Goal: Task Accomplishment & Management: Complete application form

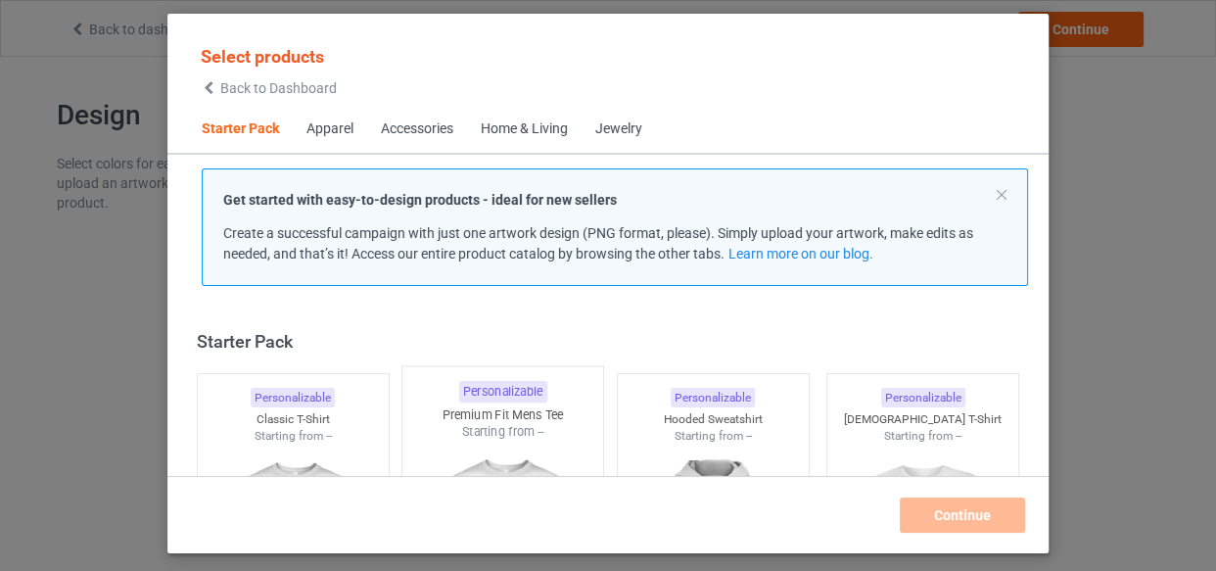
drag, startPoint x: 347, startPoint y: 293, endPoint x: 480, endPoint y: 420, distance: 184.2
click at [273, 411] on div "Classic T-Shirt" at bounding box center [293, 419] width 191 height 17
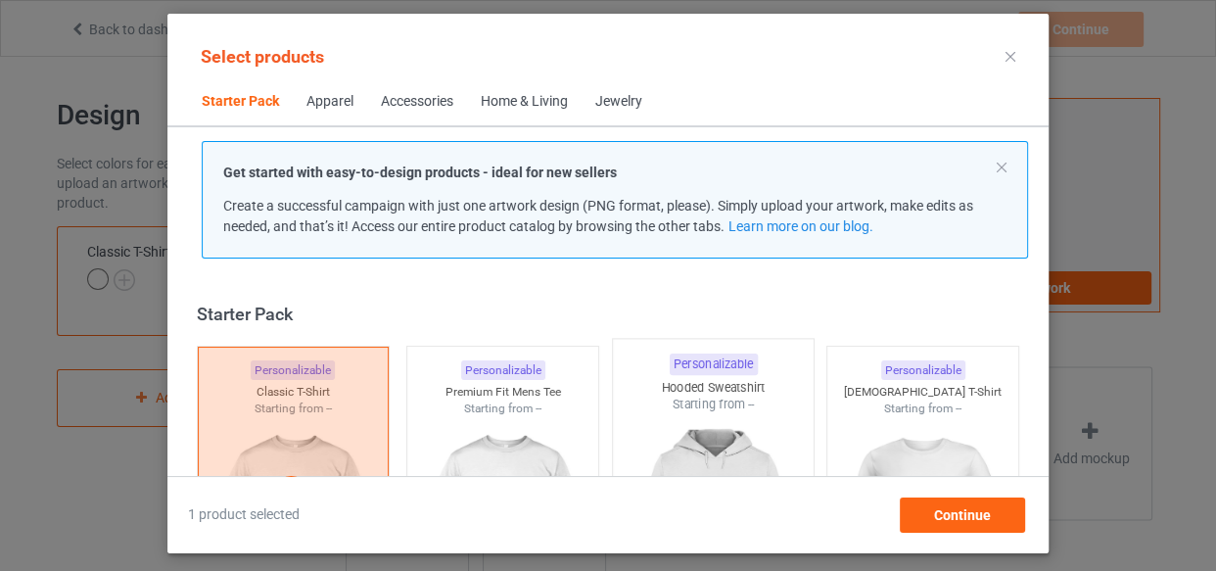
drag, startPoint x: 480, startPoint y: 420, endPoint x: 674, endPoint y: 415, distance: 194.9
click at [480, 420] on div at bounding box center [502, 526] width 191 height 219
click at [674, 415] on div at bounding box center [713, 528] width 201 height 230
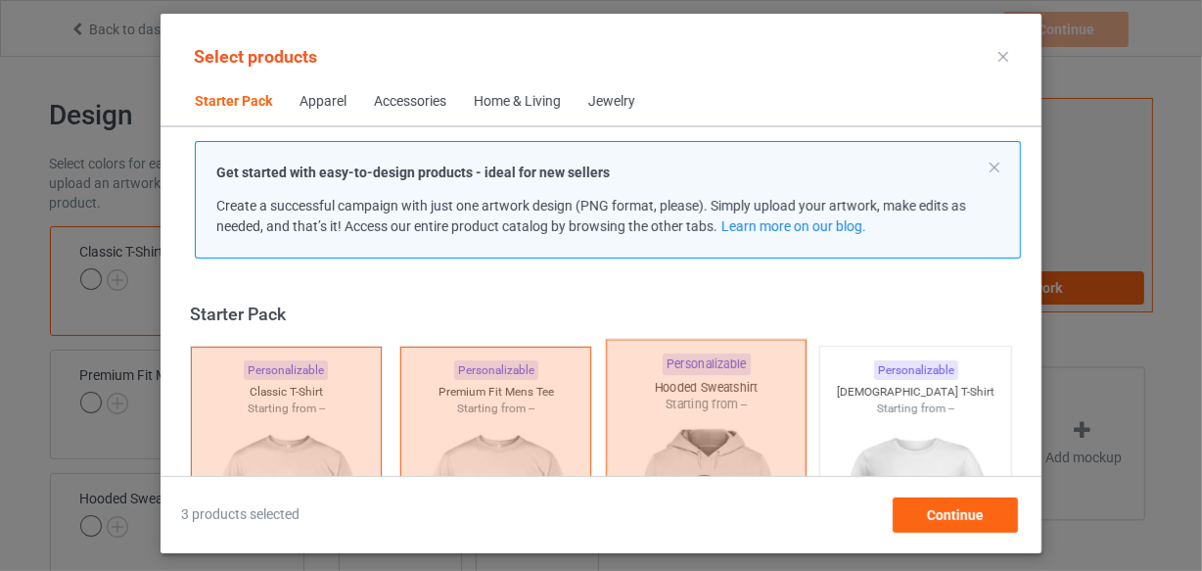
scroll to position [24, 0]
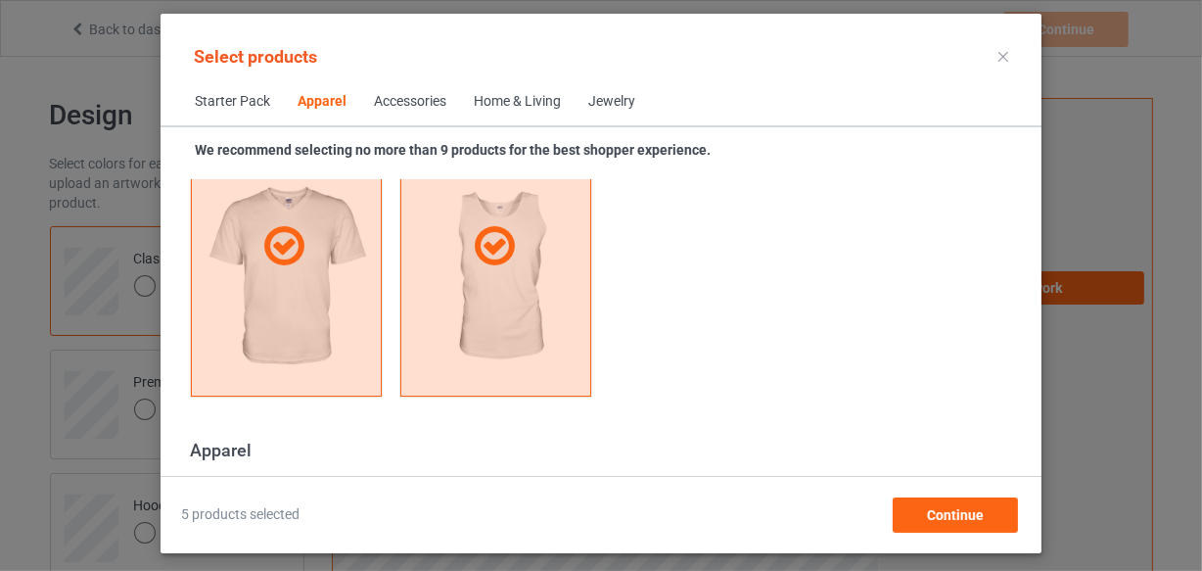
scroll to position [1626, 0]
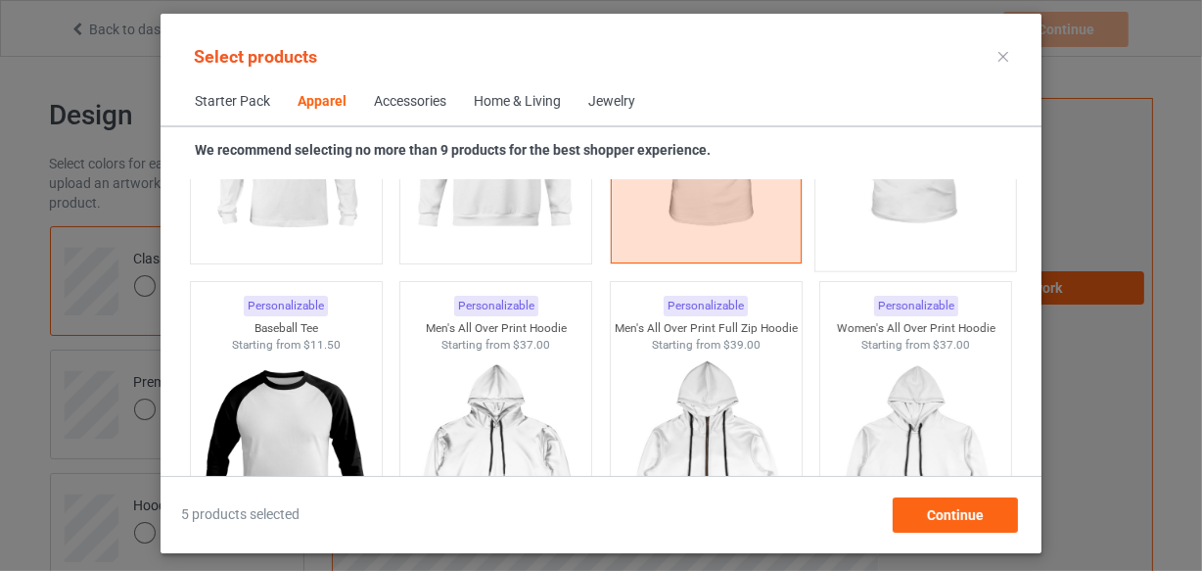
click at [313, 241] on img at bounding box center [286, 143] width 175 height 219
click at [490, 250] on img at bounding box center [495, 143] width 175 height 219
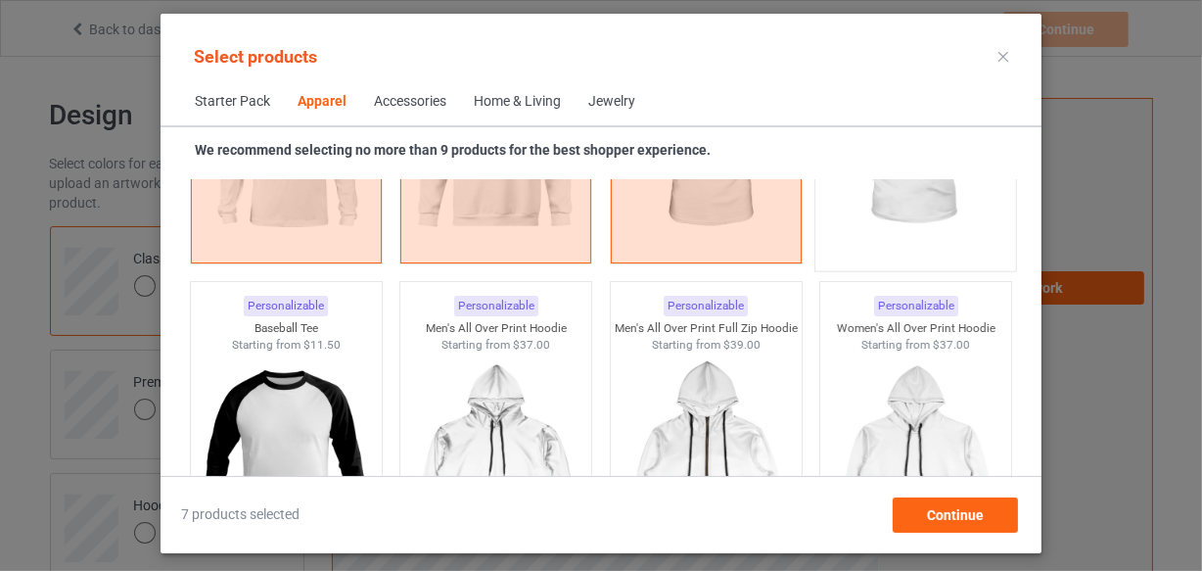
click at [860, 236] on img at bounding box center [916, 145] width 184 height 230
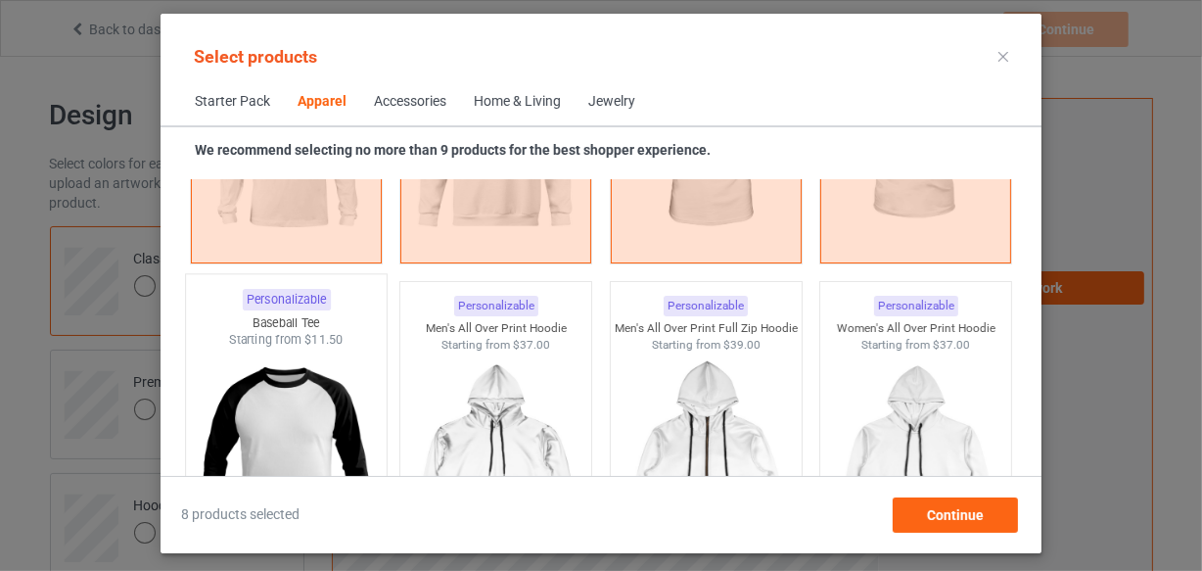
click at [347, 331] on div "Baseball Tee" at bounding box center [286, 322] width 201 height 17
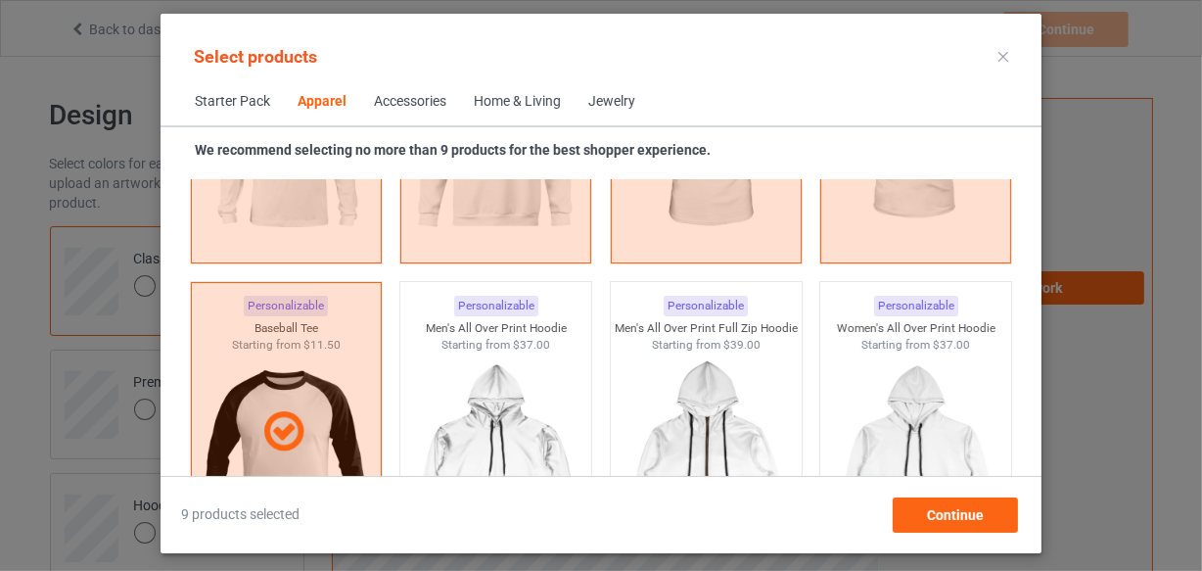
click at [503, 102] on div "Home & Living" at bounding box center [517, 102] width 87 height 20
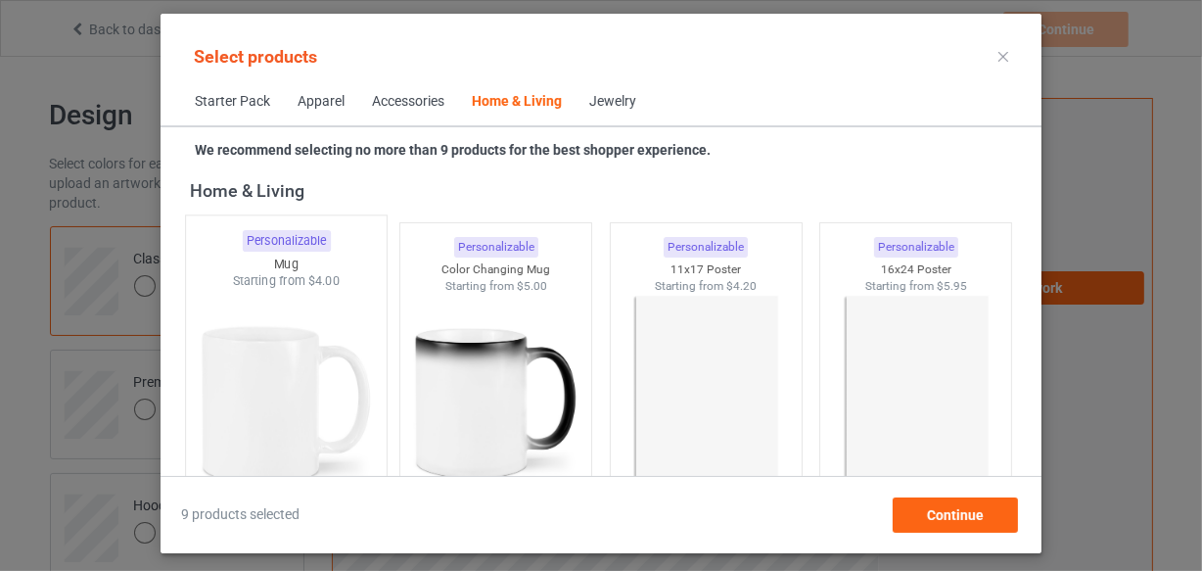
click at [308, 336] on div at bounding box center [286, 405] width 201 height 230
click at [437, 354] on div at bounding box center [495, 403] width 191 height 219
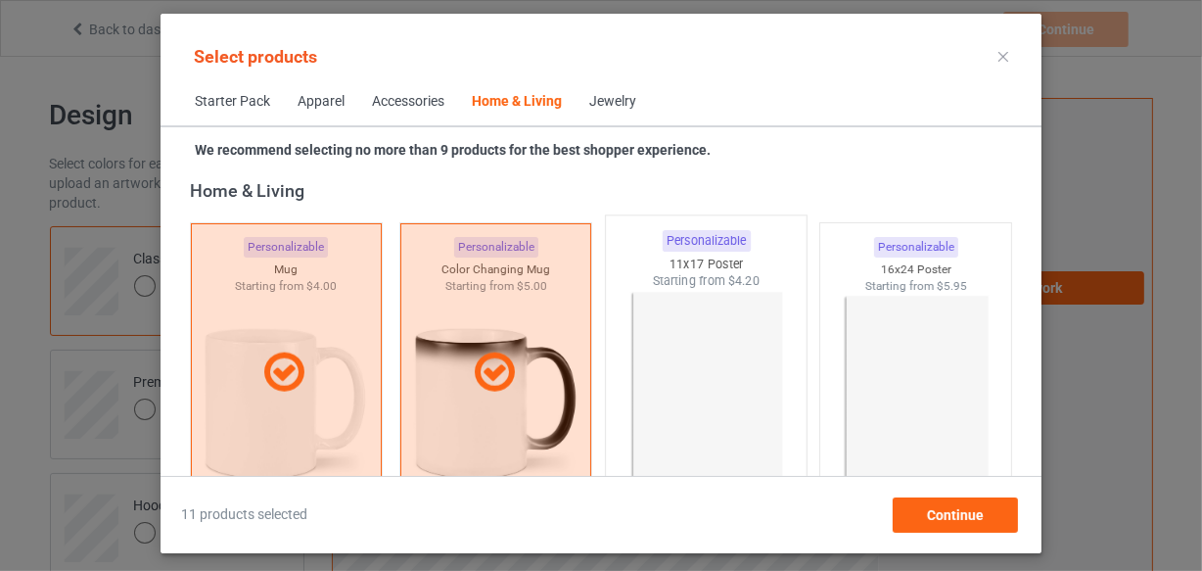
click at [768, 387] on img at bounding box center [706, 405] width 184 height 230
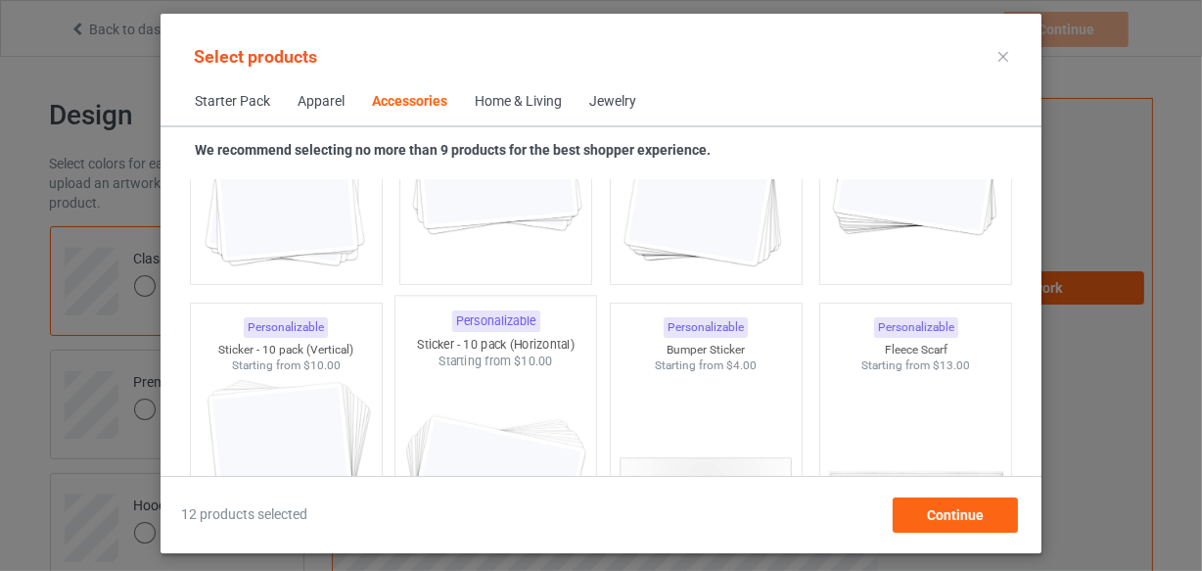
scroll to position [7405, 0]
click at [336, 419] on div at bounding box center [286, 488] width 201 height 230
click at [573, 449] on div at bounding box center [495, 486] width 191 height 219
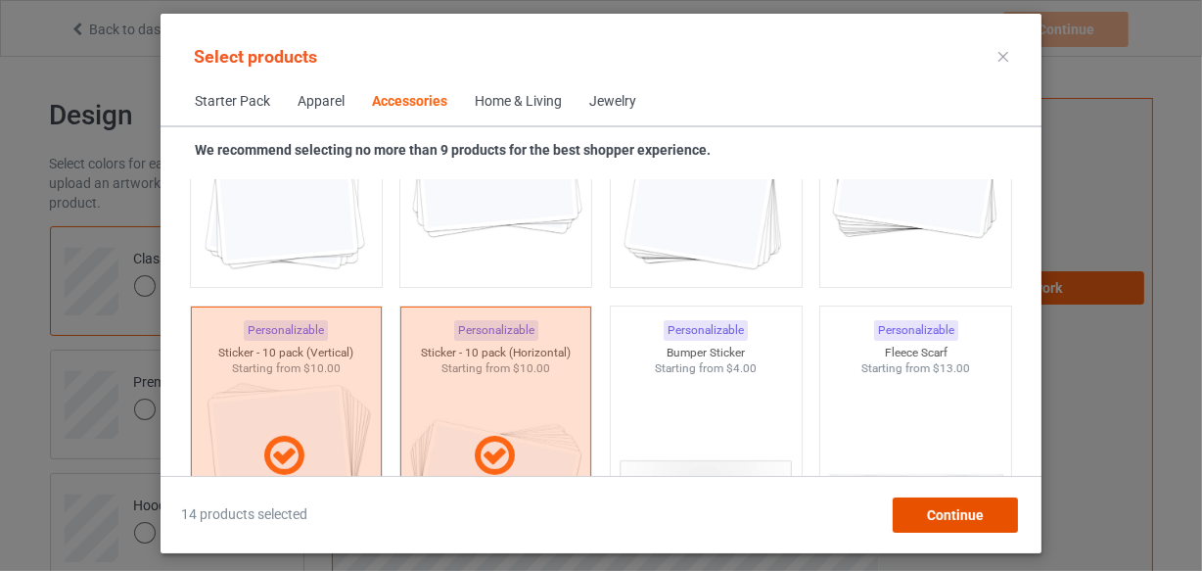
click at [924, 529] on div "Continue" at bounding box center [955, 514] width 125 height 35
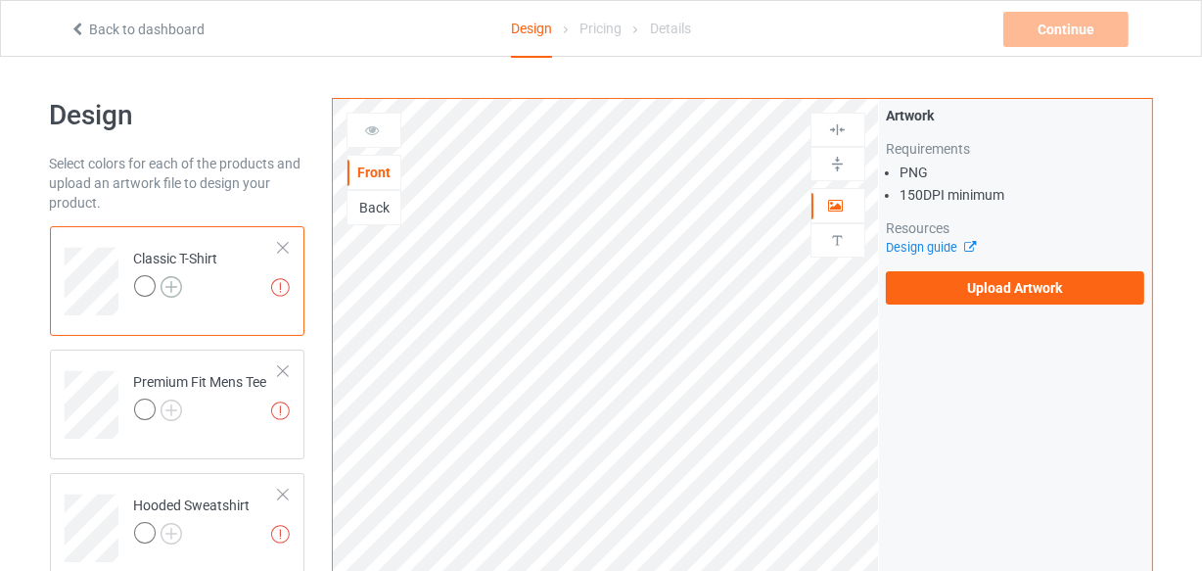
click at [171, 286] on img at bounding box center [172, 287] width 22 height 22
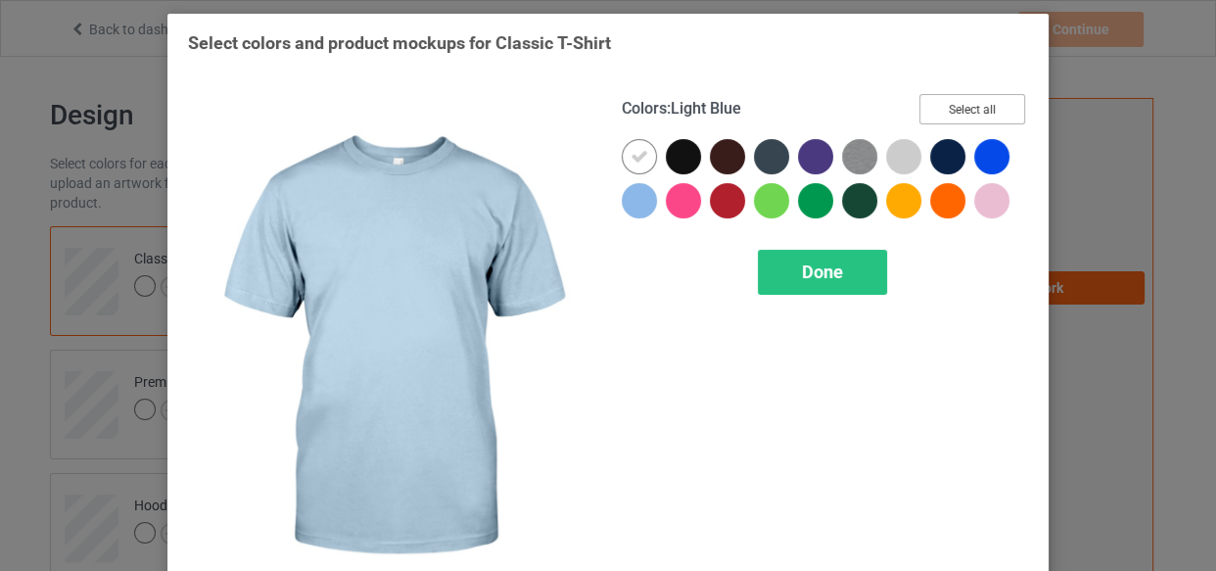
click at [963, 120] on button "Select all" at bounding box center [972, 109] width 106 height 30
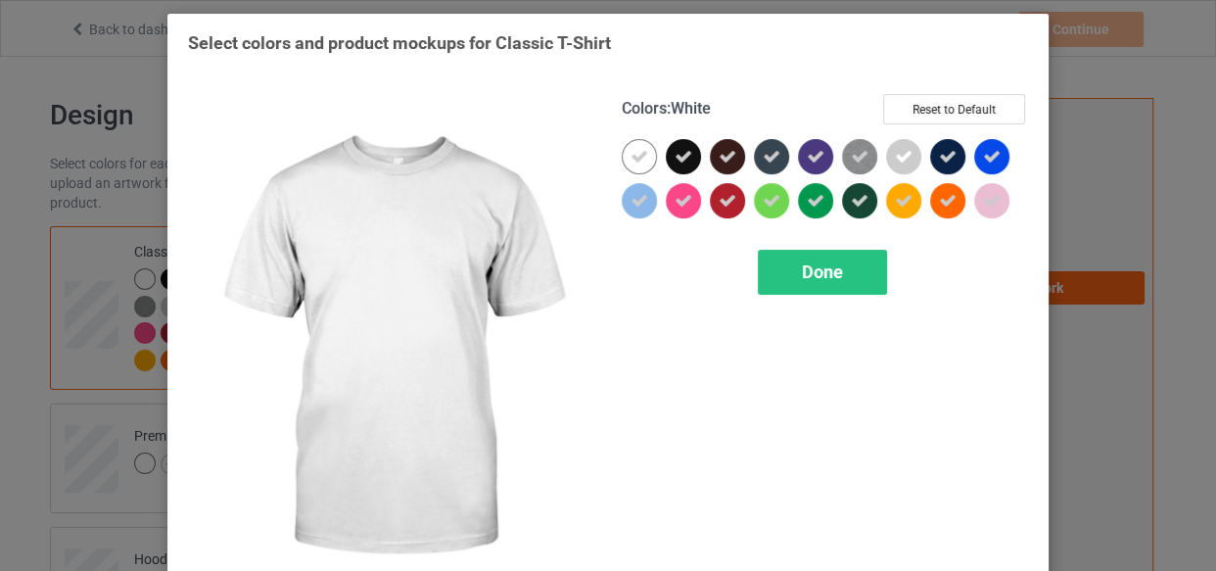
click at [627, 165] on div at bounding box center [639, 156] width 35 height 35
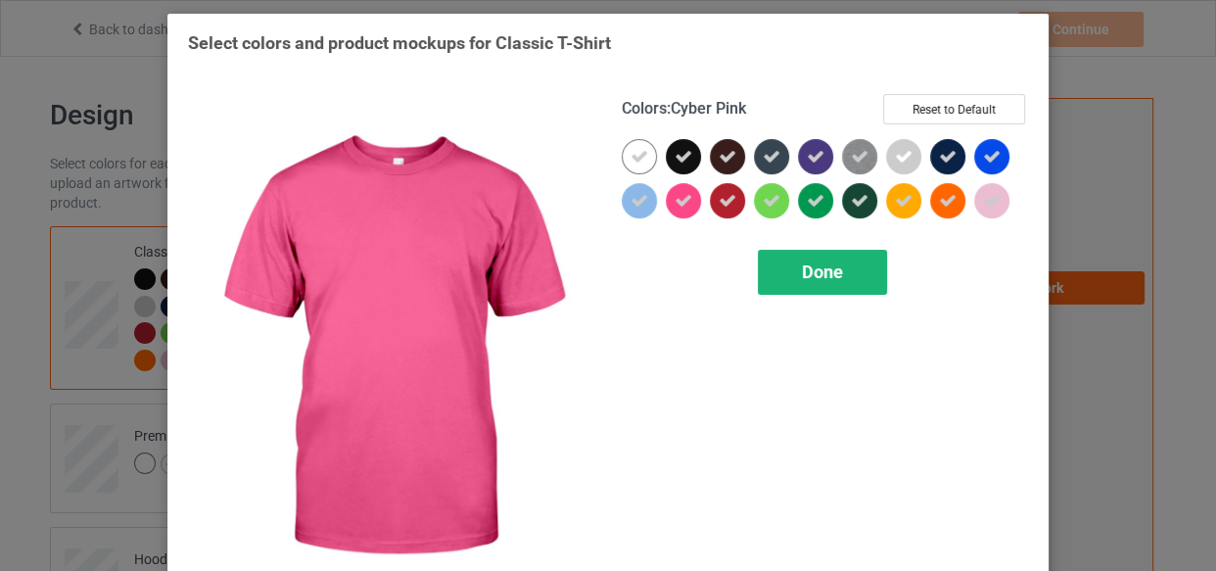
click at [773, 256] on div "Done" at bounding box center [822, 272] width 129 height 45
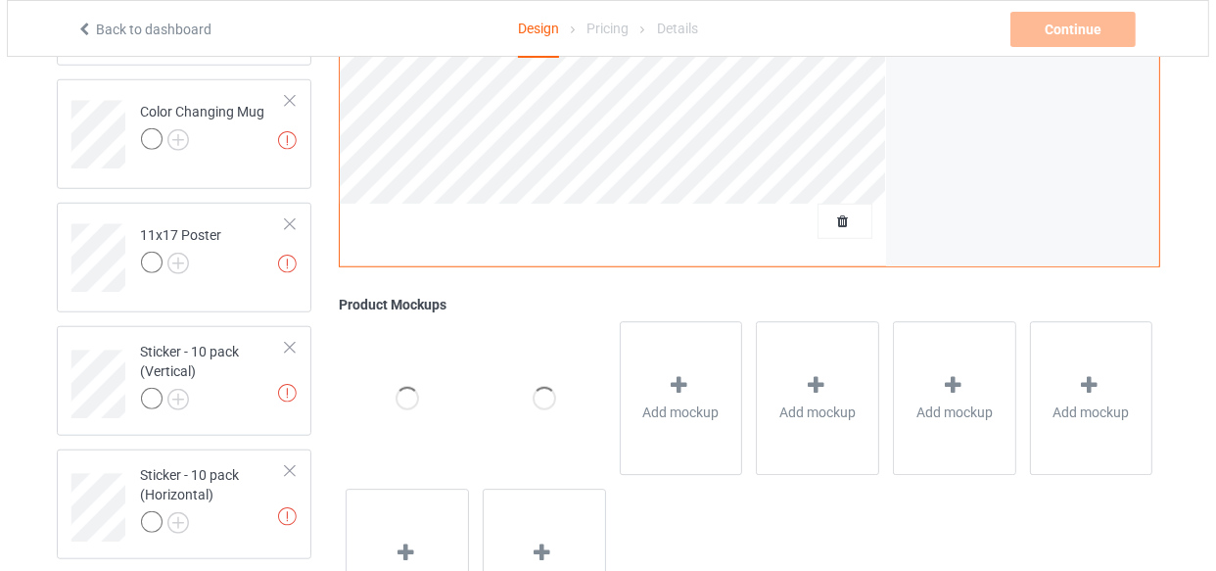
scroll to position [1555, 0]
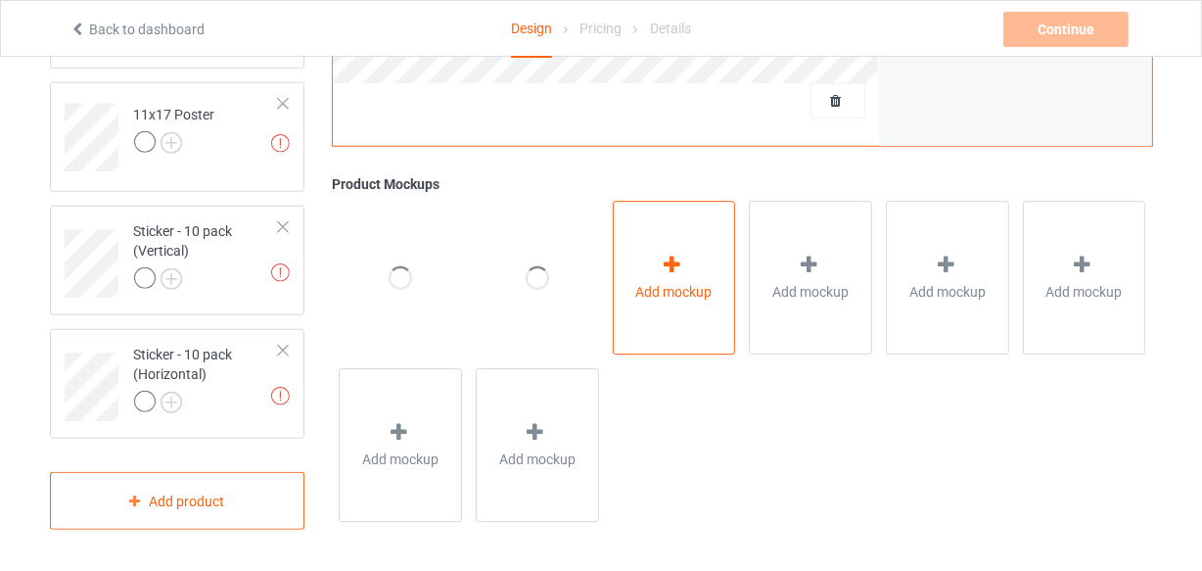
click at [698, 294] on span "Add mockup" at bounding box center [674, 293] width 76 height 20
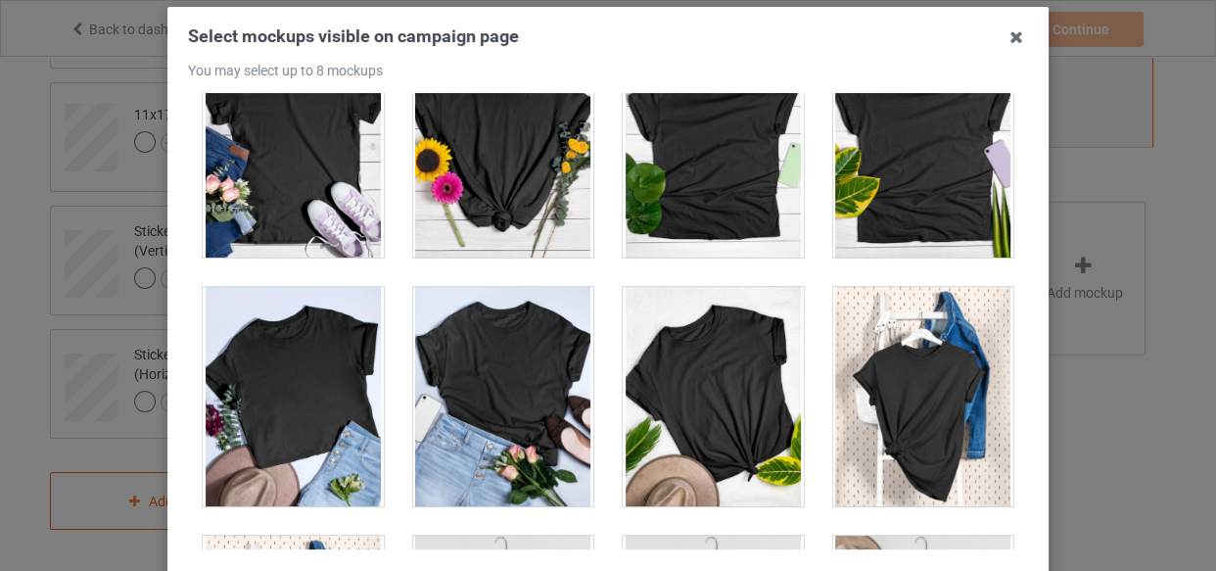
scroll to position [27402, 0]
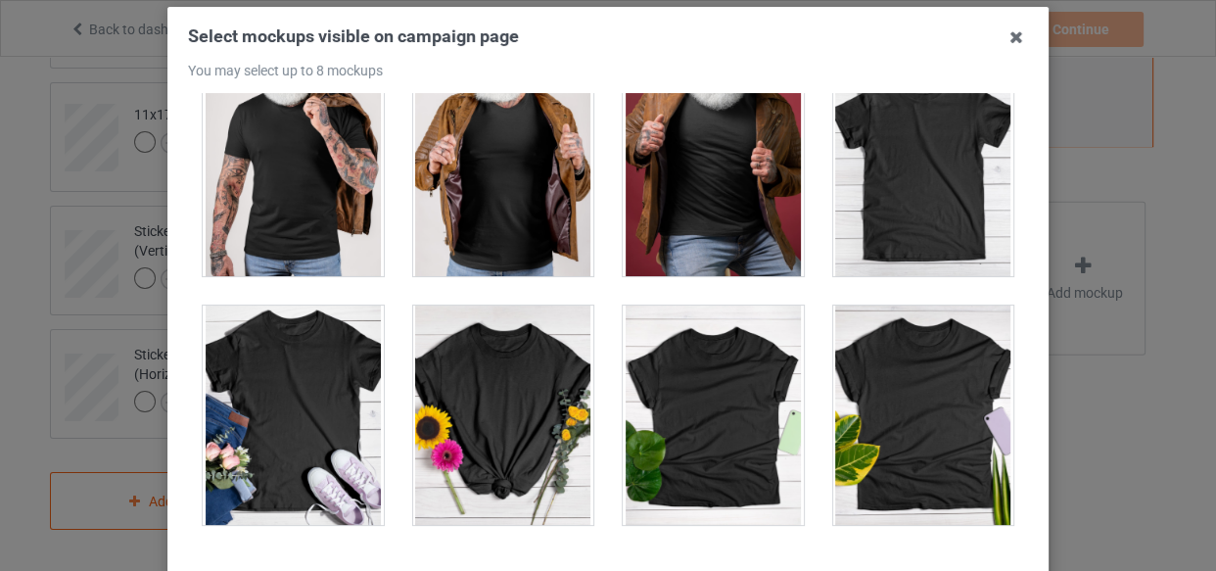
click at [907, 125] on div at bounding box center [923, 166] width 181 height 219
click at [896, 164] on div at bounding box center [923, 166] width 181 height 219
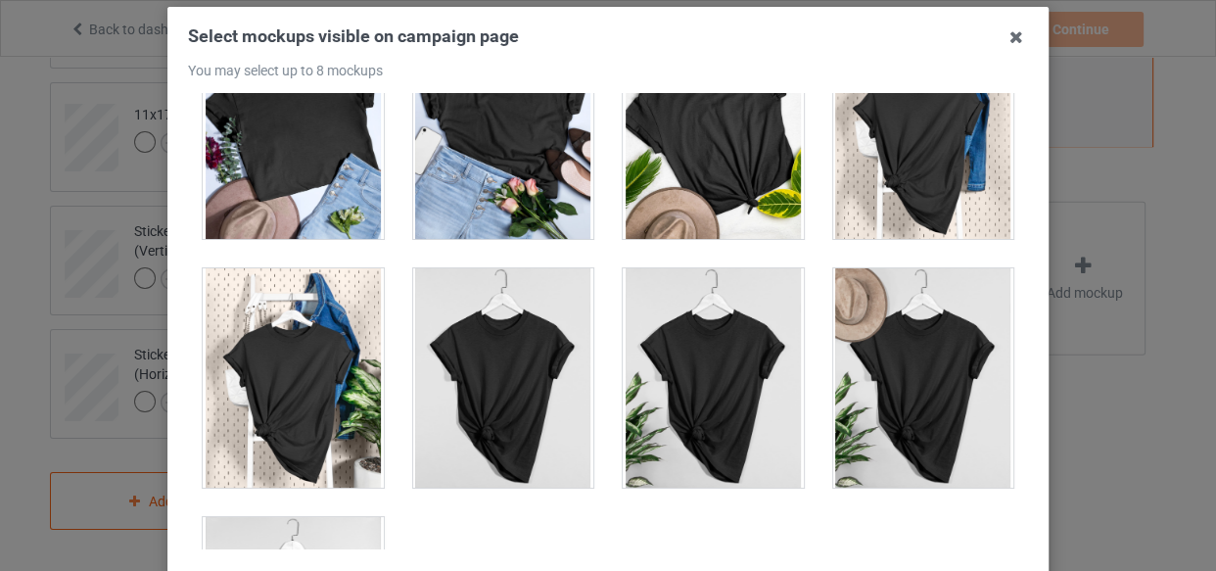
scroll to position [28114, 0]
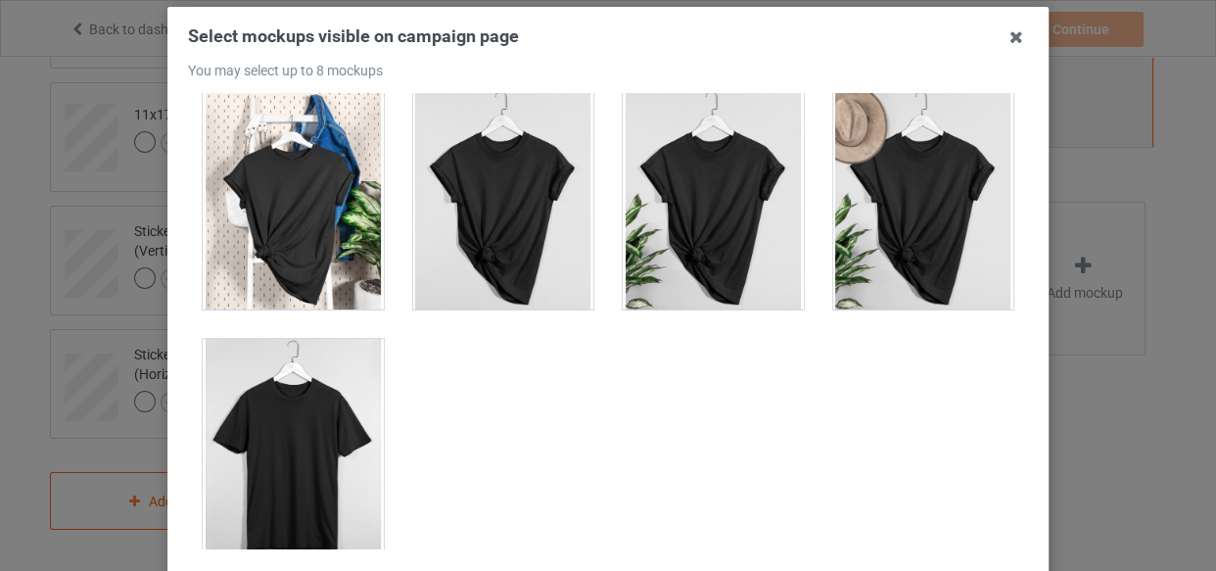
click at [321, 340] on div at bounding box center [293, 448] width 181 height 219
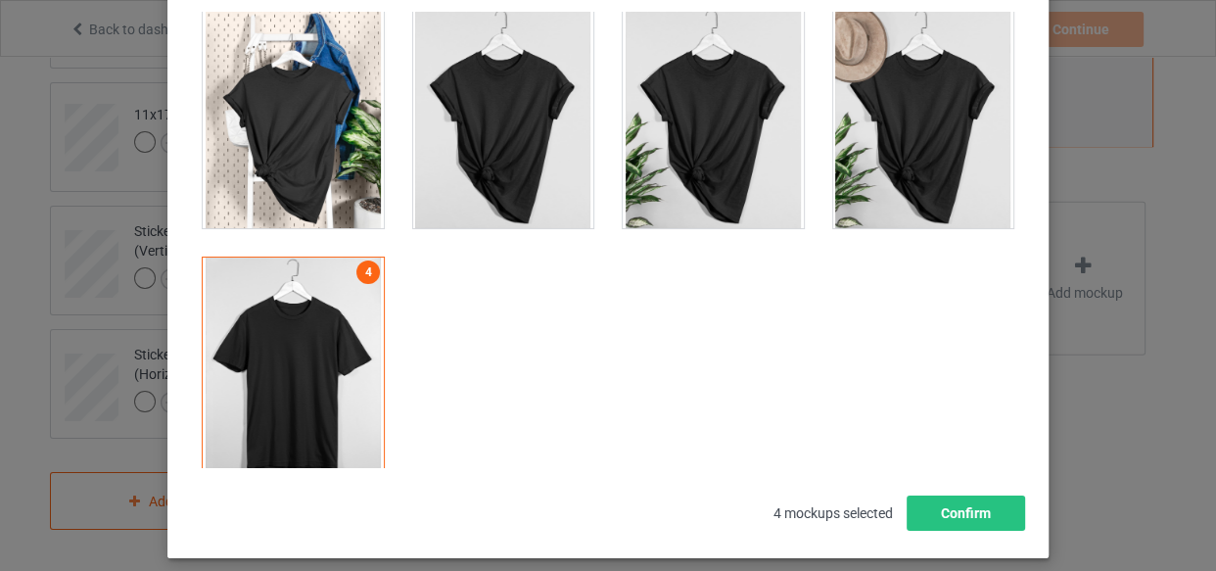
scroll to position [281, 0]
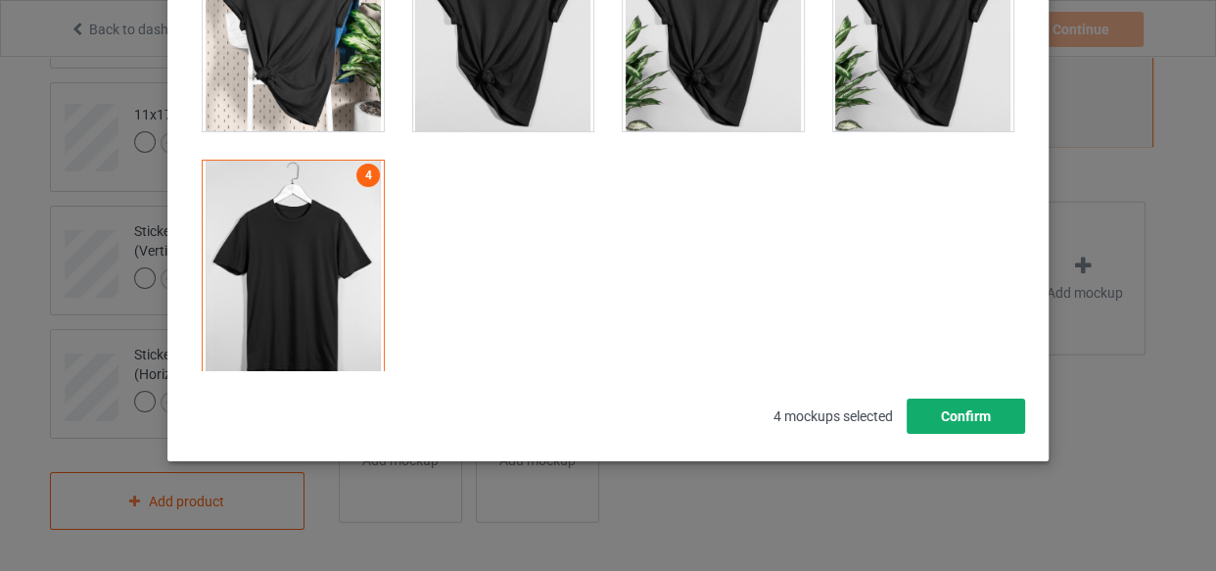
click at [992, 404] on button "Confirm" at bounding box center [965, 415] width 118 height 35
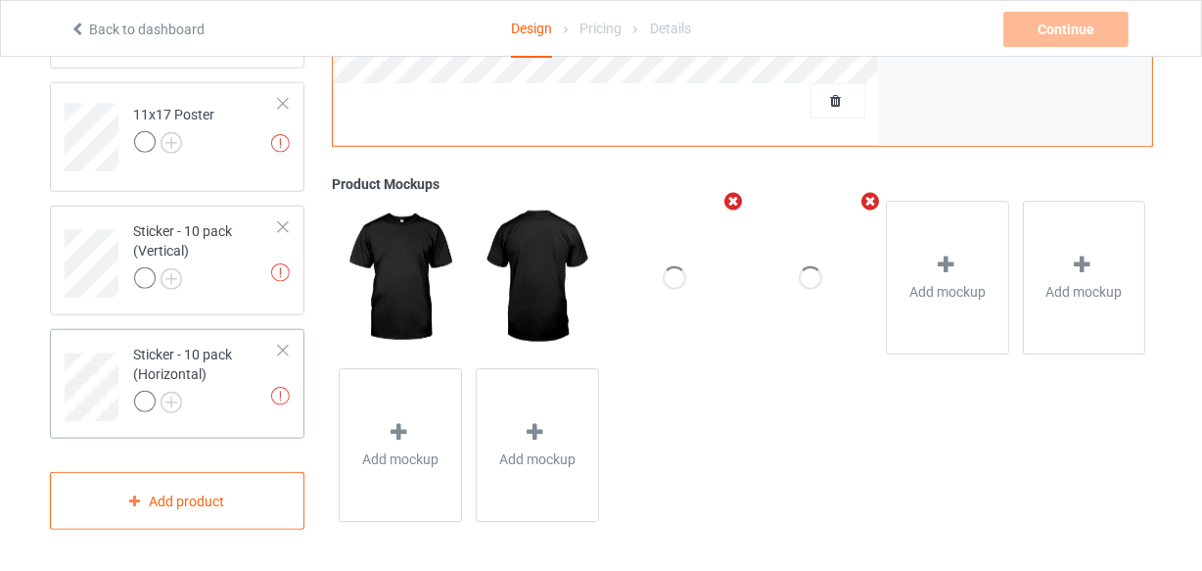
click at [236, 367] on div "Sticker - 10 pack (Horizontal)" at bounding box center [207, 378] width 146 height 67
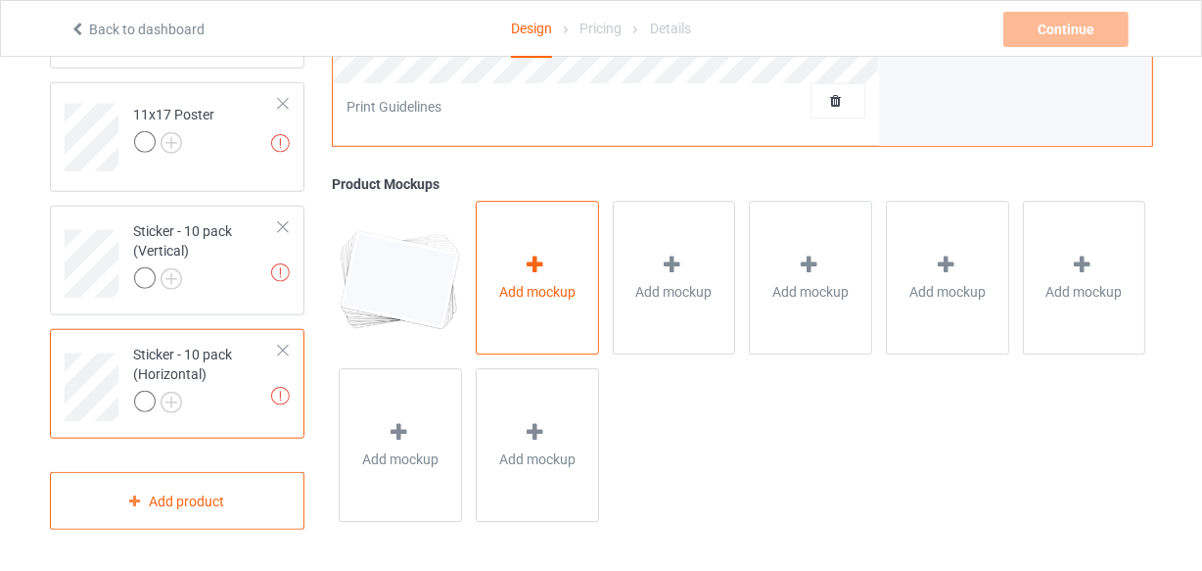
click at [520, 270] on div "Add mockup" at bounding box center [537, 279] width 123 height 154
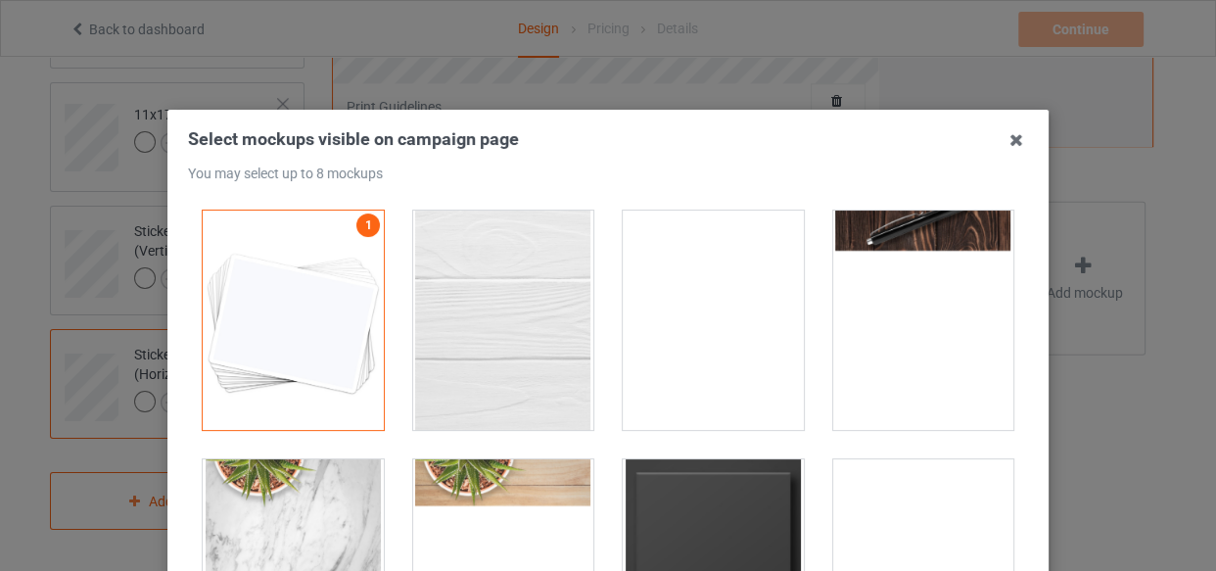
click at [508, 273] on div at bounding box center [503, 319] width 181 height 219
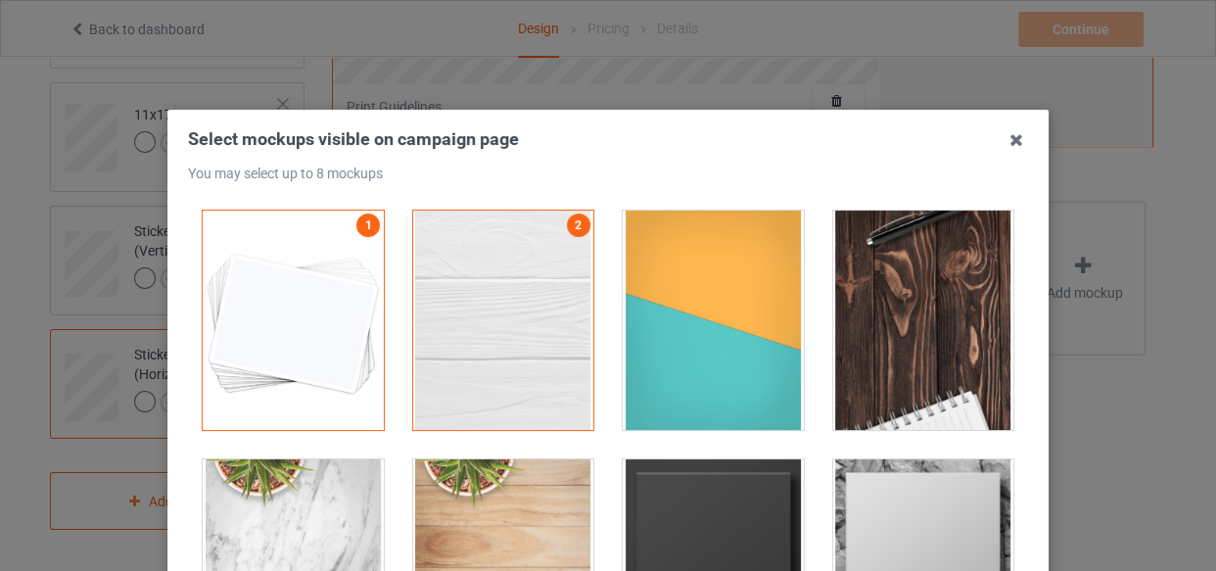
click at [682, 311] on div at bounding box center [713, 319] width 181 height 219
click at [957, 348] on div at bounding box center [923, 319] width 181 height 219
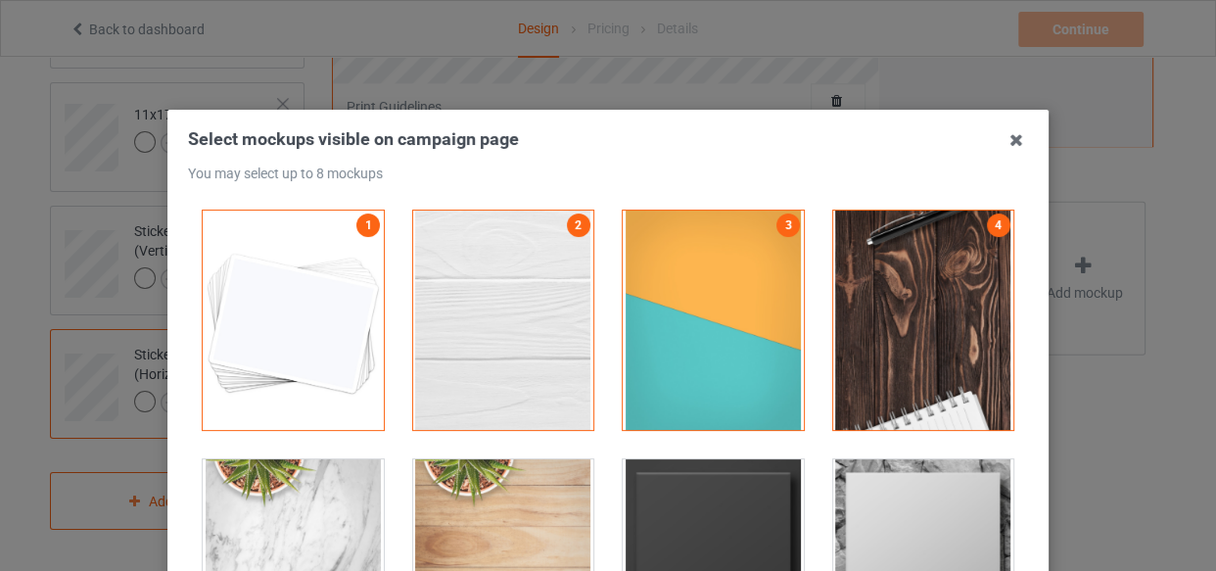
click at [764, 463] on div at bounding box center [713, 568] width 181 height 219
click at [872, 492] on div at bounding box center [923, 568] width 181 height 219
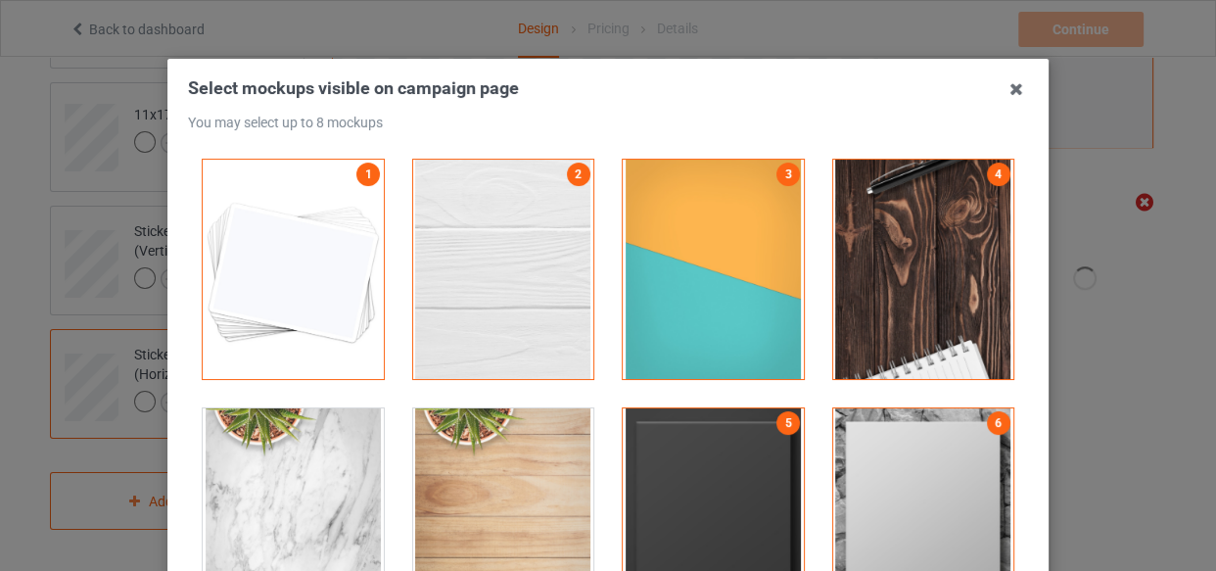
scroll to position [281, 0]
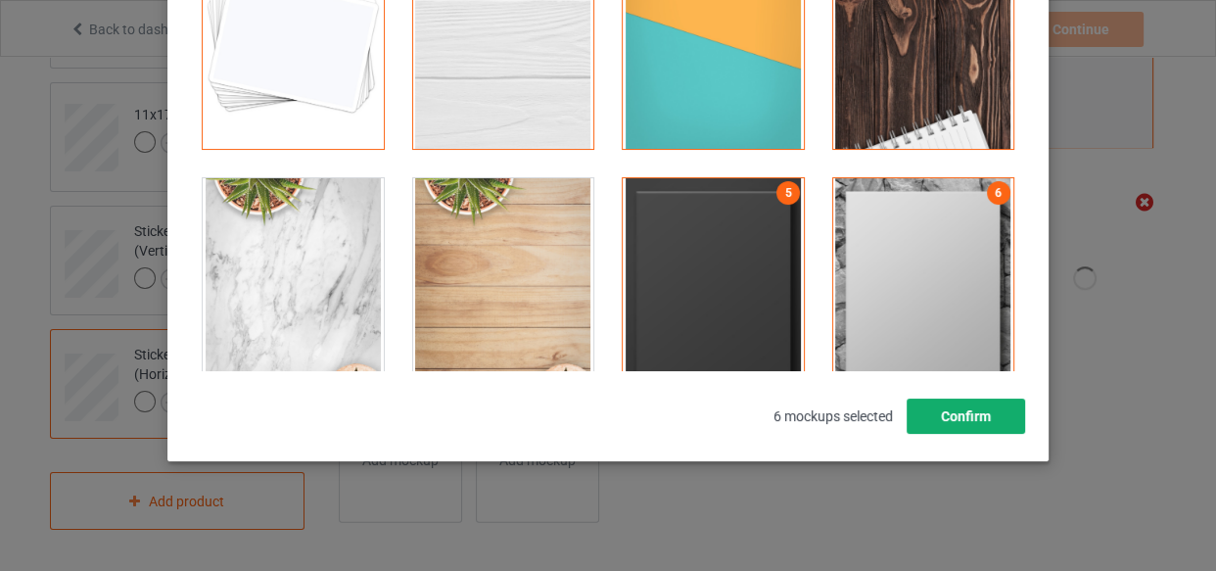
click at [978, 418] on button "Confirm" at bounding box center [965, 415] width 118 height 35
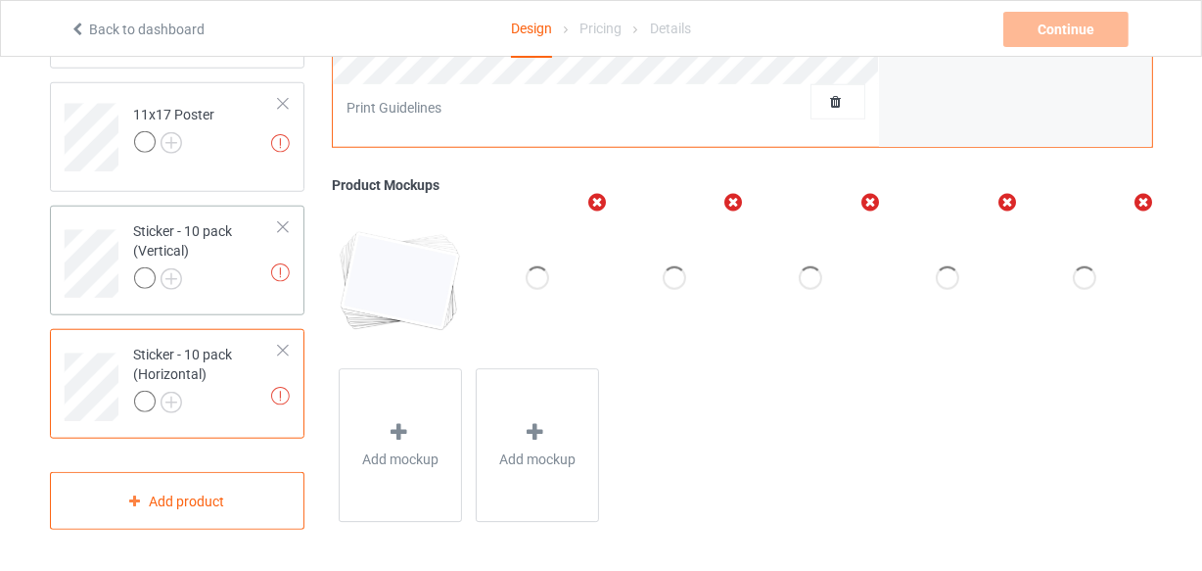
click at [209, 237] on div "Sticker - 10 pack (Vertical)" at bounding box center [207, 254] width 146 height 67
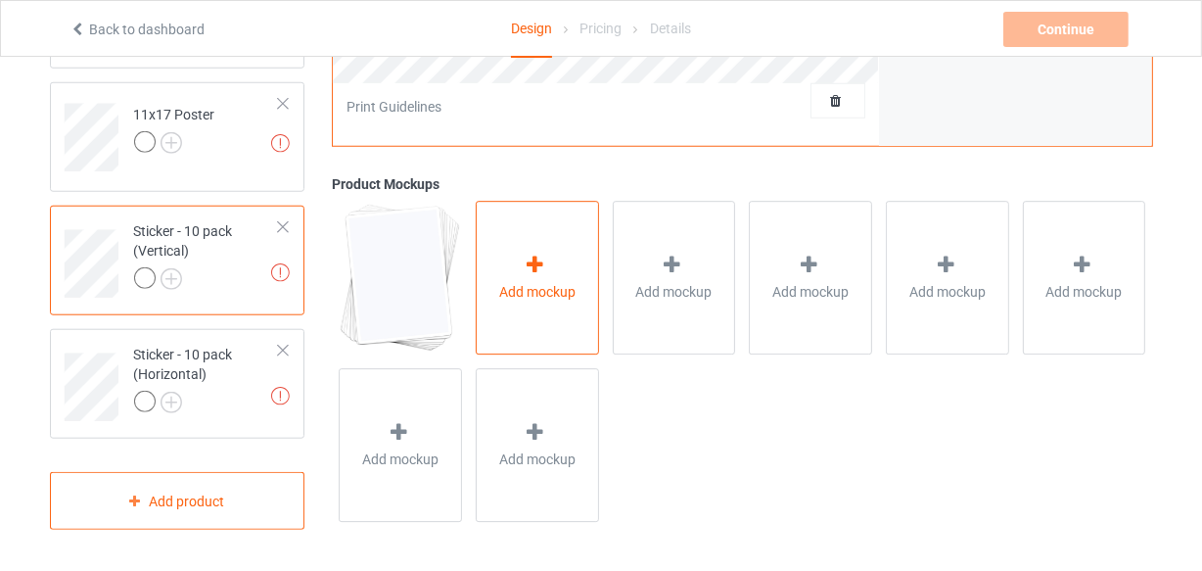
click at [548, 235] on div "Add mockup" at bounding box center [537, 279] width 123 height 154
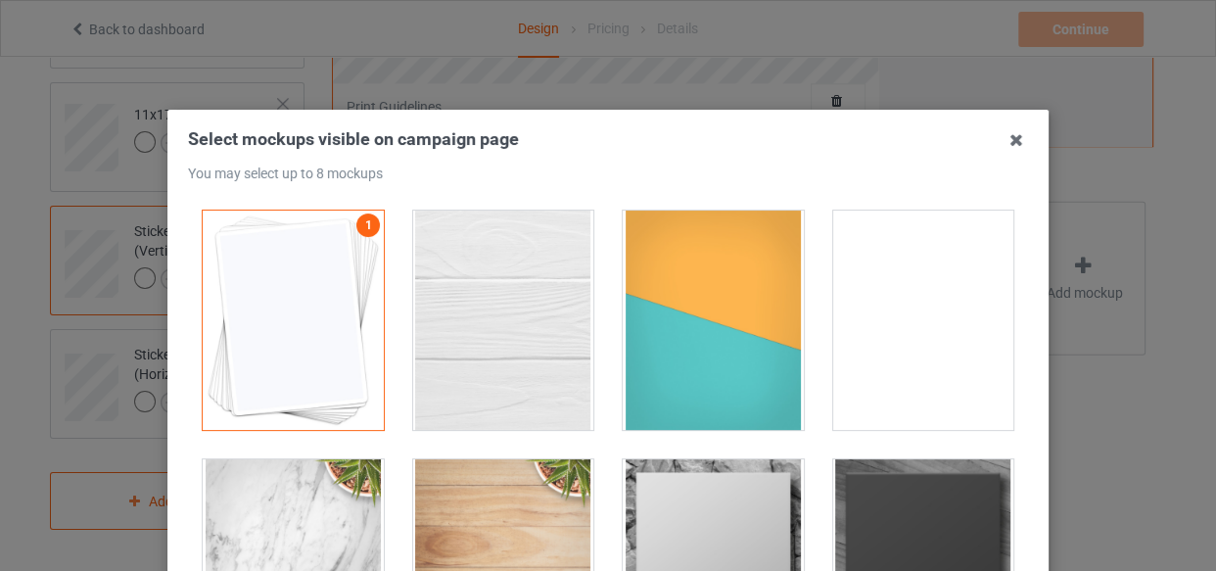
click at [502, 264] on div at bounding box center [503, 319] width 181 height 219
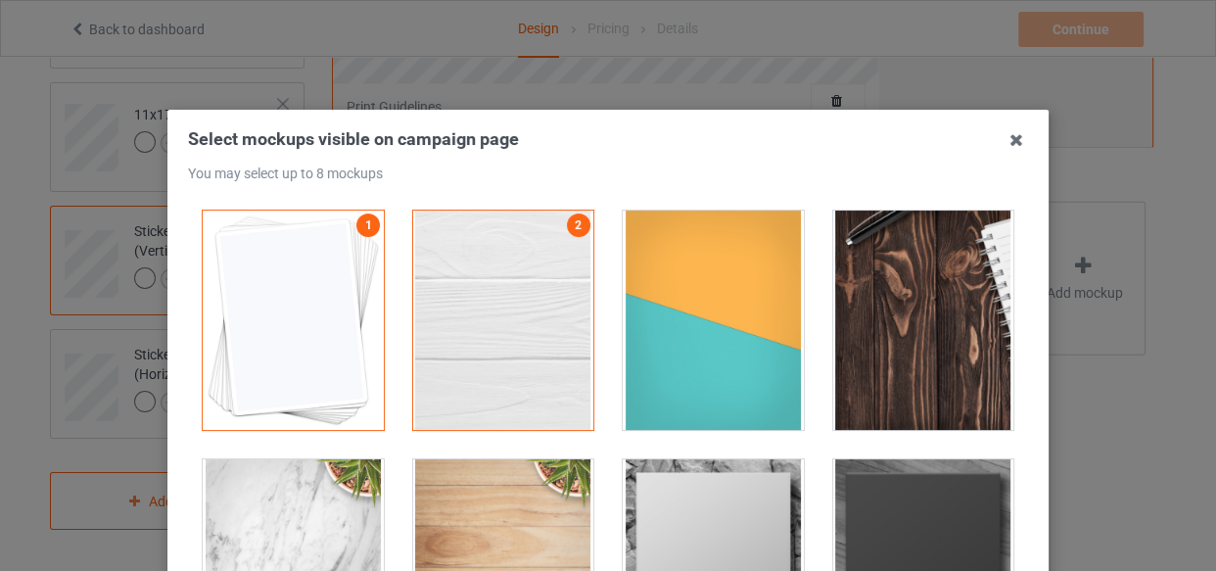
click at [664, 270] on div at bounding box center [713, 319] width 181 height 219
click at [852, 308] on div at bounding box center [923, 319] width 181 height 219
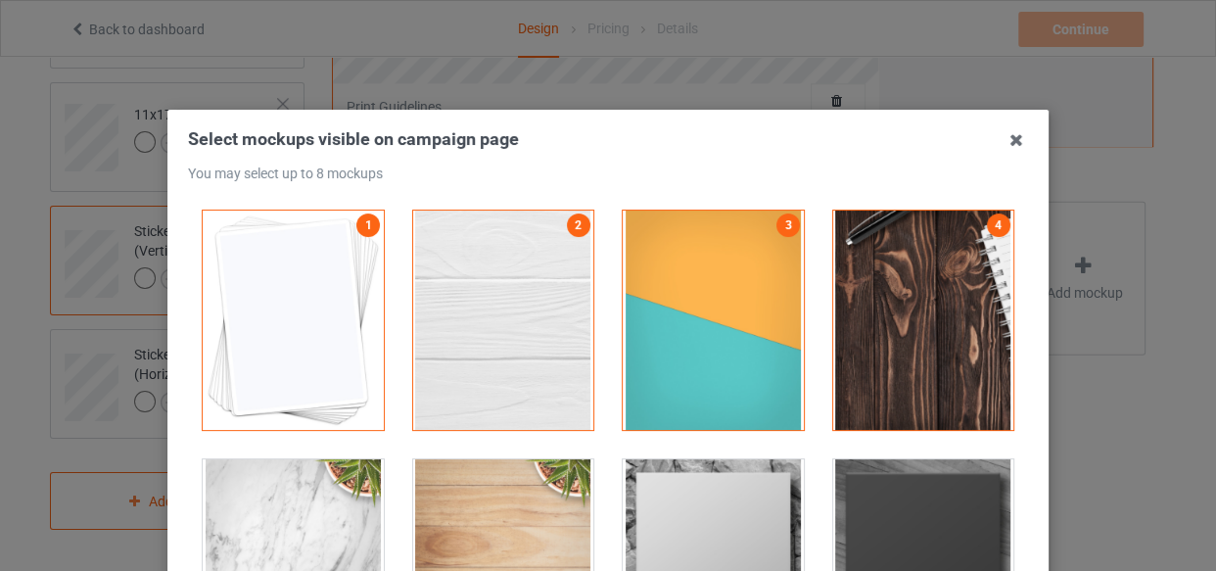
click at [731, 476] on div at bounding box center [713, 568] width 181 height 219
drag, startPoint x: 848, startPoint y: 497, endPoint x: 1082, endPoint y: 454, distance: 237.9
click at [850, 497] on div at bounding box center [923, 568] width 181 height 219
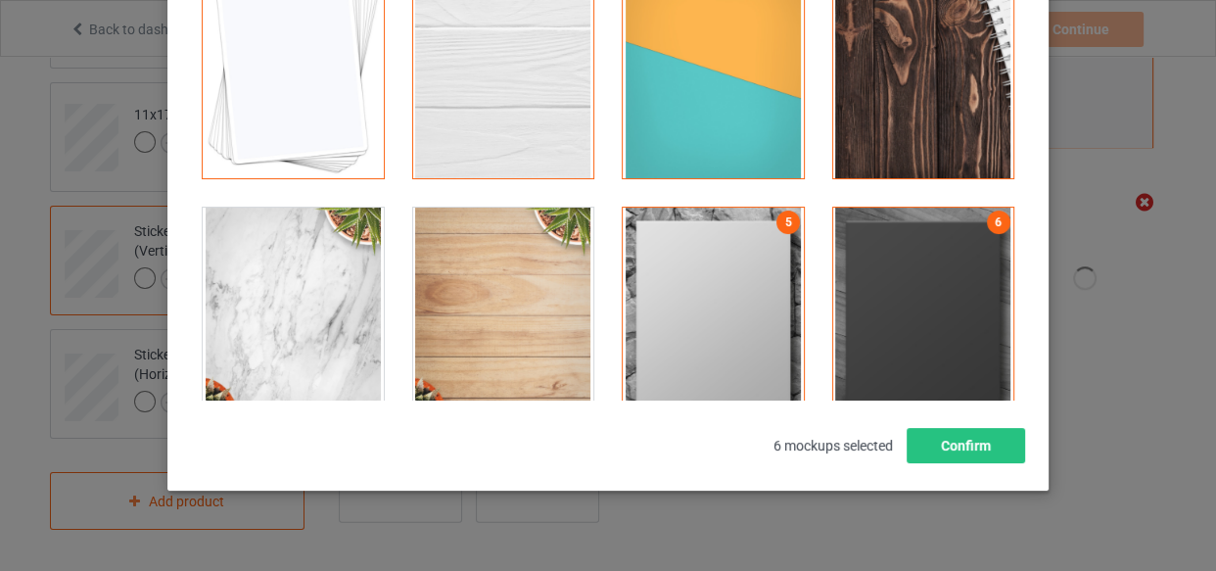
scroll to position [266, 0]
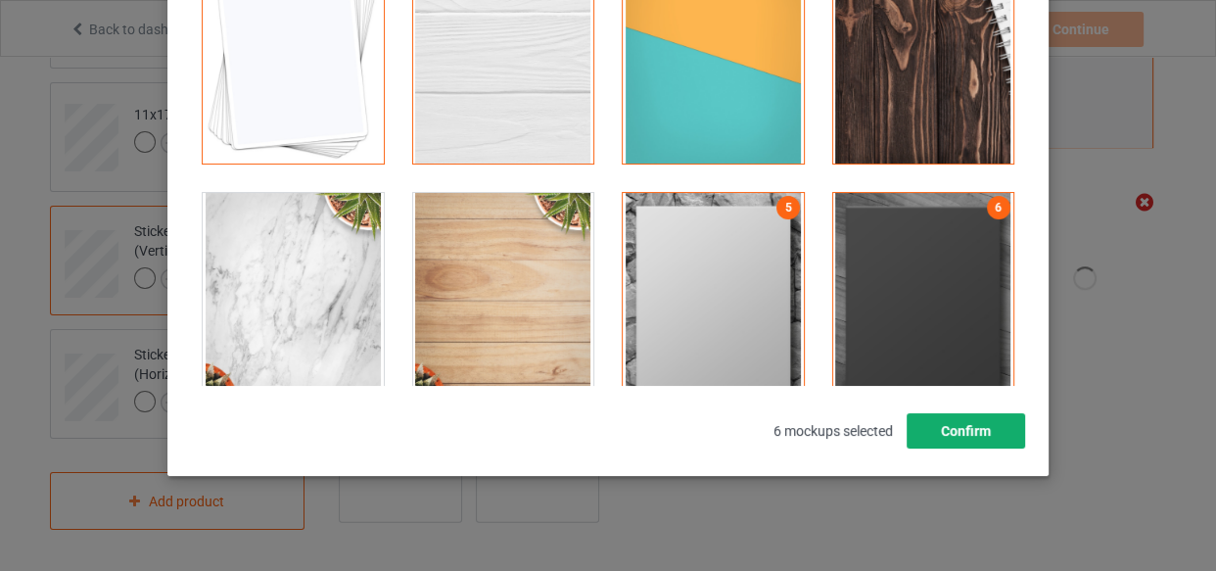
click at [1003, 434] on button "Confirm" at bounding box center [965, 430] width 118 height 35
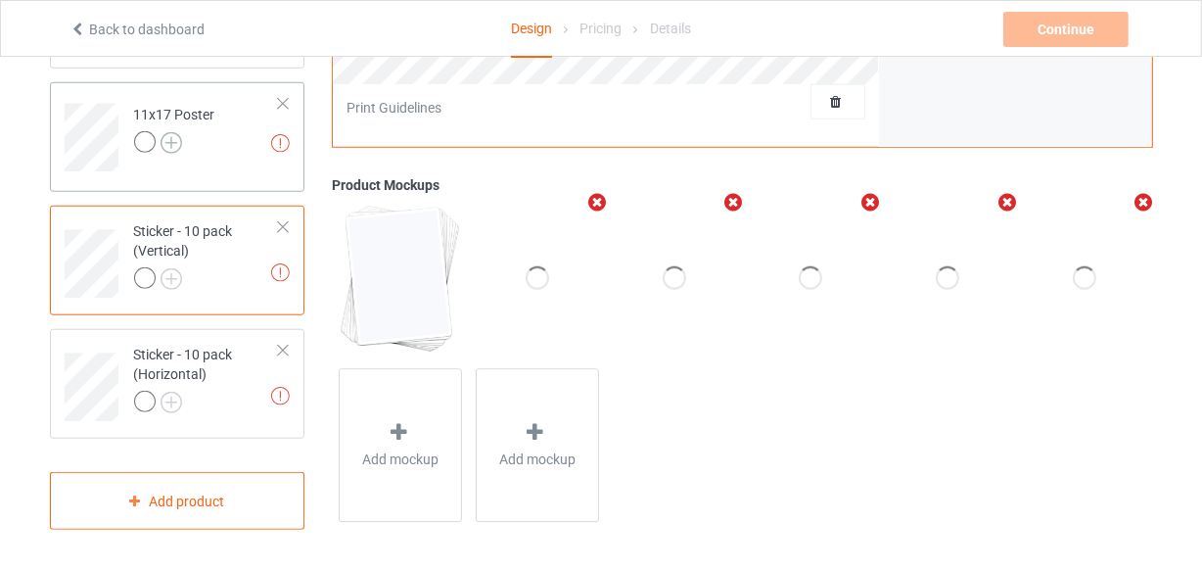
click at [167, 137] on img at bounding box center [172, 143] width 22 height 22
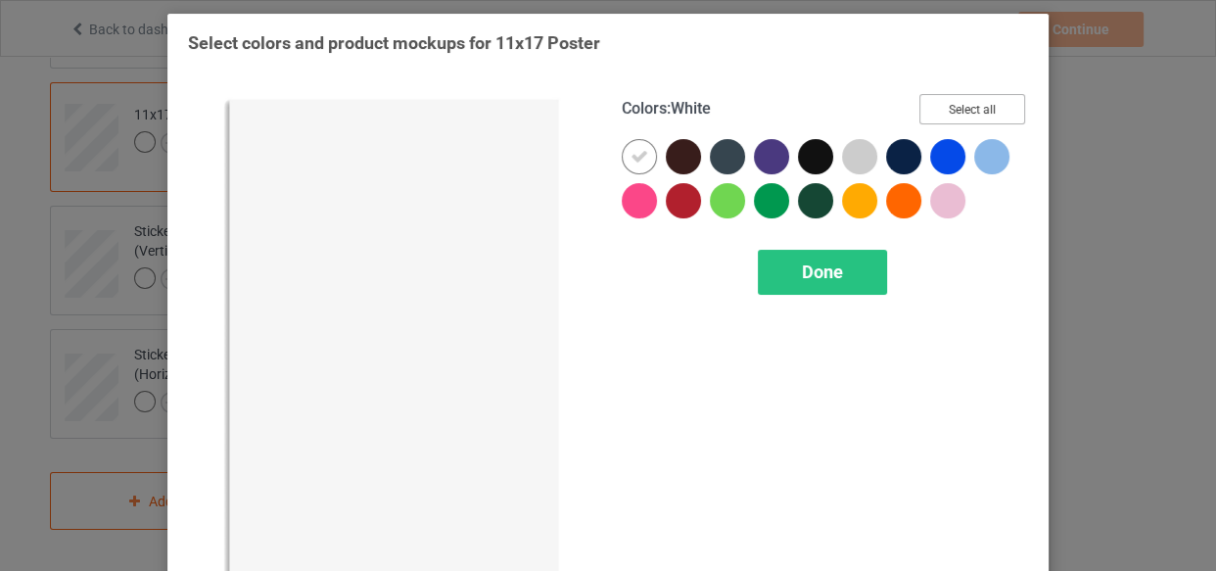
click at [944, 105] on button "Select all" at bounding box center [972, 109] width 106 height 30
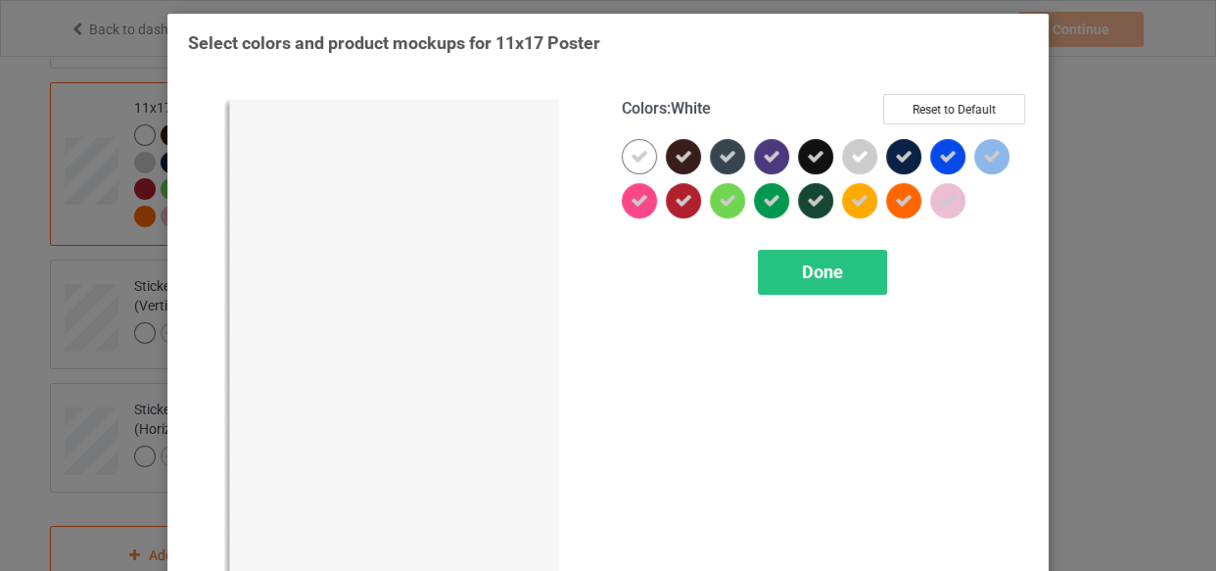
click at [630, 149] on icon at bounding box center [639, 157] width 18 height 18
click at [630, 149] on div at bounding box center [639, 156] width 35 height 35
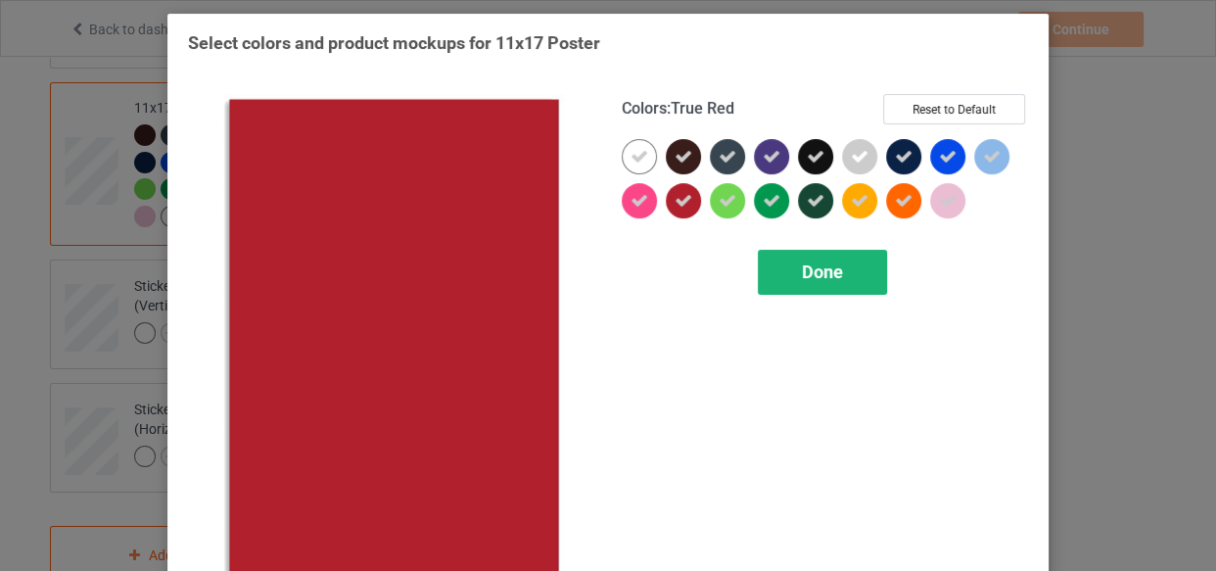
click at [802, 265] on span "Done" at bounding box center [822, 271] width 41 height 21
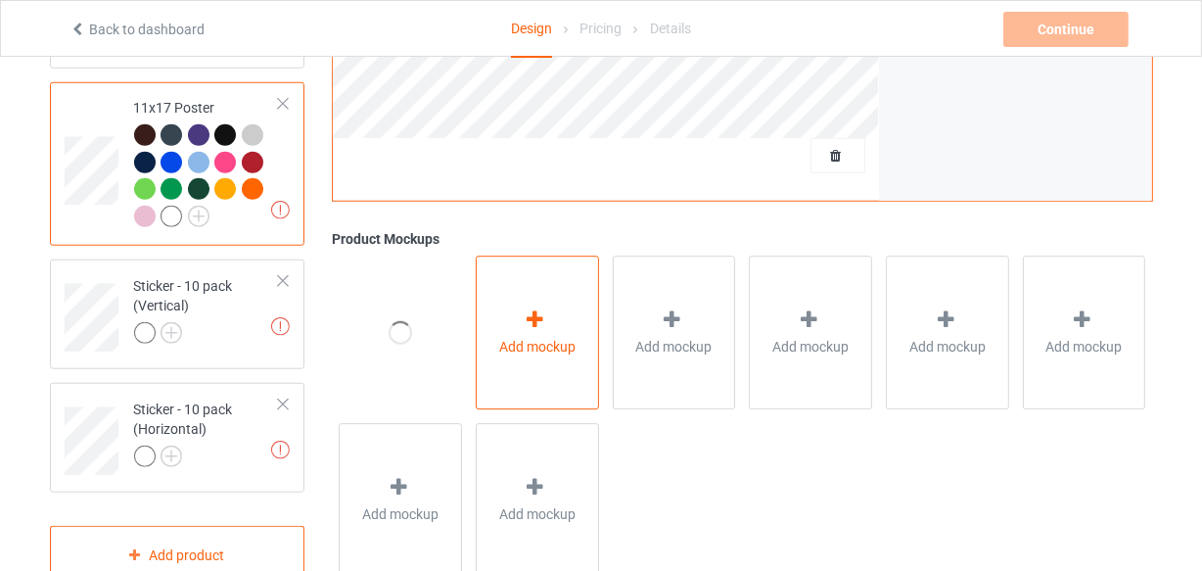
click at [546, 306] on div "Add mockup" at bounding box center [537, 332] width 123 height 154
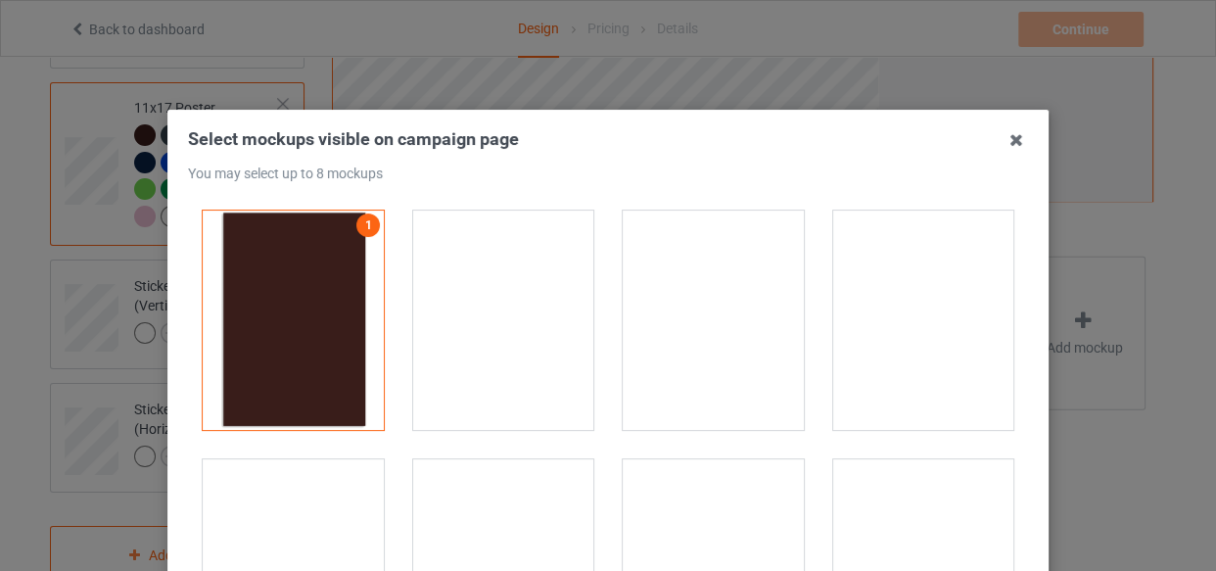
click at [498, 282] on div at bounding box center [503, 319] width 181 height 219
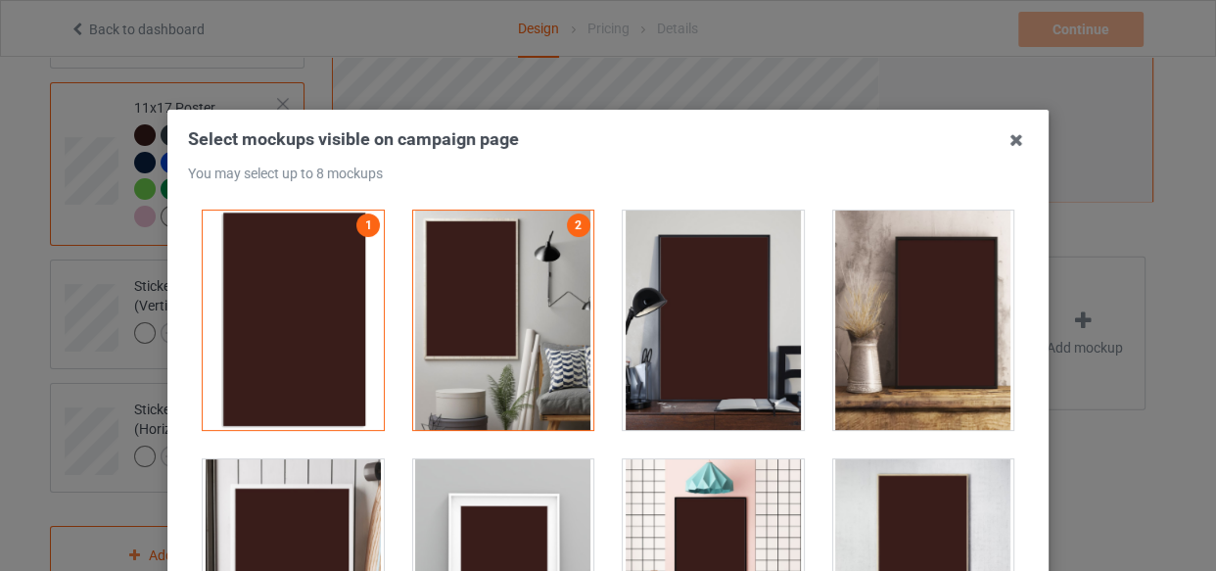
click at [679, 303] on div at bounding box center [713, 319] width 181 height 219
click at [501, 473] on div at bounding box center [503, 568] width 181 height 219
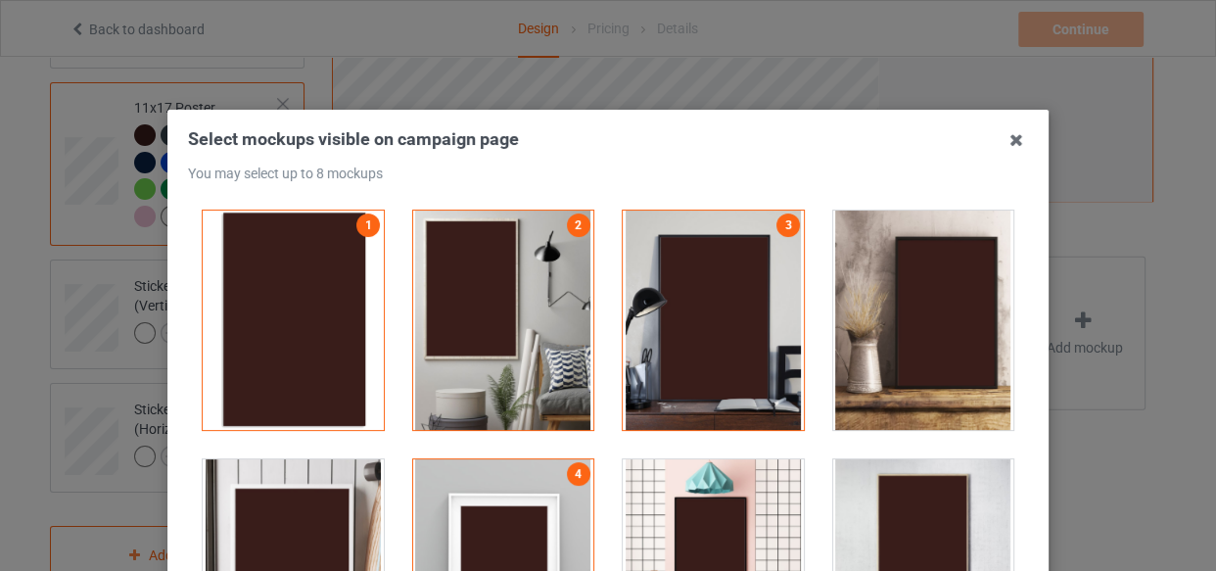
click at [654, 494] on div at bounding box center [713, 568] width 181 height 219
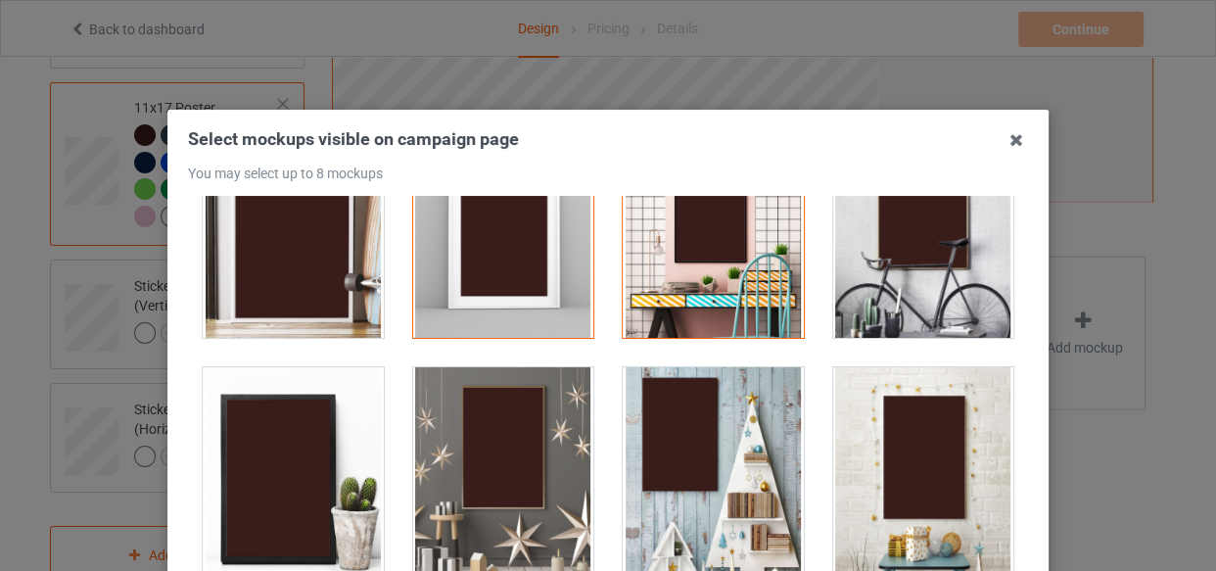
scroll to position [355, 0]
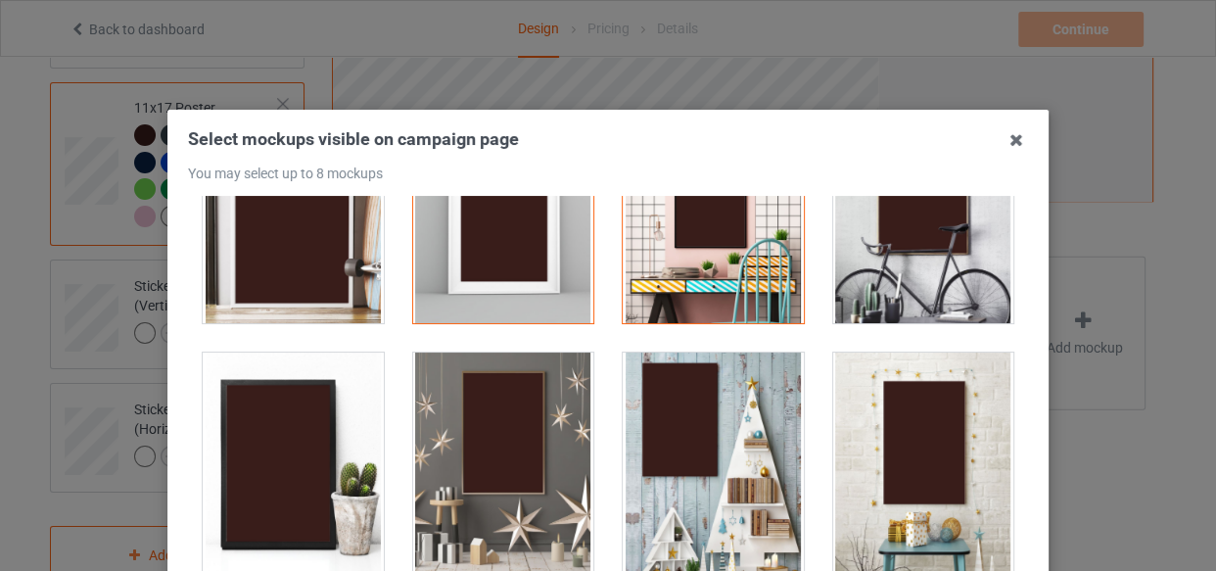
click at [659, 274] on div at bounding box center [713, 213] width 181 height 219
click at [534, 392] on div at bounding box center [503, 461] width 181 height 219
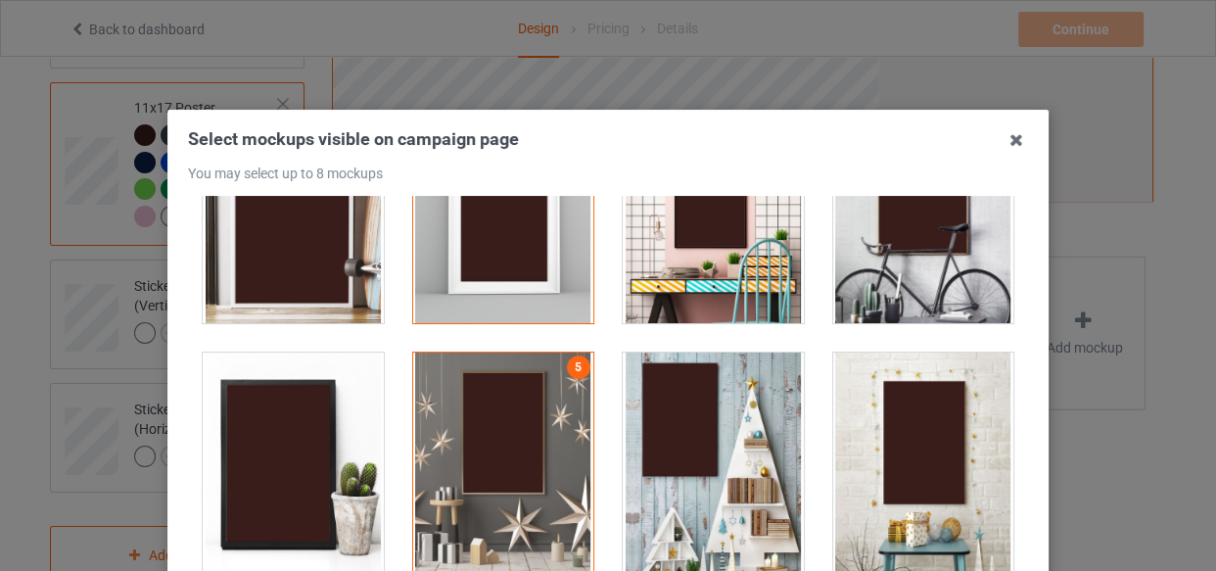
click at [642, 420] on div at bounding box center [713, 461] width 181 height 219
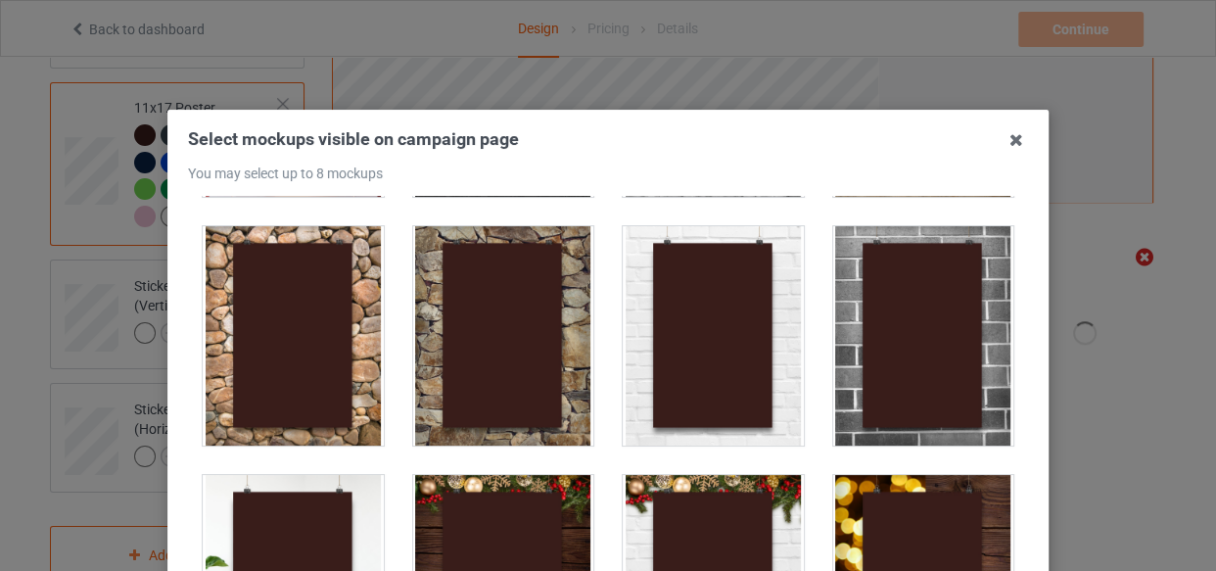
scroll to position [1067, 0]
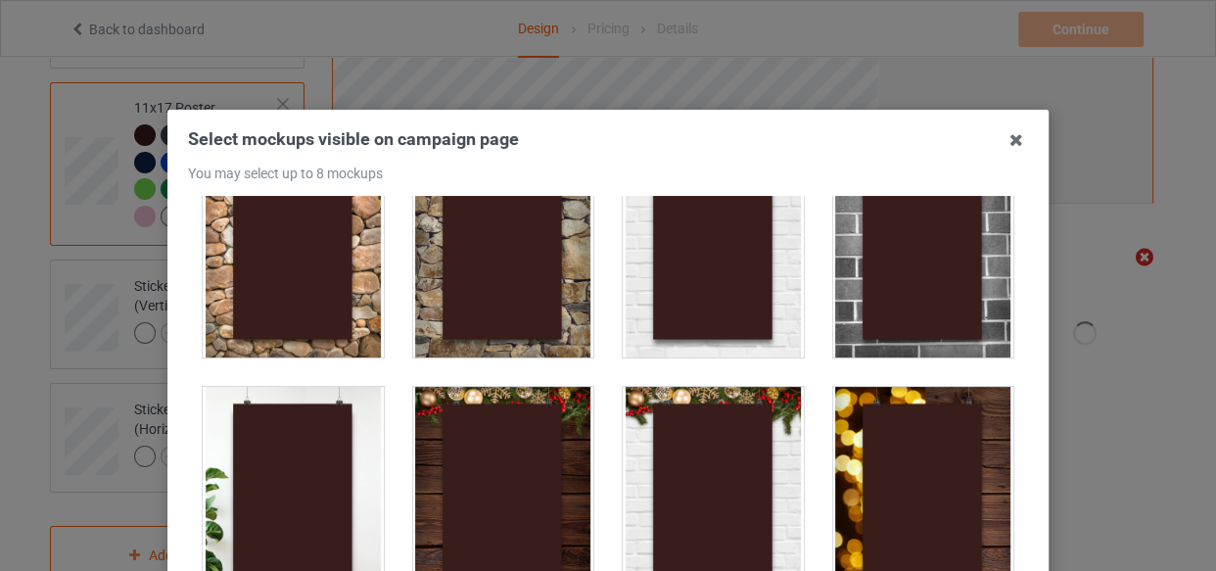
drag, startPoint x: 849, startPoint y: 434, endPoint x: 879, endPoint y: 411, distance: 37.8
click at [849, 434] on div at bounding box center [923, 496] width 181 height 219
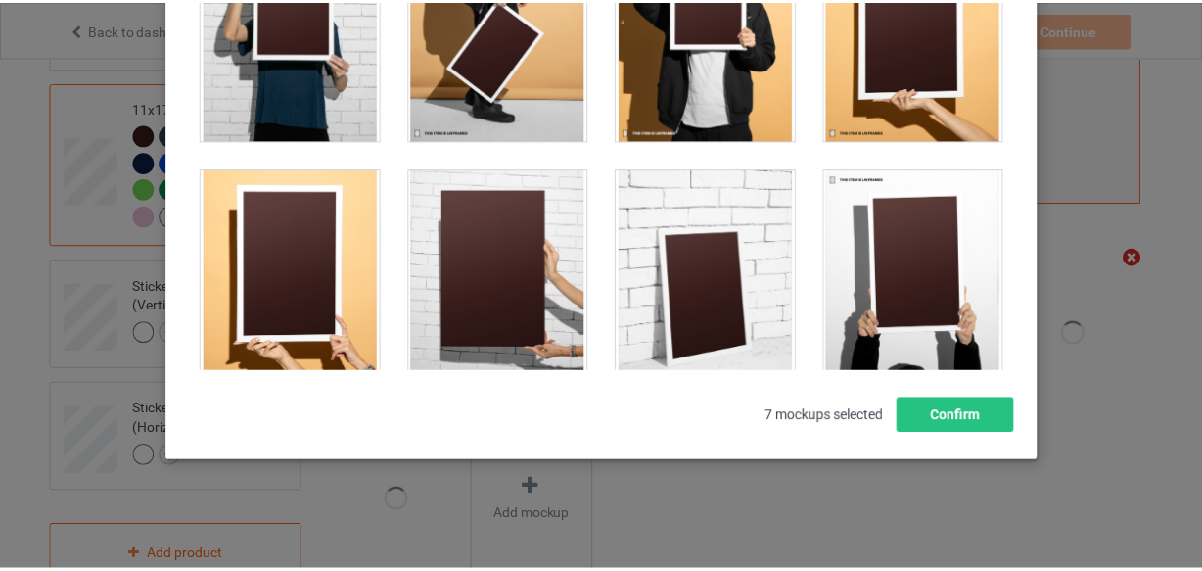
scroll to position [1742, 0]
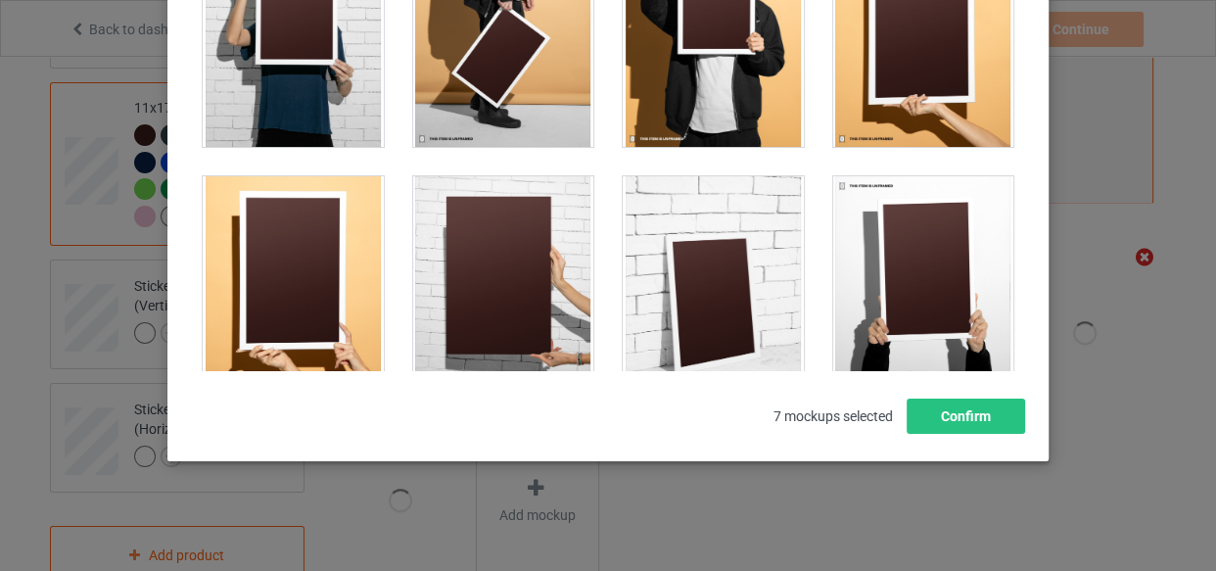
click at [475, 219] on div at bounding box center [503, 285] width 181 height 219
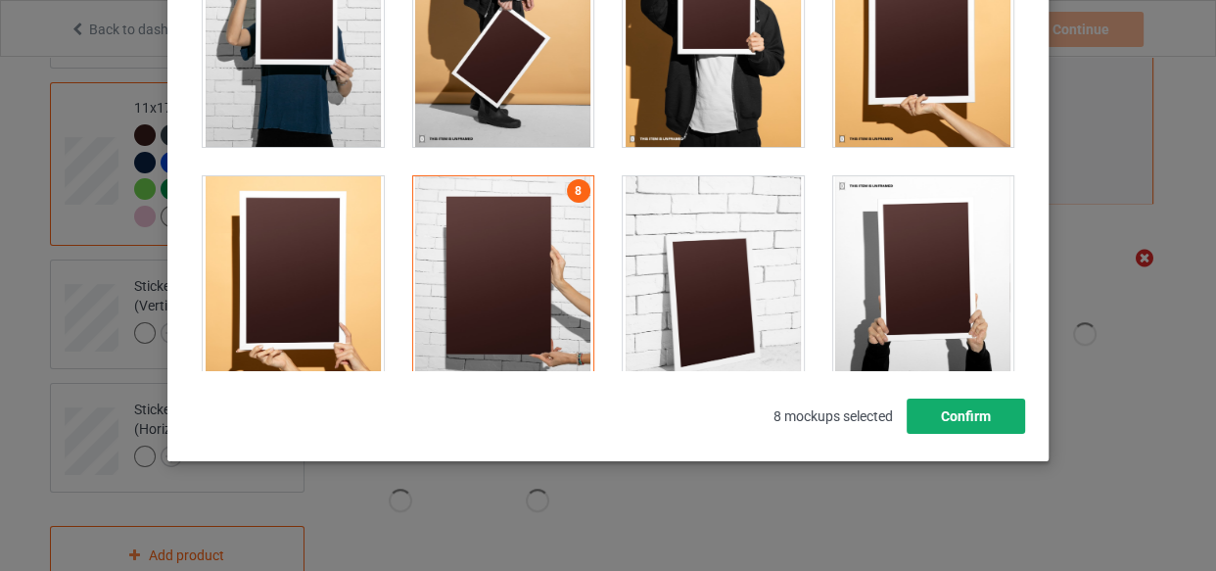
click at [954, 407] on button "Confirm" at bounding box center [965, 415] width 118 height 35
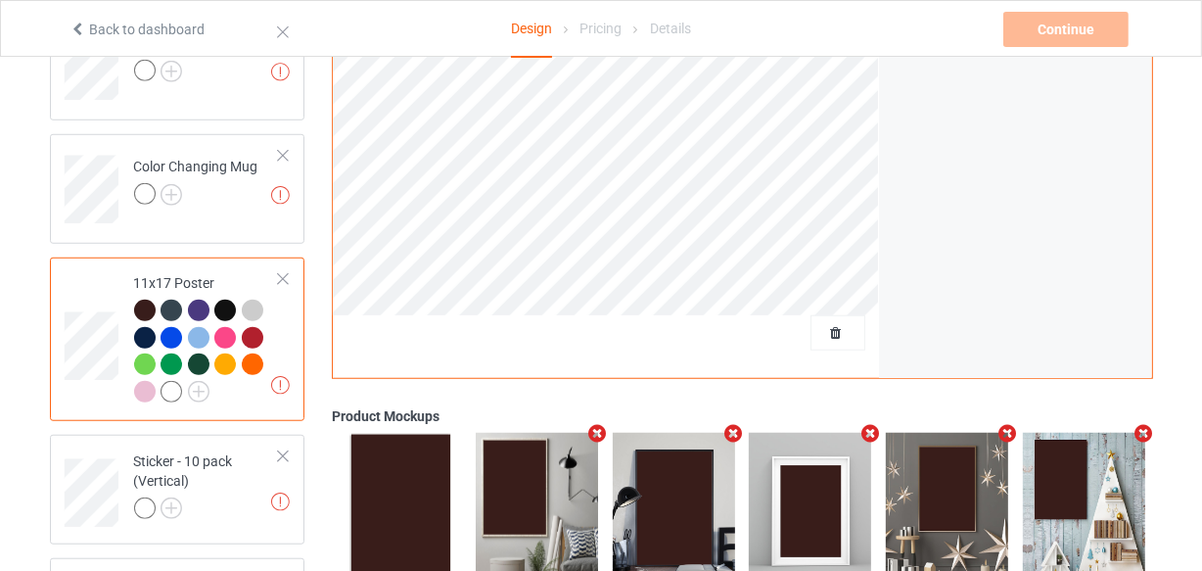
scroll to position [1341, 0]
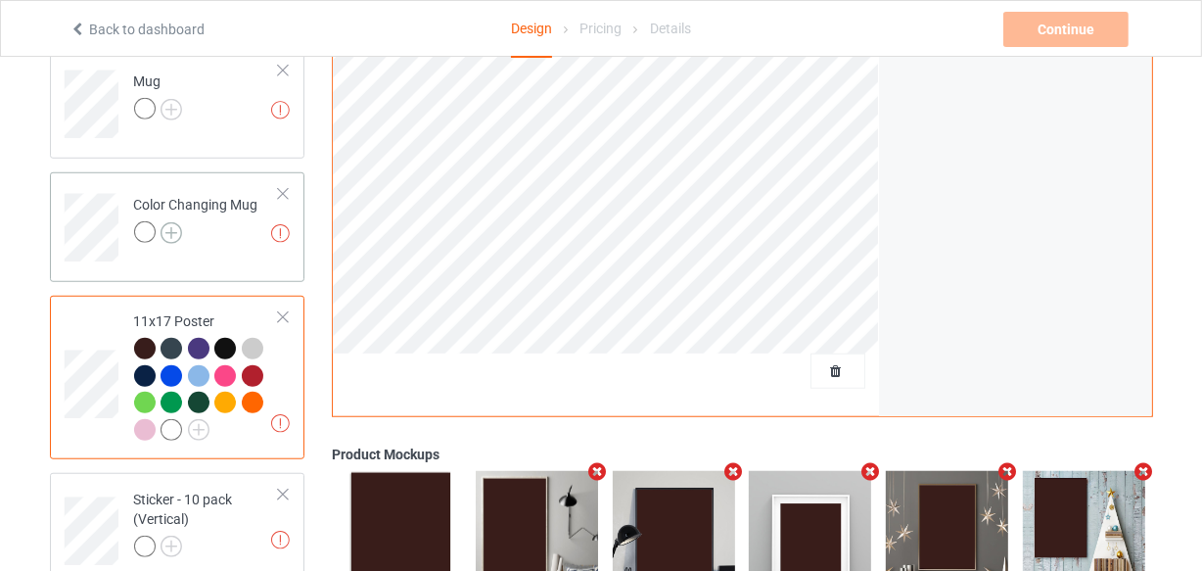
click at [175, 235] on img at bounding box center [172, 233] width 22 height 22
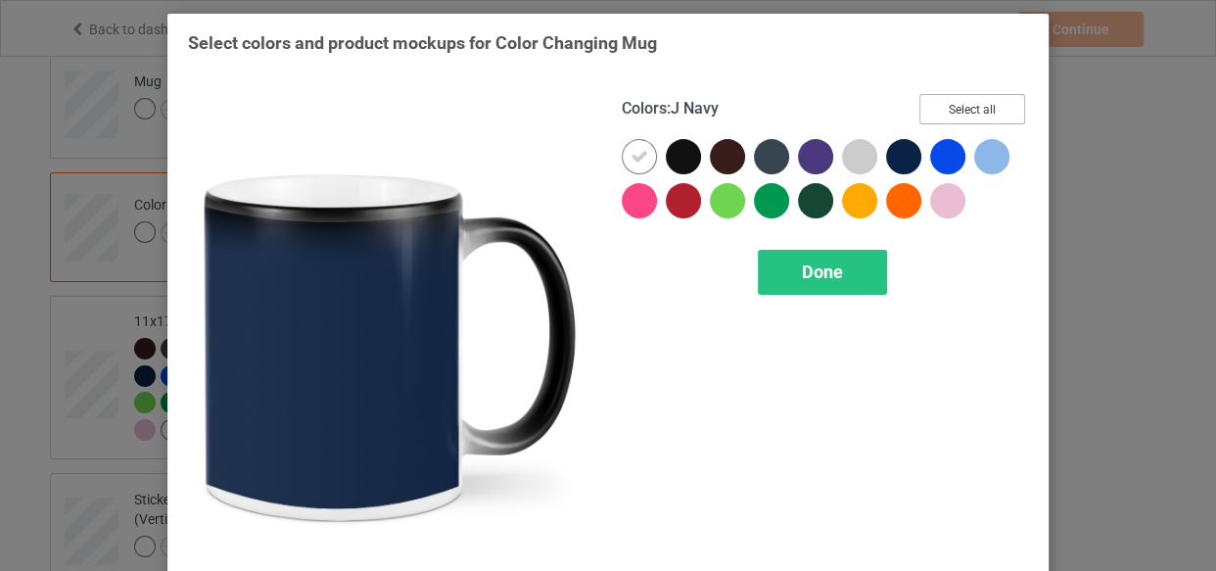
click at [959, 117] on button "Select all" at bounding box center [972, 109] width 106 height 30
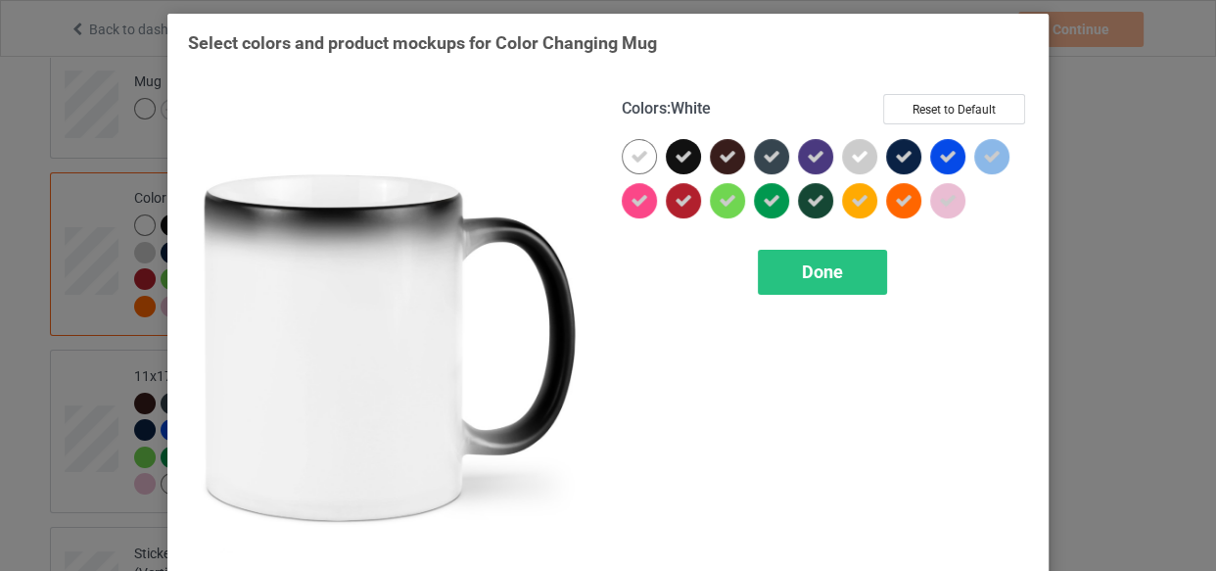
click at [622, 146] on div at bounding box center [639, 156] width 35 height 35
drag, startPoint x: 620, startPoint y: 146, endPoint x: 649, endPoint y: 167, distance: 36.4
click at [624, 147] on div at bounding box center [639, 156] width 35 height 35
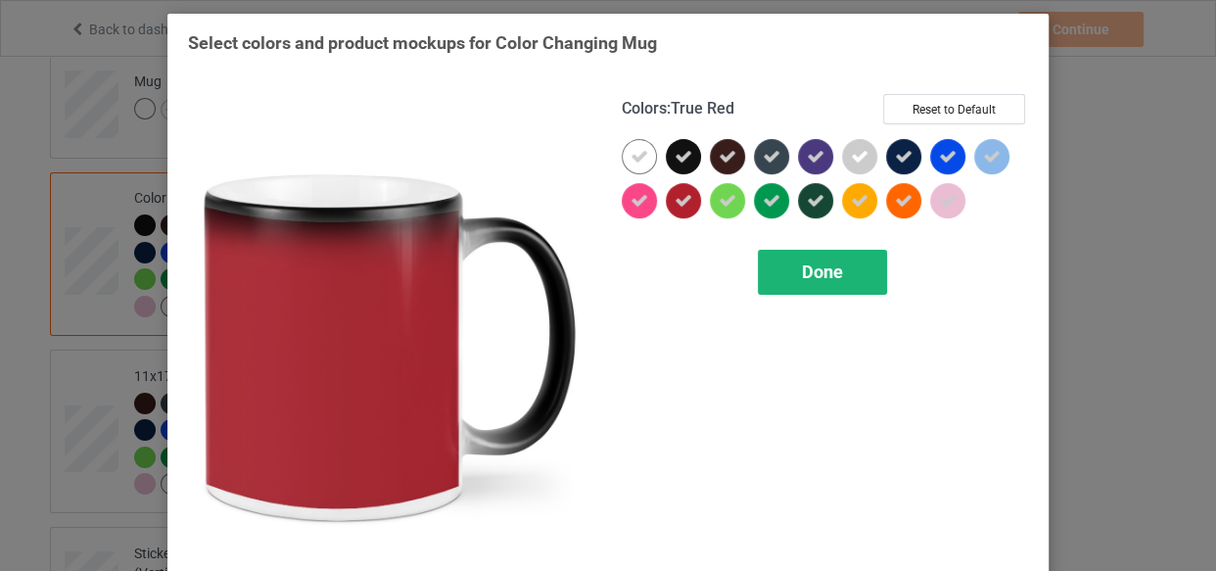
click at [803, 261] on span "Done" at bounding box center [822, 271] width 41 height 21
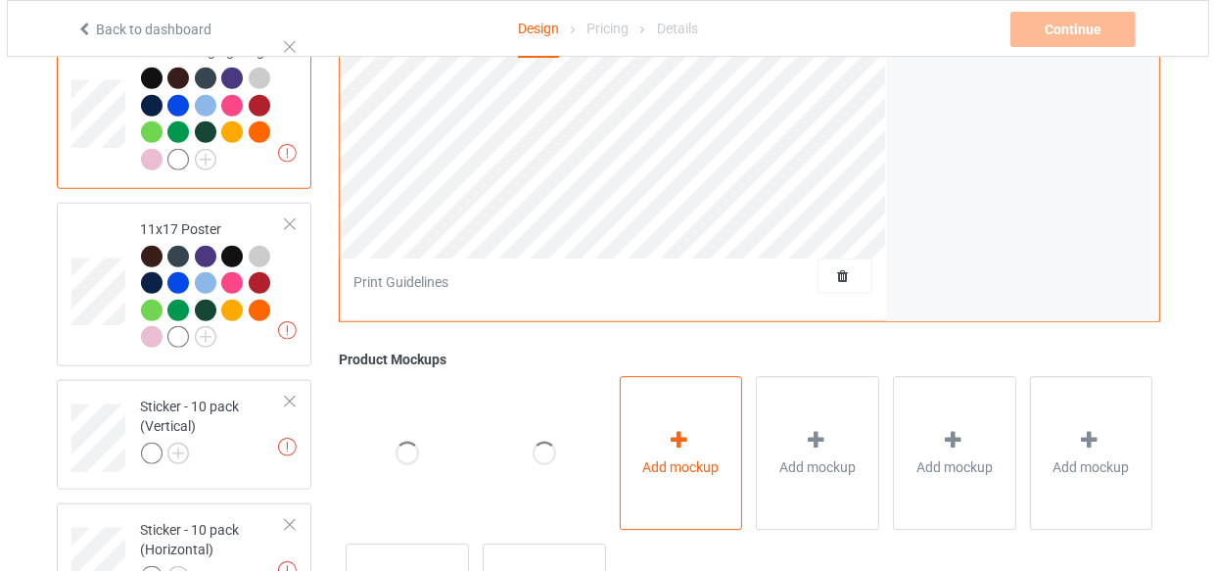
scroll to position [1519, 0]
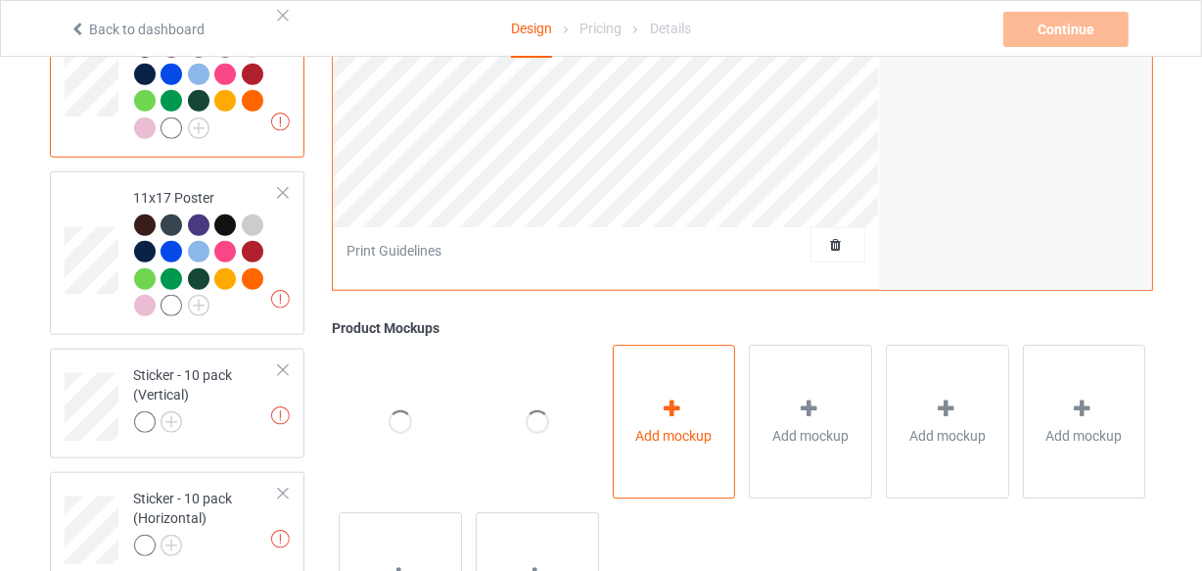
click at [656, 430] on span "Add mockup" at bounding box center [674, 436] width 76 height 20
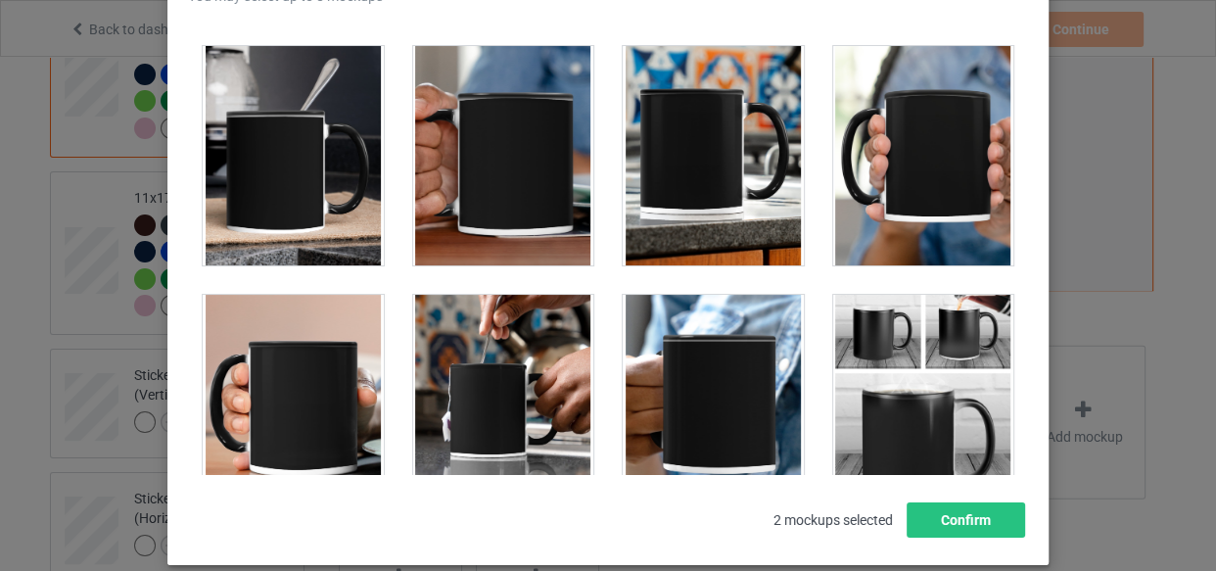
scroll to position [3737, 0]
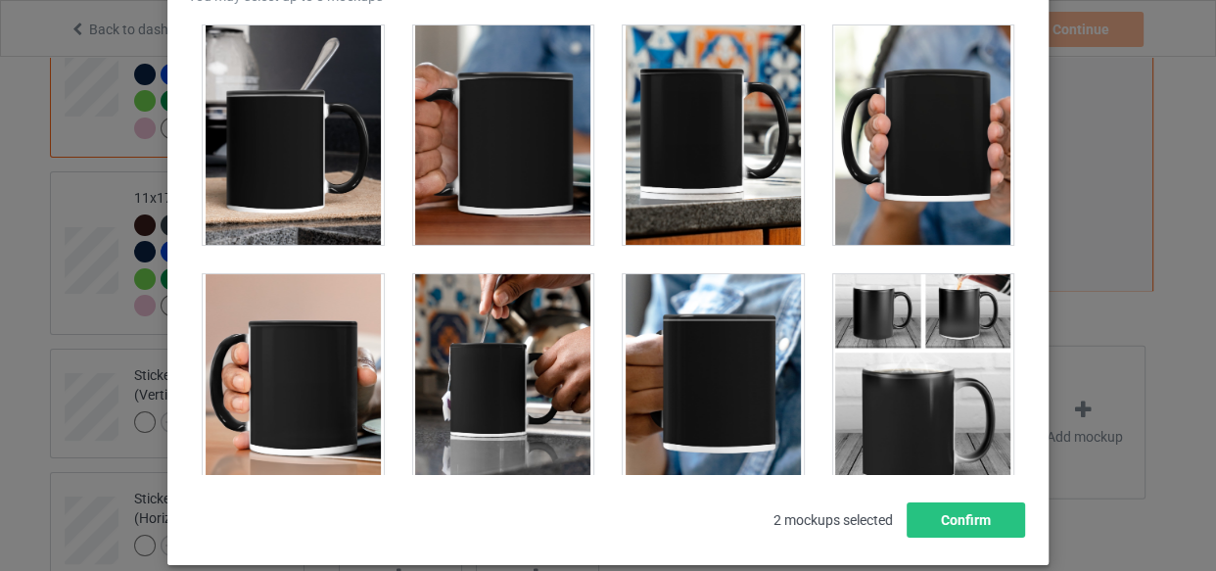
click at [317, 204] on div at bounding box center [293, 134] width 181 height 219
drag, startPoint x: 459, startPoint y: 200, endPoint x: 627, endPoint y: 186, distance: 168.9
click at [459, 200] on div at bounding box center [503, 134] width 181 height 219
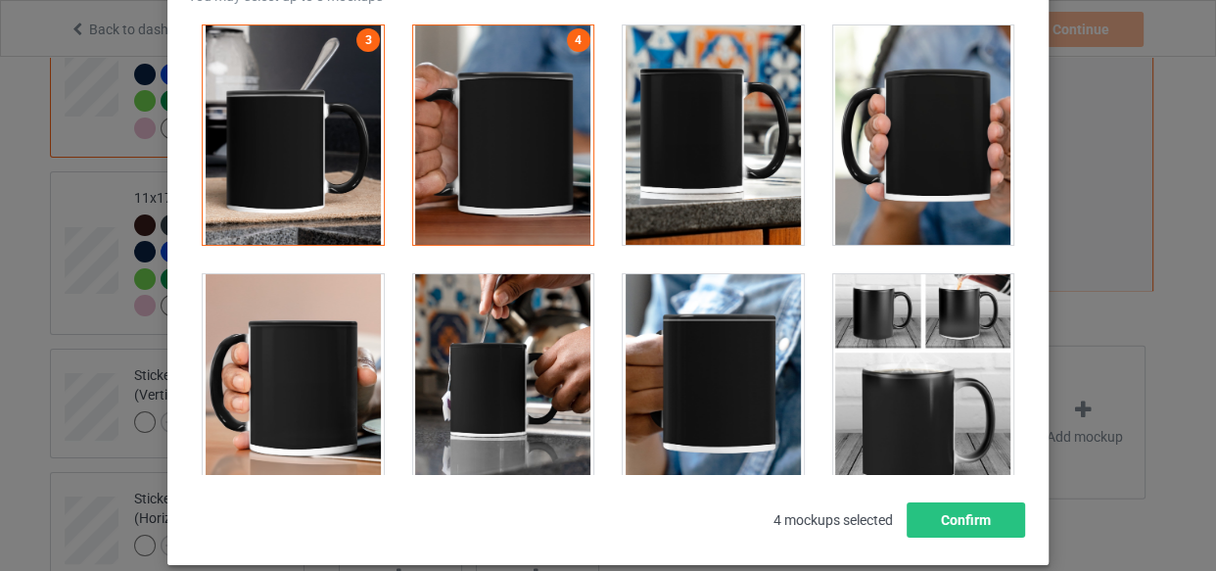
drag, startPoint x: 633, startPoint y: 184, endPoint x: 834, endPoint y: 206, distance: 201.8
click at [634, 184] on div at bounding box center [713, 134] width 181 height 219
click at [844, 204] on div at bounding box center [923, 134] width 181 height 219
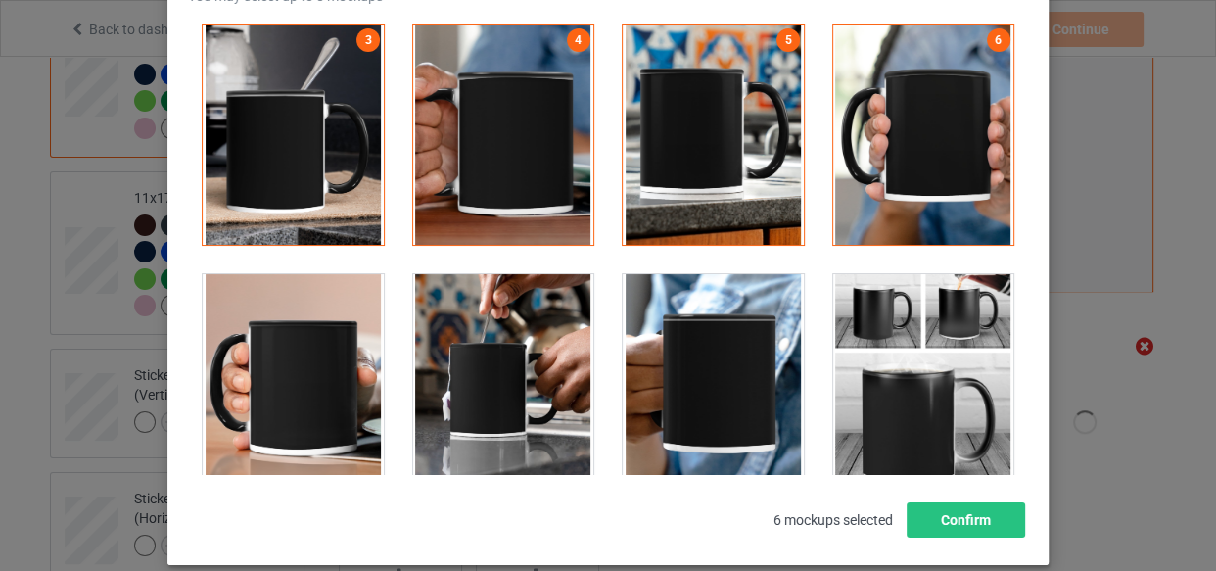
click at [553, 340] on div at bounding box center [503, 383] width 181 height 219
click at [519, 369] on div at bounding box center [503, 383] width 181 height 219
click at [343, 380] on div at bounding box center [293, 383] width 181 height 219
click at [853, 364] on div at bounding box center [923, 383] width 181 height 219
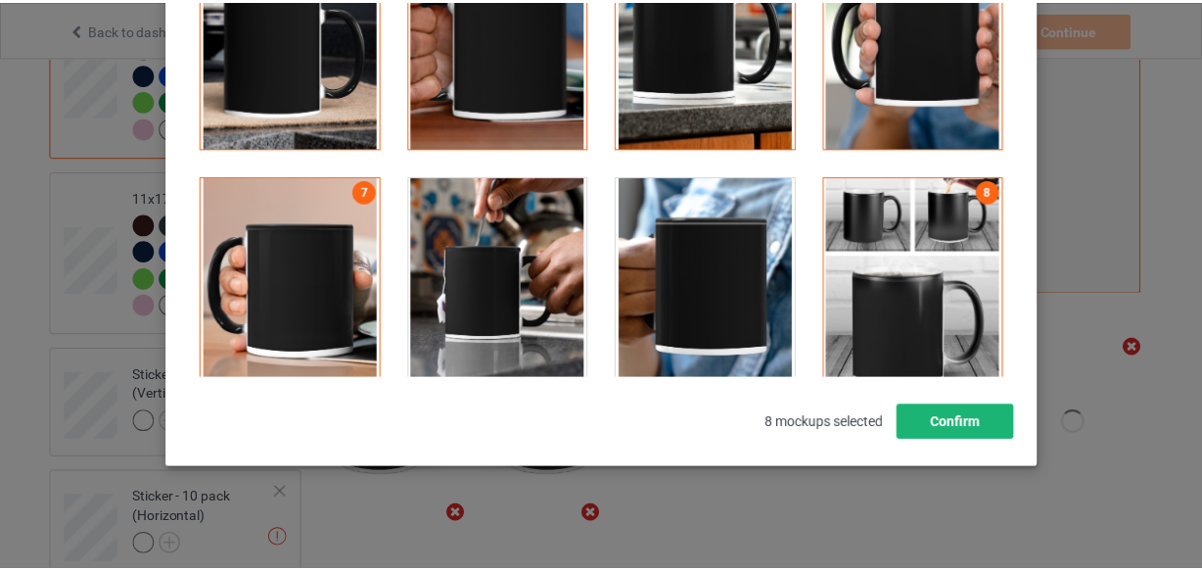
scroll to position [281, 0]
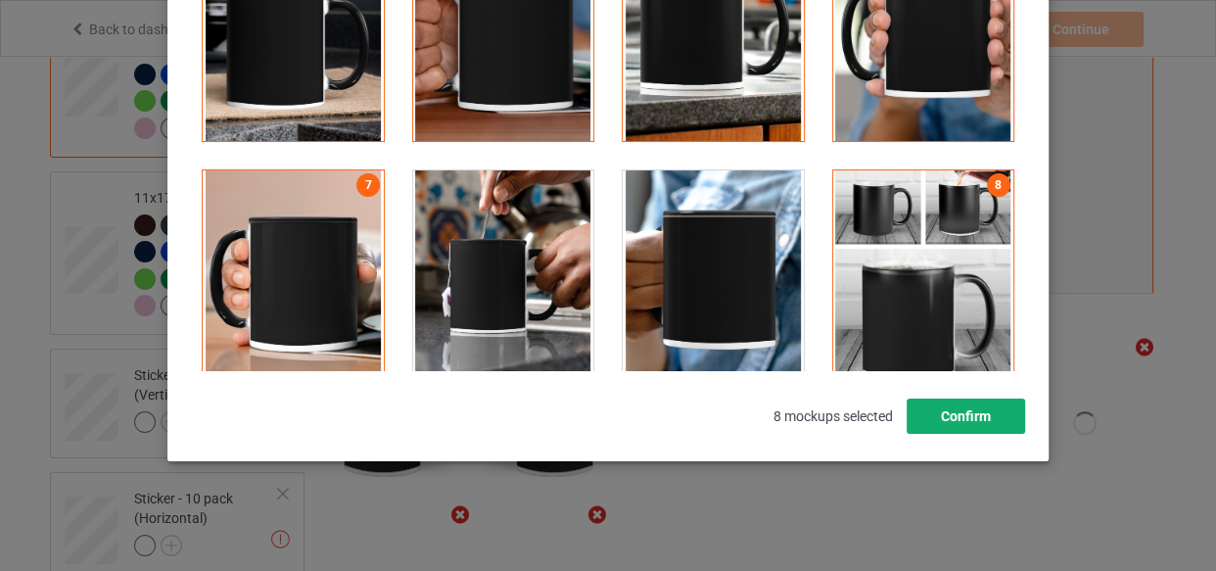
click at [985, 420] on button "Confirm" at bounding box center [965, 415] width 118 height 35
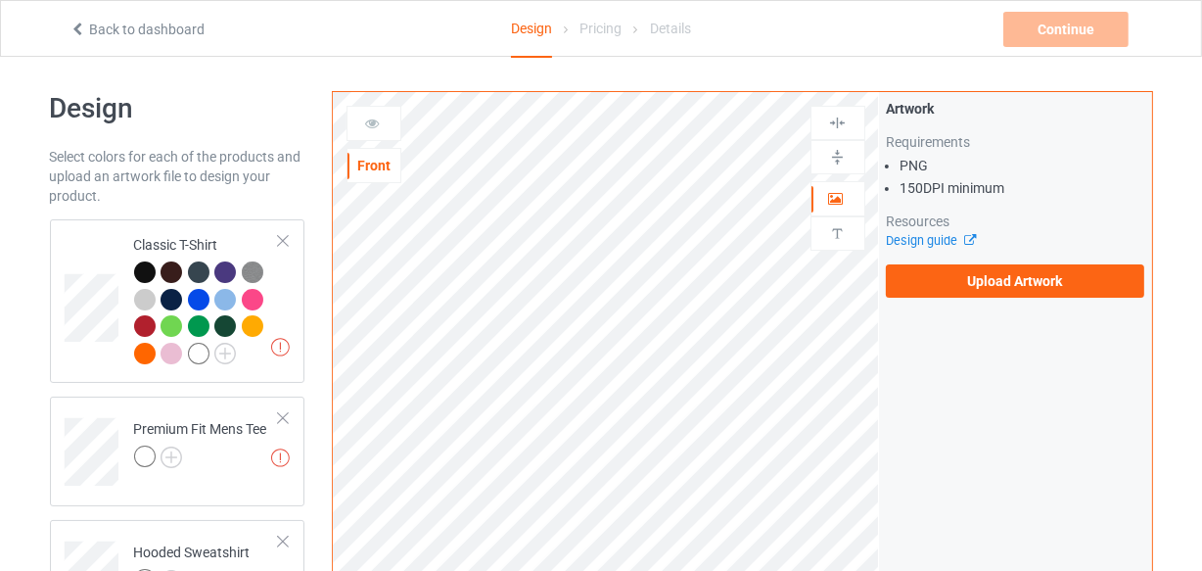
scroll to position [0, 0]
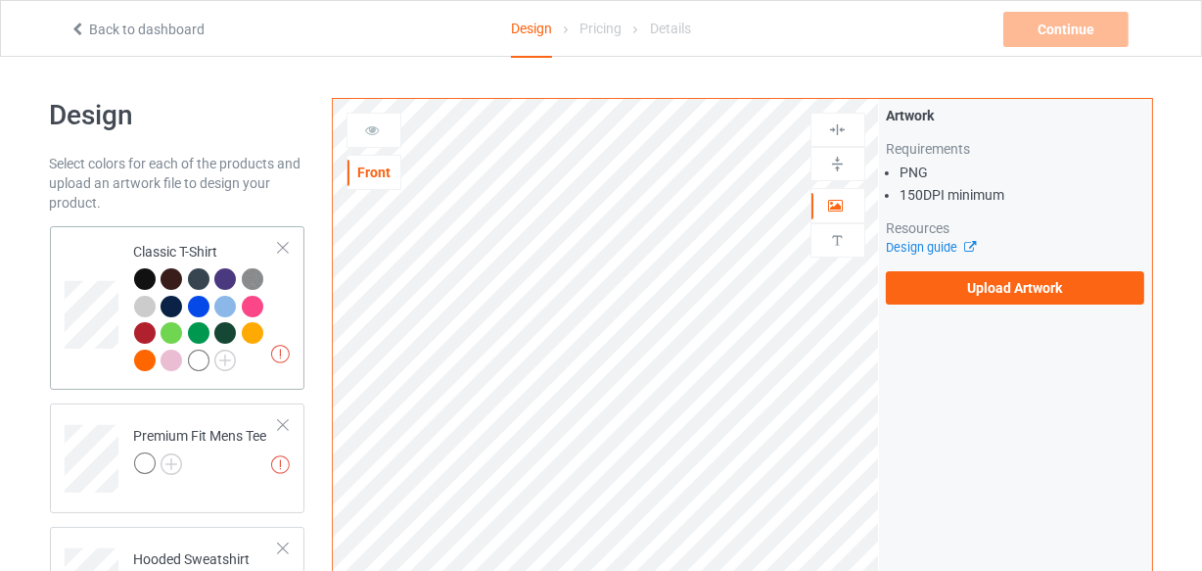
click at [284, 315] on td "Missing artworks Classic T-Shirt" at bounding box center [206, 308] width 167 height 148
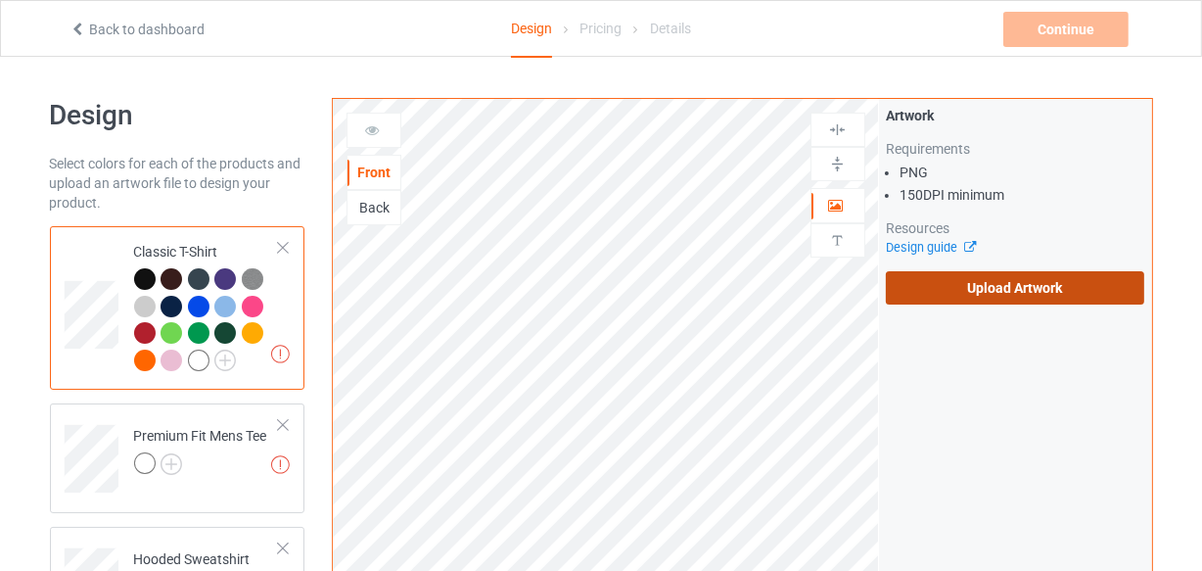
click at [919, 300] on label "Upload Artwork" at bounding box center [1015, 287] width 259 height 33
click at [0, 0] on input "Upload Artwork" at bounding box center [0, 0] width 0 height 0
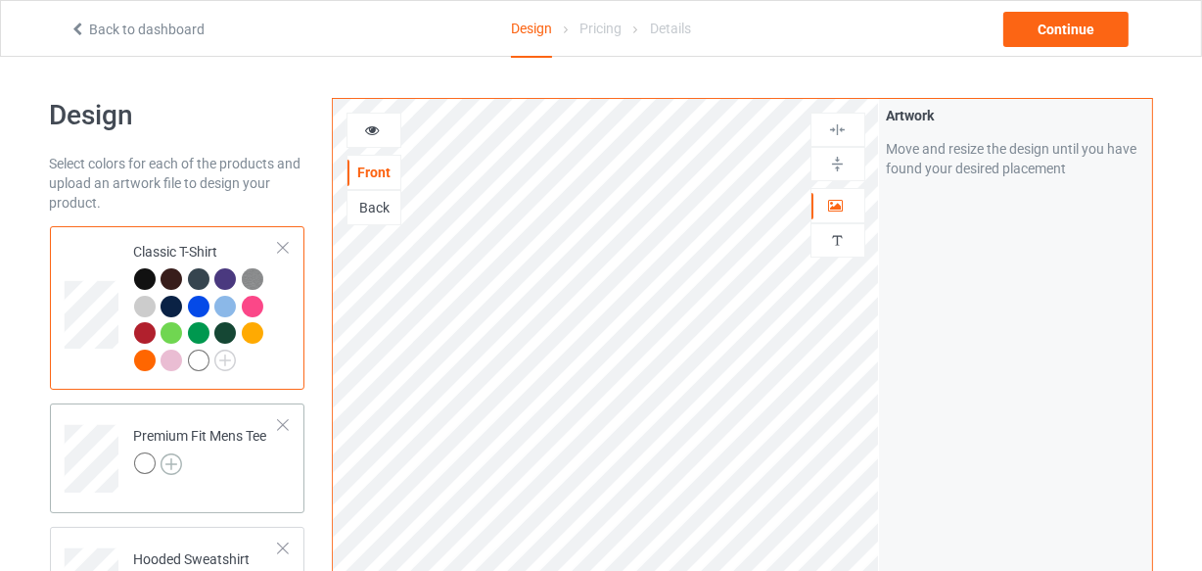
click at [172, 462] on img at bounding box center [172, 464] width 22 height 22
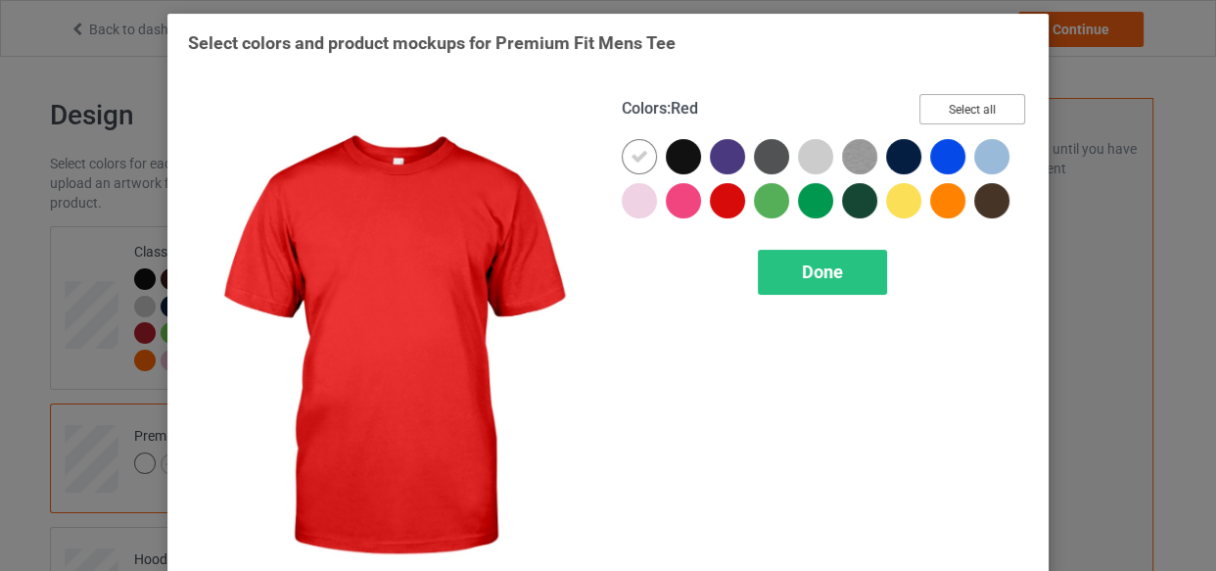
click at [949, 111] on button "Select all" at bounding box center [972, 109] width 106 height 30
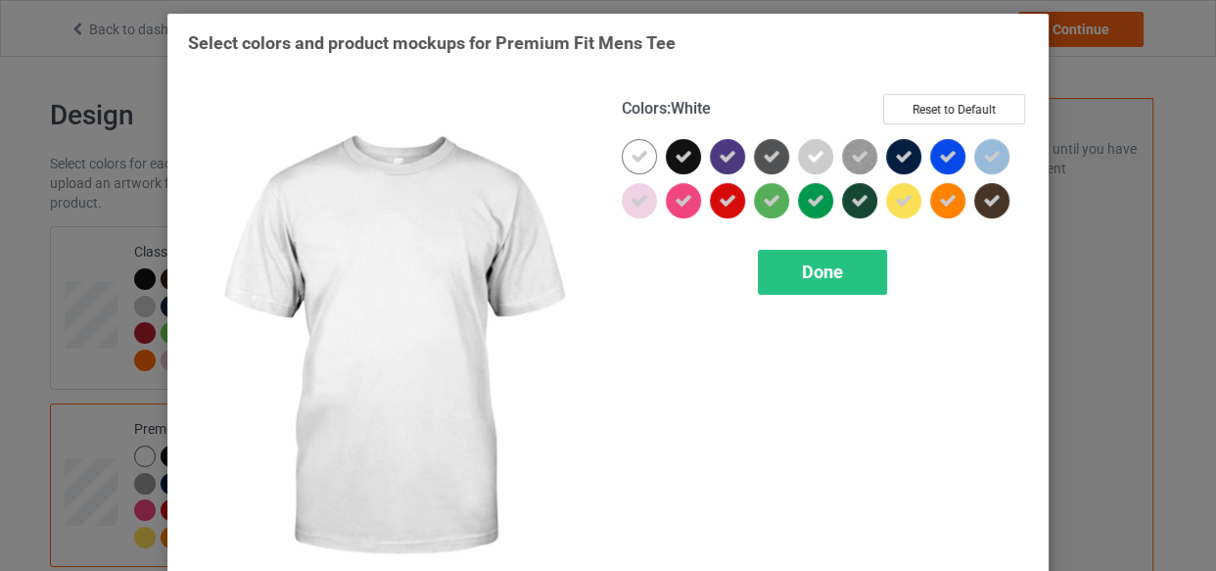
click at [639, 158] on icon at bounding box center [639, 157] width 18 height 18
click at [639, 158] on div at bounding box center [639, 156] width 35 height 35
click at [793, 263] on div "Done" at bounding box center [822, 272] width 129 height 45
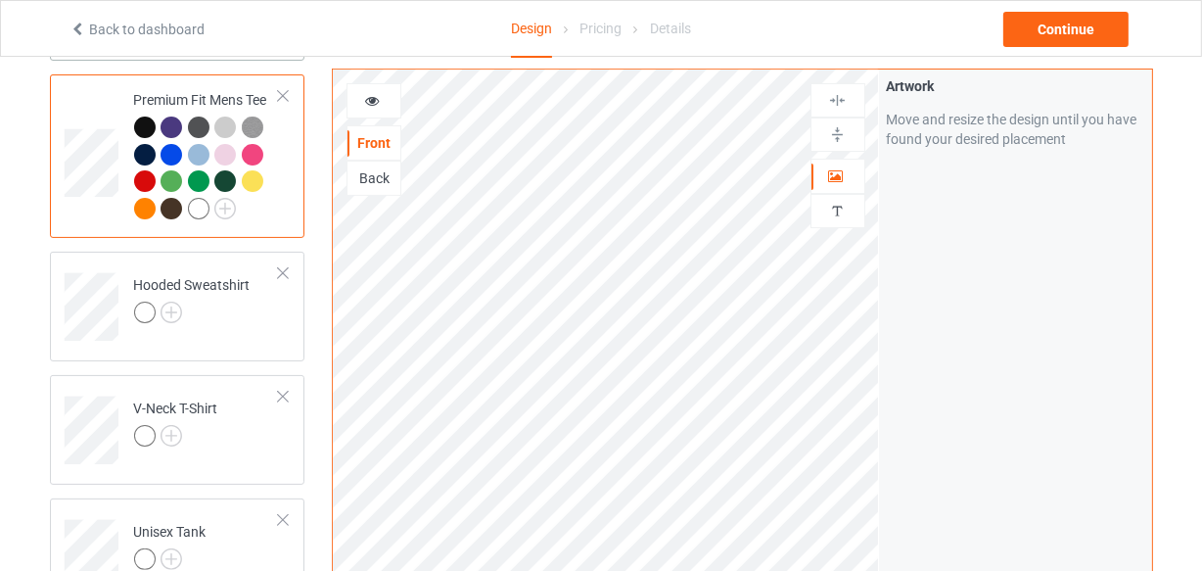
scroll to position [355, 0]
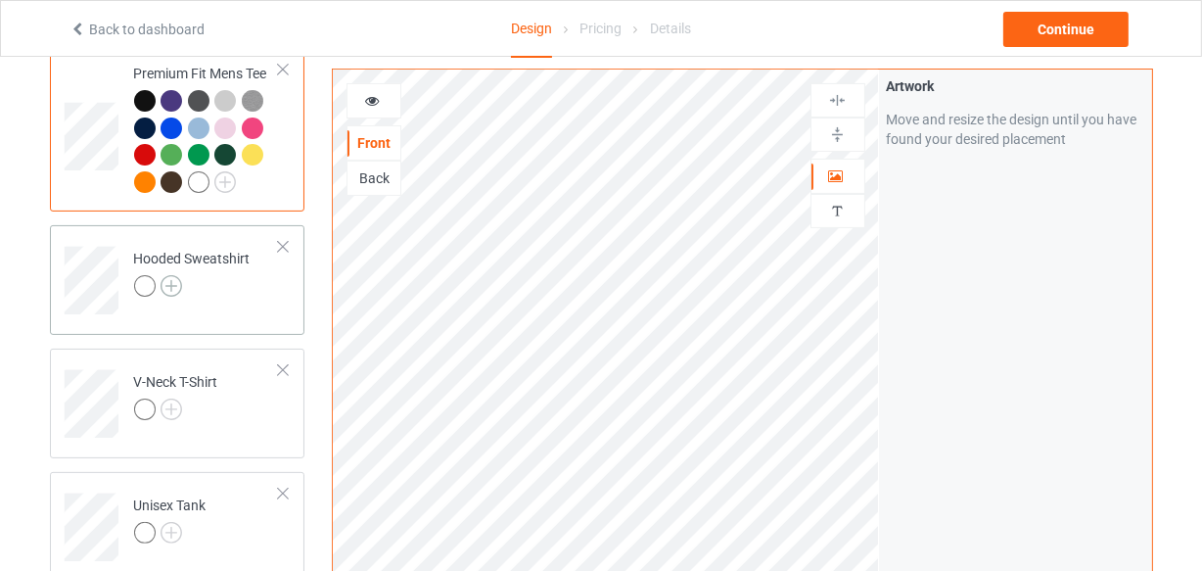
click at [166, 290] on img at bounding box center [172, 286] width 22 height 22
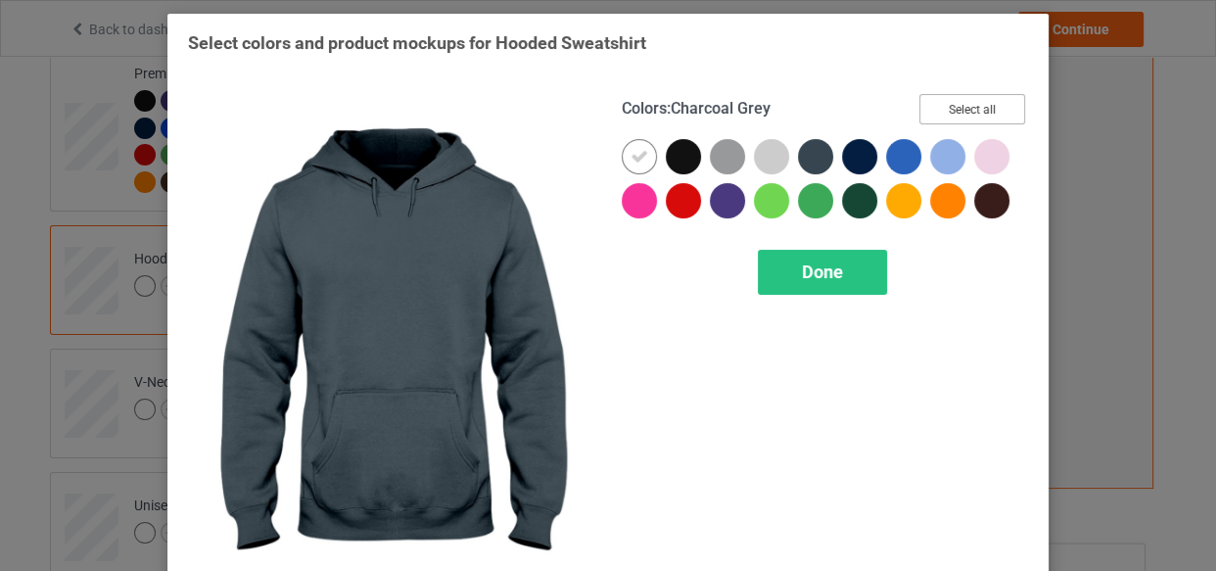
click at [928, 114] on button "Select all" at bounding box center [972, 109] width 106 height 30
click at [633, 151] on icon at bounding box center [639, 157] width 18 height 18
click at [633, 151] on div at bounding box center [639, 156] width 35 height 35
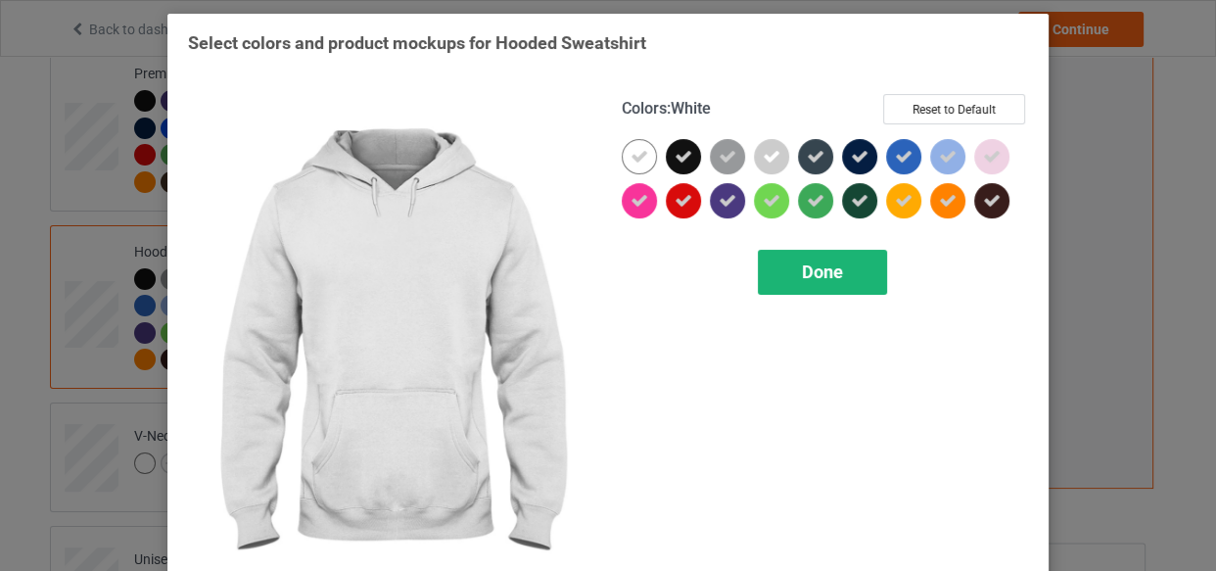
click at [788, 264] on div "Done" at bounding box center [822, 272] width 129 height 45
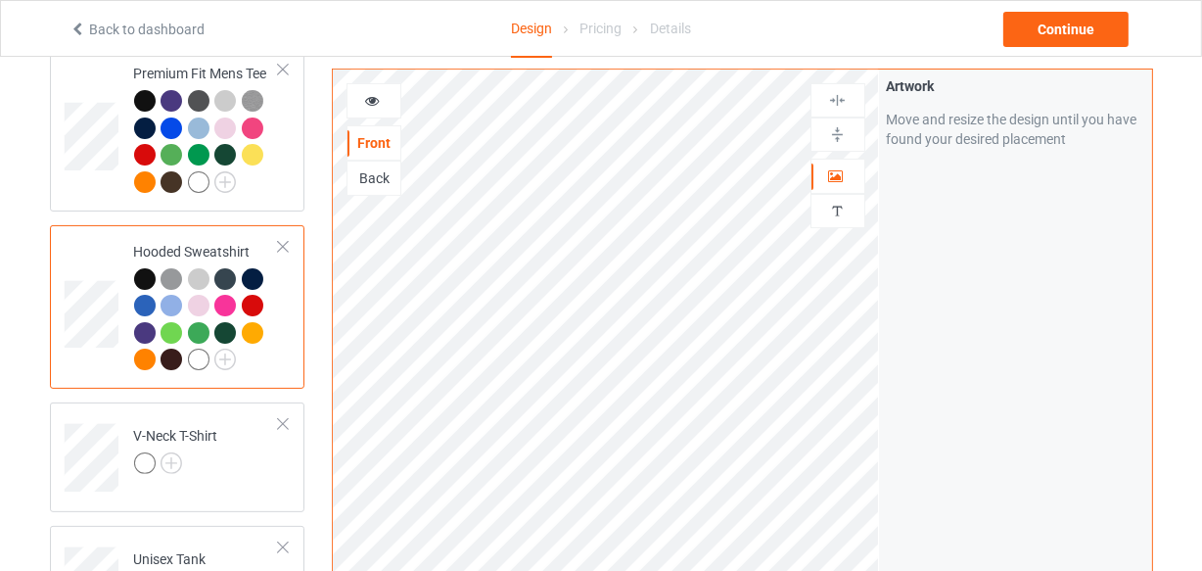
scroll to position [444, 0]
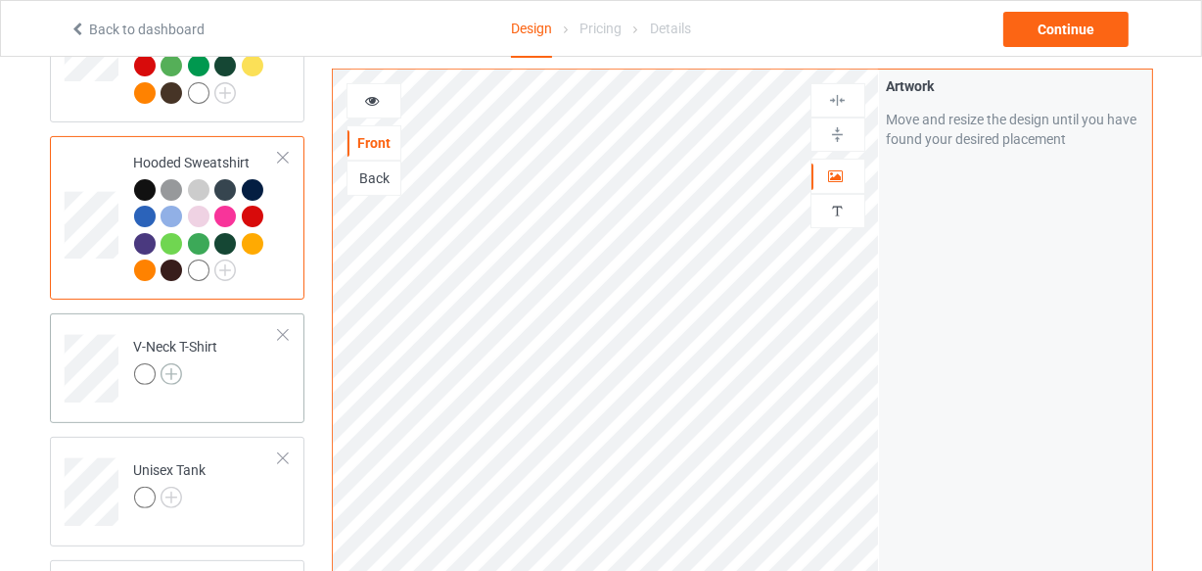
click at [169, 372] on img at bounding box center [172, 374] width 22 height 22
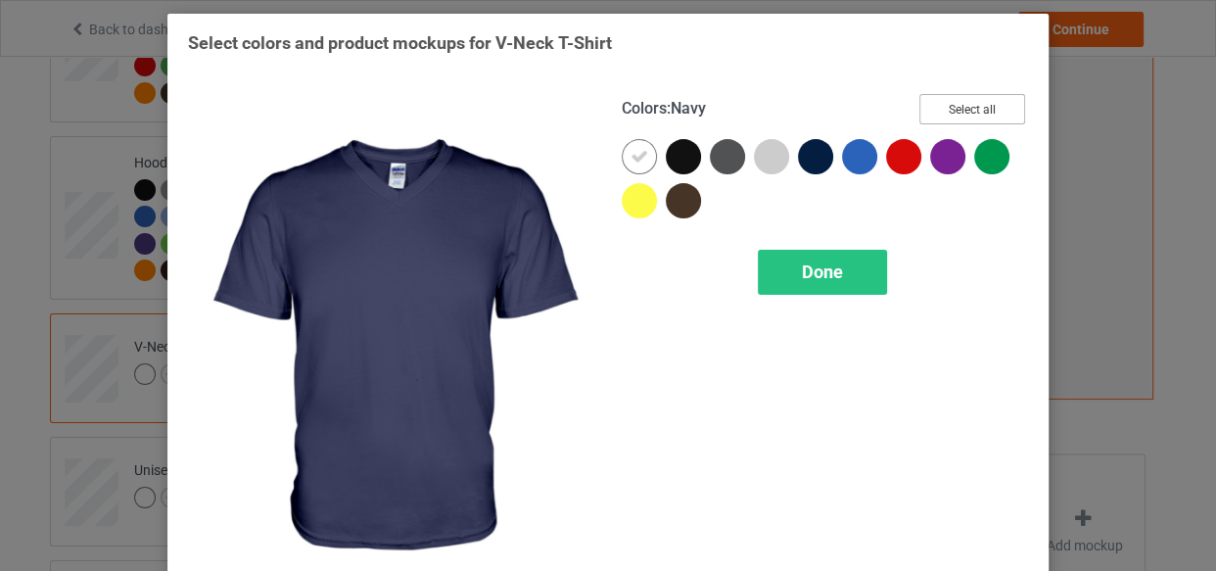
click at [947, 118] on button "Select all" at bounding box center [972, 109] width 106 height 30
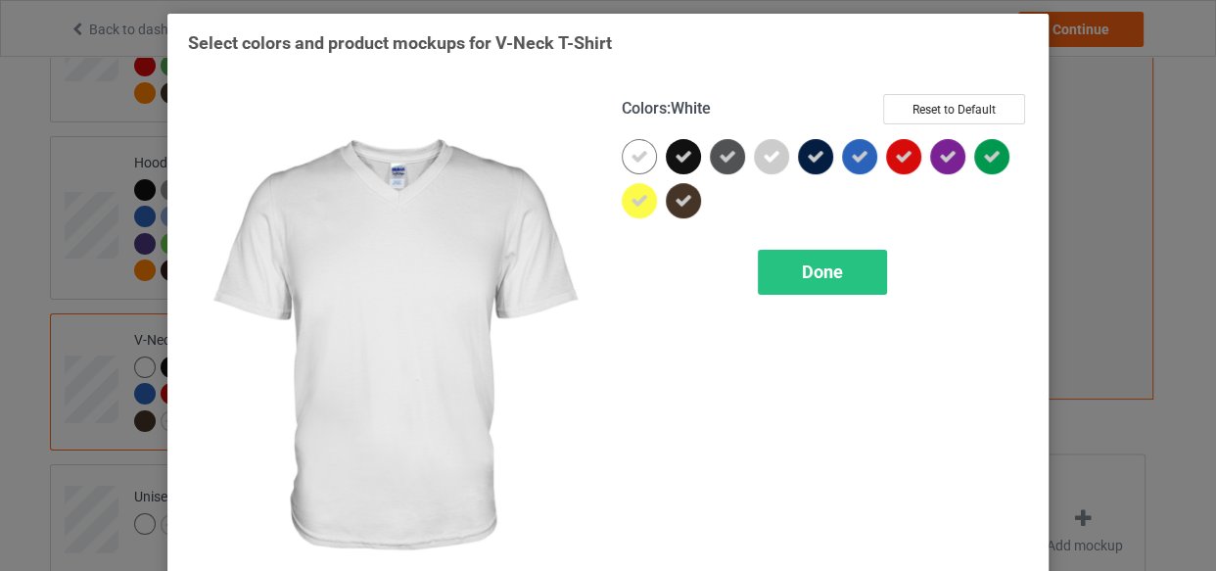
click at [645, 159] on div at bounding box center [639, 156] width 35 height 35
click at [794, 262] on div "Done" at bounding box center [822, 272] width 129 height 45
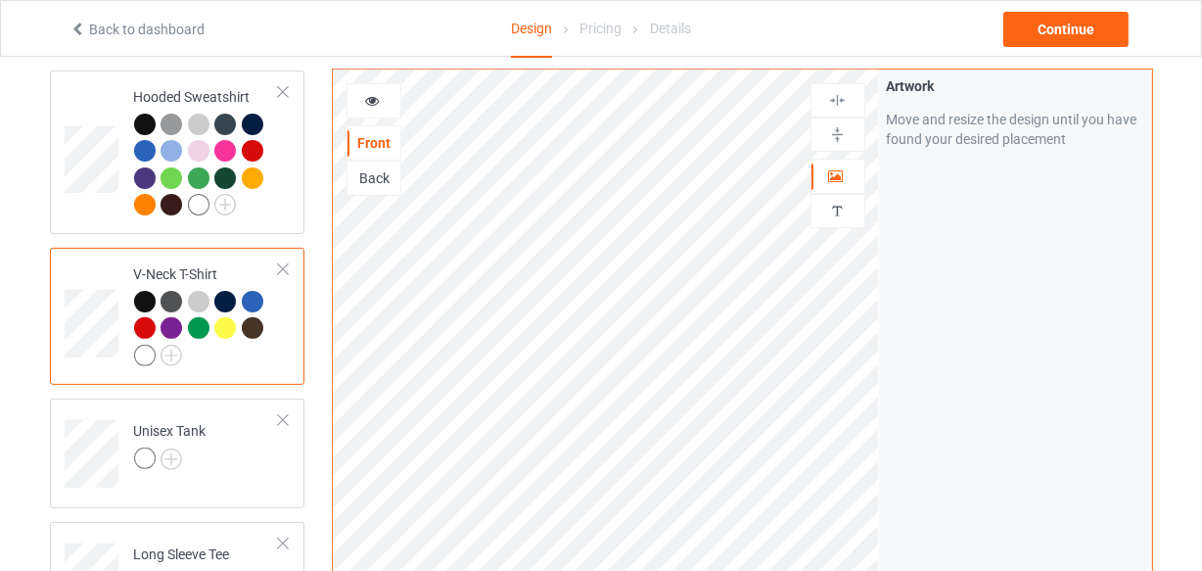
scroll to position [712, 0]
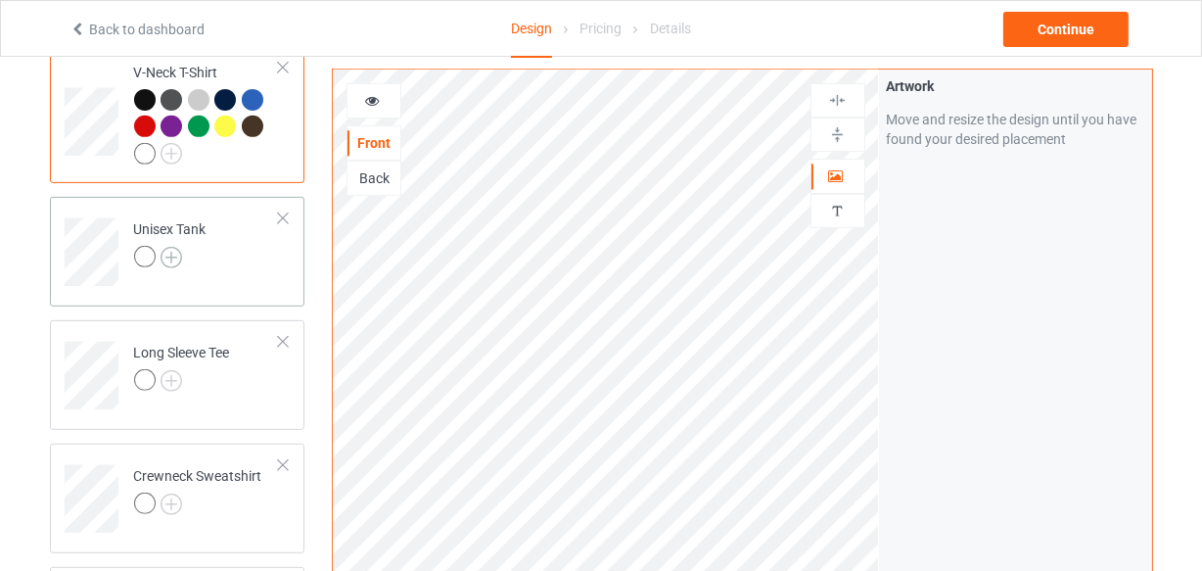
click at [166, 255] on img at bounding box center [172, 258] width 22 height 22
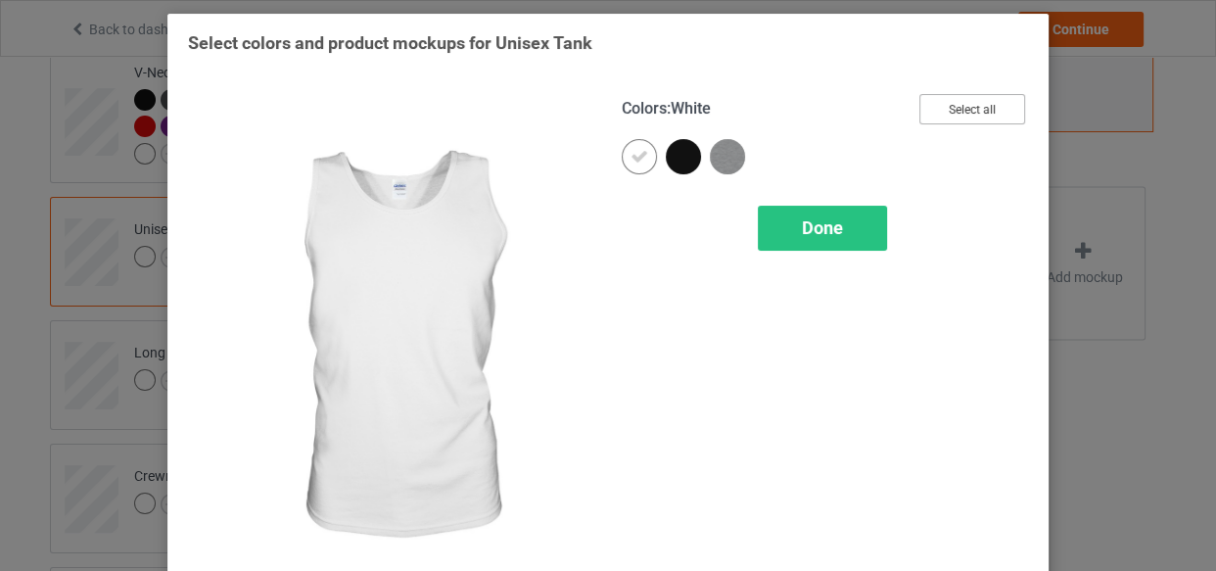
click at [968, 121] on button "Select all" at bounding box center [972, 109] width 106 height 30
drag, startPoint x: 627, startPoint y: 158, endPoint x: 757, endPoint y: 214, distance: 141.1
click at [630, 158] on icon at bounding box center [639, 157] width 18 height 18
click at [628, 158] on div at bounding box center [639, 156] width 35 height 35
drag, startPoint x: 757, startPoint y: 214, endPoint x: 214, endPoint y: 309, distance: 550.6
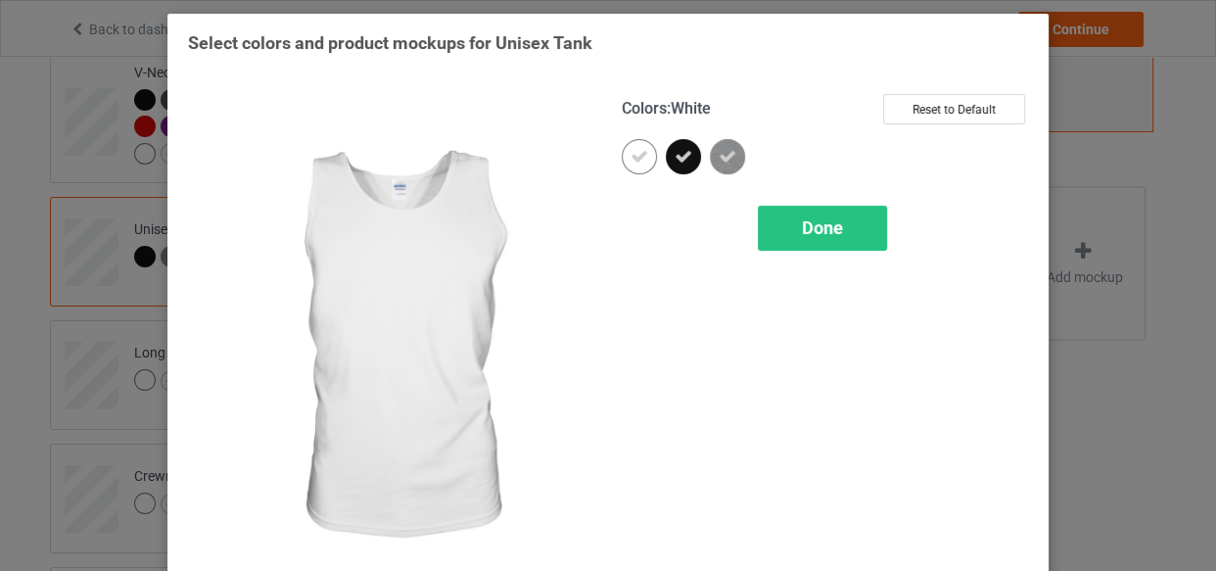
click at [758, 214] on div "Done" at bounding box center [822, 228] width 129 height 45
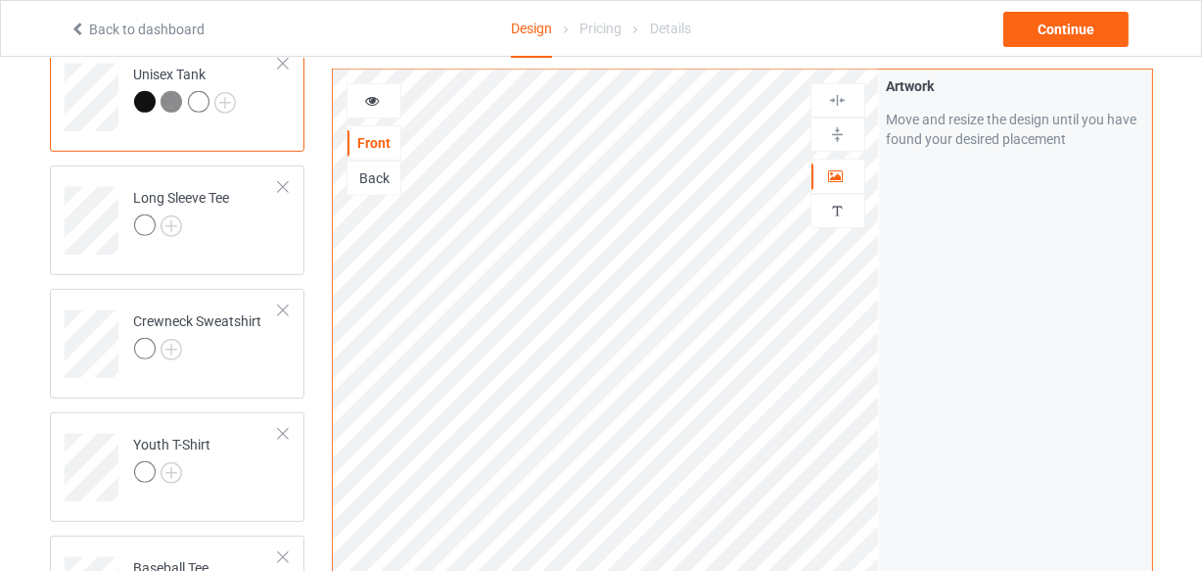
scroll to position [890, 0]
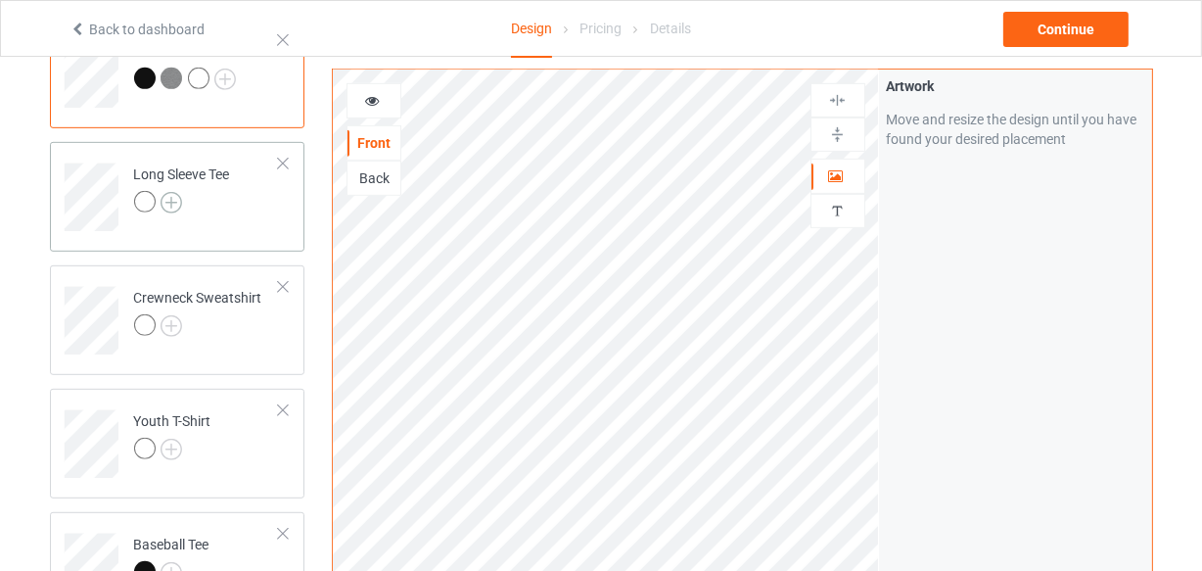
click at [176, 211] on img at bounding box center [172, 203] width 22 height 22
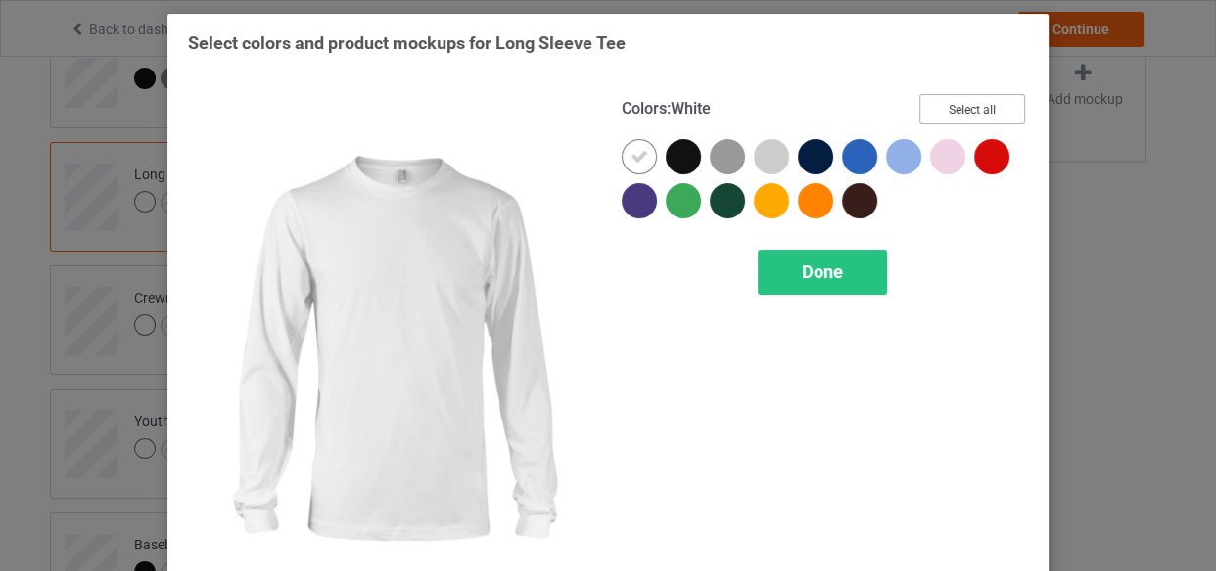
click at [952, 116] on button "Select all" at bounding box center [972, 109] width 106 height 30
click at [636, 140] on div at bounding box center [639, 156] width 35 height 35
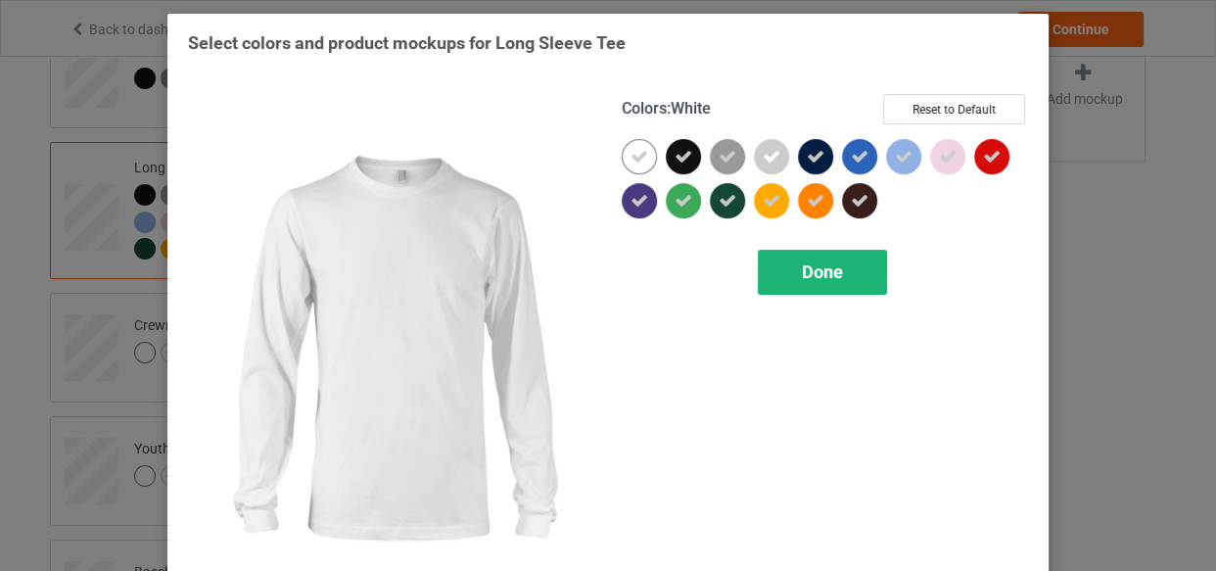
click at [782, 262] on div "Done" at bounding box center [822, 272] width 129 height 45
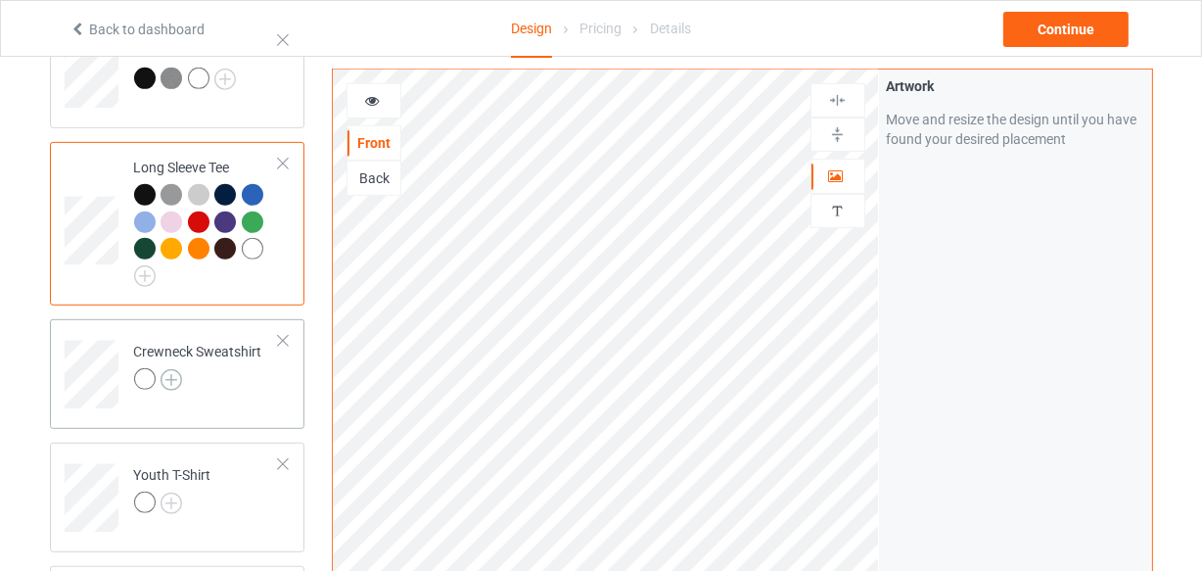
click at [167, 381] on img at bounding box center [172, 380] width 22 height 22
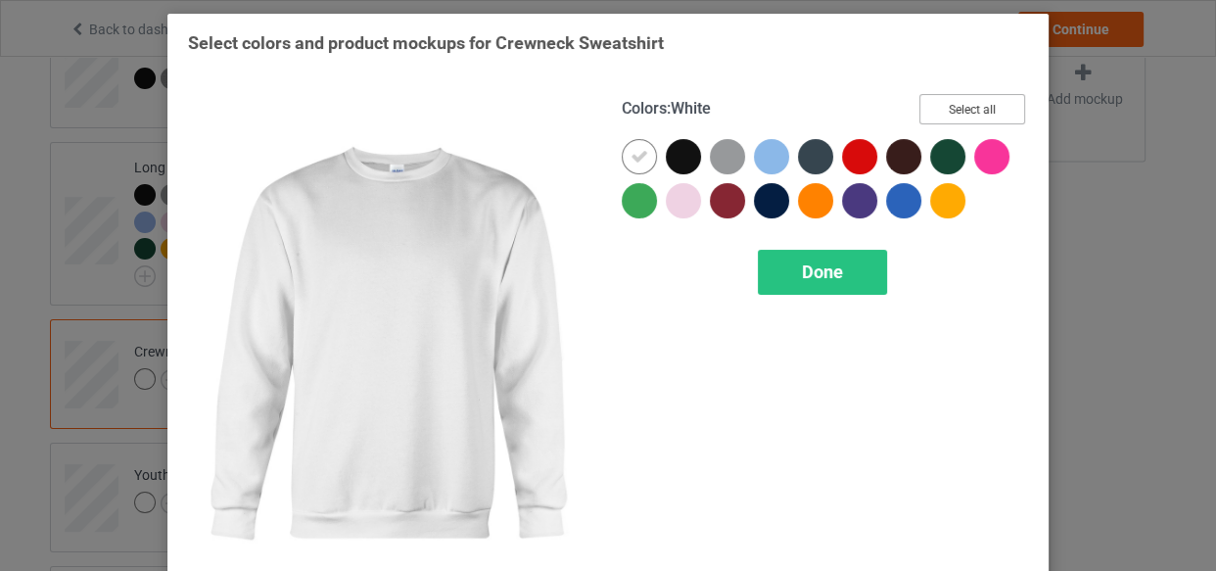
click at [931, 107] on button "Select all" at bounding box center [972, 109] width 106 height 30
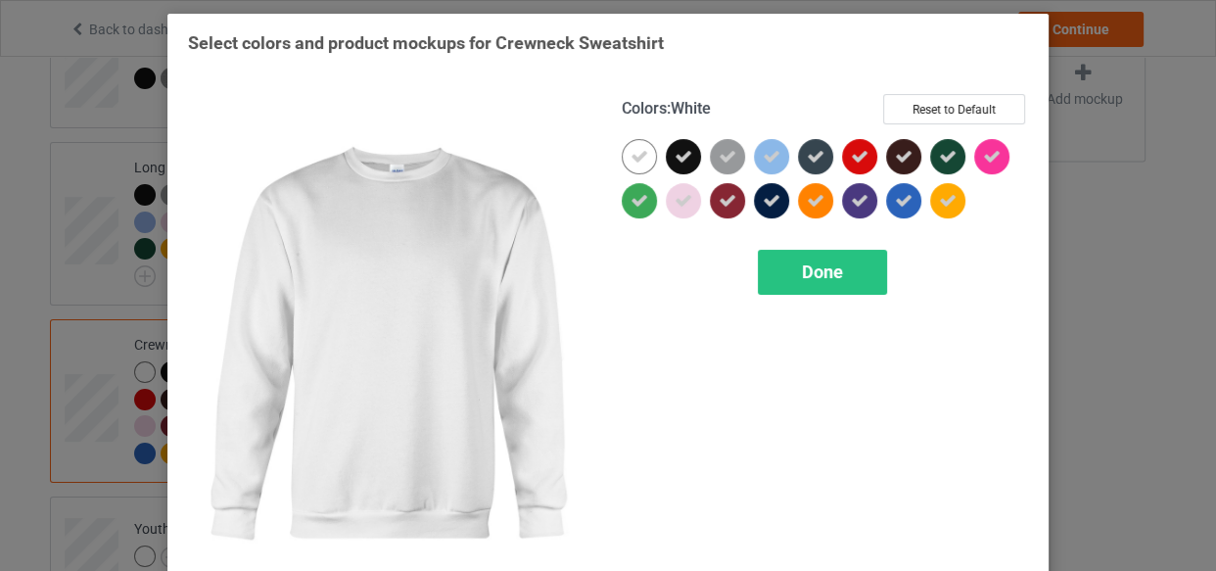
click at [636, 157] on icon at bounding box center [639, 157] width 18 height 18
click at [636, 157] on div at bounding box center [639, 156] width 35 height 35
click at [802, 263] on span "Done" at bounding box center [822, 271] width 41 height 21
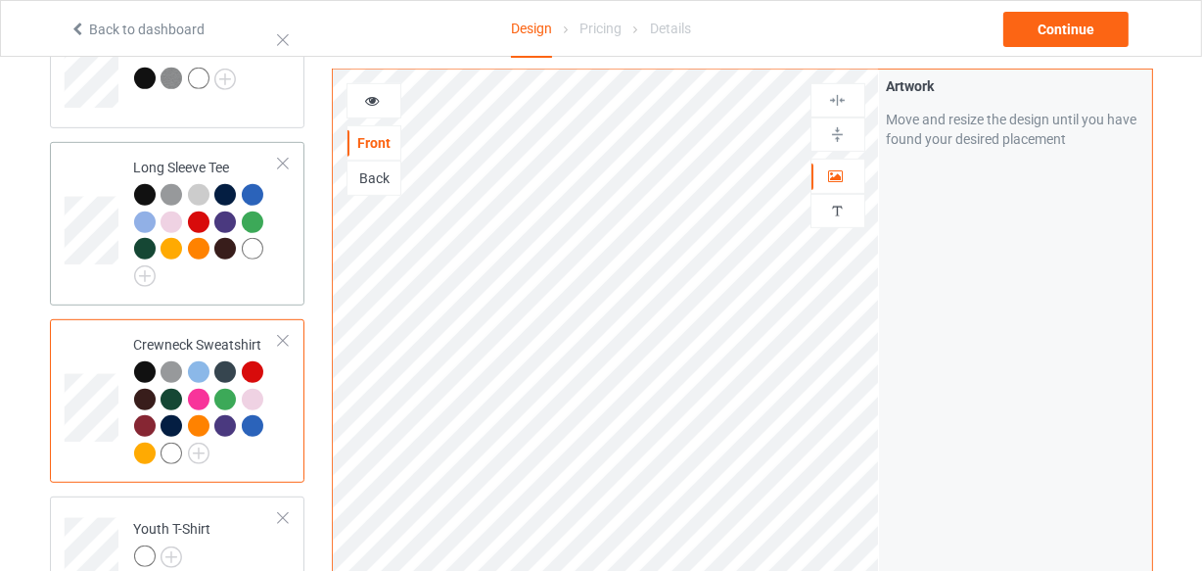
scroll to position [1156, 0]
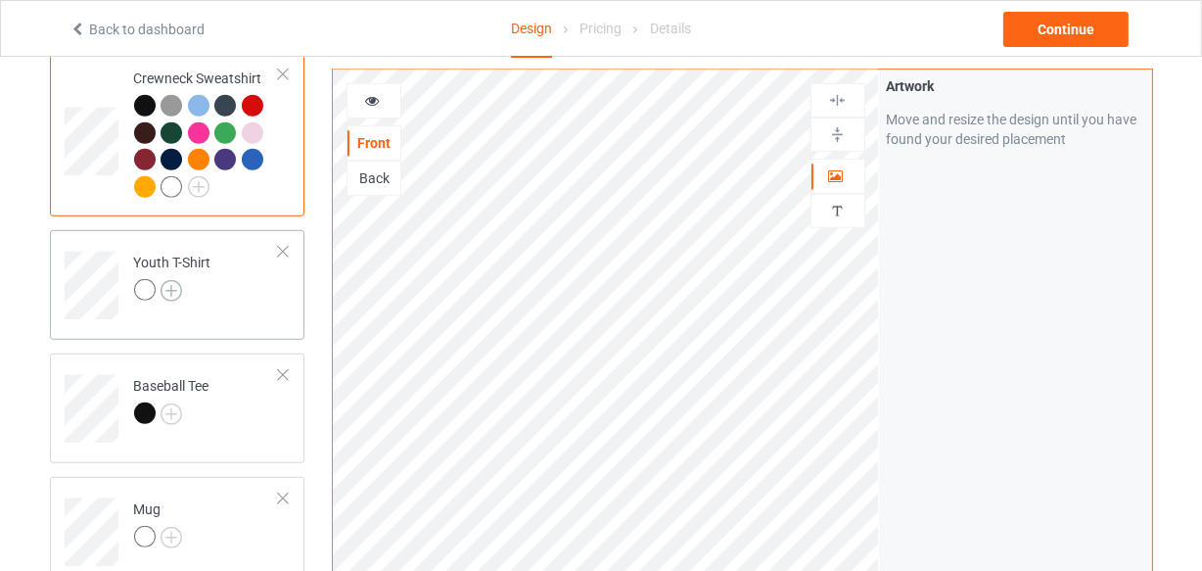
click at [167, 285] on img at bounding box center [172, 291] width 22 height 22
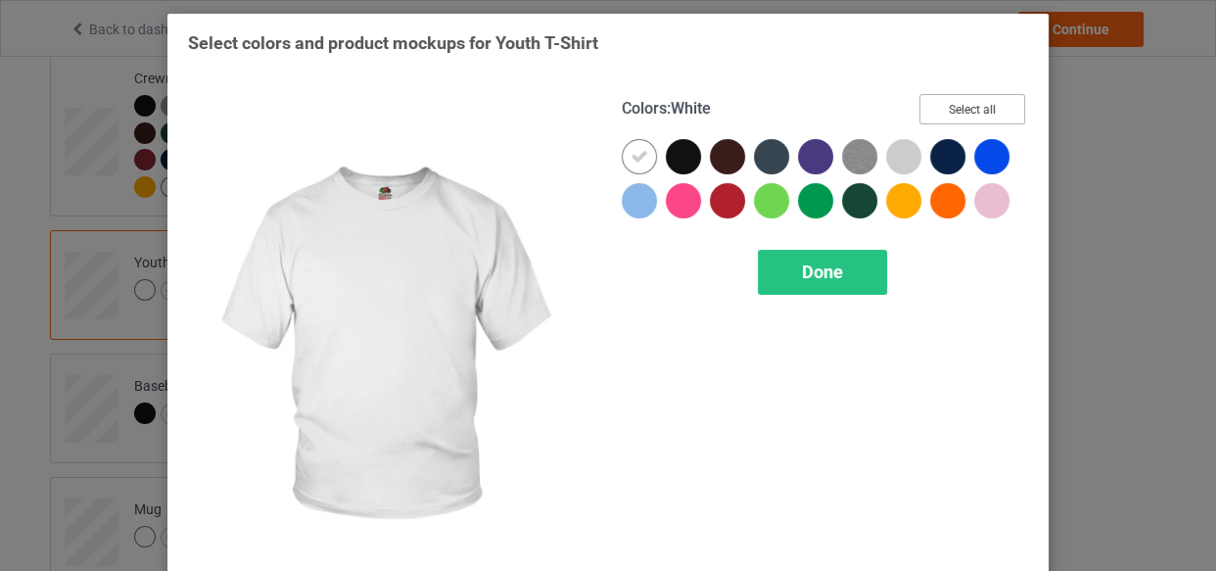
click at [925, 117] on button "Select all" at bounding box center [972, 109] width 106 height 30
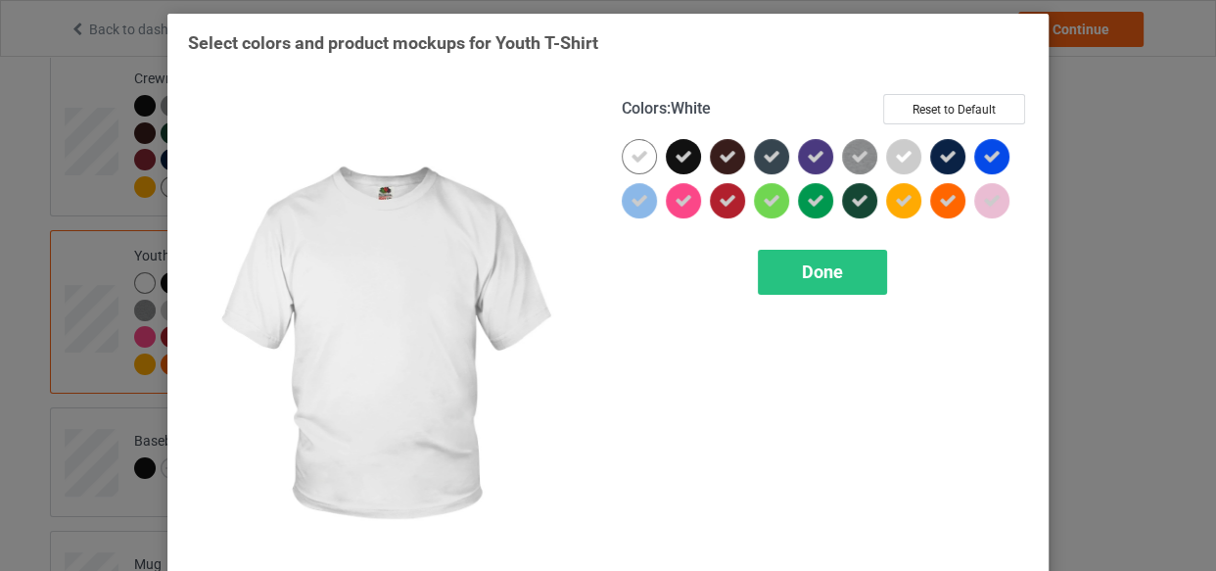
click at [641, 151] on icon at bounding box center [639, 157] width 18 height 18
click at [641, 151] on div at bounding box center [639, 156] width 35 height 35
click at [773, 251] on div "Done" at bounding box center [822, 272] width 129 height 45
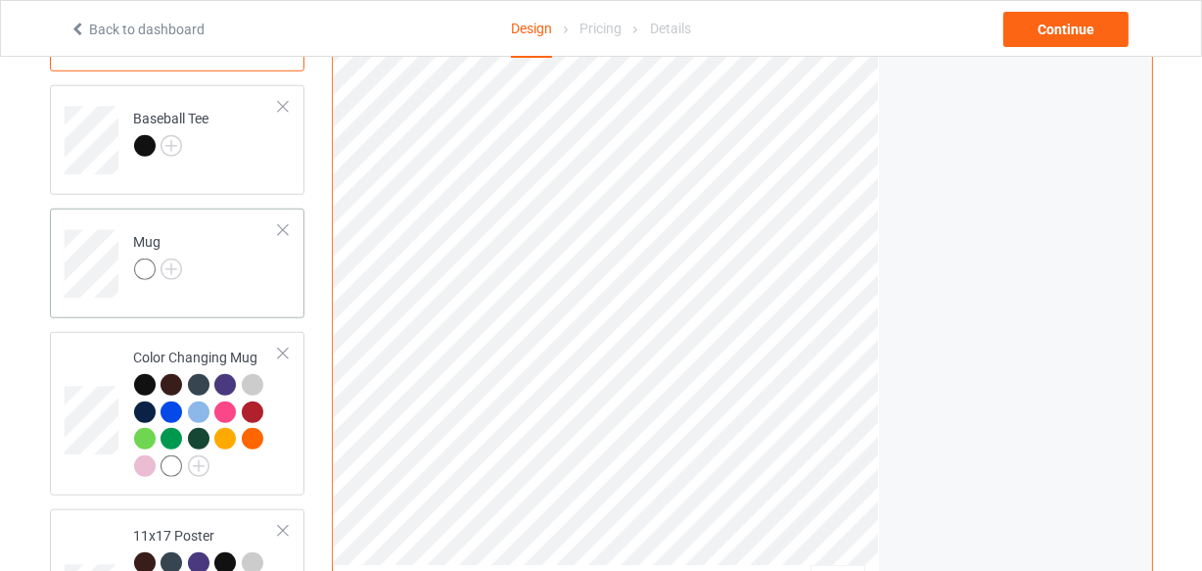
scroll to position [1512, 0]
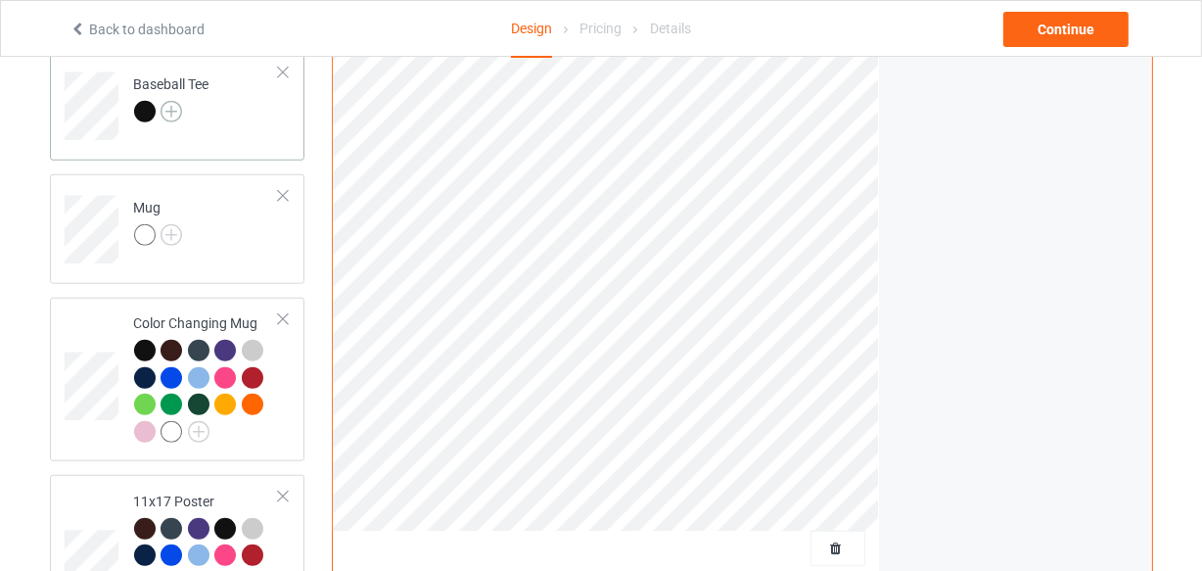
click at [164, 114] on img at bounding box center [172, 112] width 22 height 22
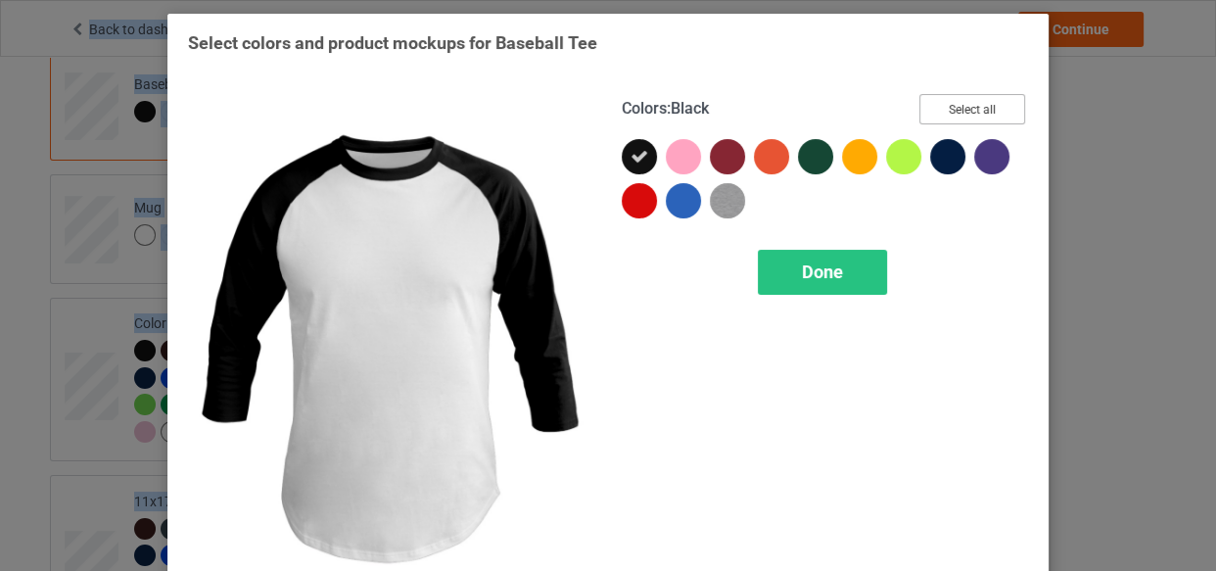
click at [978, 103] on button "Select all" at bounding box center [972, 109] width 106 height 30
click at [812, 274] on span "Done" at bounding box center [822, 271] width 41 height 21
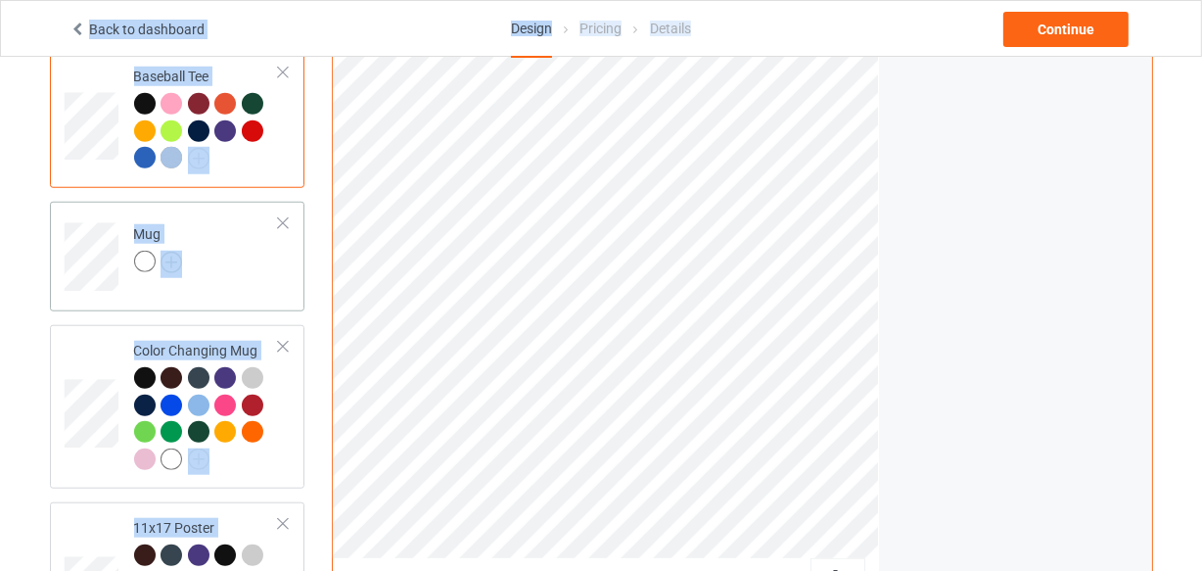
click at [173, 269] on img at bounding box center [172, 263] width 22 height 22
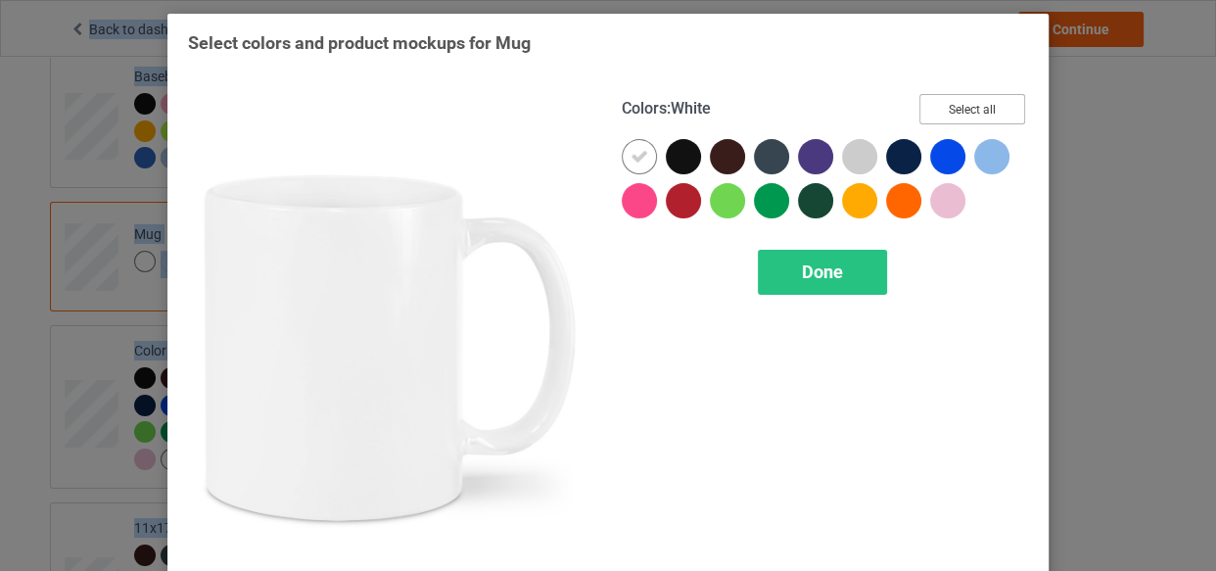
click at [954, 105] on button "Select all" at bounding box center [972, 109] width 106 height 30
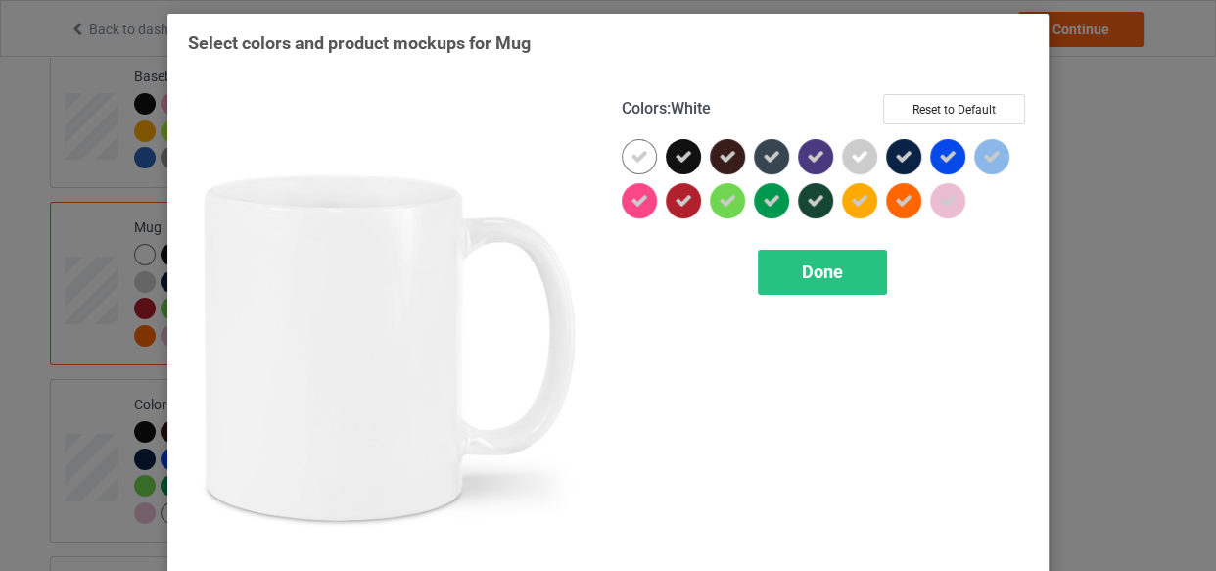
click at [624, 157] on div at bounding box center [639, 156] width 35 height 35
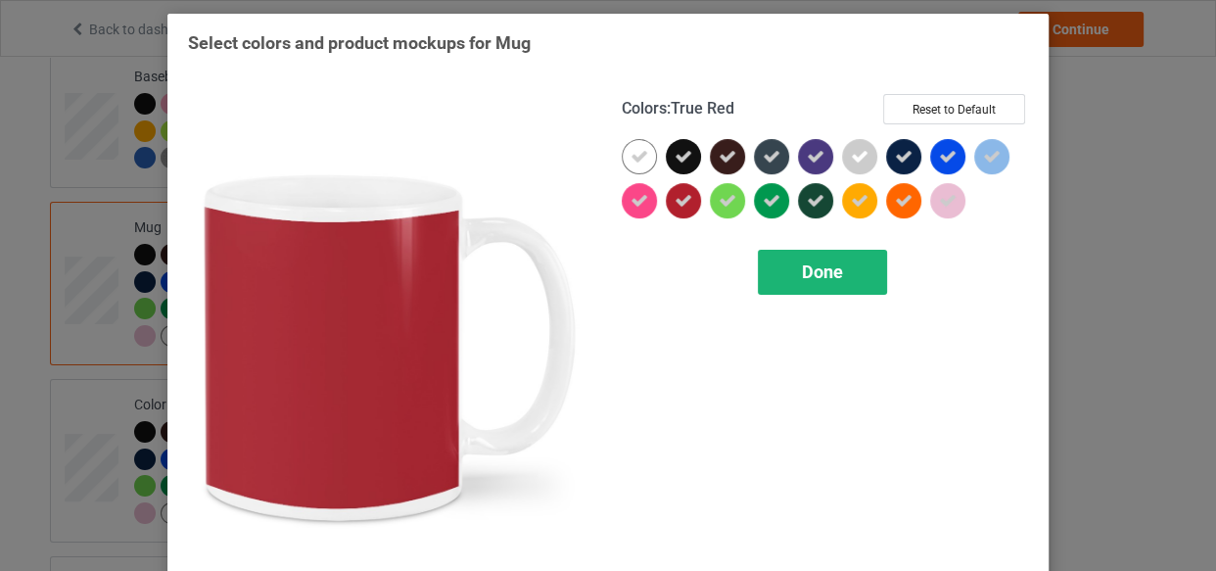
click at [787, 270] on div "Done" at bounding box center [822, 272] width 129 height 45
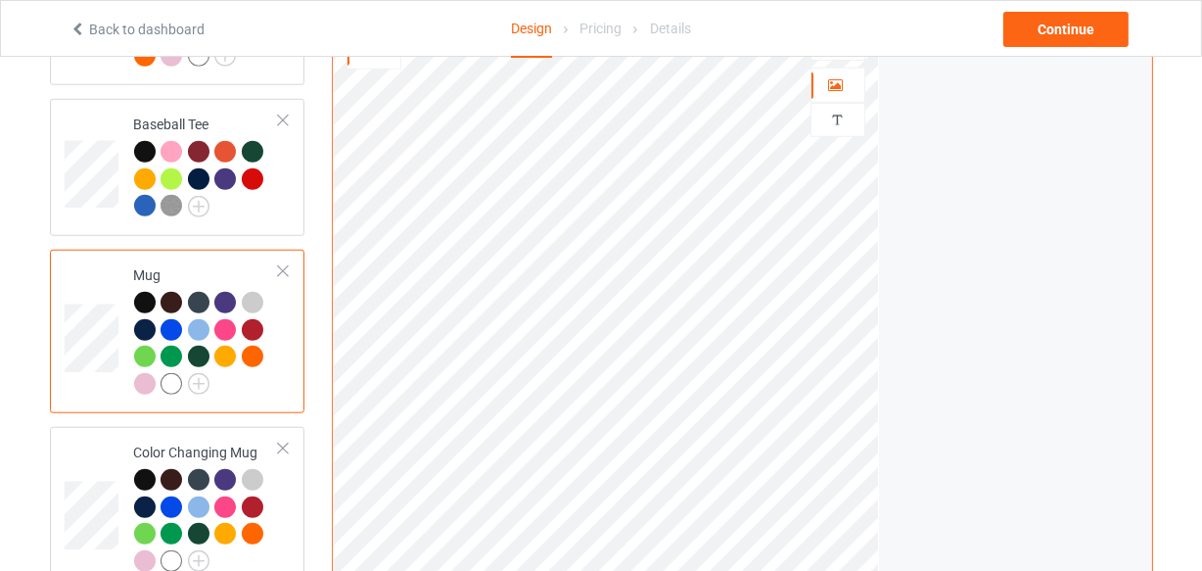
scroll to position [1334, 0]
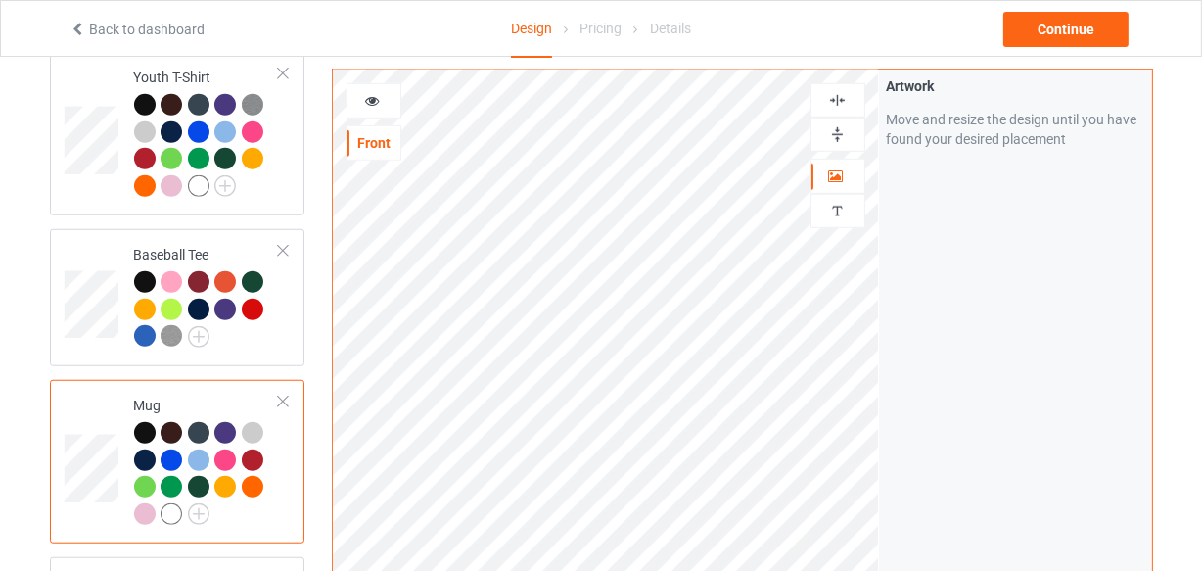
click at [824, 129] on div at bounding box center [838, 134] width 53 height 19
click at [374, 98] on icon at bounding box center [372, 98] width 17 height 14
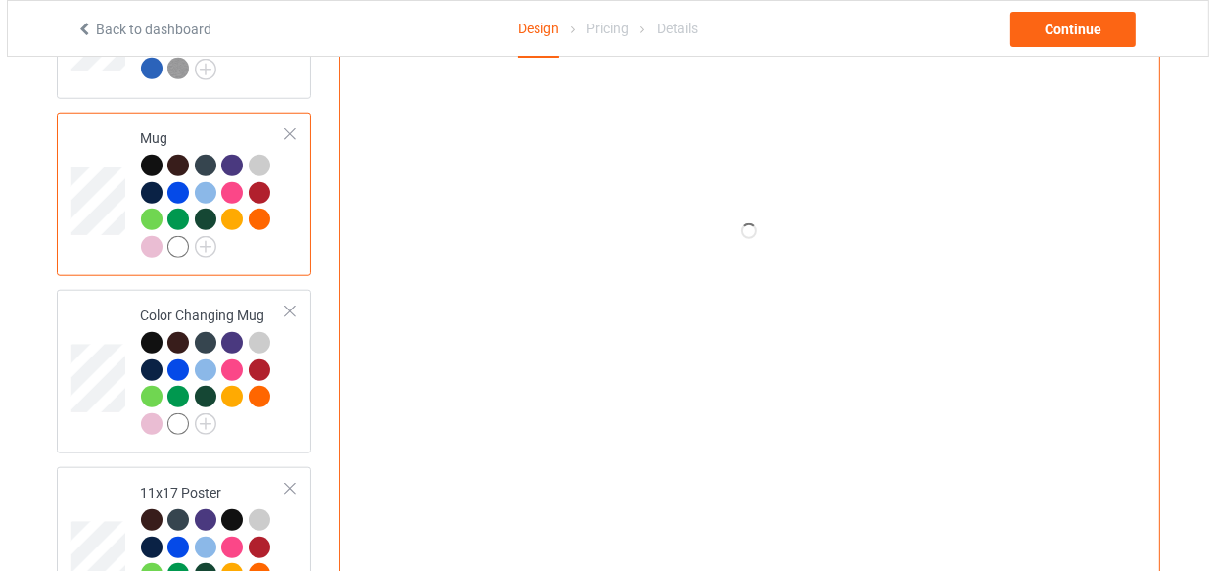
scroll to position [1780, 0]
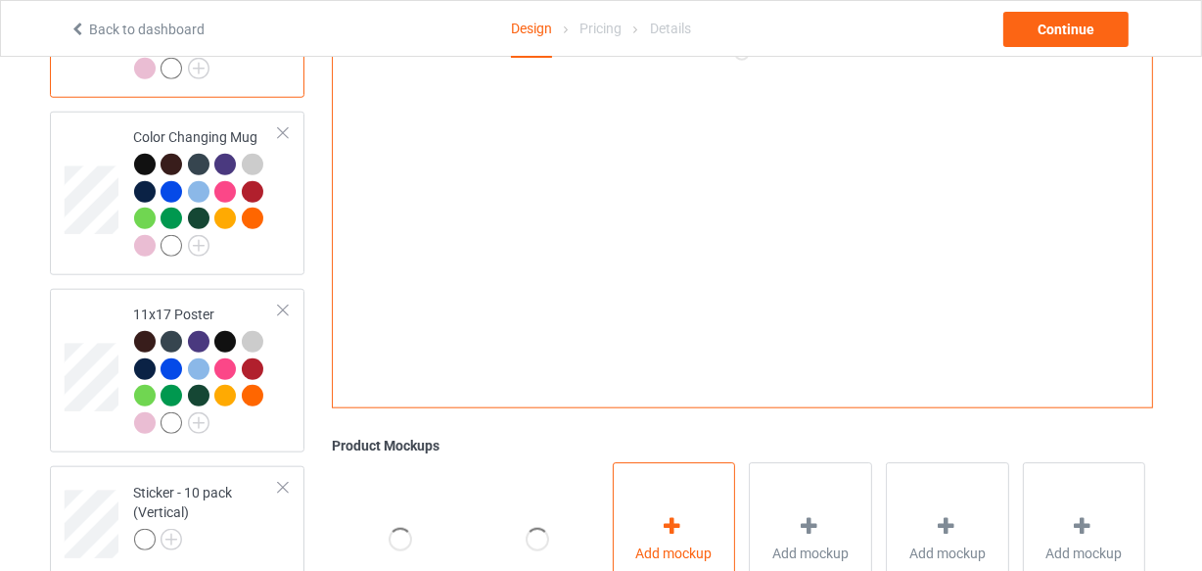
click at [678, 492] on div "Add mockup" at bounding box center [674, 539] width 123 height 154
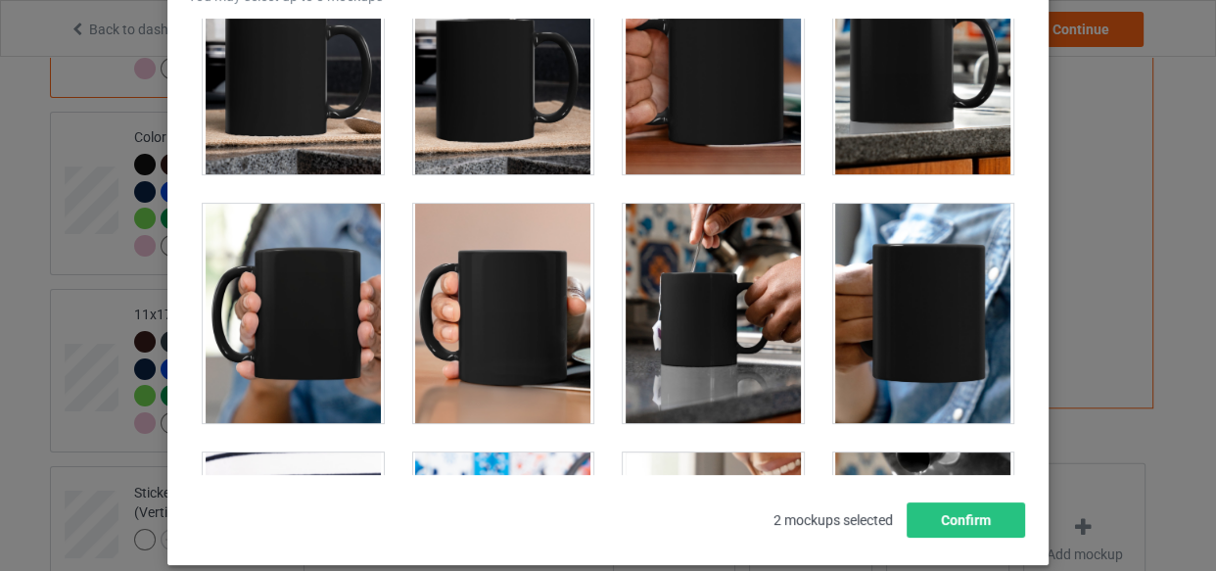
scroll to position [3648, 0]
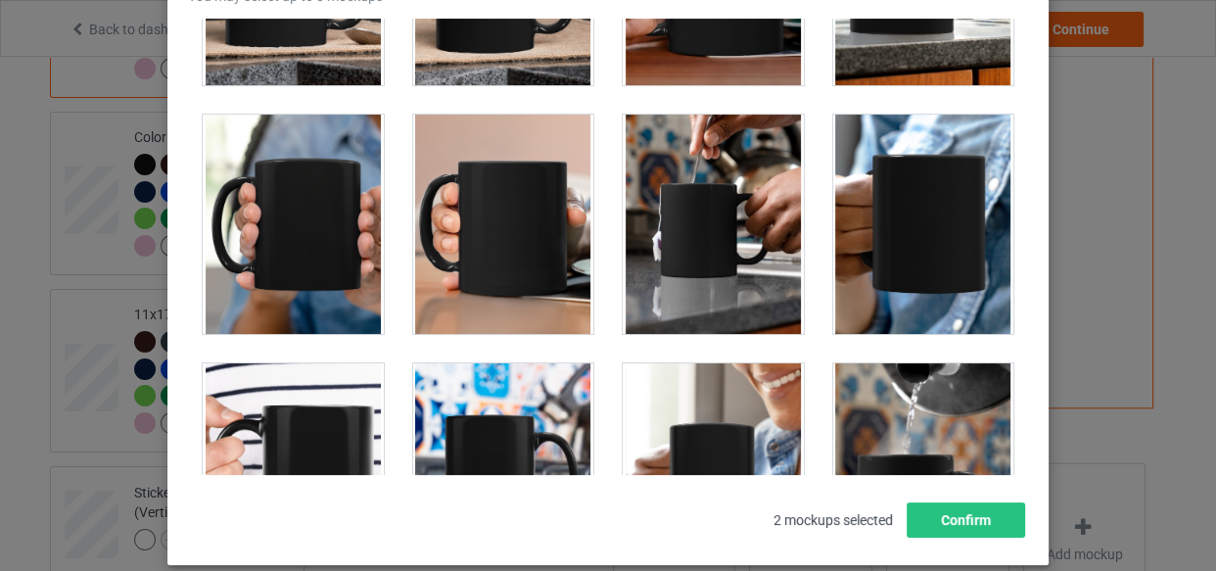
click at [313, 203] on div at bounding box center [293, 224] width 181 height 219
drag, startPoint x: 454, startPoint y: 205, endPoint x: 691, endPoint y: 226, distance: 237.9
click at [455, 205] on div at bounding box center [503, 224] width 181 height 219
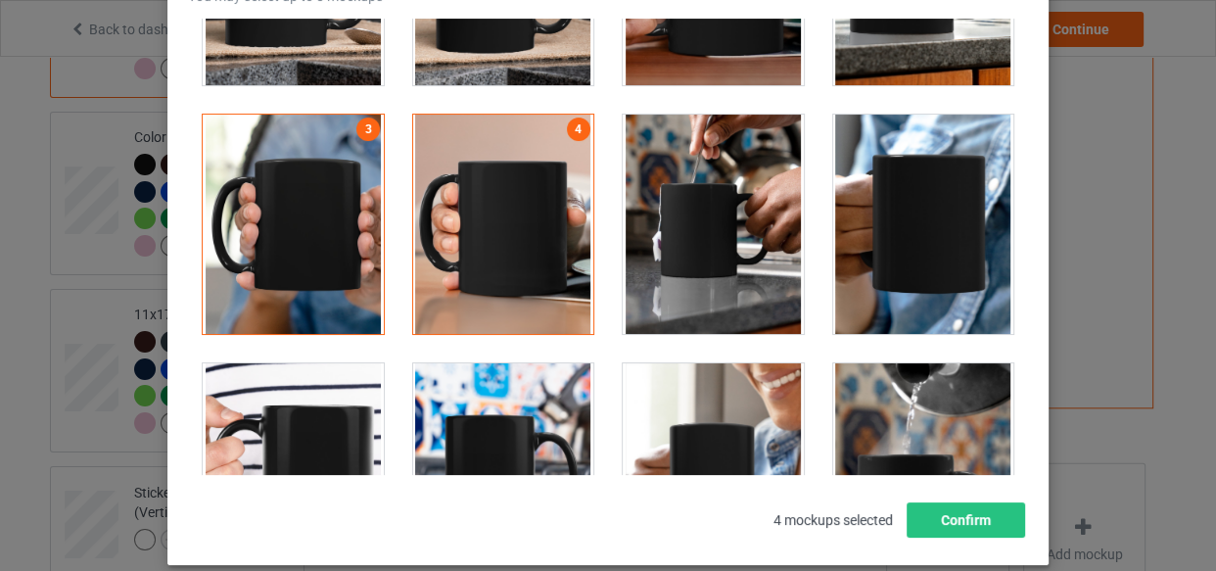
click at [696, 224] on div at bounding box center [713, 224] width 181 height 219
click at [907, 223] on div at bounding box center [923, 224] width 181 height 219
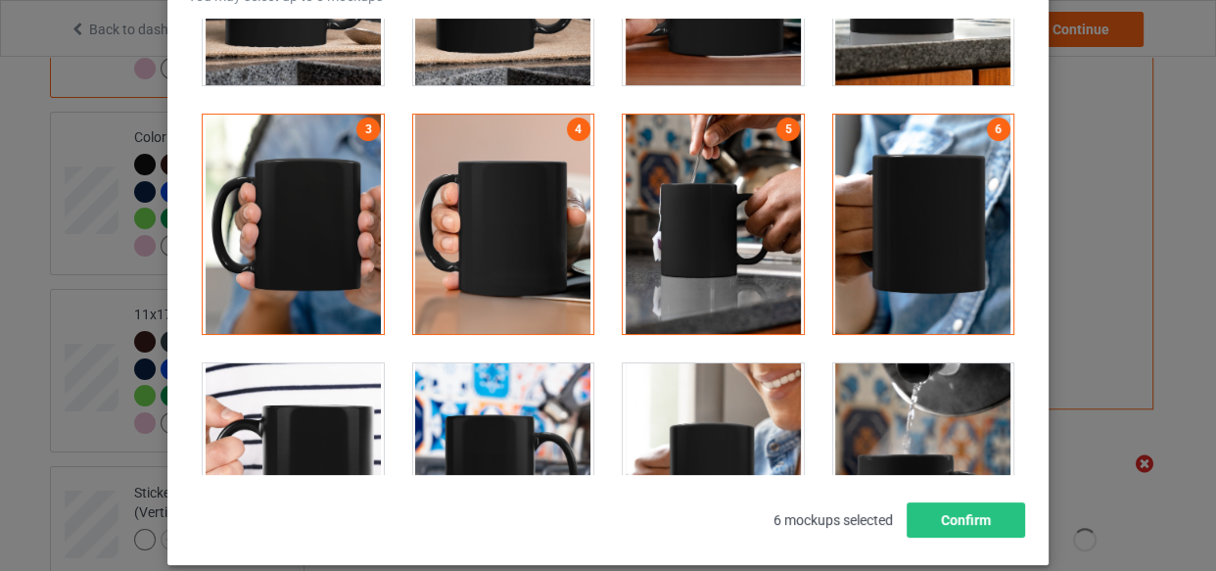
click at [347, 207] on div at bounding box center [293, 224] width 181 height 219
click at [626, 384] on div at bounding box center [713, 472] width 181 height 219
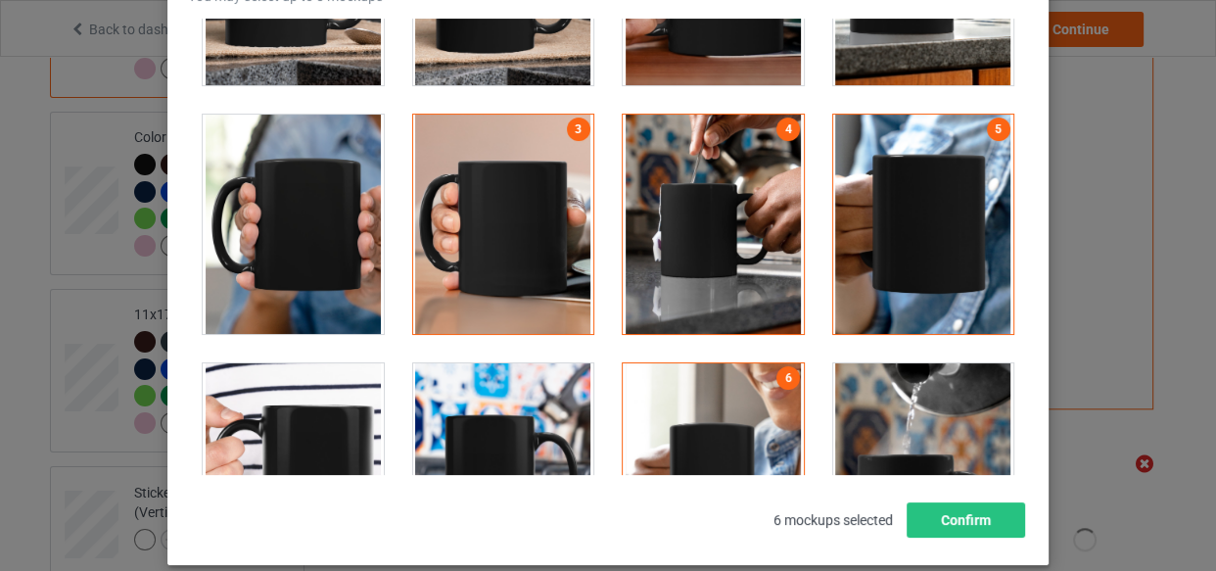
click at [892, 398] on div at bounding box center [923, 472] width 181 height 219
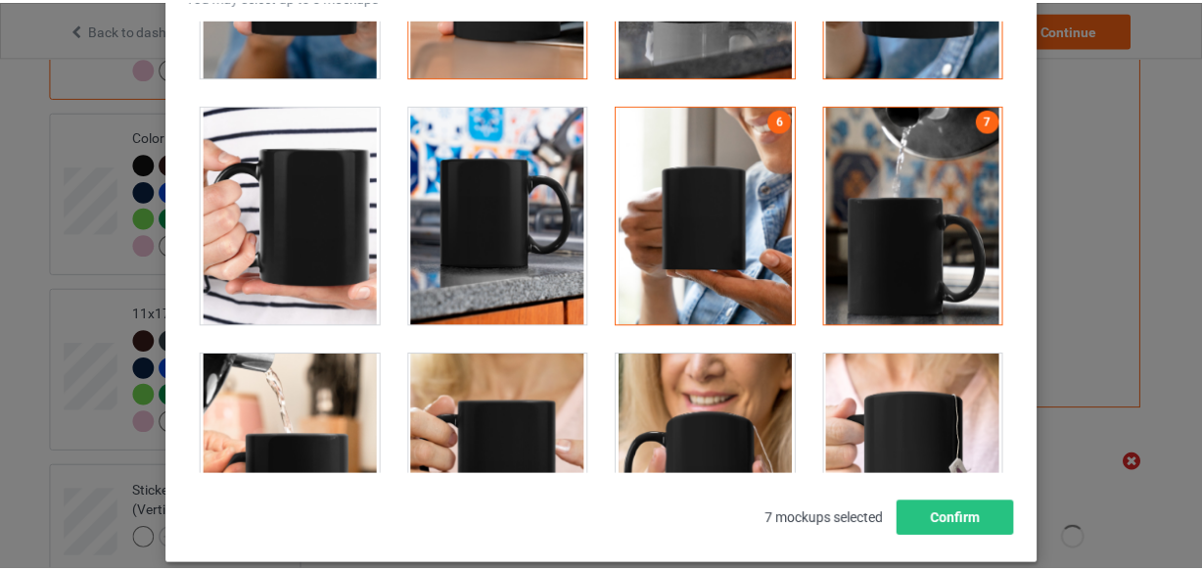
scroll to position [3916, 0]
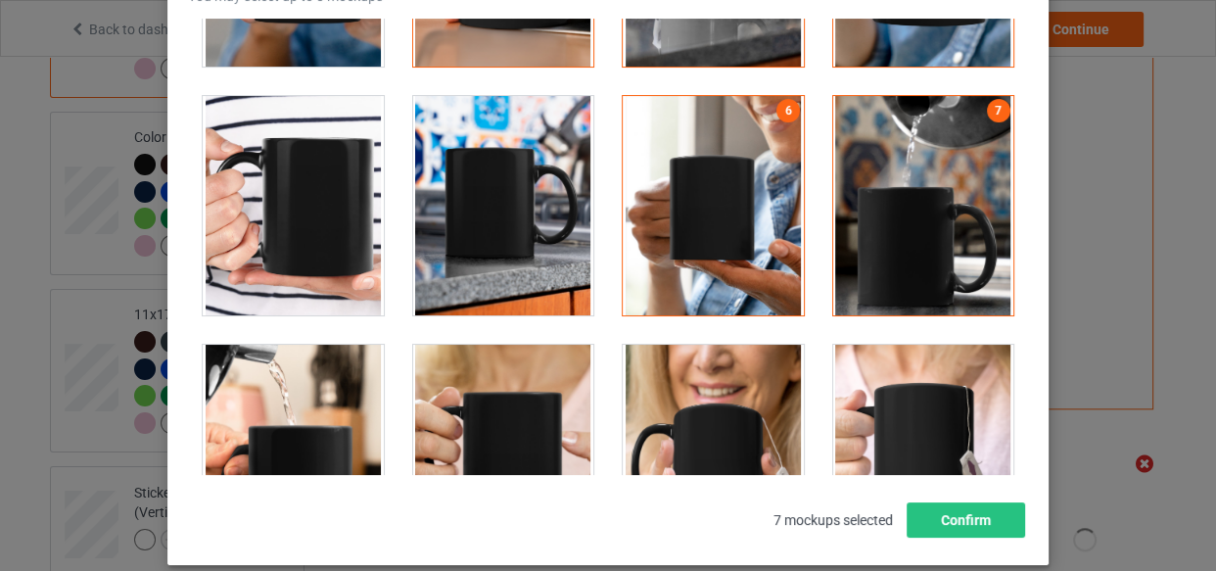
click at [674, 366] on div at bounding box center [713, 454] width 181 height 219
click at [936, 506] on button "Confirm" at bounding box center [965, 519] width 118 height 35
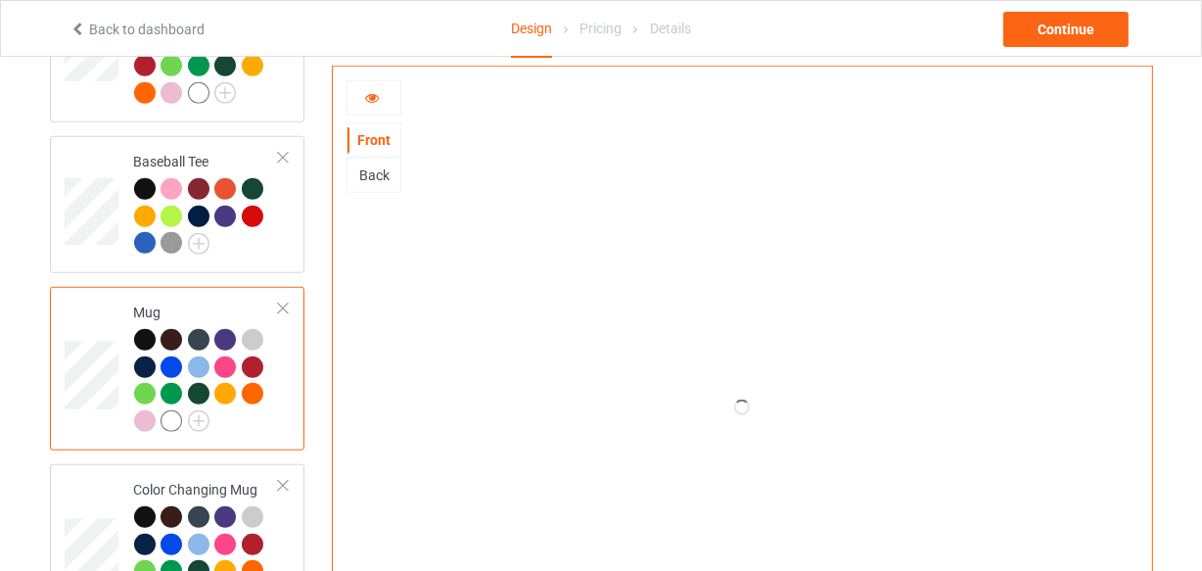
scroll to position [1330, 0]
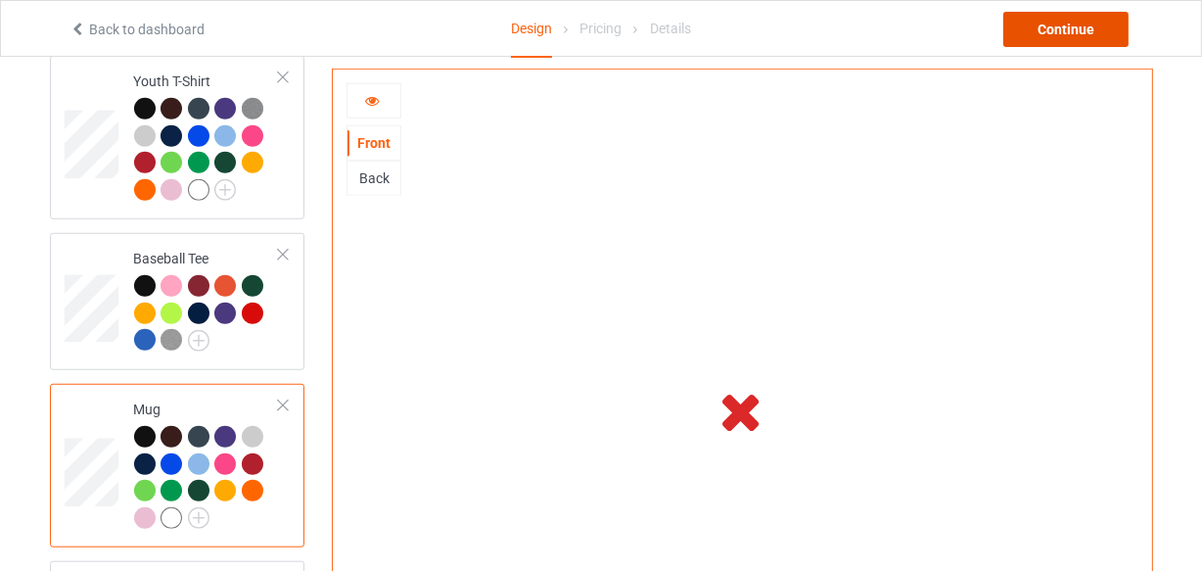
click at [1044, 28] on div "Continue" at bounding box center [1065, 29] width 125 height 35
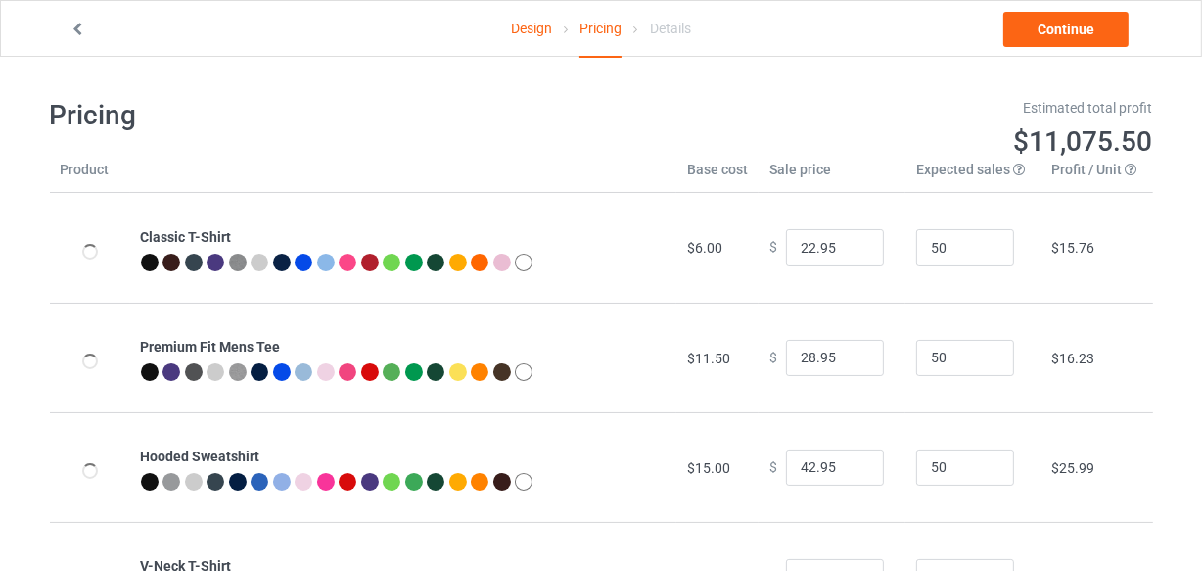
click at [533, 38] on link "Design" at bounding box center [531, 28] width 41 height 55
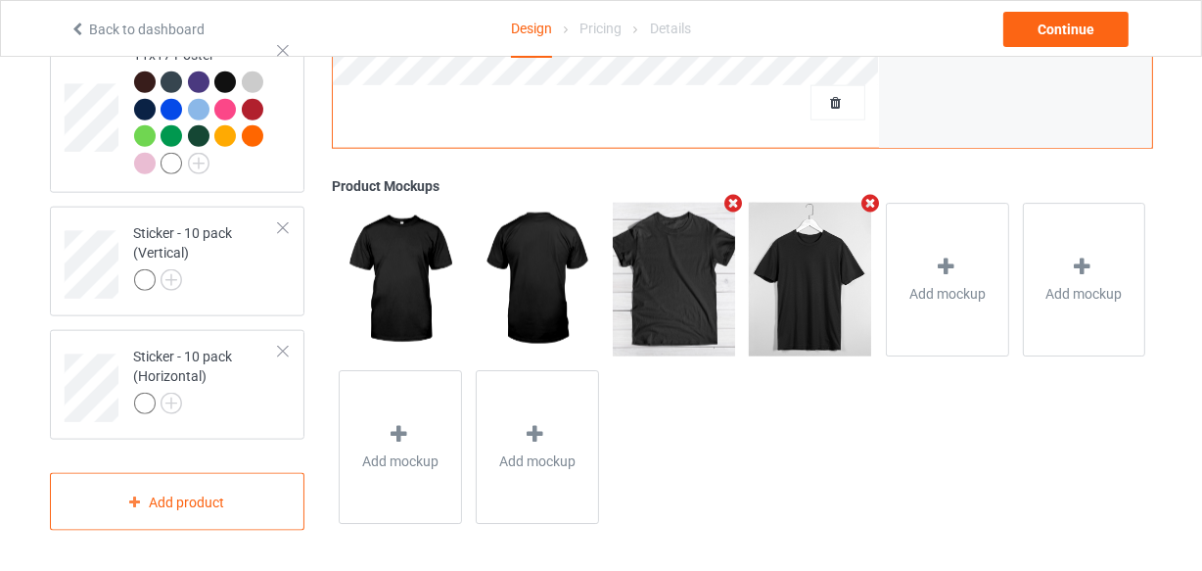
scroll to position [2042, 0]
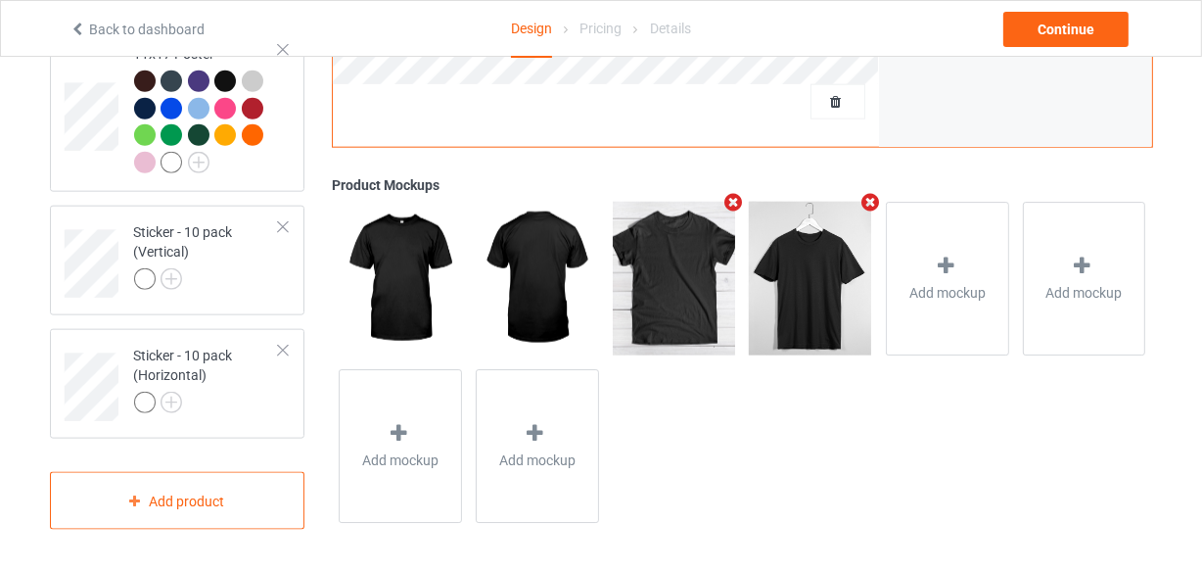
drag, startPoint x: 199, startPoint y: 387, endPoint x: 230, endPoint y: 321, distance: 72.7
click at [198, 388] on div "Sticker - 10 pack (Horizontal)" at bounding box center [207, 379] width 146 height 67
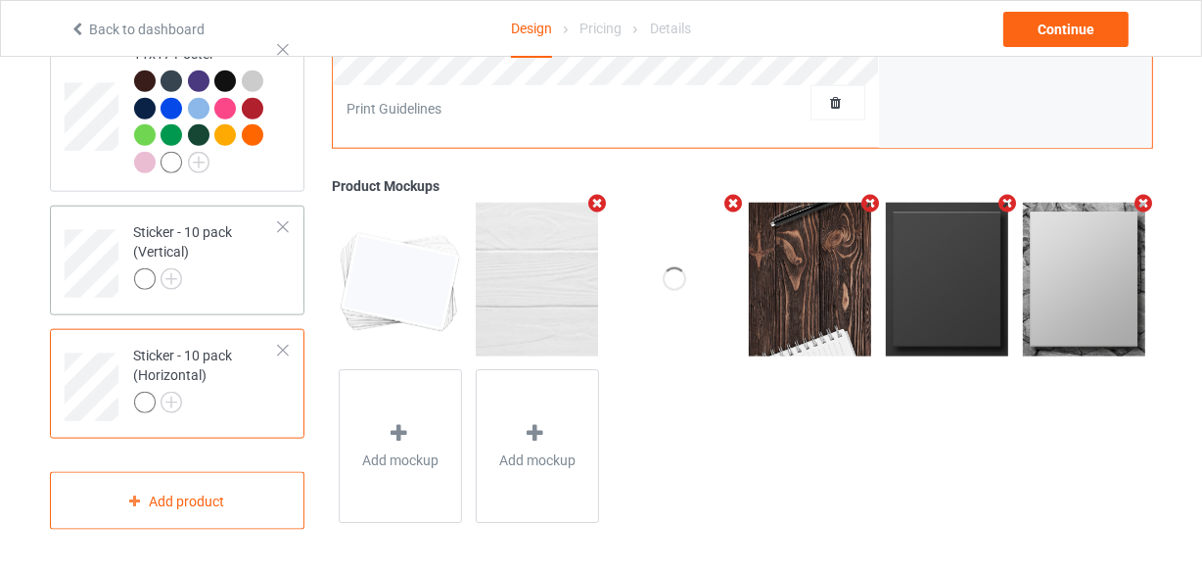
click at [244, 289] on div at bounding box center [207, 281] width 146 height 27
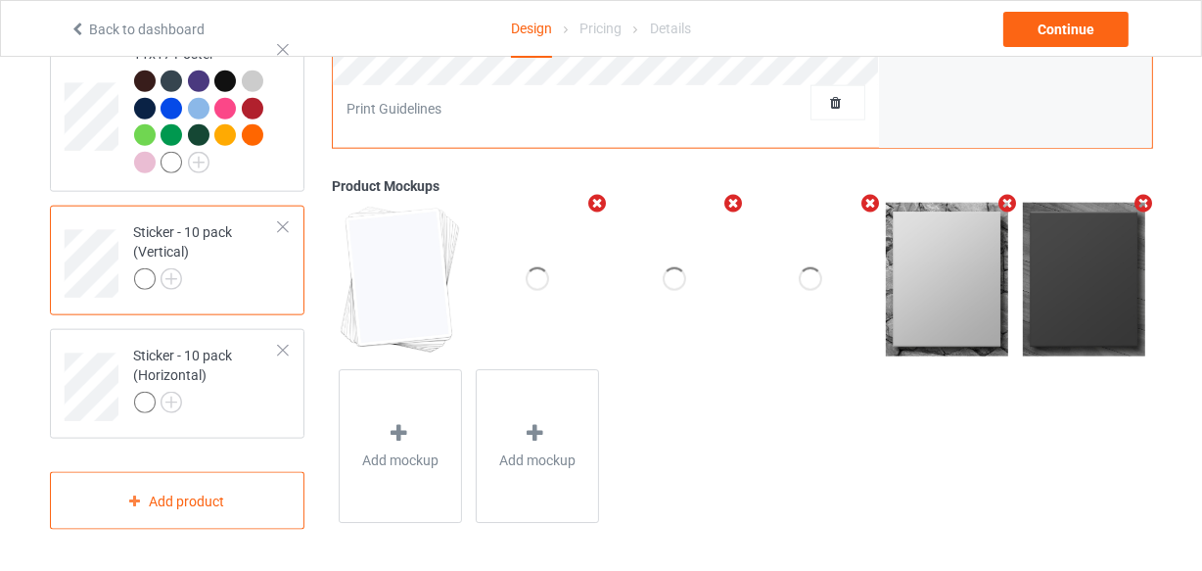
scroll to position [1864, 0]
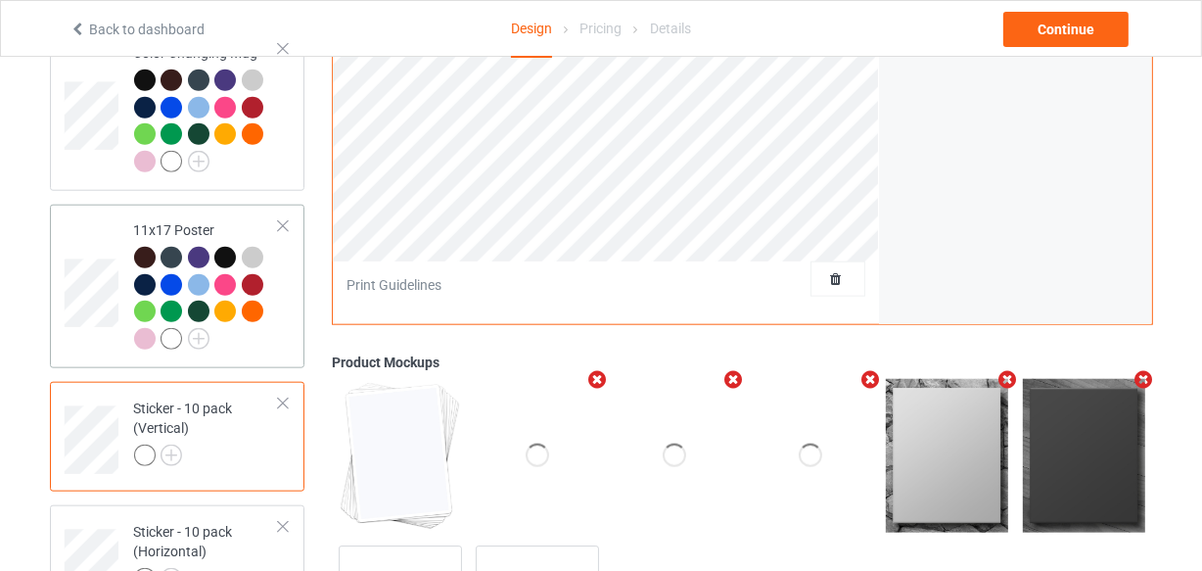
click at [276, 274] on div at bounding box center [207, 301] width 146 height 108
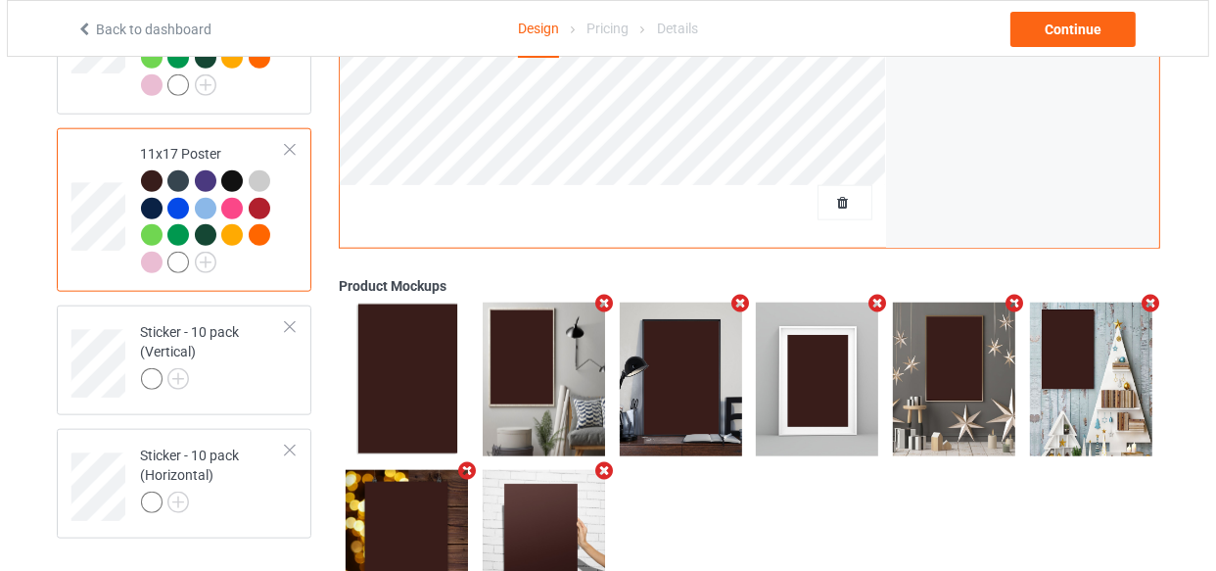
scroll to position [2042, 0]
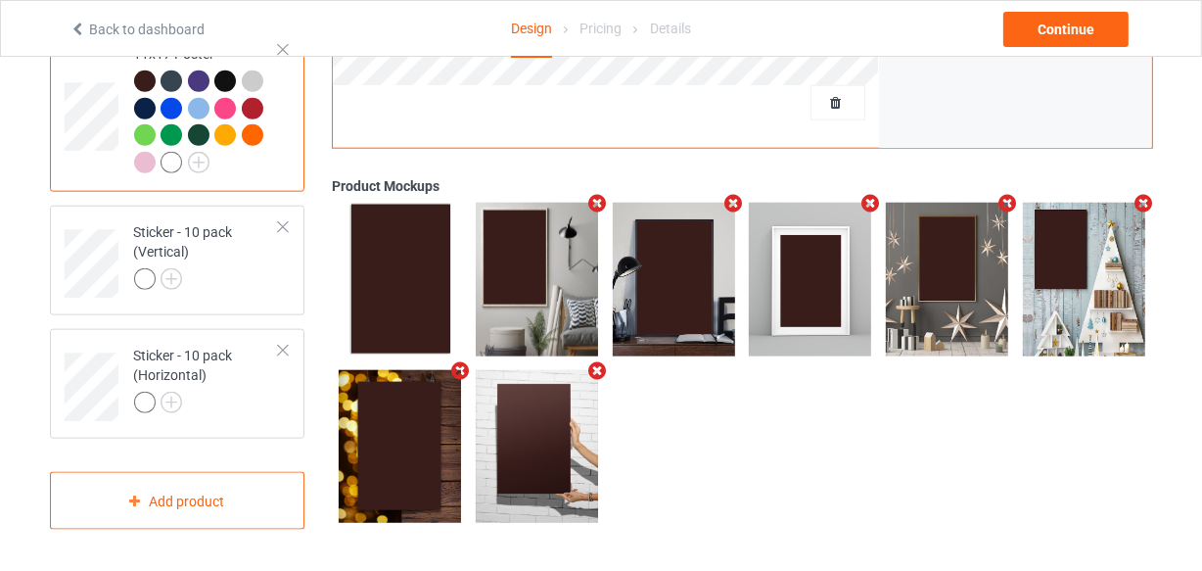
click at [459, 360] on icon "Remove mockup" at bounding box center [460, 370] width 24 height 21
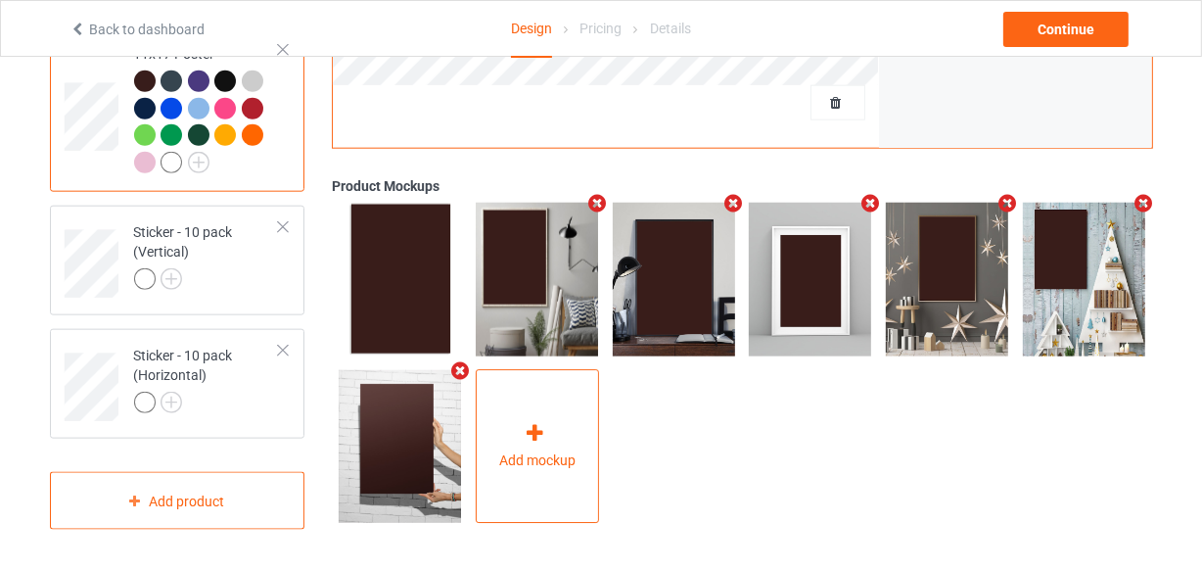
click at [593, 396] on div "Add mockup" at bounding box center [537, 446] width 123 height 154
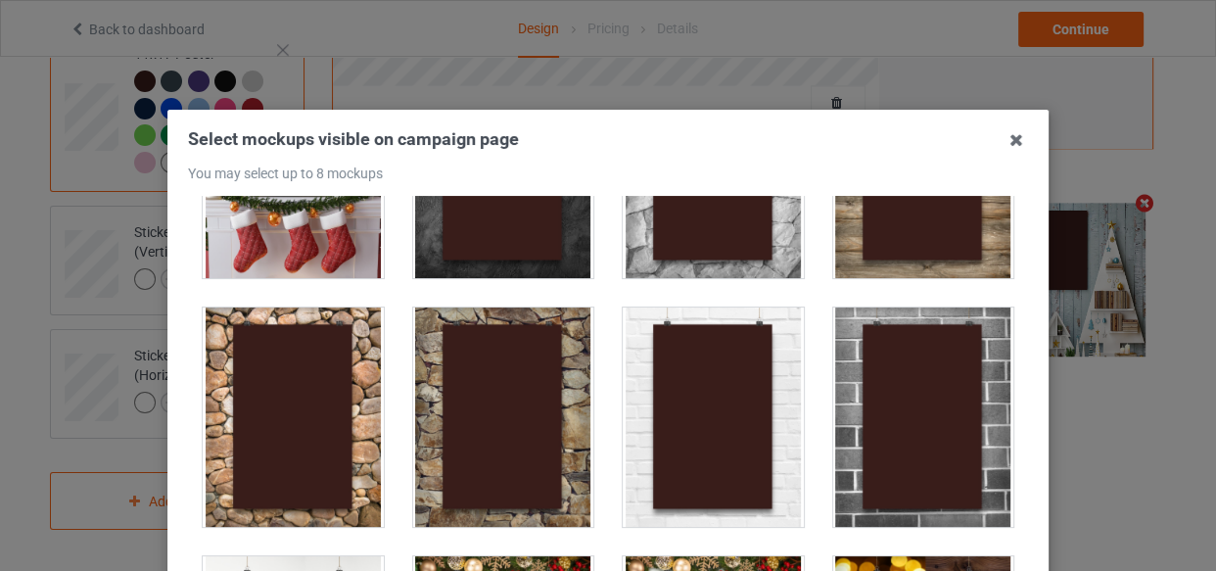
scroll to position [890, 0]
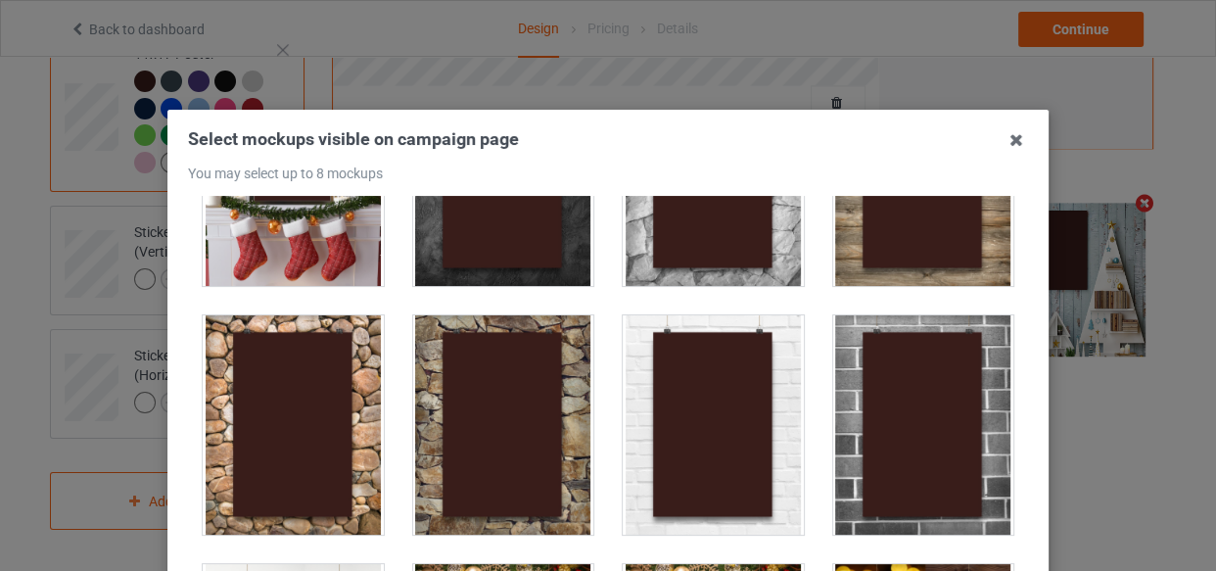
click at [876, 351] on div at bounding box center [923, 424] width 181 height 219
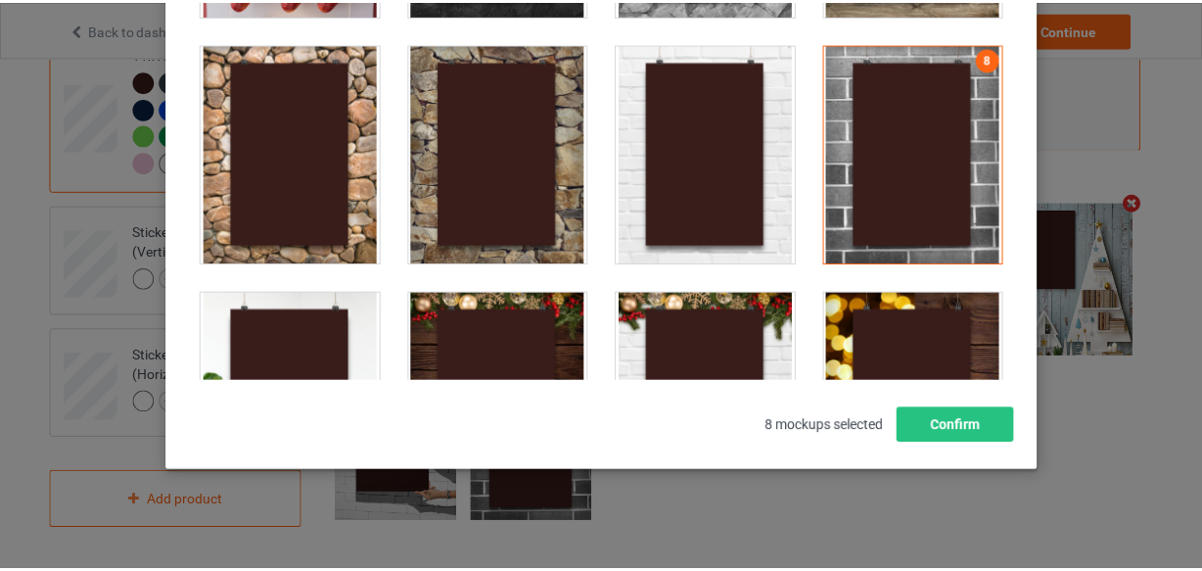
scroll to position [281, 0]
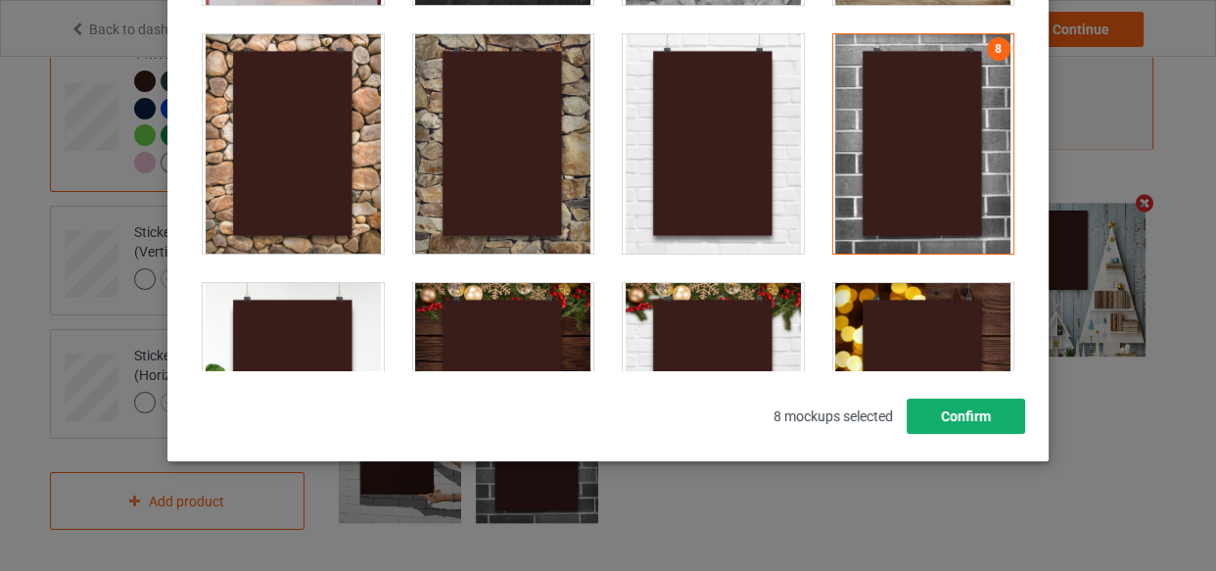
click at [977, 404] on button "Confirm" at bounding box center [965, 415] width 118 height 35
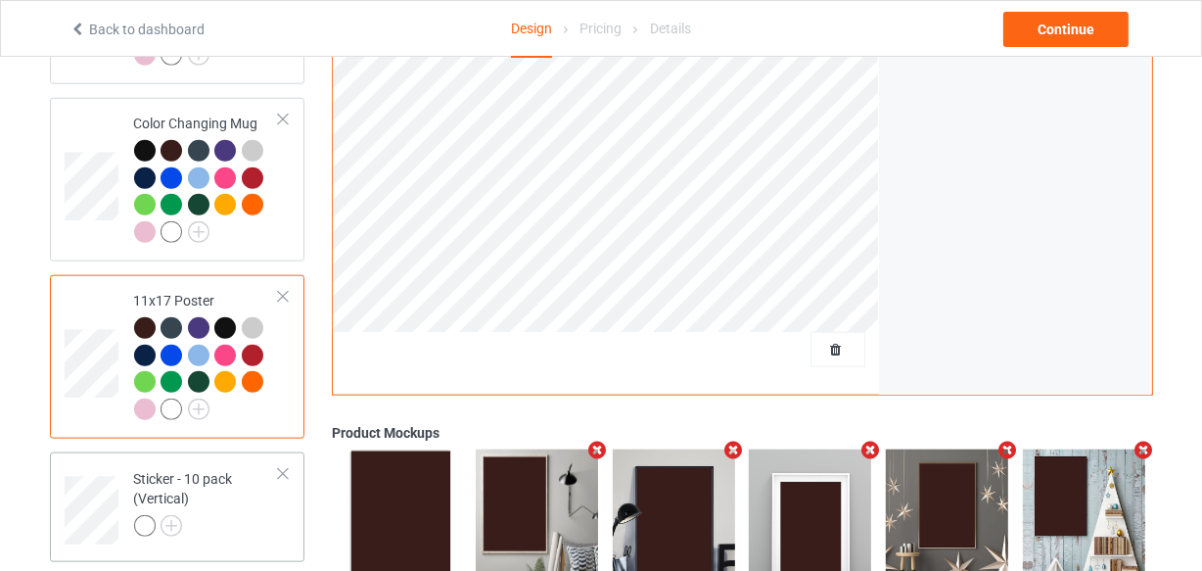
scroll to position [1775, 0]
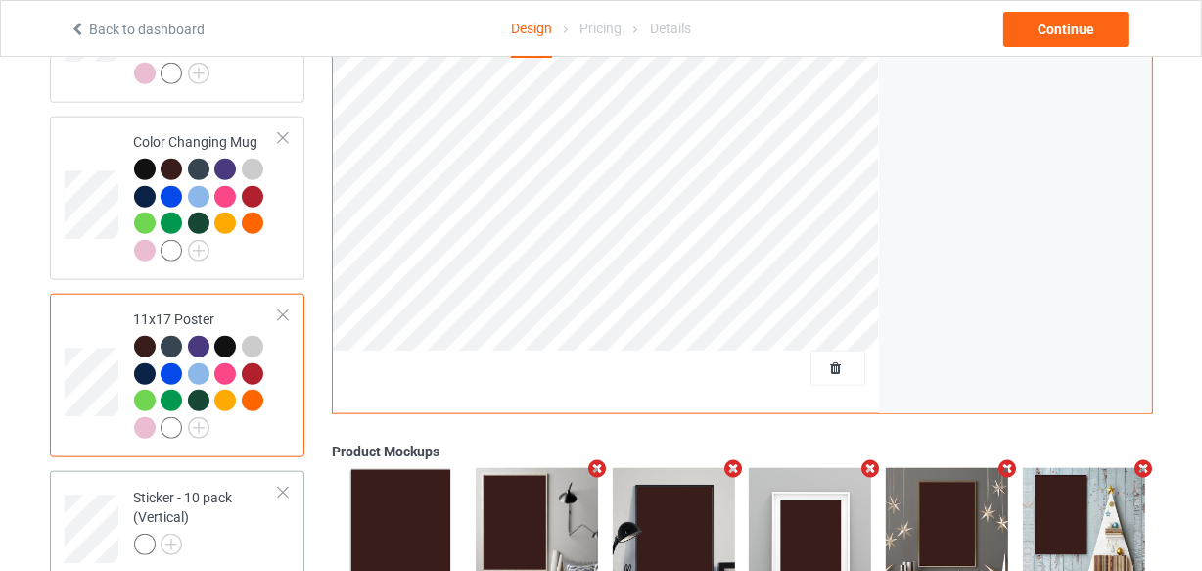
click at [216, 502] on div "Sticker - 10 pack (Vertical)" at bounding box center [207, 520] width 146 height 67
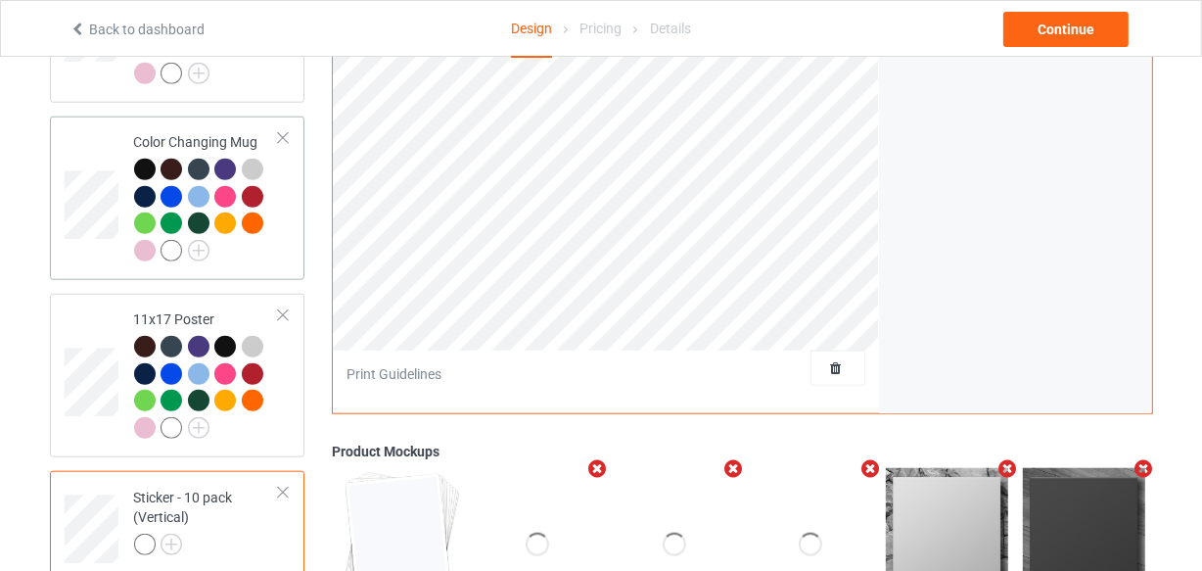
click at [264, 257] on div at bounding box center [207, 213] width 146 height 108
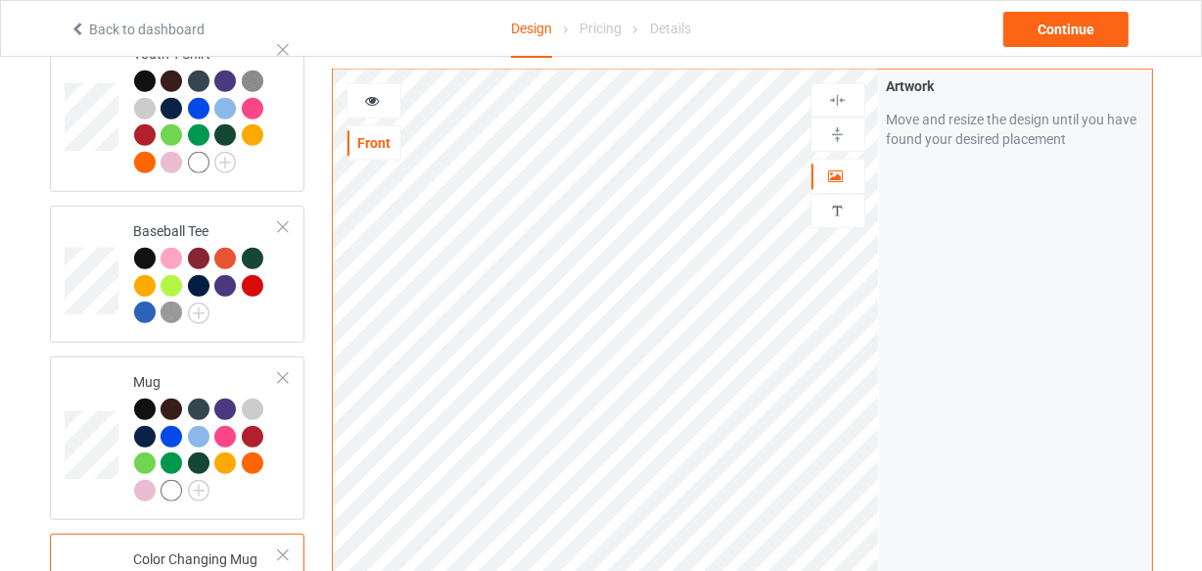
scroll to position [1330, 0]
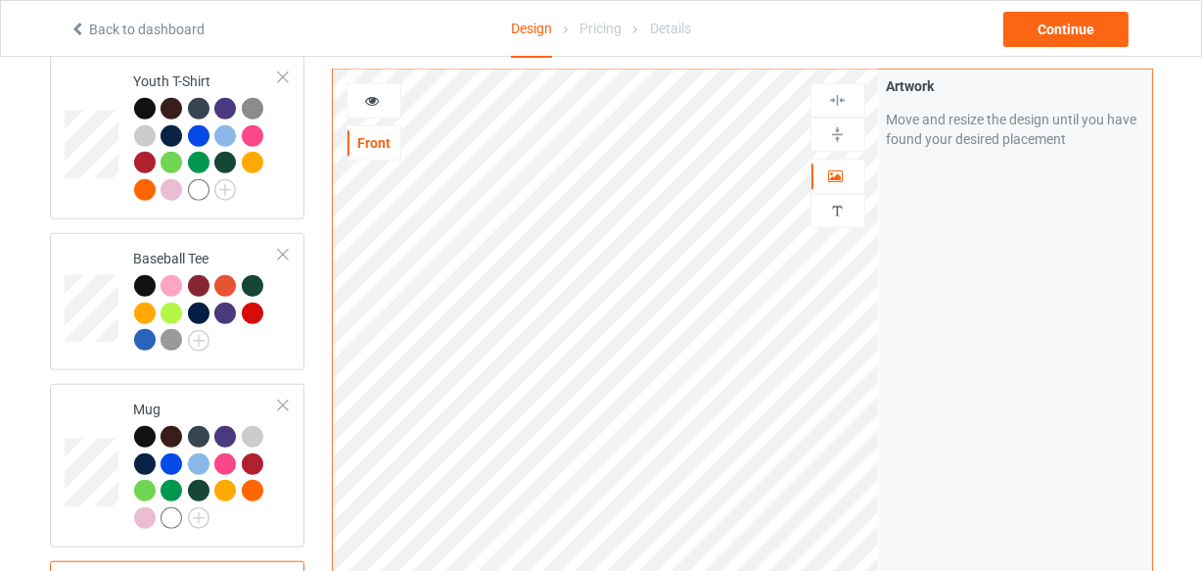
click at [392, 107] on div at bounding box center [374, 101] width 53 height 20
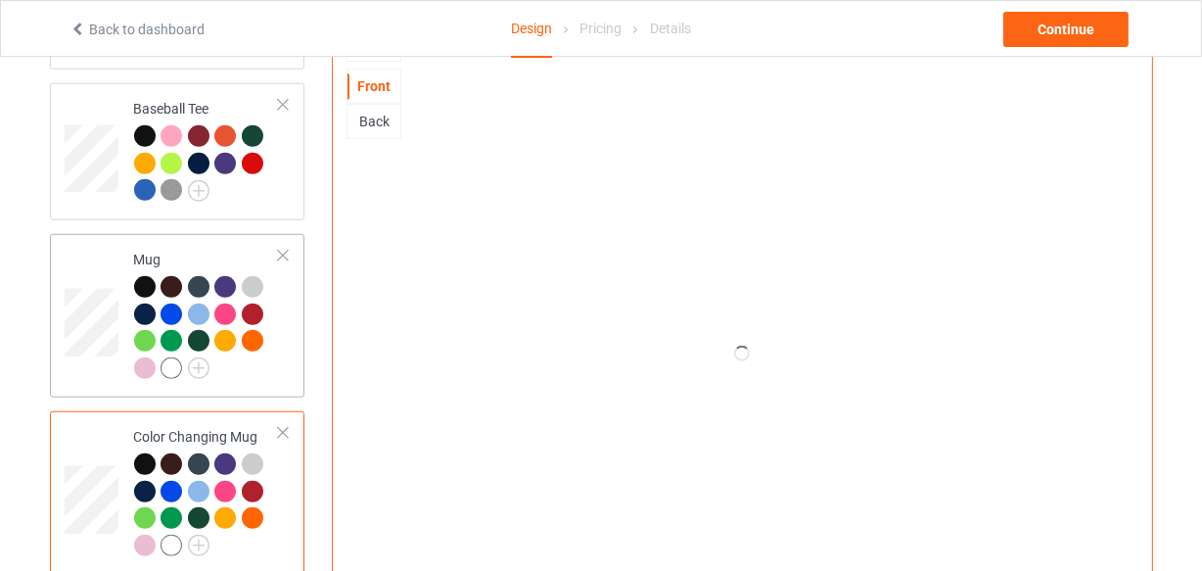
scroll to position [1508, 0]
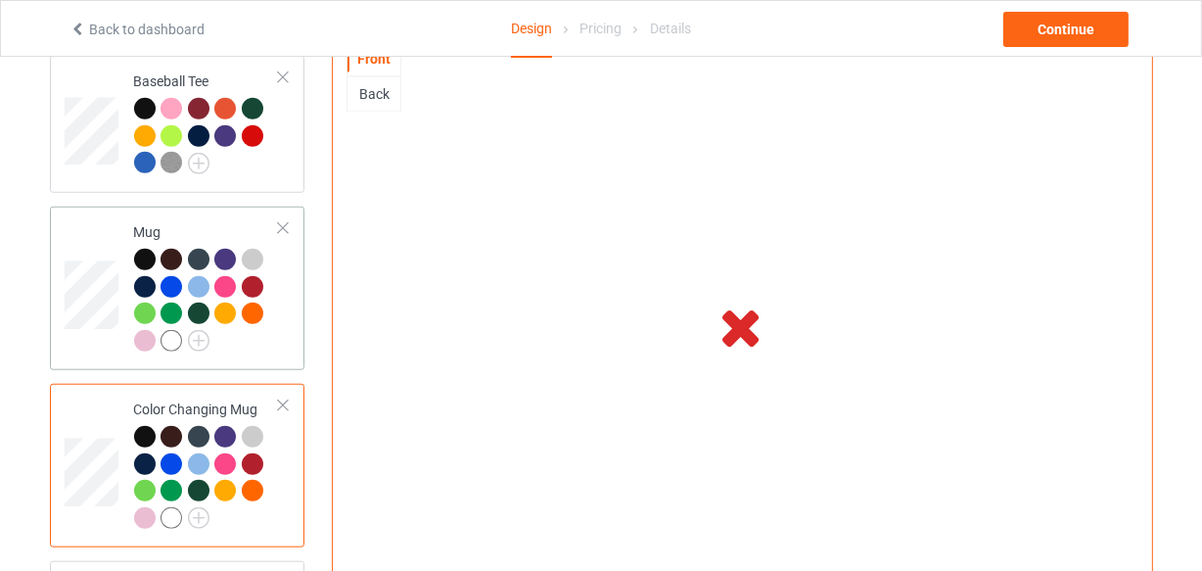
click at [279, 350] on td "Mug" at bounding box center [206, 288] width 167 height 148
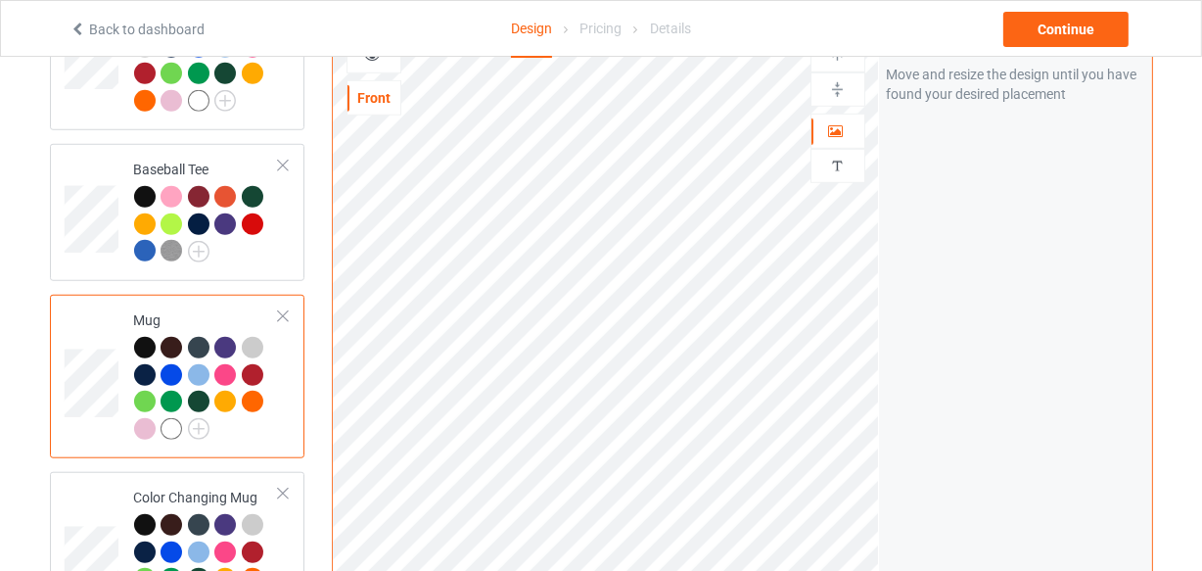
scroll to position [1241, 0]
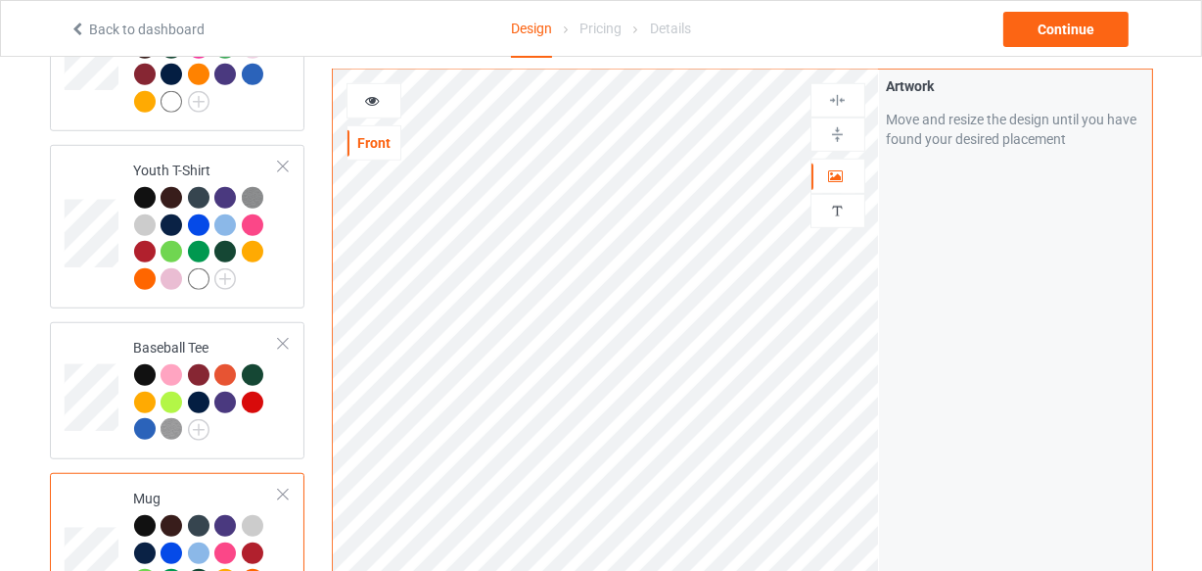
click at [378, 95] on icon at bounding box center [372, 98] width 17 height 14
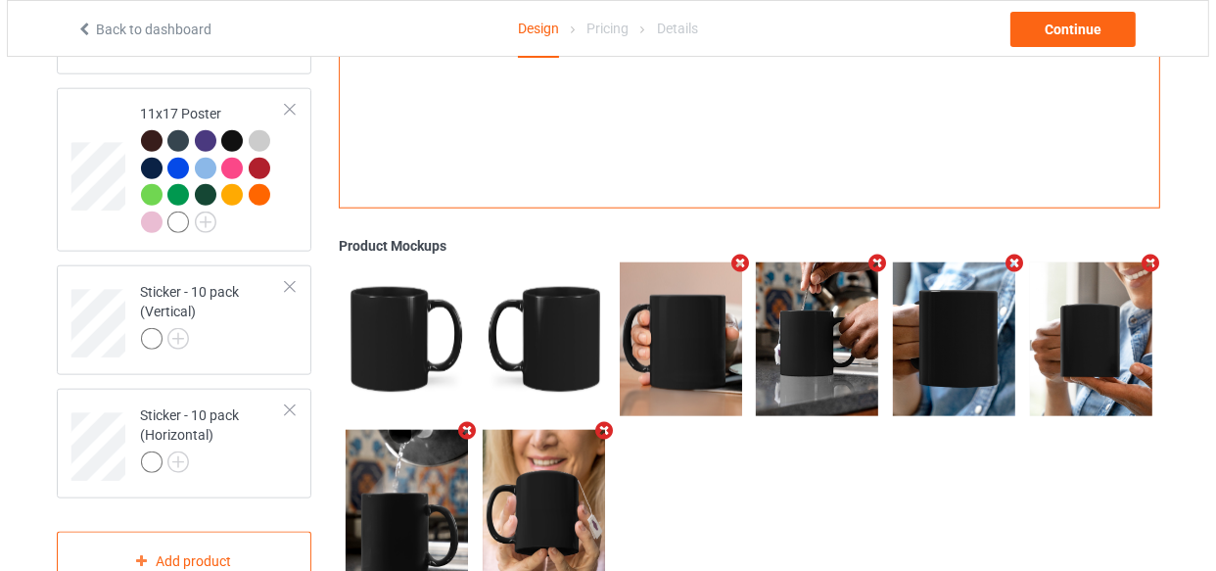
scroll to position [1953, 0]
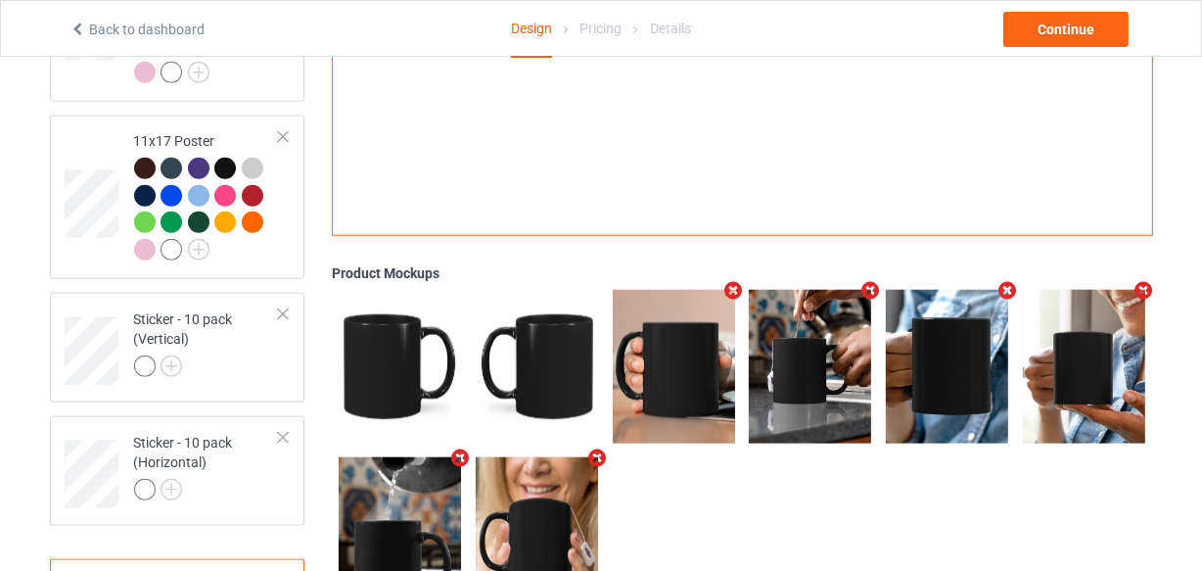
click at [595, 464] on icon "Remove mockup" at bounding box center [596, 457] width 24 height 21
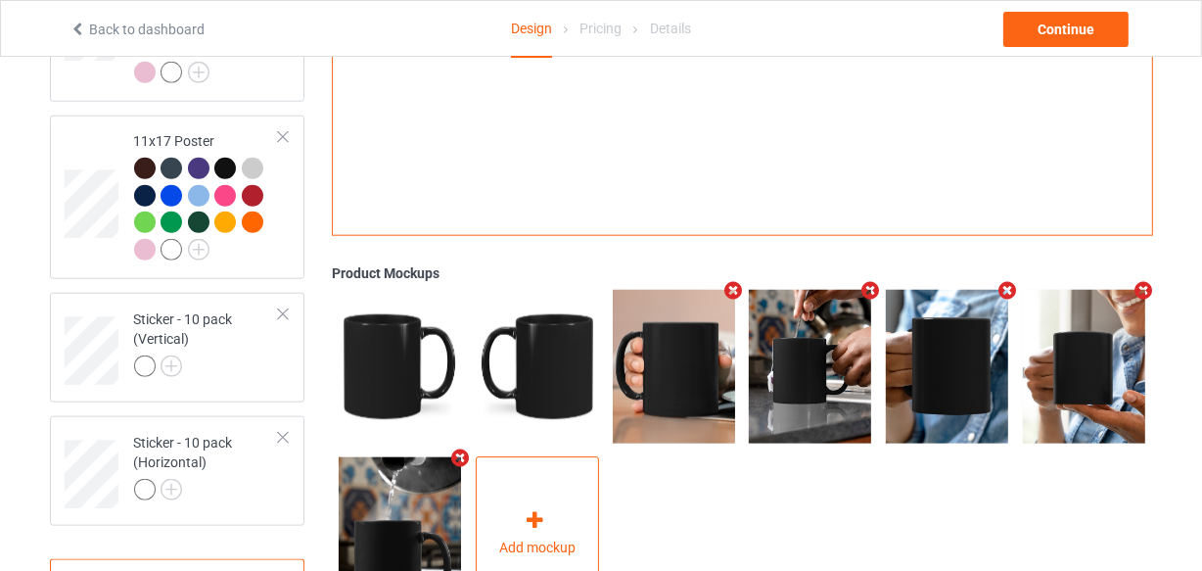
click at [552, 498] on div "Add mockup" at bounding box center [537, 533] width 123 height 154
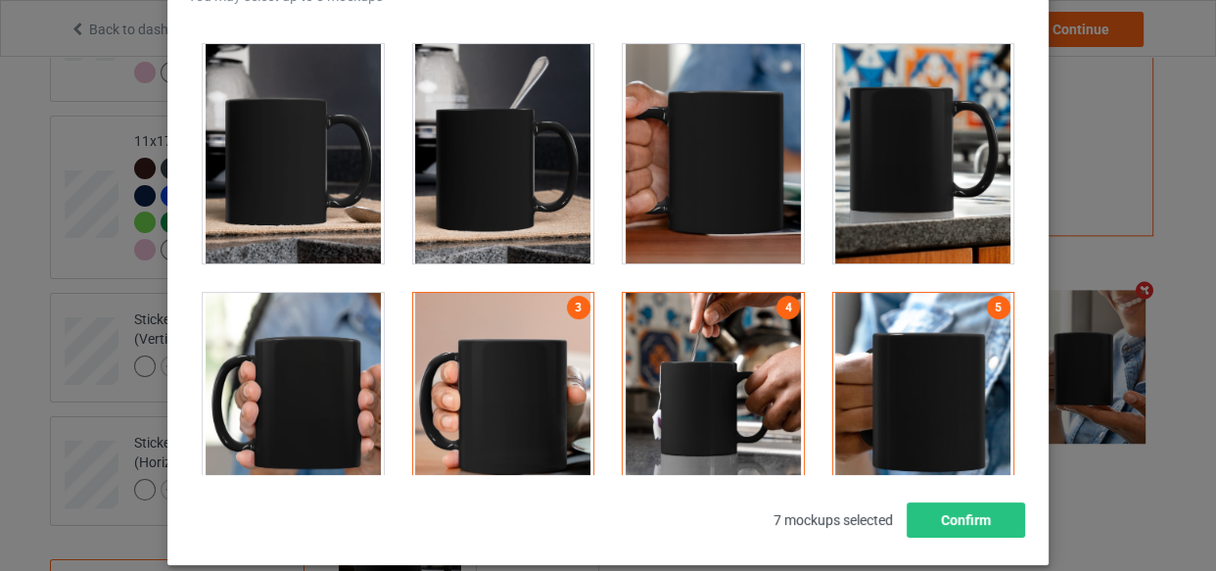
scroll to position [3559, 0]
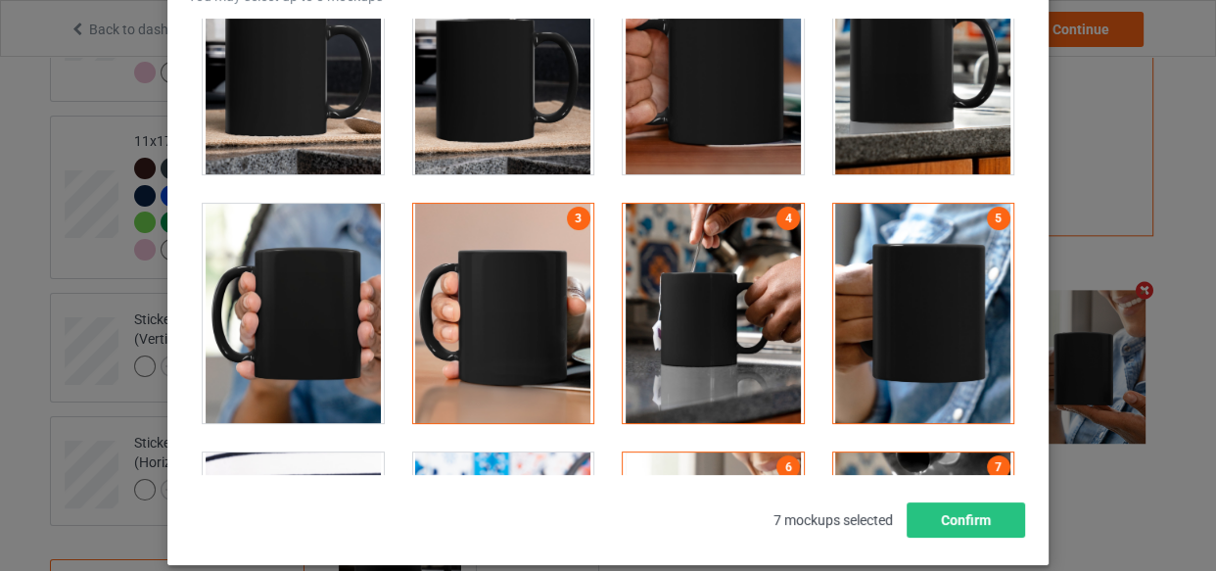
click at [538, 315] on div at bounding box center [503, 313] width 181 height 219
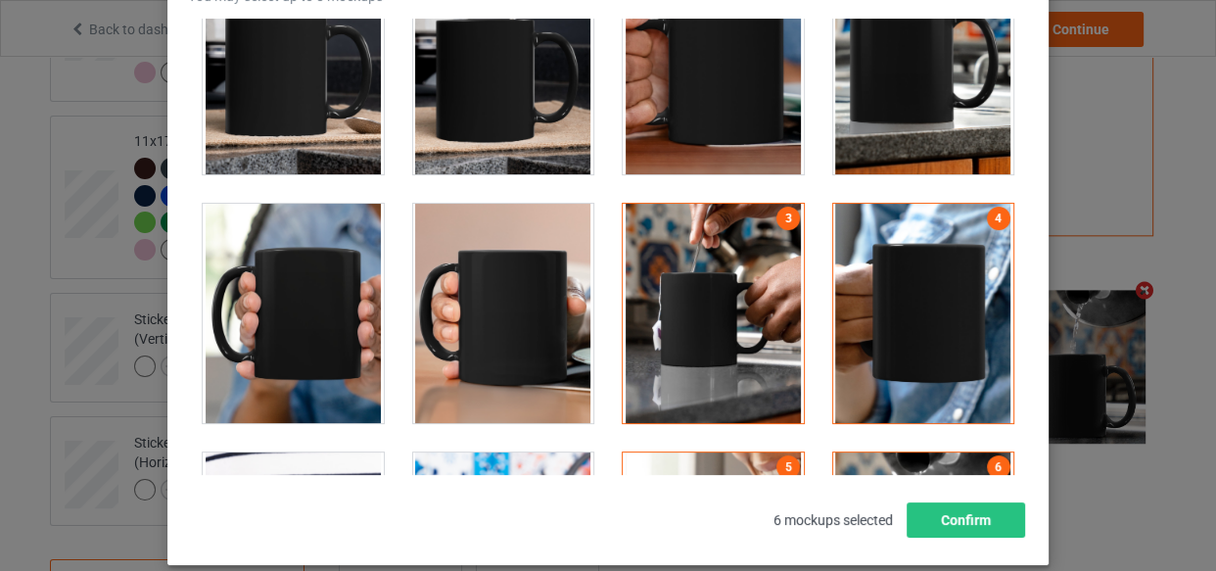
click at [689, 332] on div at bounding box center [713, 313] width 181 height 219
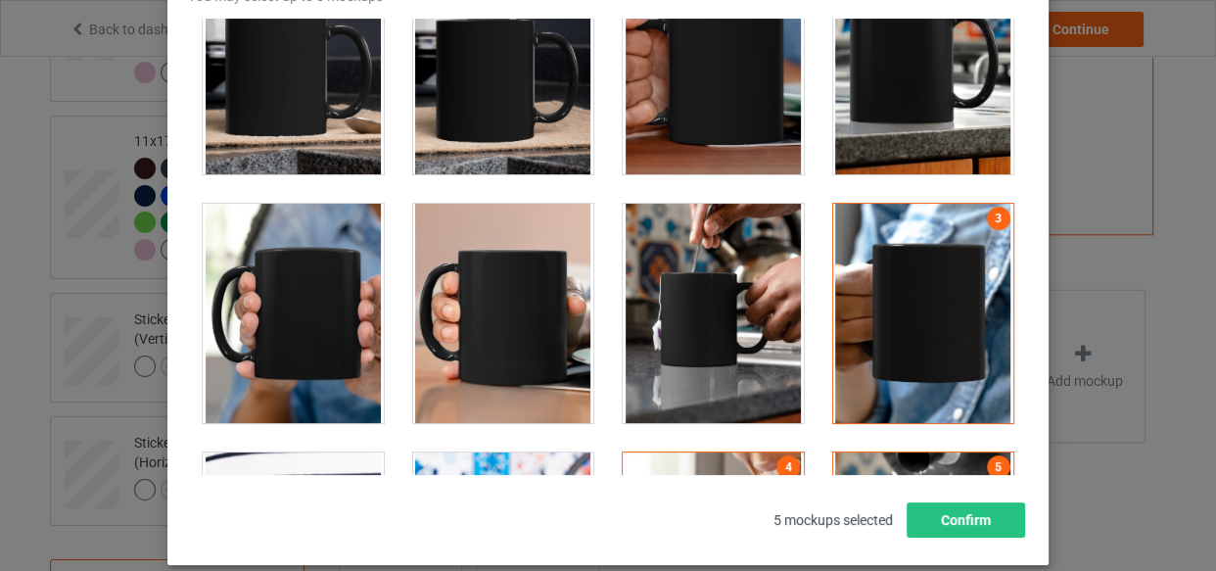
click at [833, 332] on div at bounding box center [923, 313] width 181 height 219
click at [754, 452] on div at bounding box center [713, 561] width 181 height 219
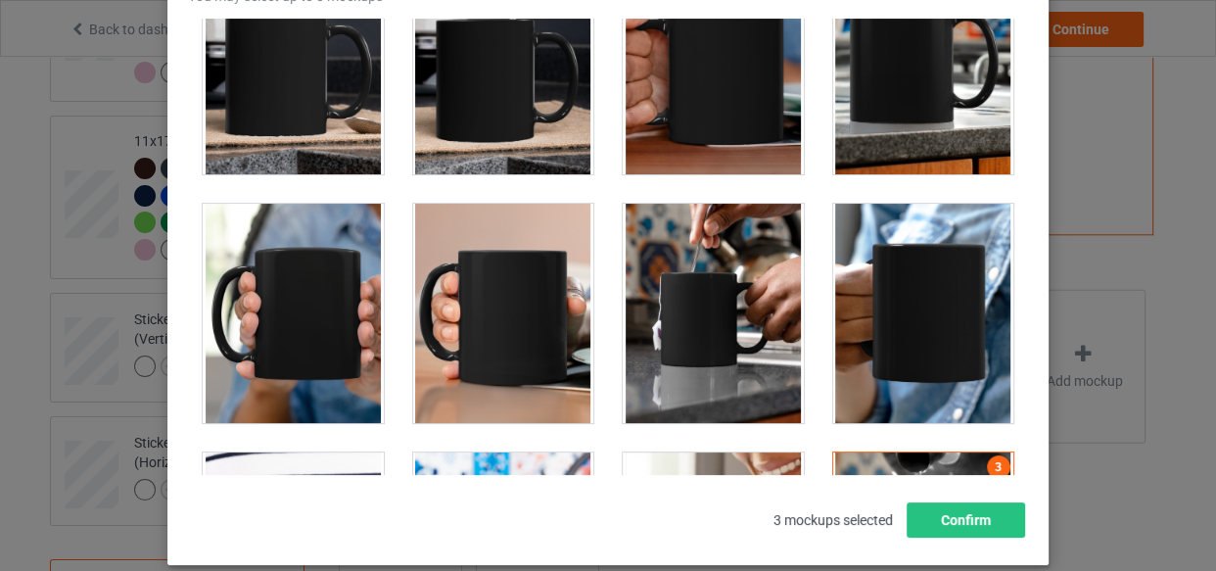
click at [865, 451] on div "3" at bounding box center [923, 561] width 183 height 221
click at [868, 452] on div at bounding box center [923, 561] width 181 height 219
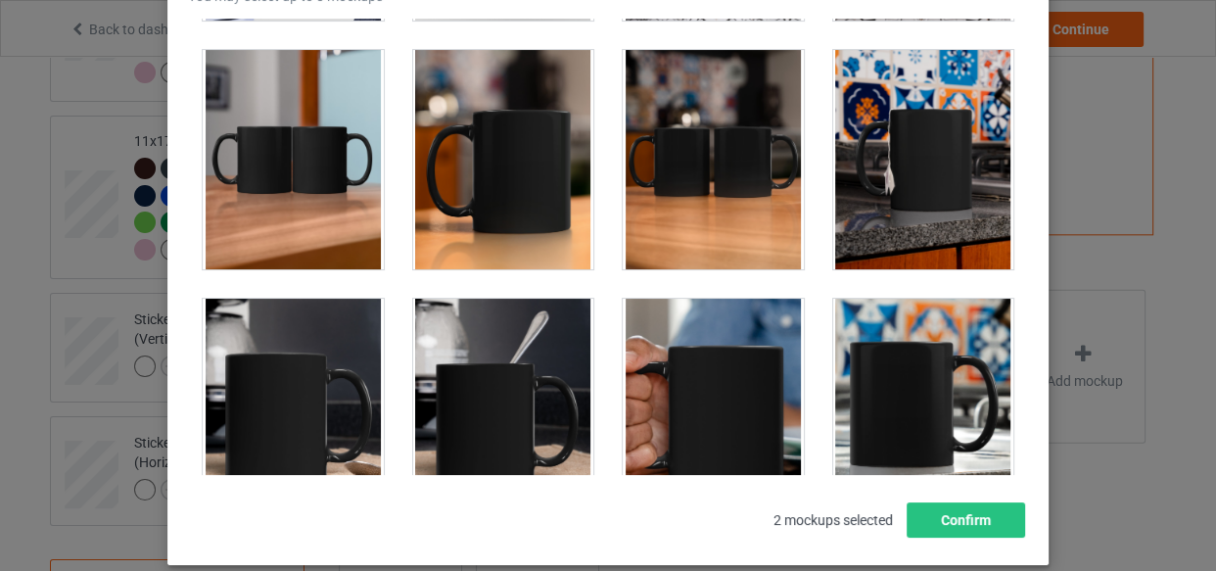
scroll to position [3203, 0]
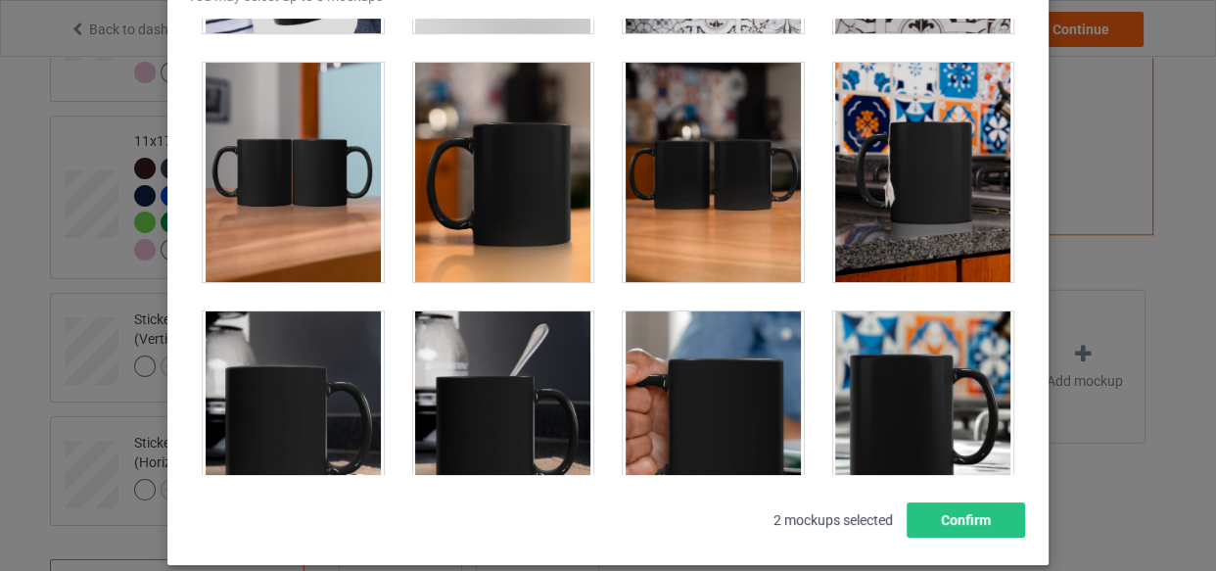
click at [528, 211] on div at bounding box center [503, 172] width 181 height 219
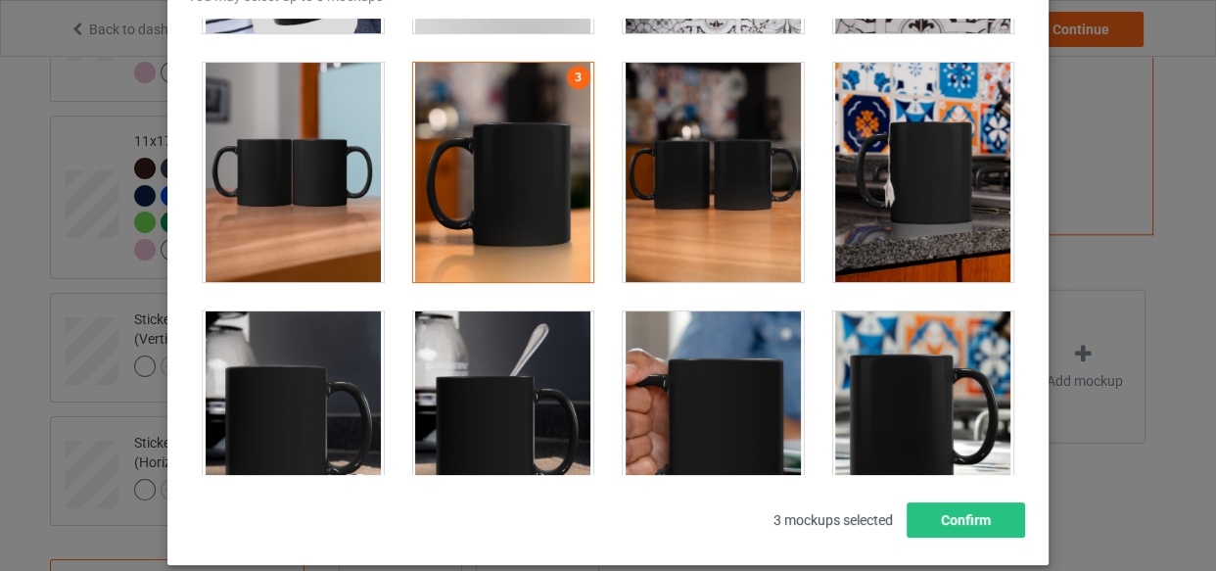
click at [874, 98] on div at bounding box center [923, 172] width 181 height 219
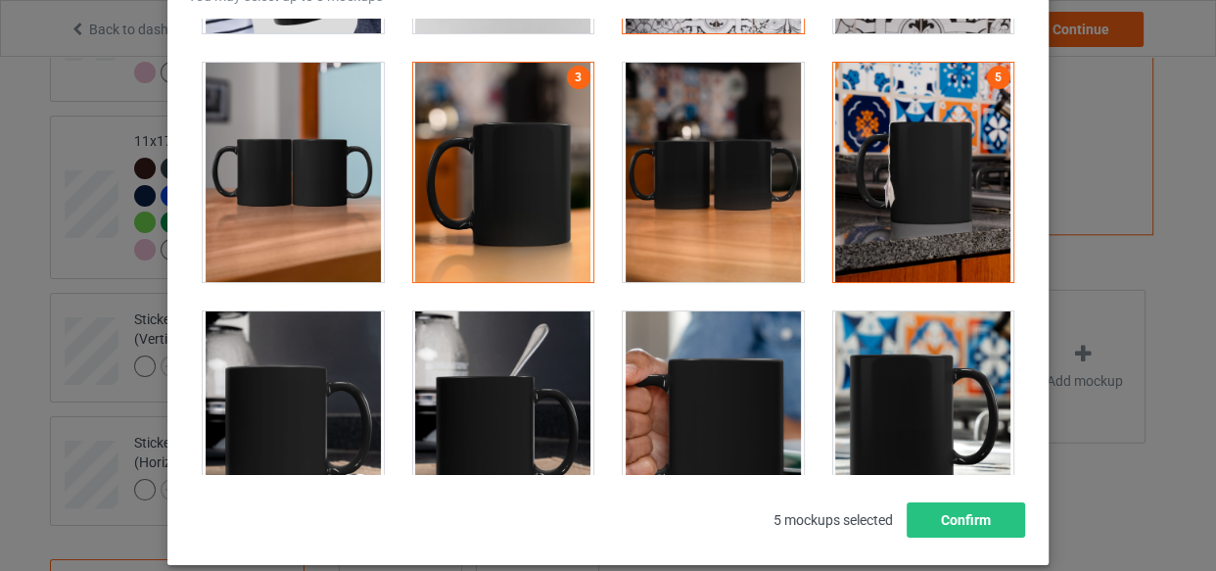
click at [719, 352] on div at bounding box center [713, 420] width 181 height 219
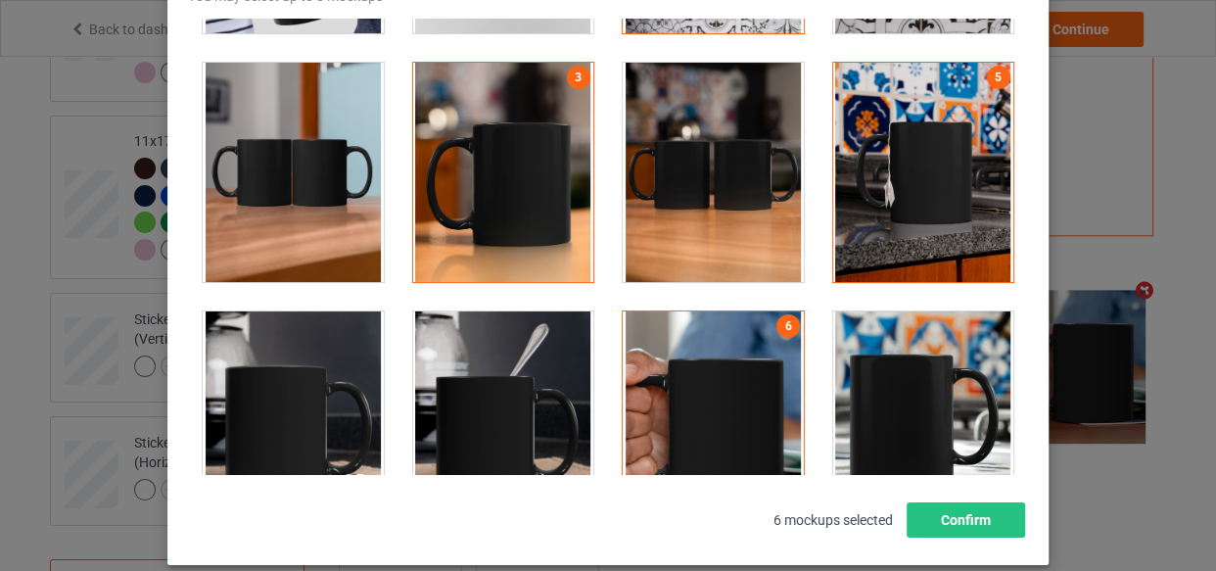
click at [858, 369] on div at bounding box center [923, 420] width 181 height 219
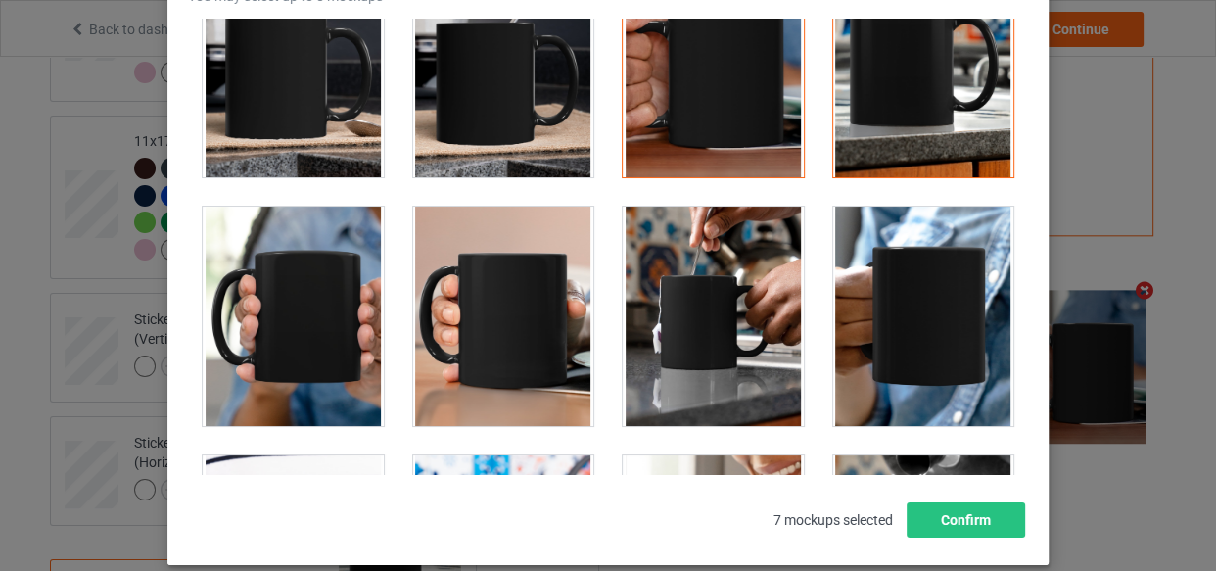
scroll to position [3559, 0]
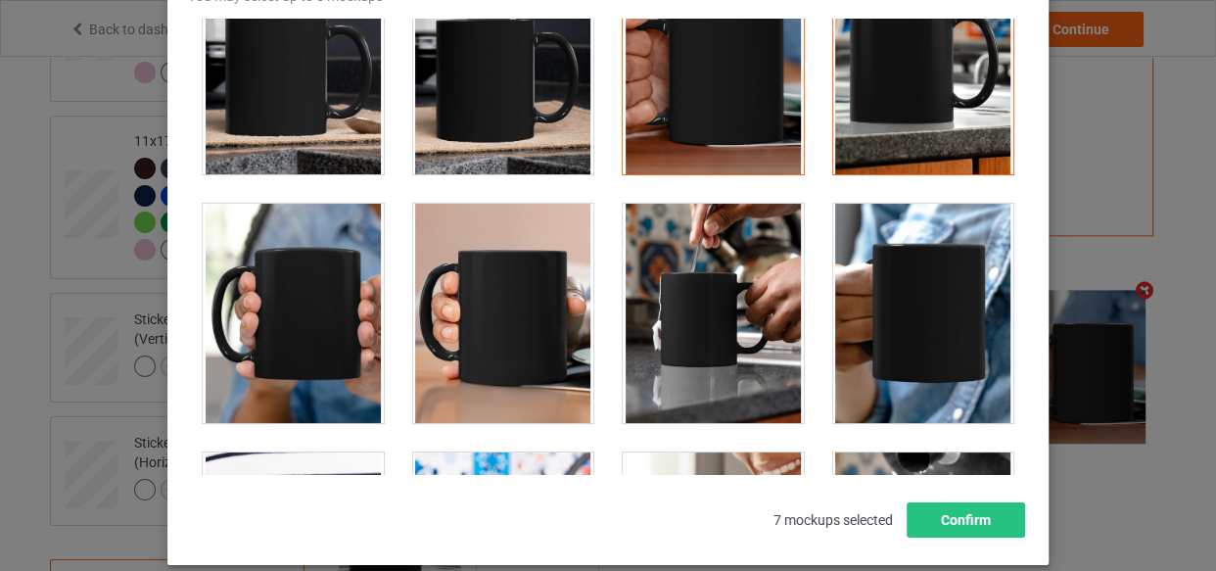
click at [707, 323] on div at bounding box center [713, 313] width 181 height 219
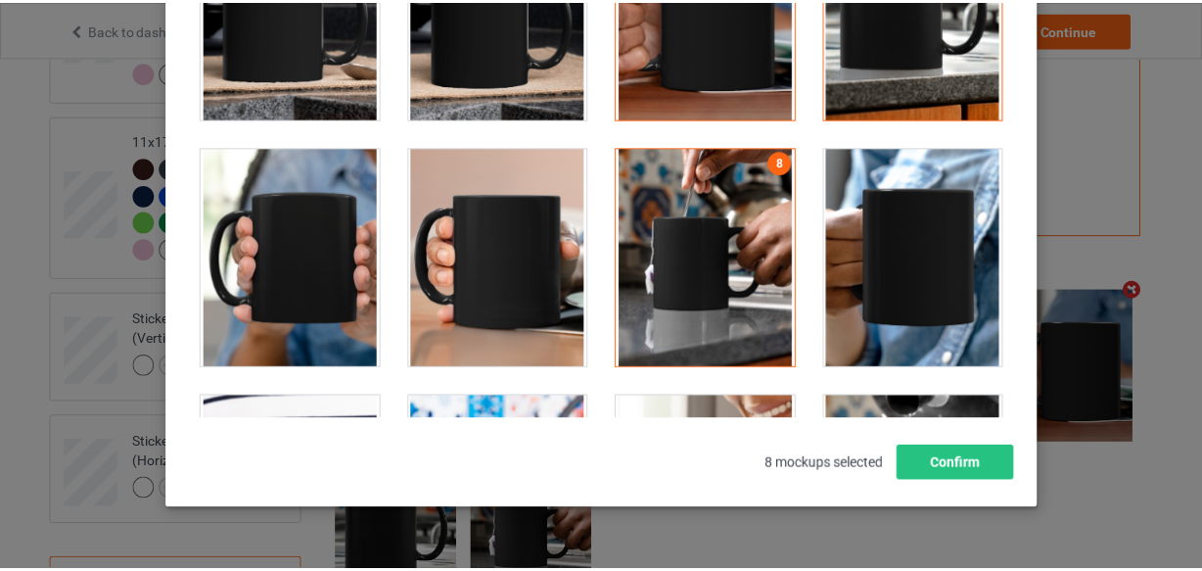
scroll to position [281, 0]
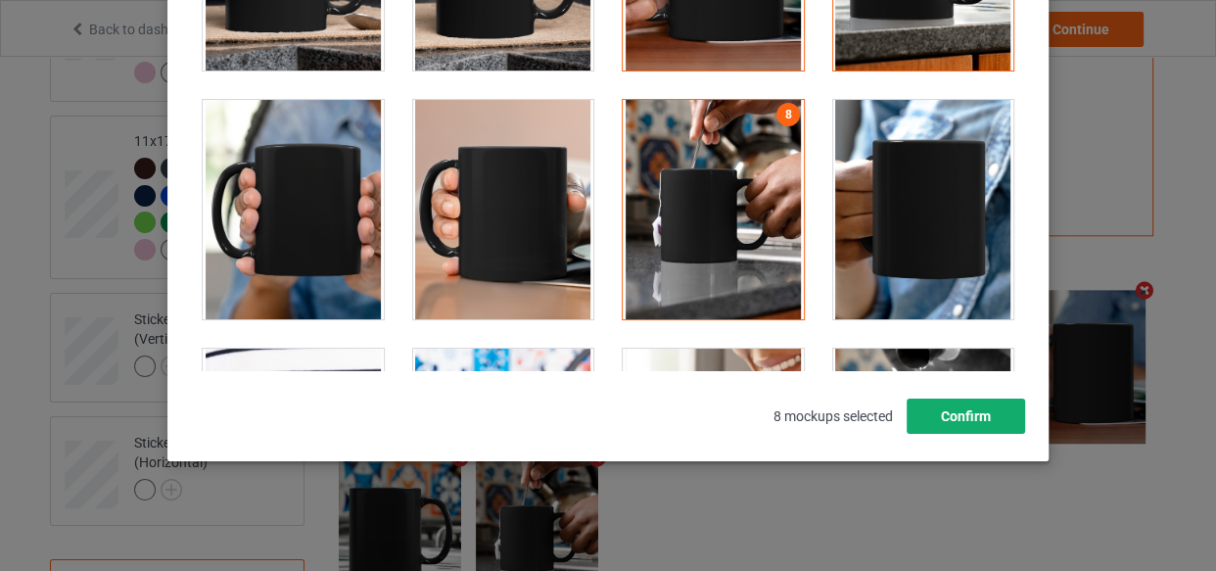
click at [982, 424] on button "Confirm" at bounding box center [965, 415] width 118 height 35
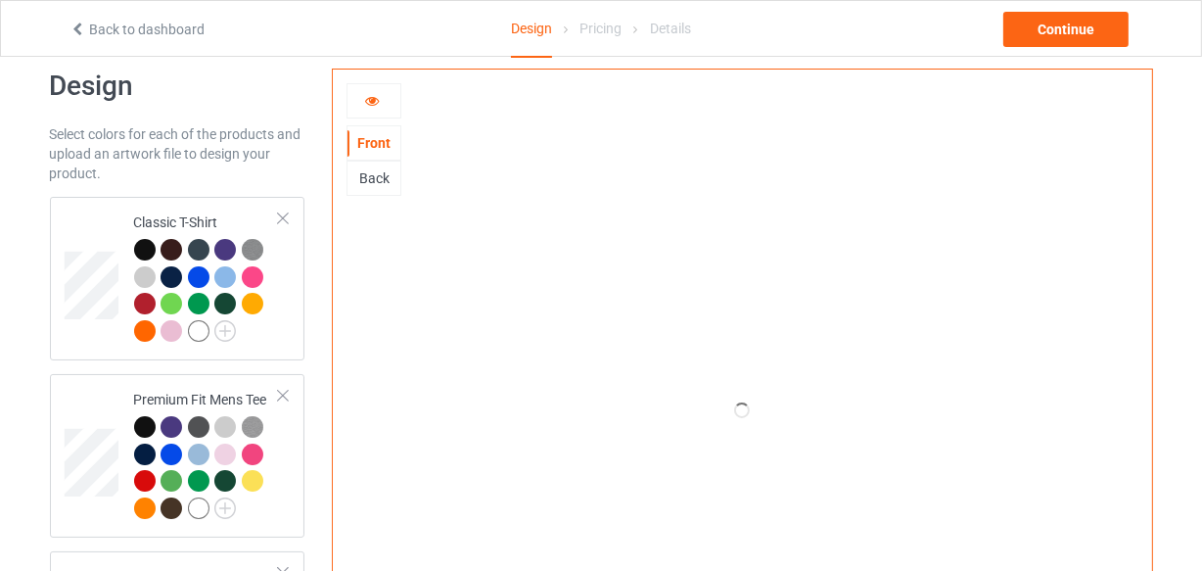
scroll to position [0, 0]
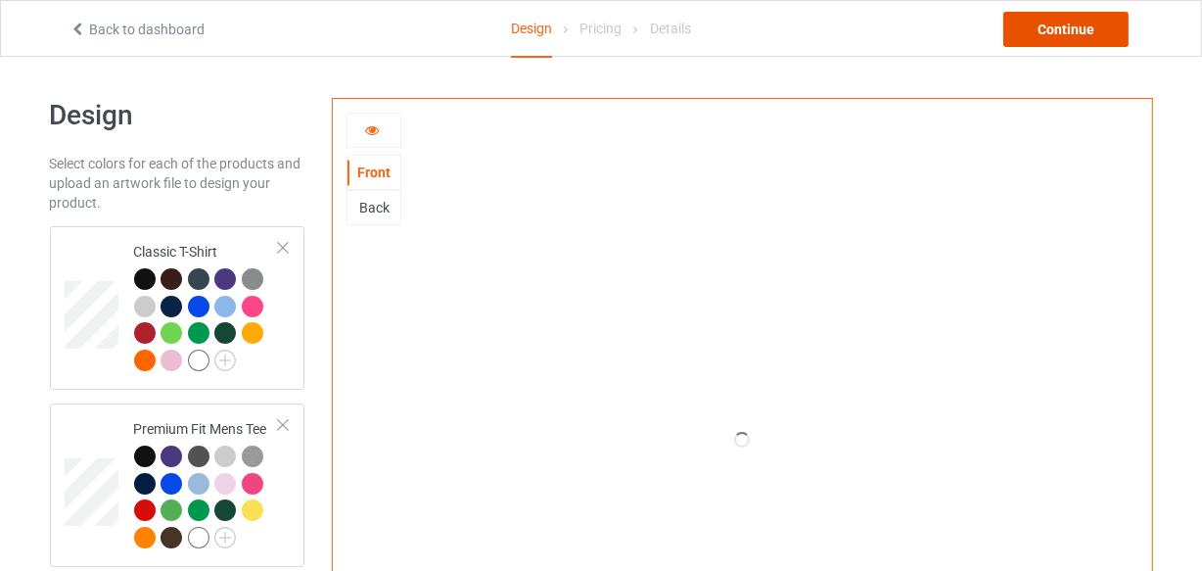
click at [1082, 41] on div "Continue" at bounding box center [1065, 29] width 125 height 35
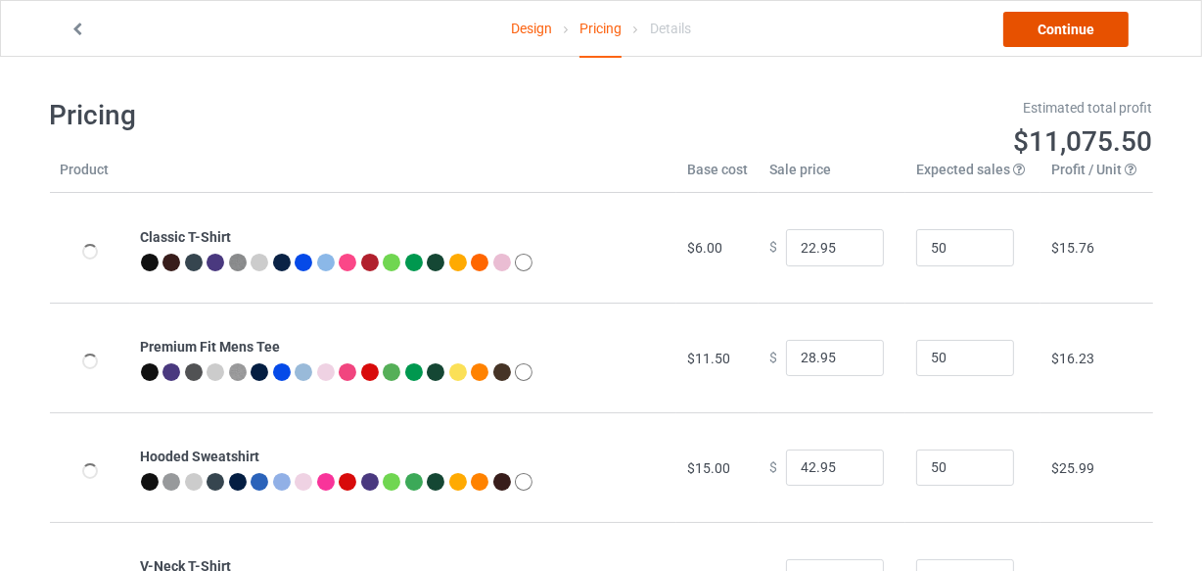
click at [1082, 41] on link "Continue" at bounding box center [1065, 29] width 125 height 35
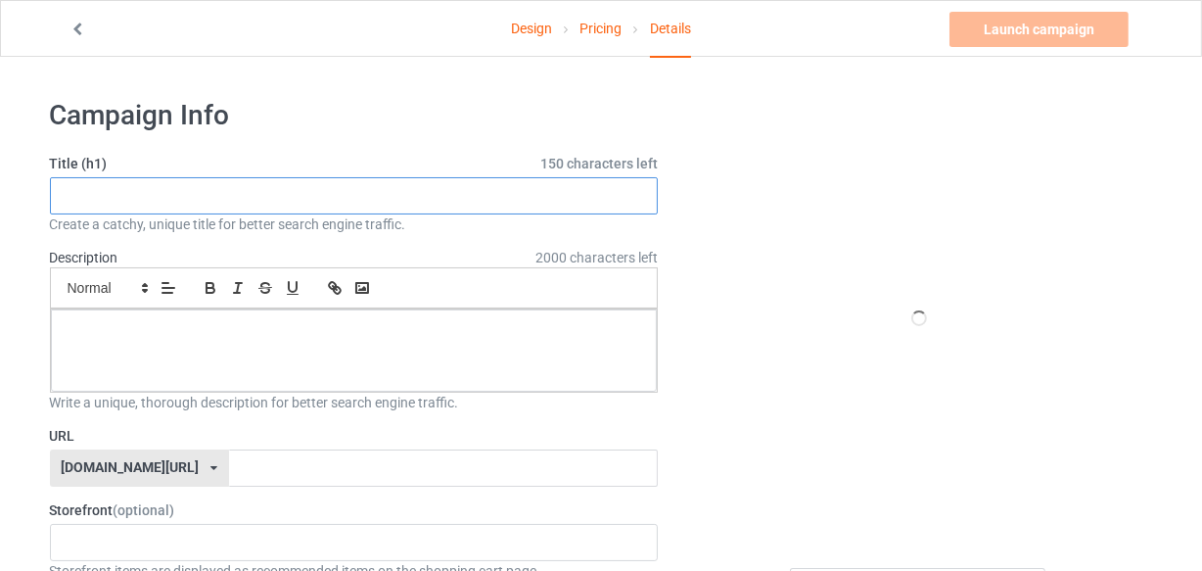
click at [418, 198] on input "text" at bounding box center [354, 195] width 609 height 37
paste input "Coffee Teach Sleep Repeat TeacherLife"
type input "Coffee Teach Sleep Repeat TeacherLife"
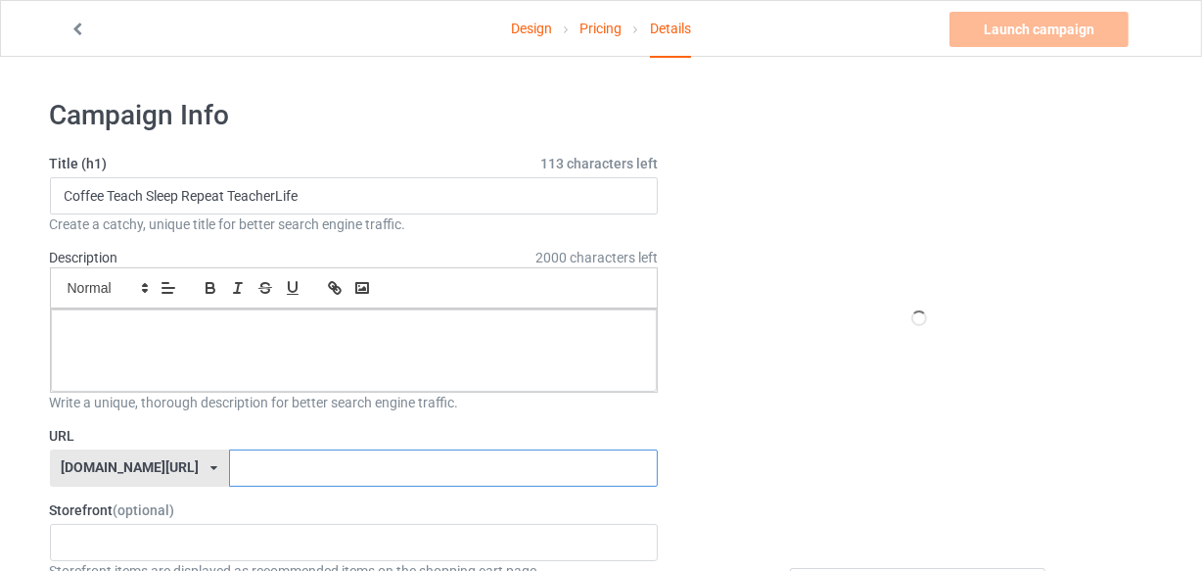
click at [353, 454] on input "text" at bounding box center [443, 467] width 429 height 37
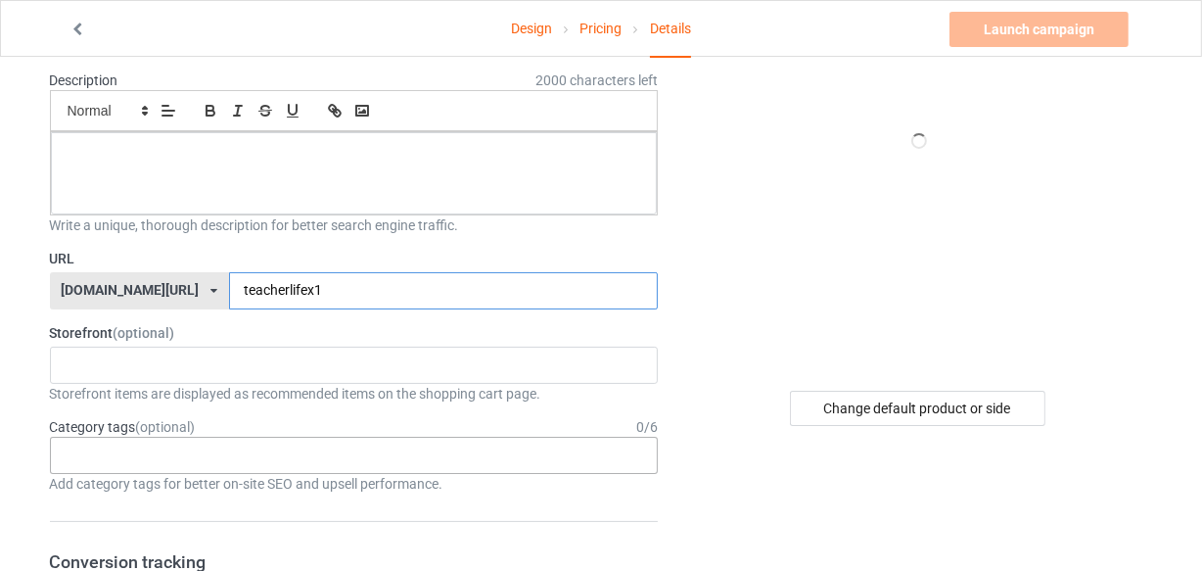
type input "teacherlifex1"
click at [342, 441] on div "Age > [DEMOGRAPHIC_DATA] > 1 Age > [DEMOGRAPHIC_DATA] Months > 1 Month Age > [D…" at bounding box center [354, 455] width 609 height 37
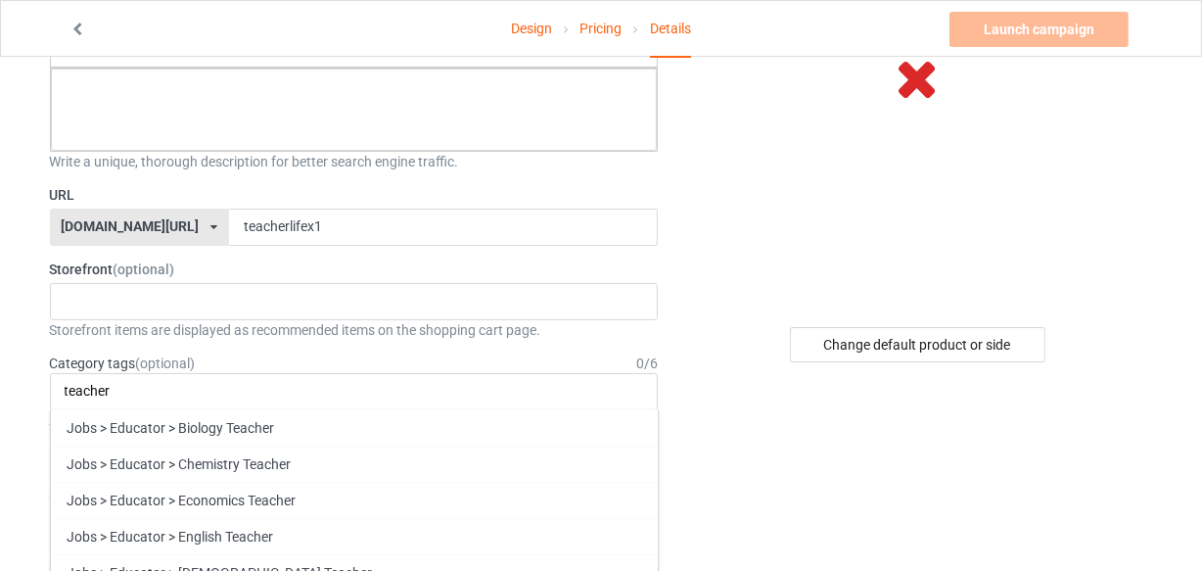
scroll to position [355, 0]
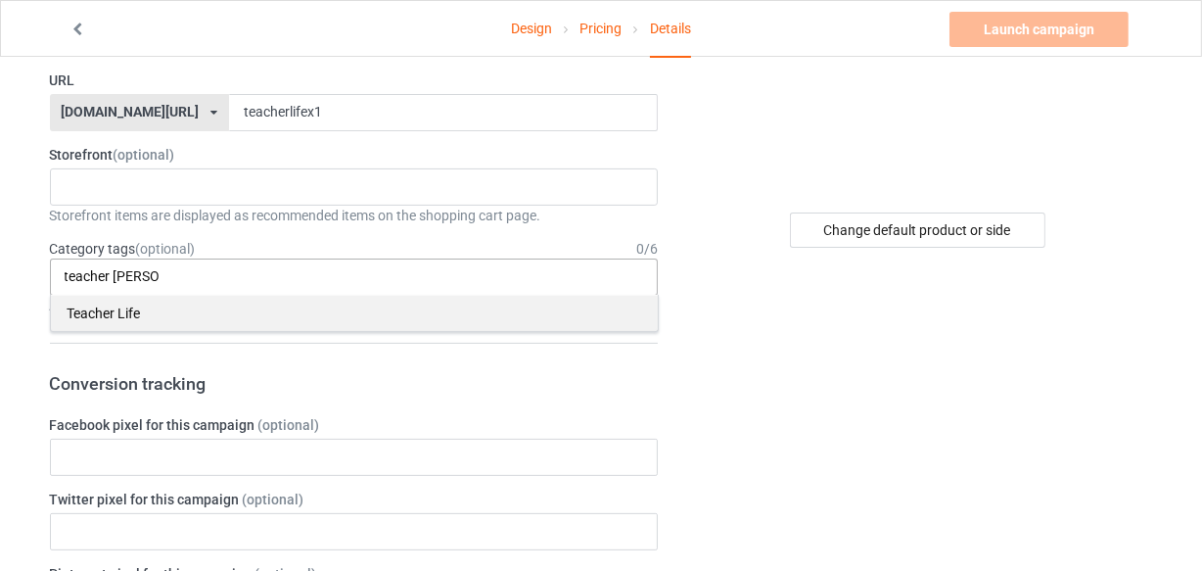
type input "teacher li"
click at [562, 318] on div "Teacher Life" at bounding box center [354, 313] width 607 height 36
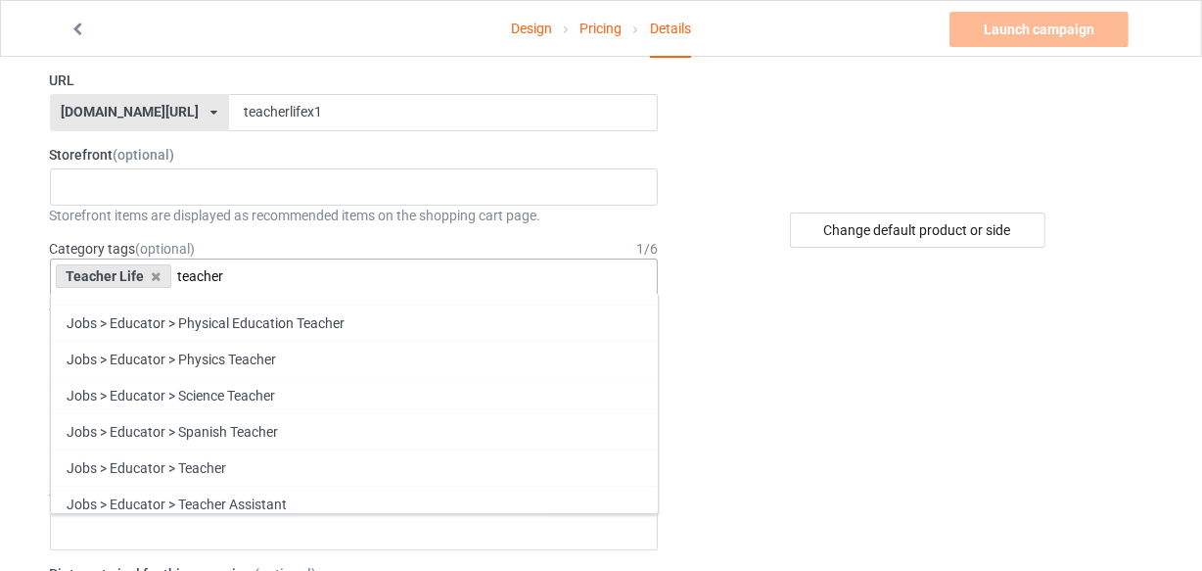
scroll to position [323, 0]
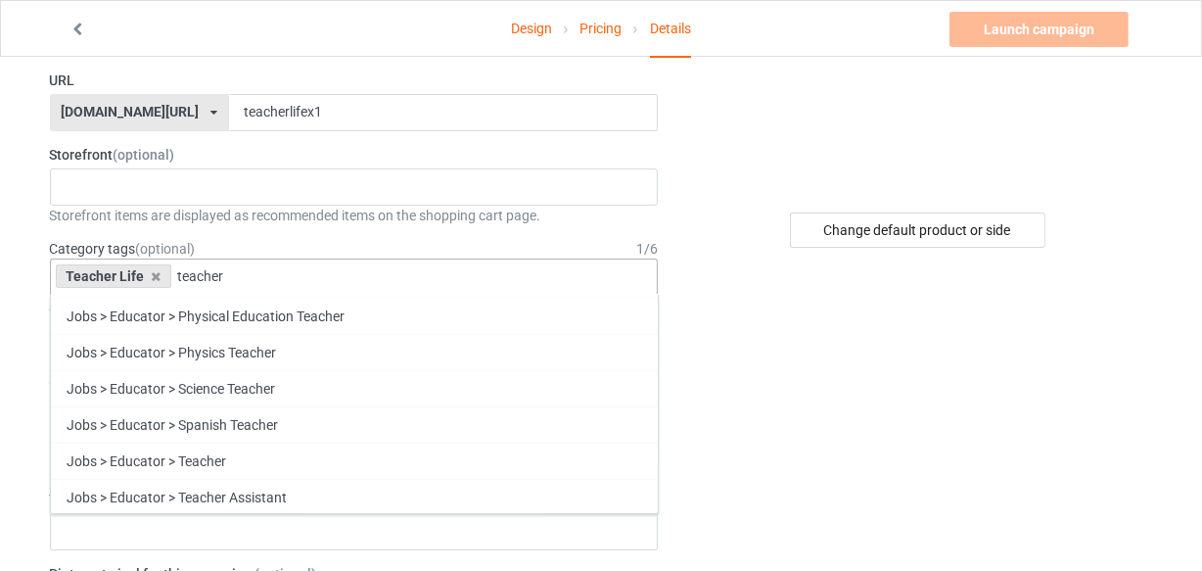
click at [415, 259] on div "Teacher Life teacher Jobs > Educator > Biology Teacher Jobs > Educator > Chemis…" at bounding box center [354, 276] width 609 height 37
drag, startPoint x: 242, startPoint y: 270, endPoint x: 176, endPoint y: 270, distance: 65.6
click at [177, 270] on input "teacher" at bounding box center [212, 276] width 70 height 17
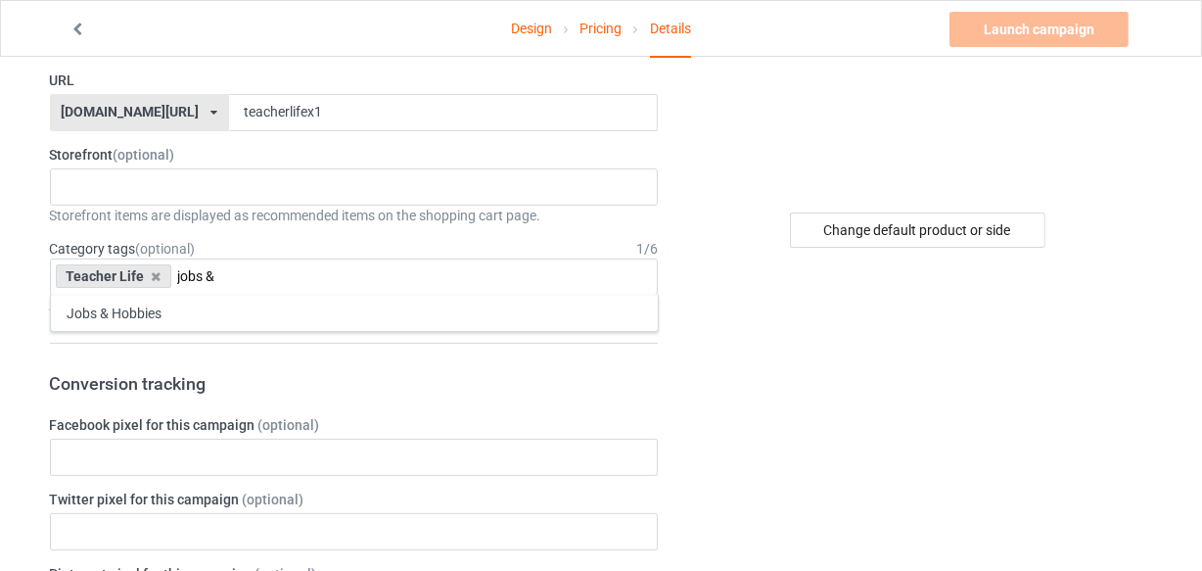
scroll to position [0, 0]
type input "jobs &"
click at [311, 325] on div "Jobs & Hobbies" at bounding box center [354, 313] width 607 height 36
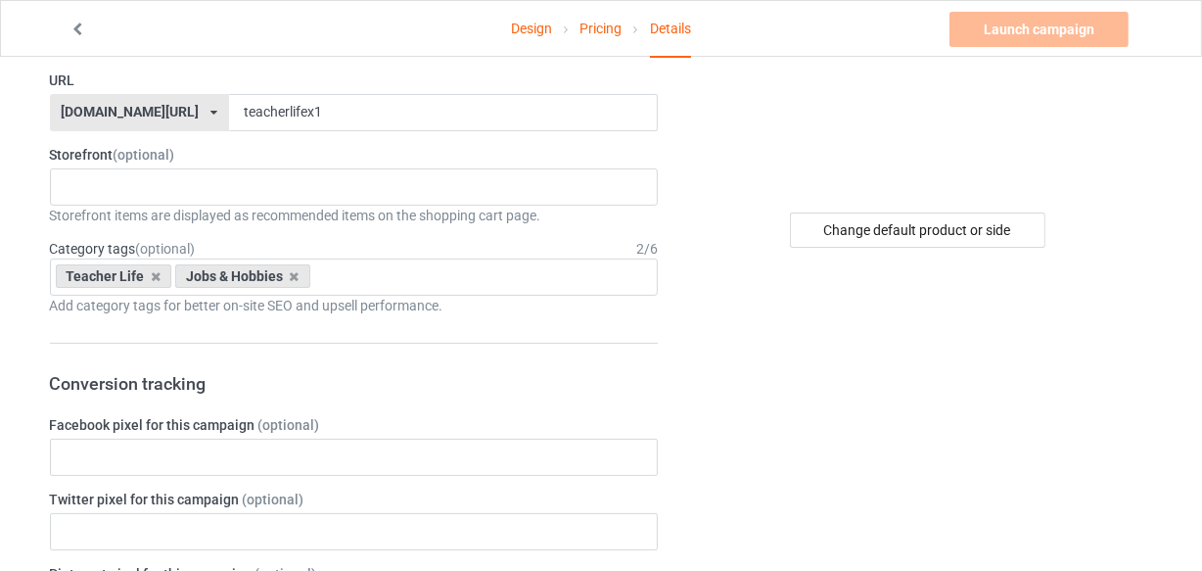
click at [445, 270] on div "Teacher Life Jobs & Hobbies Age > 1-19 > 1 Age > 1-12 Months > 1 Month Age > 1-…" at bounding box center [354, 276] width 609 height 37
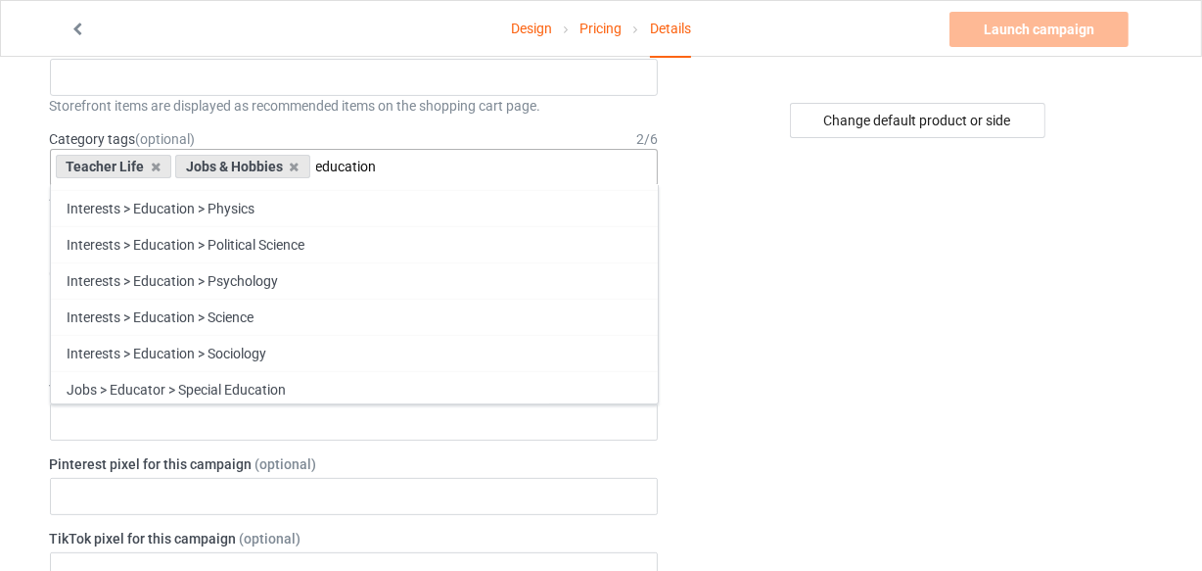
scroll to position [712, 0]
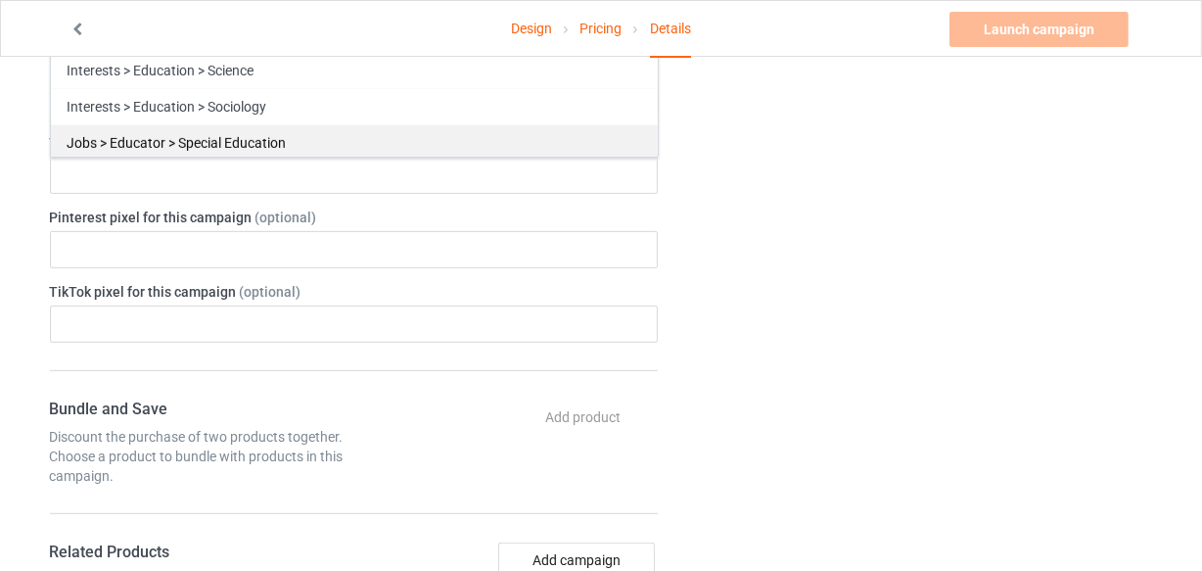
type input "education"
click at [425, 139] on div "Jobs > Educator > Special Education" at bounding box center [354, 142] width 607 height 36
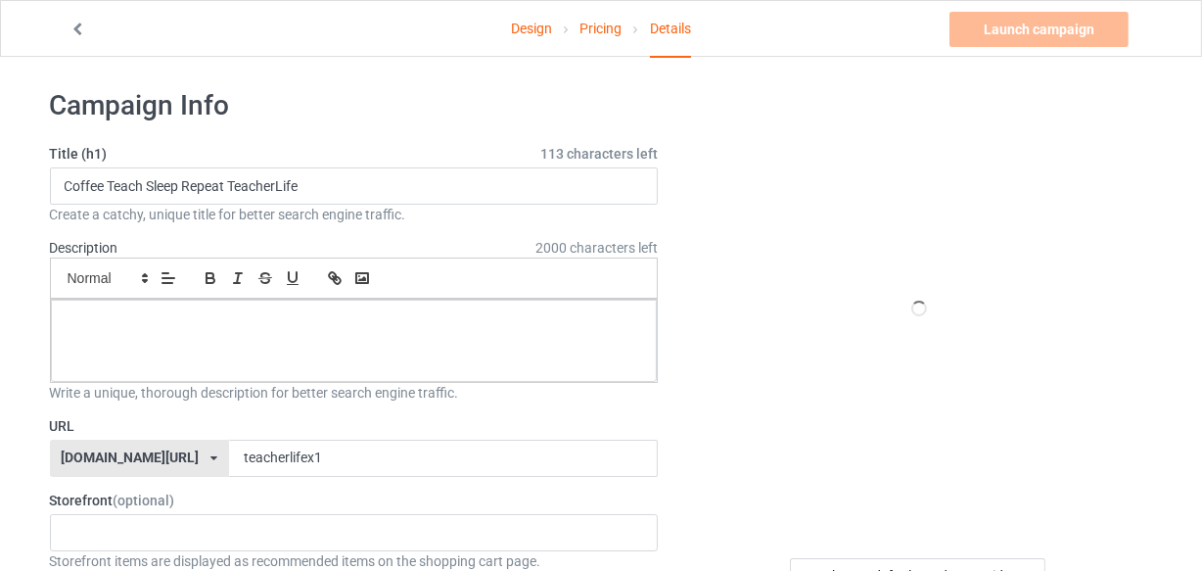
scroll to position [0, 0]
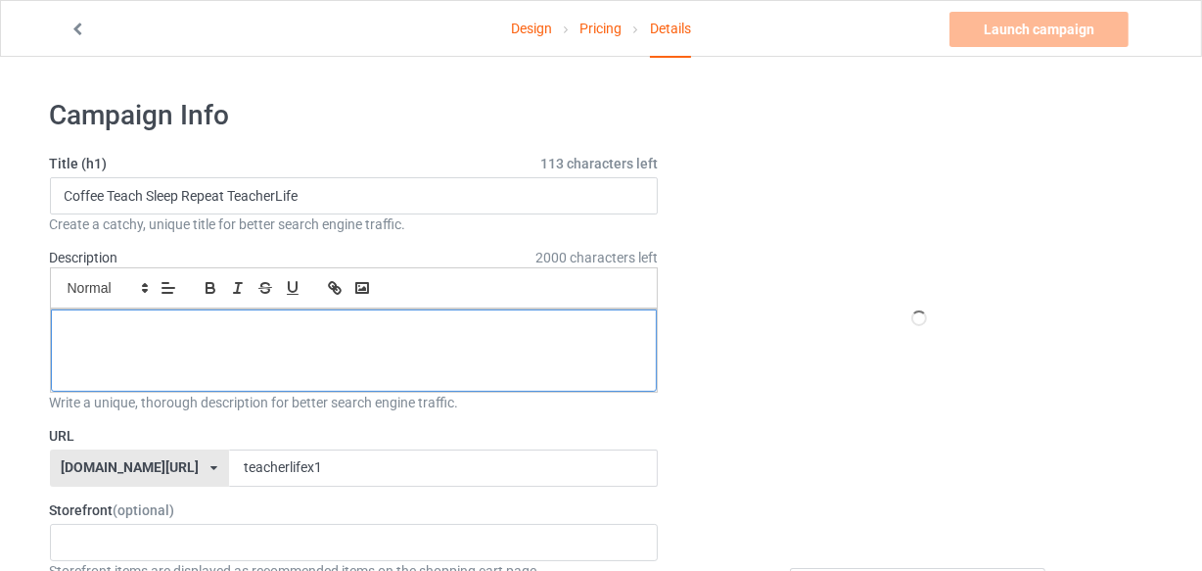
click at [263, 333] on p at bounding box center [355, 331] width 576 height 19
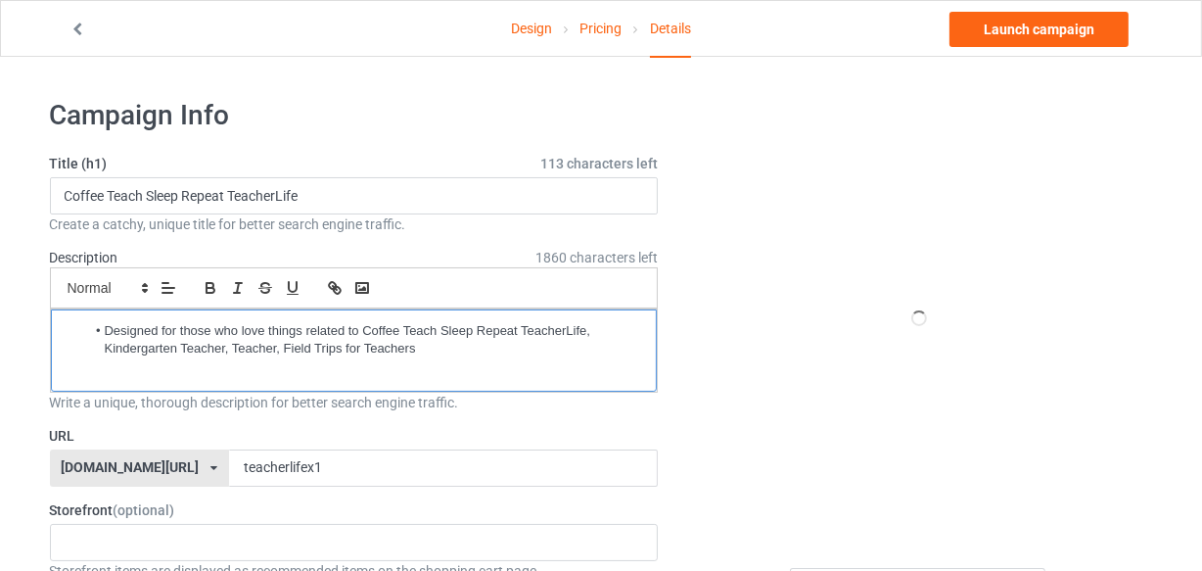
drag, startPoint x: 102, startPoint y: 332, endPoint x: 41, endPoint y: 316, distance: 62.7
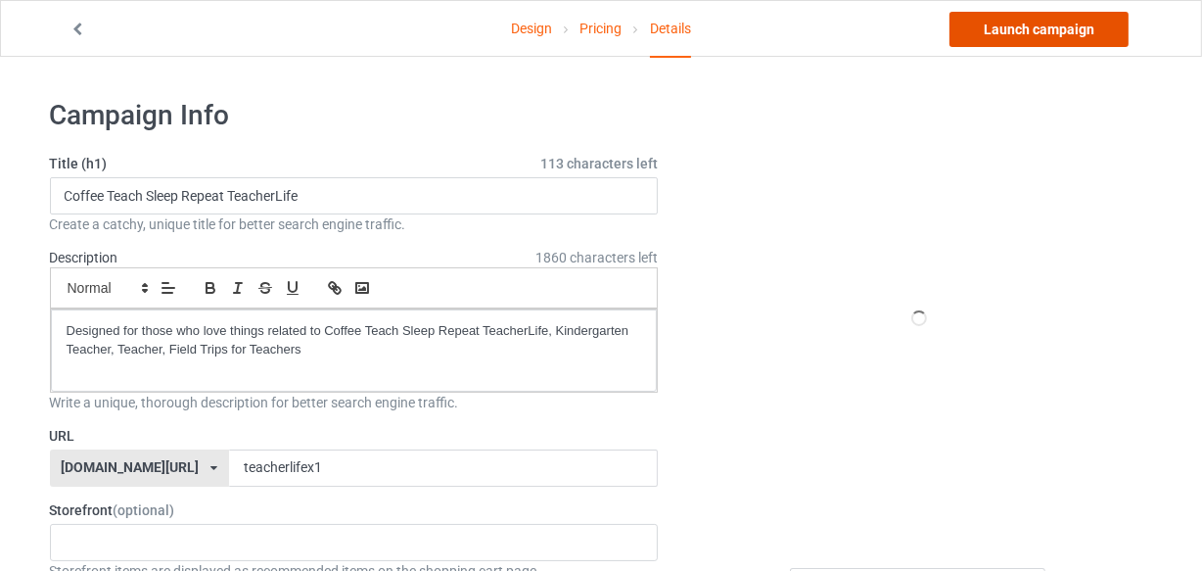
click at [969, 32] on link "Launch campaign" at bounding box center [1039, 29] width 179 height 35
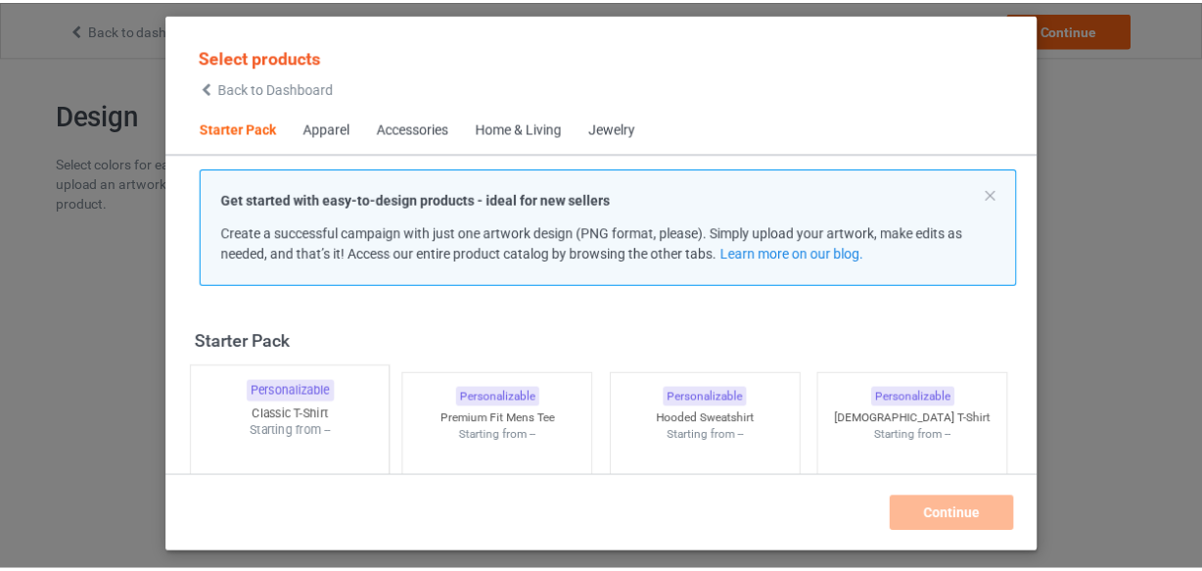
scroll to position [24, 0]
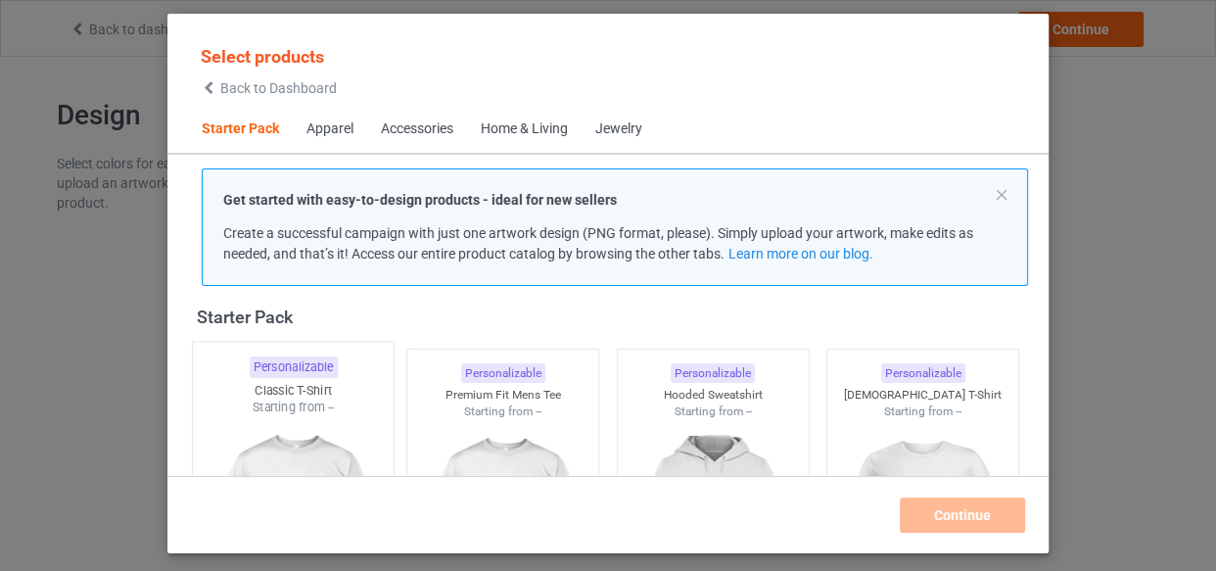
click at [265, 420] on div at bounding box center [293, 531] width 201 height 230
click at [441, 421] on div at bounding box center [502, 529] width 191 height 219
click at [649, 418] on div at bounding box center [713, 531] width 201 height 230
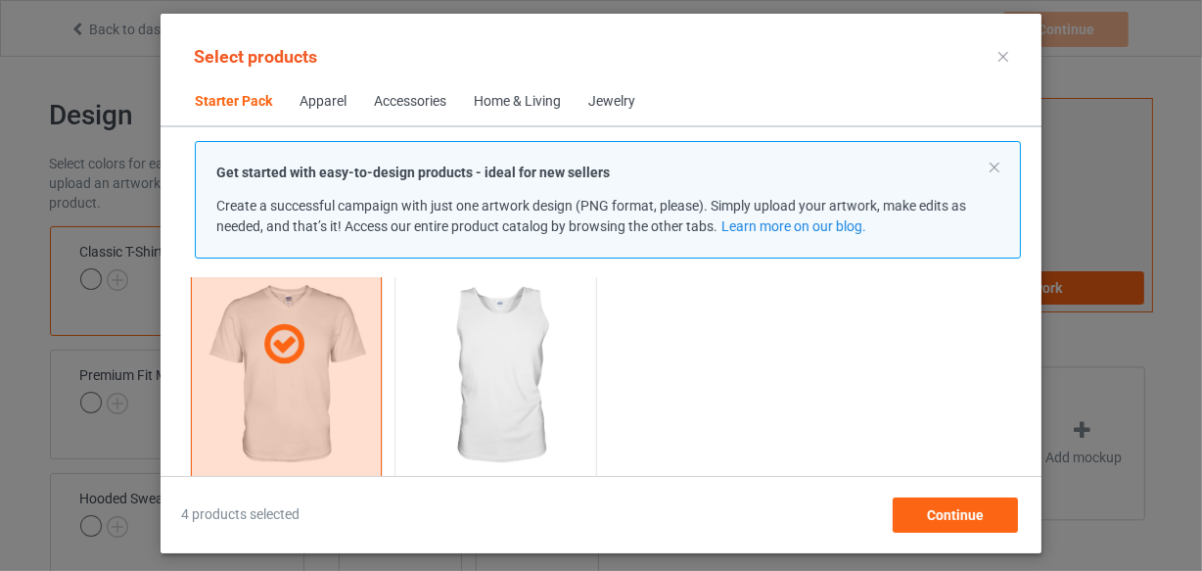
click at [445, 386] on img at bounding box center [496, 376] width 184 height 230
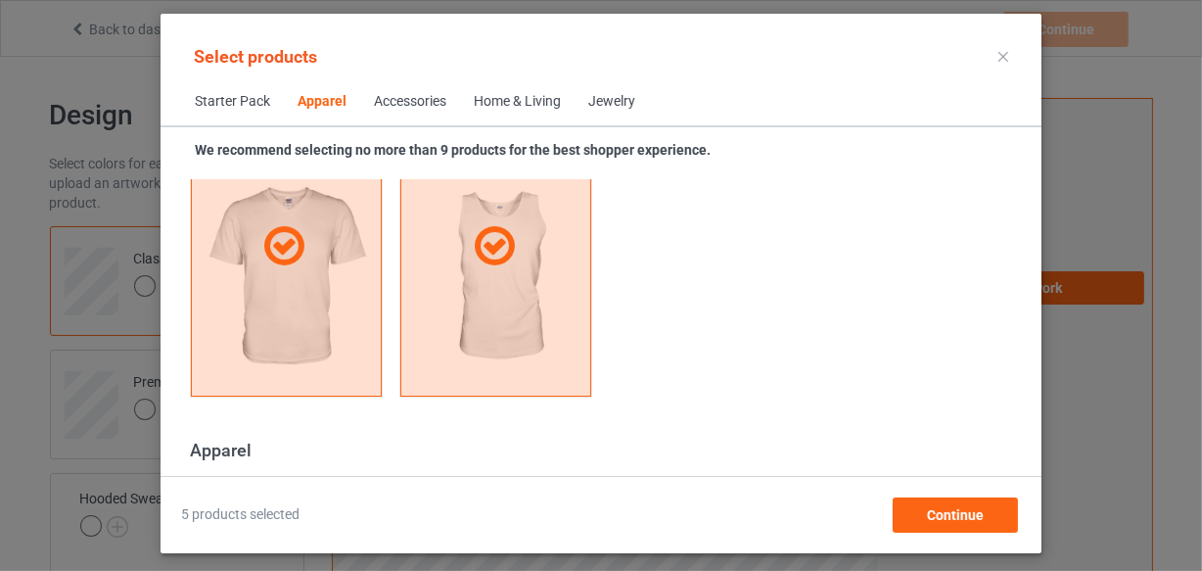
scroll to position [1271, 0]
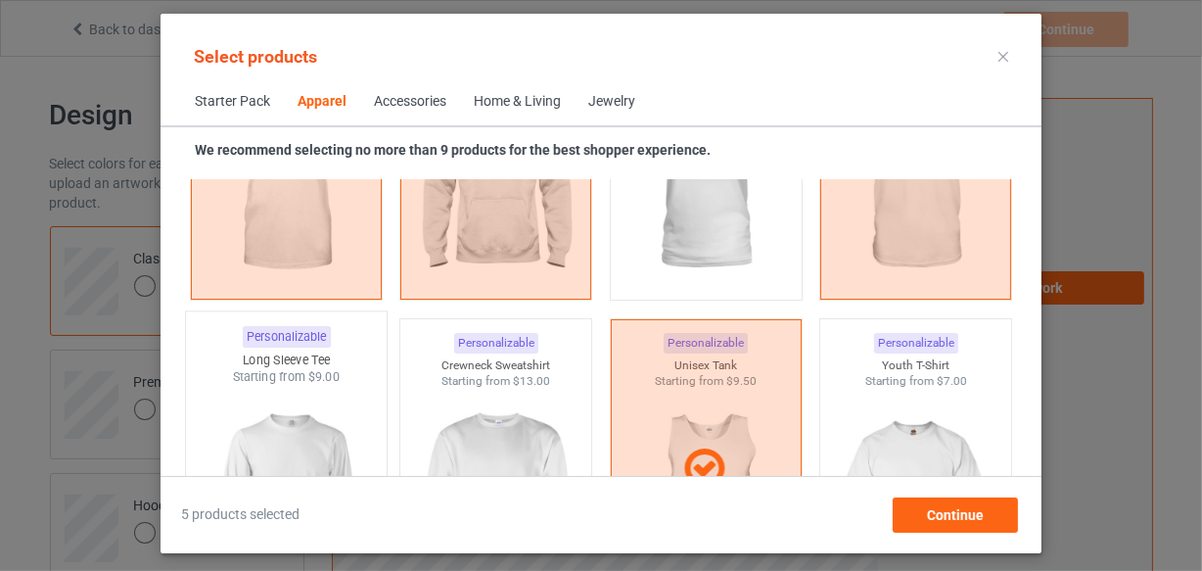
click at [330, 386] on img at bounding box center [286, 501] width 184 height 230
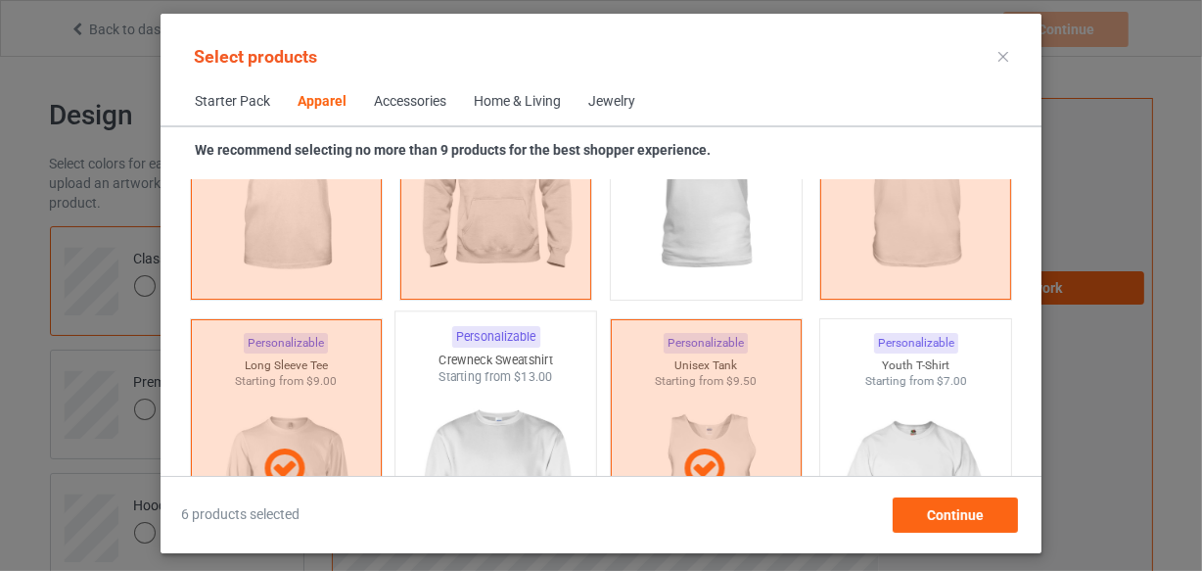
click at [470, 386] on img at bounding box center [496, 501] width 184 height 230
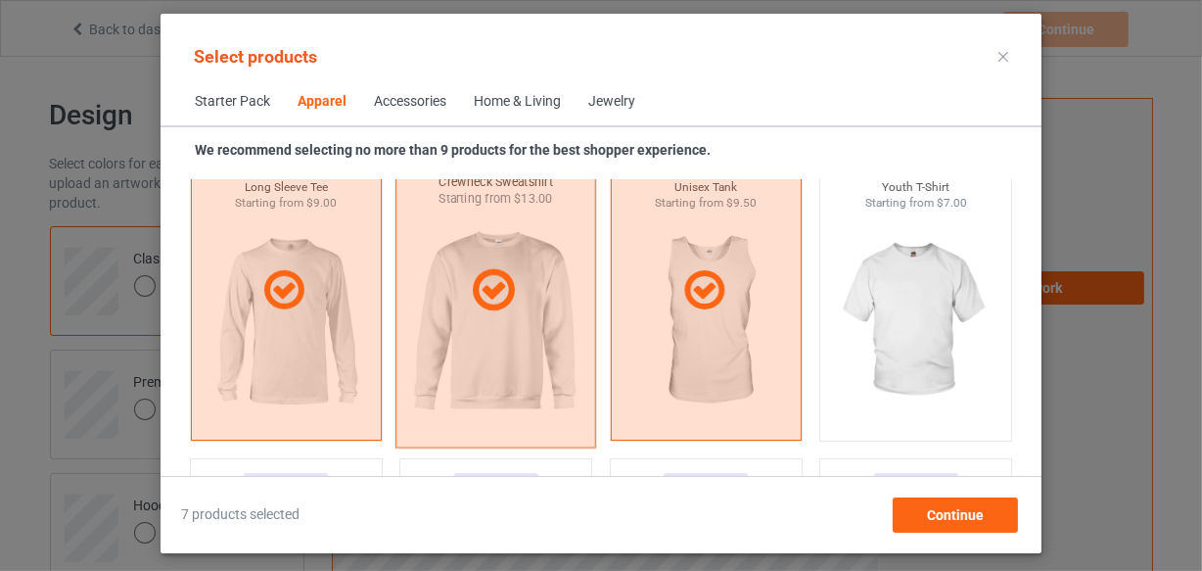
click at [838, 352] on img at bounding box center [915, 320] width 175 height 219
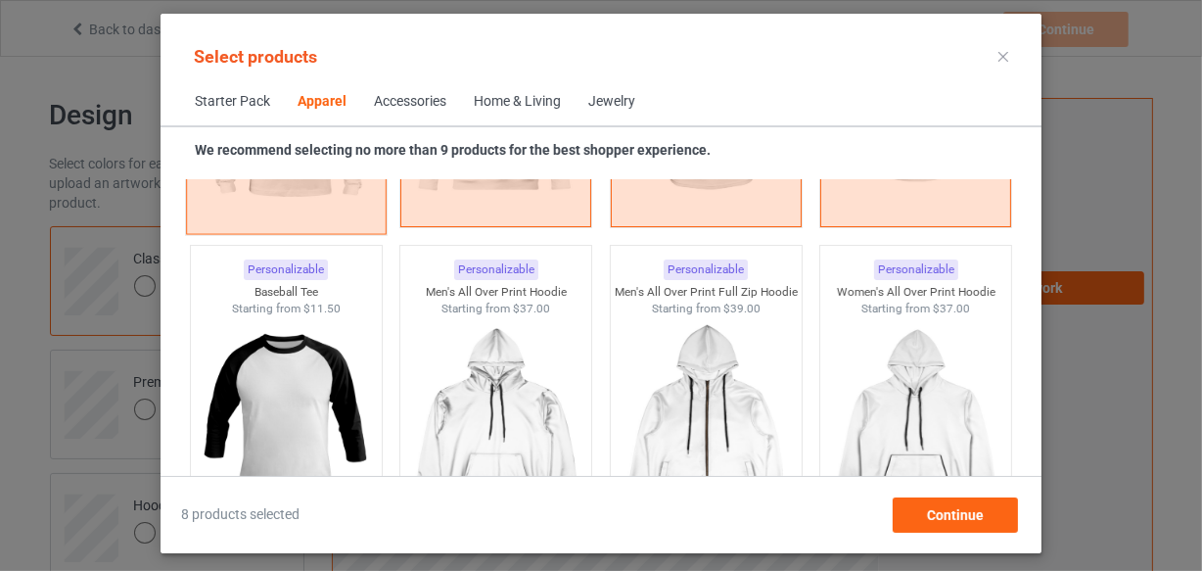
scroll to position [1715, 0]
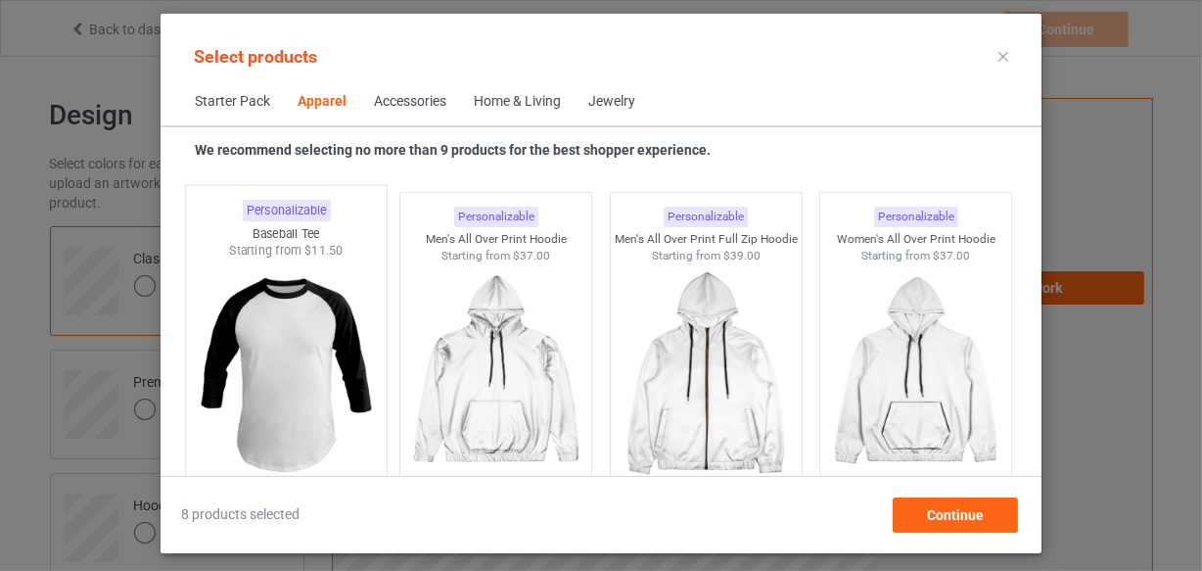
click at [303, 365] on img at bounding box center [286, 374] width 184 height 230
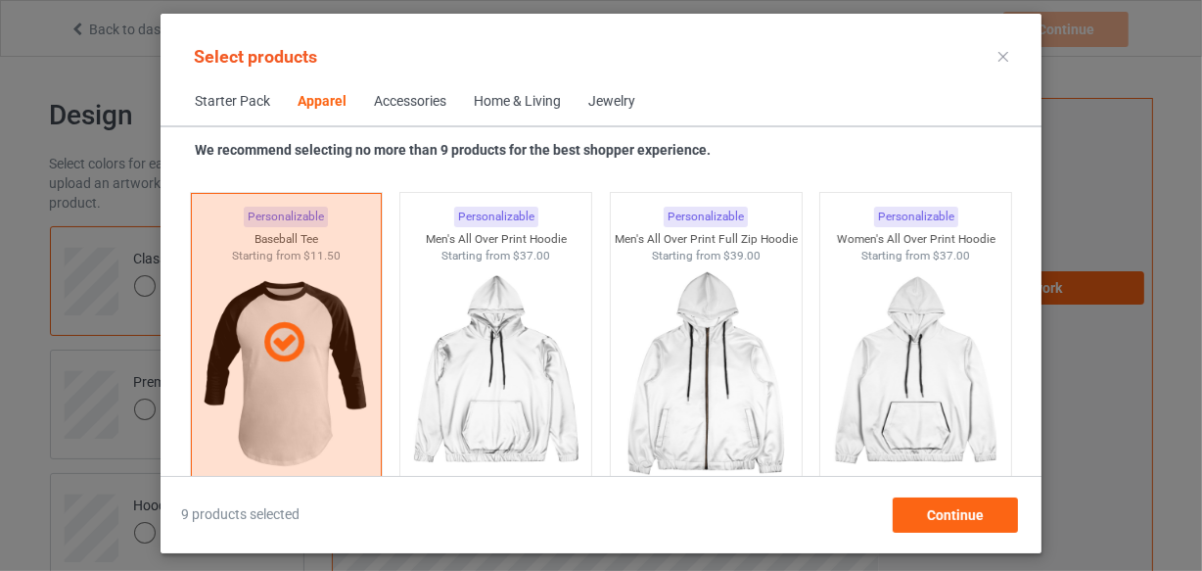
click at [498, 102] on div "Home & Living" at bounding box center [517, 102] width 87 height 20
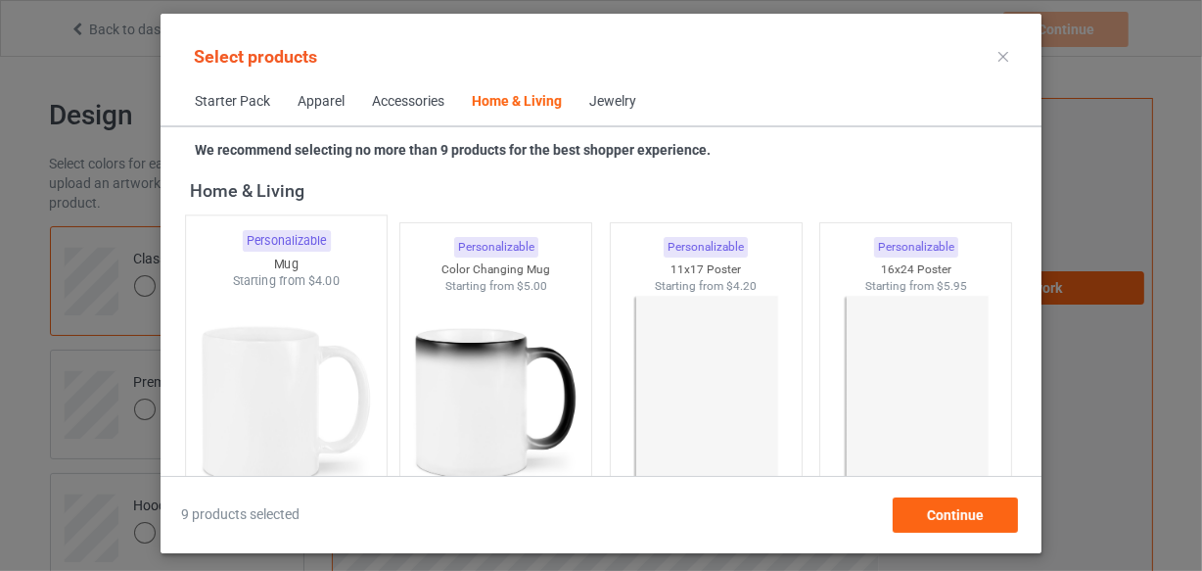
click at [333, 291] on img at bounding box center [286, 405] width 184 height 230
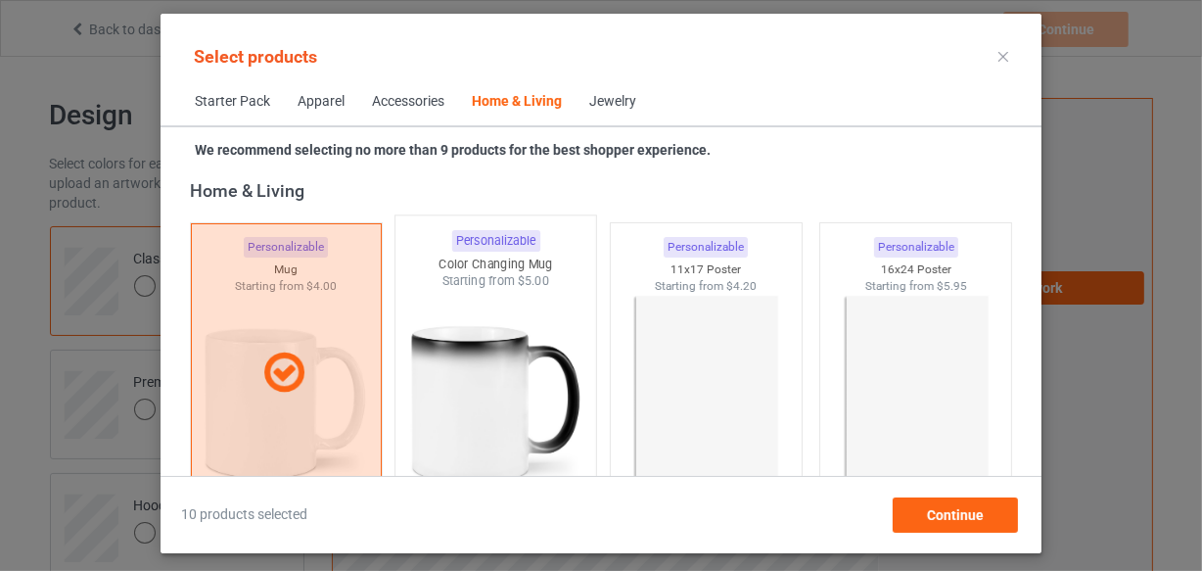
click at [459, 303] on img at bounding box center [496, 405] width 184 height 230
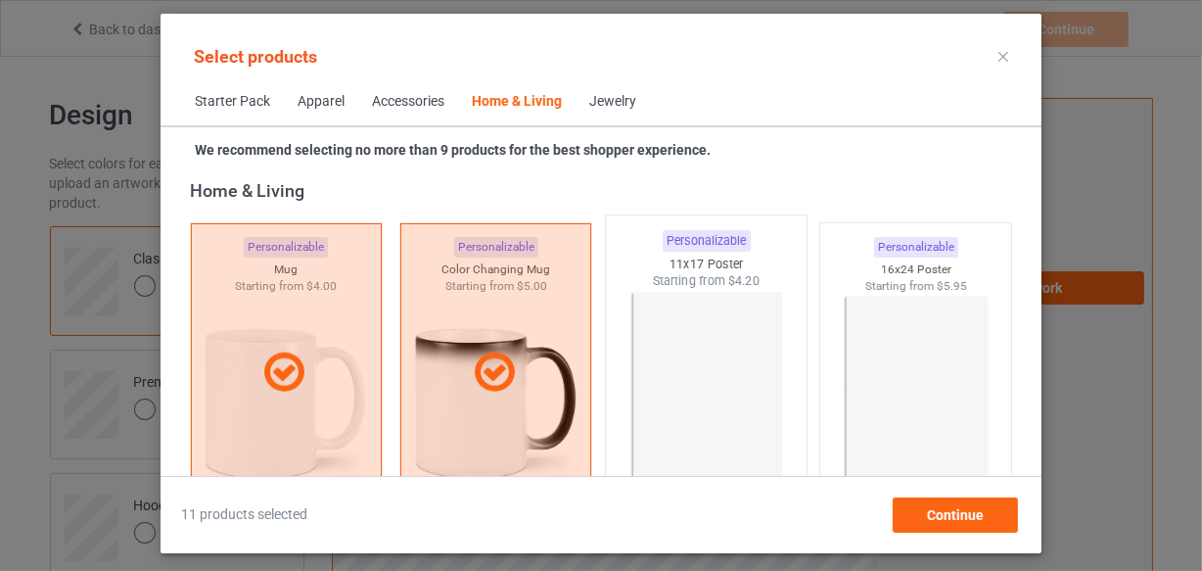
click at [728, 333] on img at bounding box center [706, 405] width 184 height 230
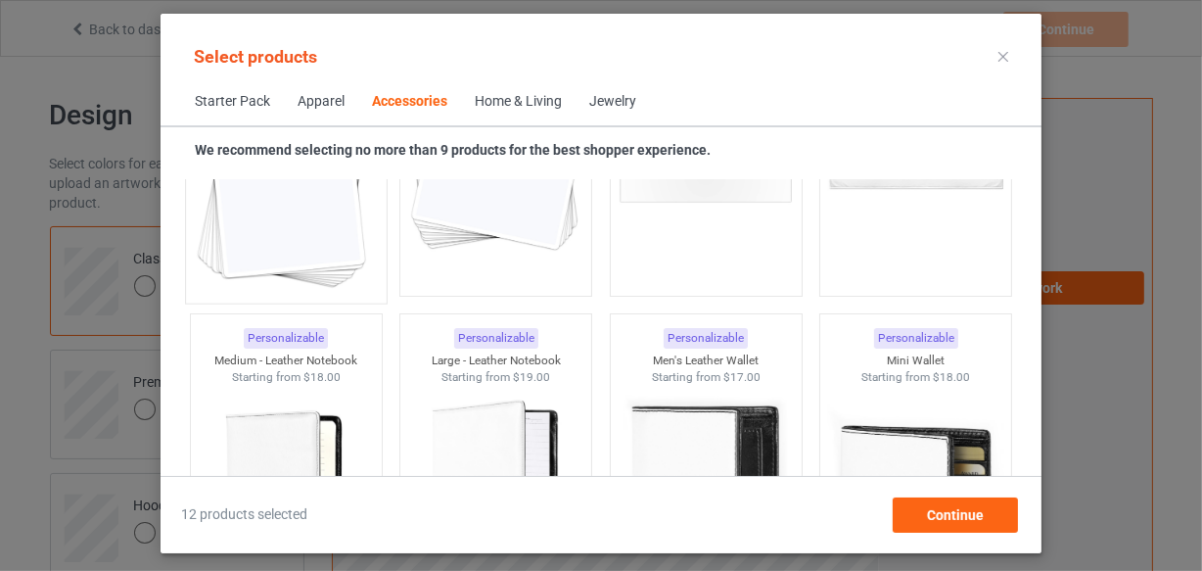
scroll to position [7583, 0]
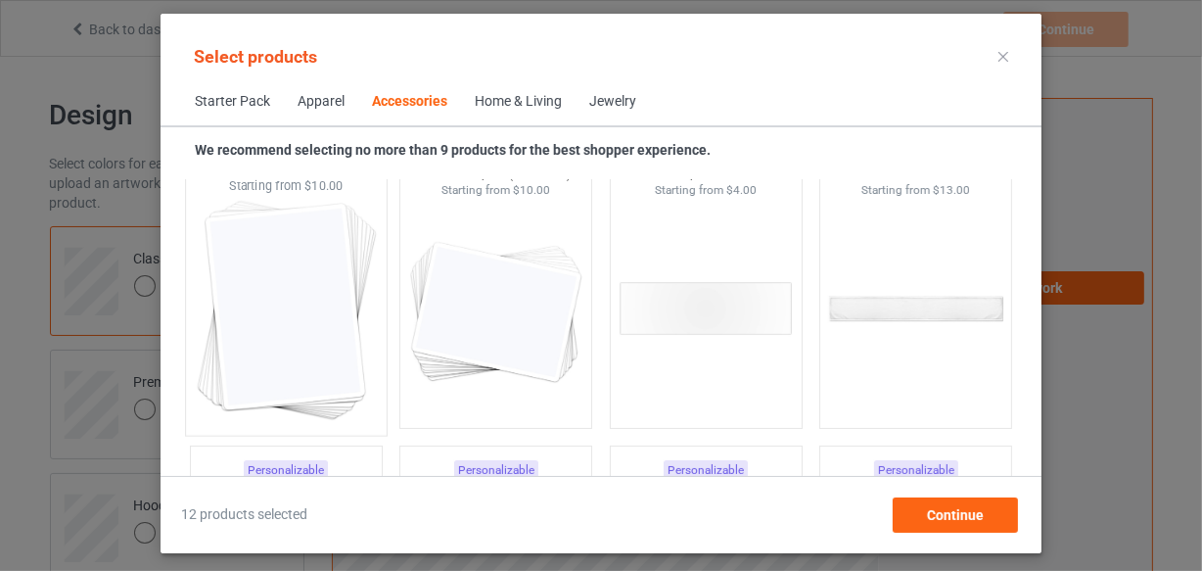
click at [309, 310] on img at bounding box center [286, 310] width 184 height 230
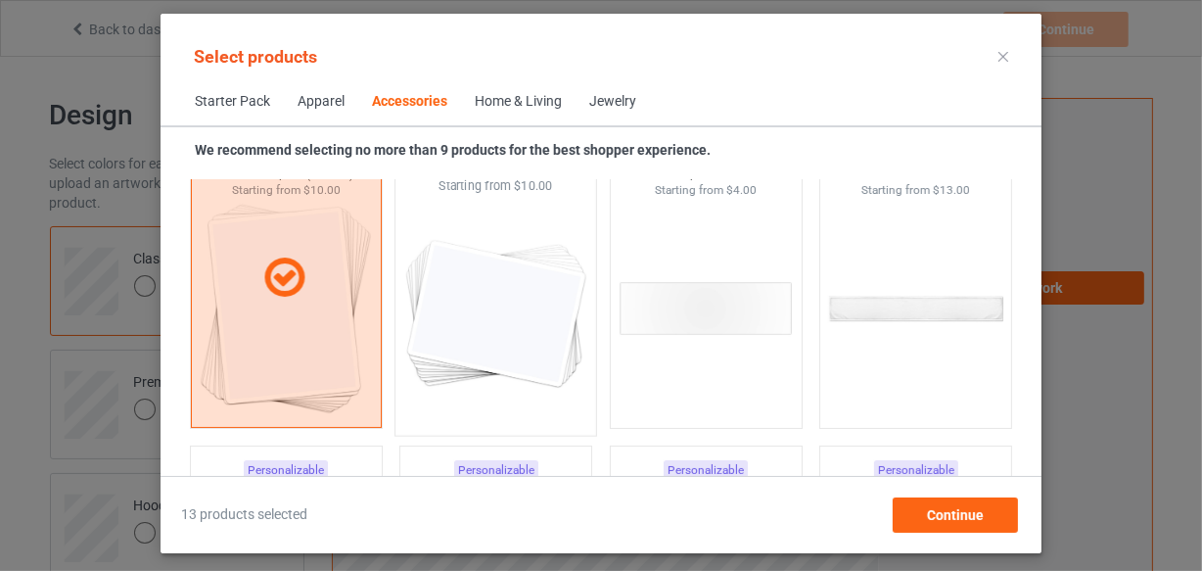
click at [441, 314] on img at bounding box center [496, 310] width 184 height 230
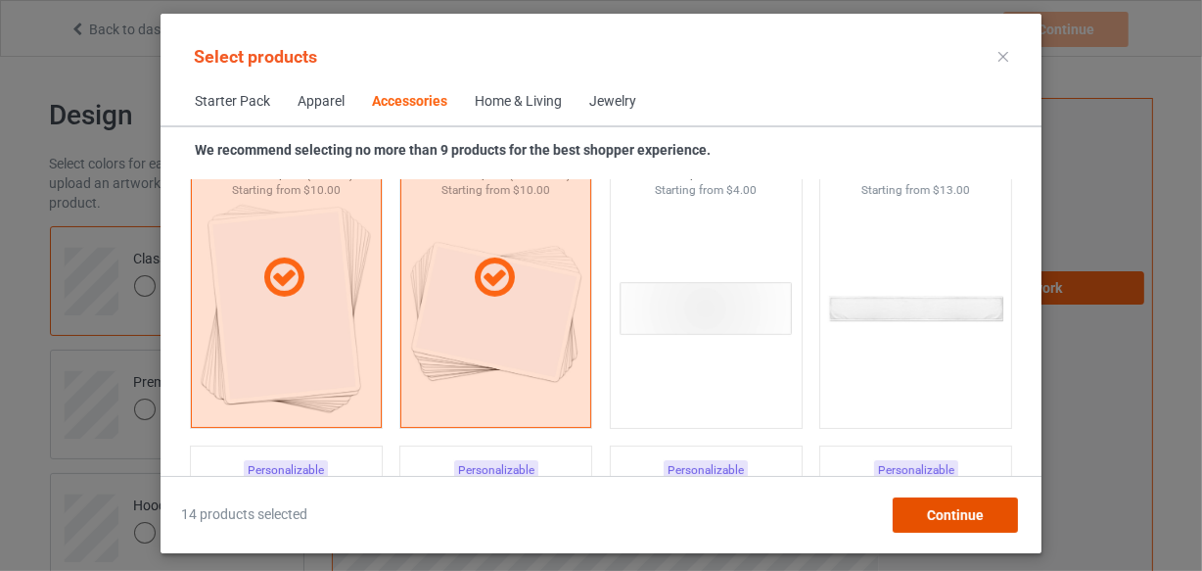
click at [909, 518] on div "Continue" at bounding box center [955, 514] width 125 height 35
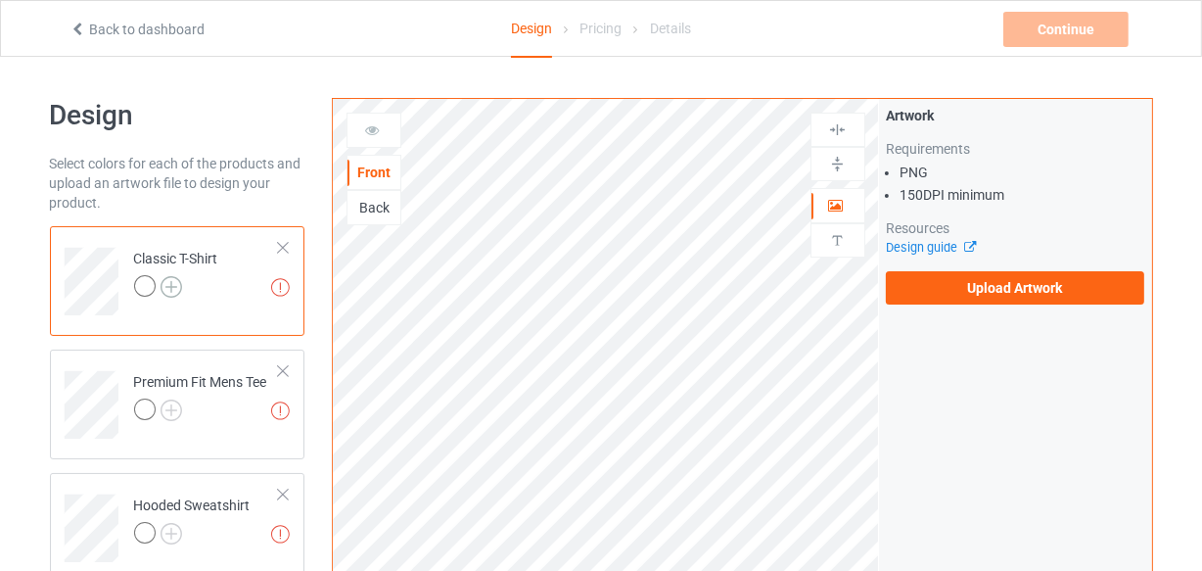
click at [176, 282] on img at bounding box center [172, 287] width 22 height 22
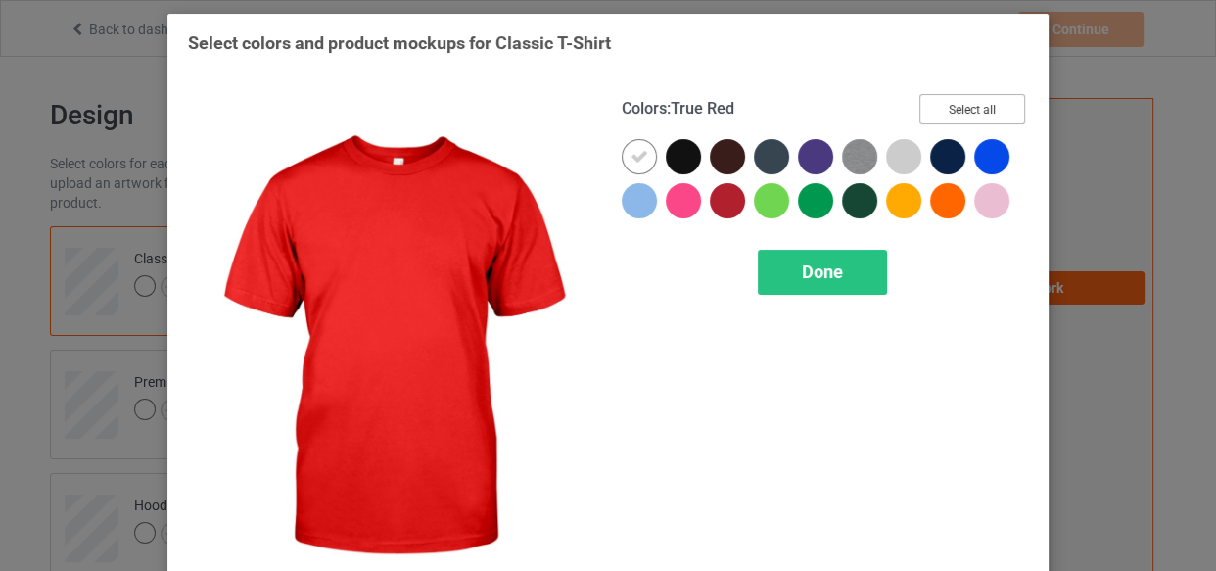
click at [942, 112] on button "Select all" at bounding box center [972, 109] width 106 height 30
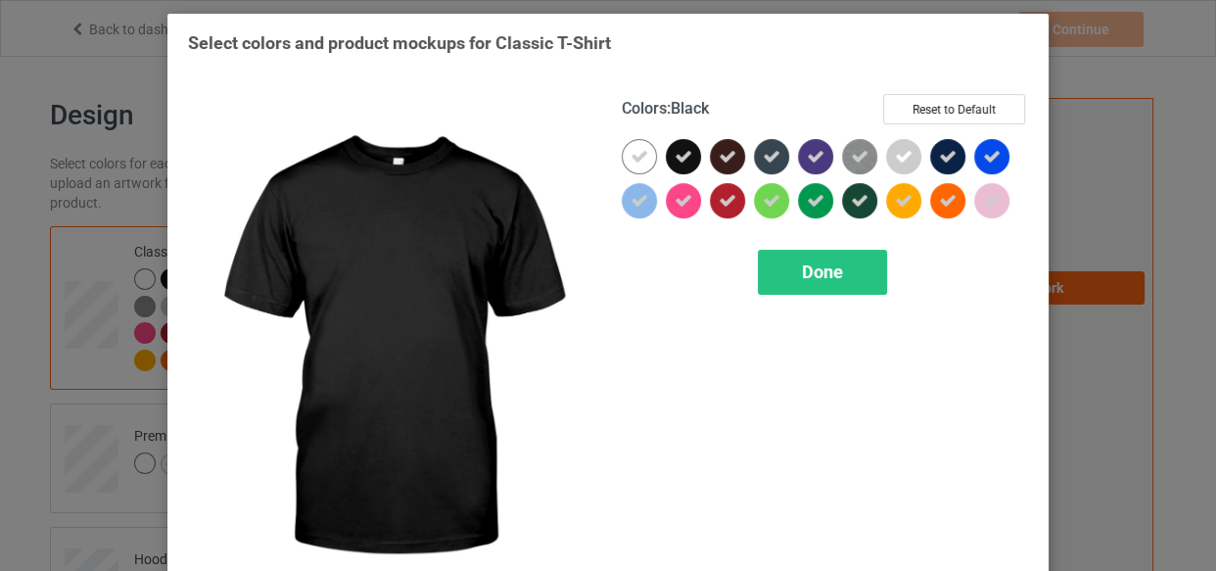
click at [636, 149] on icon at bounding box center [639, 157] width 18 height 18
click at [636, 149] on div at bounding box center [639, 156] width 35 height 35
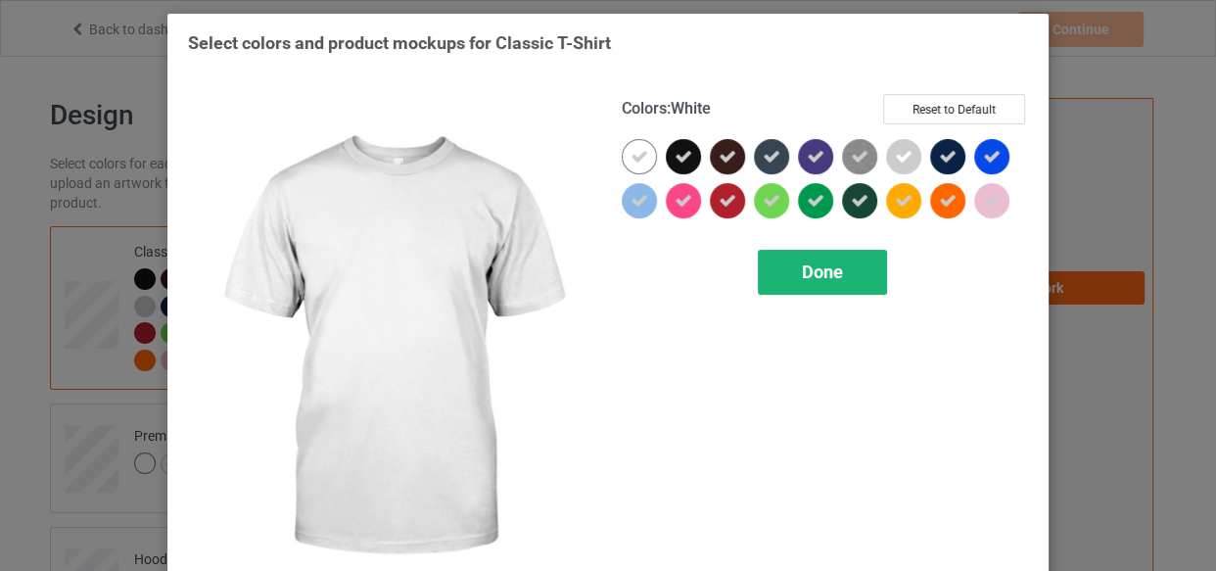
click at [802, 270] on span "Done" at bounding box center [822, 271] width 41 height 21
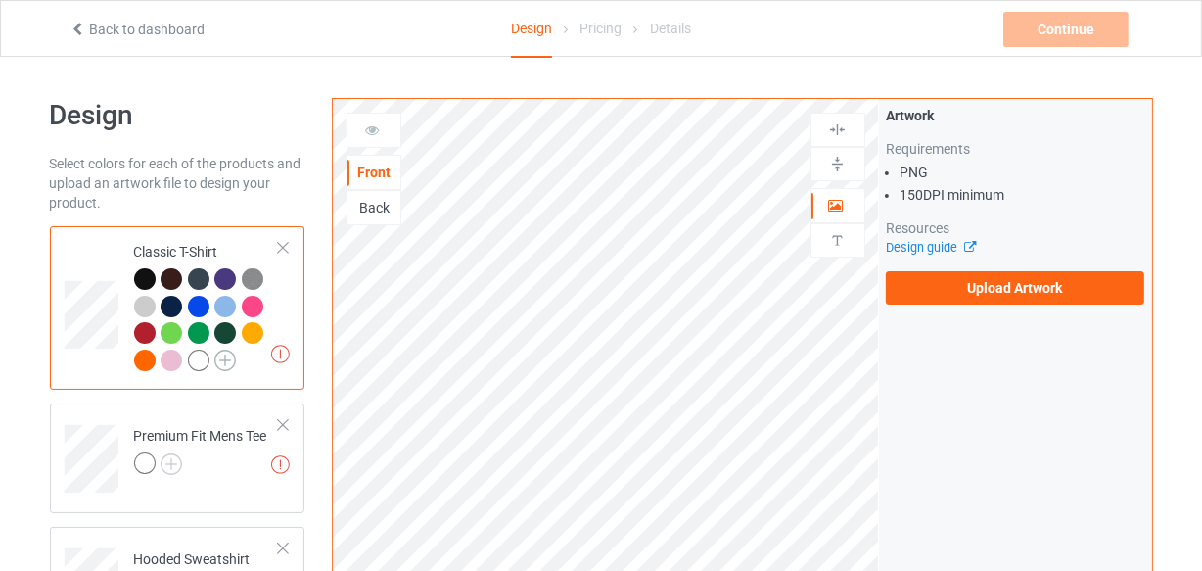
click at [232, 362] on img at bounding box center [225, 360] width 22 height 22
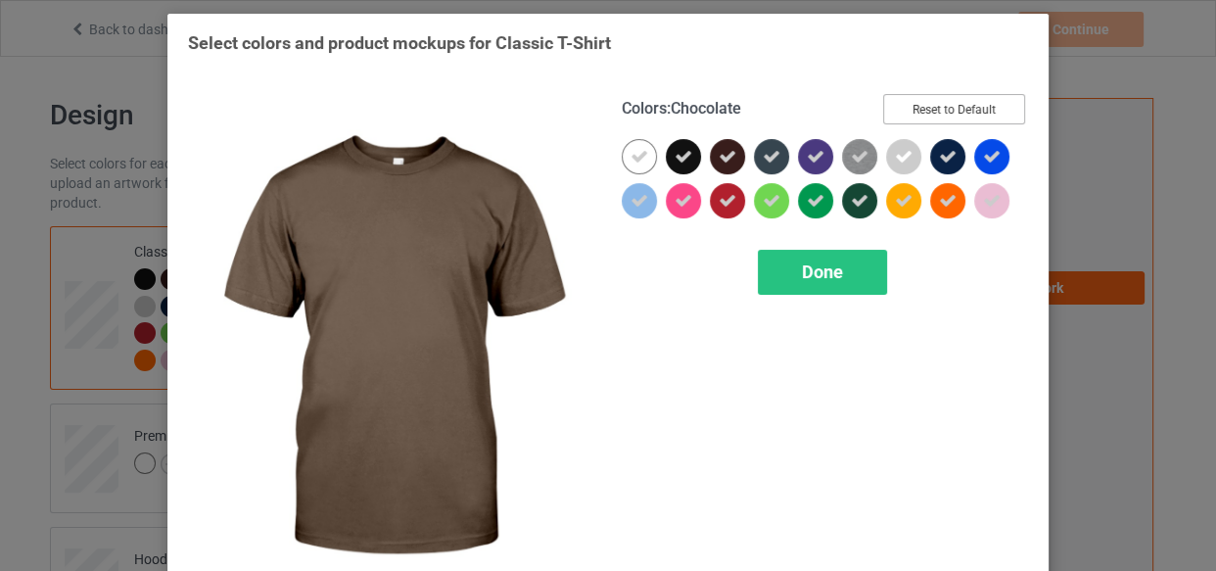
click at [900, 110] on button "Reset to Default" at bounding box center [954, 109] width 142 height 30
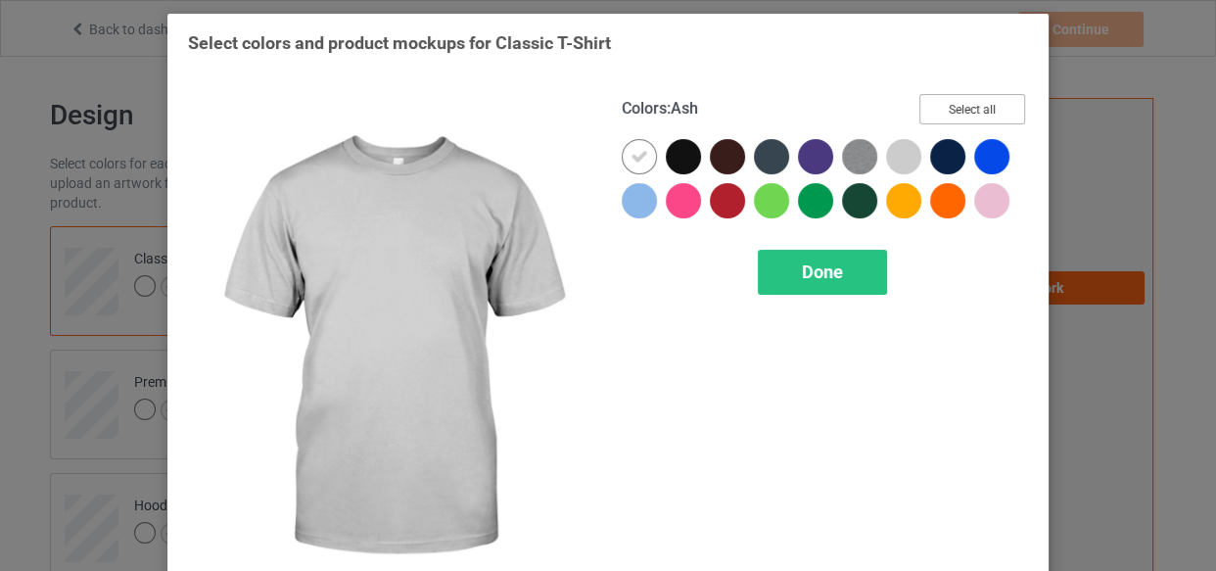
click at [946, 107] on button "Select all" at bounding box center [972, 109] width 106 height 30
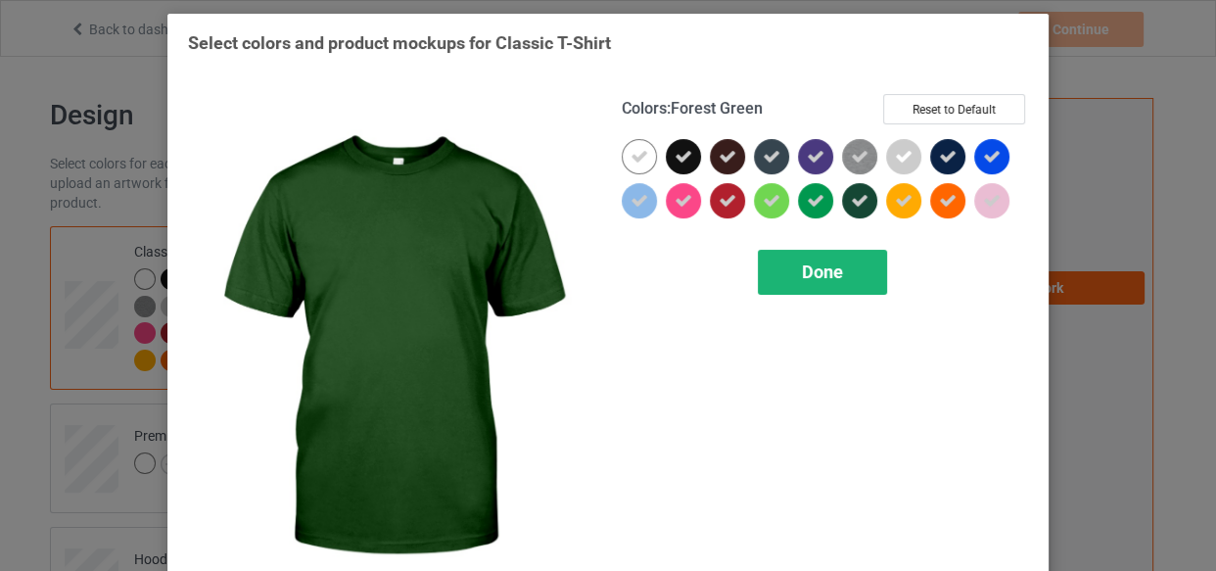
click at [833, 262] on span "Done" at bounding box center [822, 271] width 41 height 21
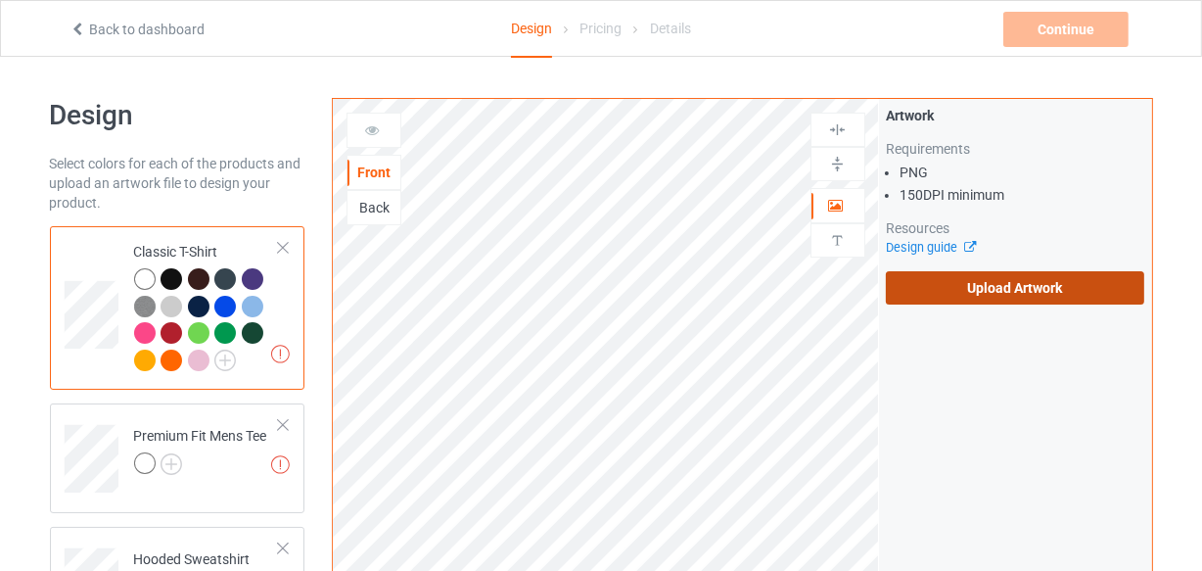
click at [975, 292] on label "Upload Artwork" at bounding box center [1015, 287] width 259 height 33
click at [0, 0] on input "Upload Artwork" at bounding box center [0, 0] width 0 height 0
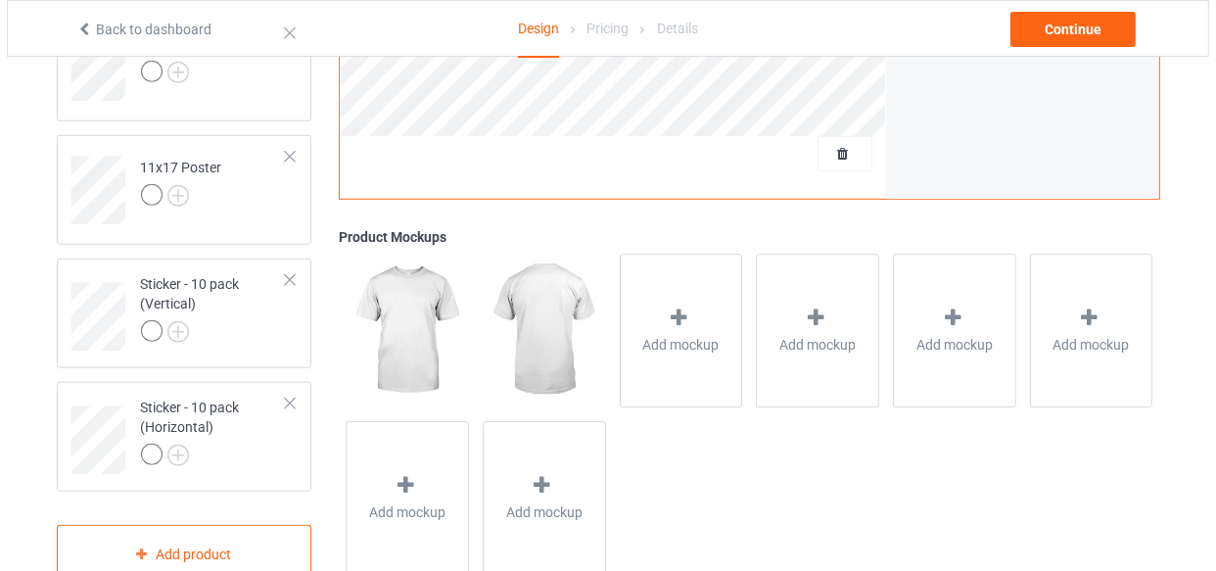
scroll to position [1555, 0]
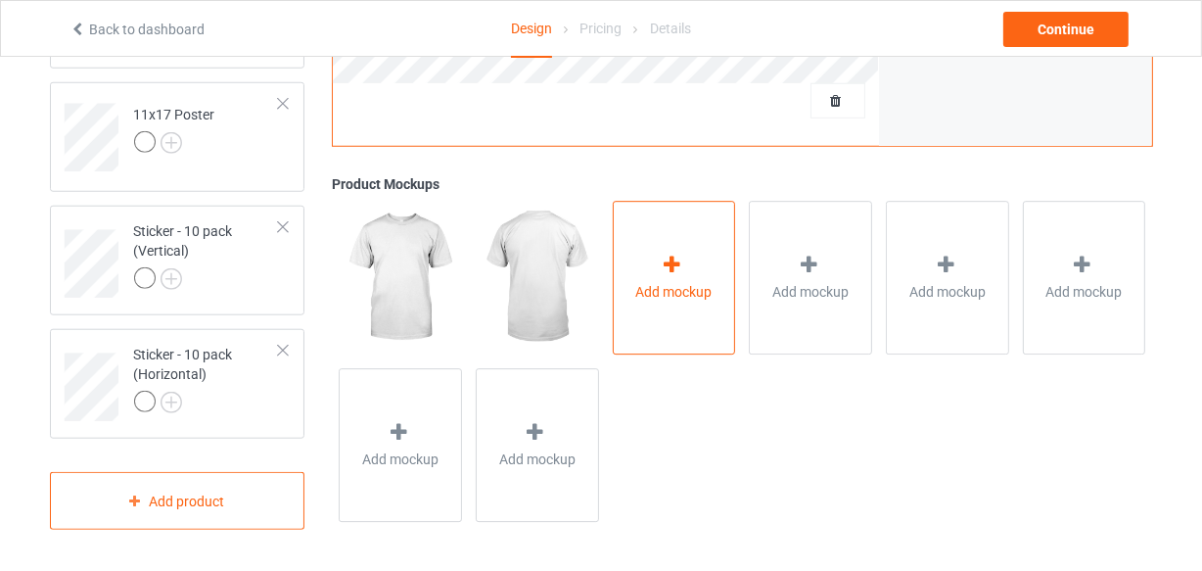
click at [671, 262] on icon at bounding box center [672, 265] width 24 height 21
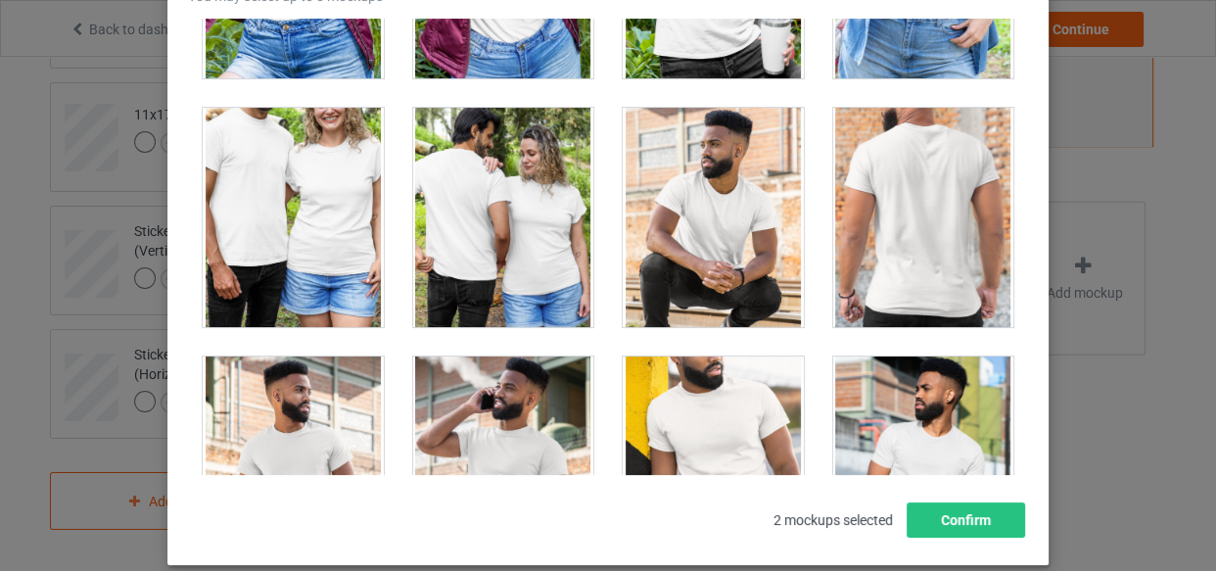
scroll to position [28114, 0]
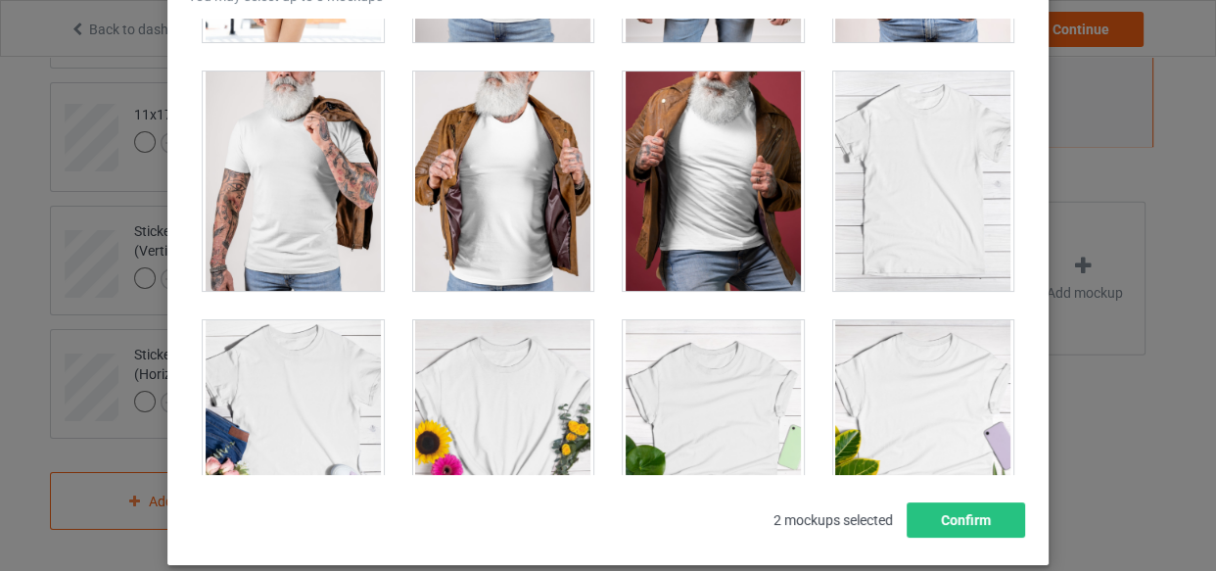
click at [912, 157] on div at bounding box center [923, 180] width 181 height 219
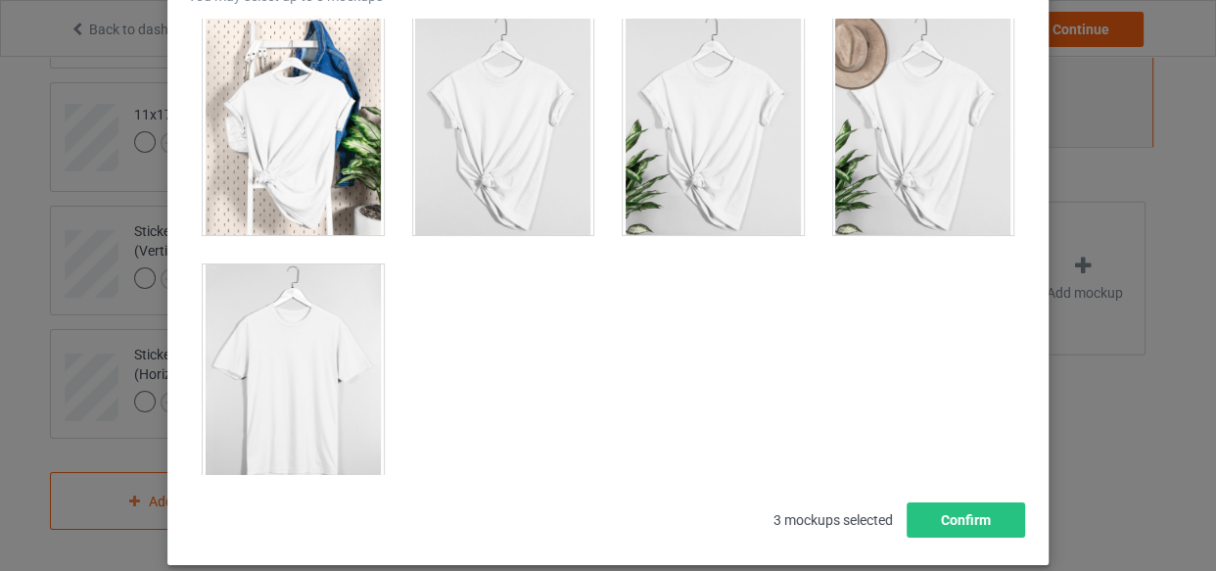
click at [333, 354] on div at bounding box center [293, 373] width 181 height 219
click at [936, 505] on button "Confirm" at bounding box center [965, 519] width 118 height 35
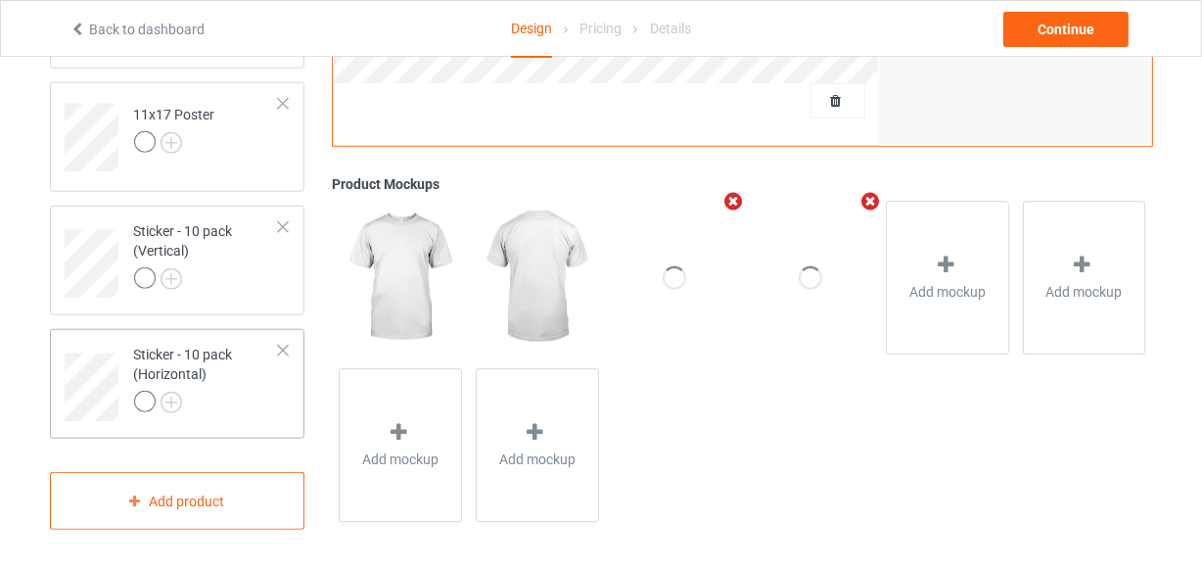
click at [223, 375] on div "Sticker - 10 pack (Horizontal)" at bounding box center [207, 378] width 146 height 67
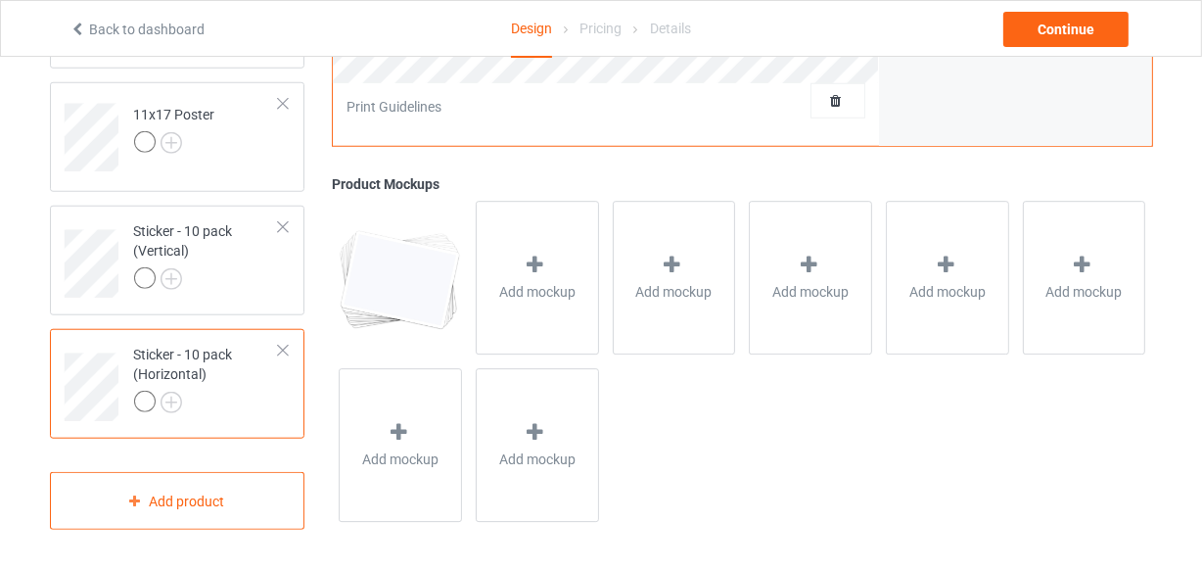
click at [521, 275] on div "Add mockup" at bounding box center [537, 279] width 123 height 154
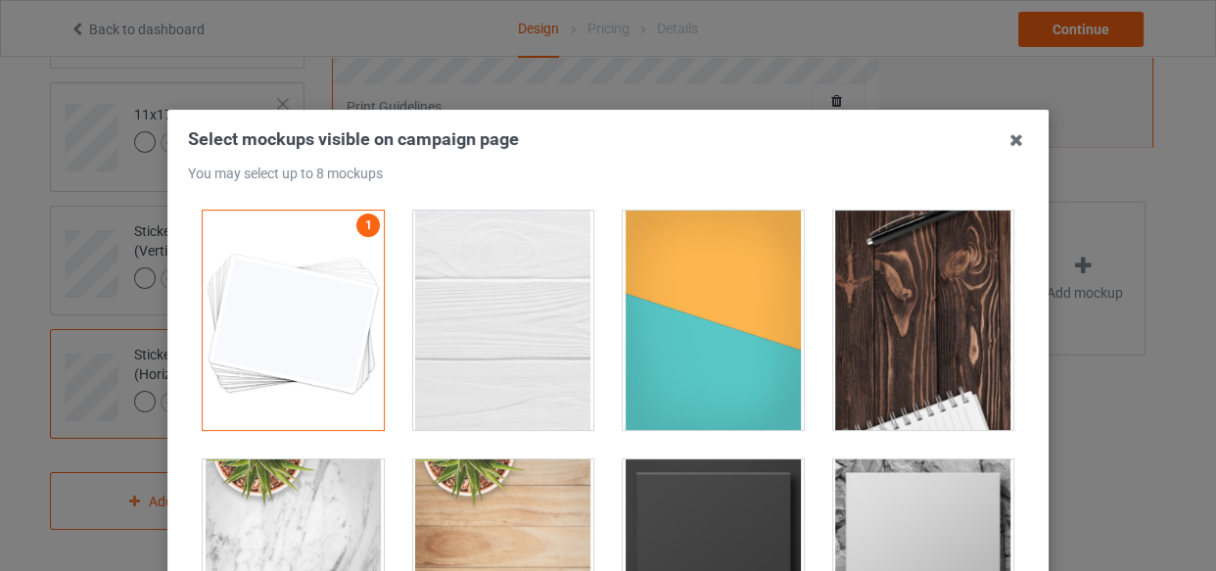
click at [561, 279] on div at bounding box center [503, 319] width 181 height 219
click at [644, 295] on div at bounding box center [713, 319] width 181 height 219
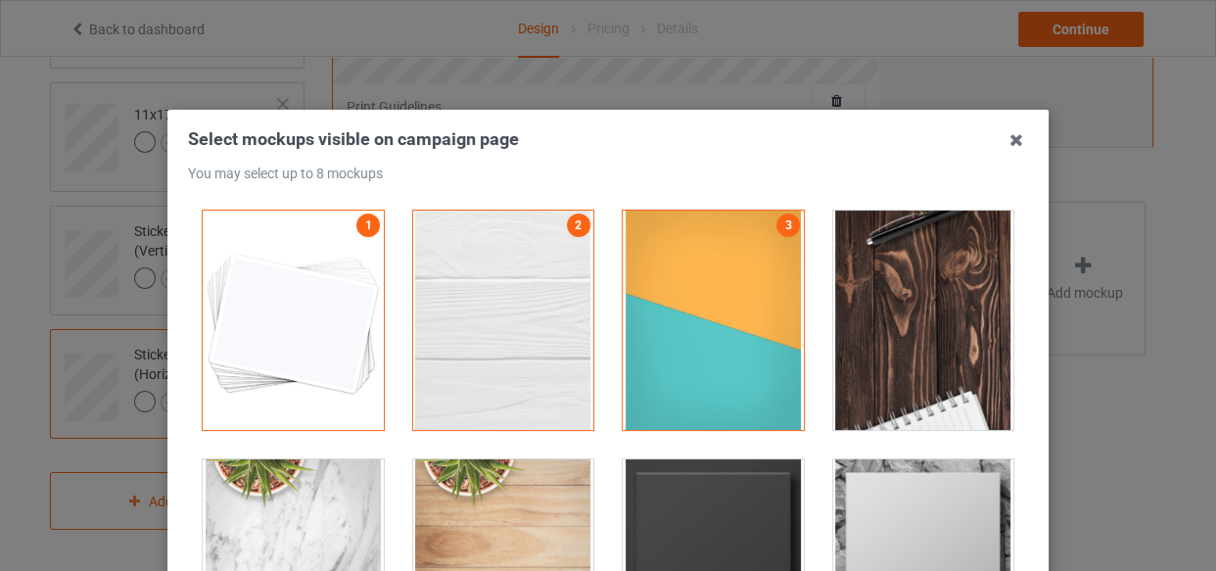
click at [867, 301] on div at bounding box center [923, 319] width 181 height 219
click at [818, 522] on div at bounding box center [923, 568] width 210 height 249
click at [761, 512] on div at bounding box center [713, 568] width 181 height 219
click at [892, 513] on div at bounding box center [923, 568] width 181 height 219
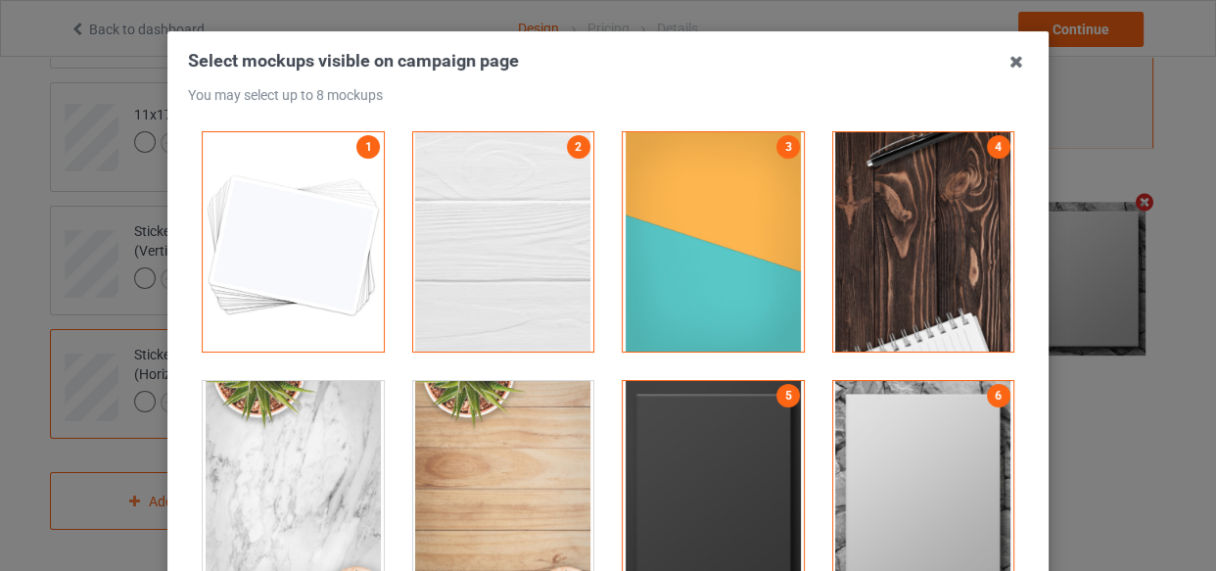
scroll to position [281, 0]
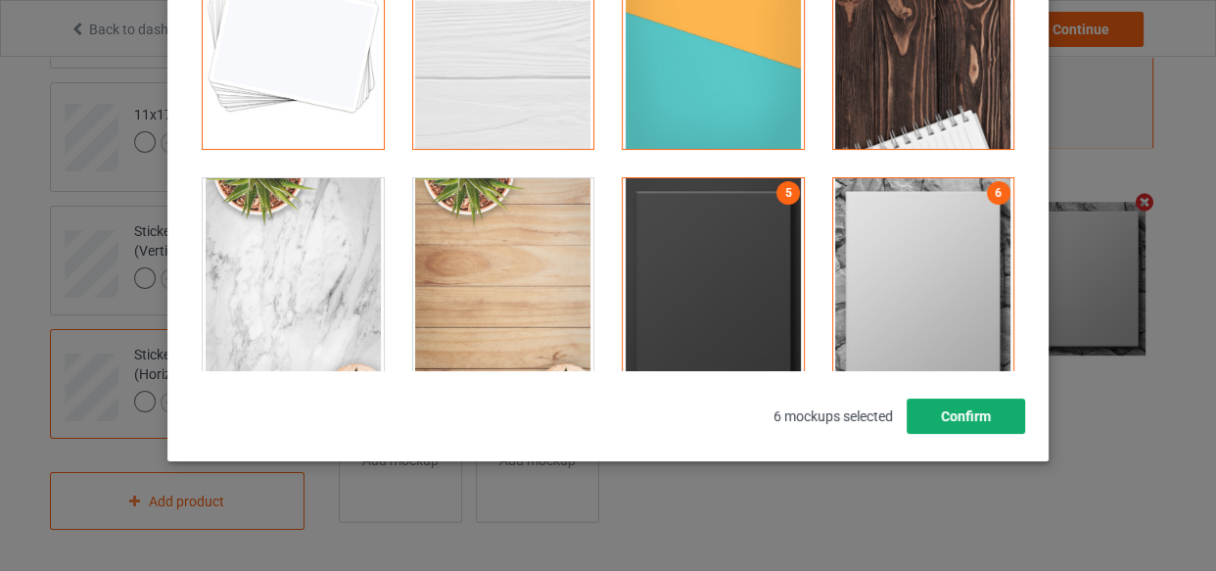
click at [932, 408] on button "Confirm" at bounding box center [965, 415] width 118 height 35
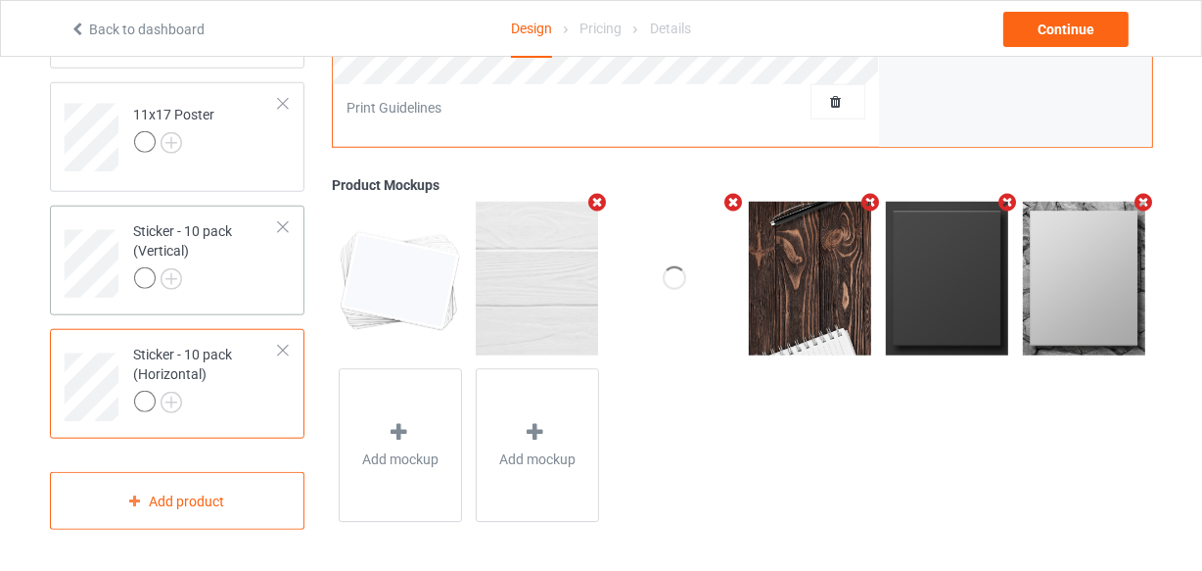
click at [251, 251] on div "Sticker - 10 pack (Vertical)" at bounding box center [207, 254] width 146 height 67
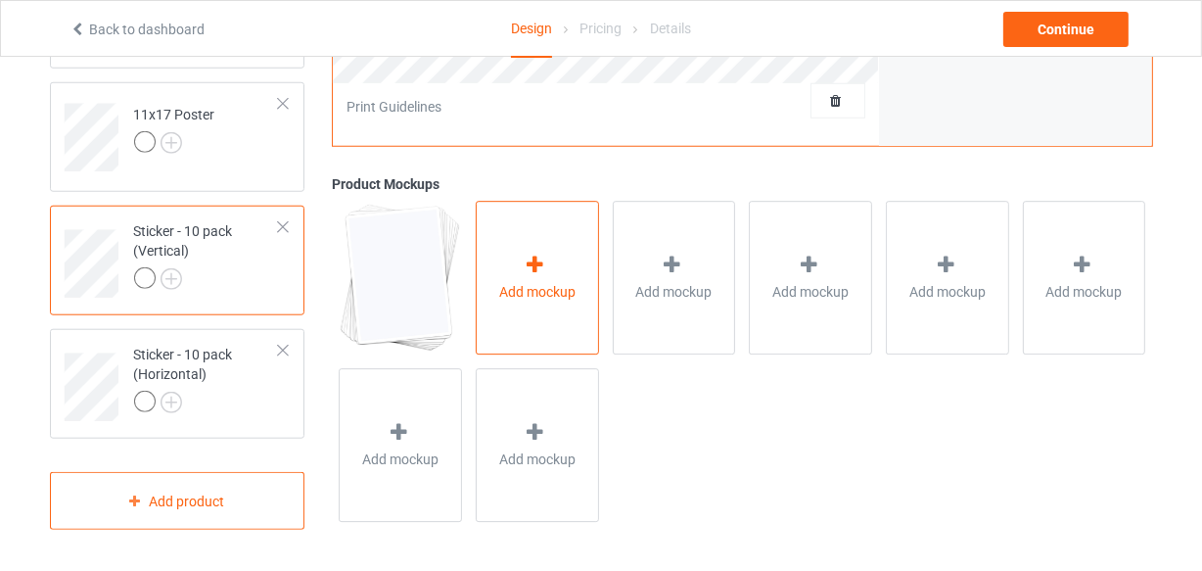
click at [511, 272] on div "Add mockup" at bounding box center [537, 279] width 123 height 154
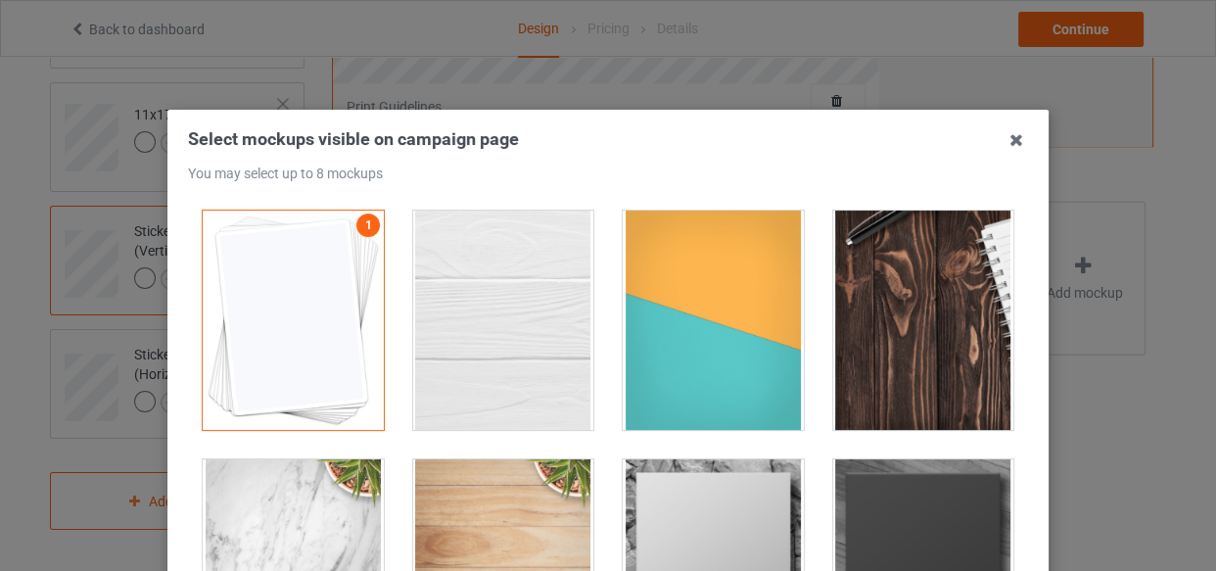
click at [521, 301] on div at bounding box center [503, 319] width 181 height 219
drag, startPoint x: 661, startPoint y: 308, endPoint x: 764, endPoint y: 326, distance: 104.3
click at [665, 310] on div at bounding box center [713, 319] width 181 height 219
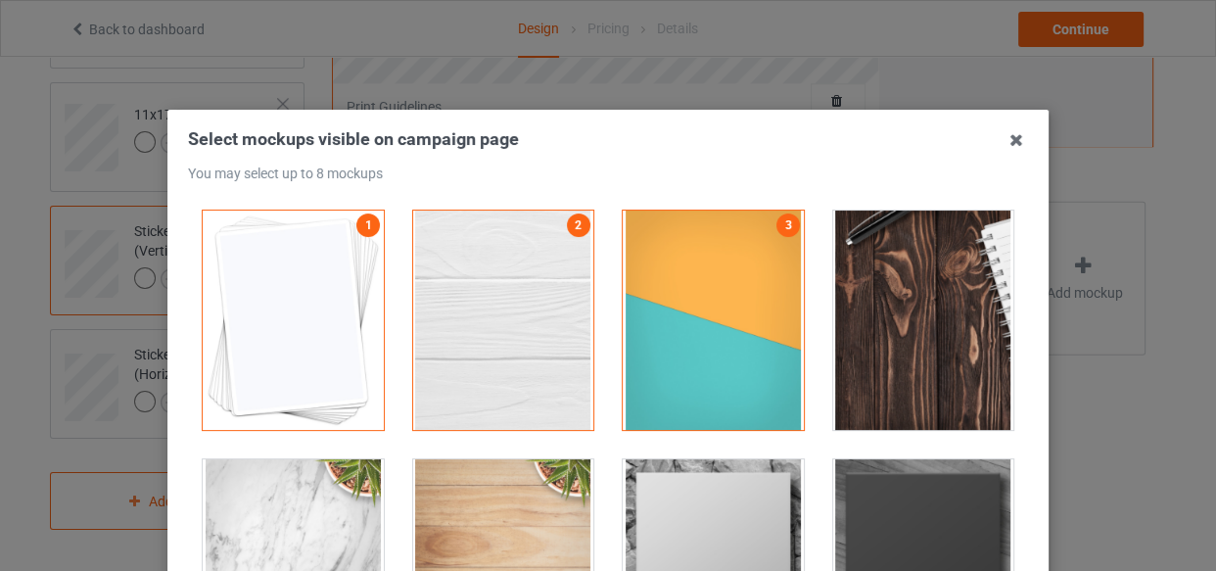
click at [845, 330] on div at bounding box center [923, 319] width 181 height 219
click at [758, 505] on div at bounding box center [713, 568] width 181 height 219
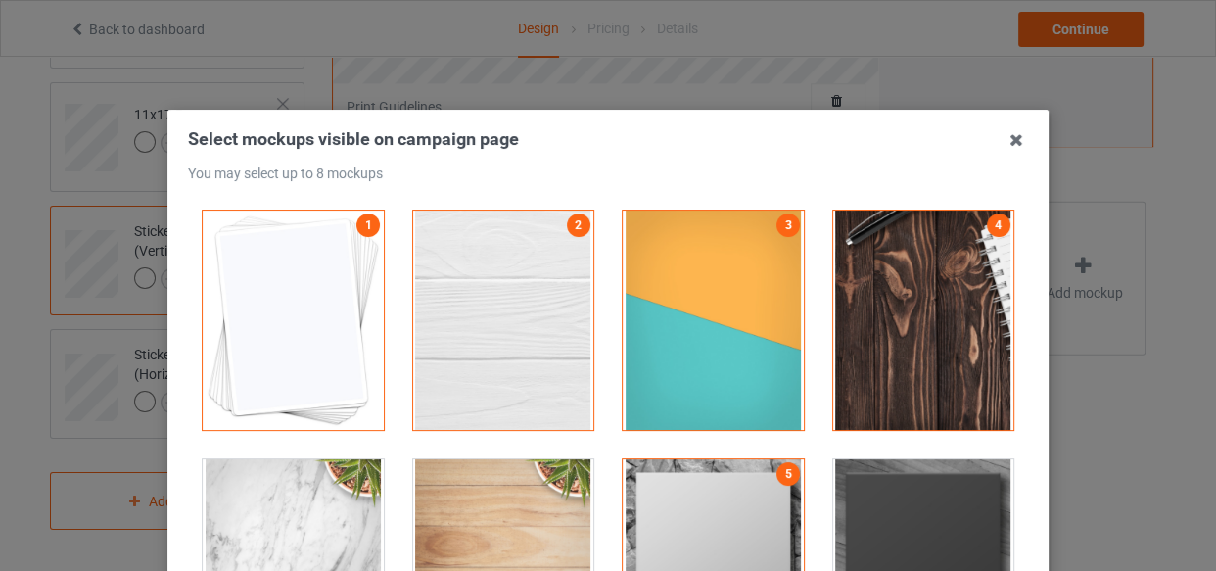
click at [903, 507] on div at bounding box center [923, 568] width 181 height 219
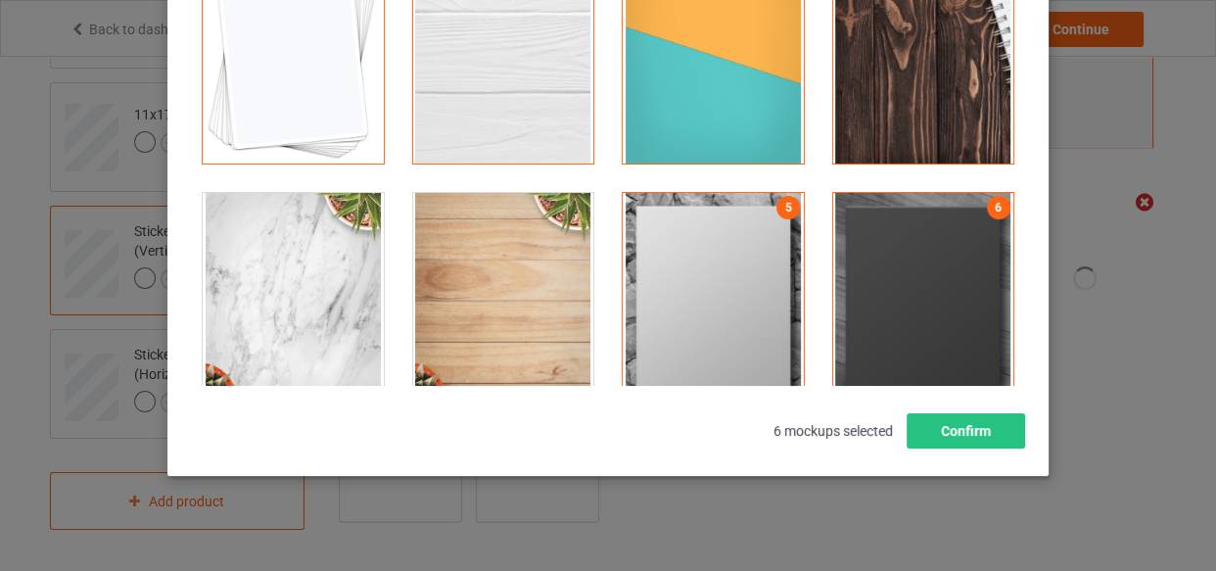
click at [957, 399] on div "Select mockups visible on campaign page You may select up to 8 mockups 1 2 3 4 …" at bounding box center [608, 154] width 840 height 586
click at [964, 423] on button "Confirm" at bounding box center [965, 430] width 118 height 35
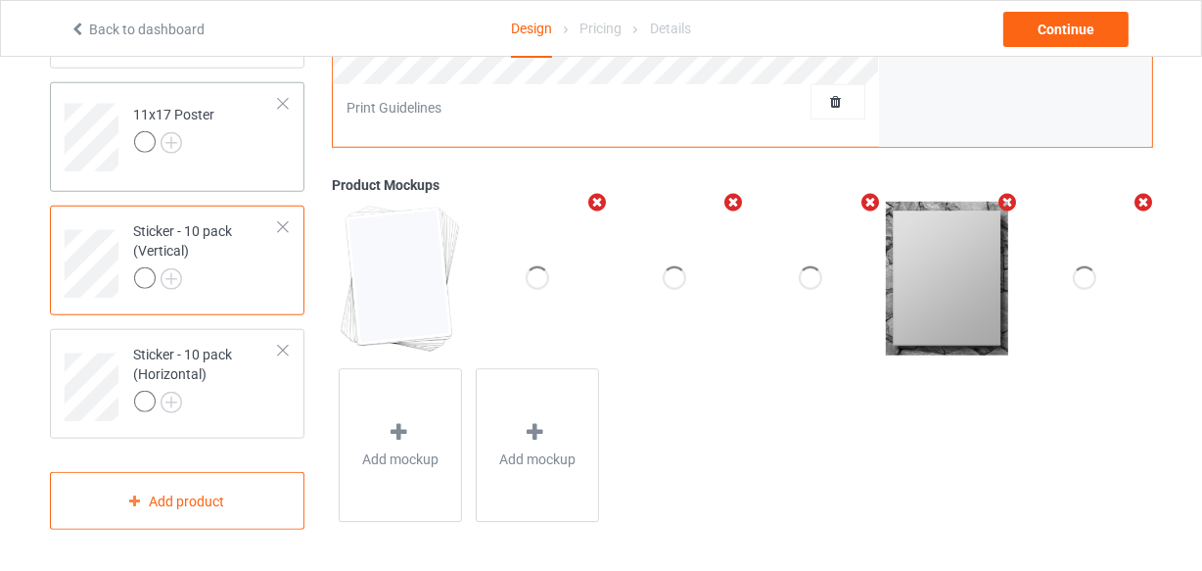
click at [226, 165] on td "11x17 Poster" at bounding box center [206, 130] width 167 height 81
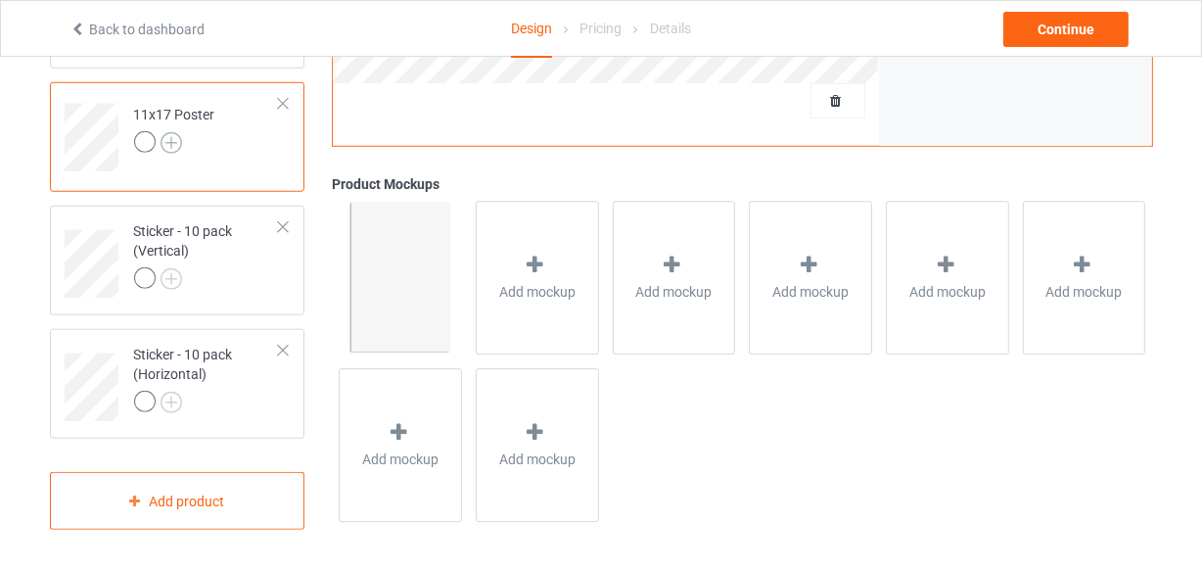
click at [174, 138] on img at bounding box center [172, 143] width 22 height 22
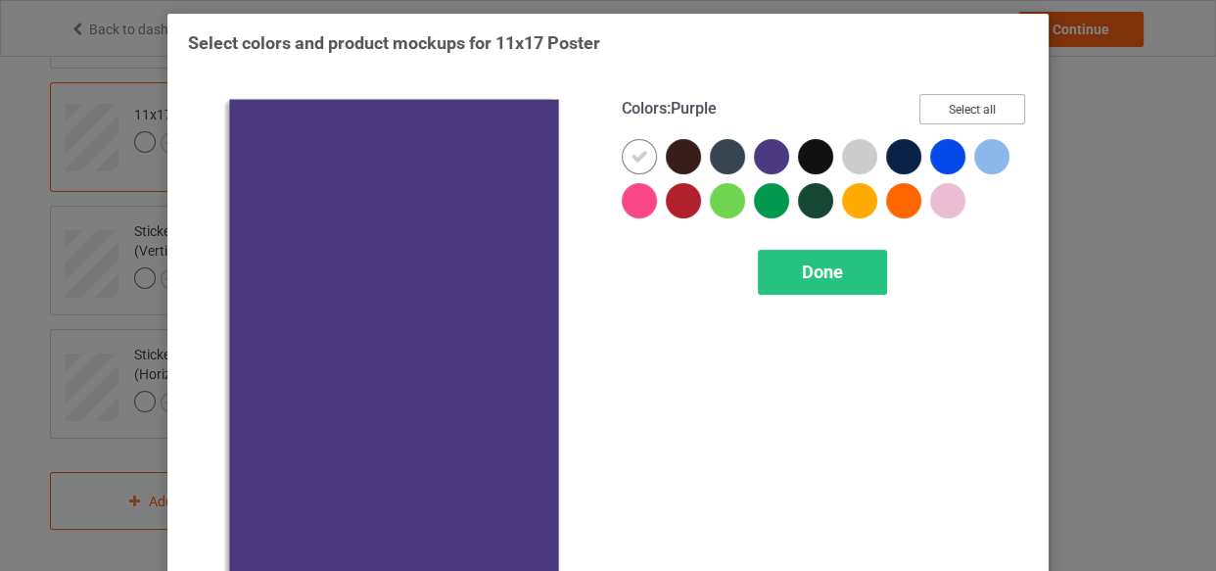
click at [939, 110] on button "Select all" at bounding box center [972, 109] width 106 height 30
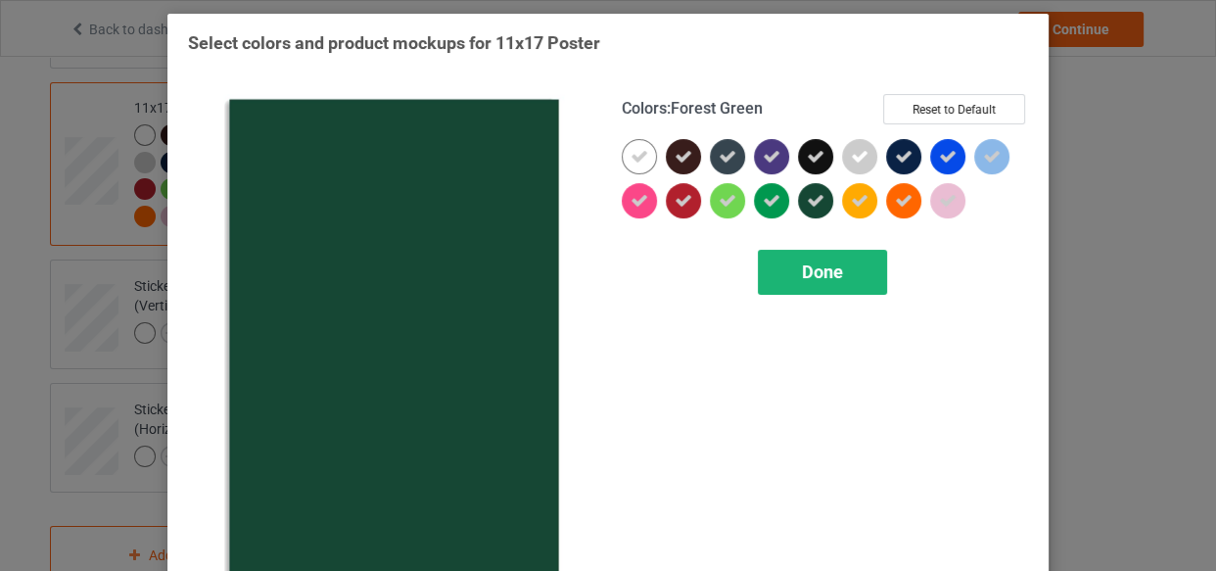
click at [816, 250] on div "Done" at bounding box center [822, 272] width 129 height 45
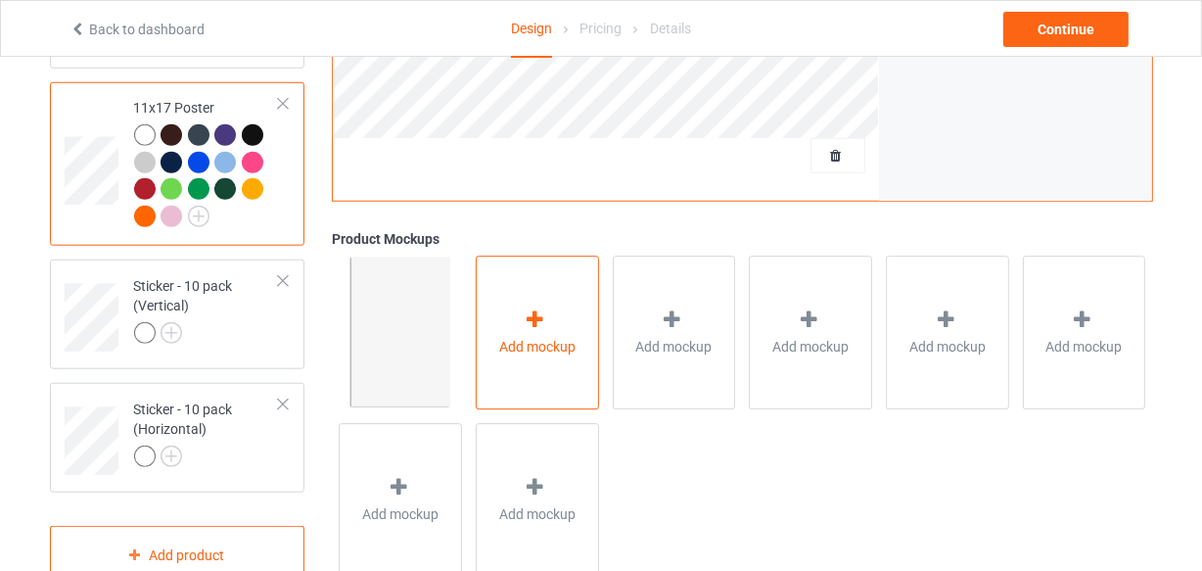
click at [534, 302] on div "Add mockup" at bounding box center [537, 332] width 123 height 154
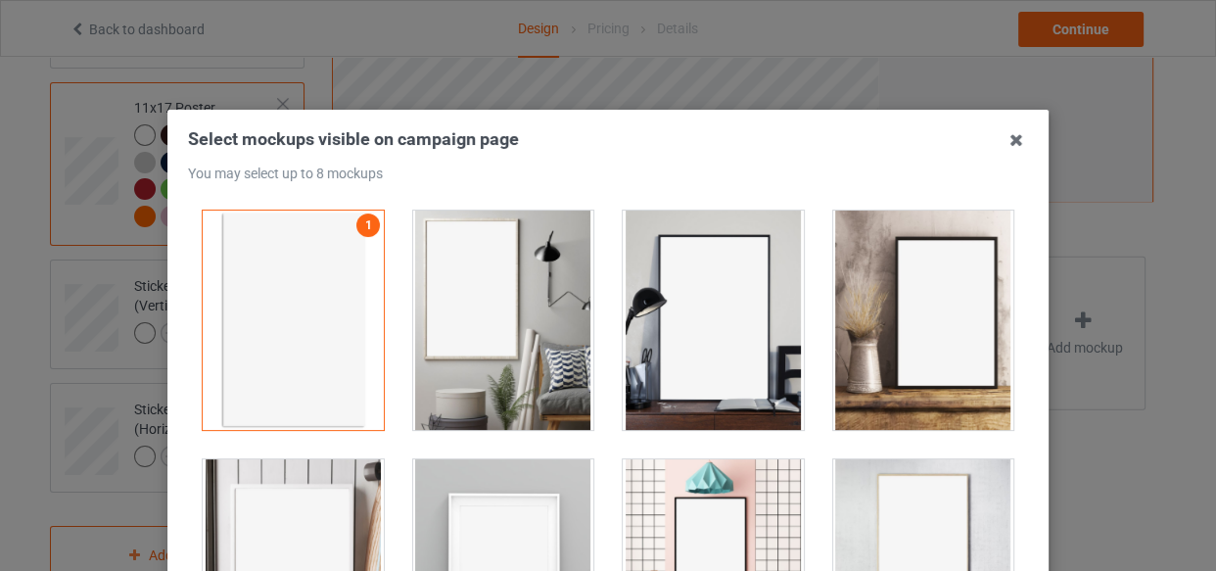
click at [517, 313] on div at bounding box center [503, 319] width 181 height 219
click at [638, 328] on div at bounding box center [713, 319] width 181 height 219
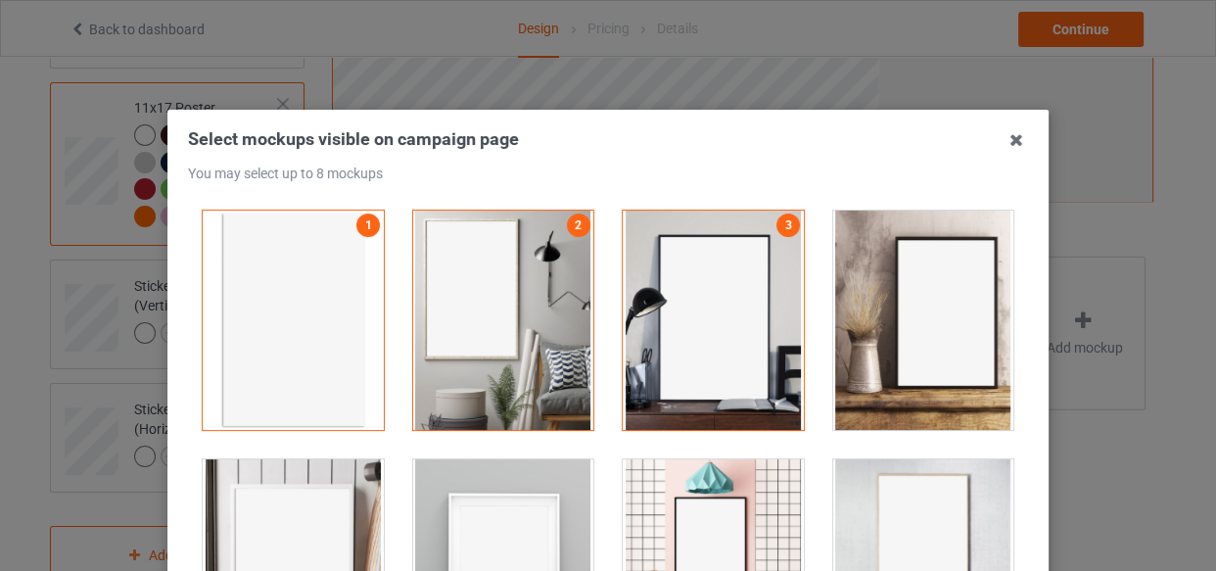
click at [476, 495] on div at bounding box center [503, 568] width 181 height 219
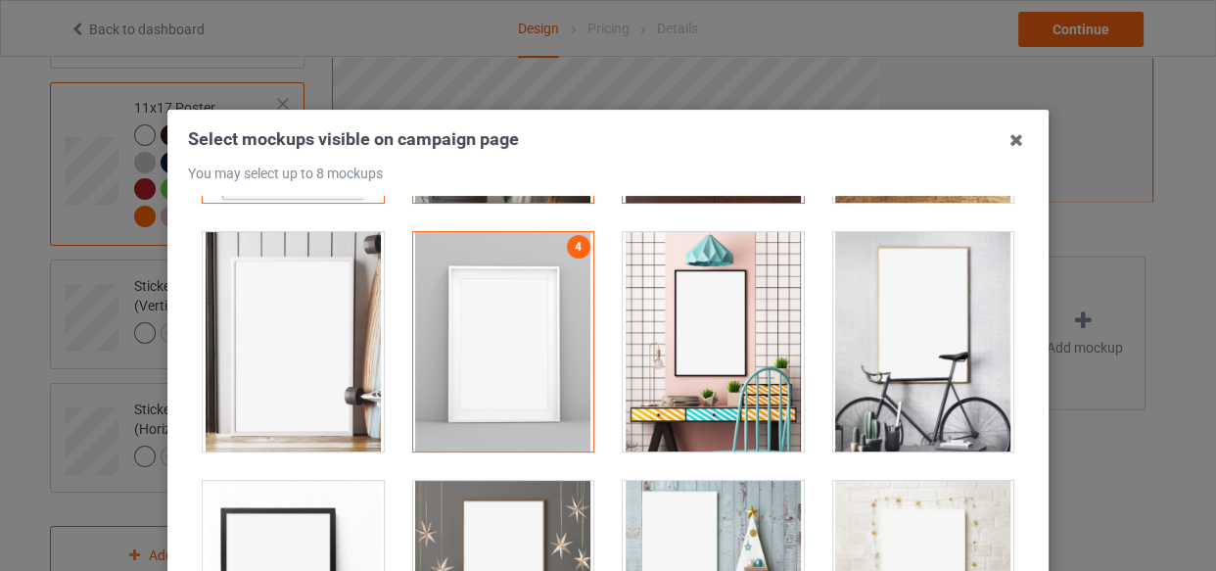
scroll to position [266, 0]
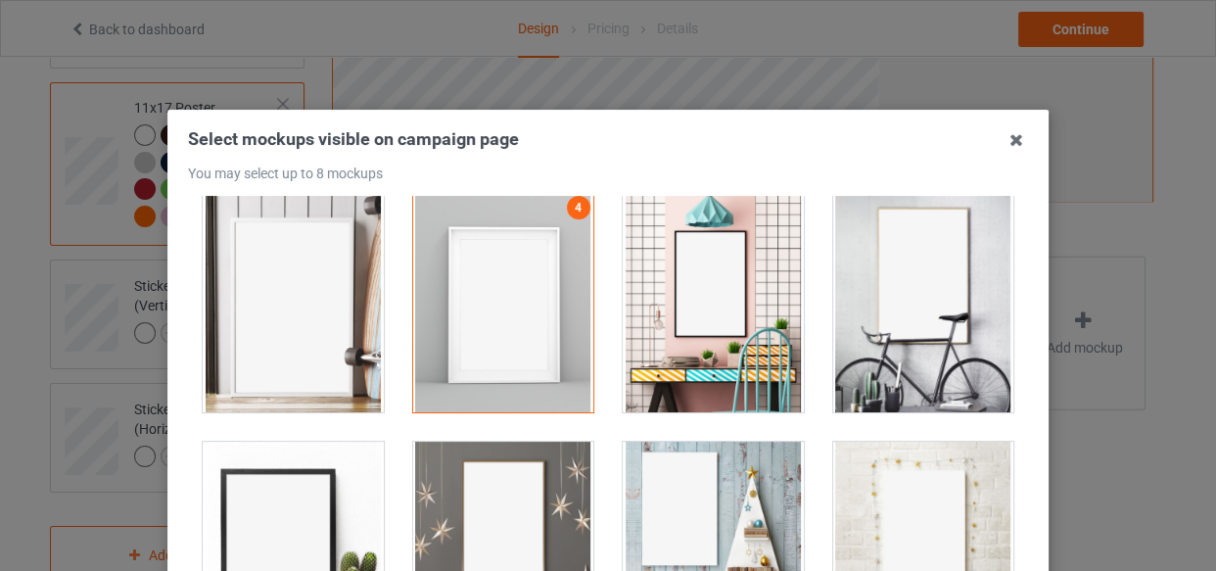
click at [513, 453] on div at bounding box center [503, 550] width 181 height 219
click at [662, 482] on div at bounding box center [713, 550] width 181 height 219
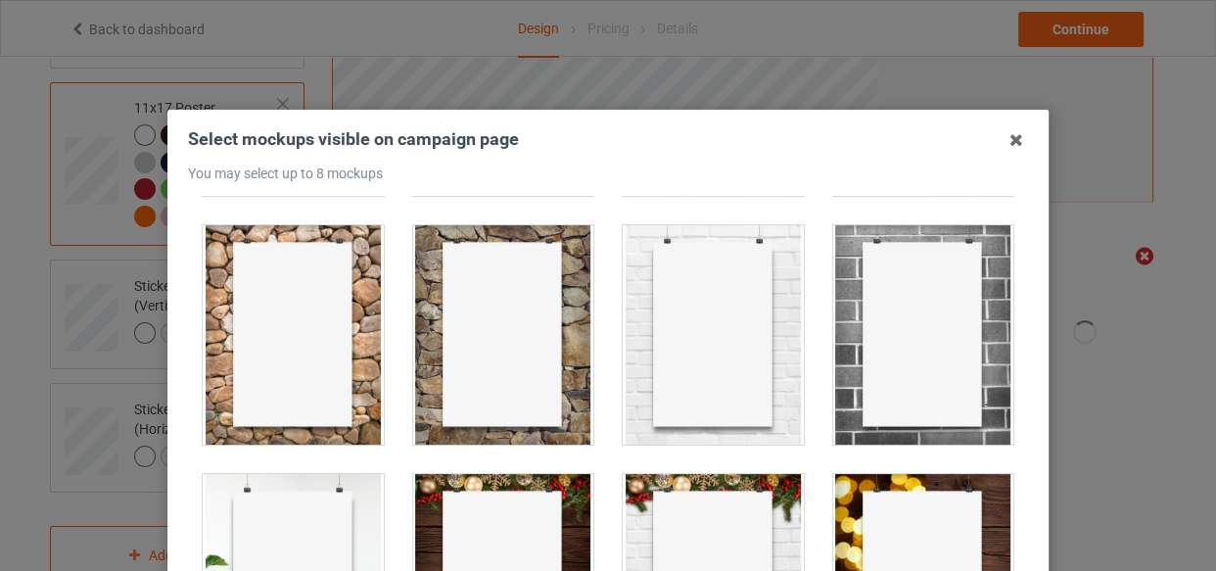
scroll to position [1067, 0]
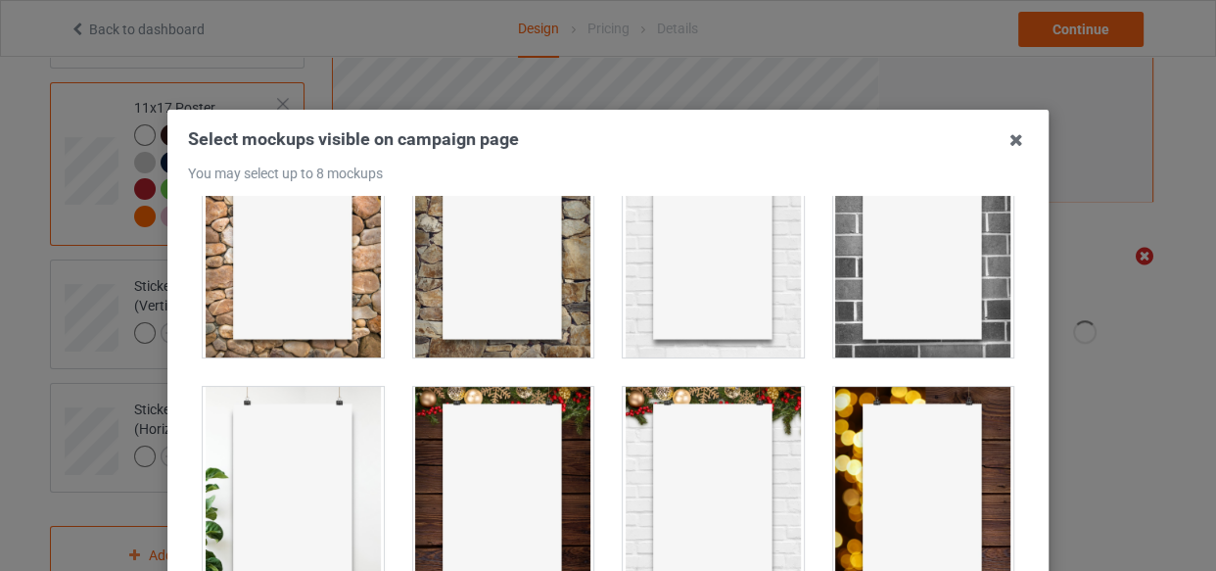
click at [876, 321] on div at bounding box center [923, 247] width 181 height 219
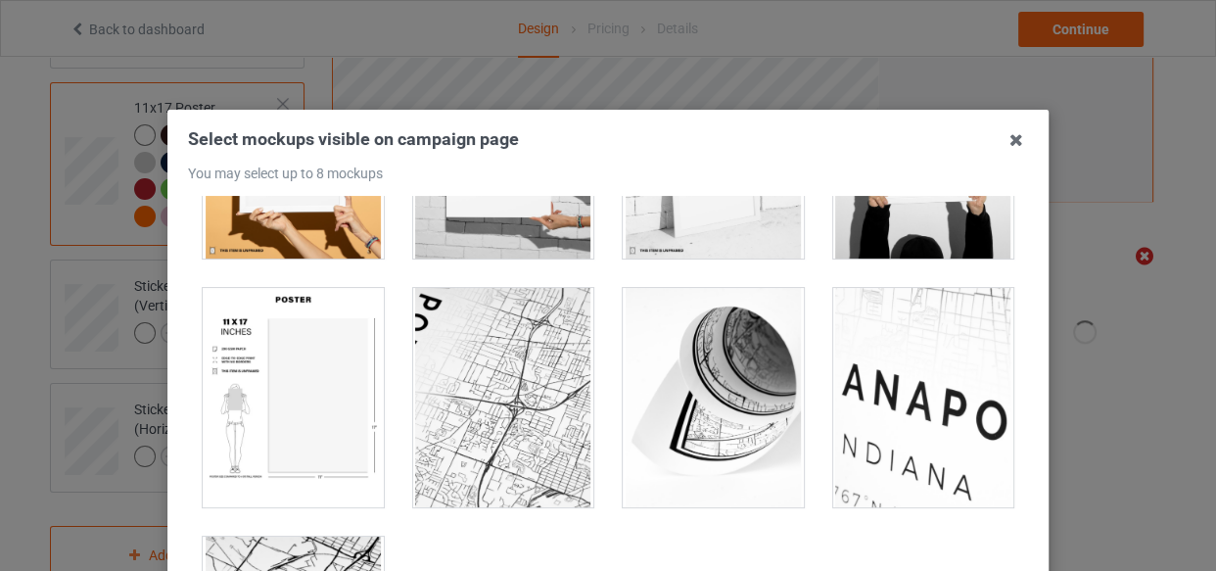
scroll to position [2009, 0]
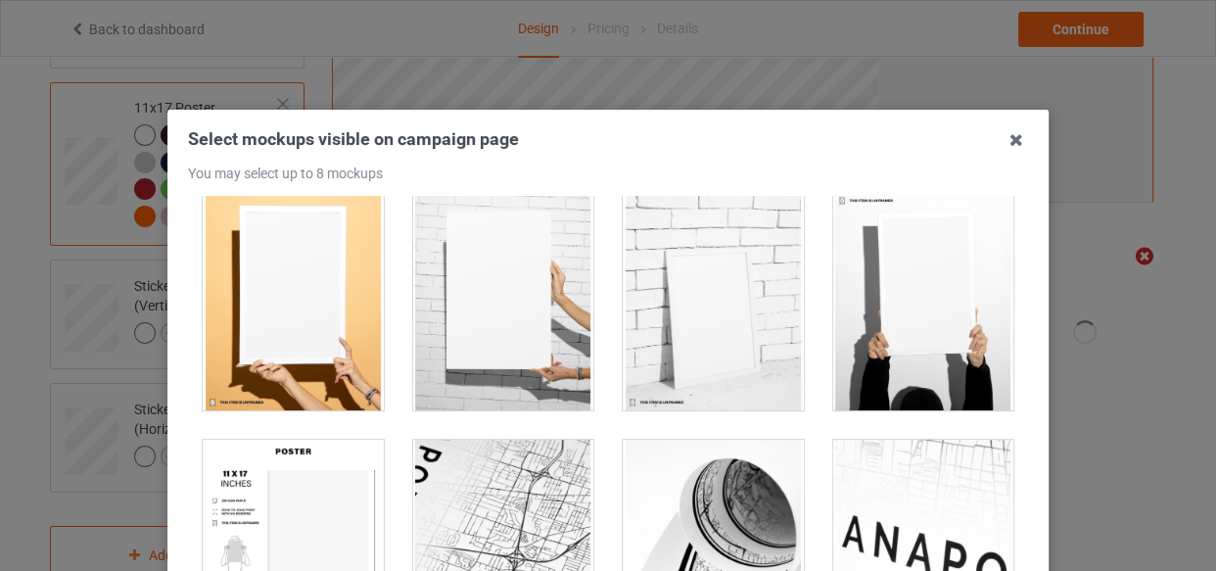
click at [509, 327] on div at bounding box center [503, 300] width 181 height 219
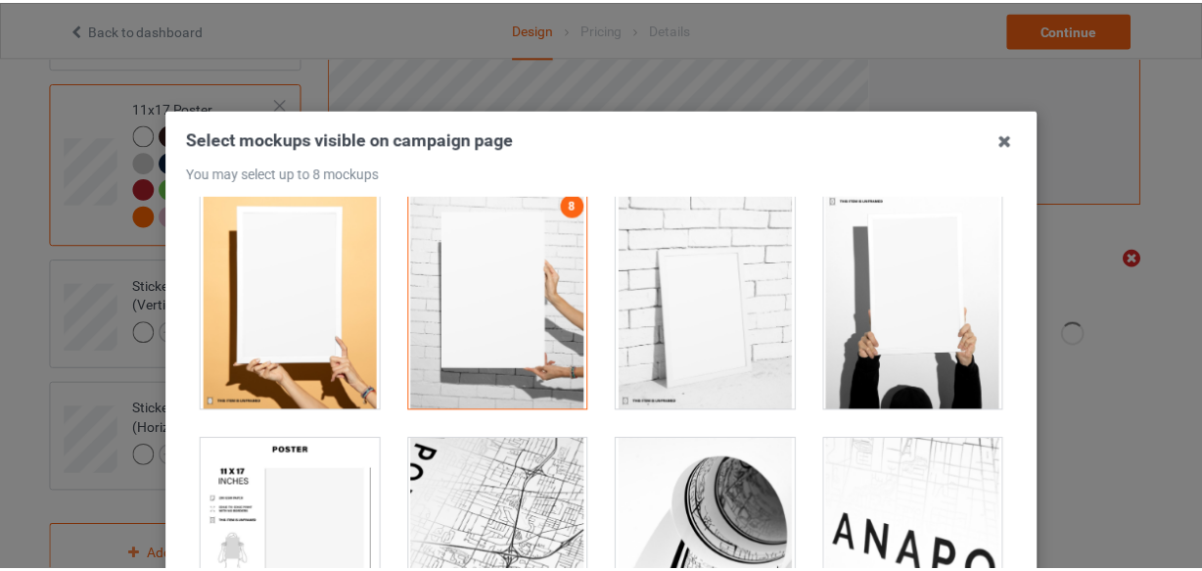
scroll to position [177, 0]
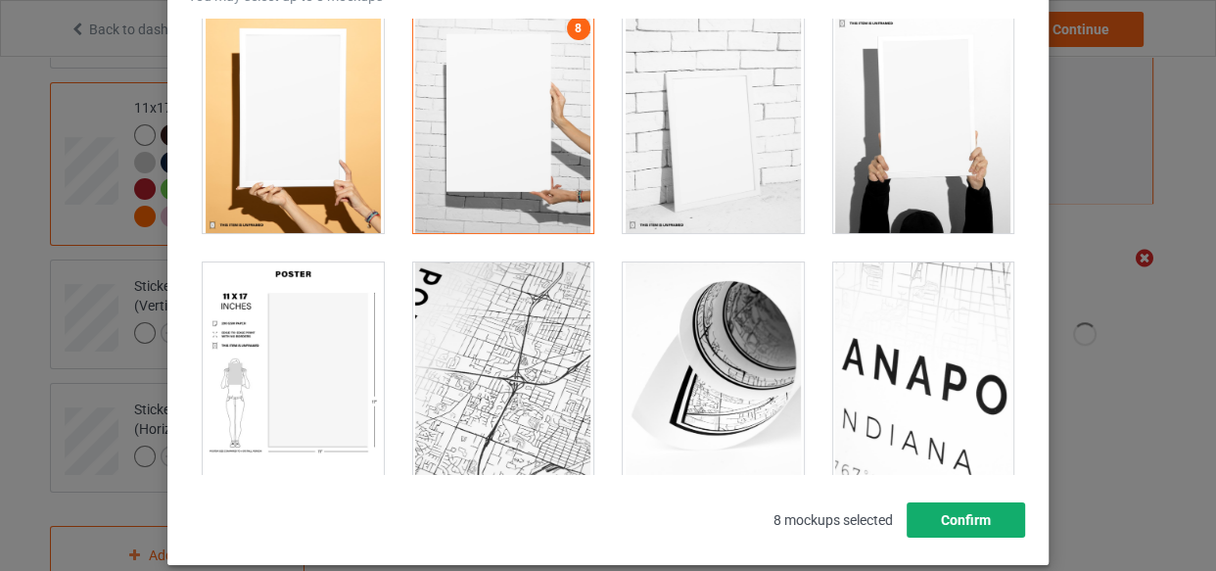
click at [983, 515] on button "Confirm" at bounding box center [965, 519] width 118 height 35
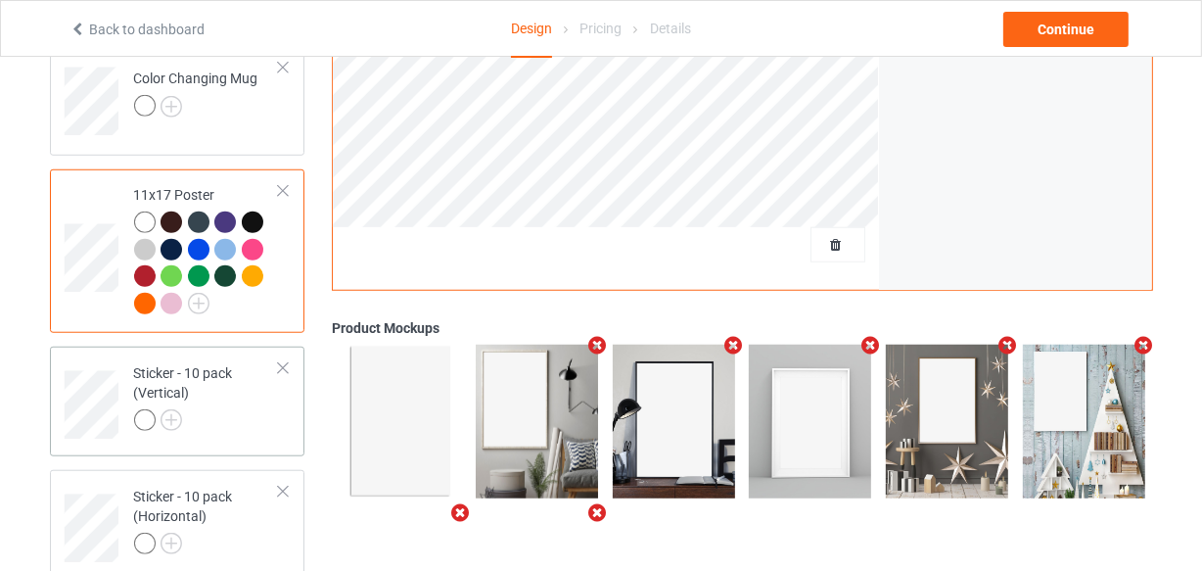
scroll to position [1608, 0]
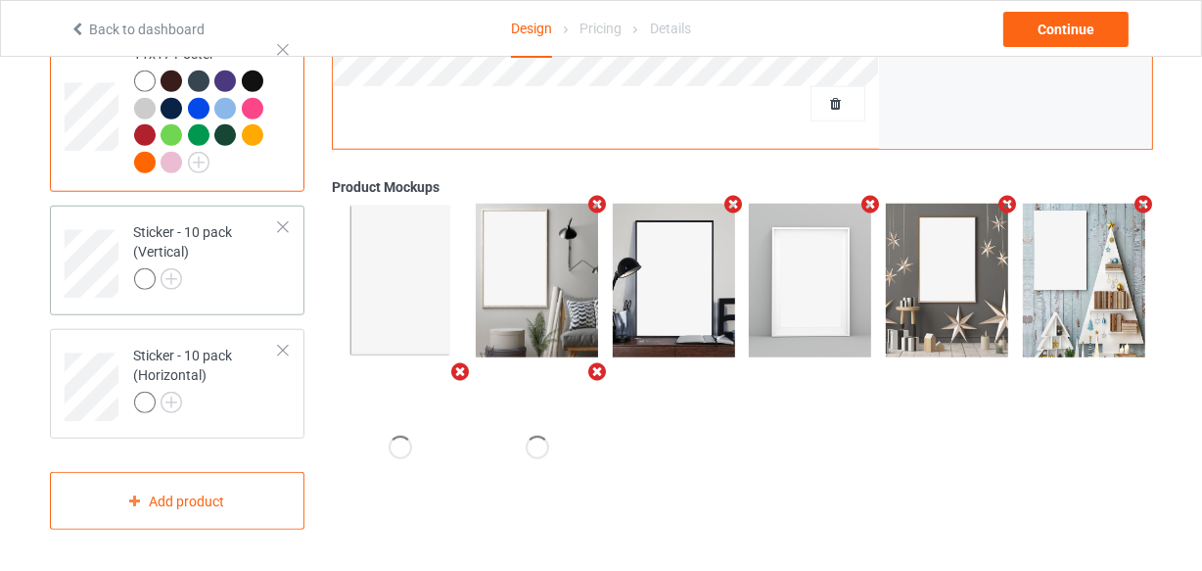
click at [250, 284] on div at bounding box center [207, 281] width 146 height 27
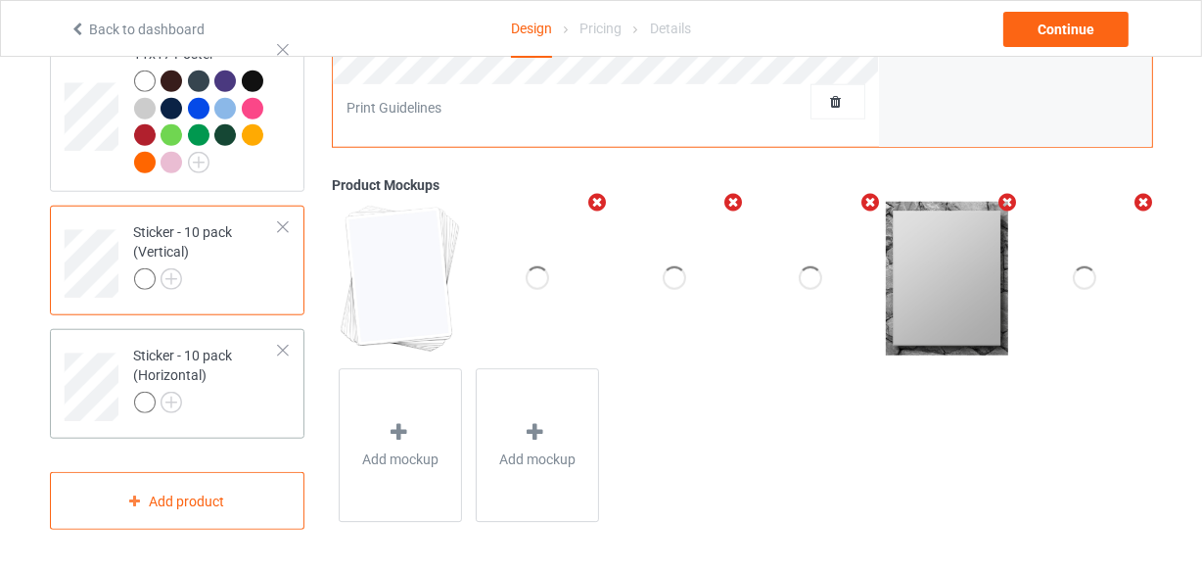
click at [232, 361] on div "Sticker - 10 pack (Horizontal)" at bounding box center [207, 379] width 146 height 67
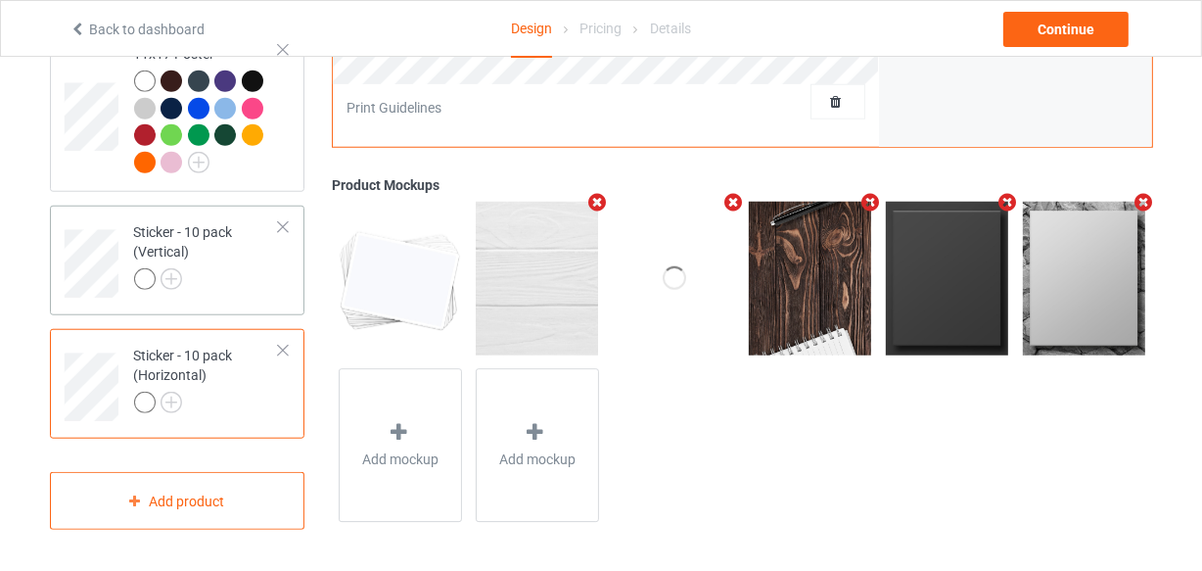
click at [254, 262] on div "Sticker - 10 pack (Vertical)" at bounding box center [207, 255] width 146 height 67
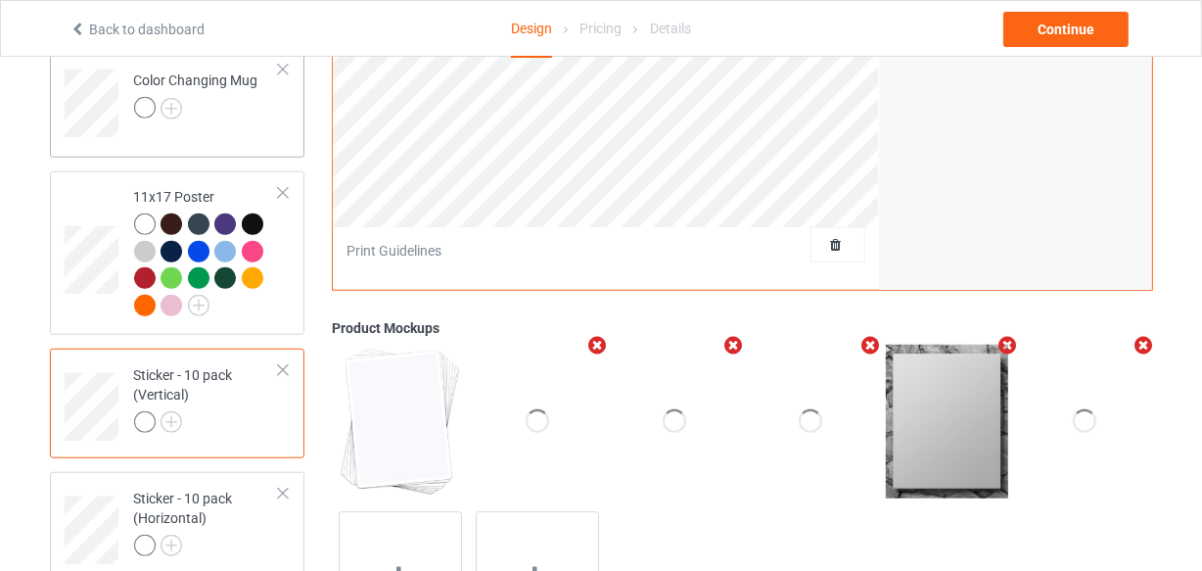
scroll to position [1341, 0]
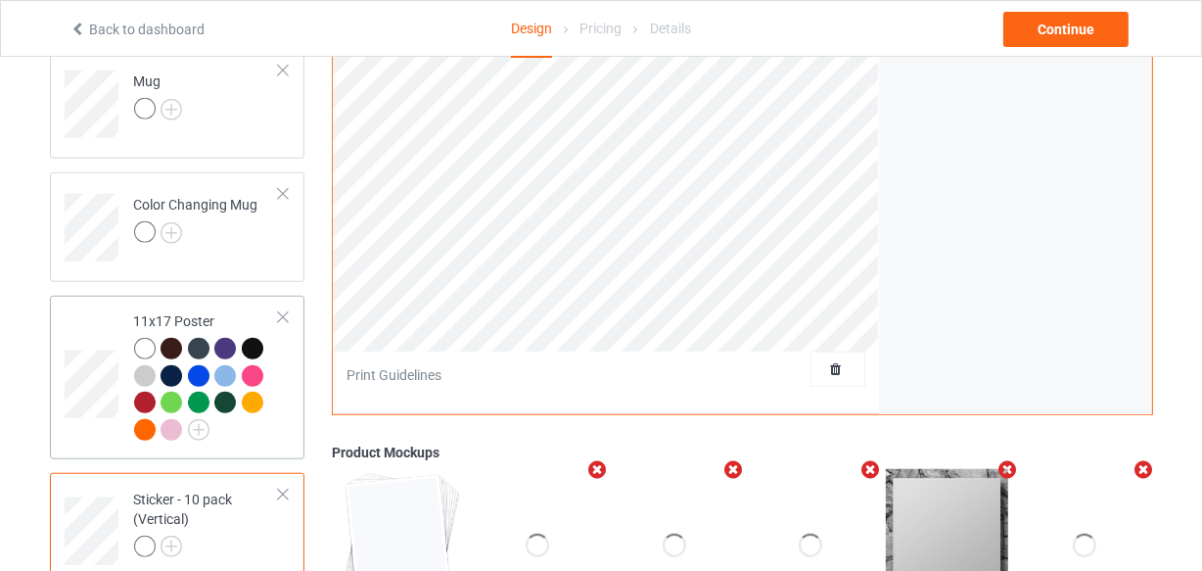
click at [284, 352] on td "11x17 Poster" at bounding box center [206, 377] width 167 height 148
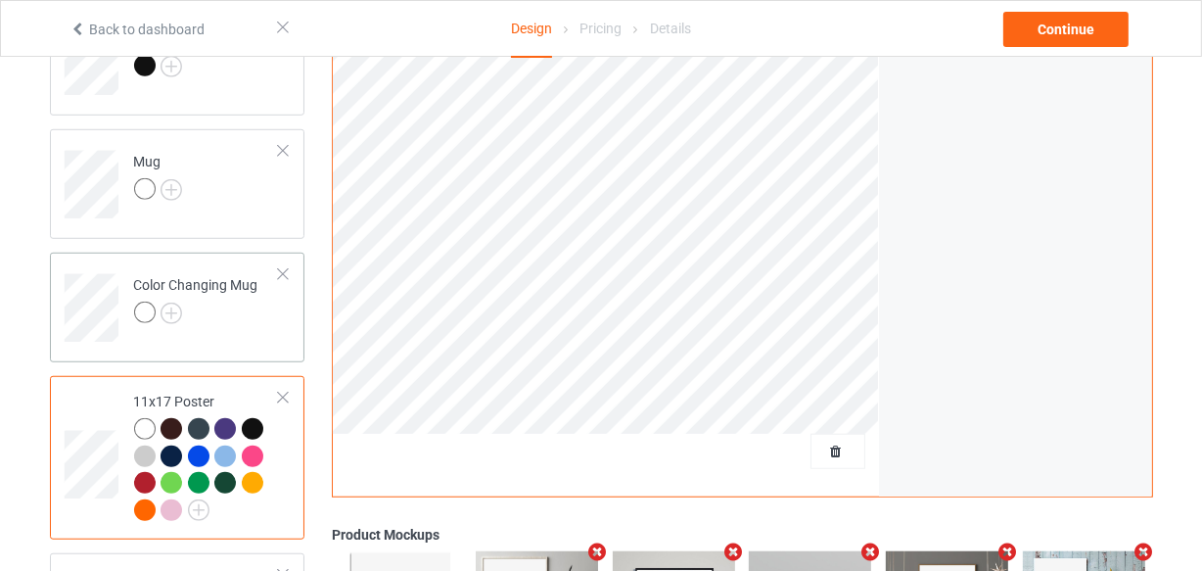
scroll to position [1253, 0]
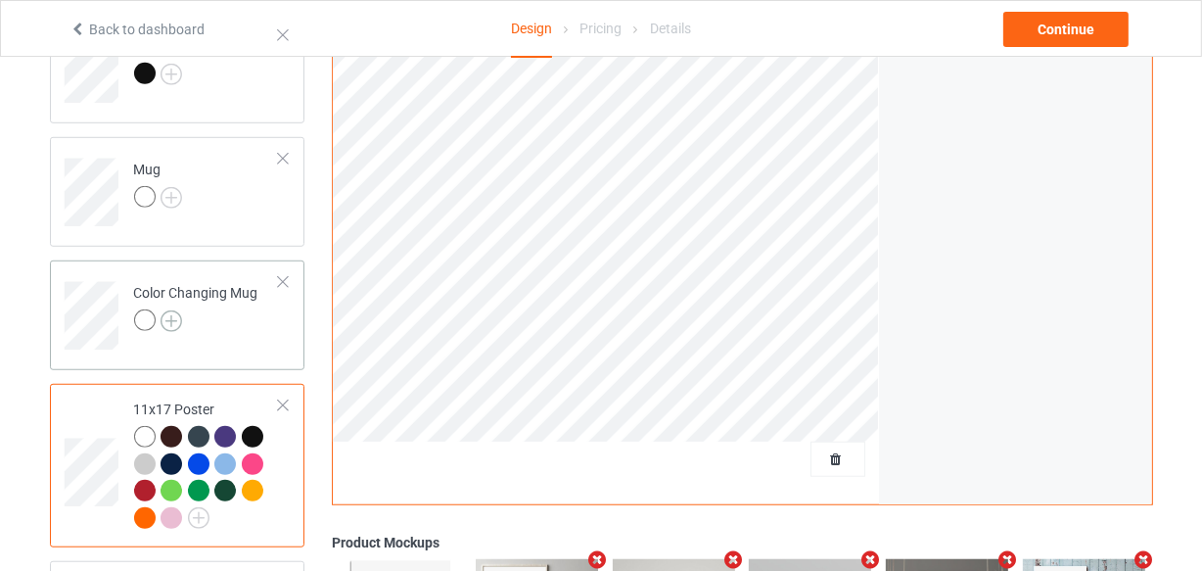
click at [172, 328] on img at bounding box center [172, 321] width 22 height 22
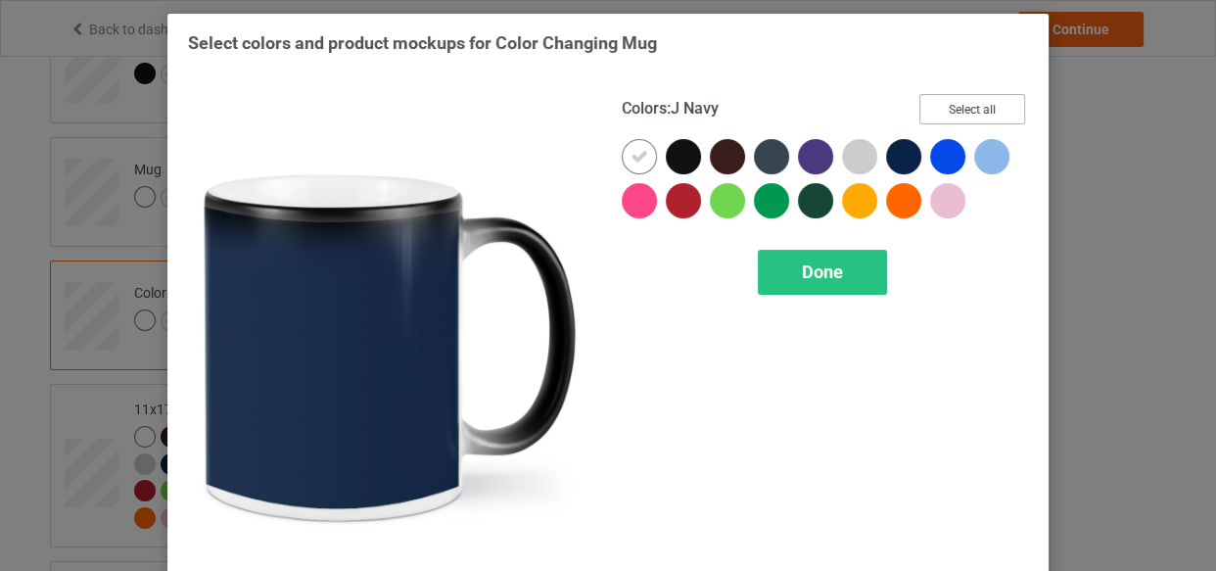
click at [943, 114] on button "Select all" at bounding box center [972, 109] width 106 height 30
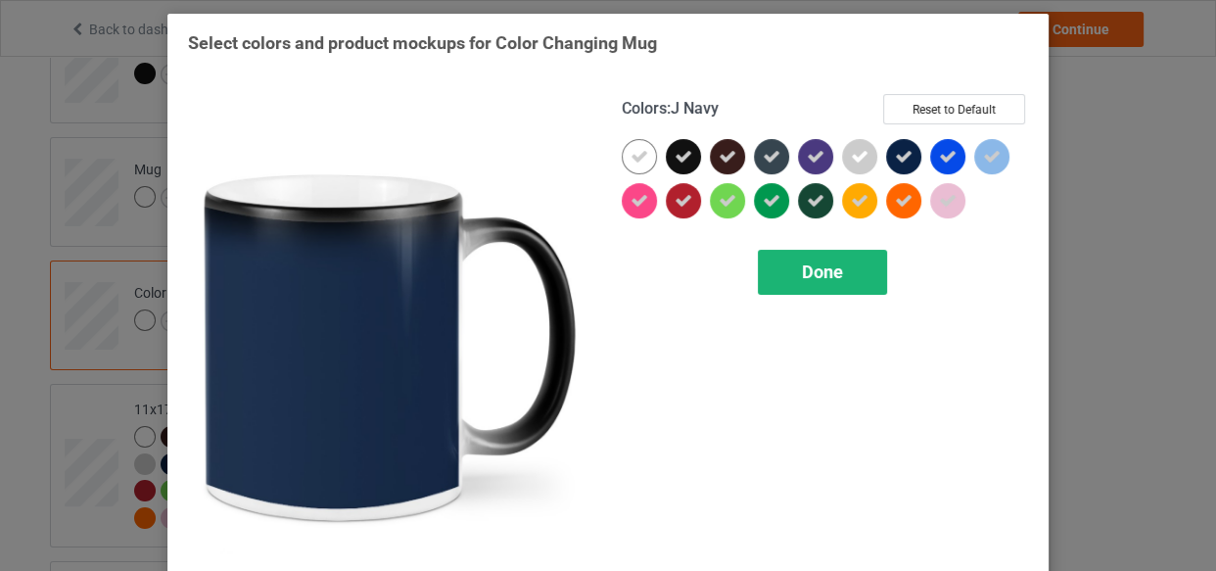
click at [820, 265] on span "Done" at bounding box center [822, 271] width 41 height 21
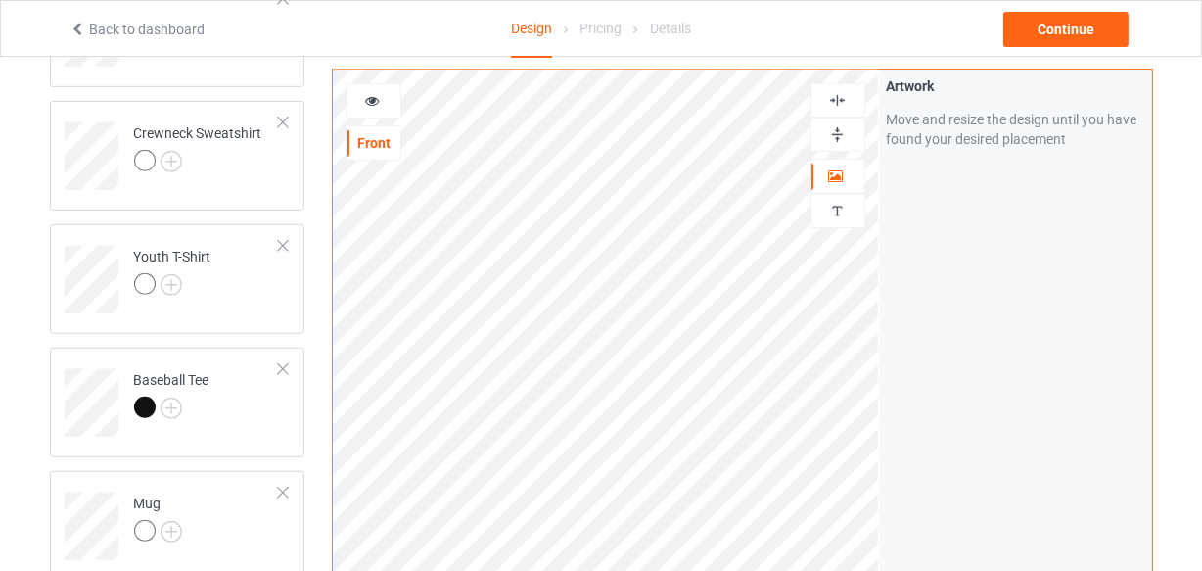
scroll to position [897, 0]
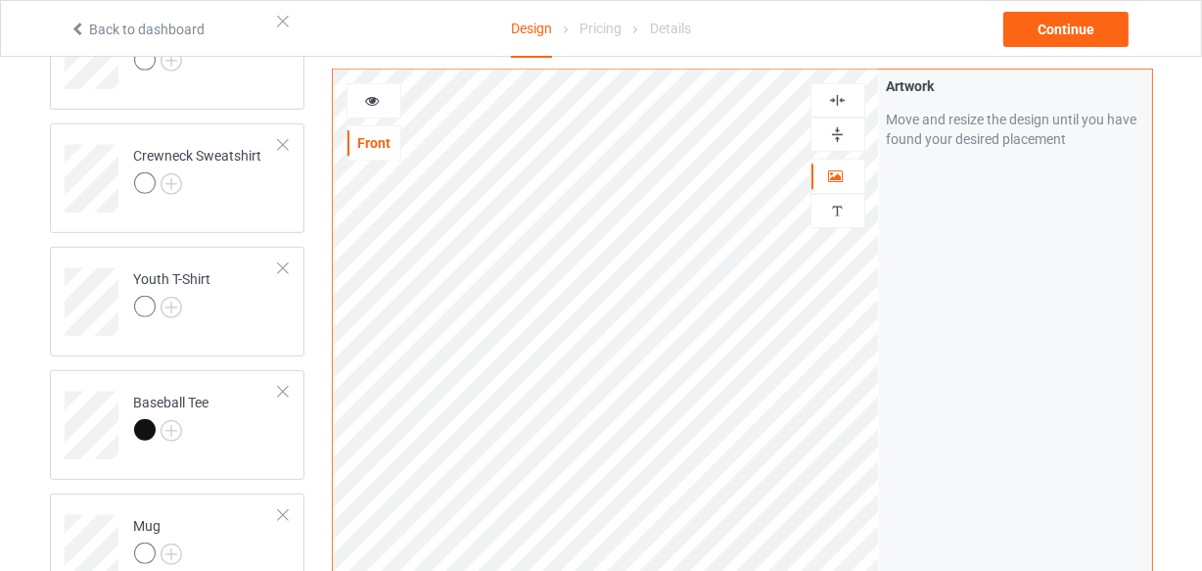
click at [829, 133] on img at bounding box center [837, 134] width 19 height 19
click at [383, 98] on div at bounding box center [374, 101] width 53 height 20
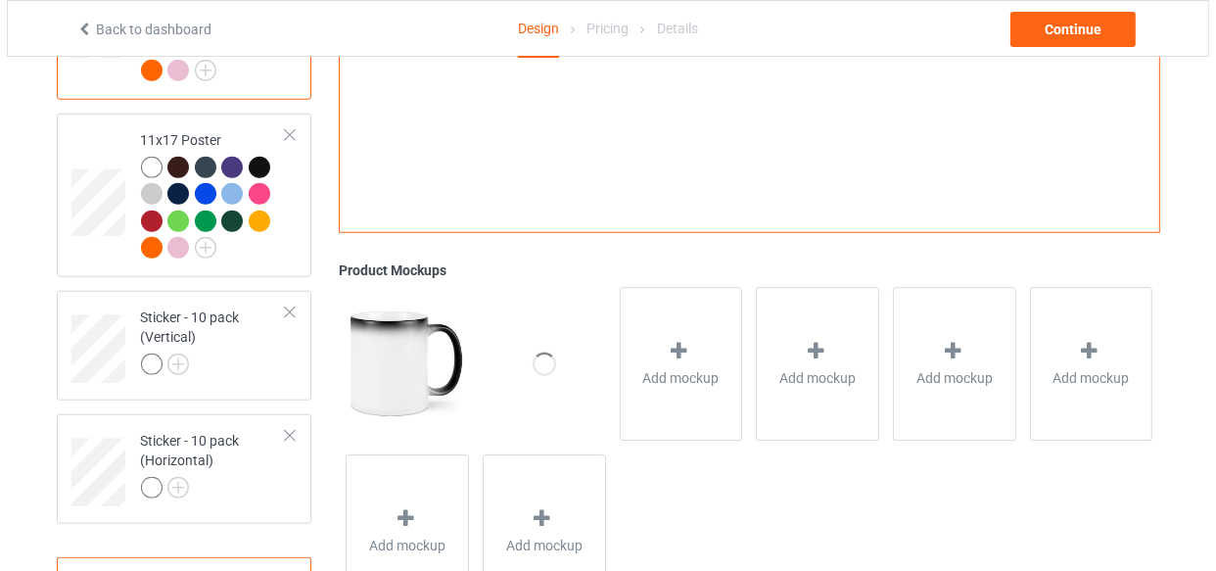
scroll to position [1574, 0]
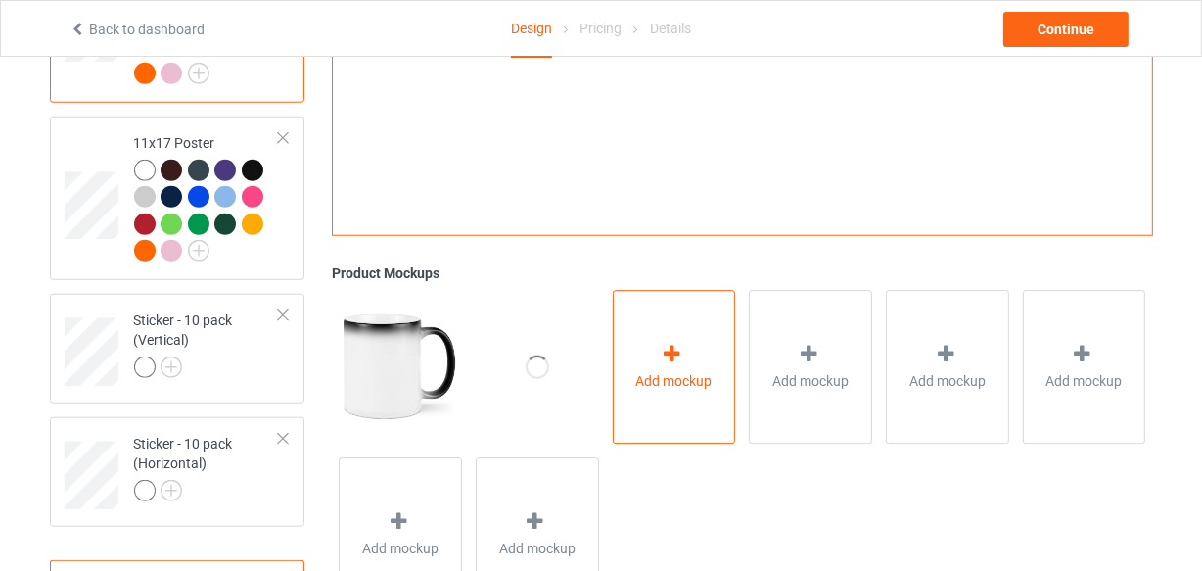
click at [670, 309] on div "Add mockup" at bounding box center [674, 367] width 123 height 154
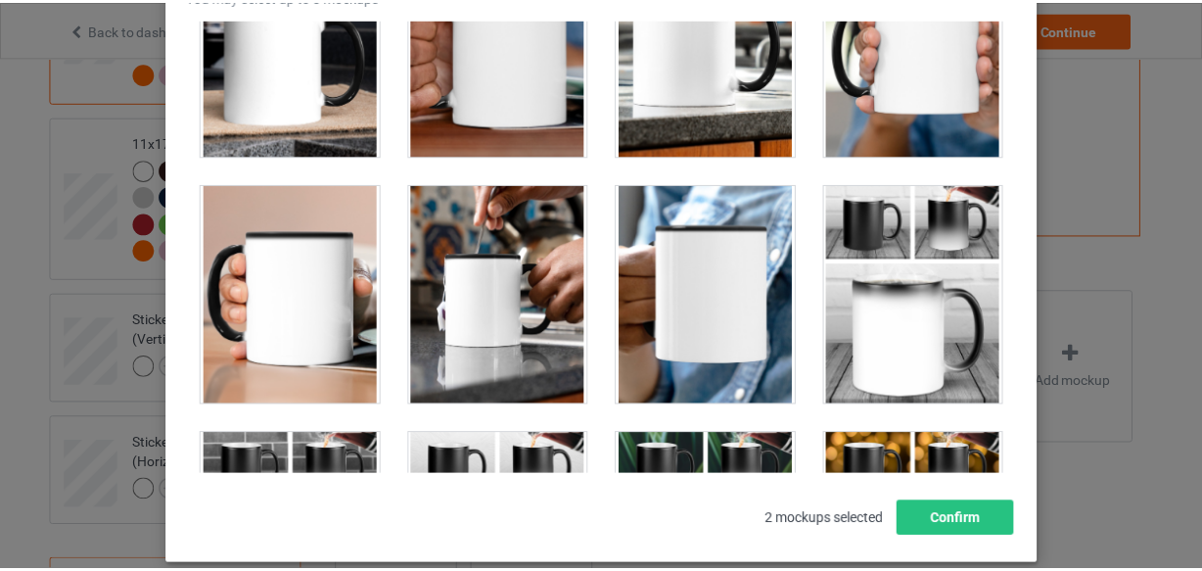
scroll to position [3737, 0]
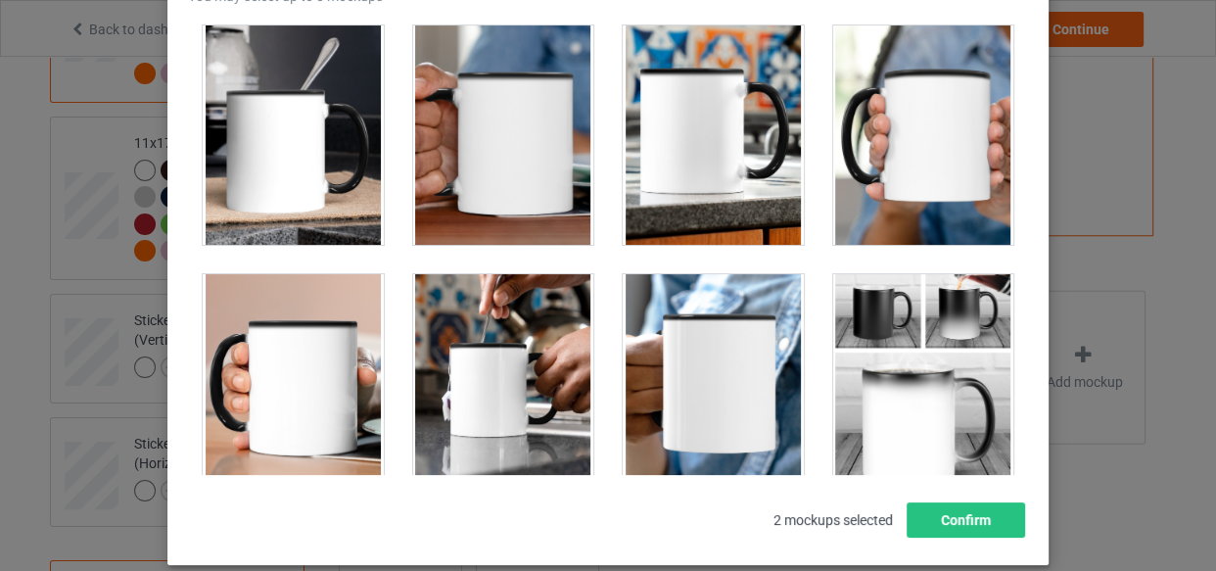
click at [319, 142] on div at bounding box center [293, 134] width 181 height 219
drag, startPoint x: 439, startPoint y: 142, endPoint x: 636, endPoint y: 148, distance: 197.8
click at [439, 143] on div at bounding box center [503, 134] width 181 height 219
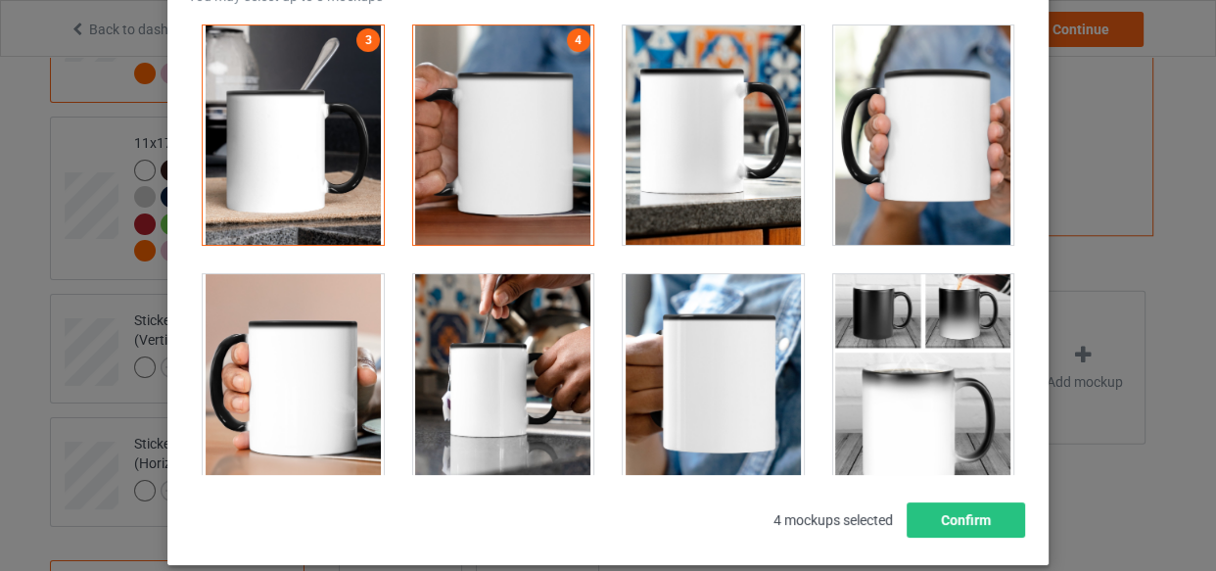
click at [640, 148] on div at bounding box center [713, 134] width 181 height 219
click at [891, 152] on div at bounding box center [923, 134] width 181 height 219
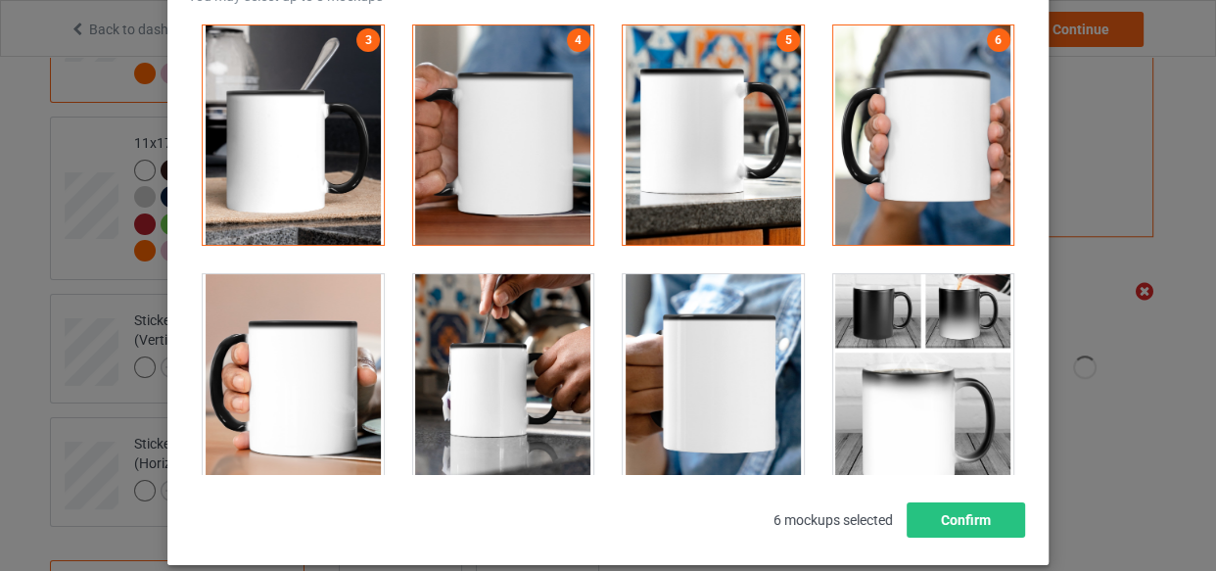
click at [300, 353] on div at bounding box center [293, 383] width 181 height 219
click at [952, 386] on div at bounding box center [923, 383] width 181 height 219
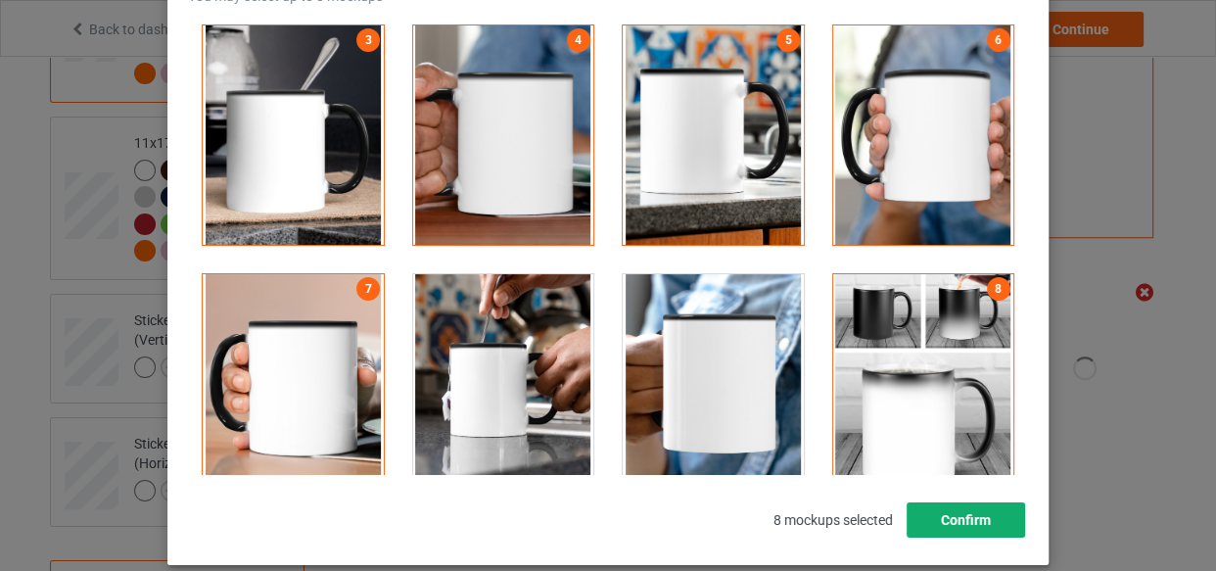
click at [996, 527] on button "Confirm" at bounding box center [965, 519] width 118 height 35
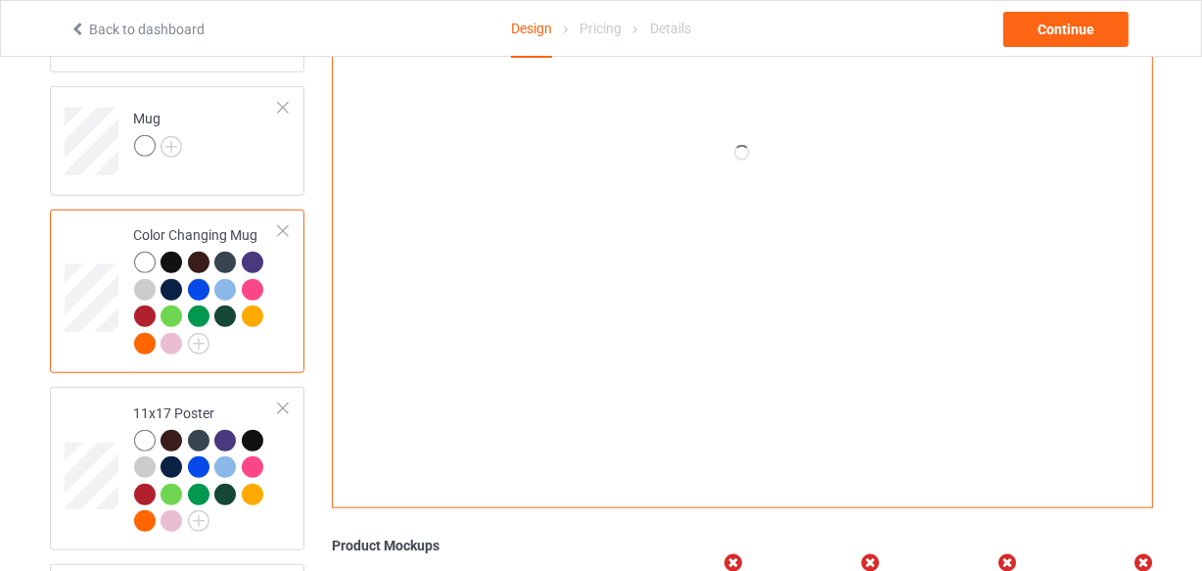
scroll to position [1129, 0]
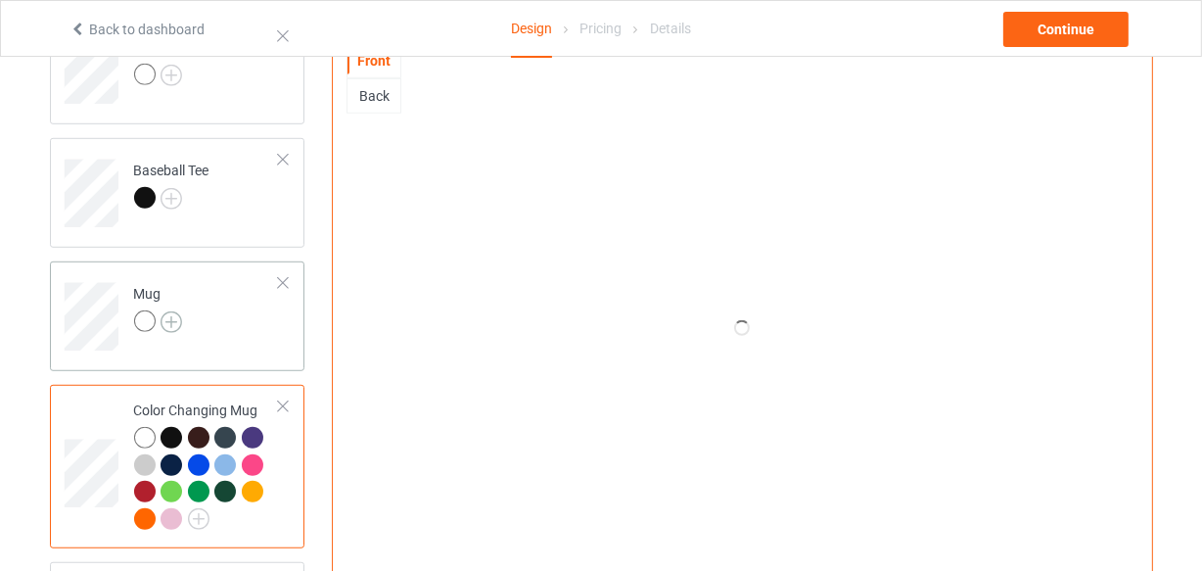
click at [168, 317] on img at bounding box center [172, 322] width 22 height 22
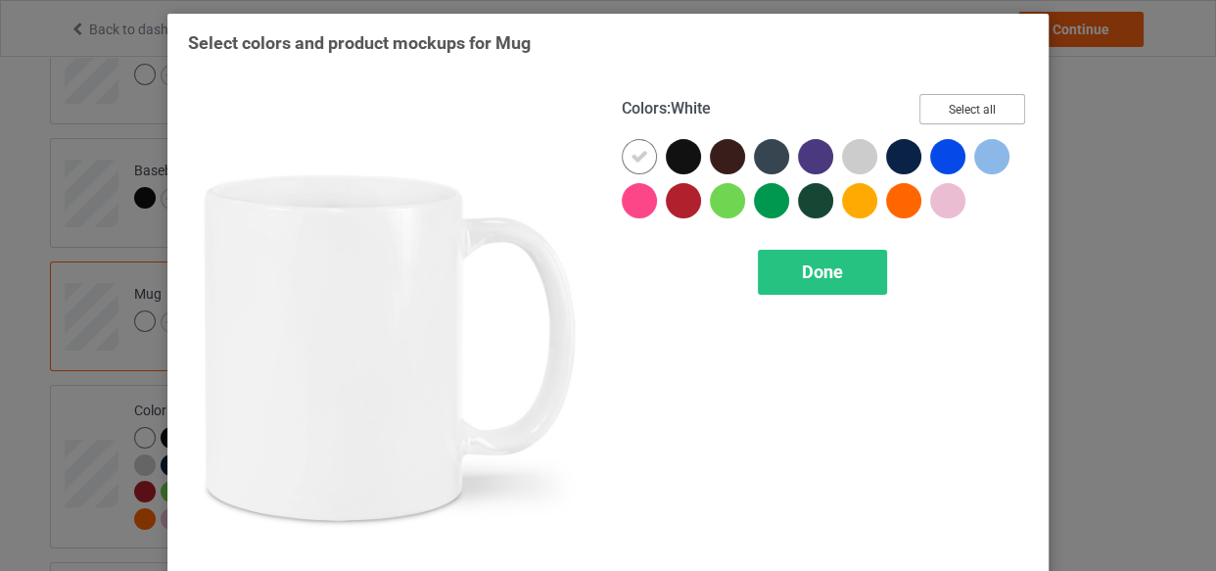
click at [973, 115] on button "Select all" at bounding box center [972, 109] width 106 height 30
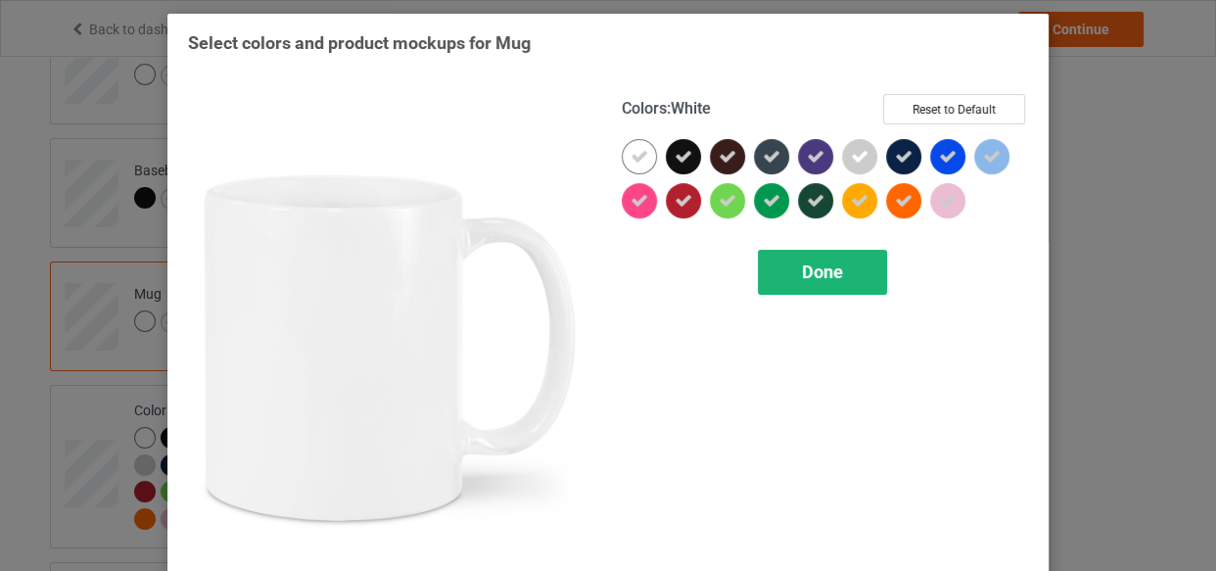
click at [776, 272] on div "Done" at bounding box center [822, 272] width 129 height 45
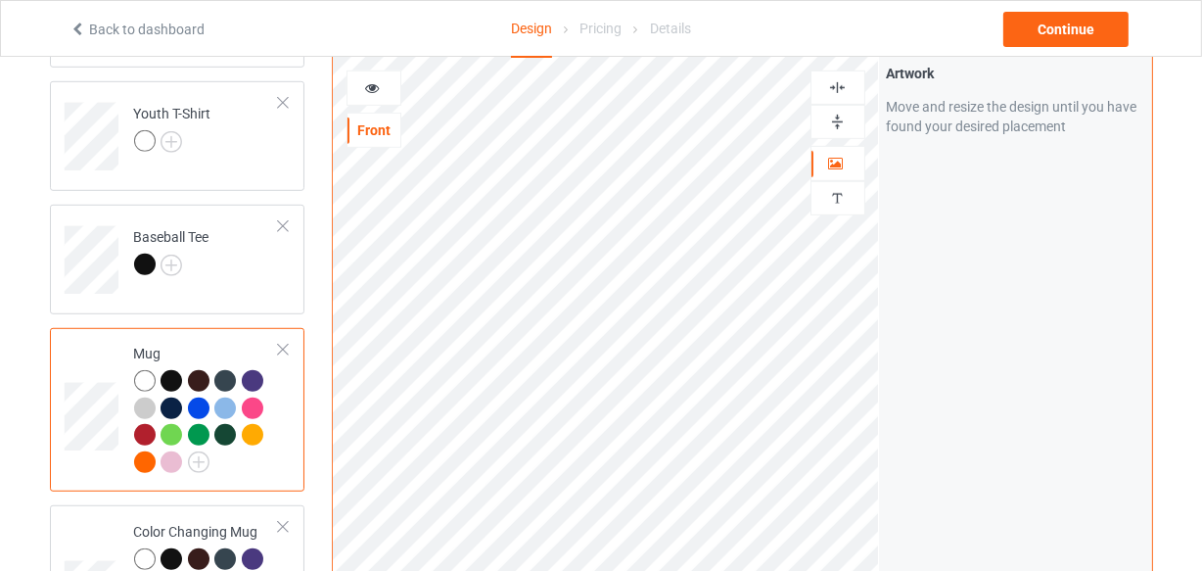
scroll to position [1040, 0]
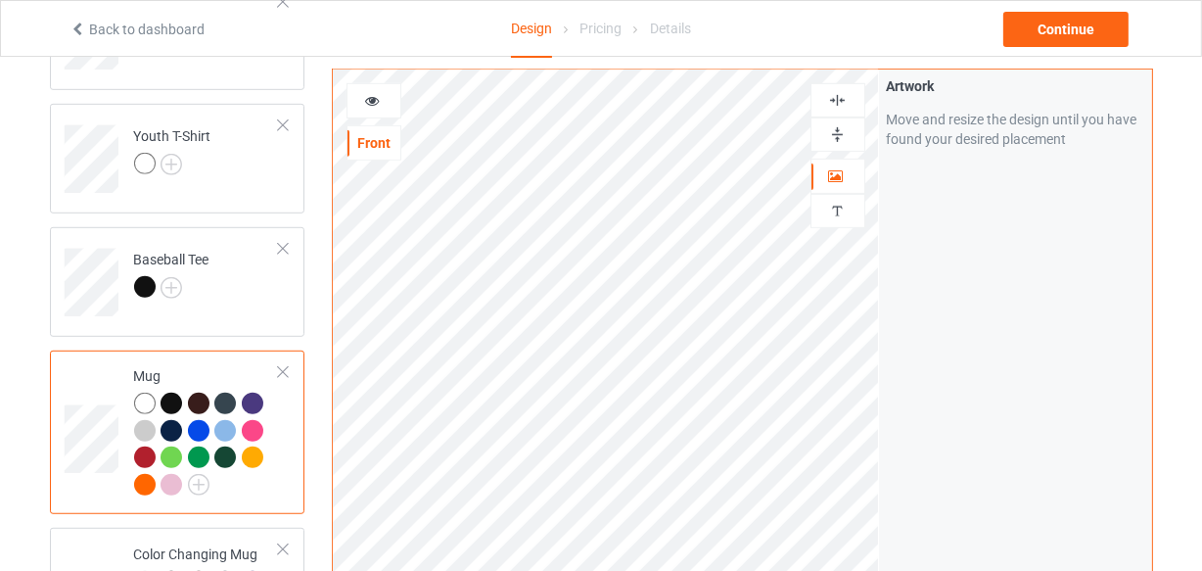
click at [848, 127] on div at bounding box center [838, 134] width 53 height 19
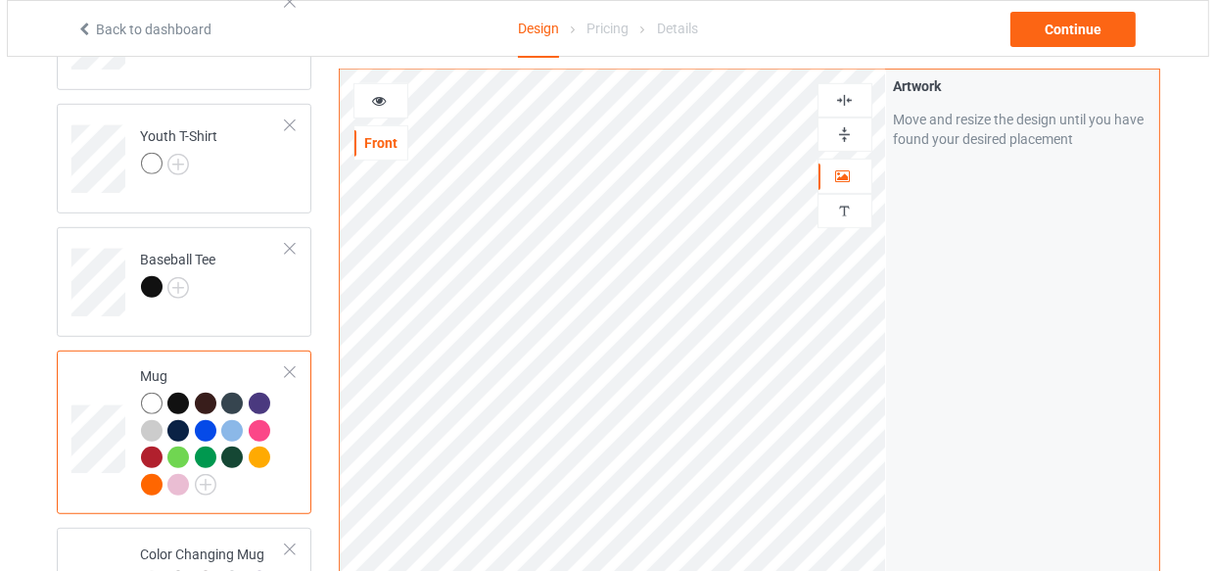
scroll to position [1485, 0]
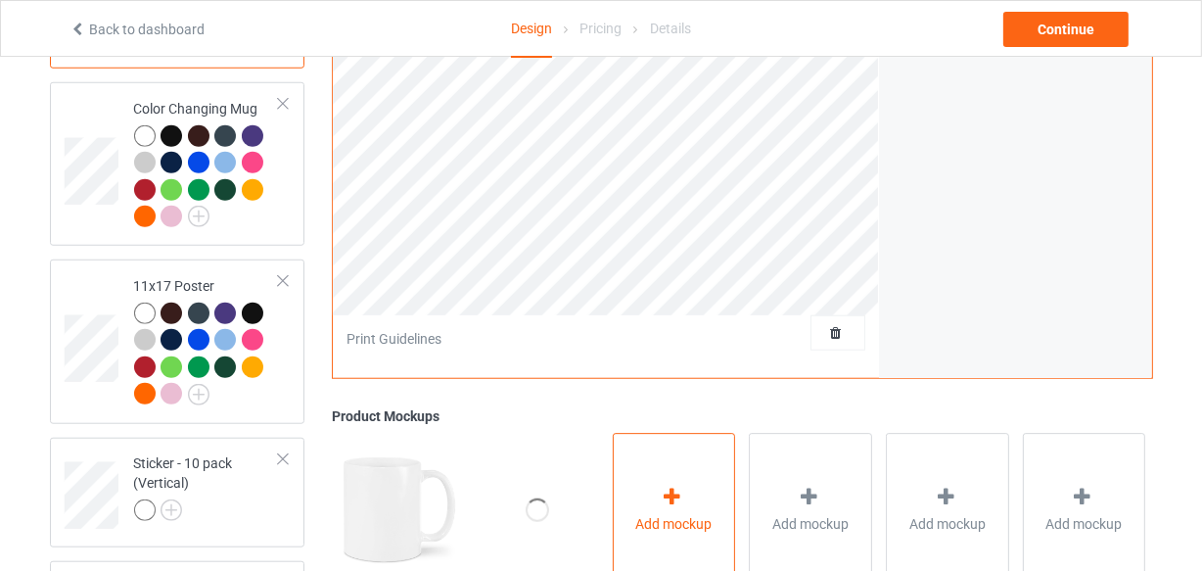
click at [695, 472] on div "Add mockup" at bounding box center [674, 510] width 123 height 154
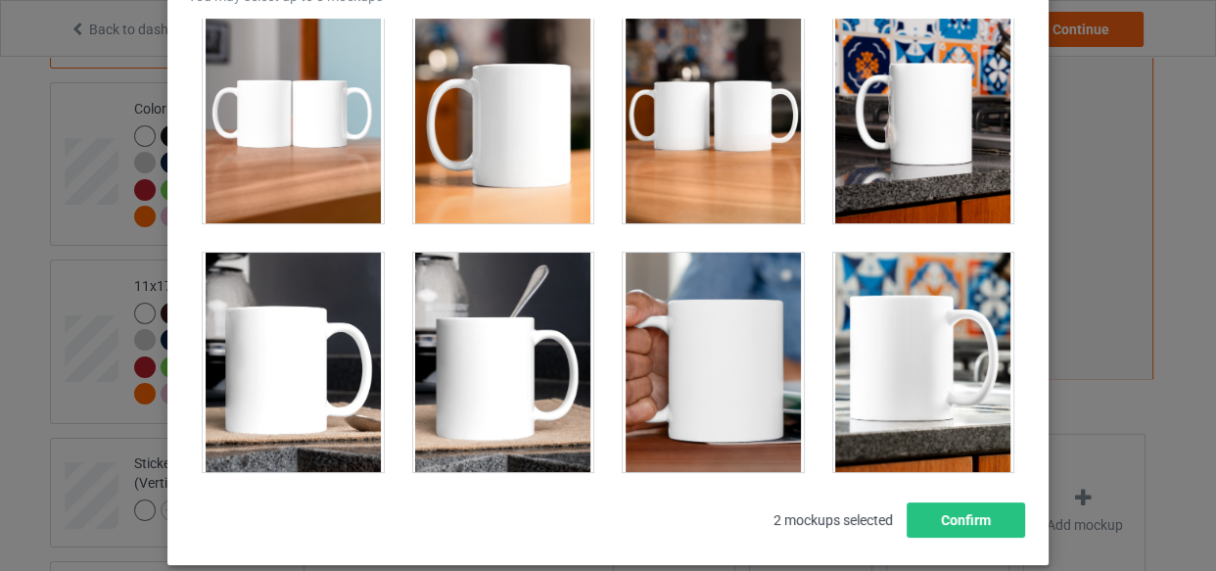
scroll to position [3292, 0]
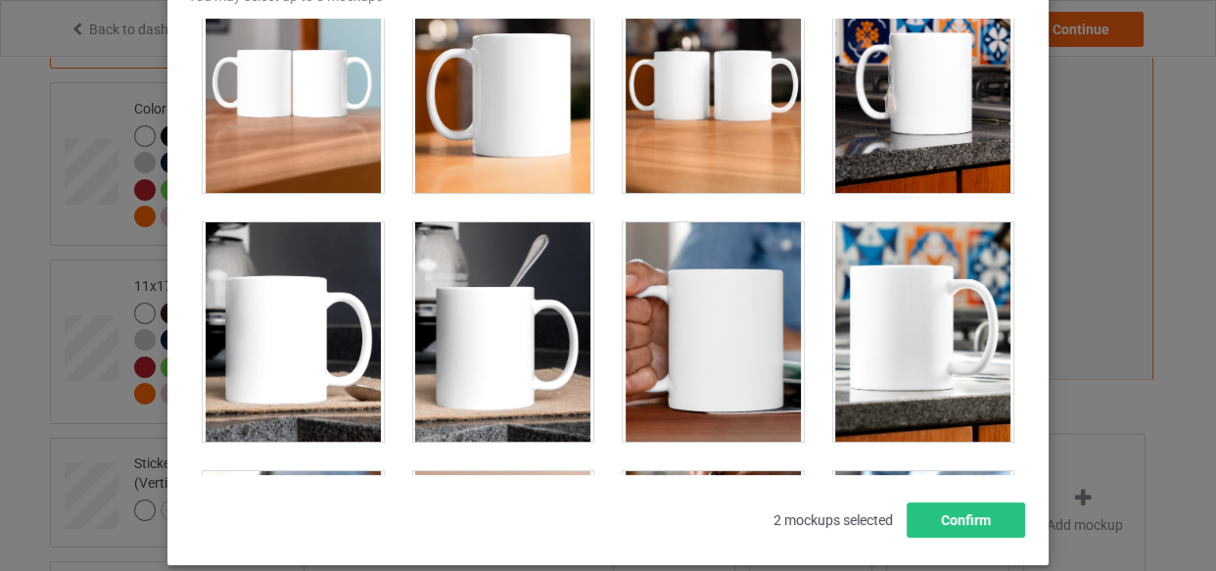
click at [498, 316] on div at bounding box center [503, 331] width 181 height 219
click at [674, 162] on div at bounding box center [713, 83] width 181 height 219
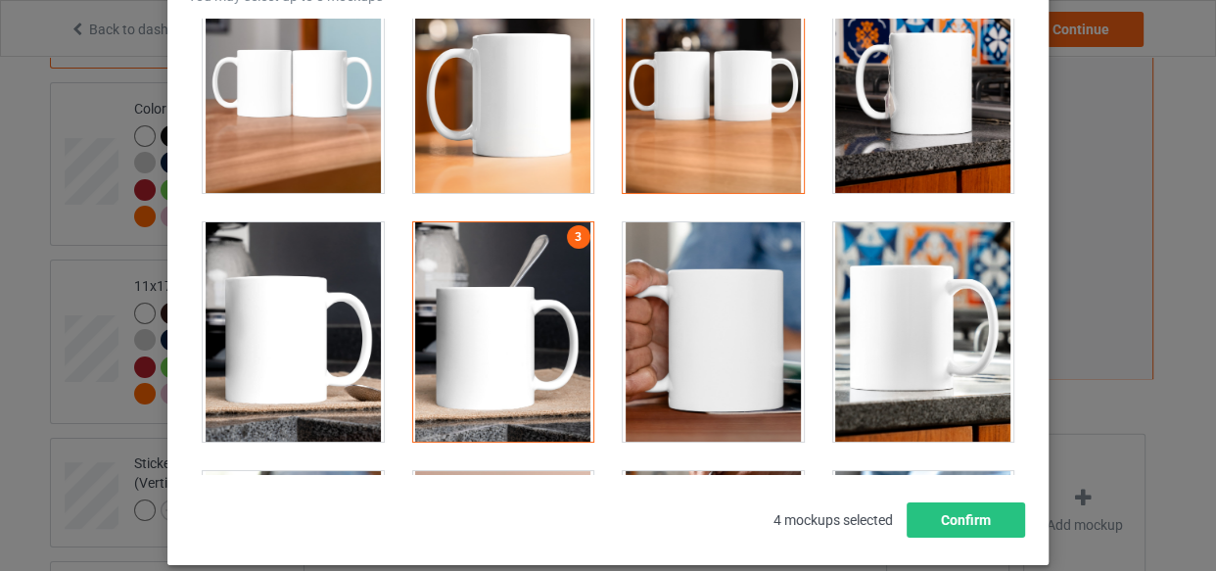
click at [839, 255] on div at bounding box center [923, 331] width 181 height 219
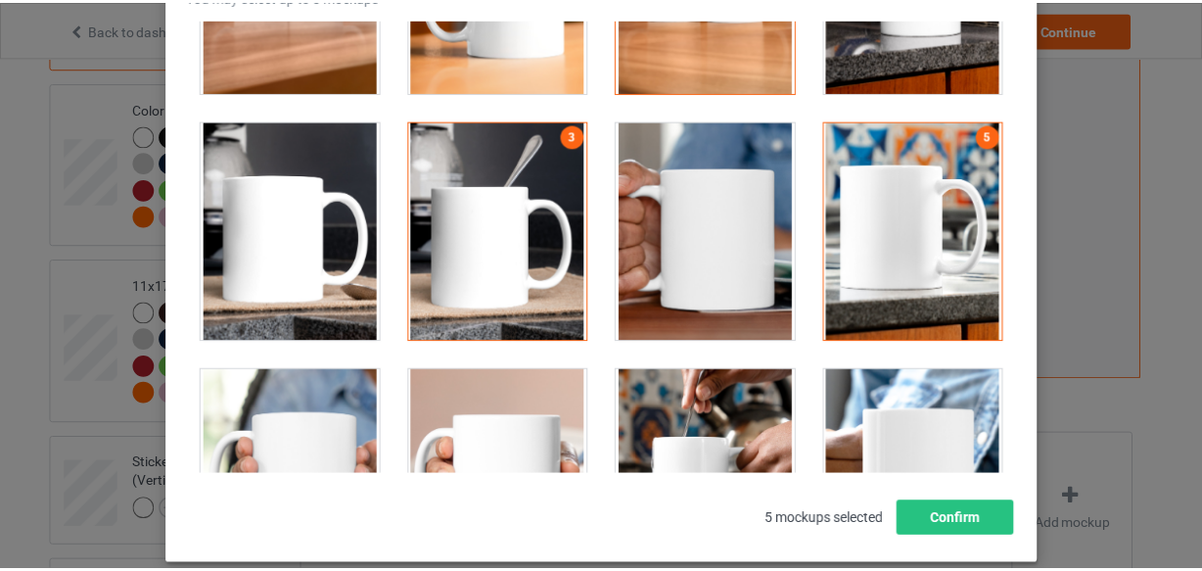
scroll to position [3648, 0]
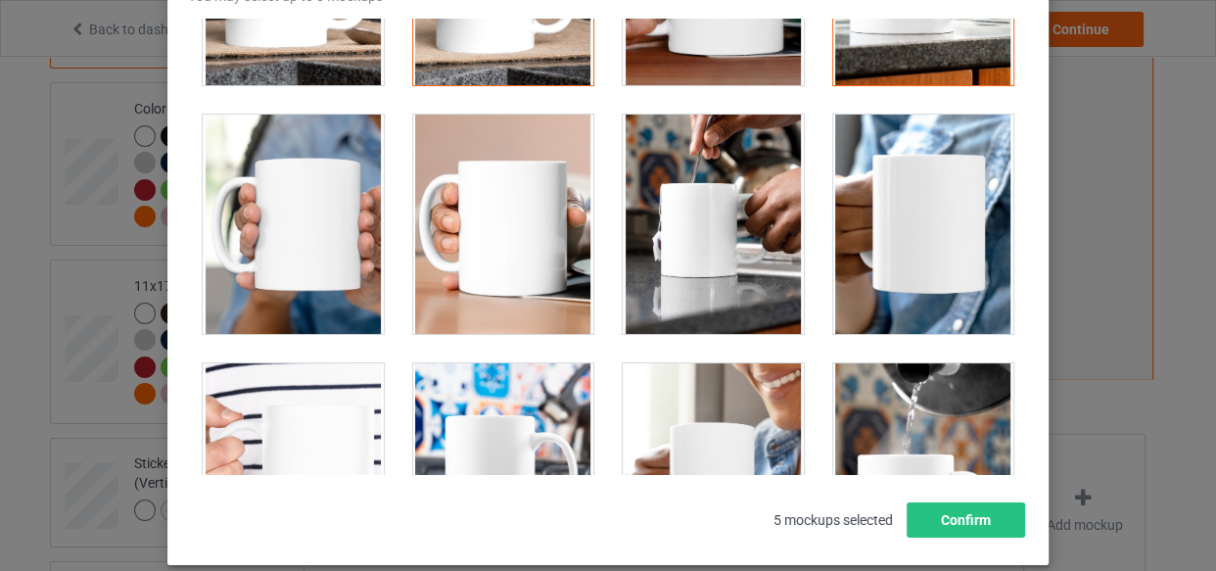
click at [705, 269] on div at bounding box center [713, 224] width 181 height 219
click at [846, 271] on div at bounding box center [923, 224] width 181 height 219
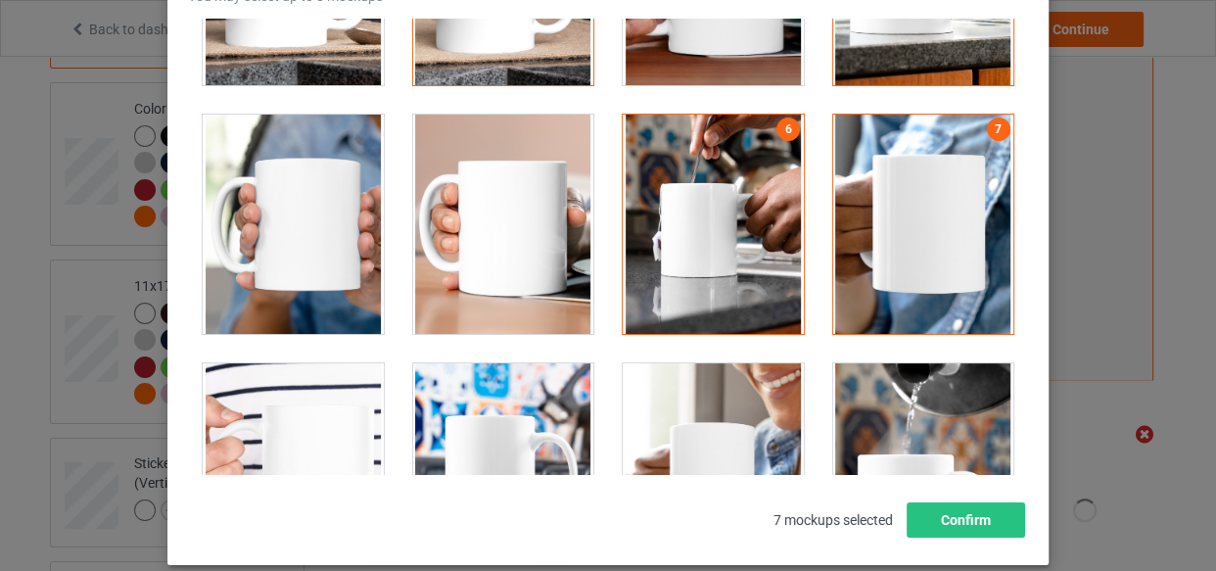
click at [733, 401] on div at bounding box center [713, 472] width 181 height 219
click at [929, 509] on button "Confirm" at bounding box center [965, 519] width 118 height 35
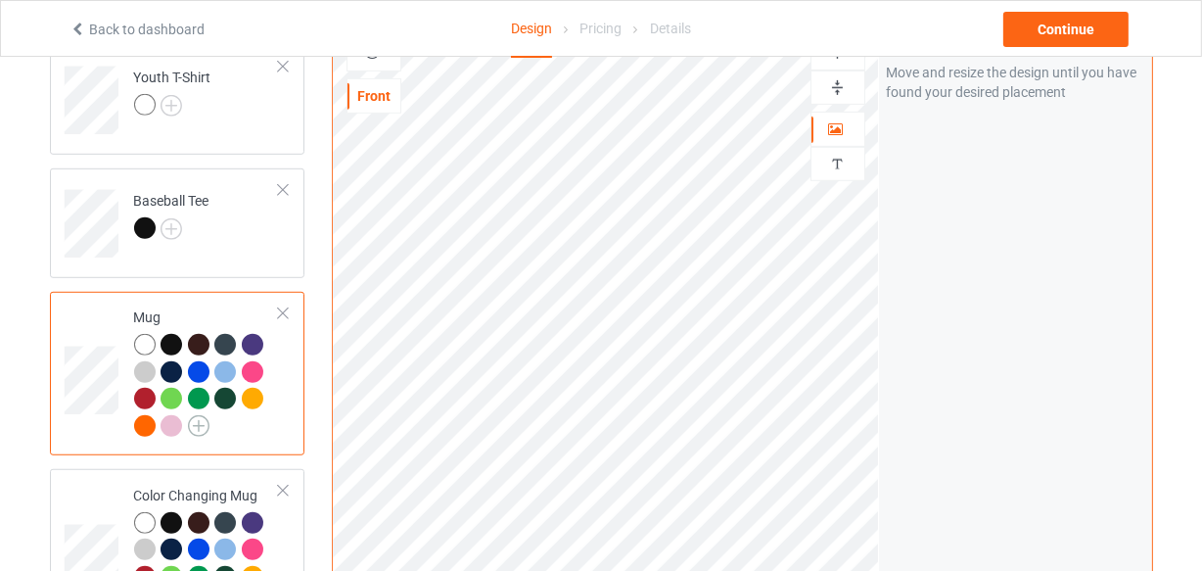
scroll to position [861, 0]
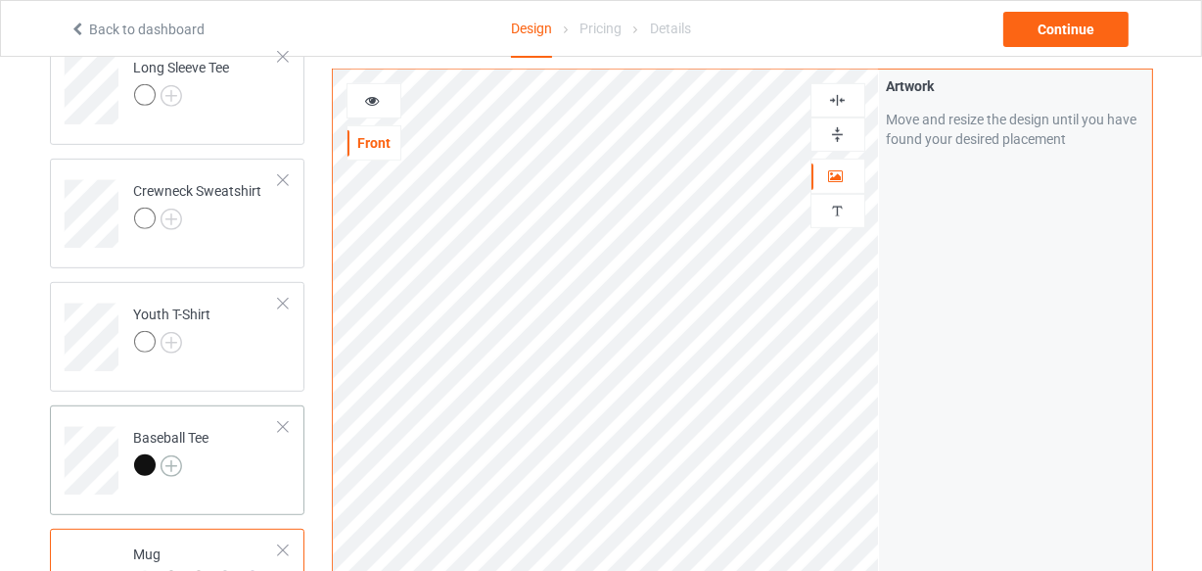
click at [168, 464] on img at bounding box center [172, 466] width 22 height 22
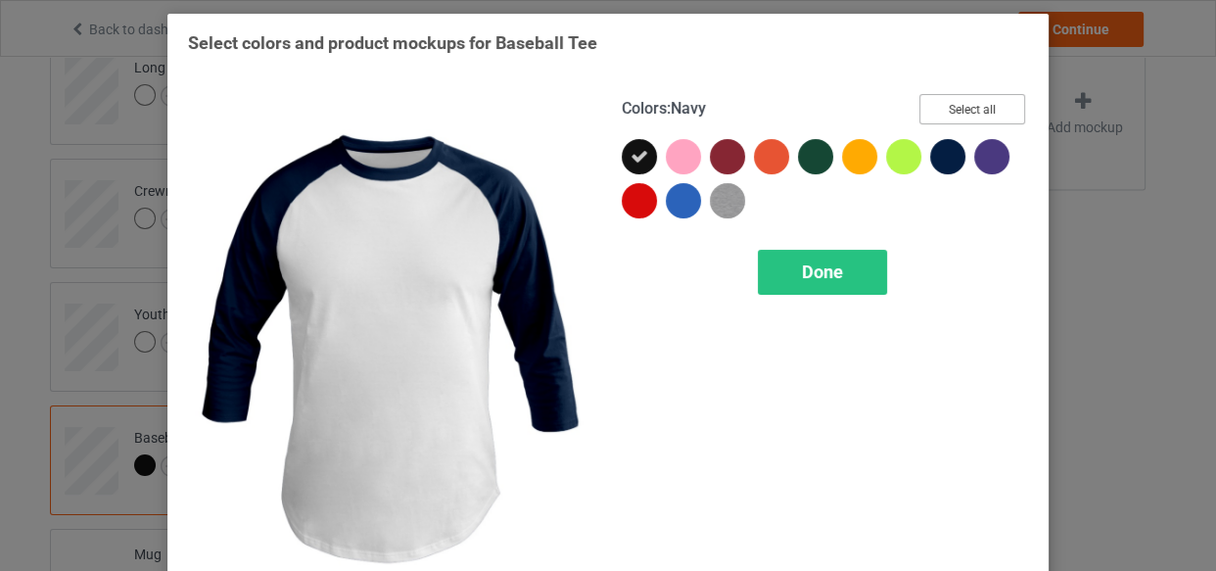
click at [954, 110] on button "Select all" at bounding box center [972, 109] width 106 height 30
click at [856, 259] on div "Done" at bounding box center [822, 272] width 129 height 45
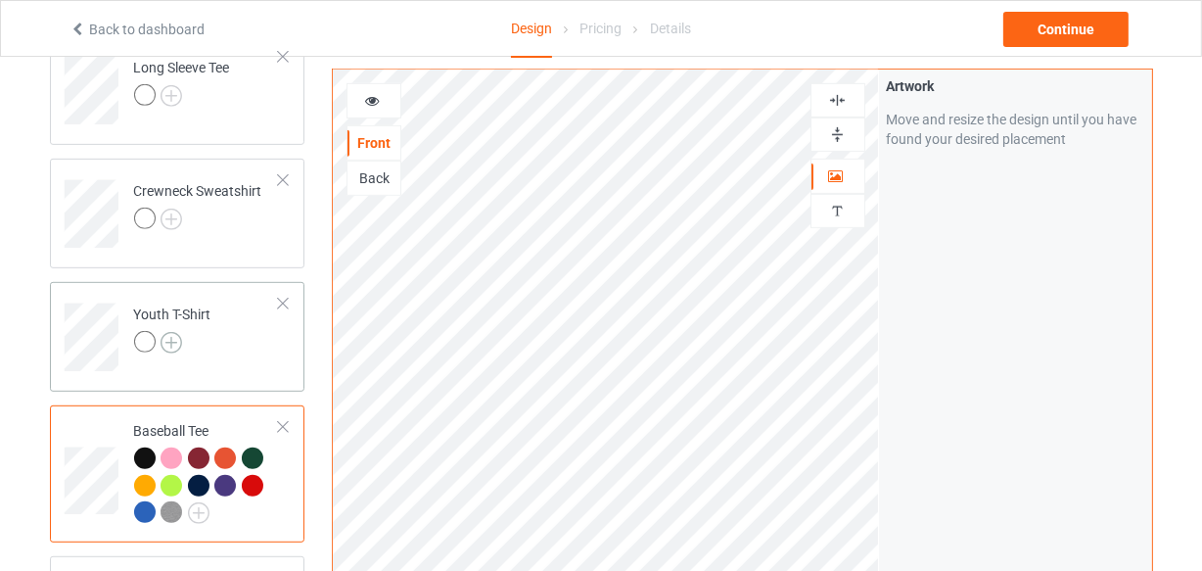
click at [178, 340] on img at bounding box center [172, 343] width 22 height 22
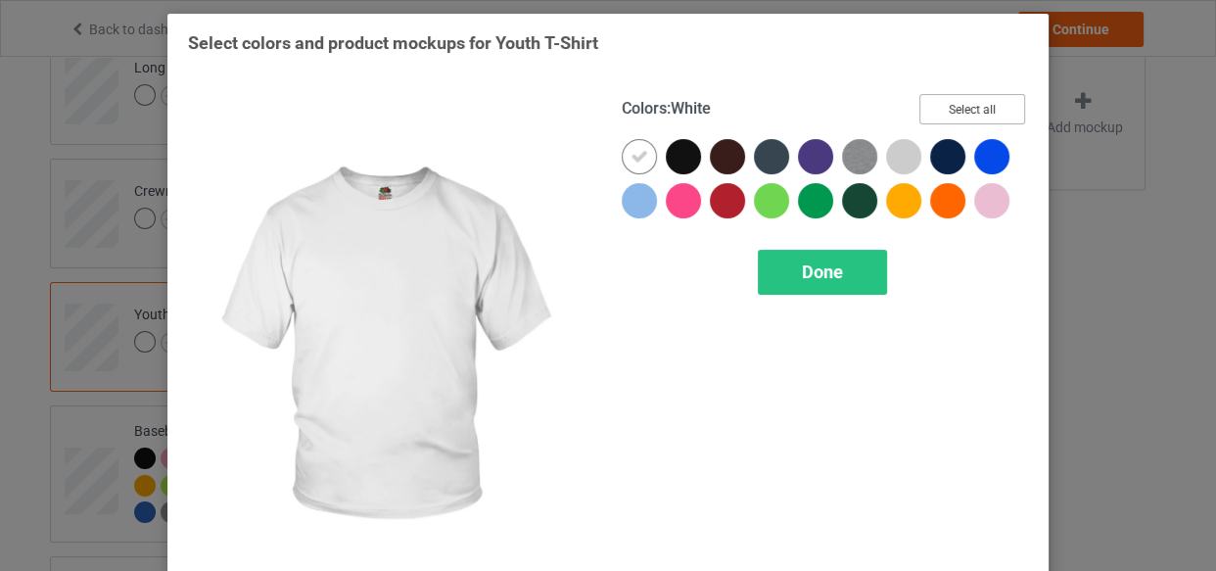
click at [988, 111] on button "Select all" at bounding box center [972, 109] width 106 height 30
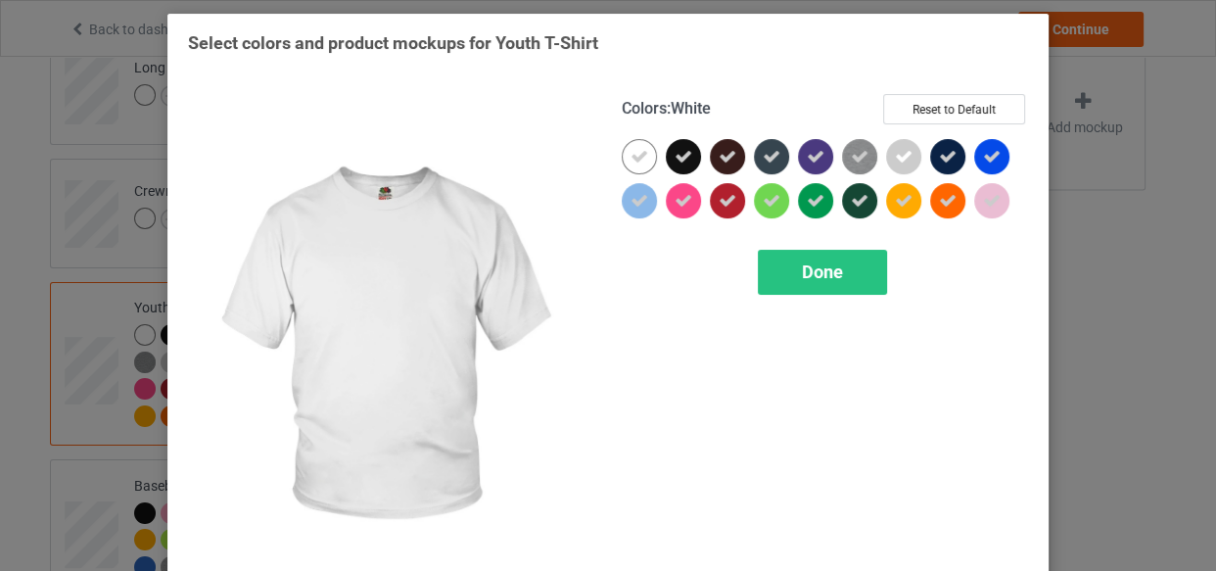
click at [643, 146] on div at bounding box center [639, 156] width 35 height 35
click at [683, 152] on icon at bounding box center [683, 157] width 18 height 18
click at [683, 152] on div at bounding box center [683, 156] width 35 height 35
click at [640, 150] on div at bounding box center [639, 156] width 35 height 35
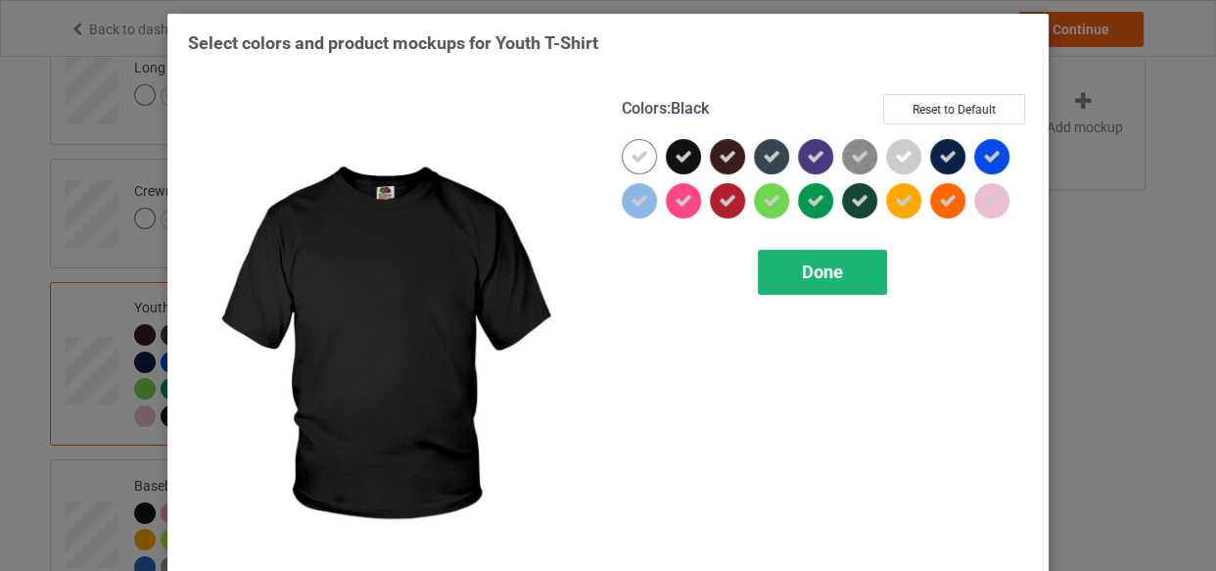
click at [812, 262] on span "Done" at bounding box center [822, 271] width 41 height 21
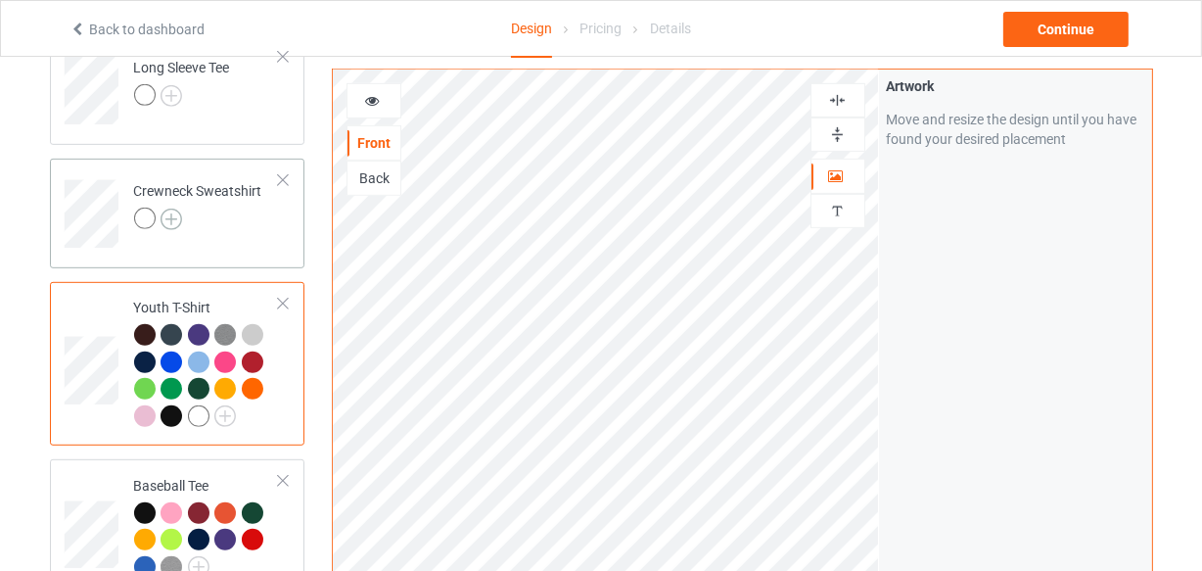
click at [171, 218] on img at bounding box center [172, 220] width 22 height 22
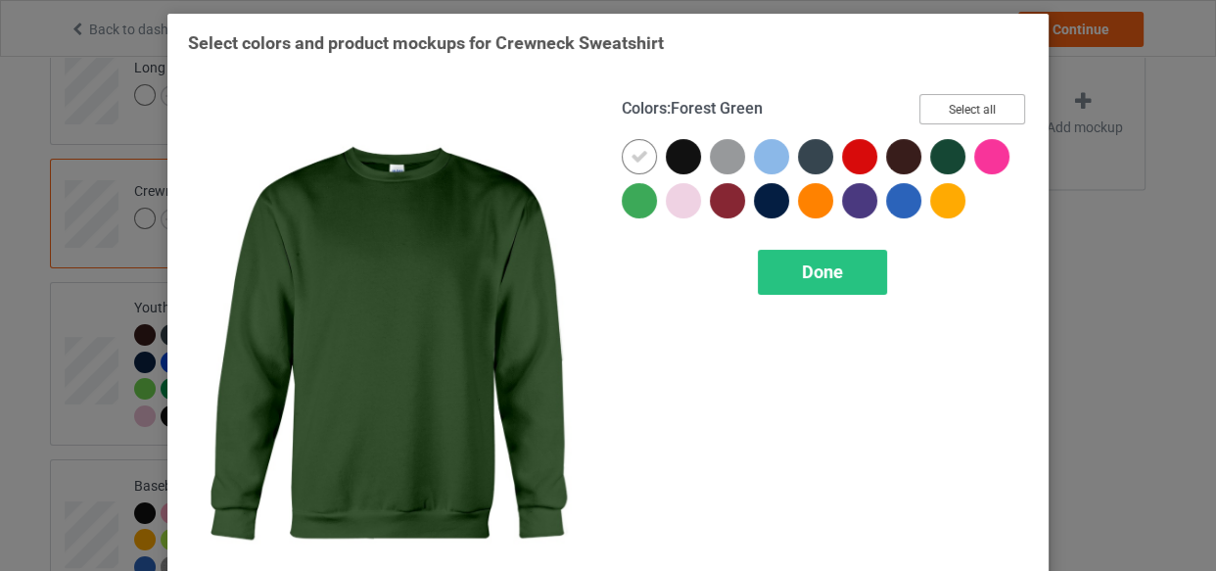
click at [948, 98] on button "Select all" at bounding box center [972, 109] width 106 height 30
click at [636, 144] on div at bounding box center [639, 156] width 35 height 35
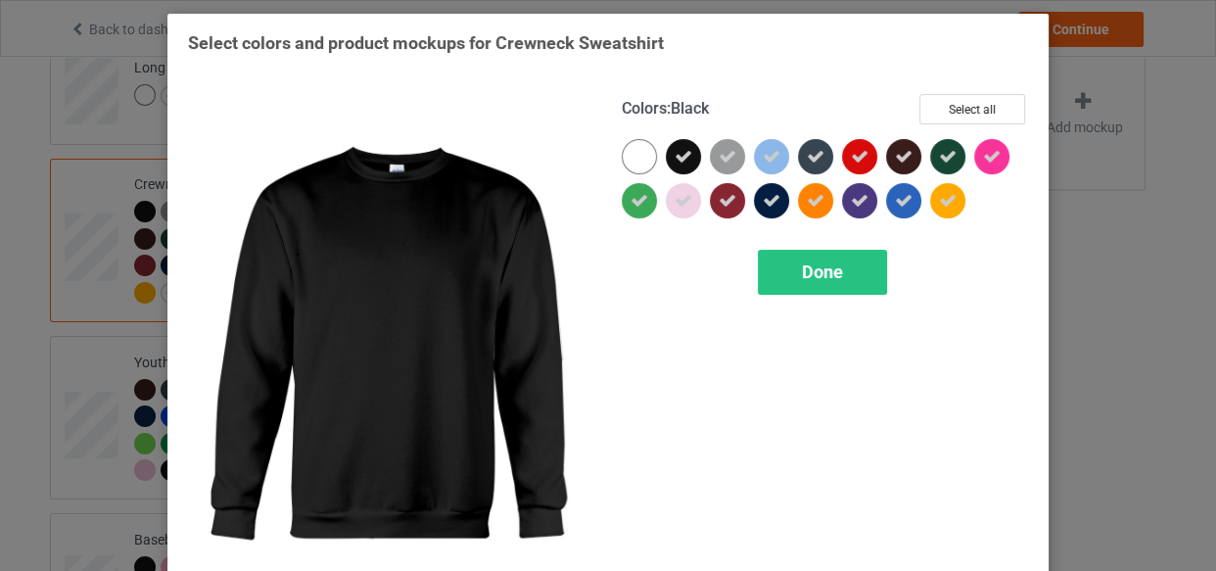
click at [666, 148] on div at bounding box center [683, 156] width 35 height 35
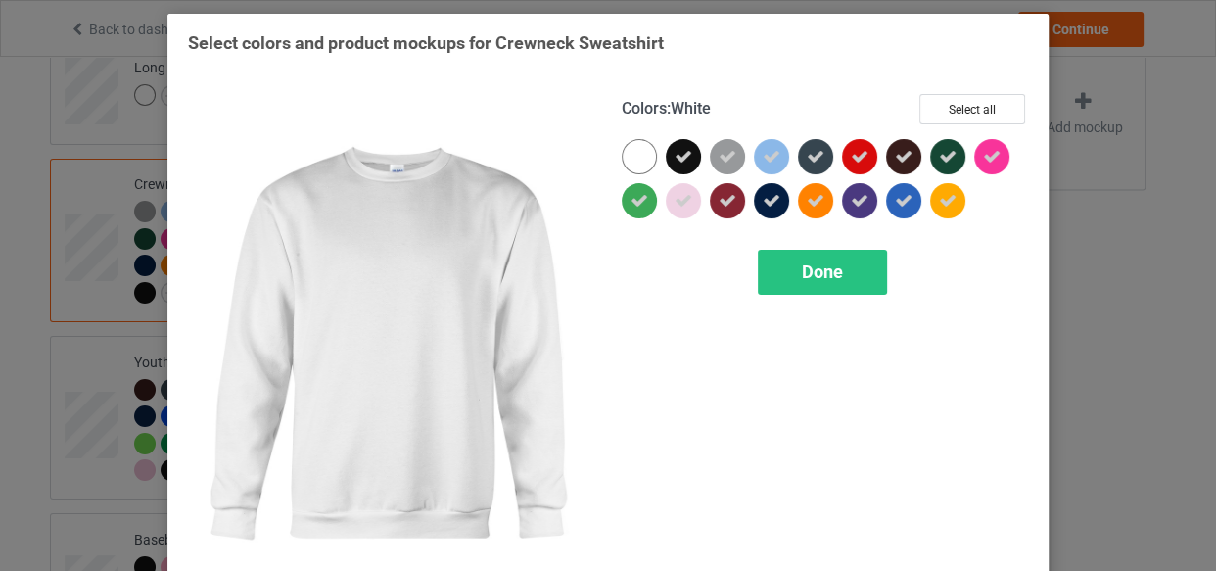
click at [642, 155] on div at bounding box center [639, 156] width 35 height 35
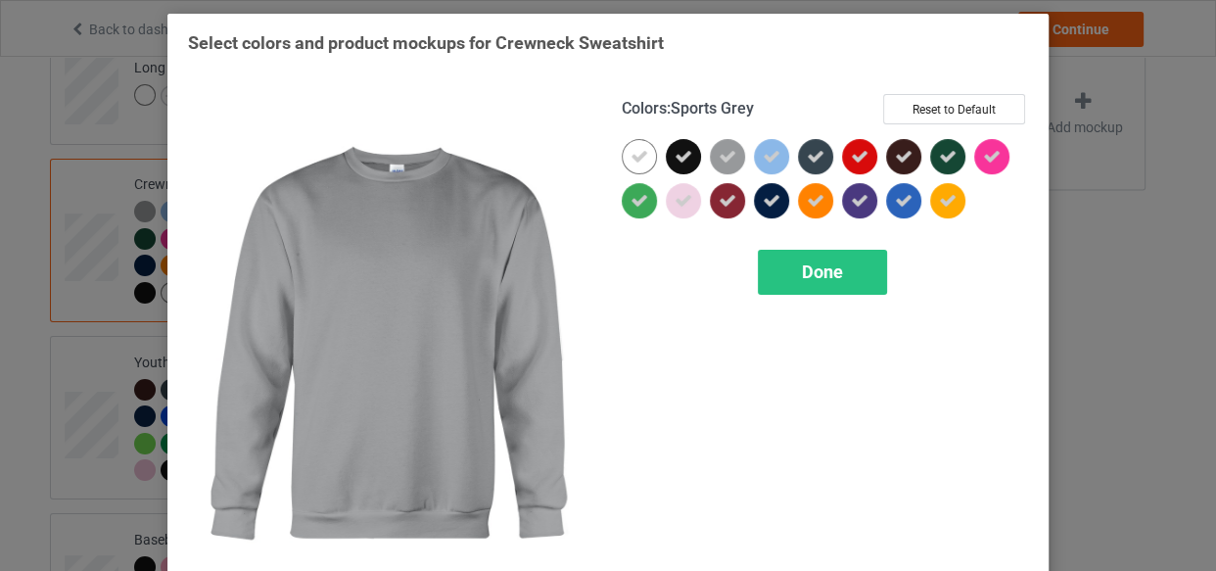
click at [722, 157] on icon at bounding box center [728, 157] width 18 height 18
click at [722, 157] on div at bounding box center [727, 156] width 35 height 35
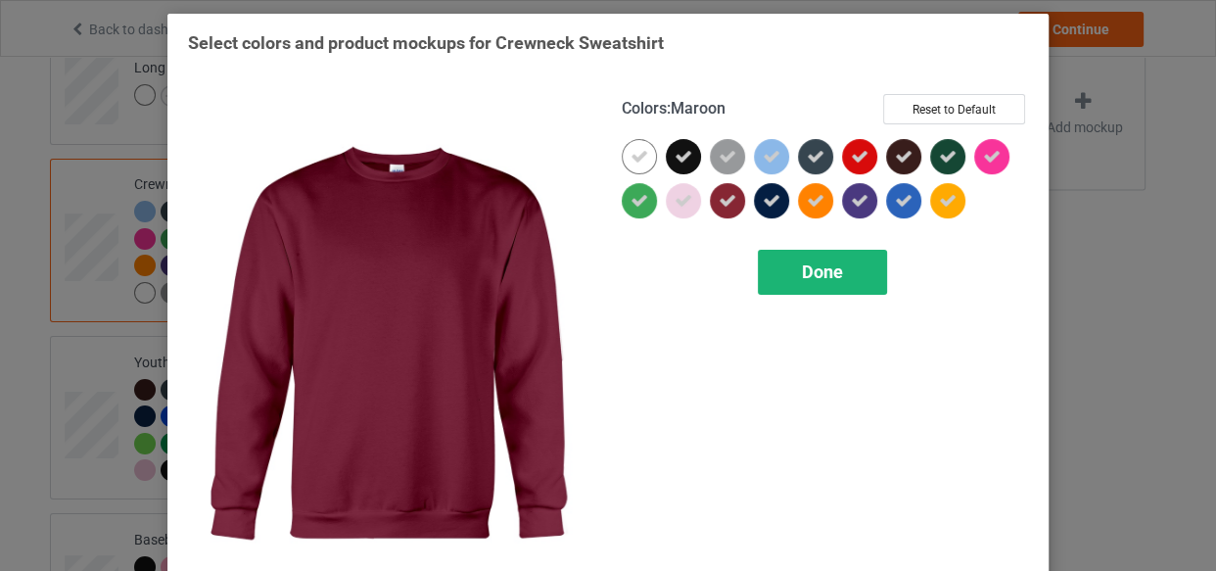
click at [807, 274] on span "Done" at bounding box center [822, 271] width 41 height 21
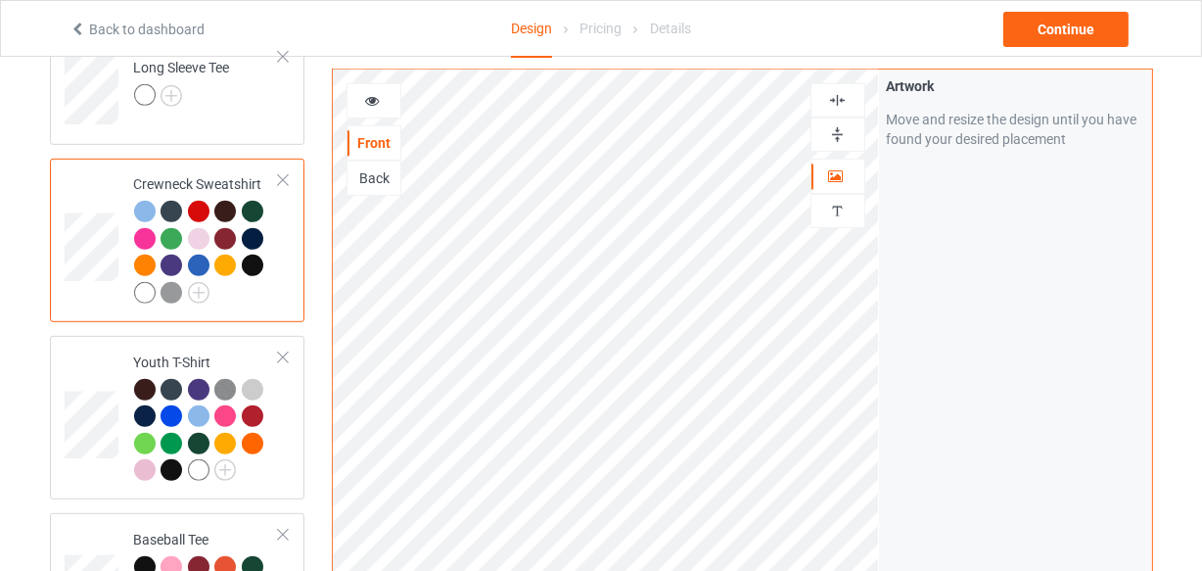
scroll to position [506, 0]
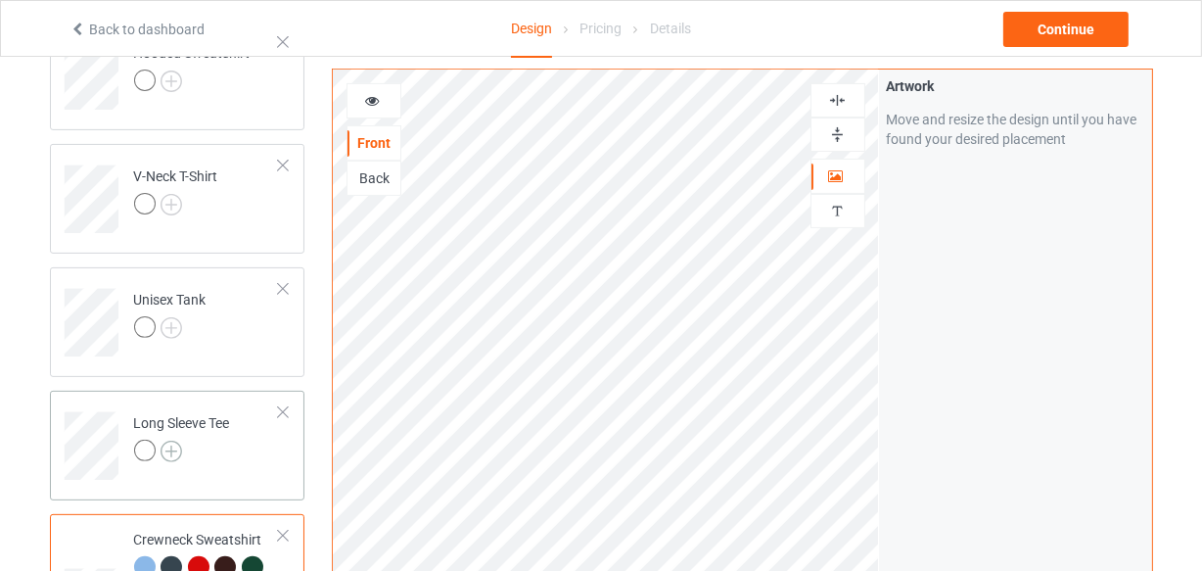
click at [167, 445] on img at bounding box center [172, 452] width 22 height 22
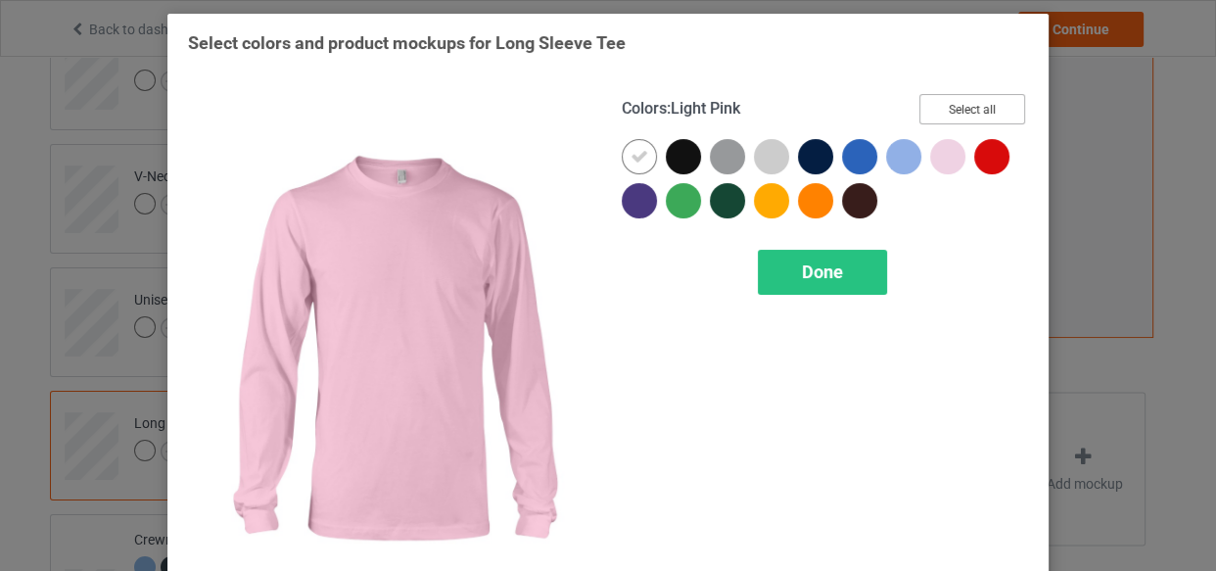
click at [968, 104] on button "Select all" at bounding box center [972, 109] width 106 height 30
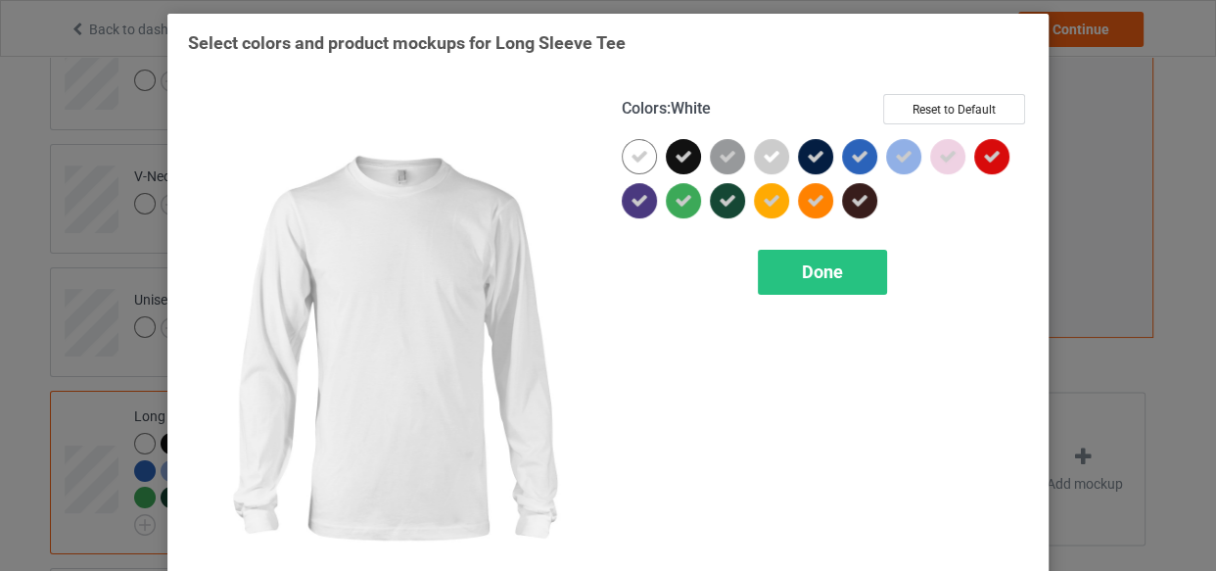
click at [634, 159] on icon at bounding box center [639, 157] width 18 height 18
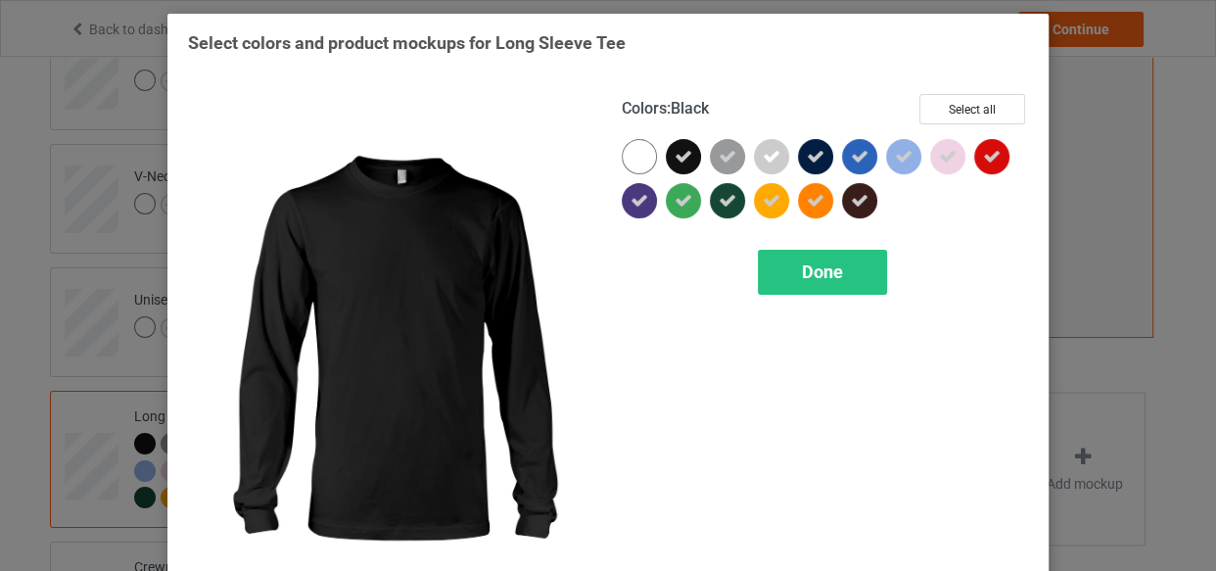
click at [692, 159] on div at bounding box center [683, 156] width 35 height 35
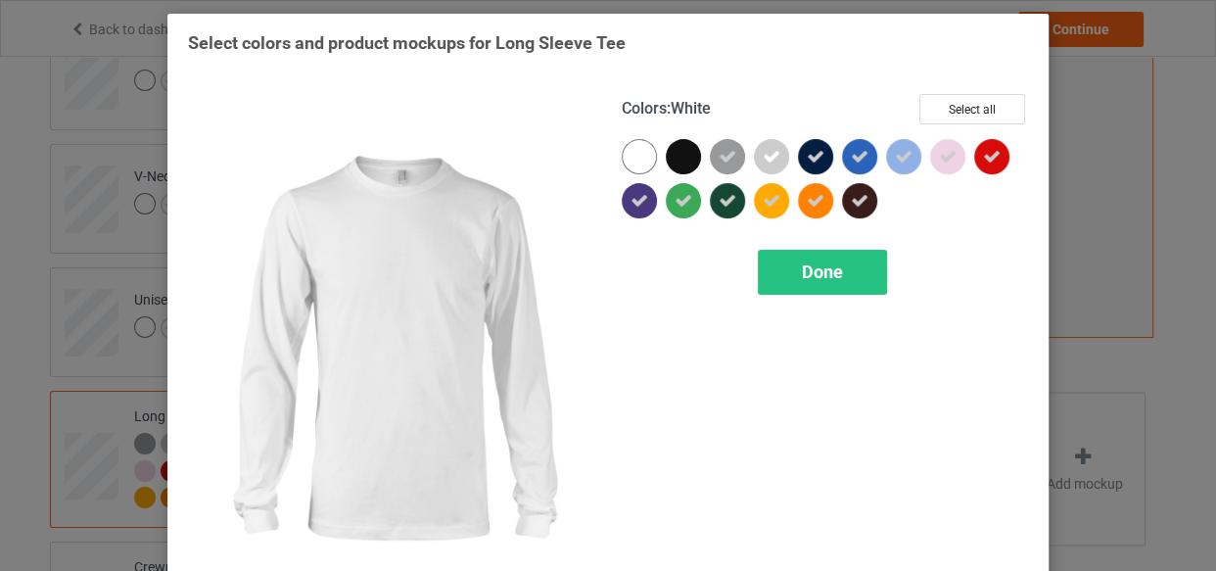
click at [627, 152] on div at bounding box center [639, 156] width 35 height 35
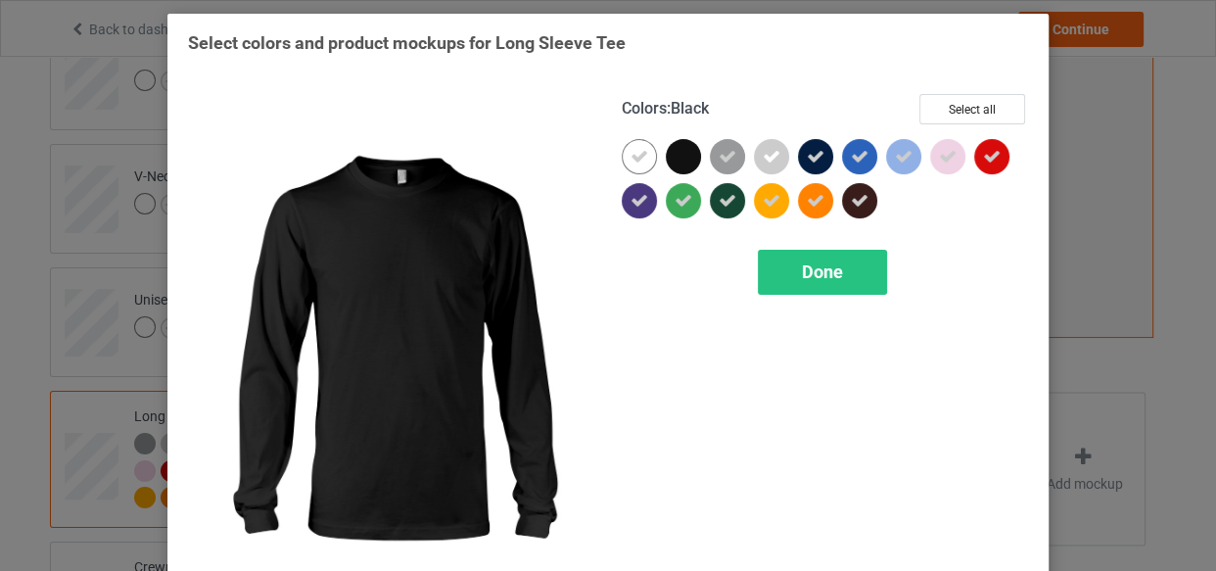
click at [685, 157] on div at bounding box center [683, 156] width 35 height 35
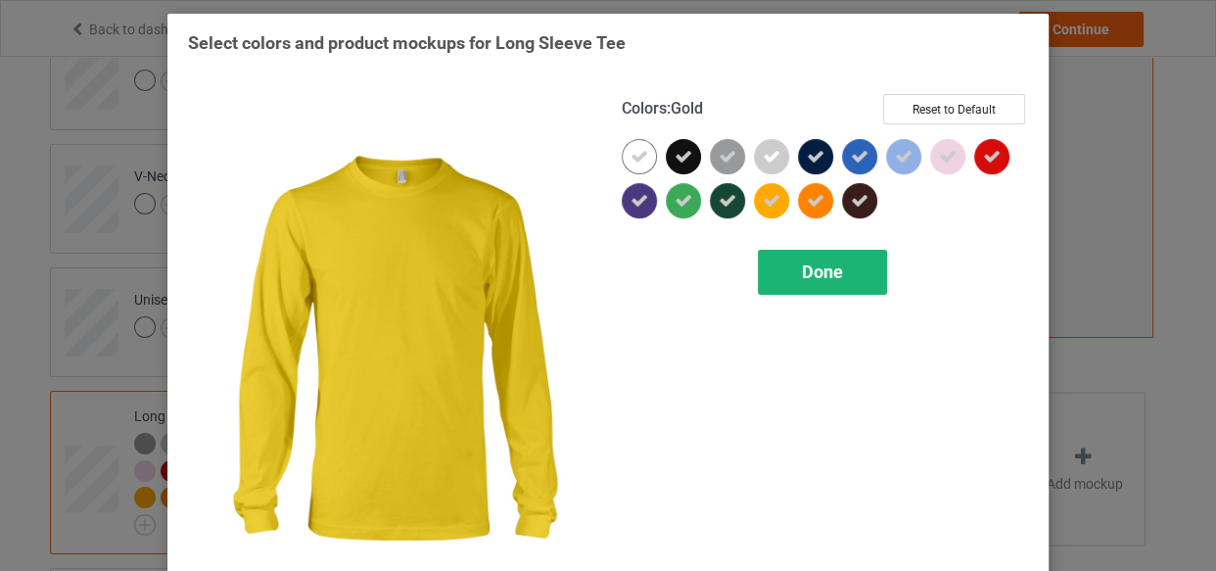
click at [839, 267] on div "Done" at bounding box center [822, 272] width 129 height 45
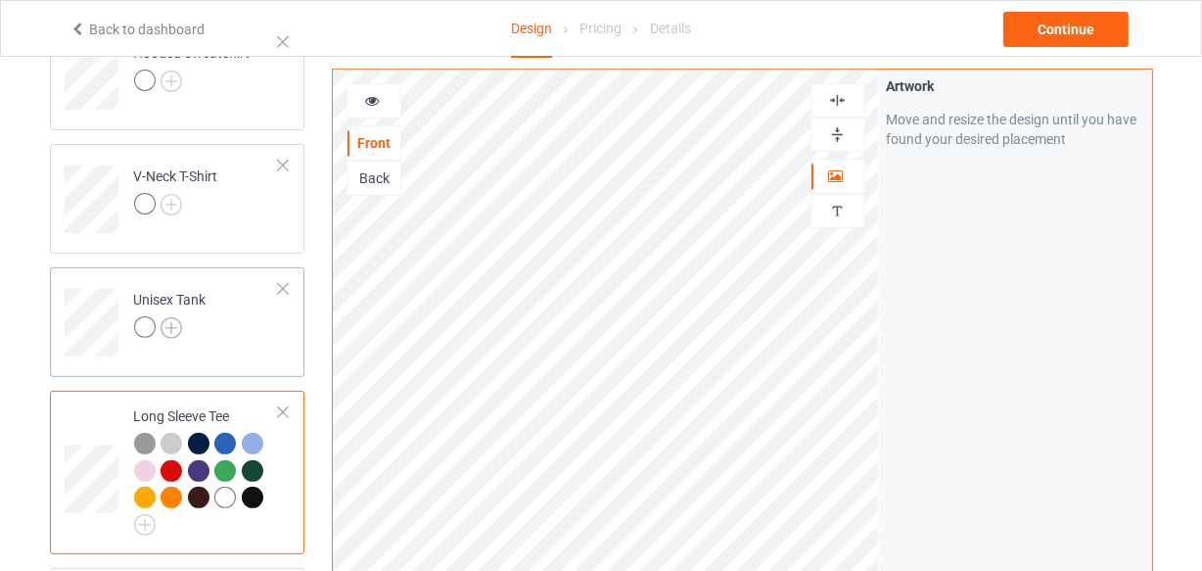
click at [179, 330] on img at bounding box center [172, 328] width 22 height 22
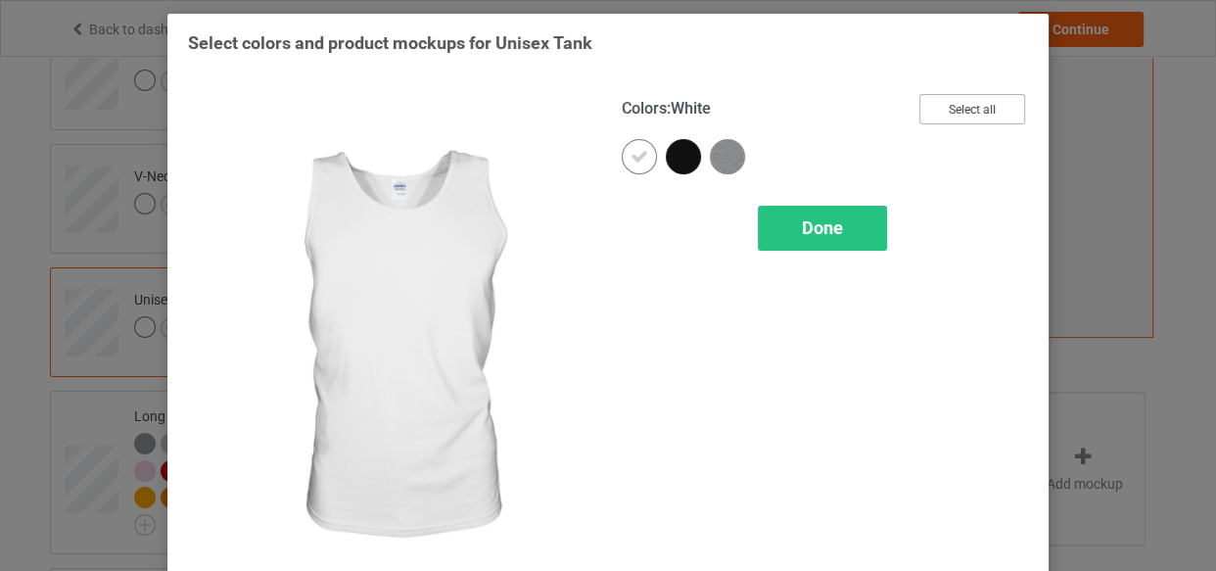
click at [965, 106] on button "Select all" at bounding box center [972, 109] width 106 height 30
click at [827, 225] on span "Done" at bounding box center [822, 227] width 41 height 21
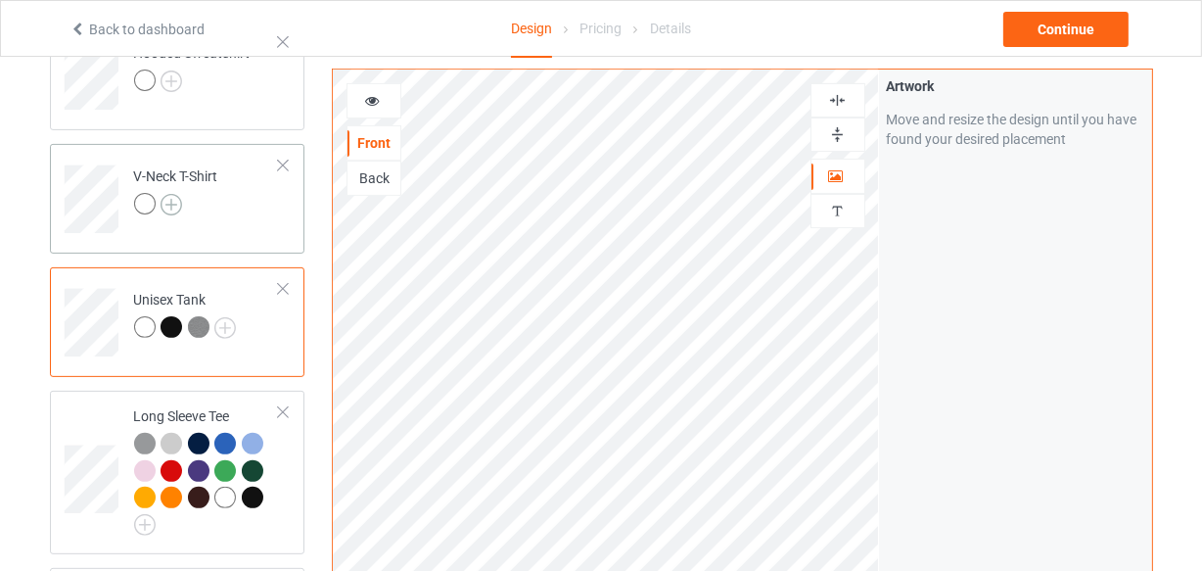
click at [178, 199] on img at bounding box center [172, 205] width 22 height 22
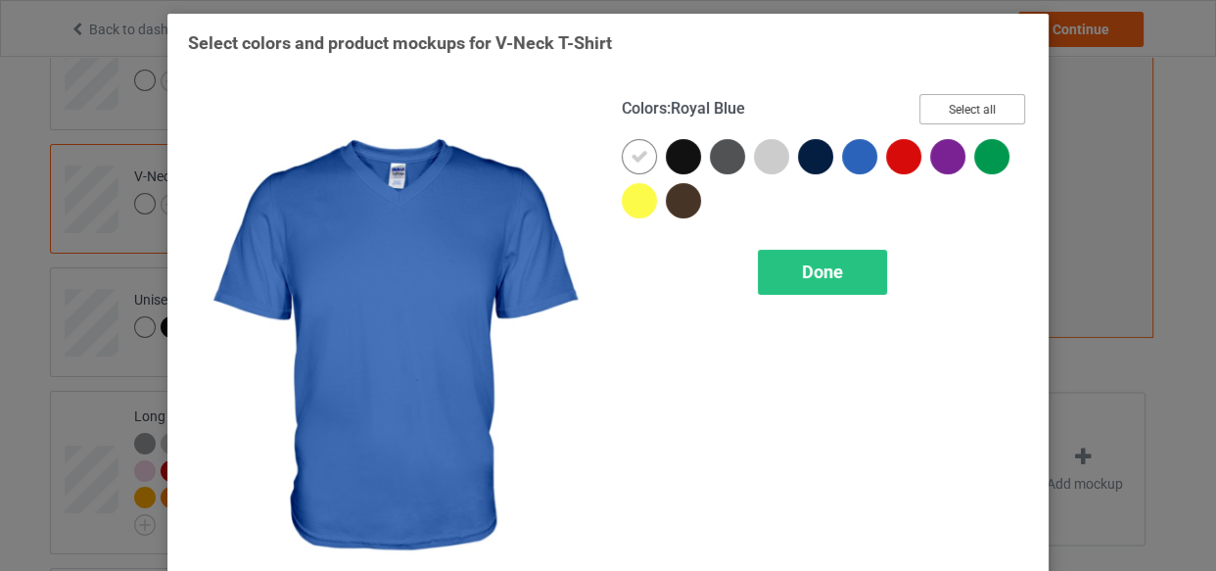
click at [952, 115] on button "Select all" at bounding box center [972, 109] width 106 height 30
click at [637, 145] on div at bounding box center [639, 156] width 35 height 35
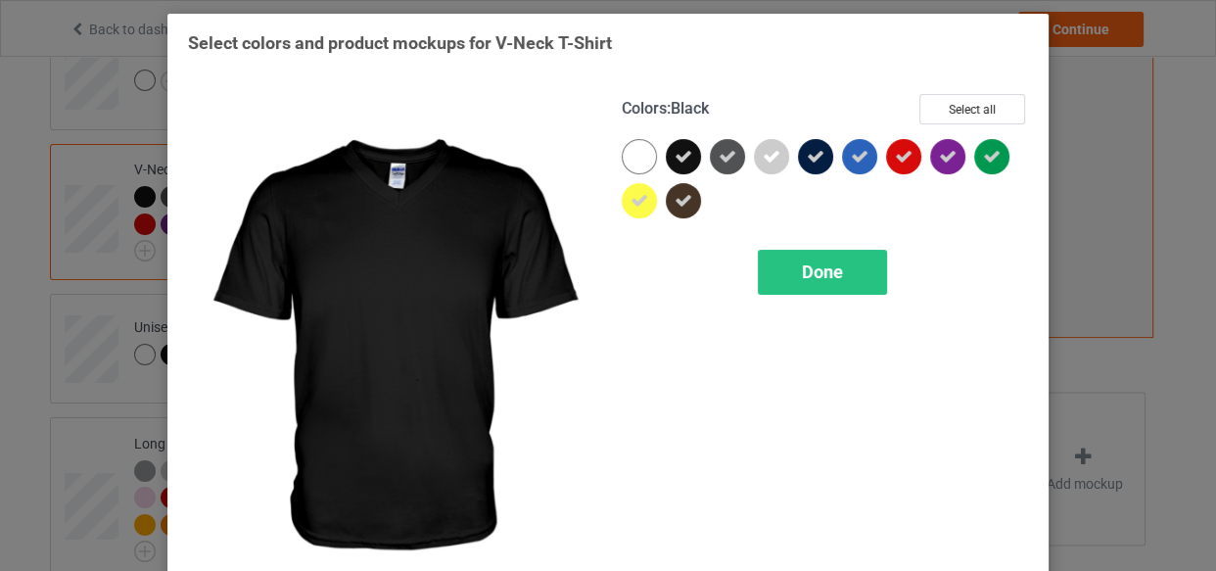
click at [666, 145] on div at bounding box center [683, 156] width 35 height 35
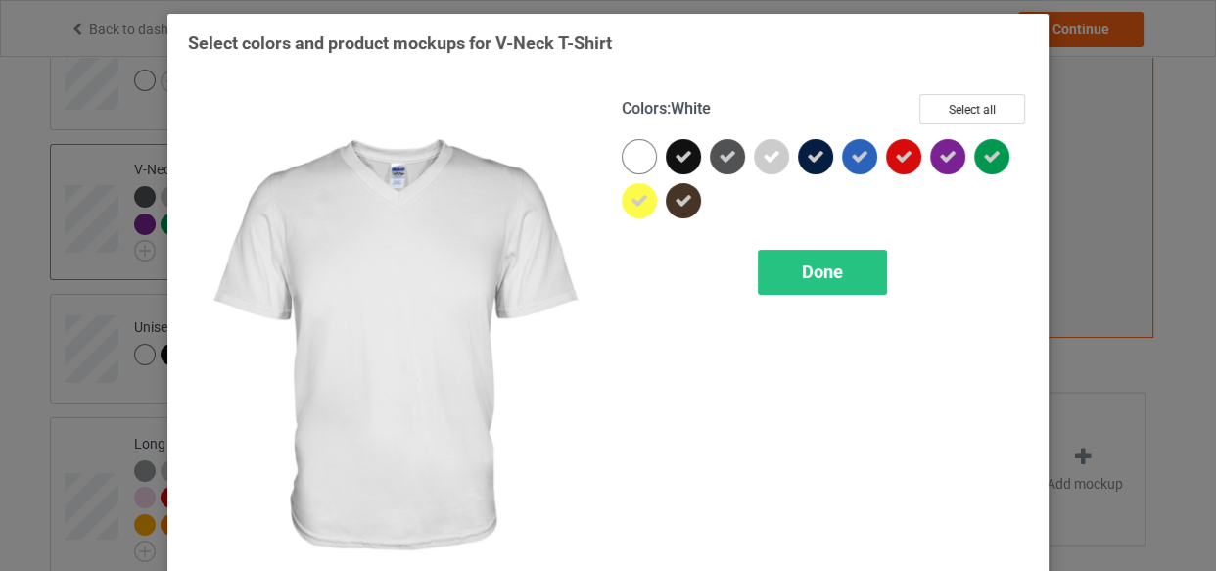
click at [627, 150] on div at bounding box center [639, 156] width 35 height 35
click at [773, 254] on div "Done" at bounding box center [822, 272] width 129 height 45
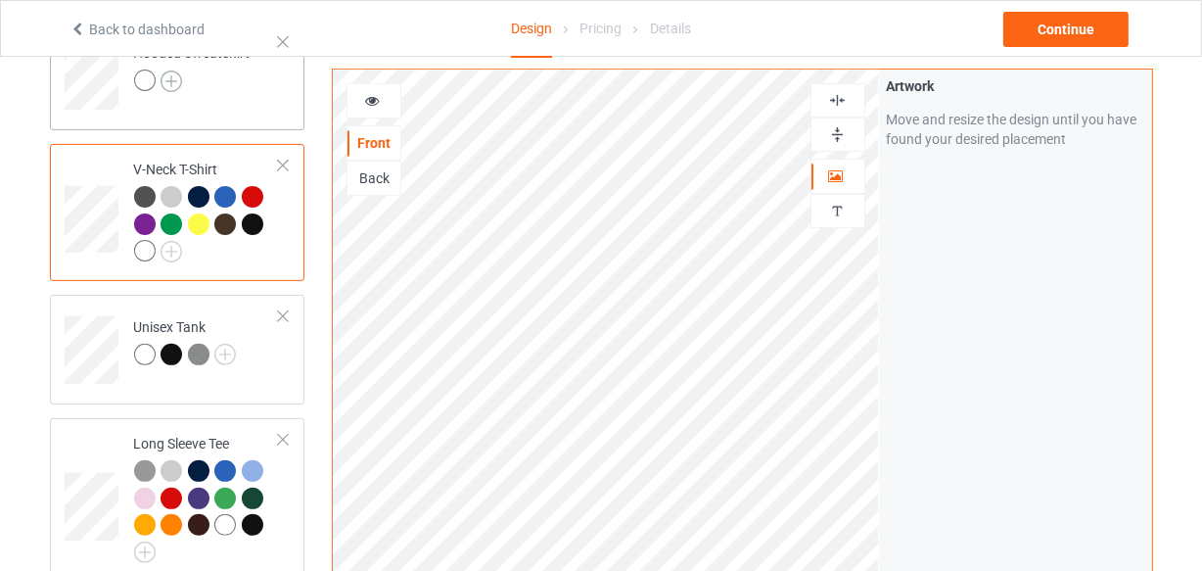
click at [170, 78] on img at bounding box center [172, 81] width 22 height 22
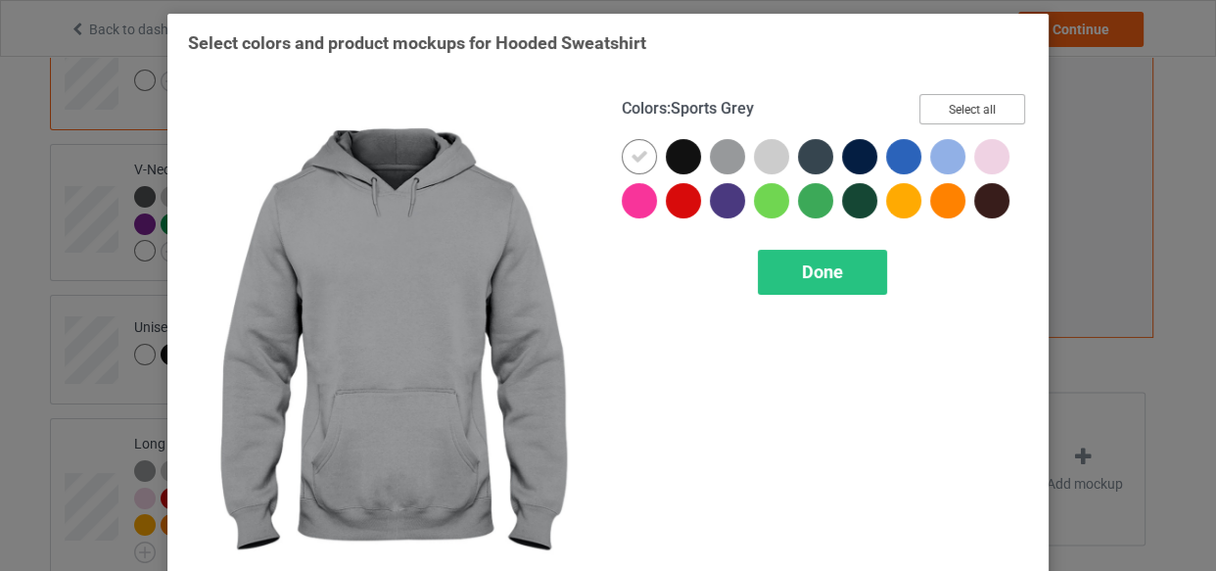
click at [959, 101] on button "Select all" at bounding box center [972, 109] width 106 height 30
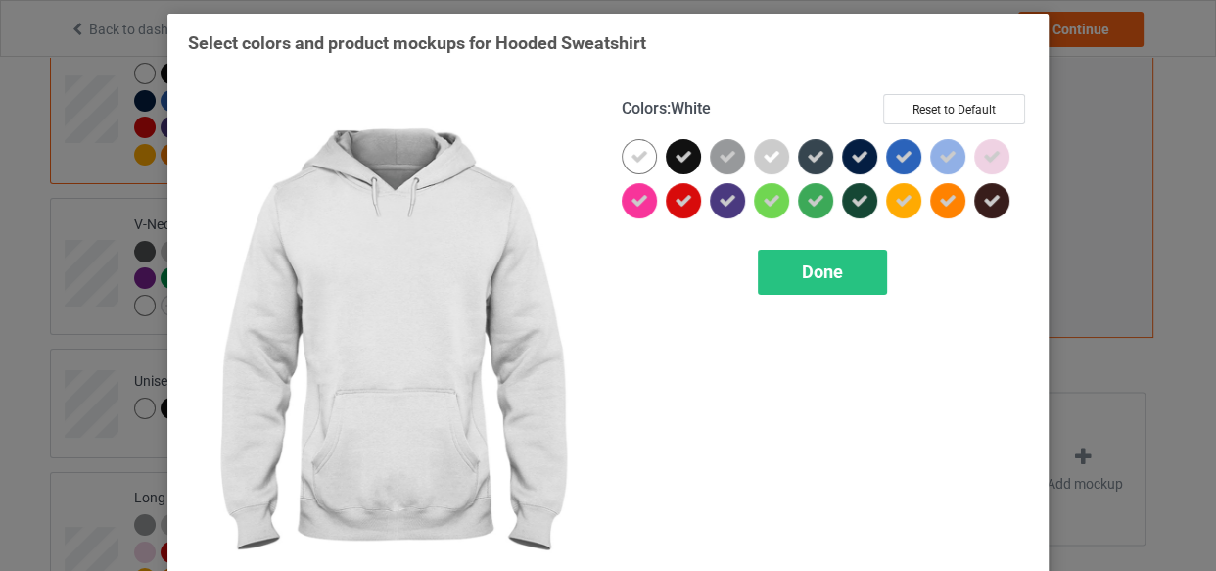
click at [644, 149] on div at bounding box center [639, 156] width 35 height 35
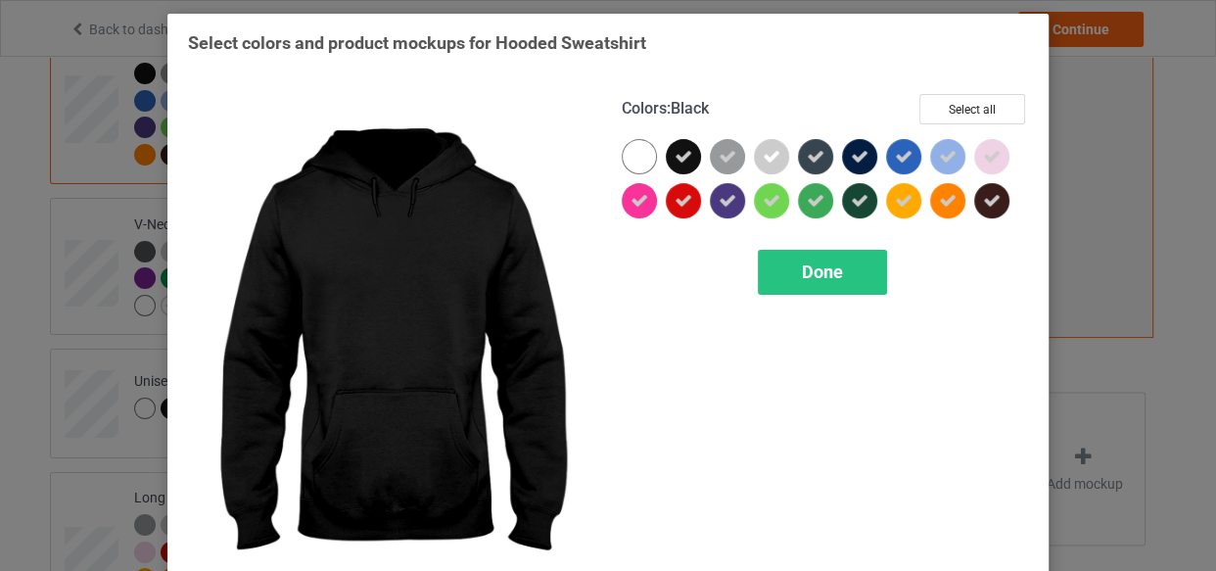
click at [674, 154] on icon at bounding box center [683, 157] width 18 height 18
click at [667, 154] on div at bounding box center [683, 156] width 35 height 35
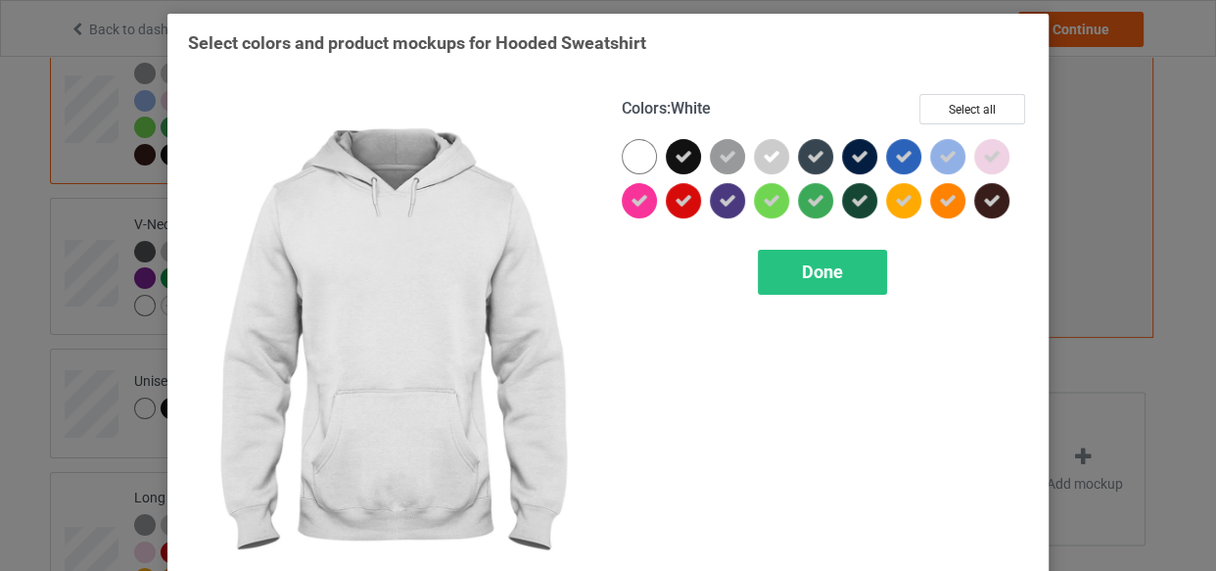
click at [628, 147] on div at bounding box center [639, 156] width 35 height 35
click at [799, 284] on div "Done" at bounding box center [822, 272] width 129 height 45
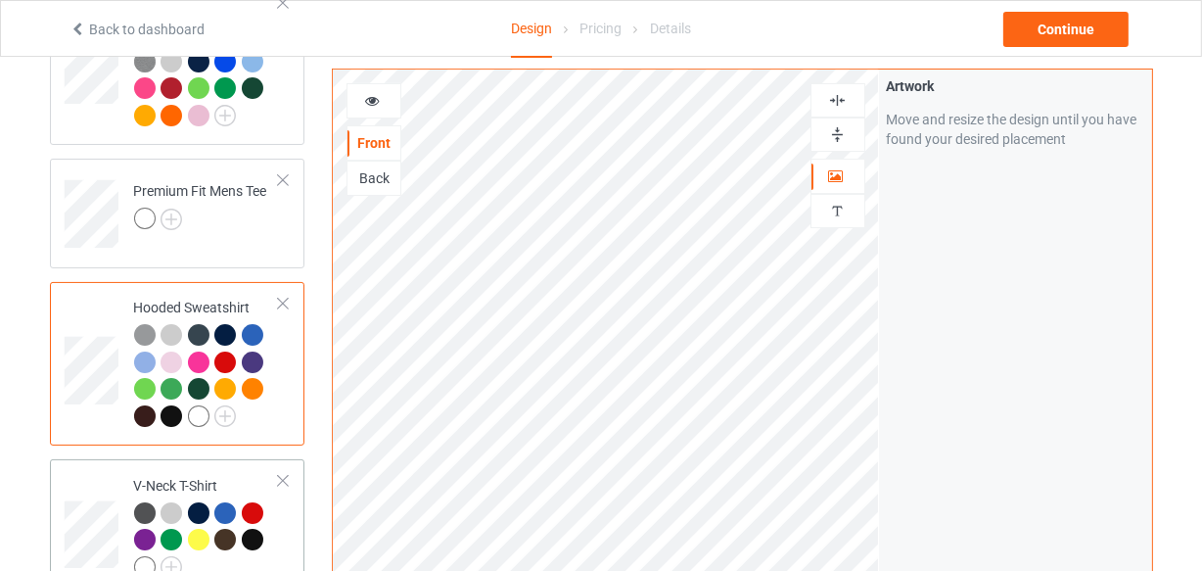
scroll to position [239, 0]
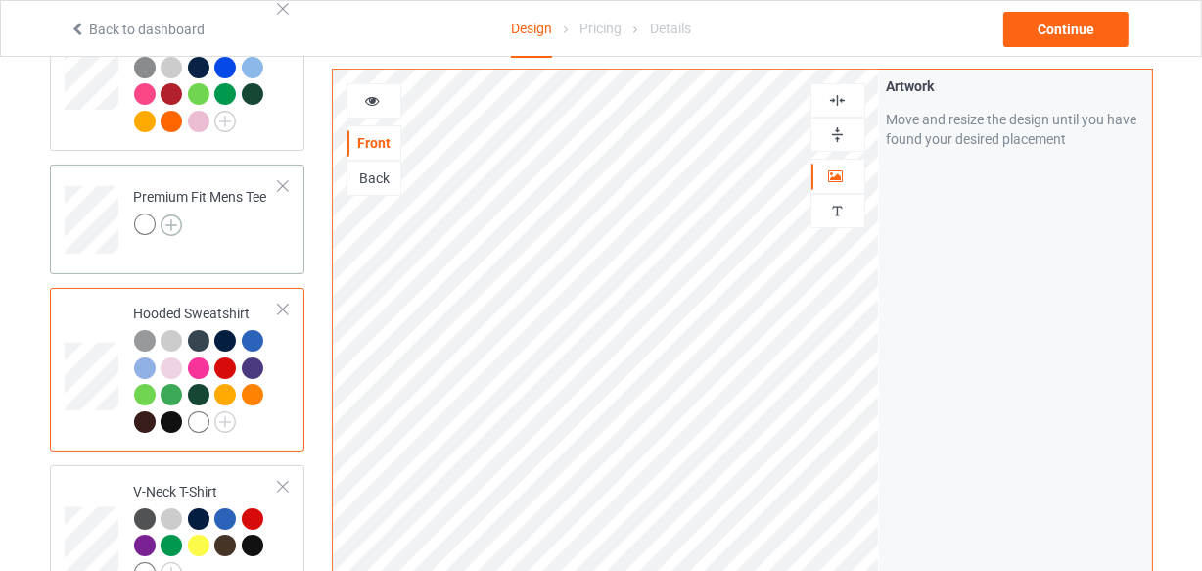
click at [175, 221] on img at bounding box center [172, 225] width 22 height 22
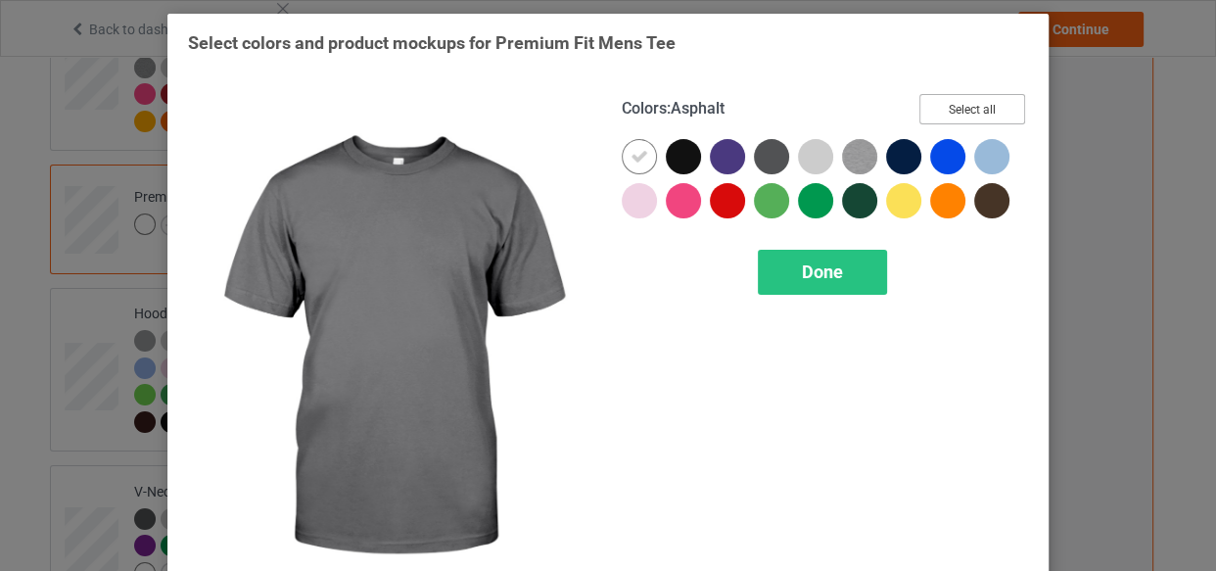
click at [979, 98] on button "Select all" at bounding box center [972, 109] width 106 height 30
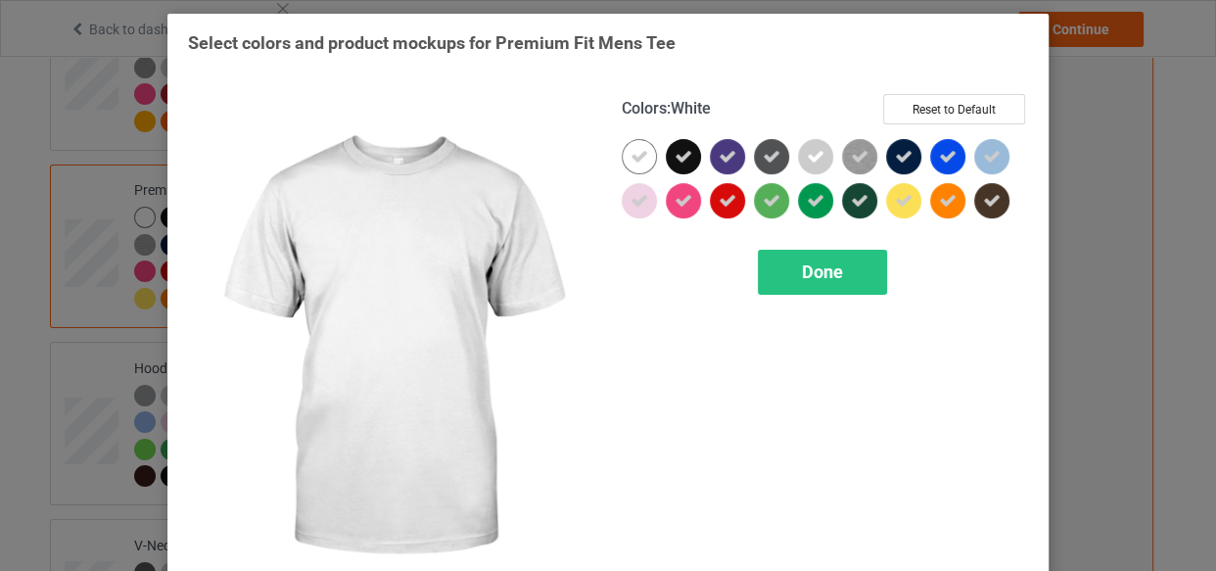
click at [630, 148] on icon at bounding box center [639, 157] width 18 height 18
click at [674, 155] on icon at bounding box center [683, 157] width 18 height 18
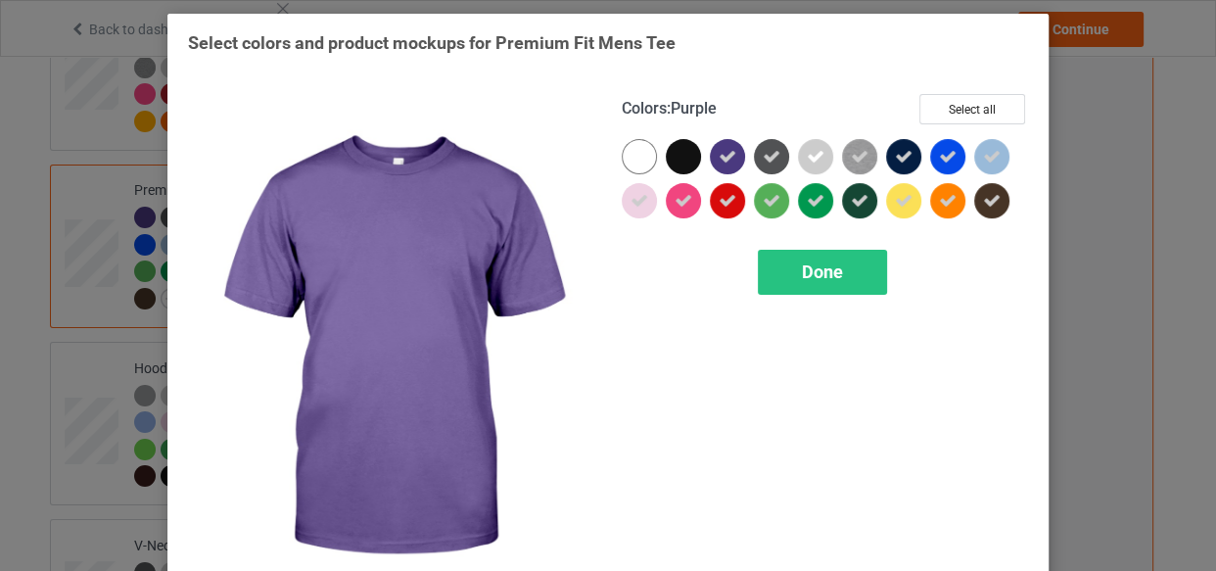
click at [720, 155] on icon at bounding box center [728, 157] width 18 height 18
click at [725, 155] on div at bounding box center [727, 156] width 35 height 35
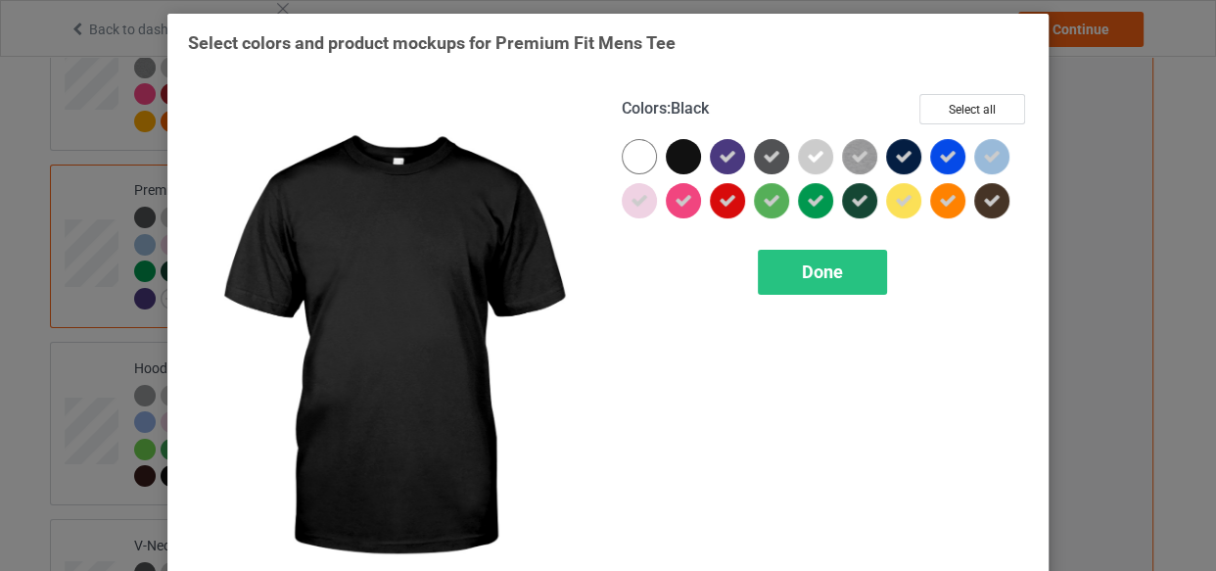
click at [677, 157] on div at bounding box center [683, 156] width 35 height 35
click at [631, 143] on div at bounding box center [639, 156] width 35 height 35
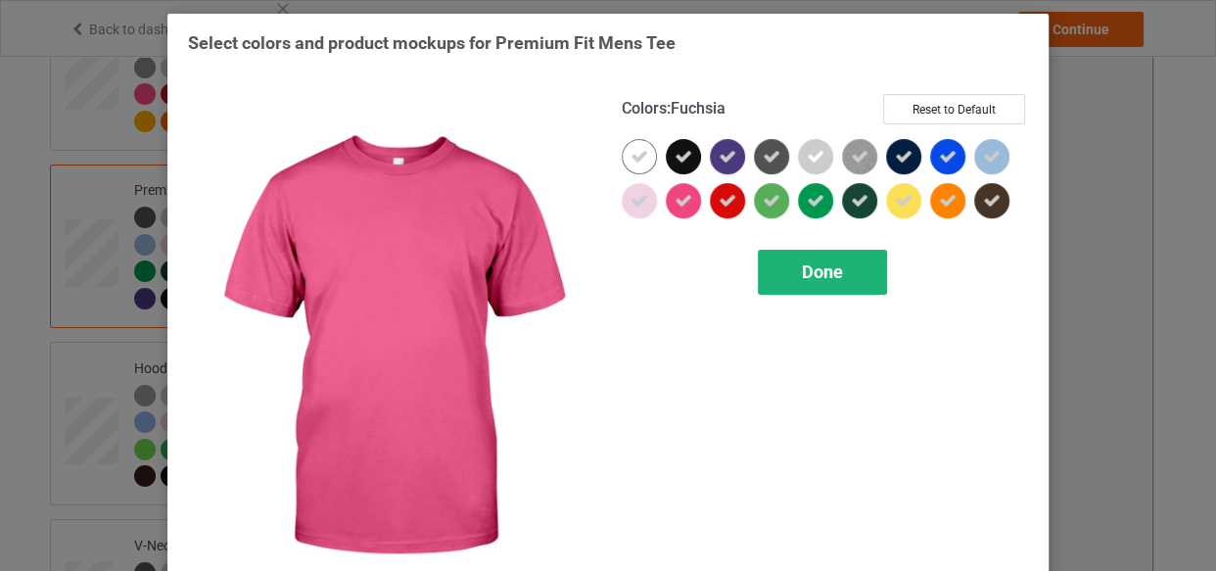
click at [812, 279] on span "Done" at bounding box center [822, 271] width 41 height 21
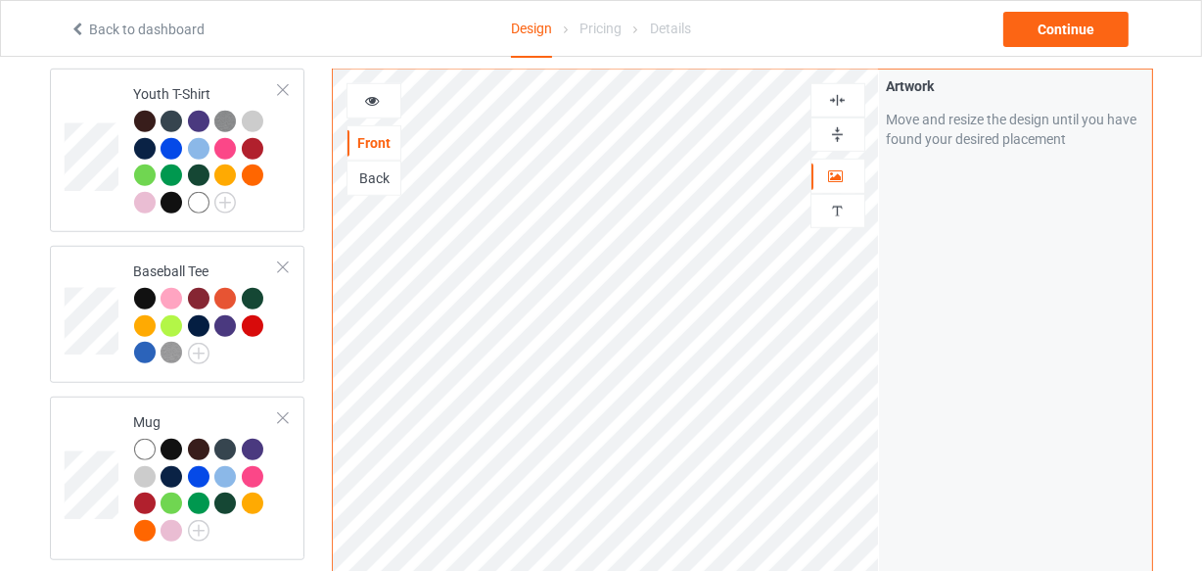
scroll to position [1485, 0]
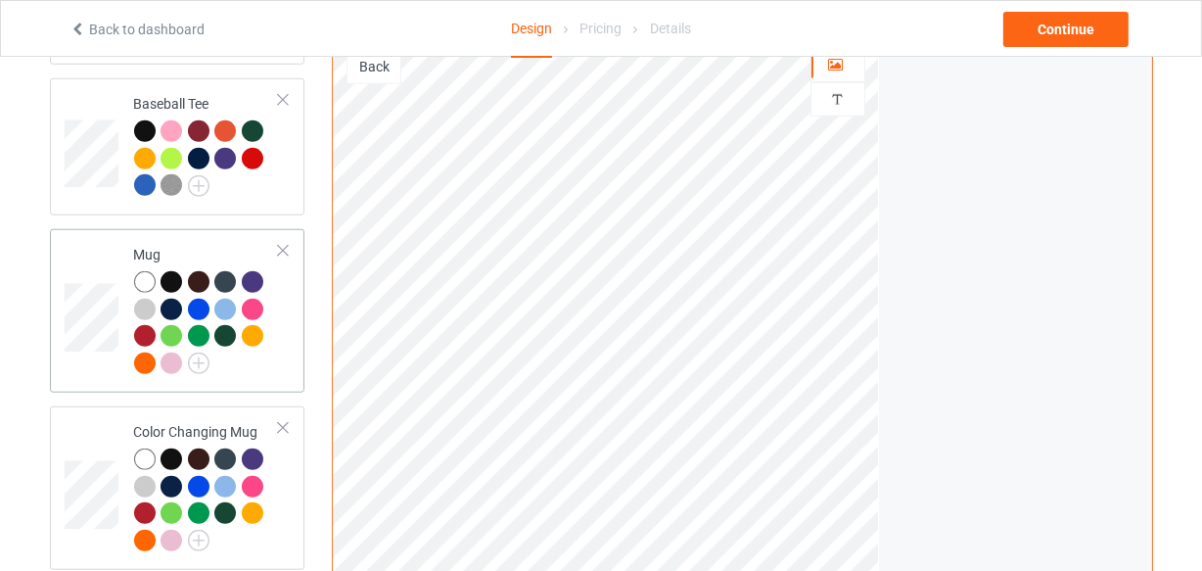
click at [274, 373] on div at bounding box center [207, 325] width 146 height 108
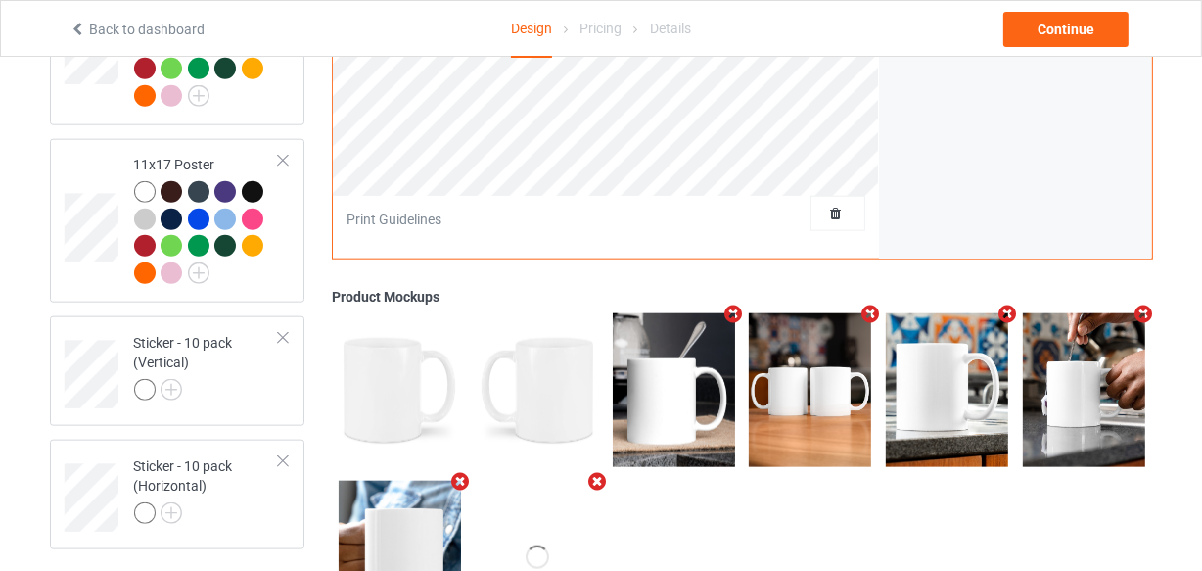
scroll to position [2019, 0]
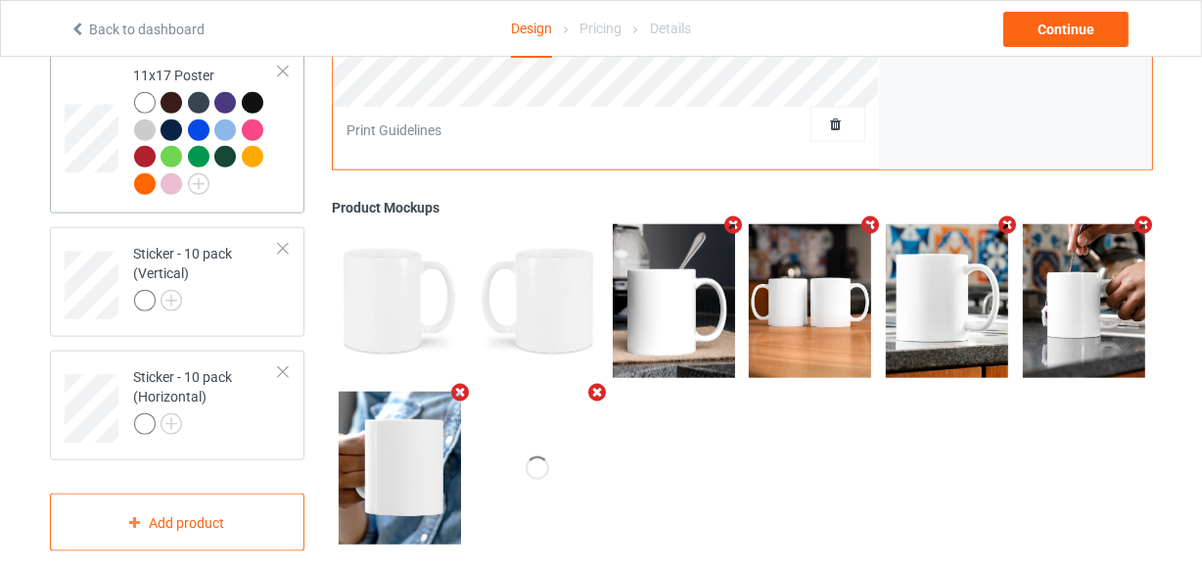
click at [251, 194] on div at bounding box center [207, 146] width 146 height 108
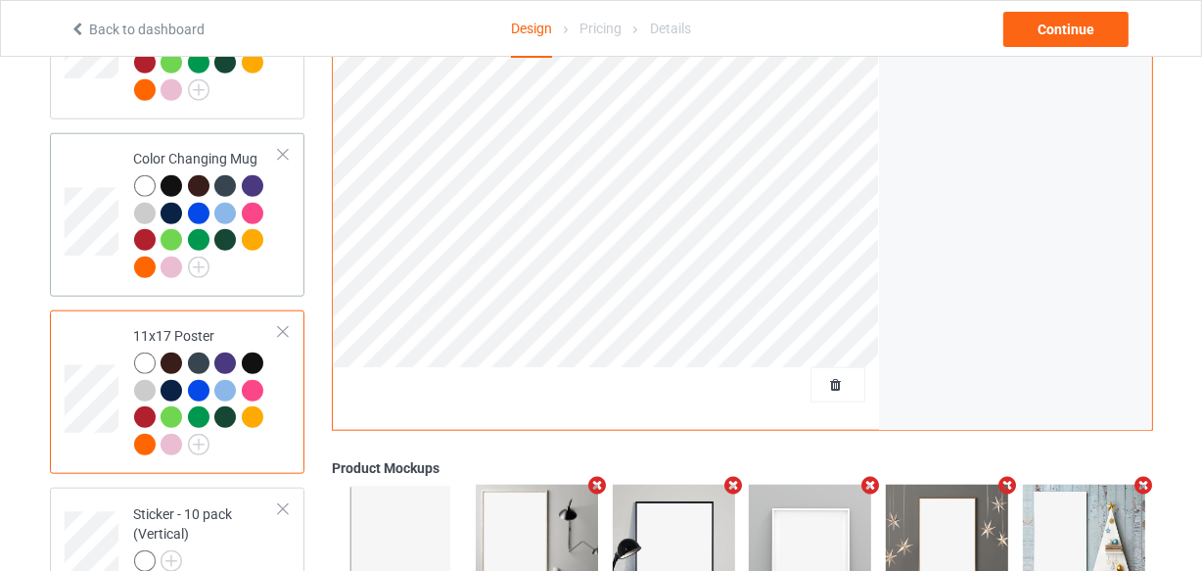
scroll to position [1752, 0]
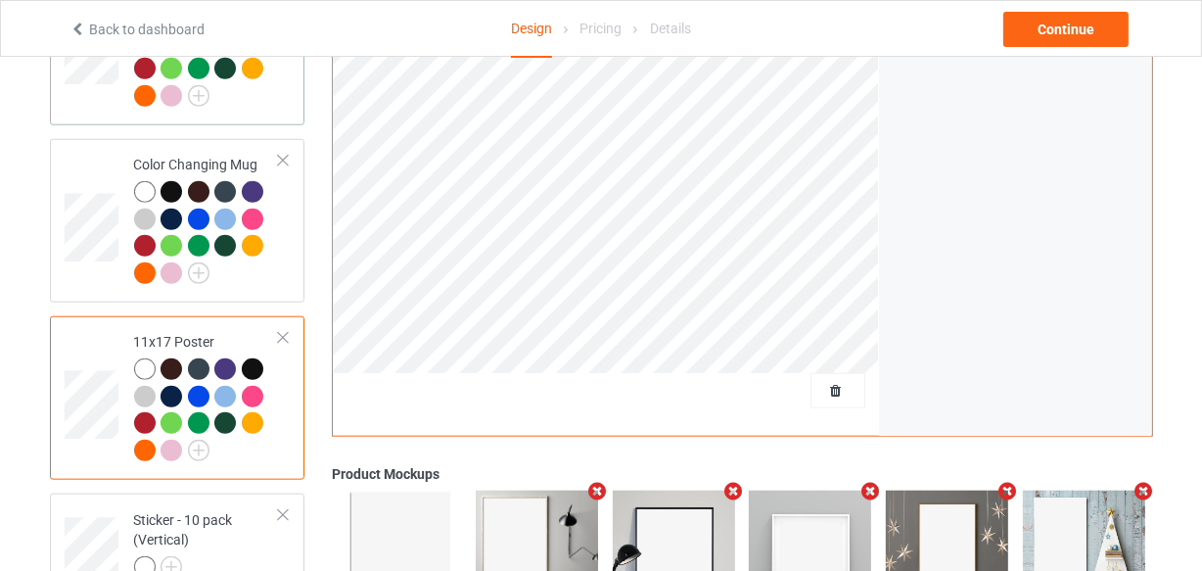
click at [262, 114] on td "Mug" at bounding box center [206, 44] width 167 height 148
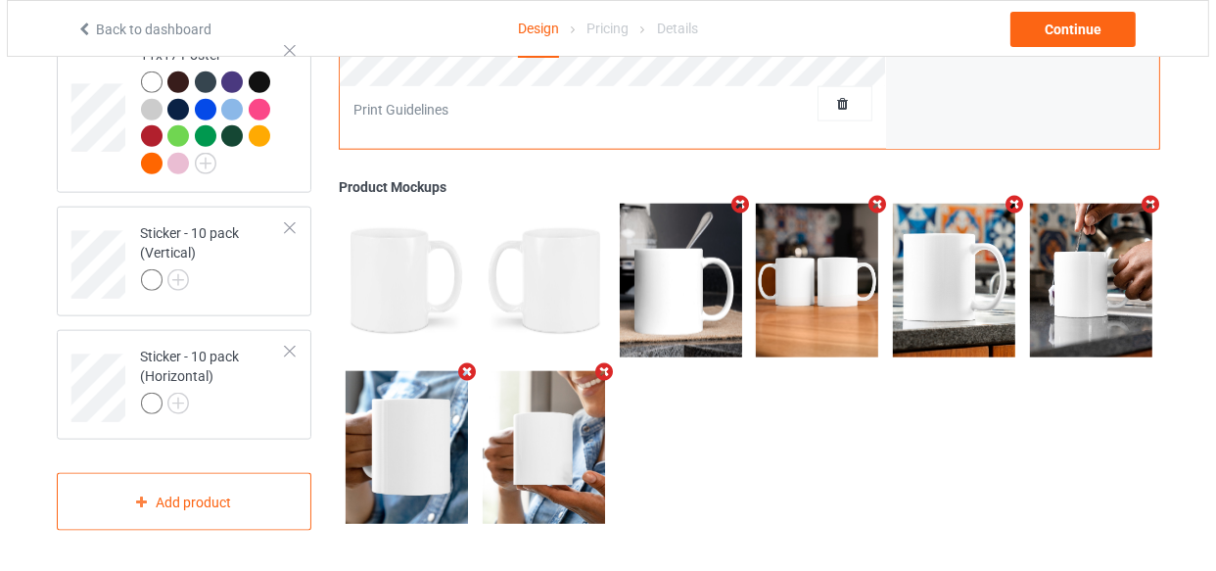
scroll to position [2042, 0]
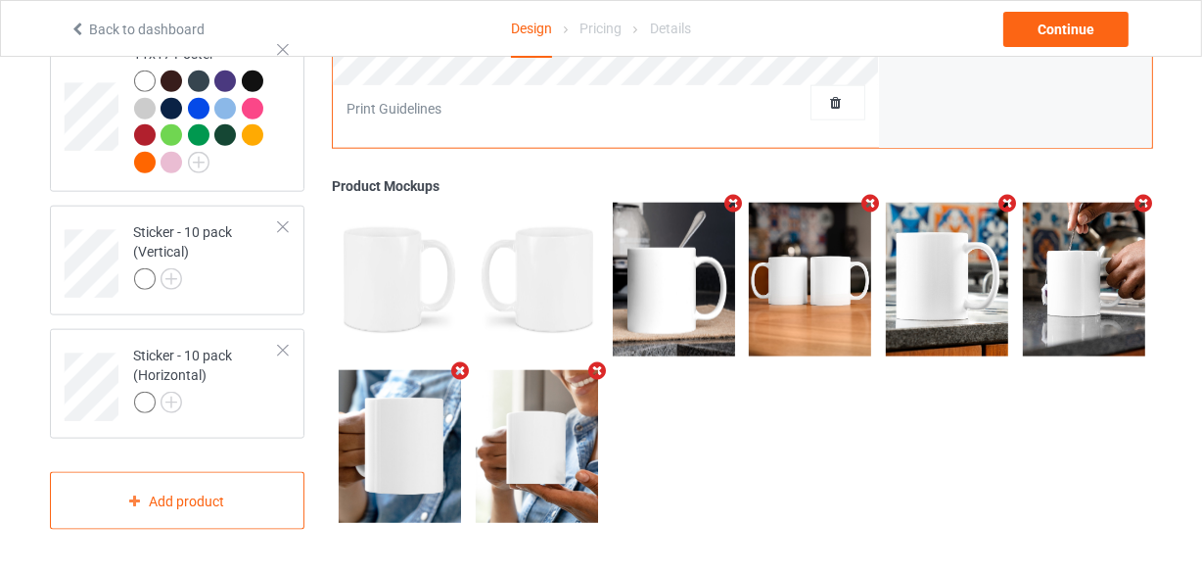
click at [596, 368] on icon "Remove mockup" at bounding box center [596, 370] width 24 height 21
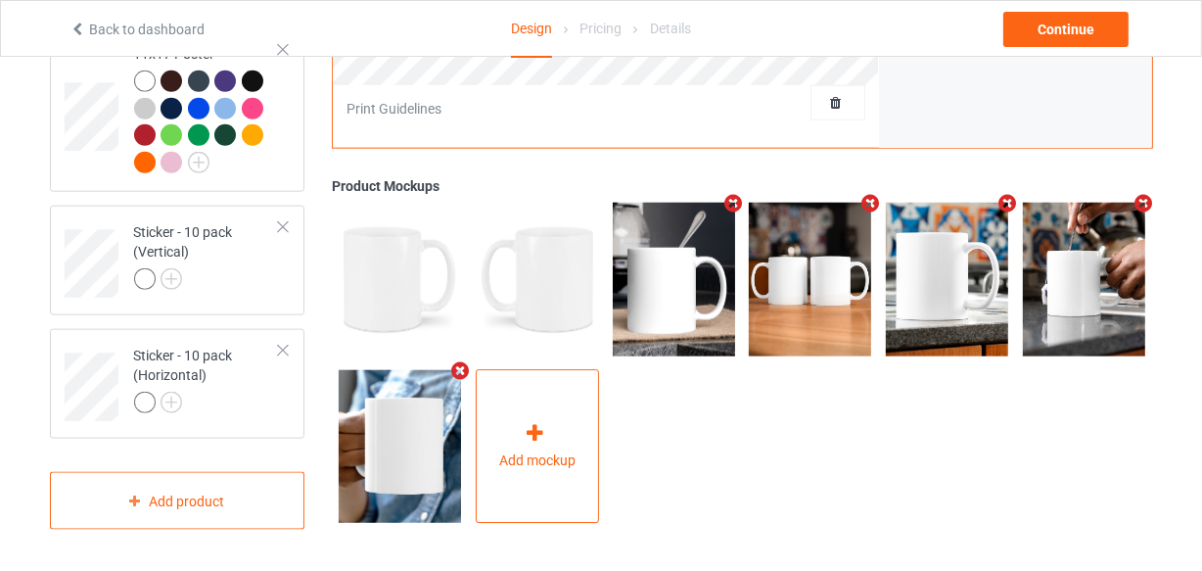
click at [525, 440] on icon at bounding box center [536, 433] width 24 height 21
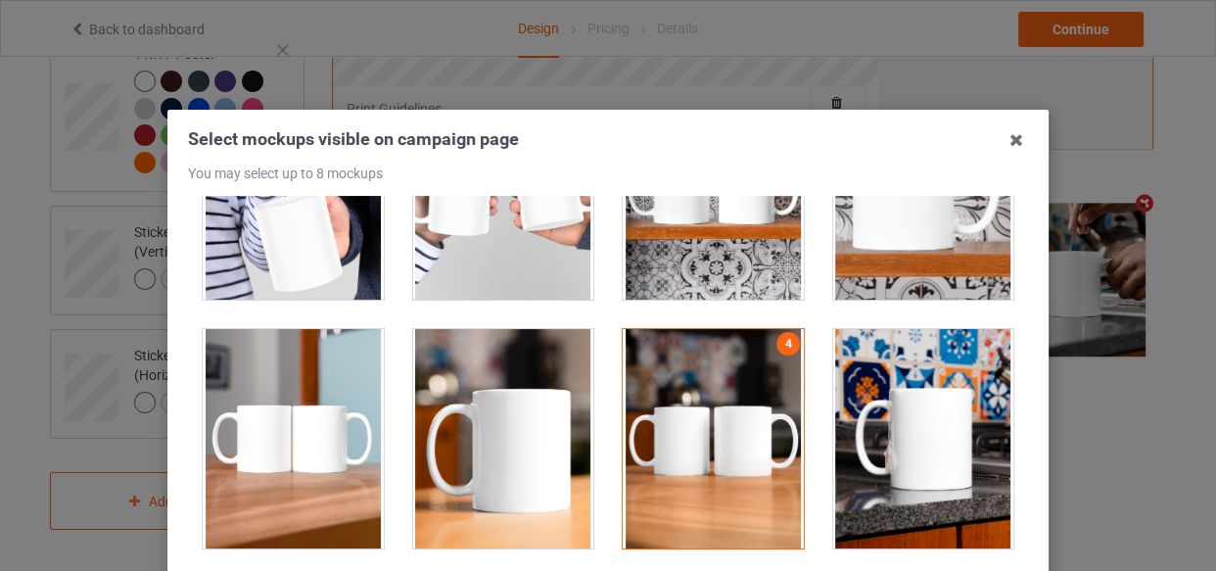
scroll to position [3292, 0]
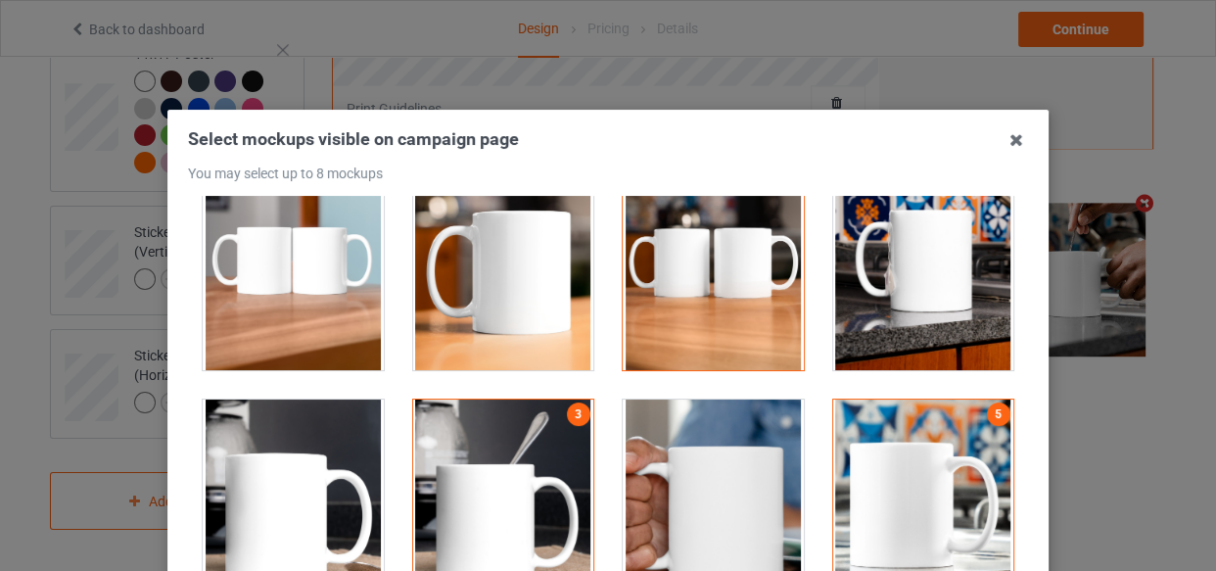
click at [560, 457] on div at bounding box center [503, 508] width 181 height 219
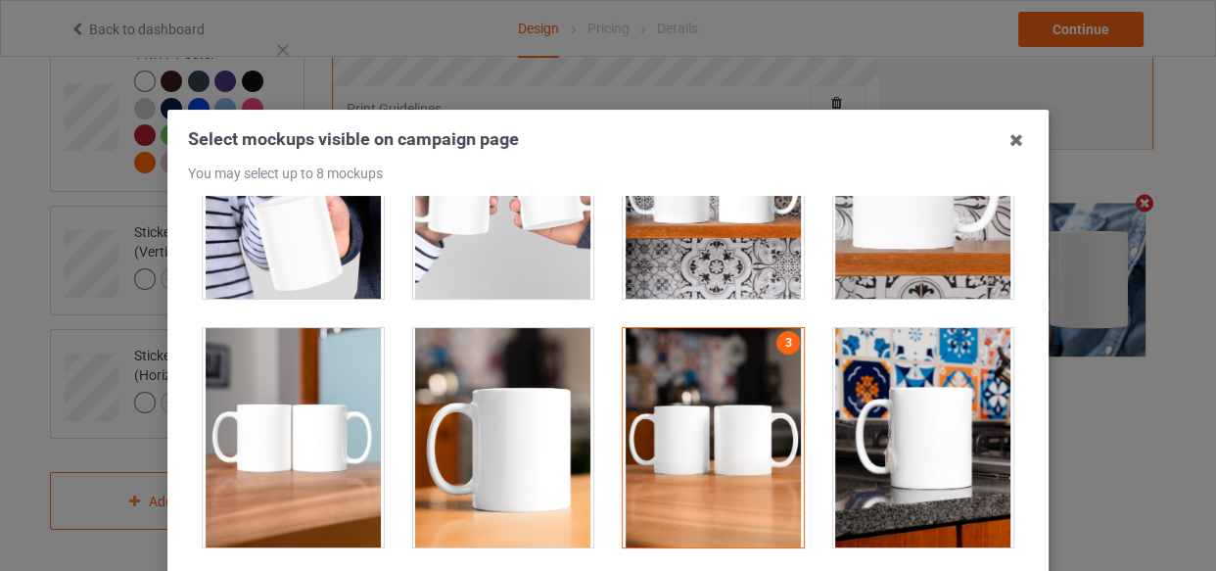
scroll to position [3114, 0]
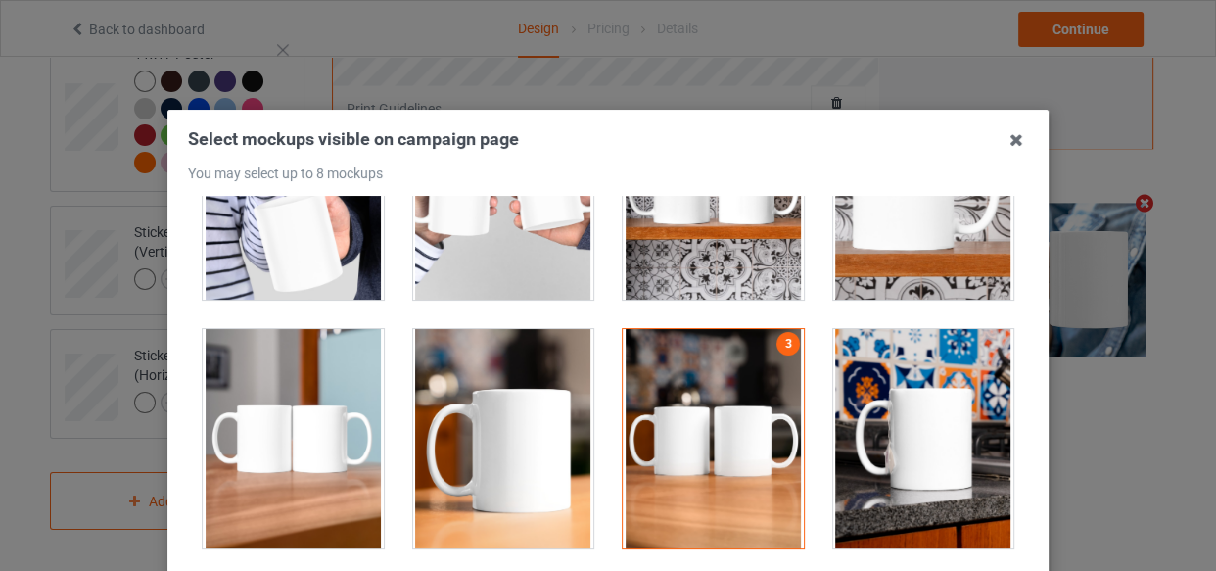
click at [661, 408] on div at bounding box center [713, 438] width 181 height 219
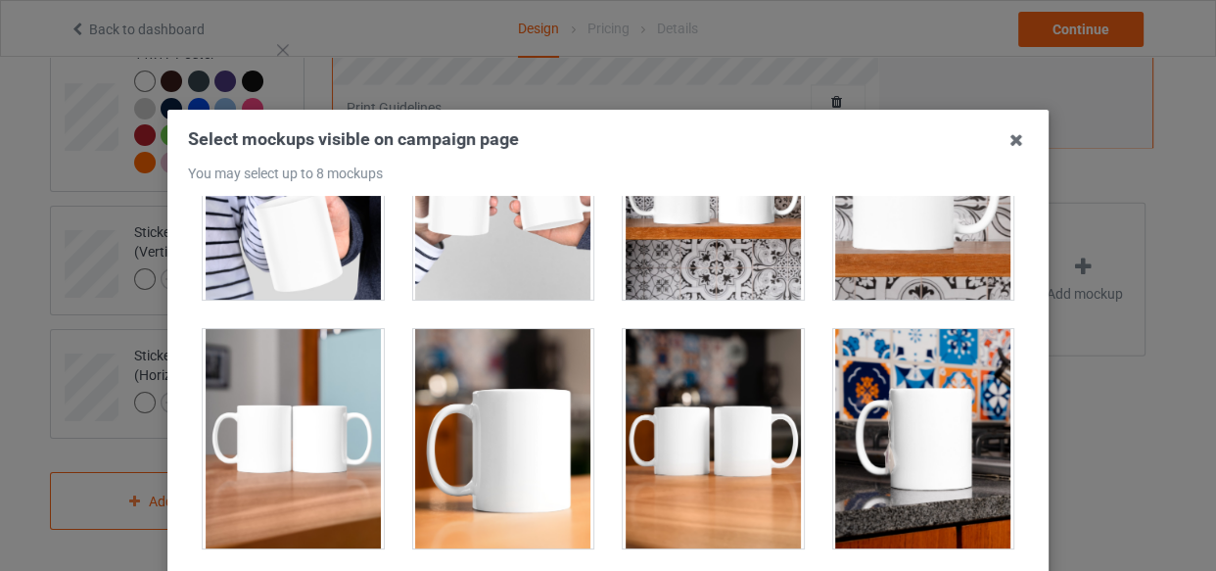
click at [481, 371] on div at bounding box center [503, 438] width 181 height 219
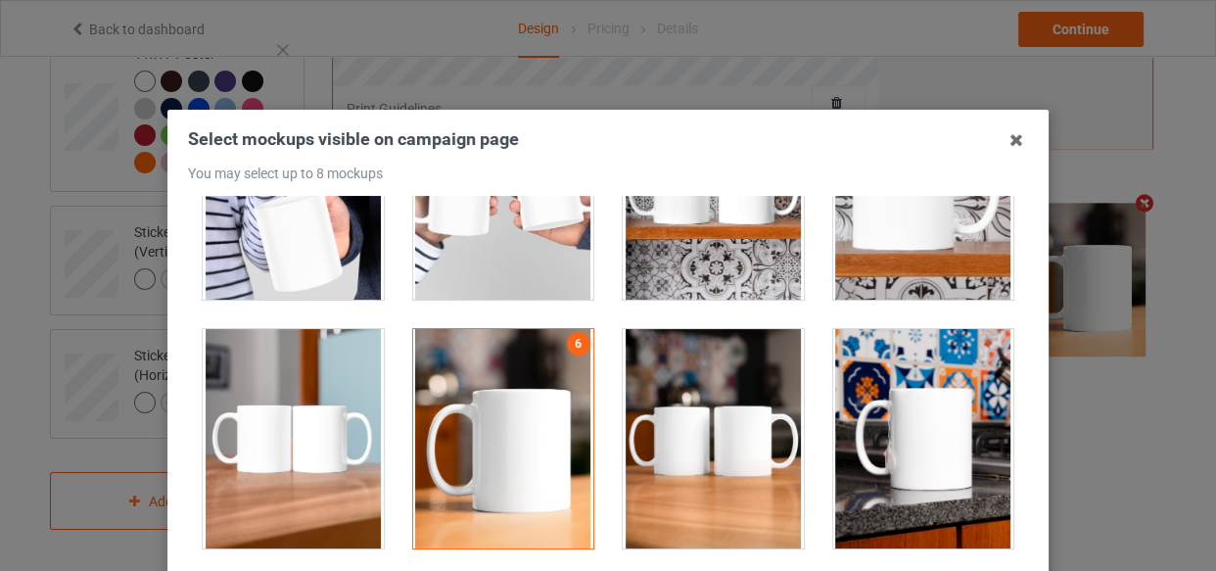
click at [694, 239] on div at bounding box center [713, 189] width 181 height 219
click at [865, 379] on div at bounding box center [923, 438] width 181 height 219
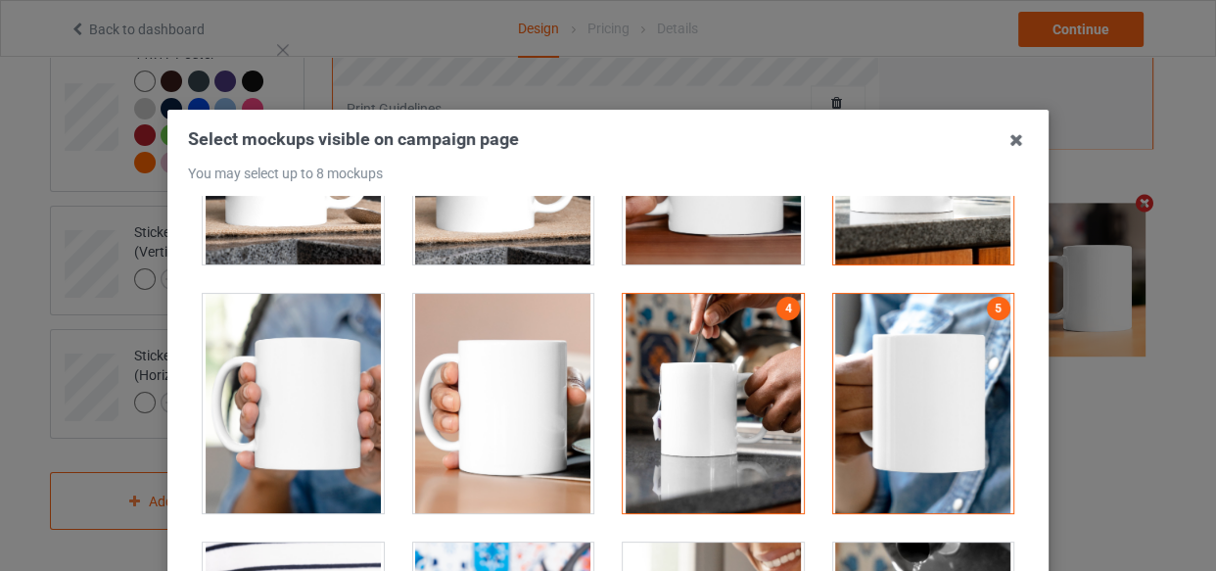
scroll to position [3648, 0]
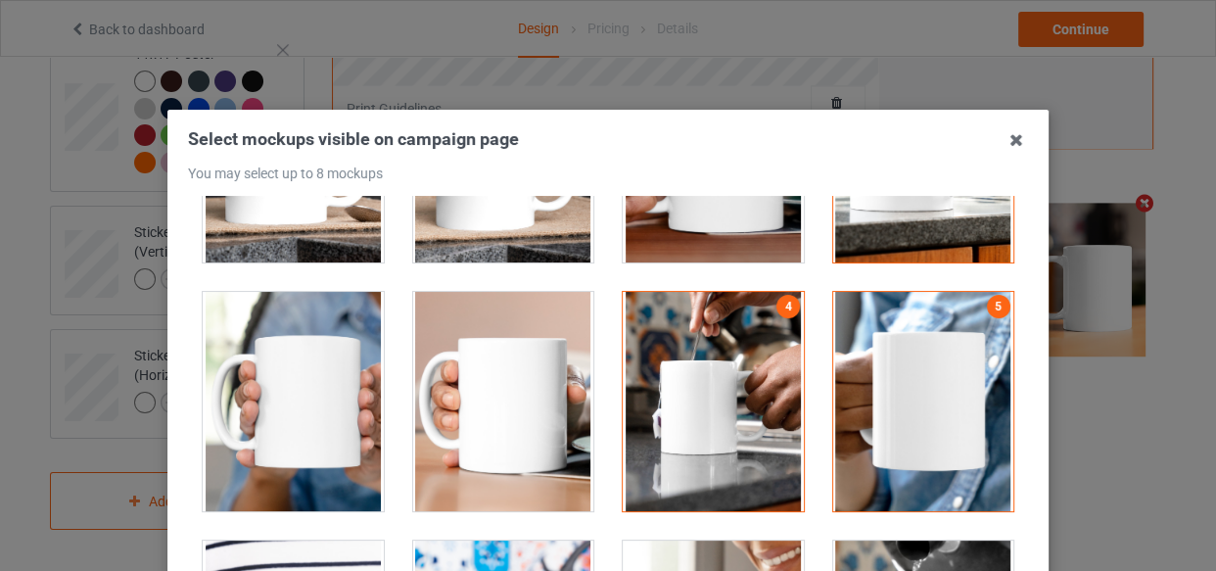
click at [723, 384] on div at bounding box center [713, 401] width 181 height 219
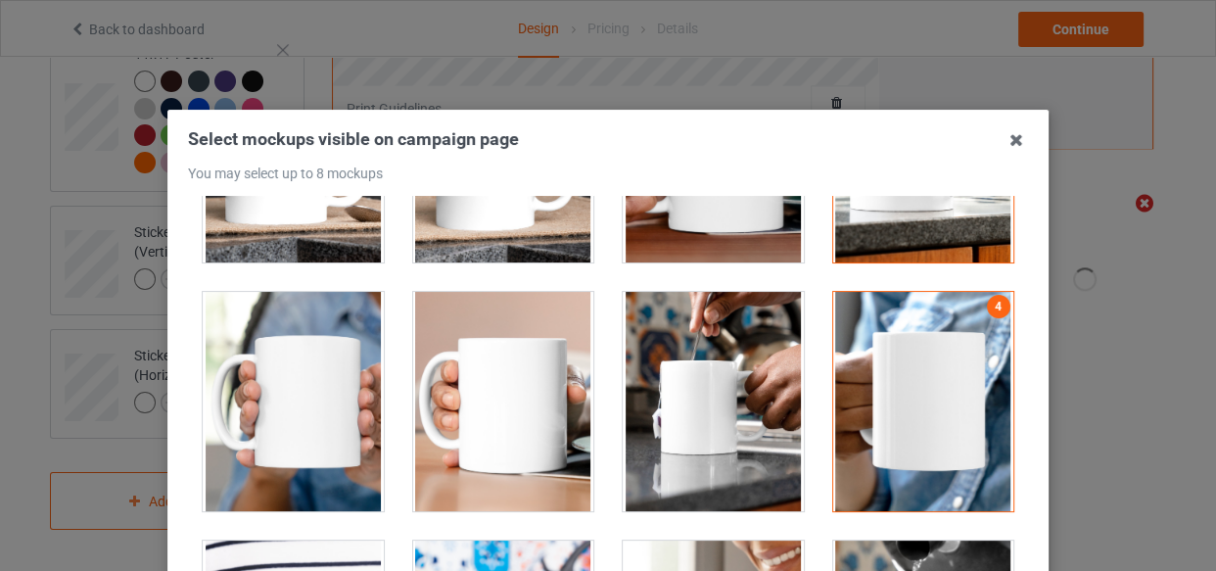
click at [867, 382] on div at bounding box center [923, 401] width 181 height 219
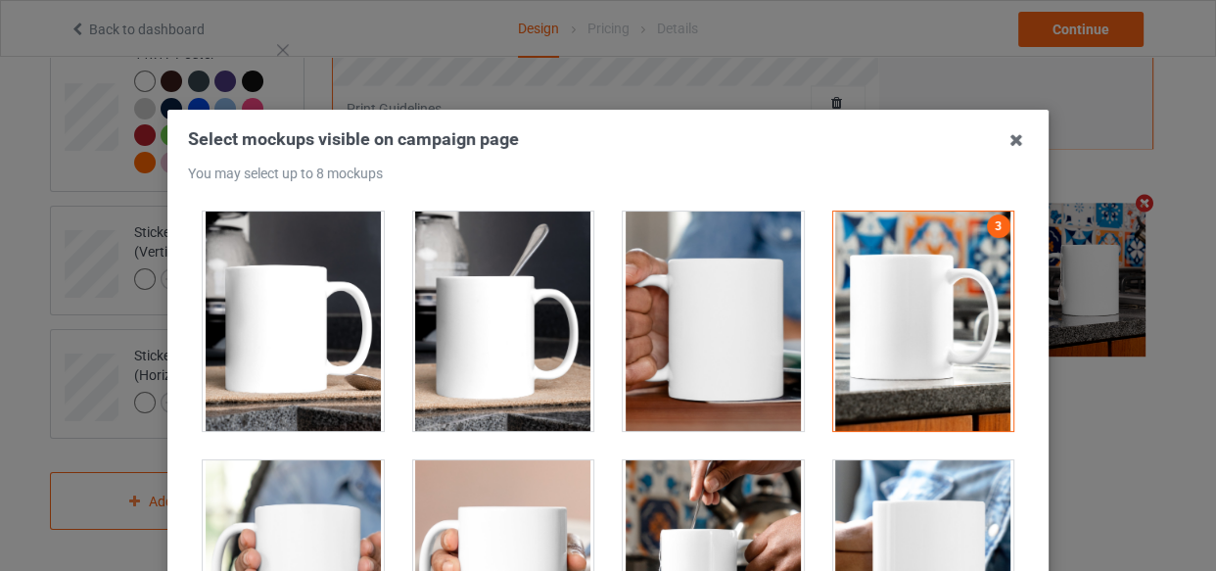
scroll to position [3470, 0]
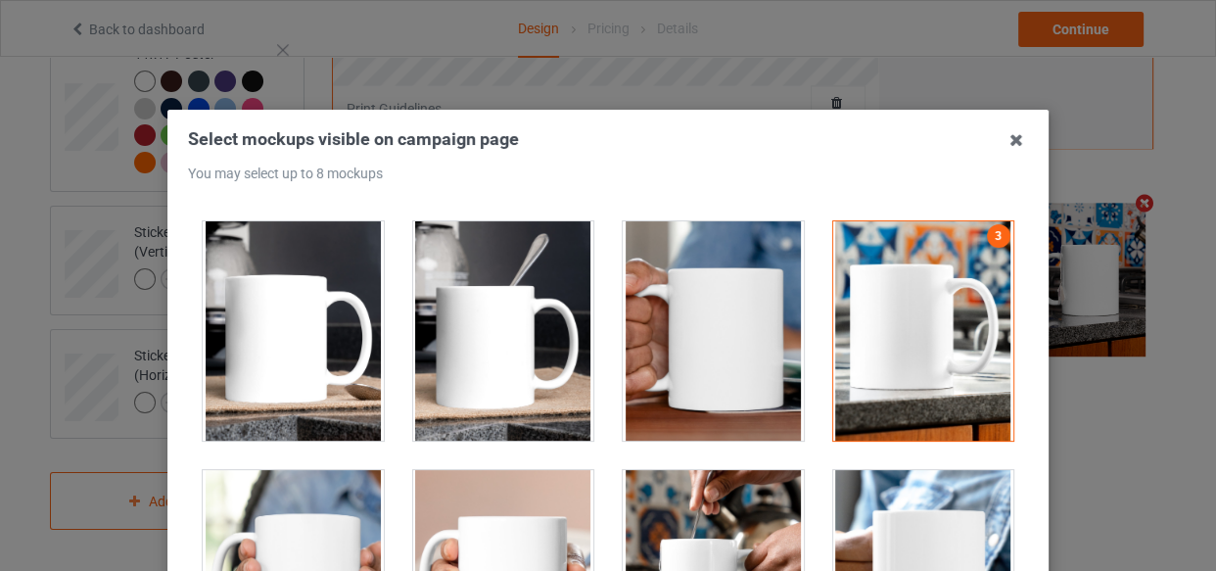
click at [849, 379] on div at bounding box center [923, 330] width 181 height 219
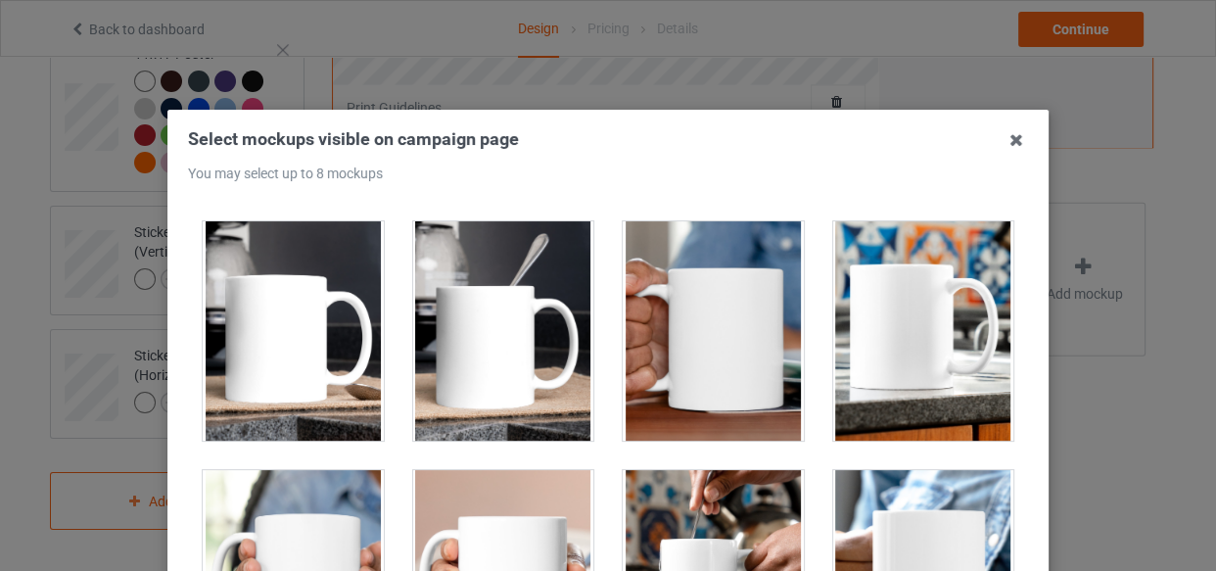
click at [708, 367] on div at bounding box center [713, 330] width 181 height 219
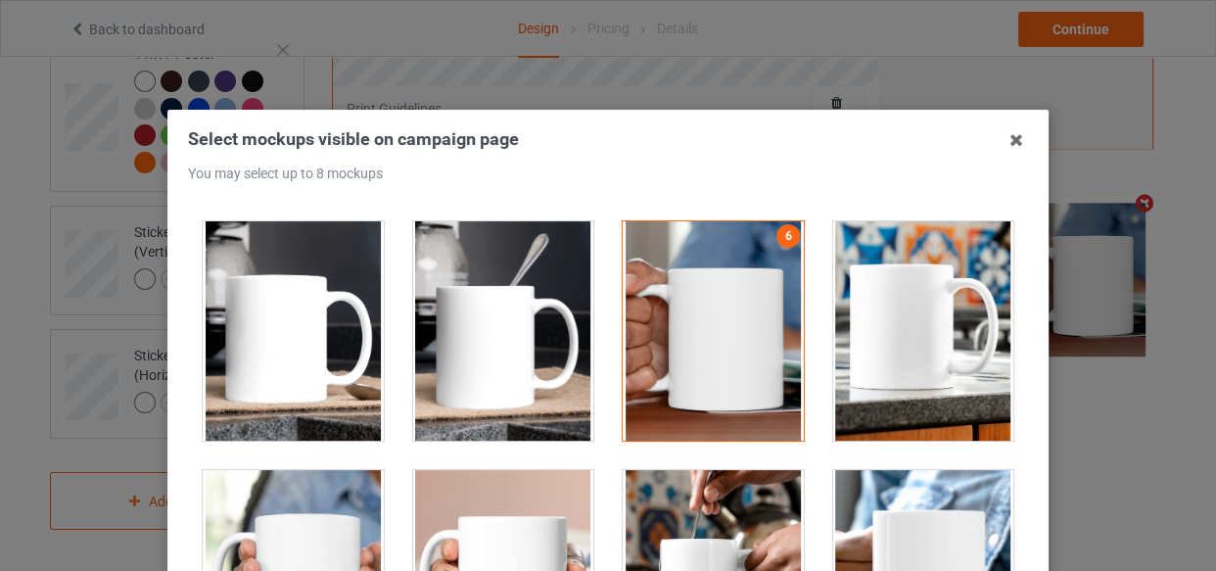
click at [882, 366] on div at bounding box center [923, 330] width 181 height 219
click at [745, 480] on div at bounding box center [713, 579] width 181 height 219
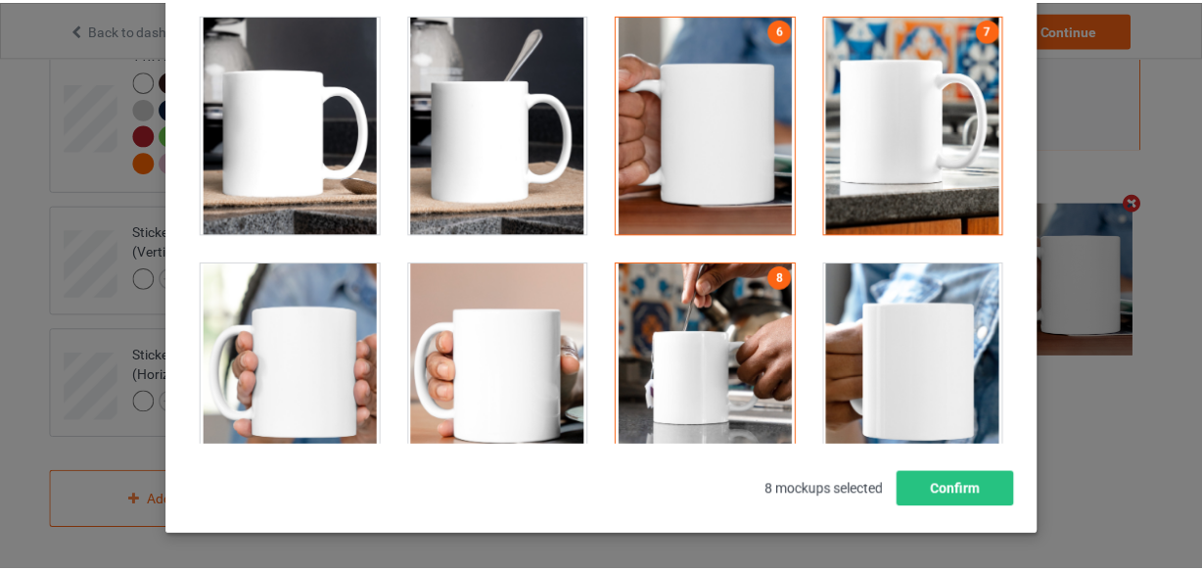
scroll to position [266, 0]
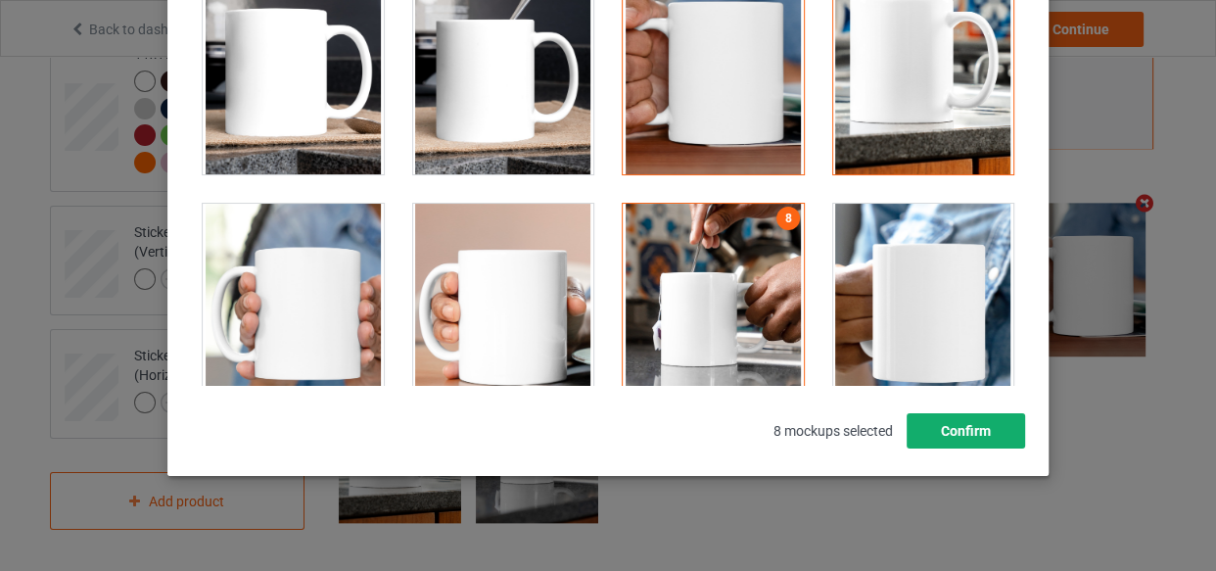
click at [963, 420] on button "Confirm" at bounding box center [965, 430] width 118 height 35
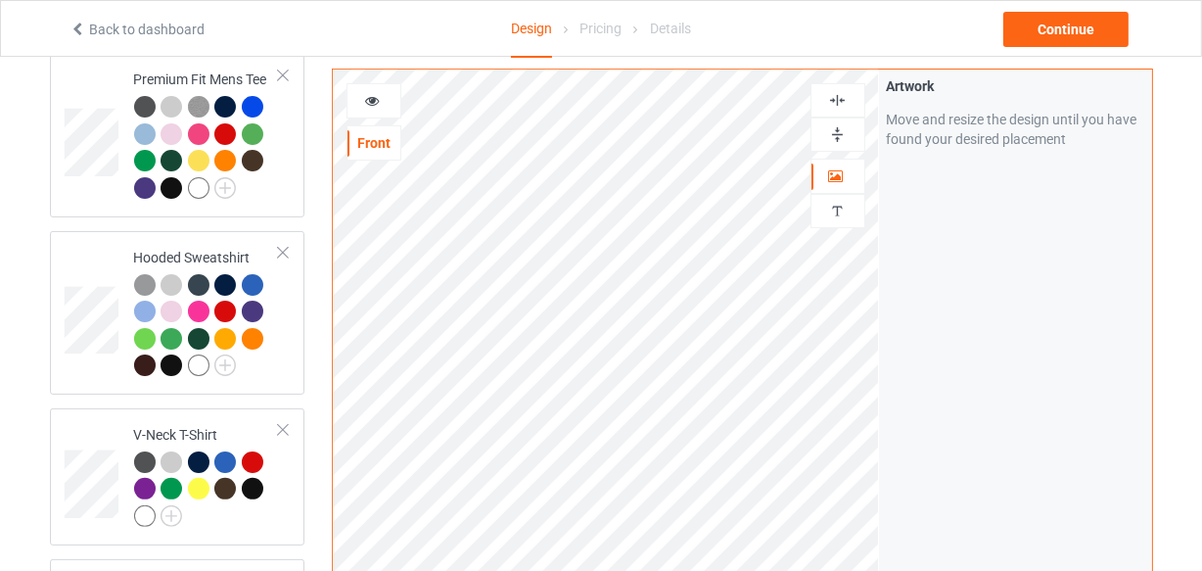
scroll to position [262, 0]
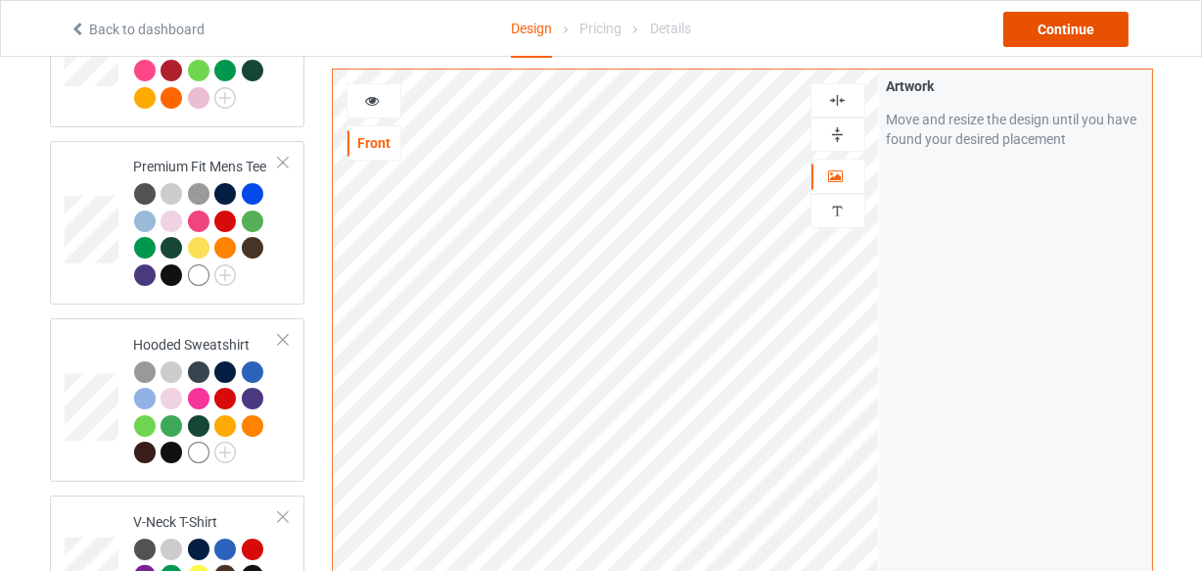
click at [1071, 44] on div "Continue" at bounding box center [1065, 29] width 125 height 35
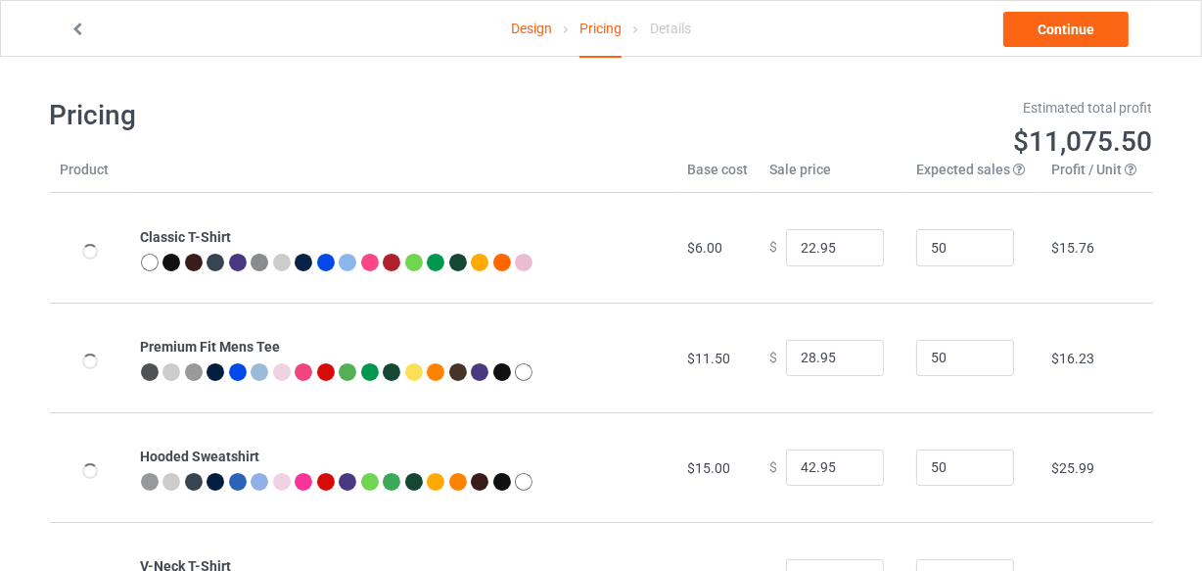
click at [520, 31] on link "Design" at bounding box center [531, 28] width 41 height 55
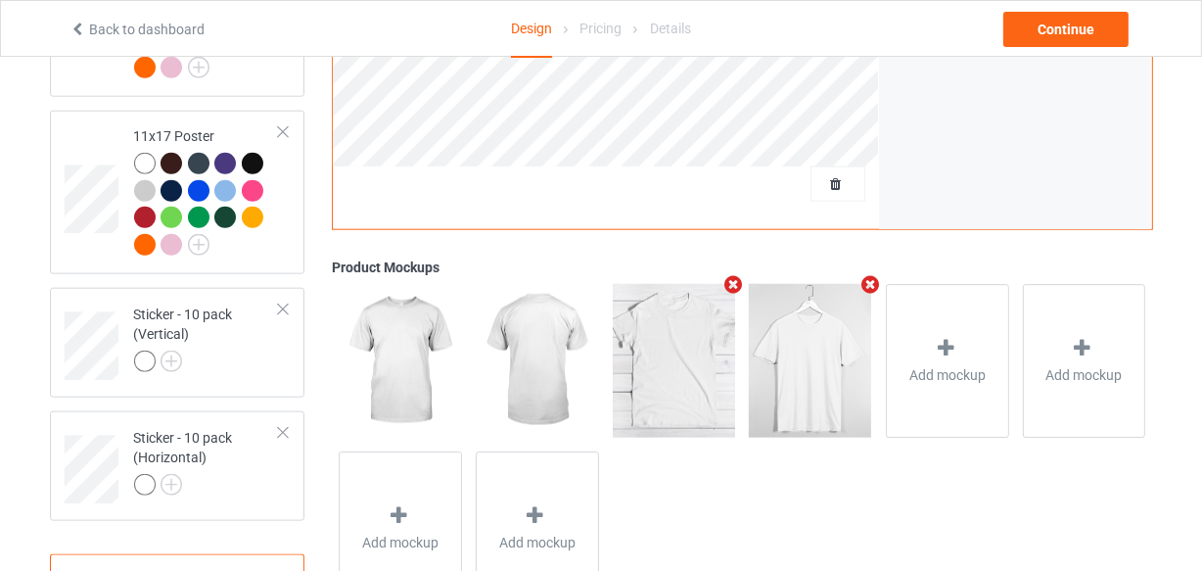
scroll to position [1423, 0]
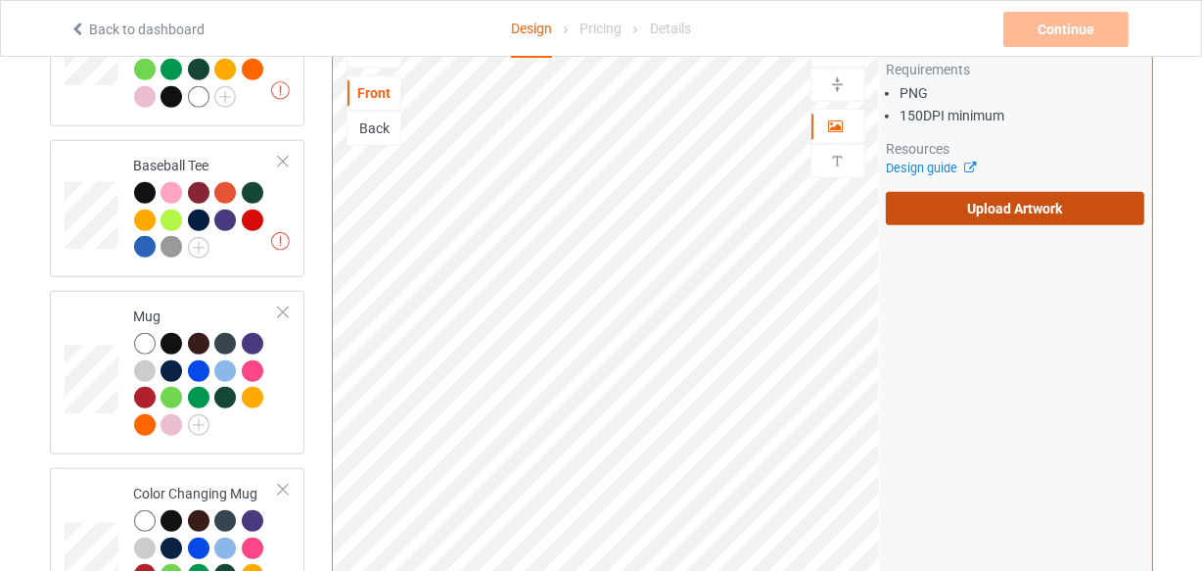
click at [912, 201] on label "Upload Artwork" at bounding box center [1015, 208] width 259 height 33
click at [0, 0] on input "Upload Artwork" at bounding box center [0, 0] width 0 height 0
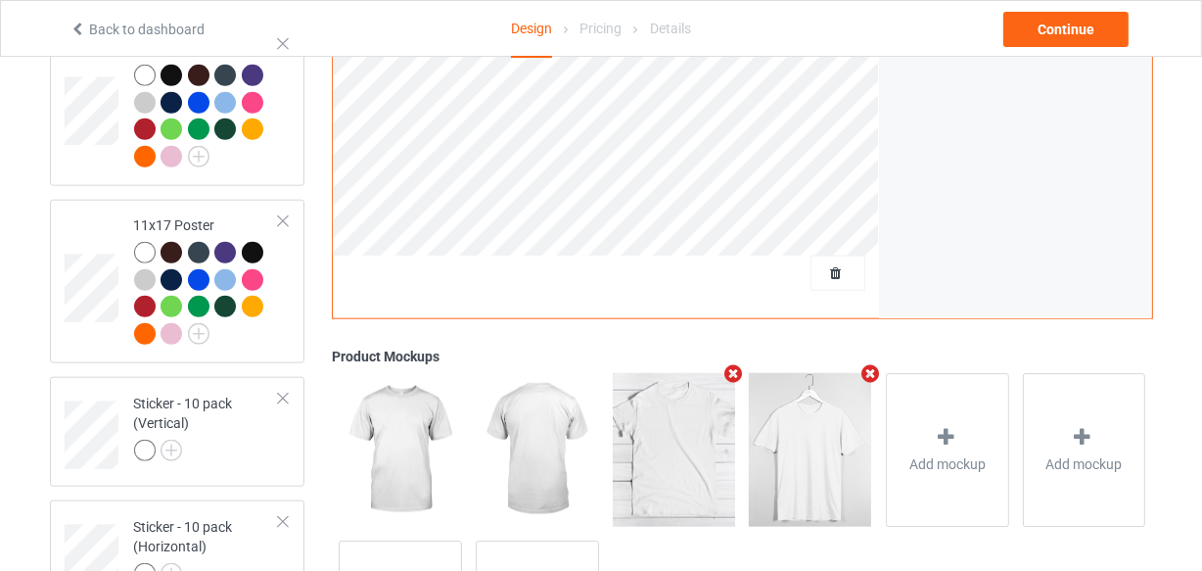
scroll to position [2042, 0]
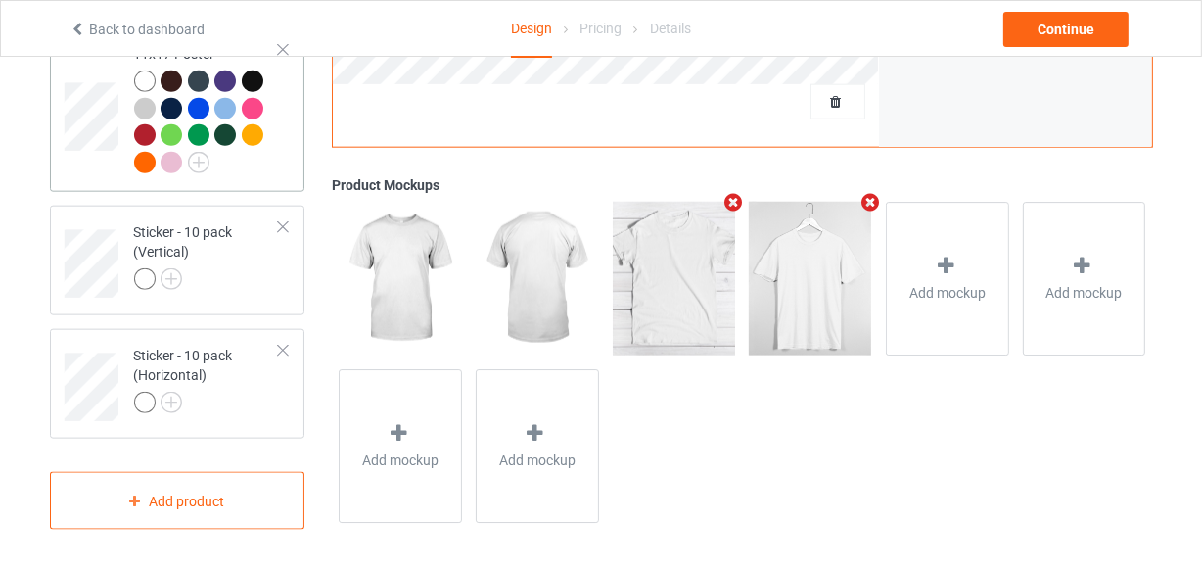
click at [282, 163] on td "11x17 Poster" at bounding box center [206, 110] width 167 height 148
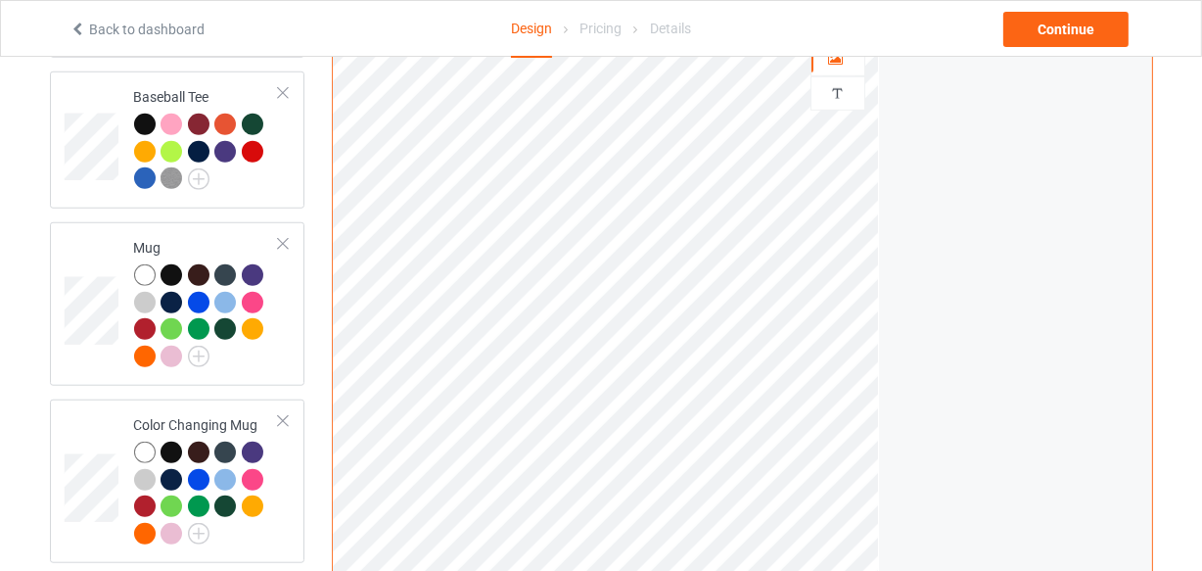
scroll to position [1597, 0]
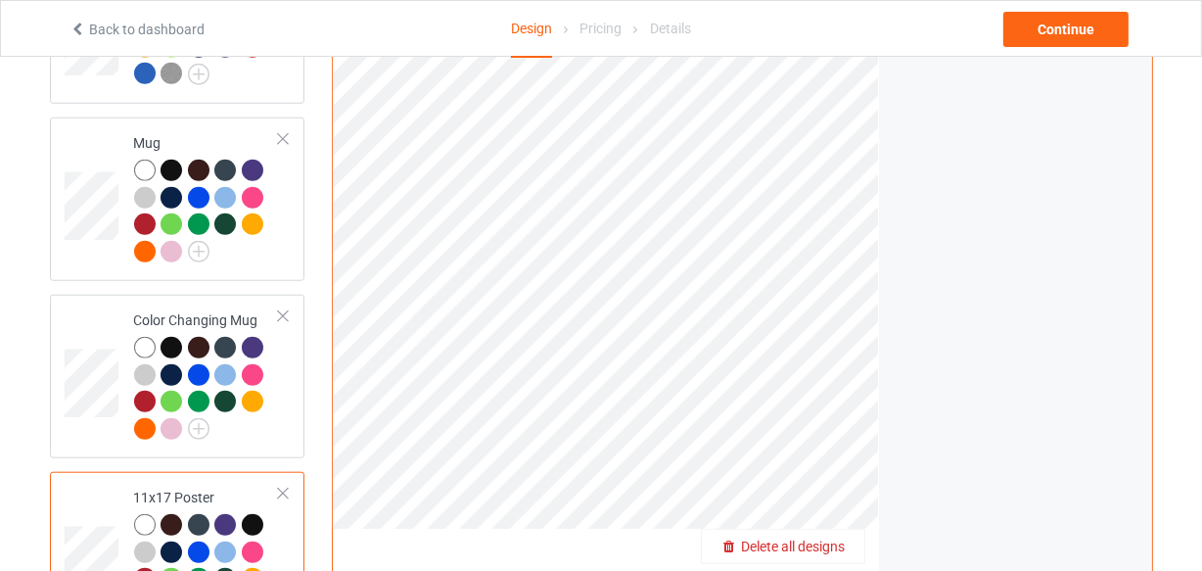
click at [841, 541] on span "Delete all designs" at bounding box center [793, 547] width 104 height 16
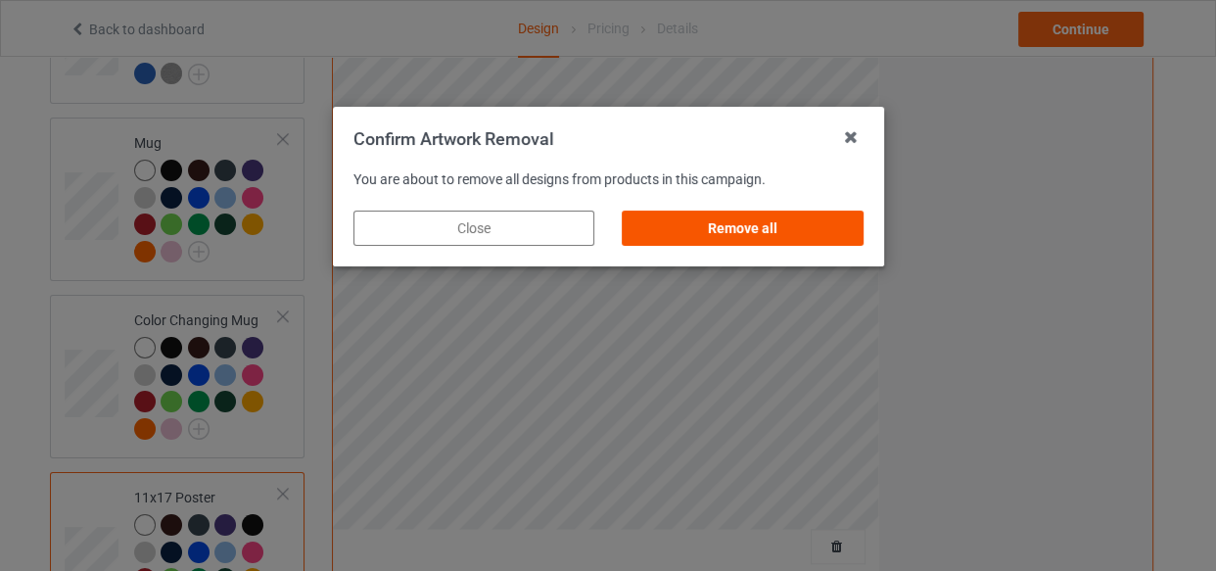
click at [754, 230] on div "Remove all" at bounding box center [742, 227] width 241 height 35
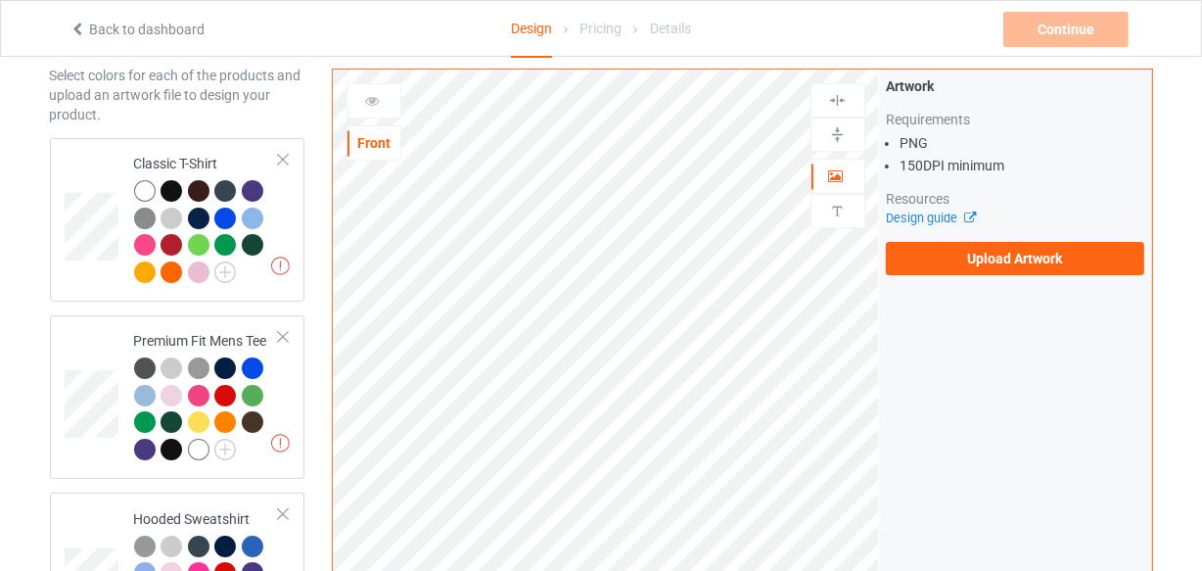
scroll to position [84, 0]
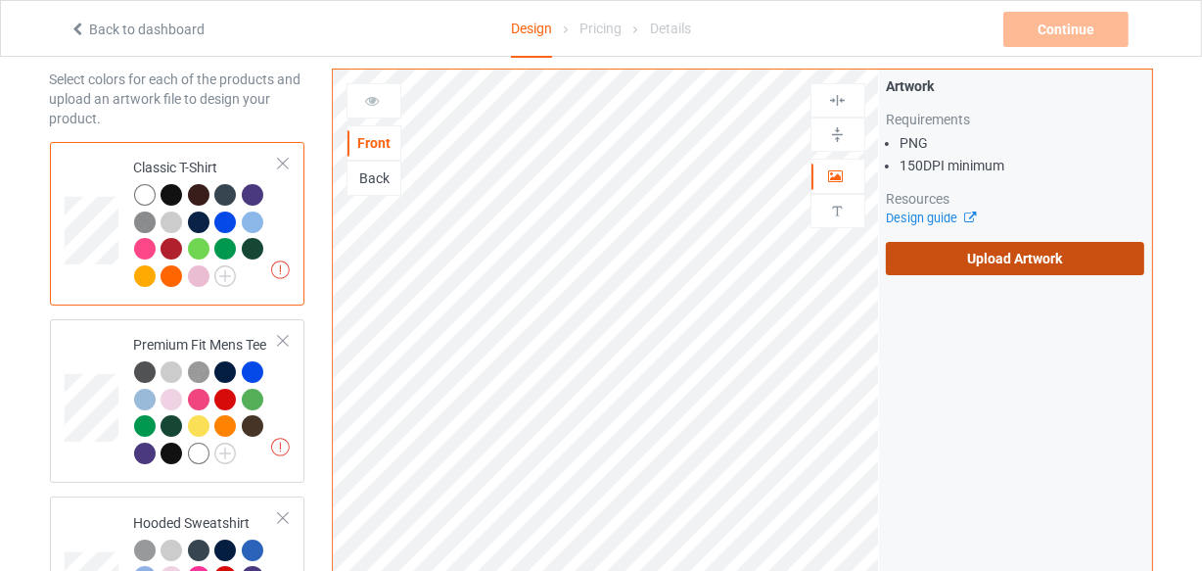
click at [922, 260] on label "Upload Artwork" at bounding box center [1015, 258] width 259 height 33
click at [0, 0] on input "Upload Artwork" at bounding box center [0, 0] width 0 height 0
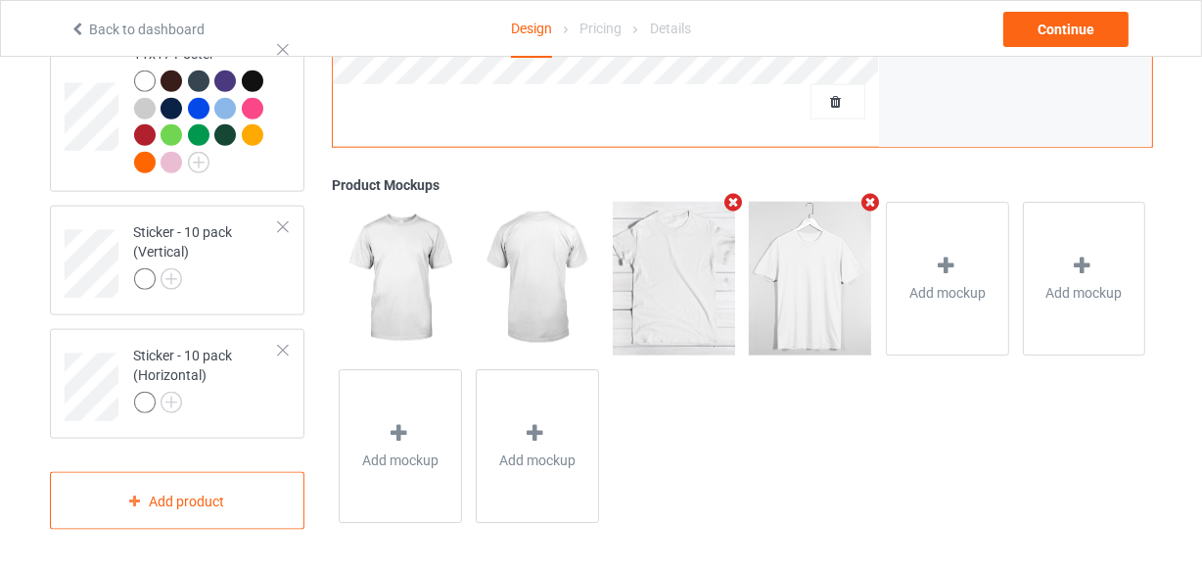
scroll to position [2042, 0]
click at [195, 285] on div at bounding box center [207, 281] width 146 height 27
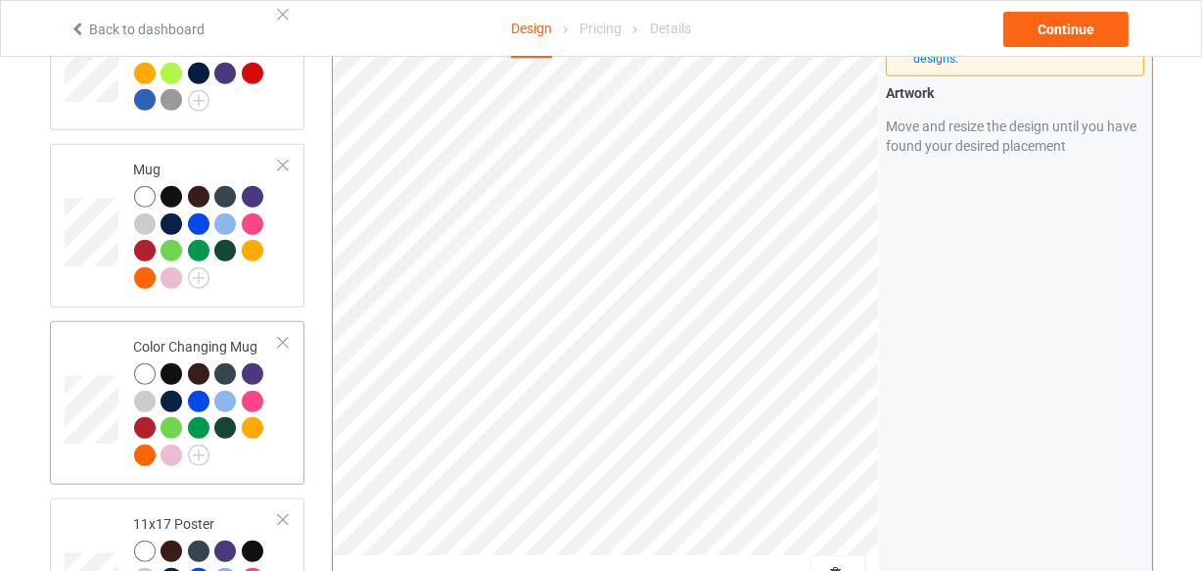
scroll to position [1597, 0]
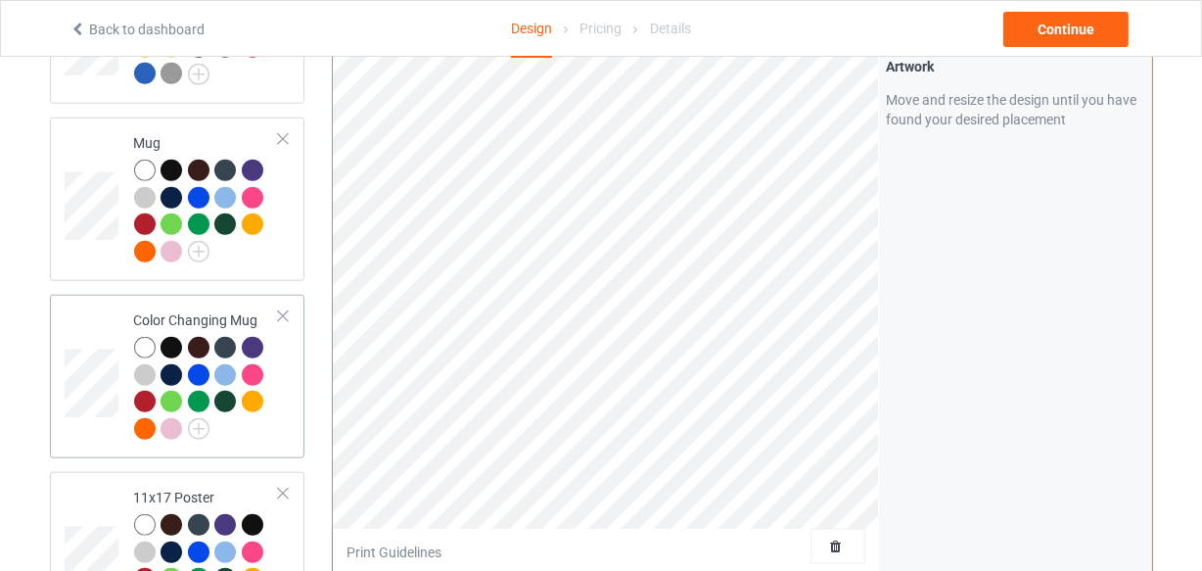
click at [287, 372] on td "Color Changing Mug" at bounding box center [206, 376] width 167 height 148
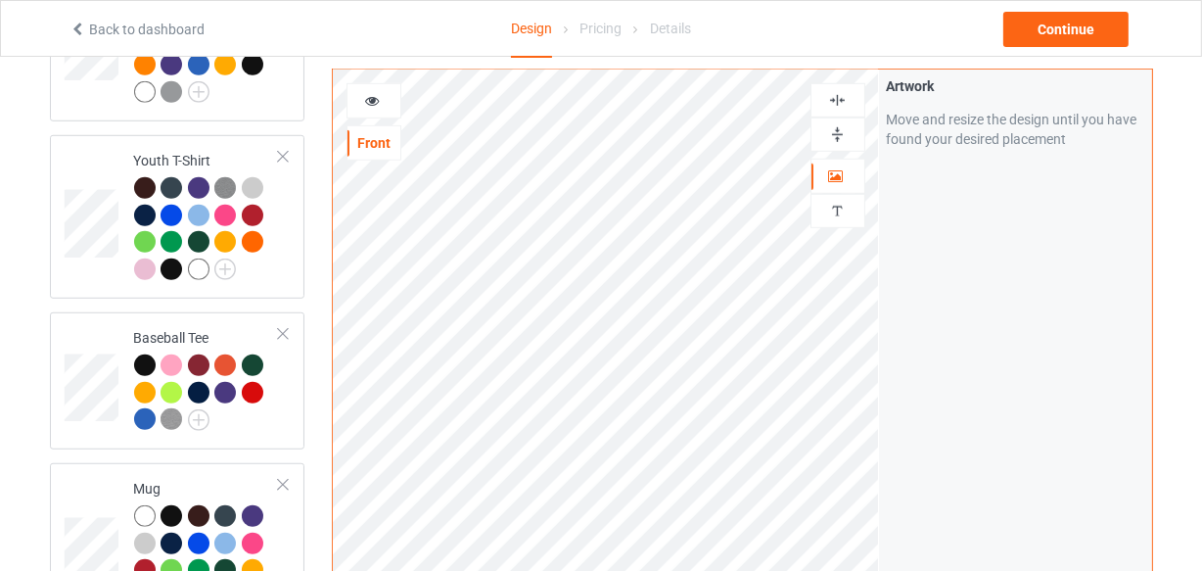
scroll to position [1241, 0]
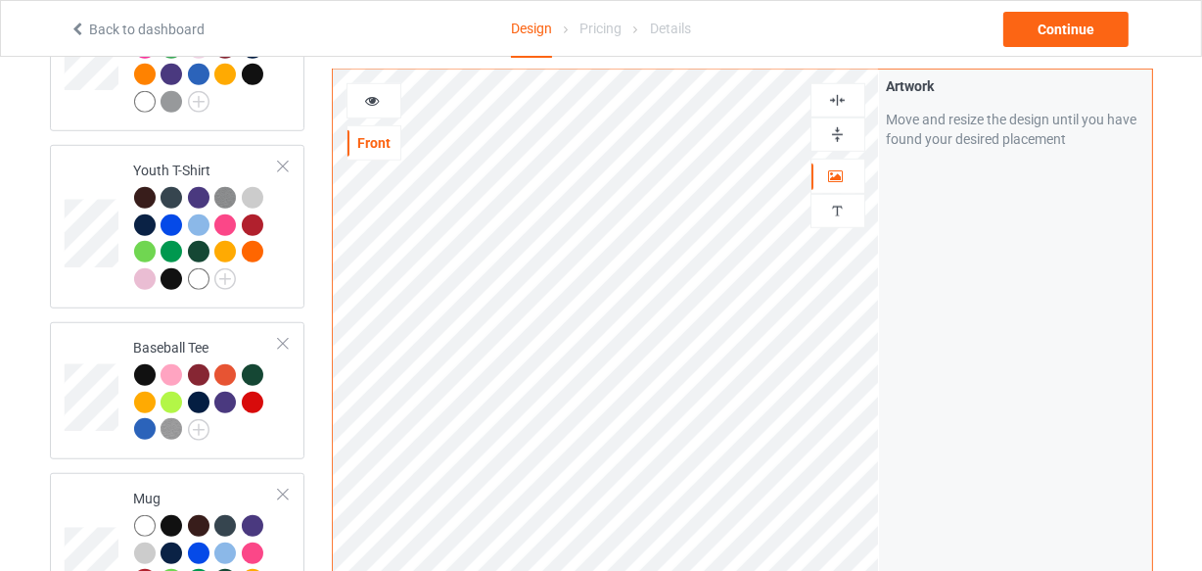
click at [812, 130] on div at bounding box center [838, 134] width 53 height 19
click at [831, 130] on img at bounding box center [837, 134] width 19 height 19
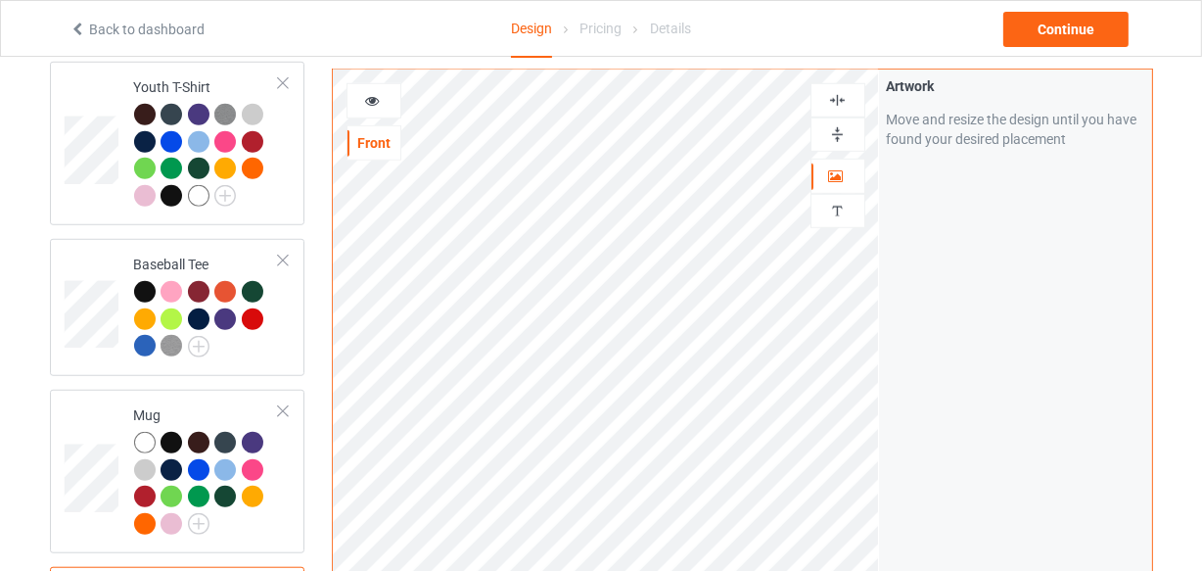
scroll to position [1775, 0]
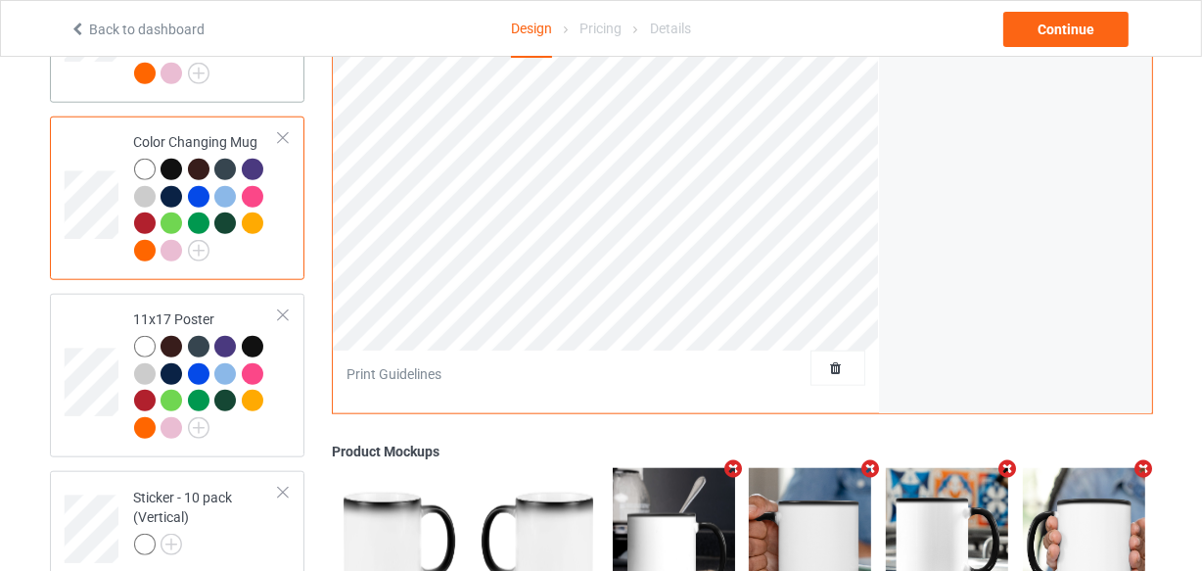
click at [234, 81] on div at bounding box center [207, 35] width 146 height 108
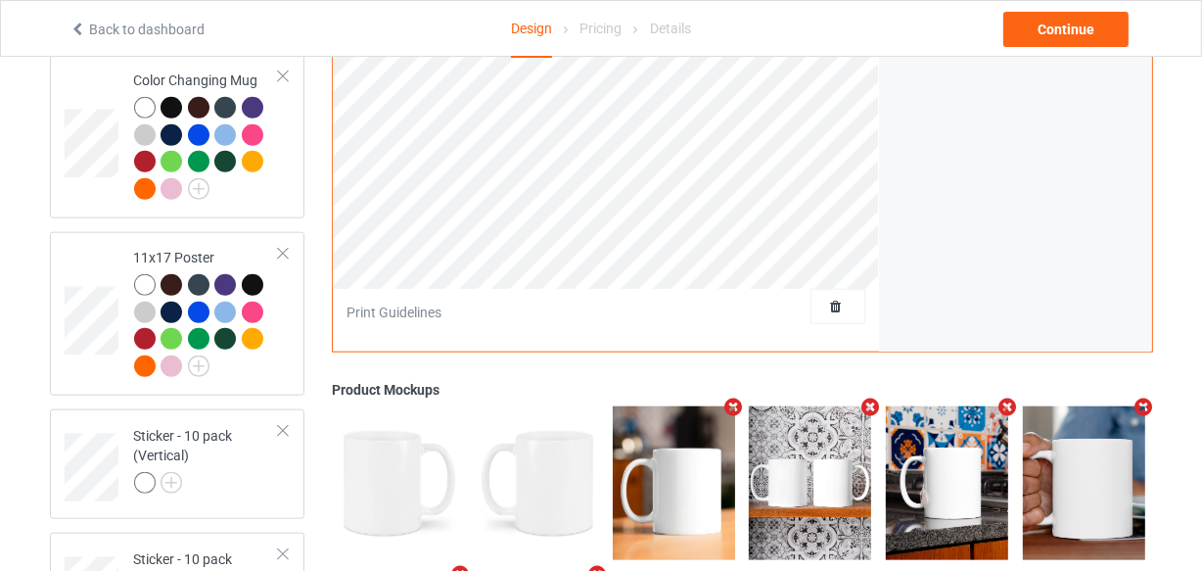
scroll to position [2042, 0]
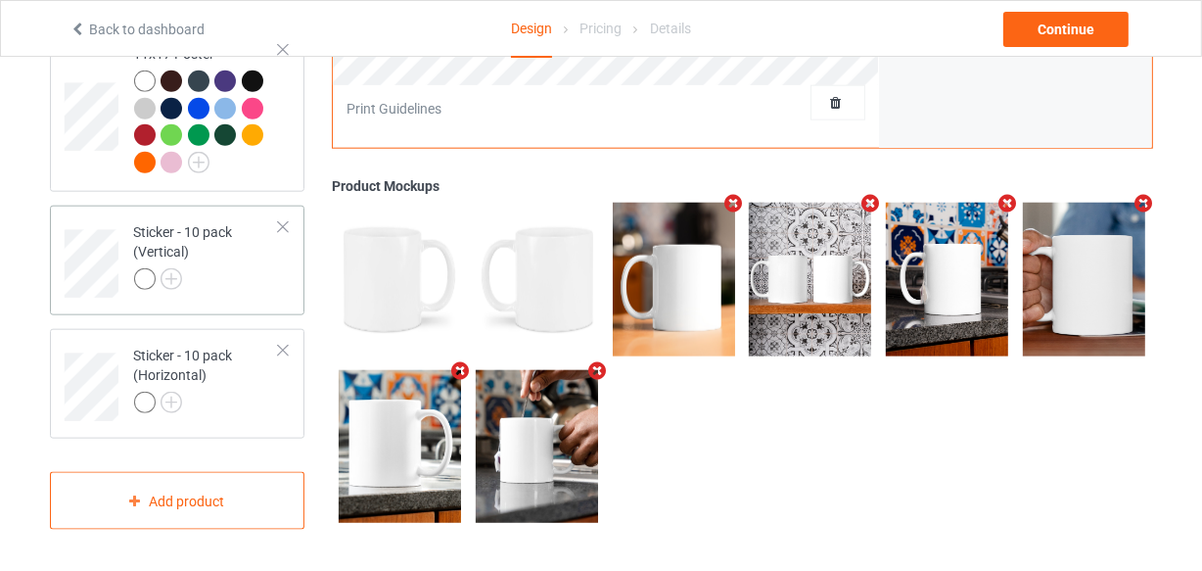
click at [238, 268] on div at bounding box center [207, 281] width 146 height 27
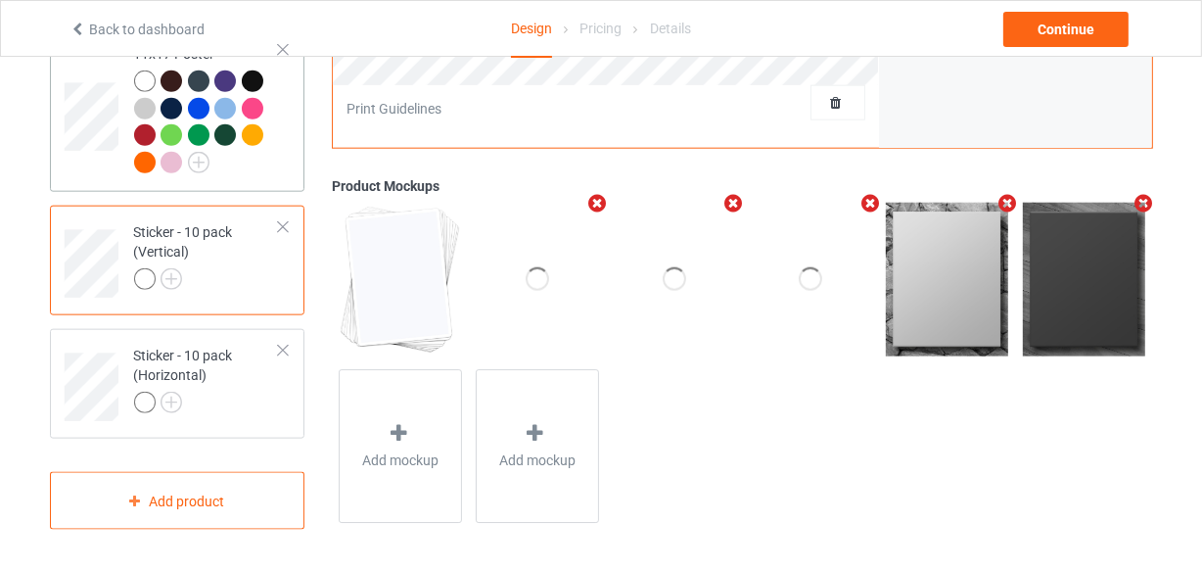
click at [285, 158] on td "11x17 Poster" at bounding box center [206, 110] width 167 height 148
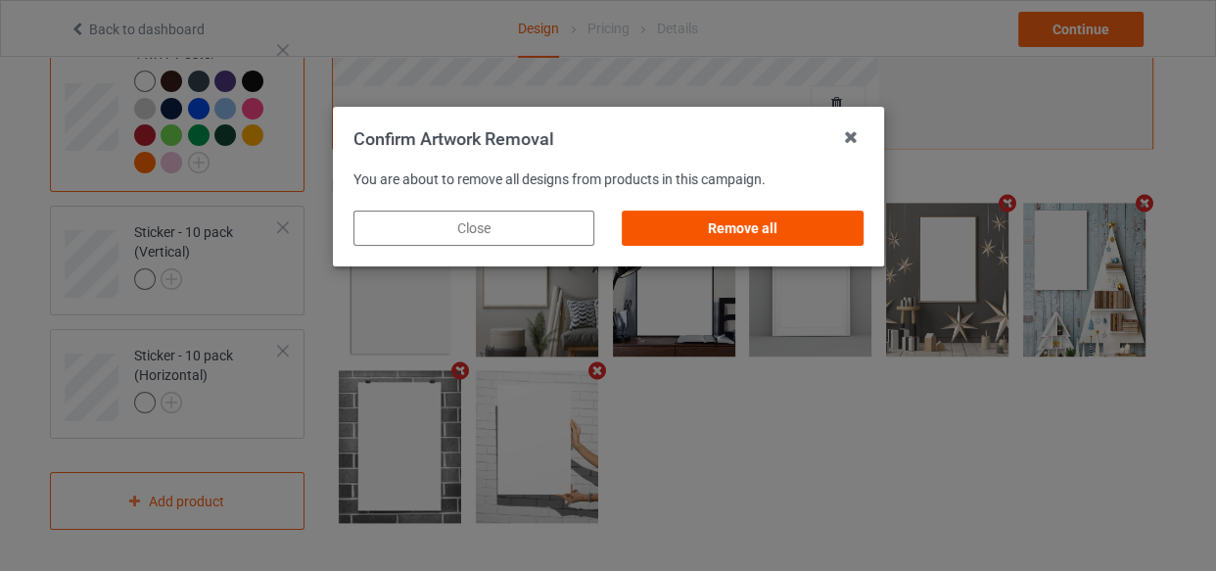
click at [743, 223] on div "Remove all" at bounding box center [742, 227] width 241 height 35
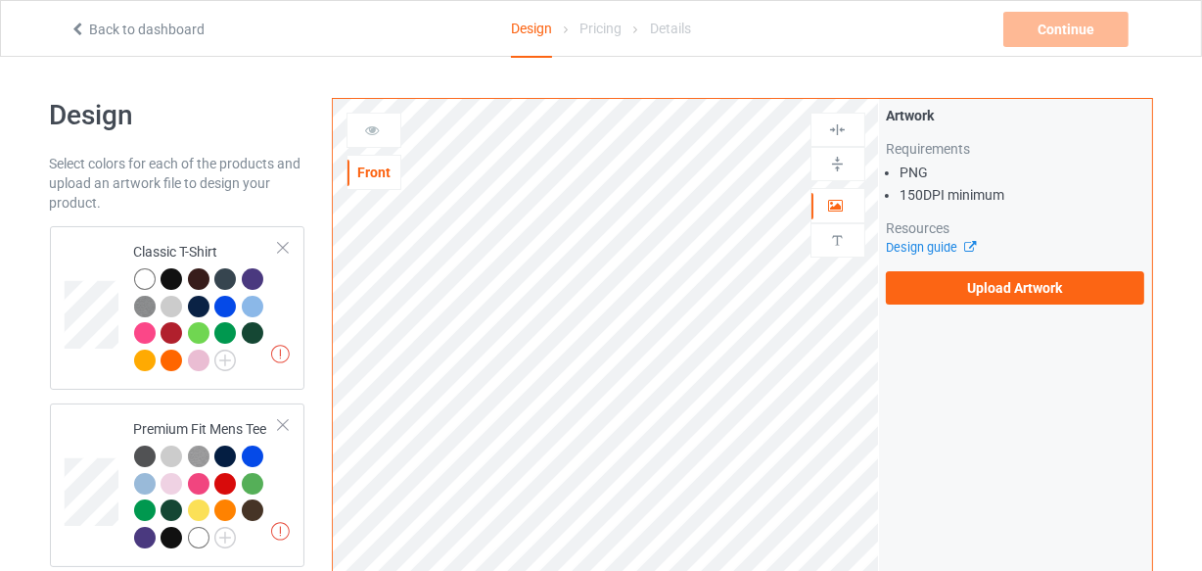
drag, startPoint x: 206, startPoint y: 244, endPoint x: 916, endPoint y: 266, distance: 711.0
click at [206, 244] on div "Classic T-Shirt" at bounding box center [207, 305] width 146 height 127
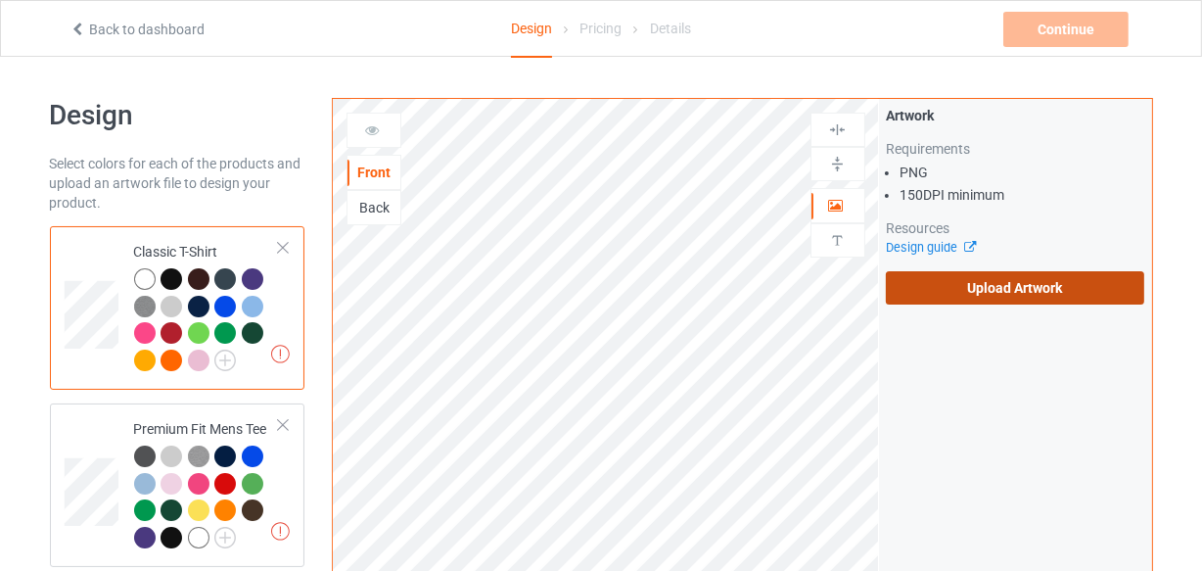
click at [935, 279] on label "Upload Artwork" at bounding box center [1015, 287] width 259 height 33
click at [0, 0] on input "Upload Artwork" at bounding box center [0, 0] width 0 height 0
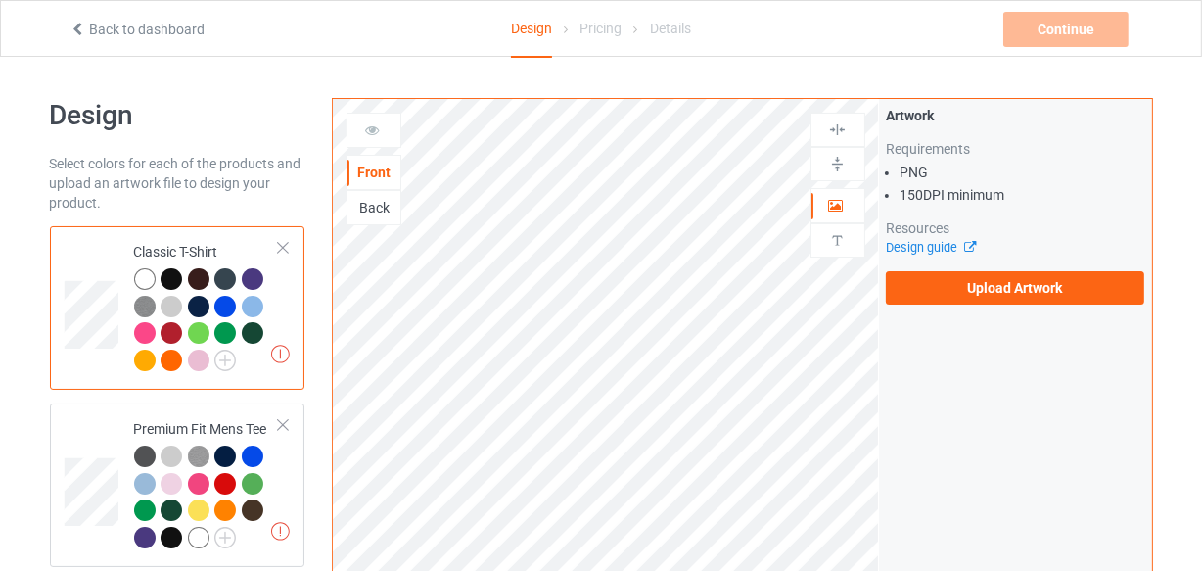
click at [1062, 267] on div "Artwork Requirements PNG 150 DPI minimum Resources Design guide Upload Artwork" at bounding box center [1015, 205] width 259 height 199
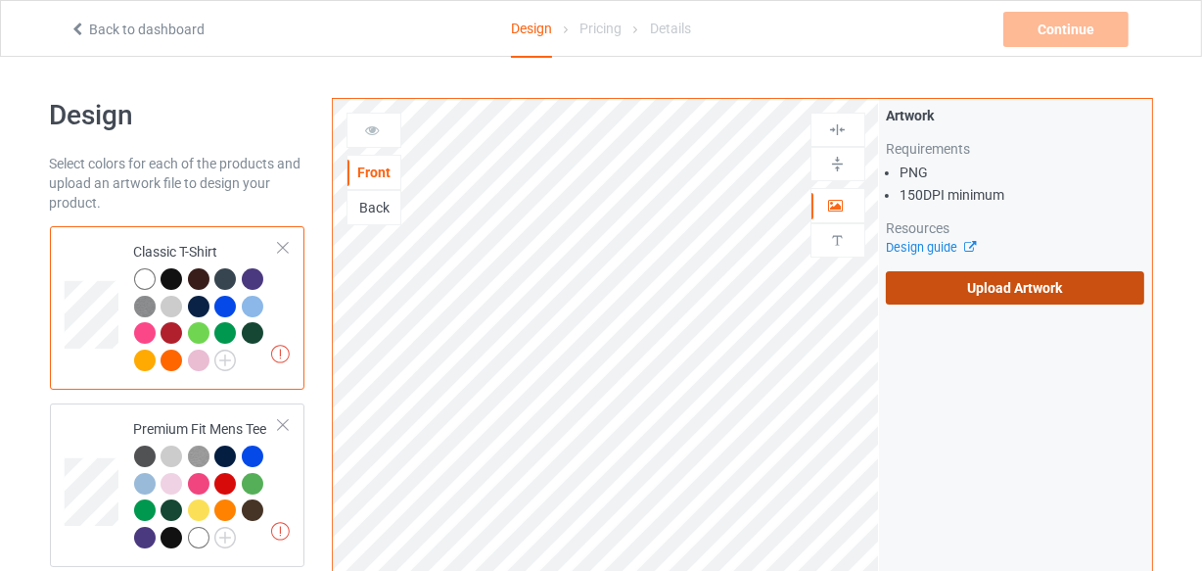
click at [1062, 284] on label "Upload Artwork" at bounding box center [1015, 287] width 259 height 33
click at [0, 0] on input "Upload Artwork" at bounding box center [0, 0] width 0 height 0
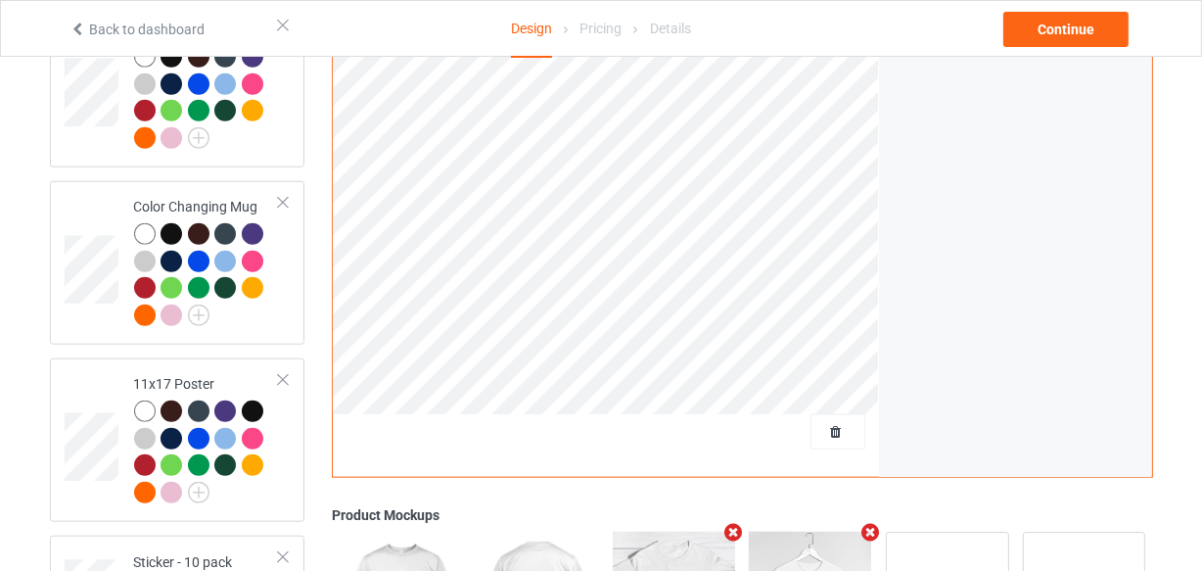
scroll to position [1597, 0]
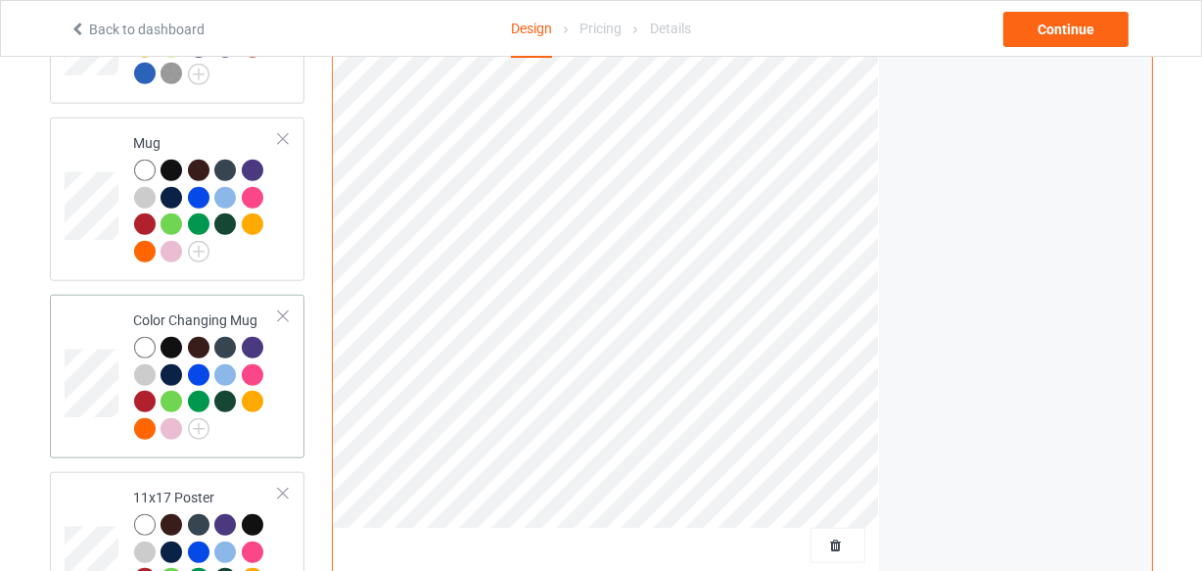
click at [232, 303] on td "Color Changing Mug" at bounding box center [206, 376] width 167 height 148
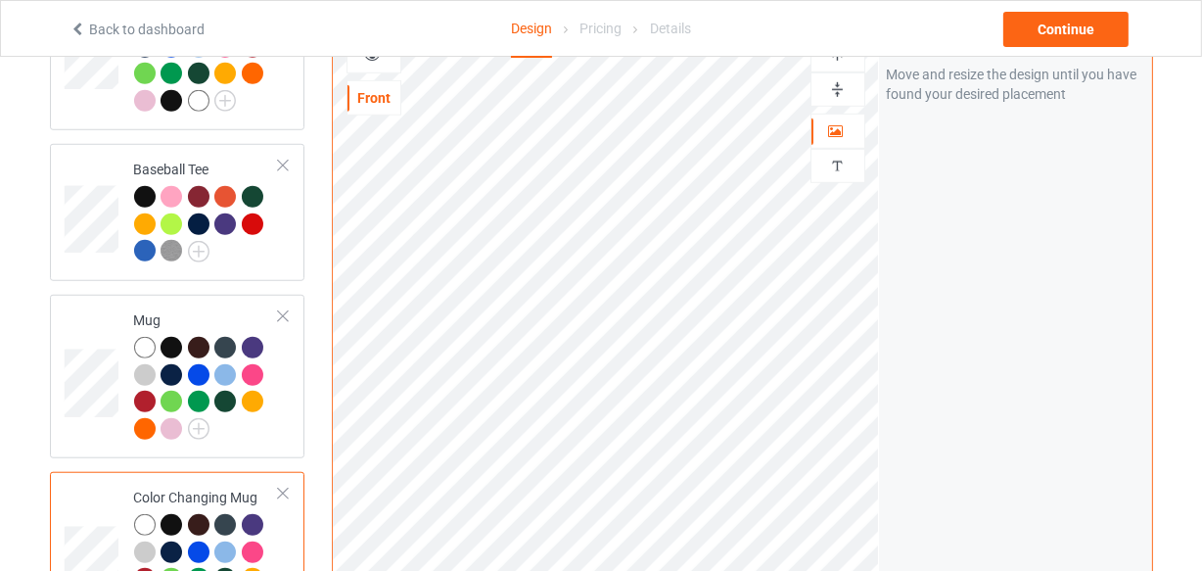
scroll to position [1419, 0]
click at [848, 90] on div at bounding box center [838, 89] width 53 height 19
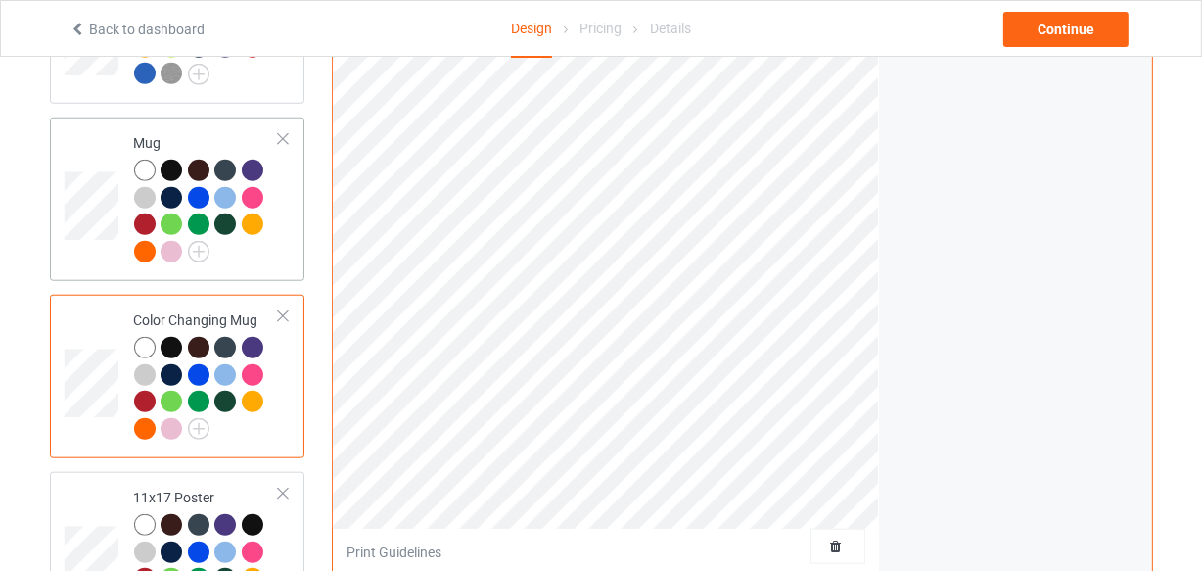
click at [264, 263] on div at bounding box center [207, 214] width 146 height 108
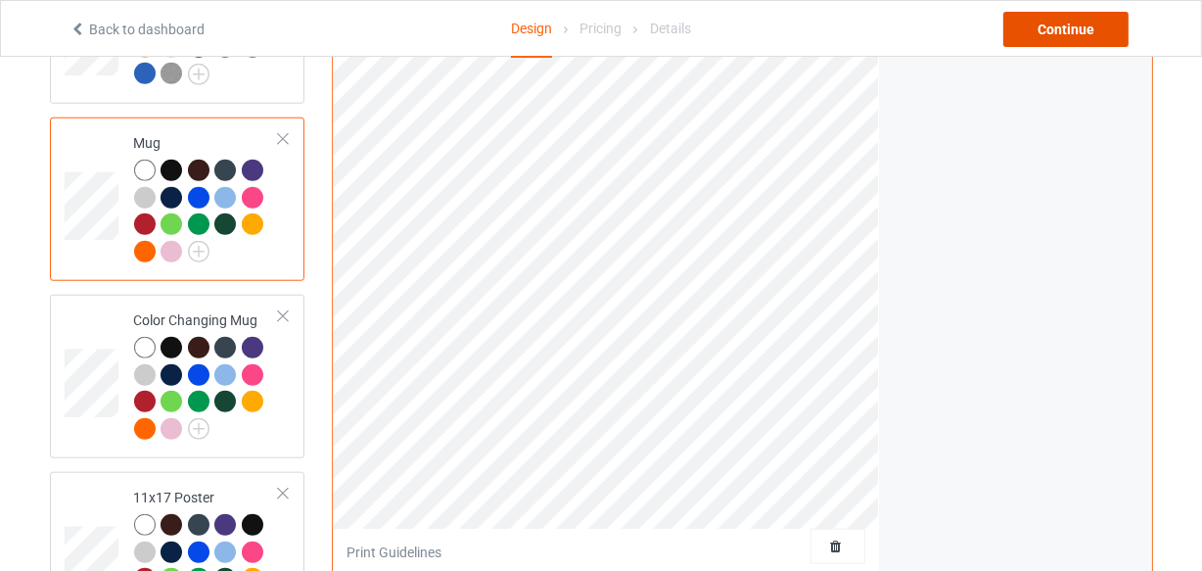
click at [1030, 31] on div "Continue" at bounding box center [1065, 29] width 125 height 35
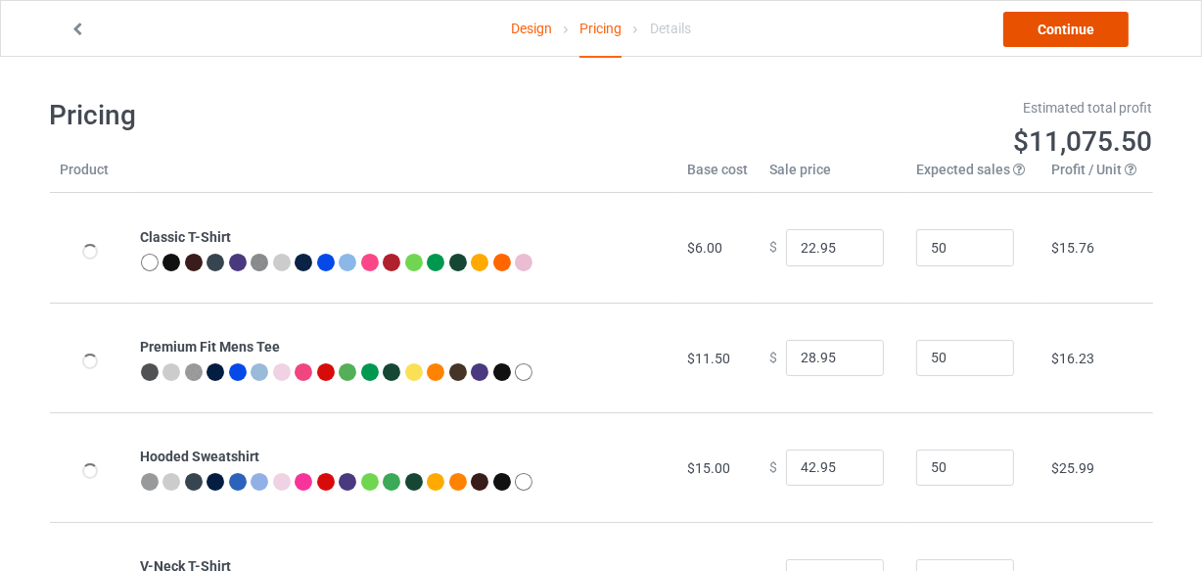
click at [1030, 31] on link "Continue" at bounding box center [1065, 29] width 125 height 35
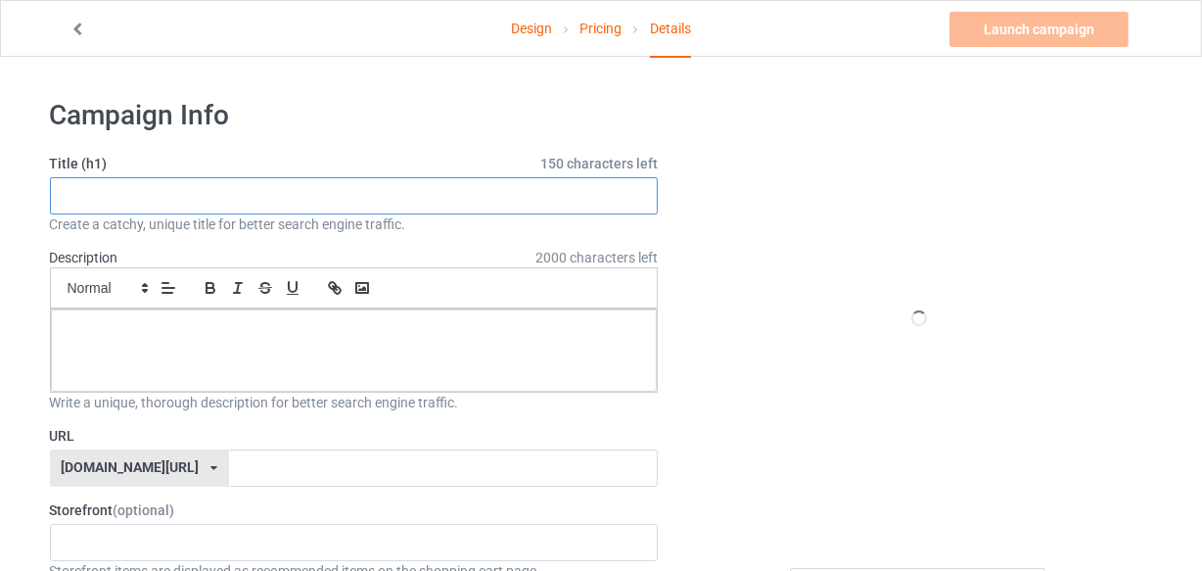
click at [401, 190] on input "text" at bounding box center [354, 195] width 609 height 37
paste input "Retro Play Is Learning Kindergarten"
type input "Retro Play Is Learning Kindergarten"
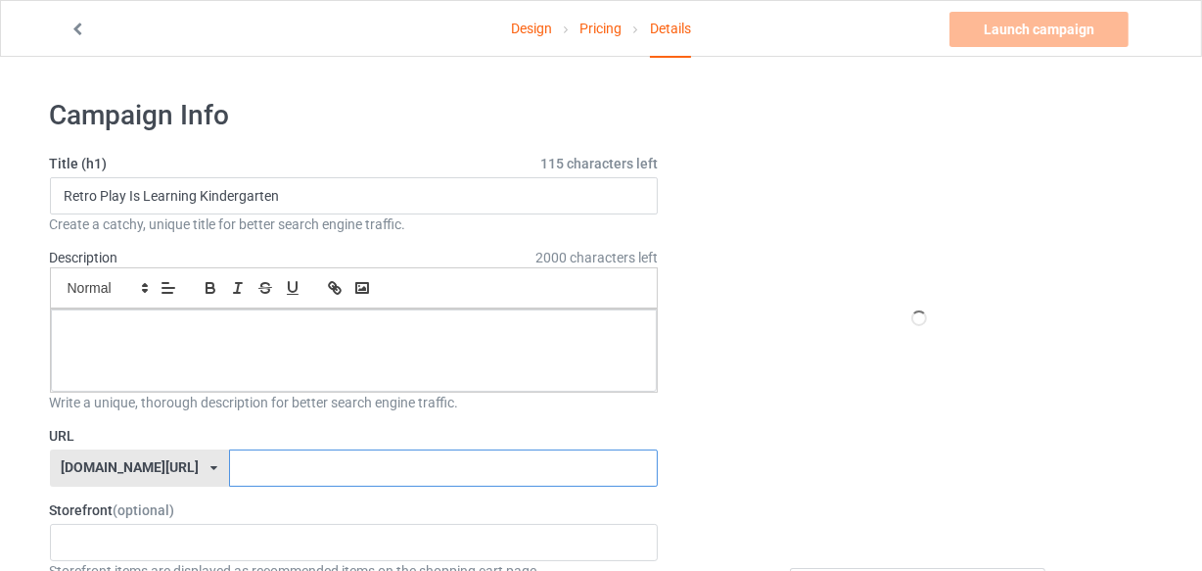
click at [377, 472] on input "text" at bounding box center [443, 467] width 429 height 37
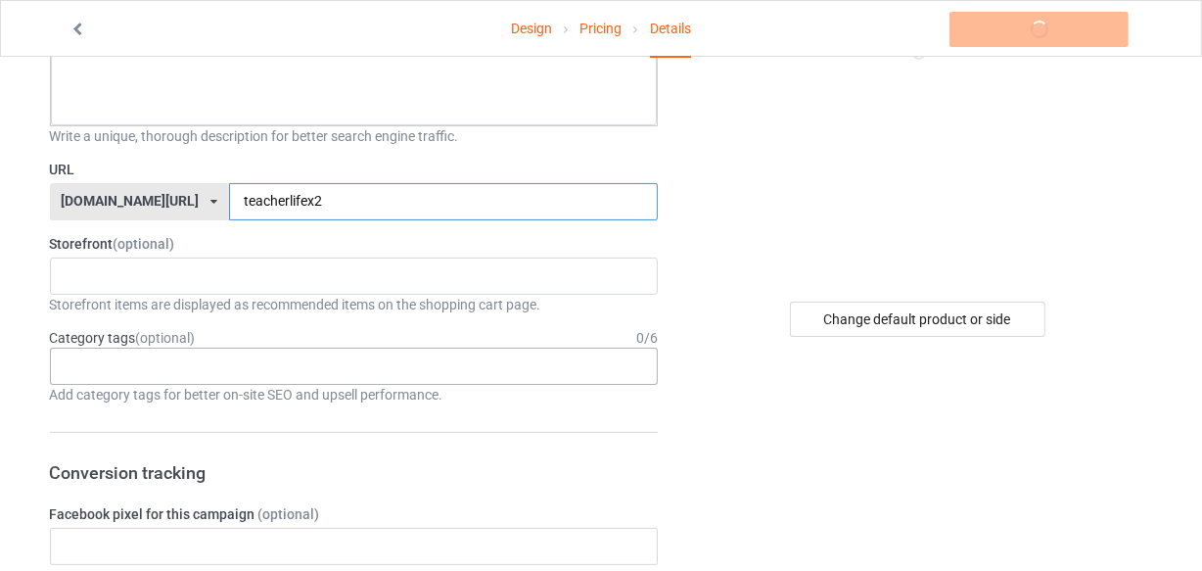
type input "teacherlifex2"
click at [406, 374] on div "Age > [DEMOGRAPHIC_DATA] > 1 Age > [DEMOGRAPHIC_DATA] Months > 1 Month Age > [D…" at bounding box center [354, 366] width 609 height 37
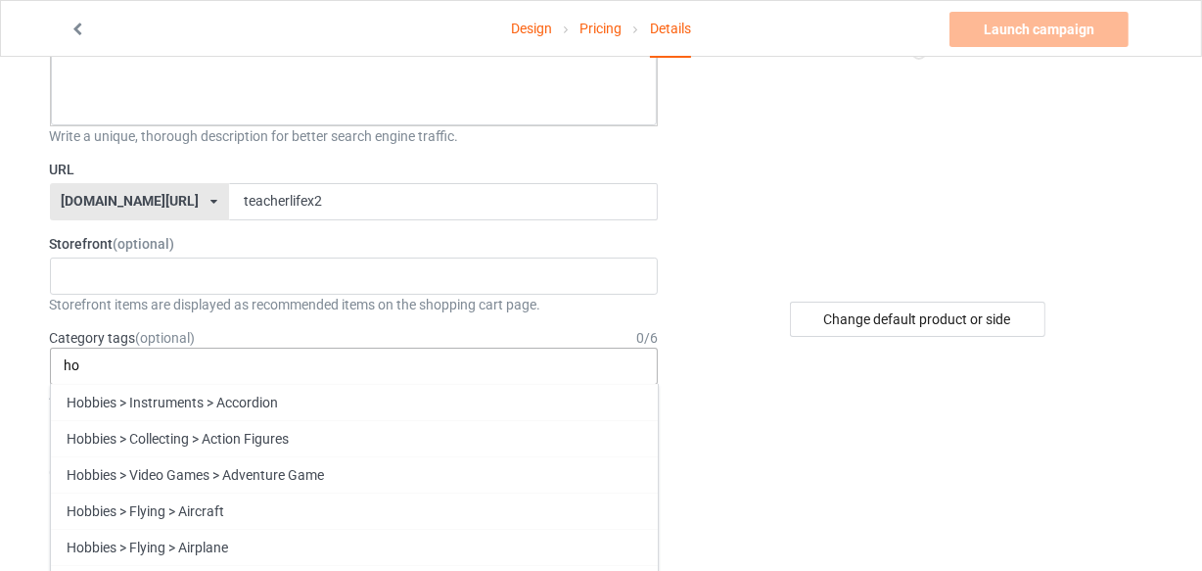
type input "h"
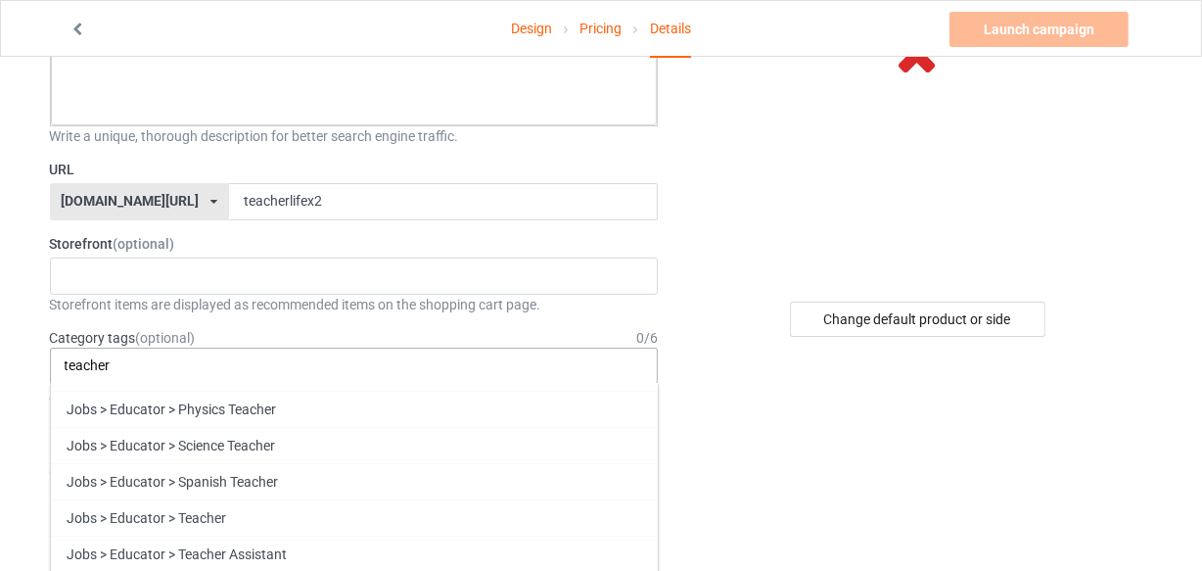
scroll to position [359, 0]
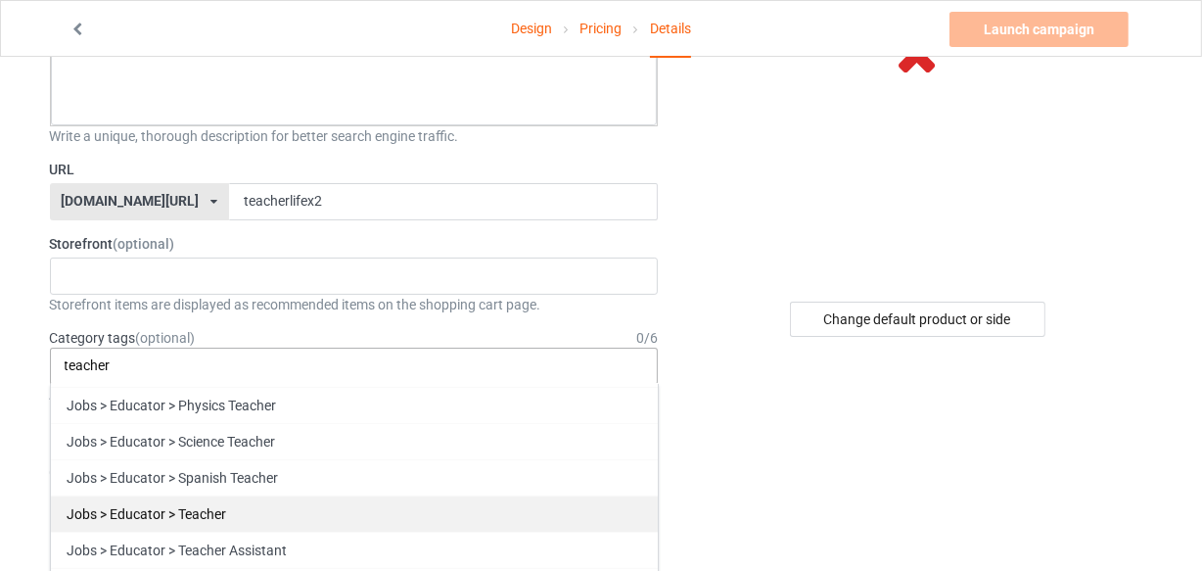
type input "teacher"
click at [569, 519] on div "Jobs > Educator > Teacher" at bounding box center [354, 513] width 607 height 36
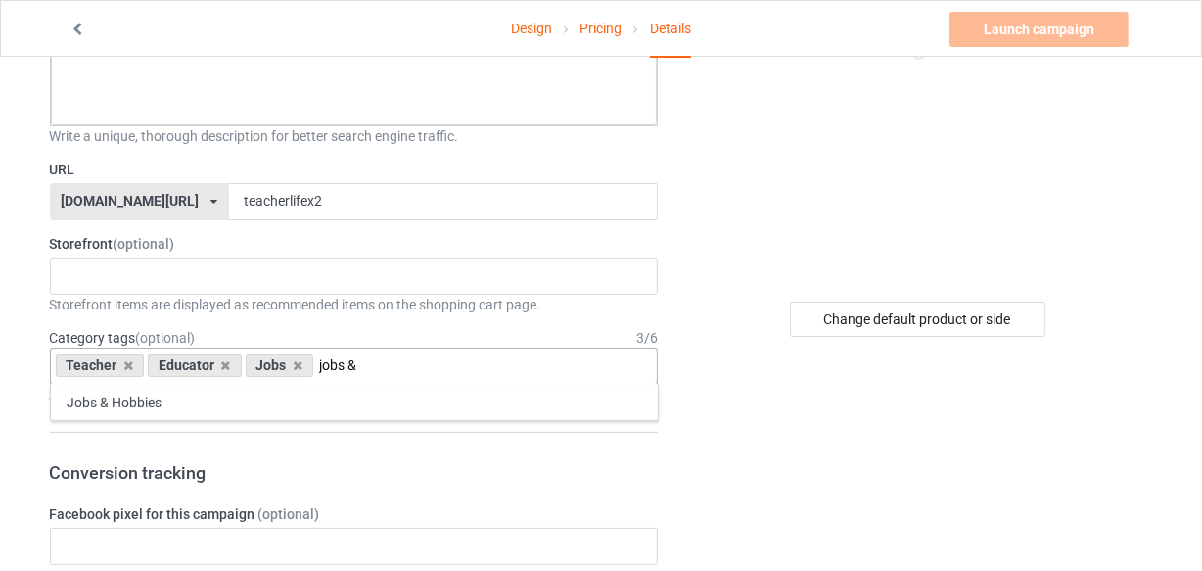
scroll to position [0, 0]
type input "jobs &"
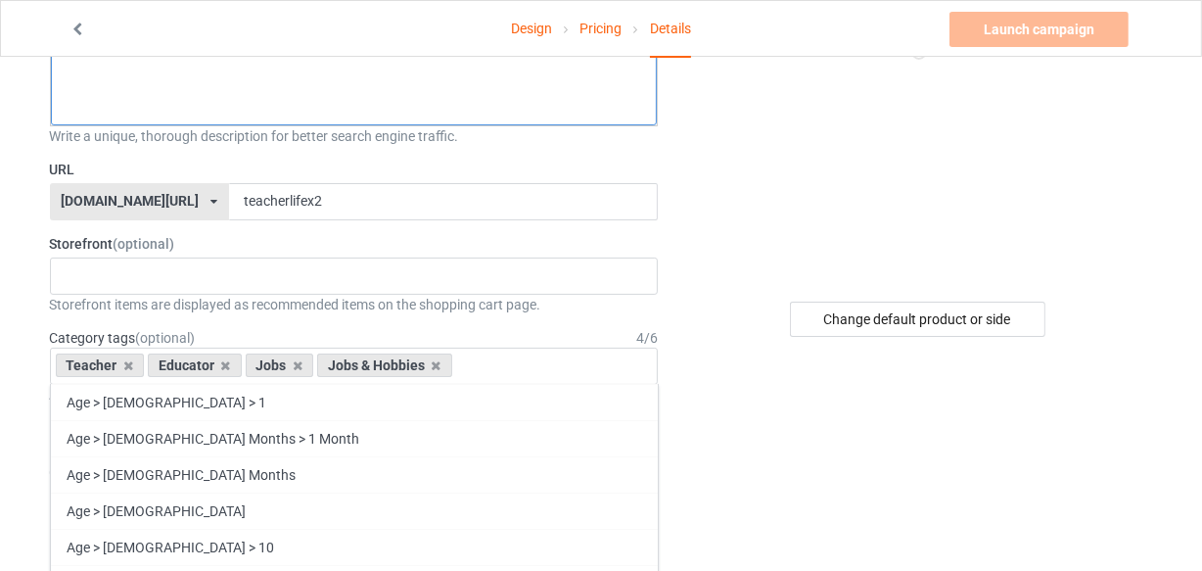
click at [294, 86] on div at bounding box center [354, 84] width 607 height 82
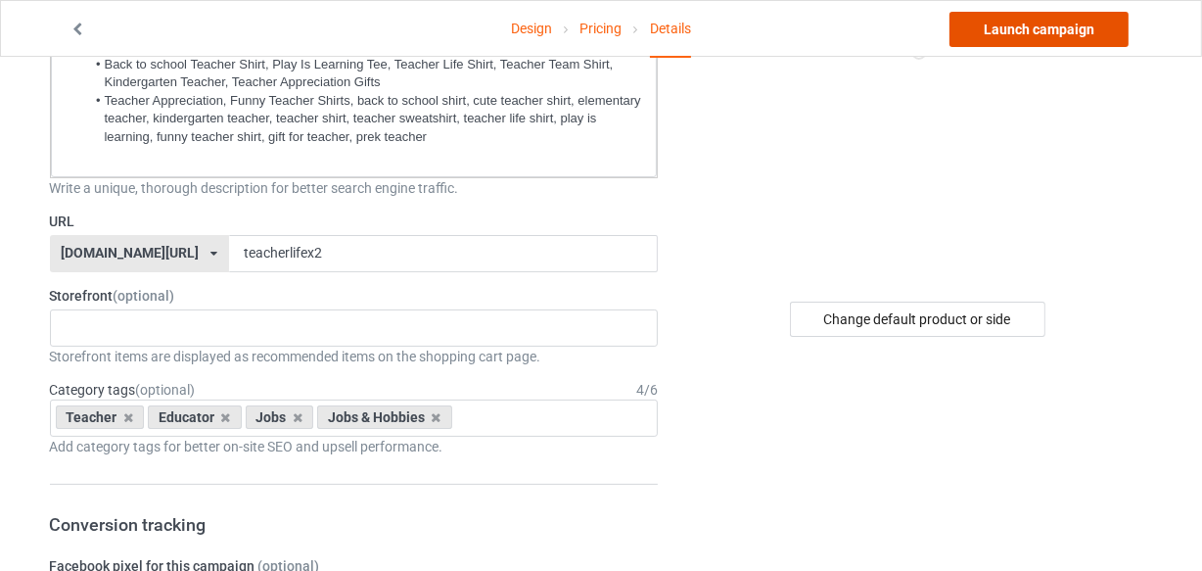
click at [1078, 30] on link "Launch campaign" at bounding box center [1039, 29] width 179 height 35
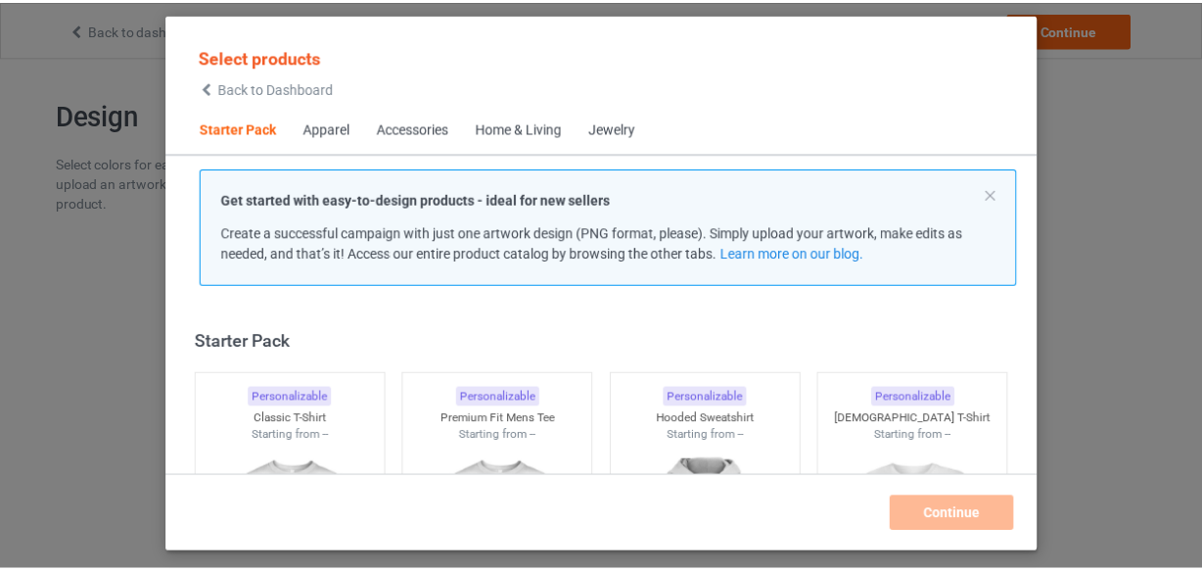
scroll to position [24, 0]
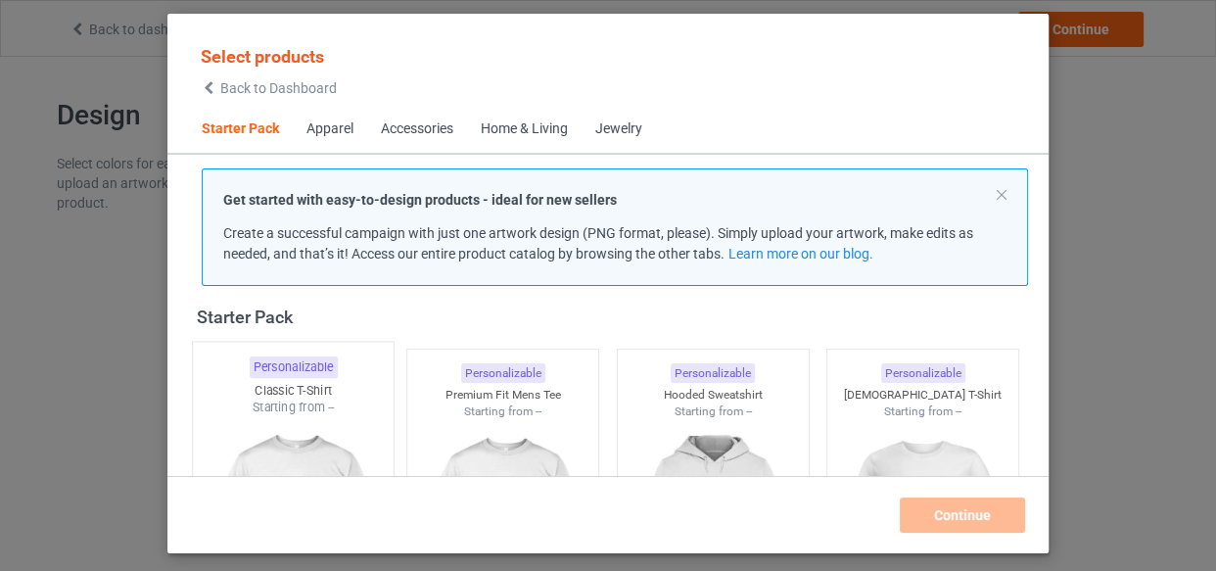
click at [273, 402] on div "Starting from --" at bounding box center [293, 406] width 201 height 17
click at [426, 420] on div at bounding box center [502, 529] width 191 height 219
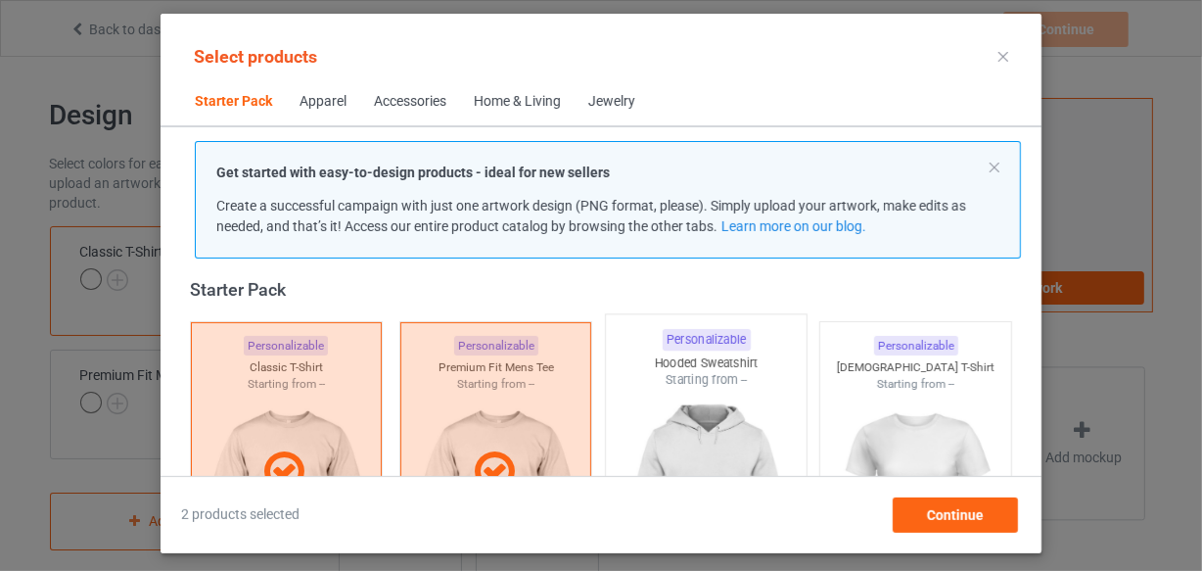
click at [685, 415] on img at bounding box center [706, 504] width 184 height 230
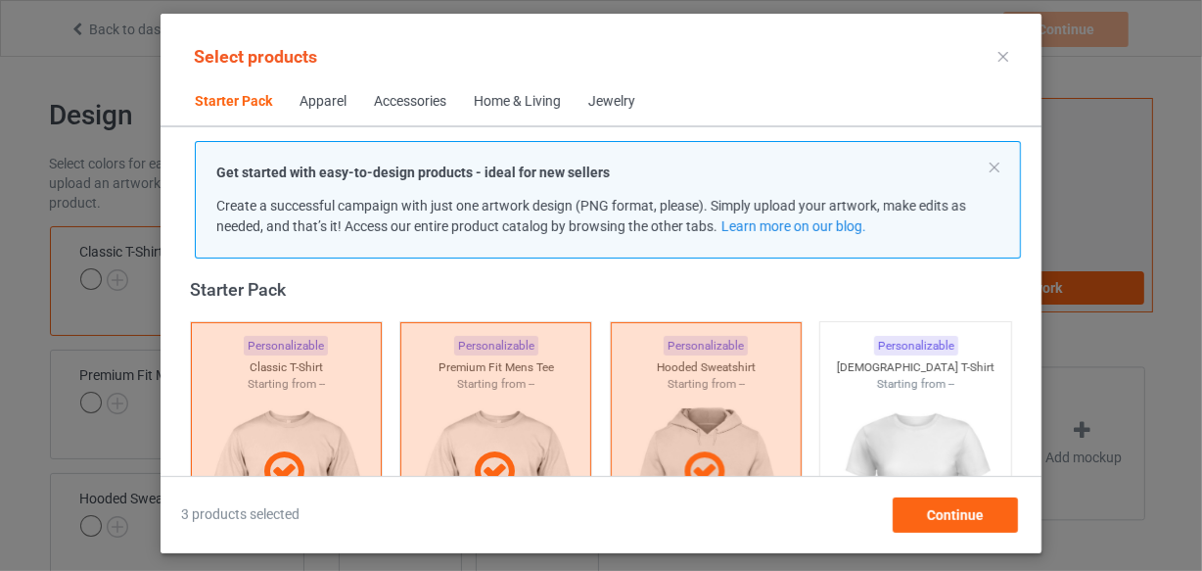
scroll to position [381, 0]
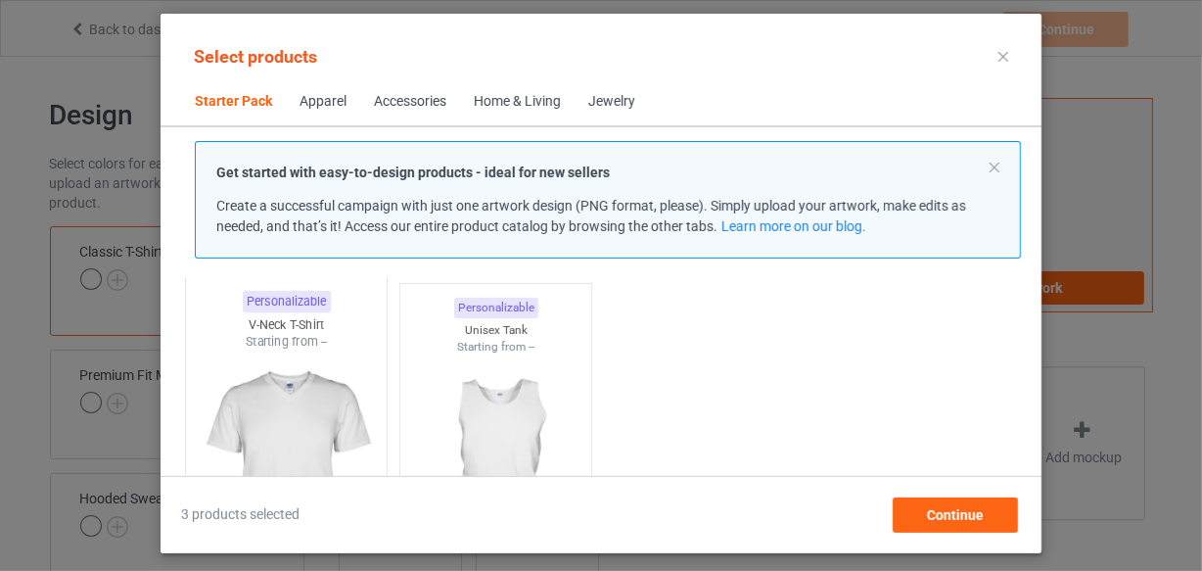
click at [333, 385] on img at bounding box center [286, 465] width 184 height 230
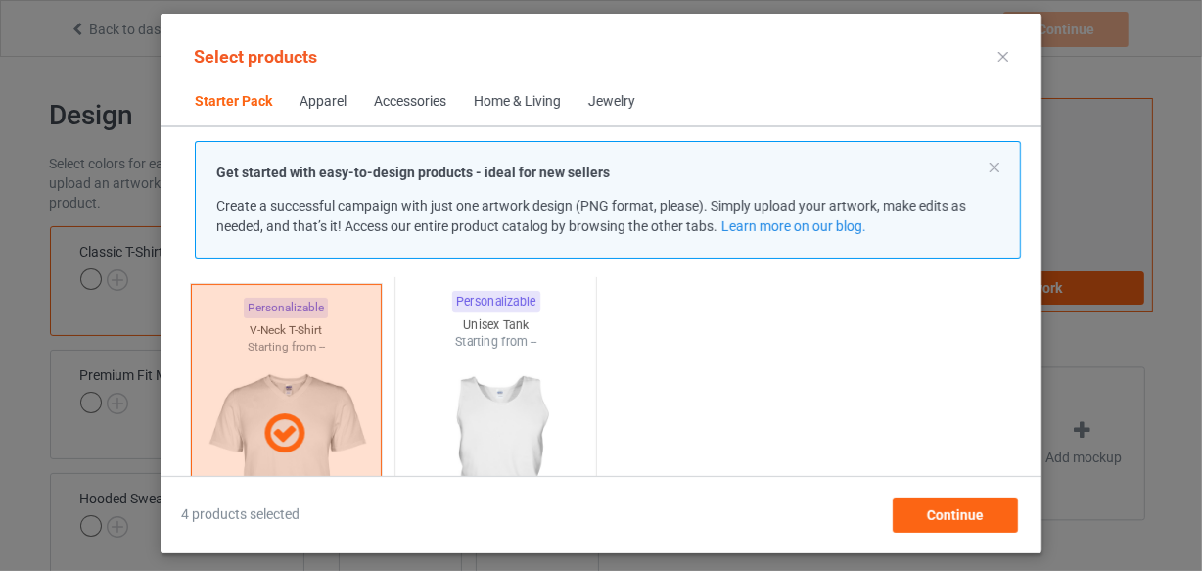
click at [440, 389] on img at bounding box center [496, 465] width 184 height 230
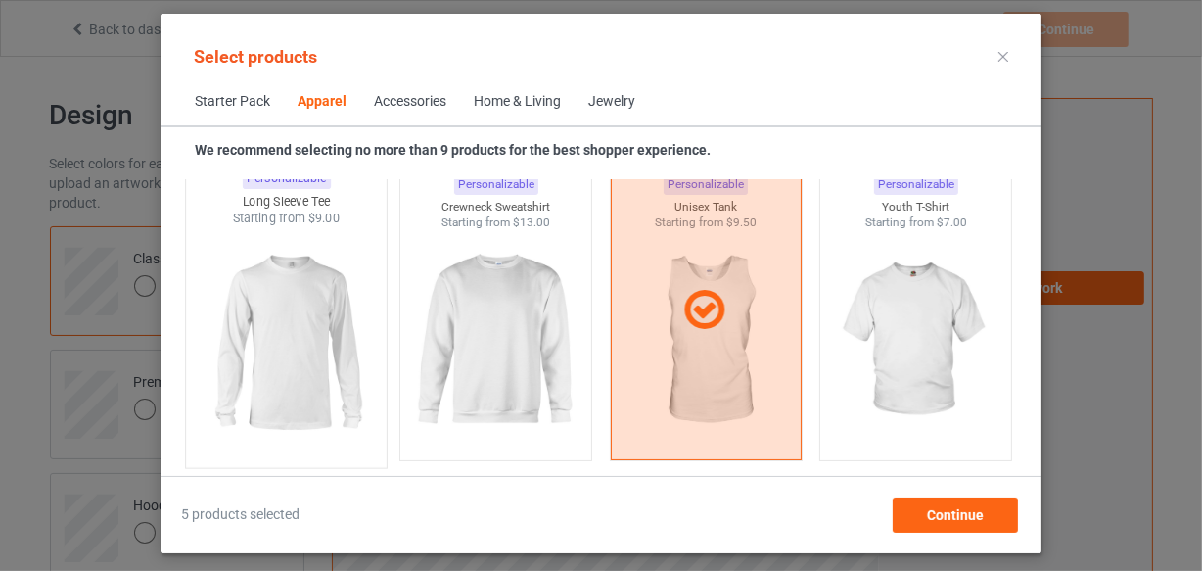
scroll to position [1449, 0]
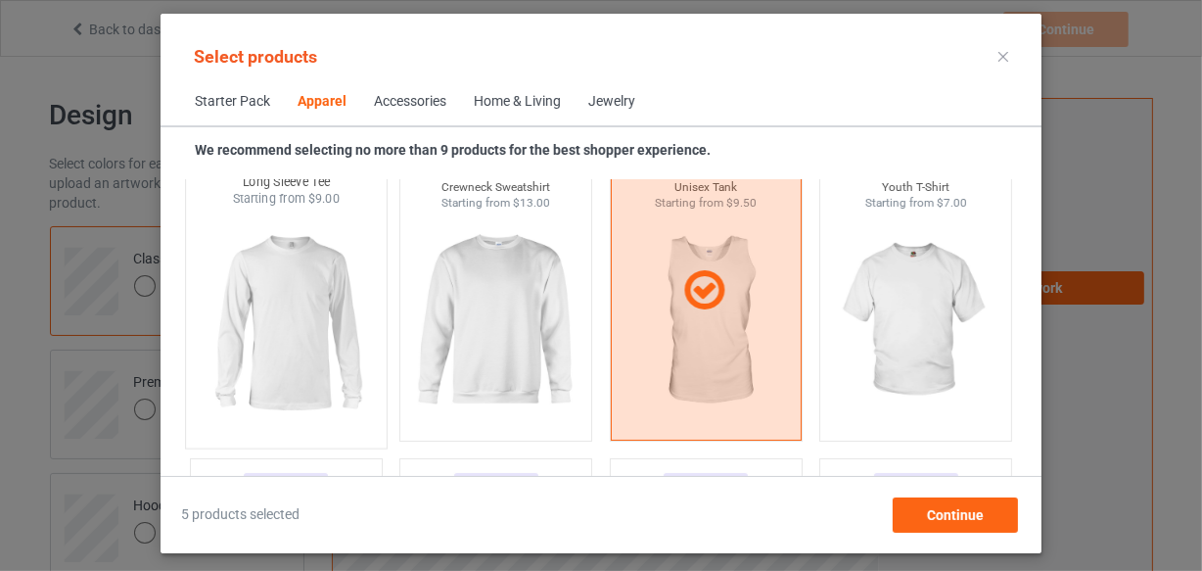
click at [293, 391] on div at bounding box center [286, 323] width 201 height 230
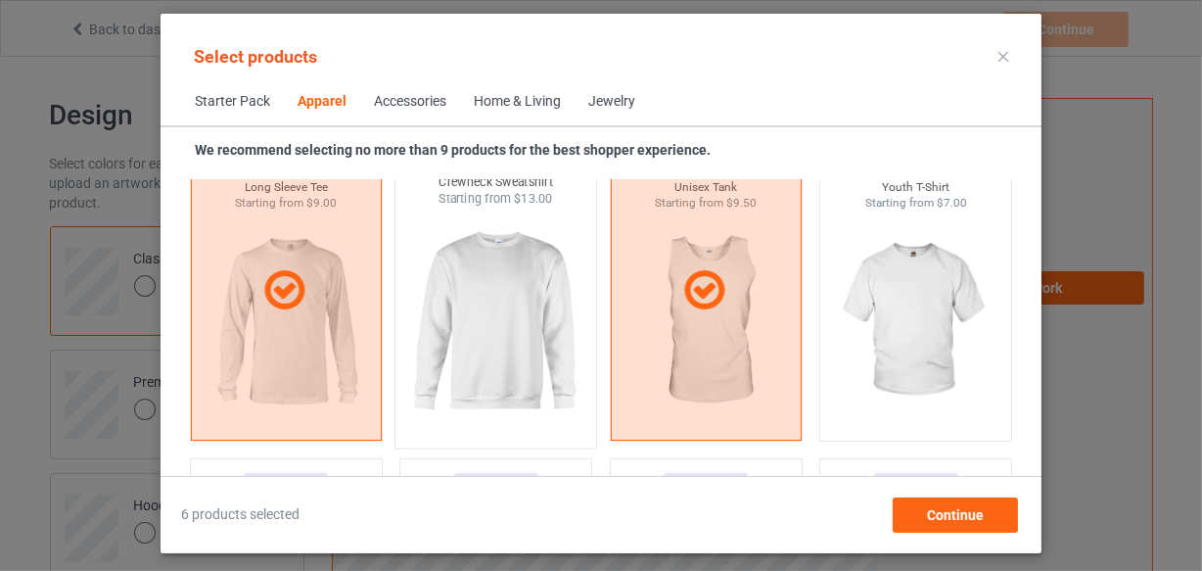
click at [474, 349] on img at bounding box center [496, 323] width 184 height 230
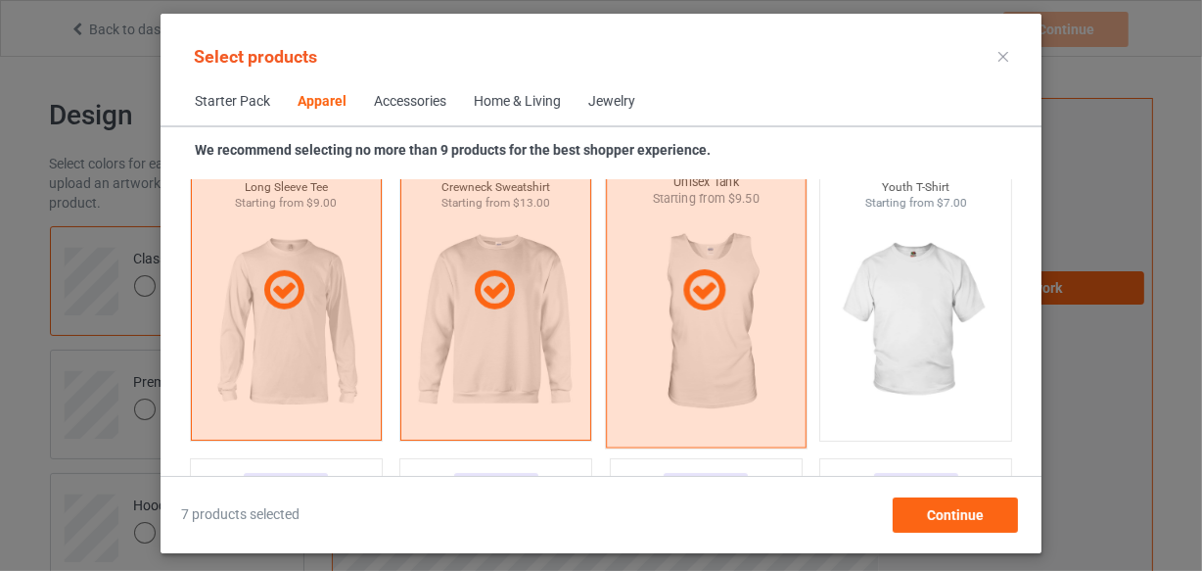
click at [917, 335] on img at bounding box center [915, 320] width 175 height 219
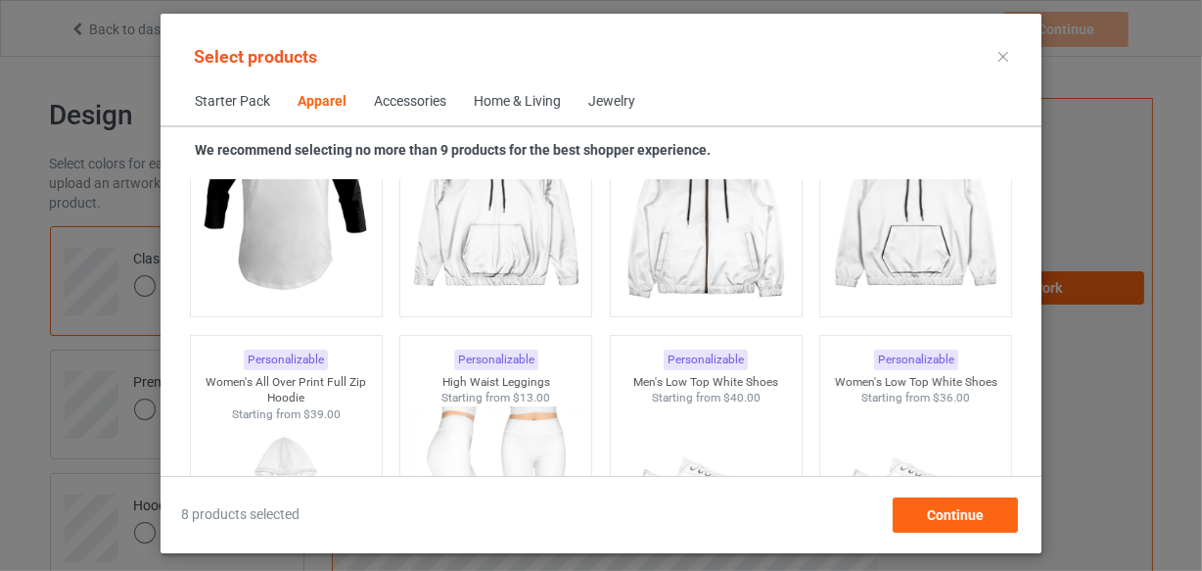
scroll to position [1893, 0]
click at [306, 255] on div at bounding box center [286, 194] width 191 height 219
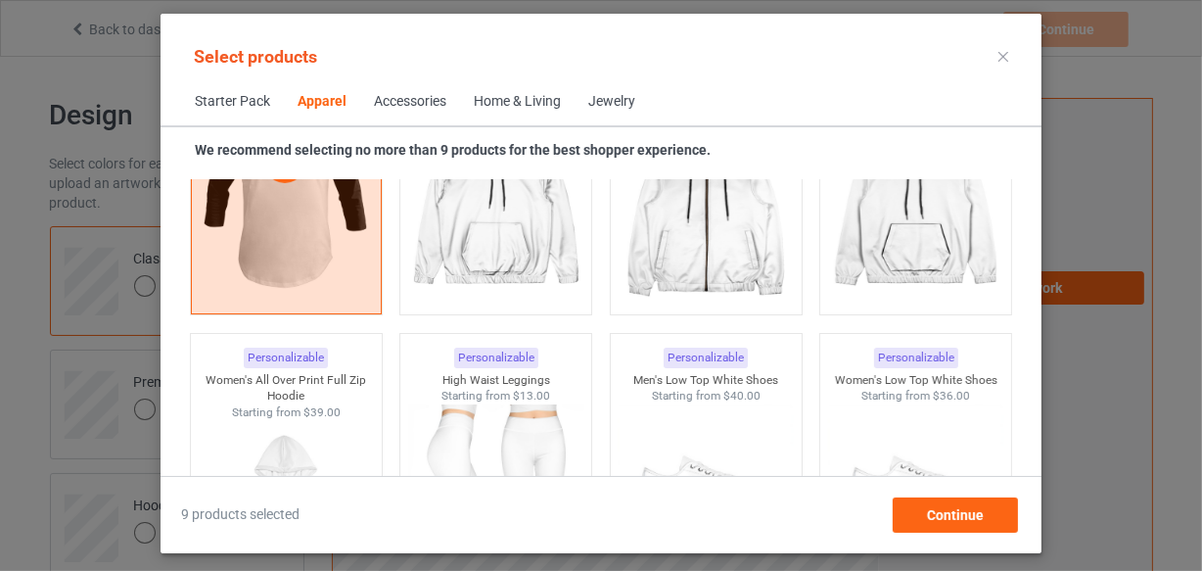
click at [511, 102] on div "Home & Living" at bounding box center [517, 102] width 87 height 20
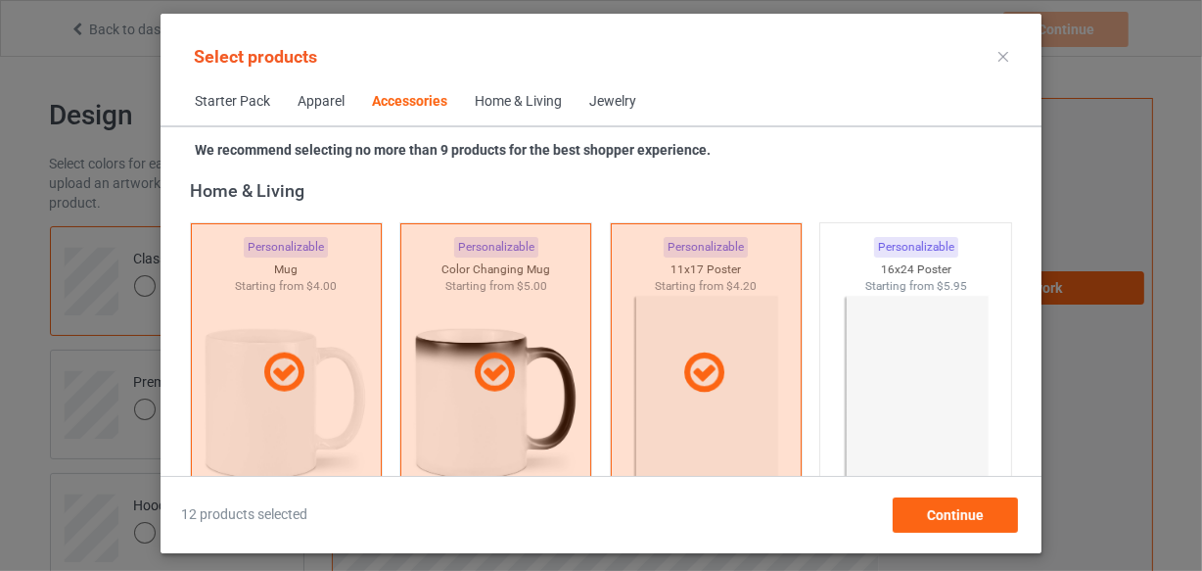
scroll to position [7583, 0]
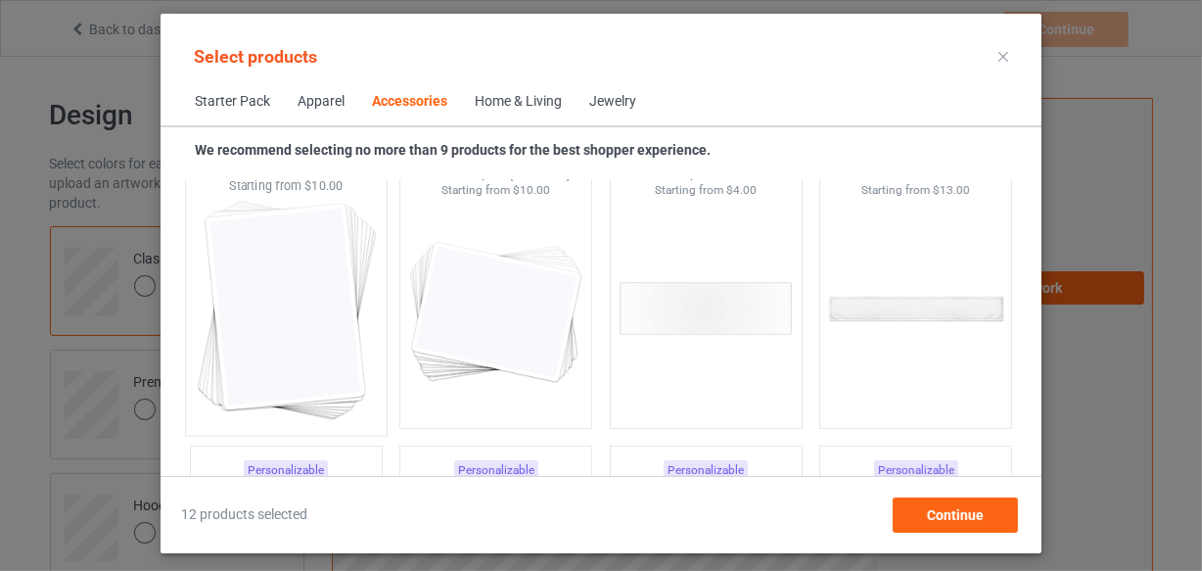
click at [319, 318] on img at bounding box center [286, 310] width 184 height 230
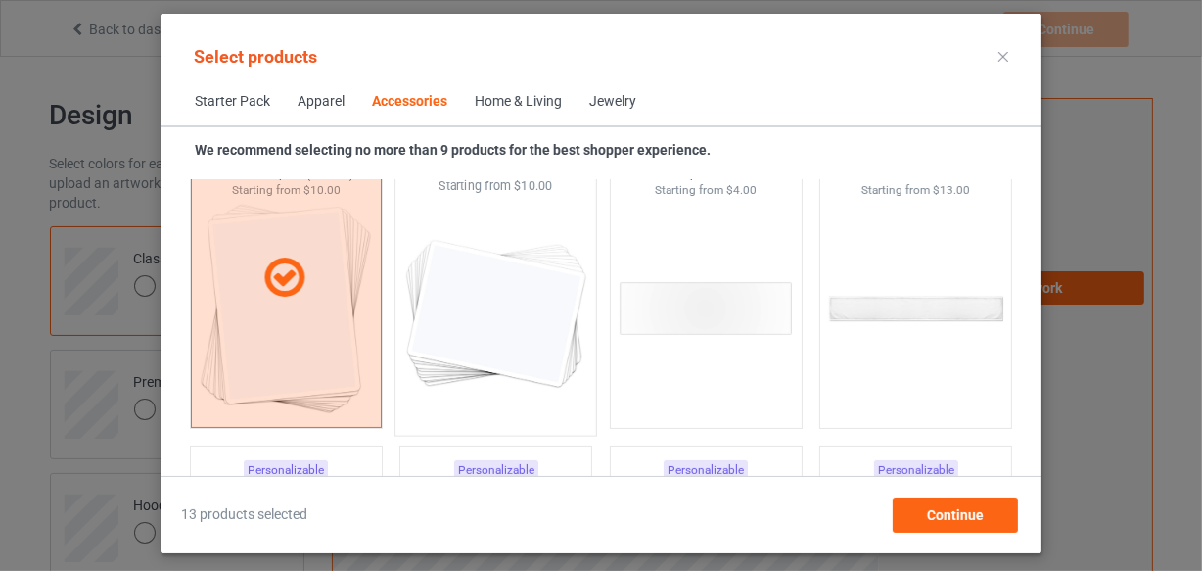
click at [459, 311] on img at bounding box center [496, 310] width 184 height 230
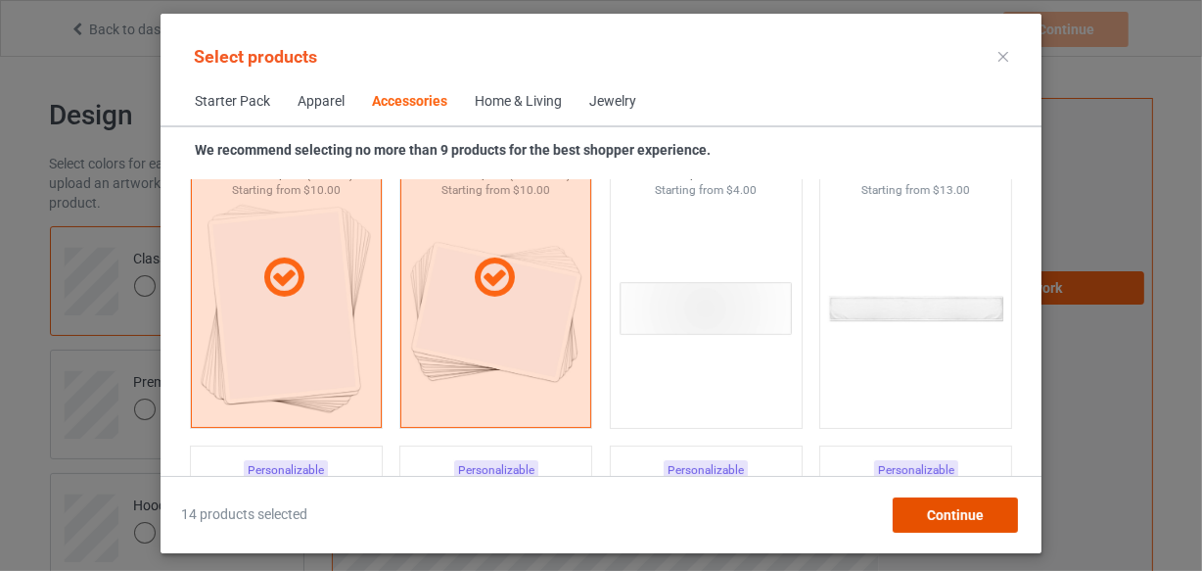
click at [964, 527] on div "Continue" at bounding box center [955, 514] width 125 height 35
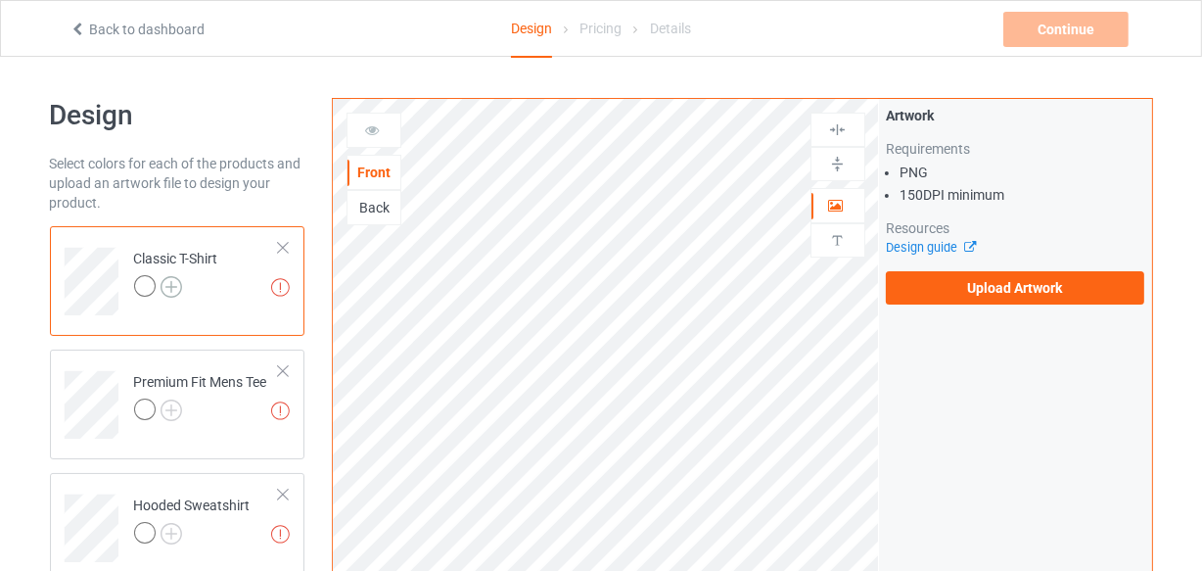
click at [170, 296] on img at bounding box center [172, 287] width 22 height 22
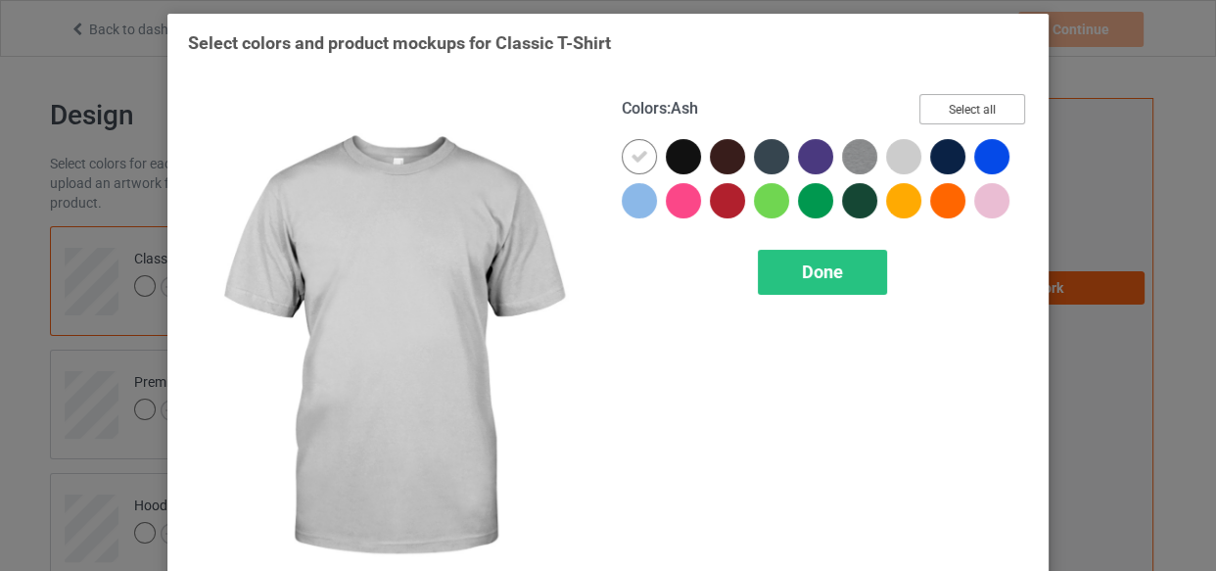
click at [957, 113] on button "Select all" at bounding box center [972, 109] width 106 height 30
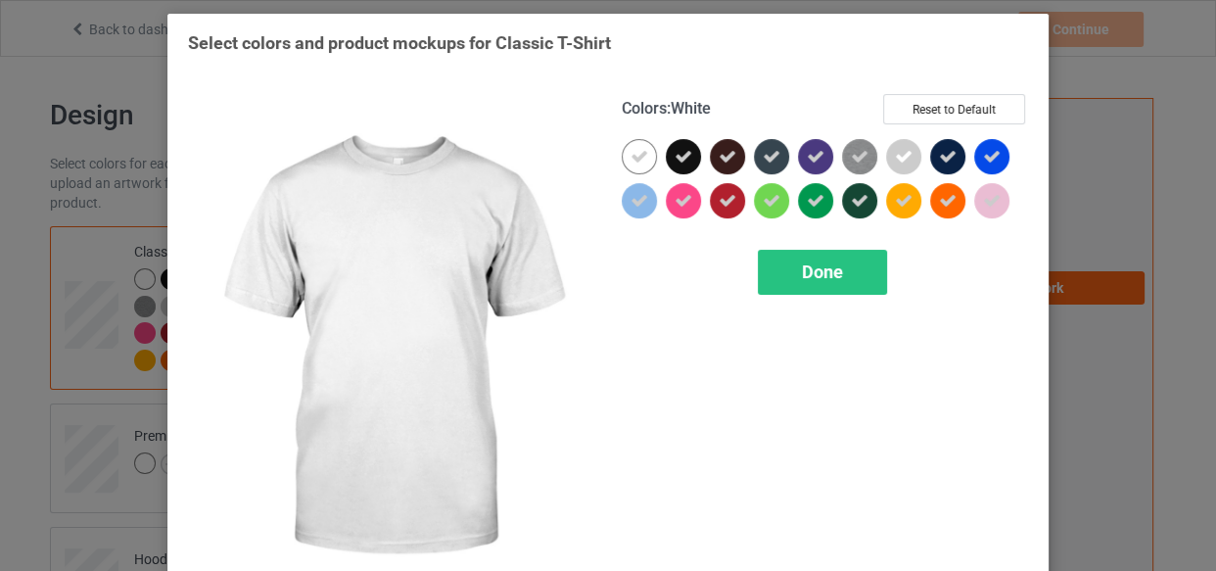
click at [638, 153] on icon at bounding box center [639, 157] width 18 height 18
click at [638, 153] on div at bounding box center [639, 156] width 35 height 35
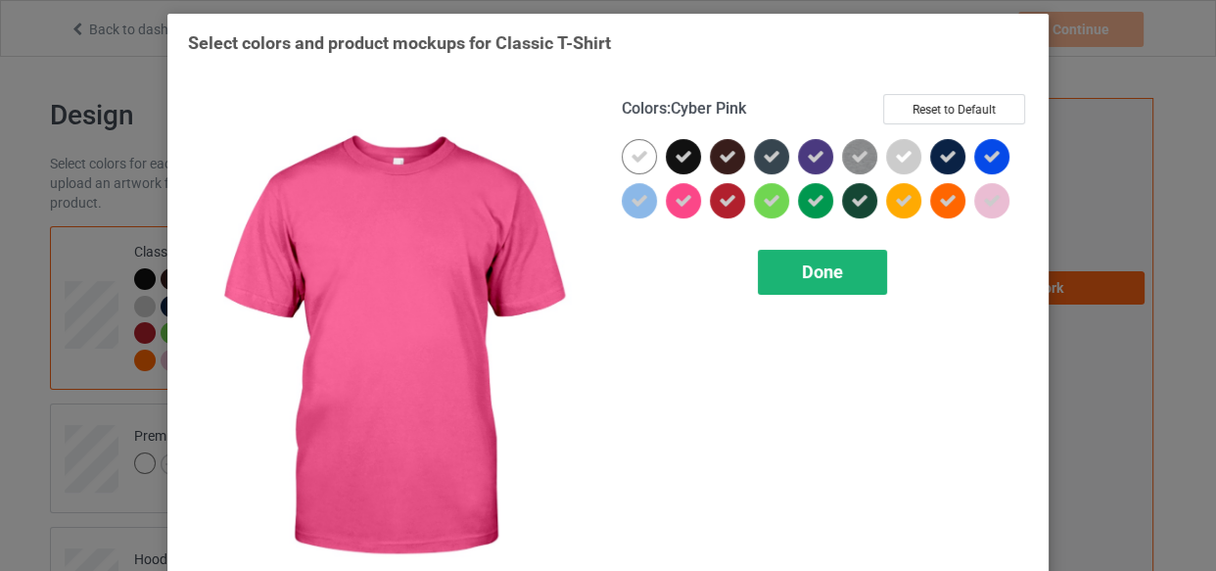
click at [787, 258] on div "Done" at bounding box center [822, 272] width 129 height 45
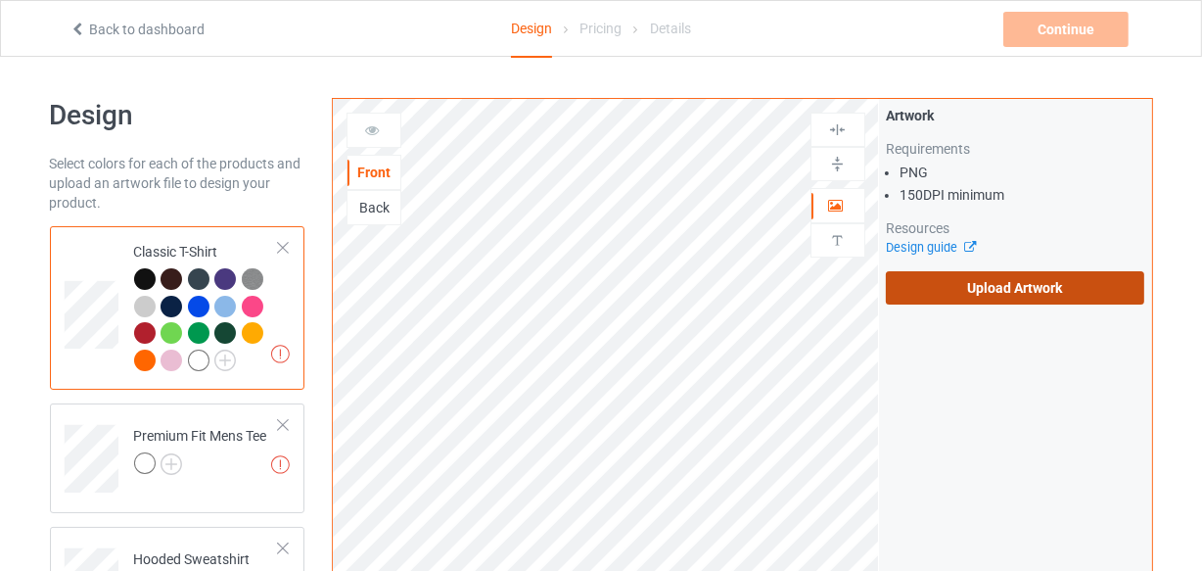
click at [1021, 293] on label "Upload Artwork" at bounding box center [1015, 287] width 259 height 33
click at [0, 0] on input "Upload Artwork" at bounding box center [0, 0] width 0 height 0
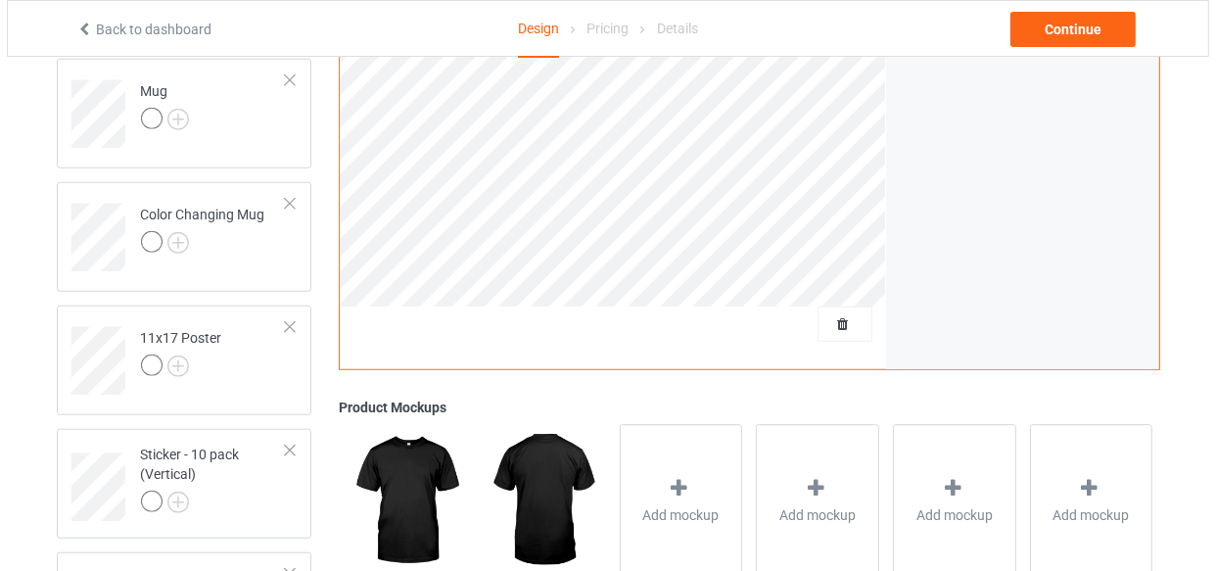
scroll to position [1423, 0]
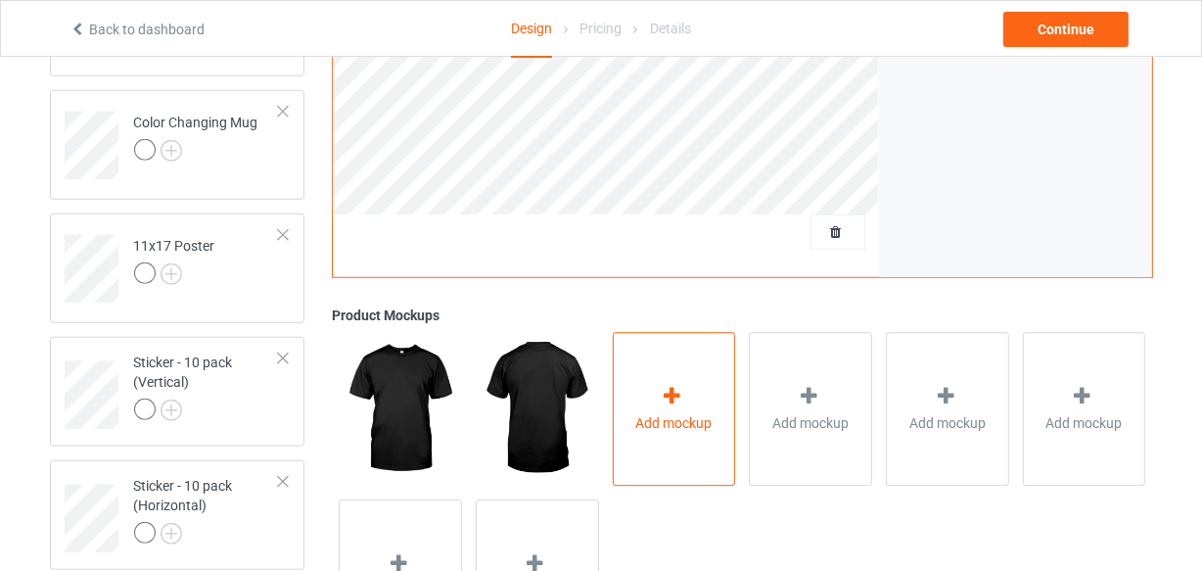
click at [680, 366] on div "Add mockup" at bounding box center [674, 410] width 123 height 154
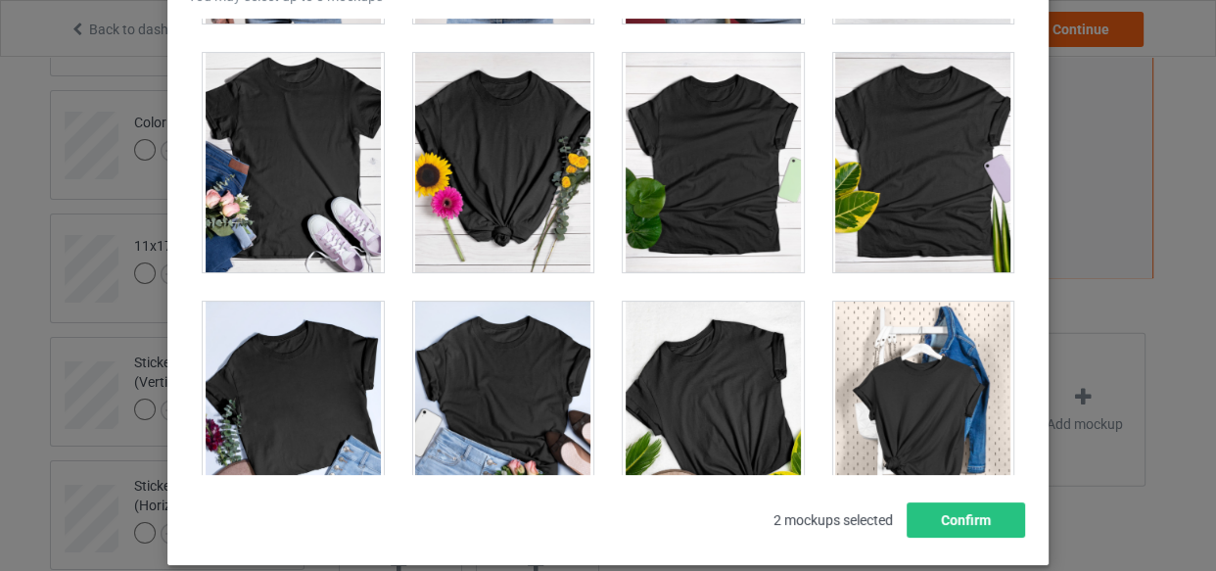
scroll to position [27491, 0]
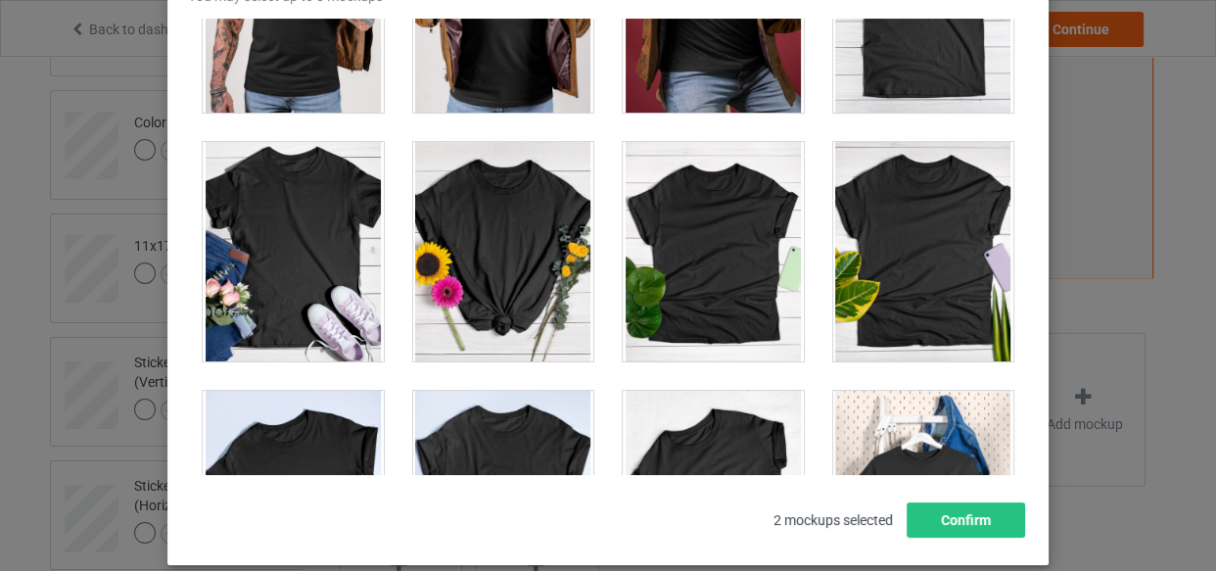
click at [908, 58] on div at bounding box center [923, 2] width 181 height 219
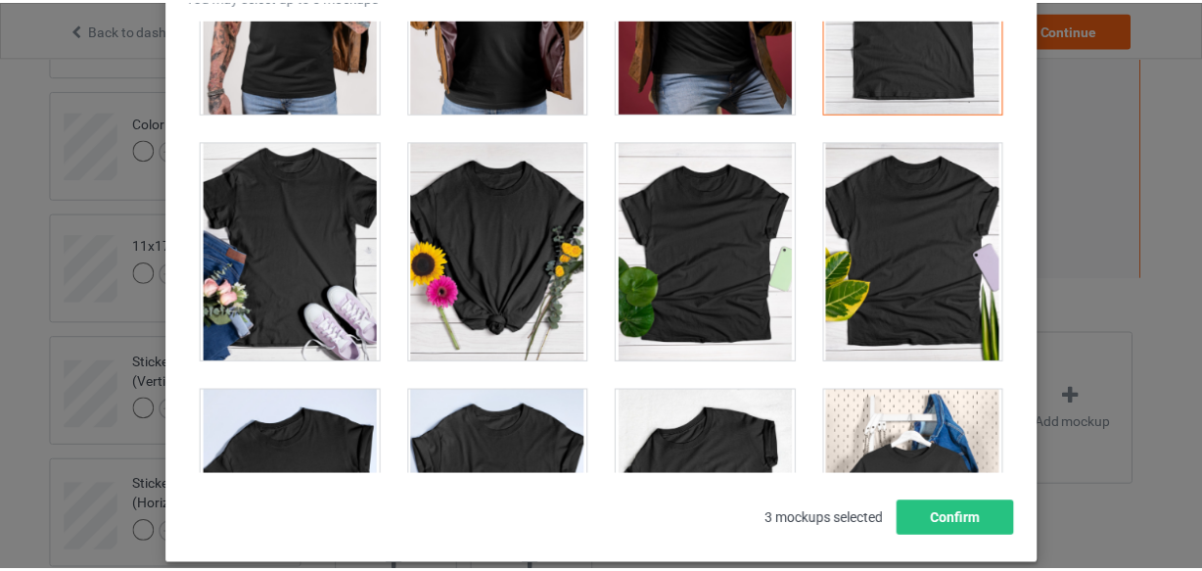
scroll to position [27936, 0]
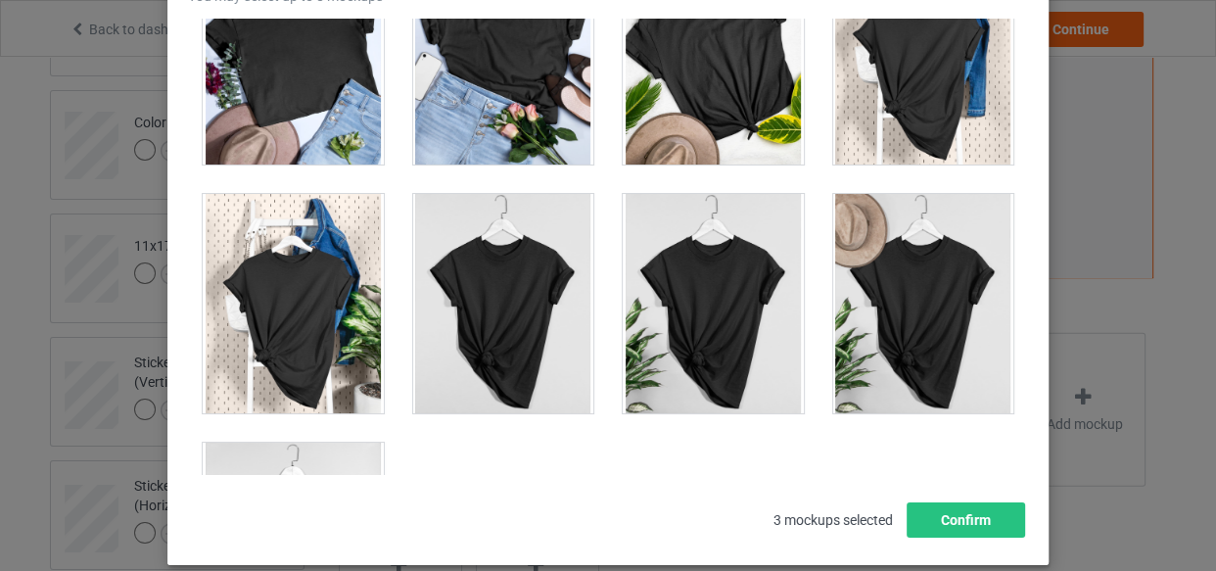
drag, startPoint x: 347, startPoint y: 435, endPoint x: 762, endPoint y: 468, distance: 416.4
click at [348, 442] on div at bounding box center [293, 551] width 181 height 219
click at [939, 518] on button "Confirm" at bounding box center [965, 519] width 118 height 35
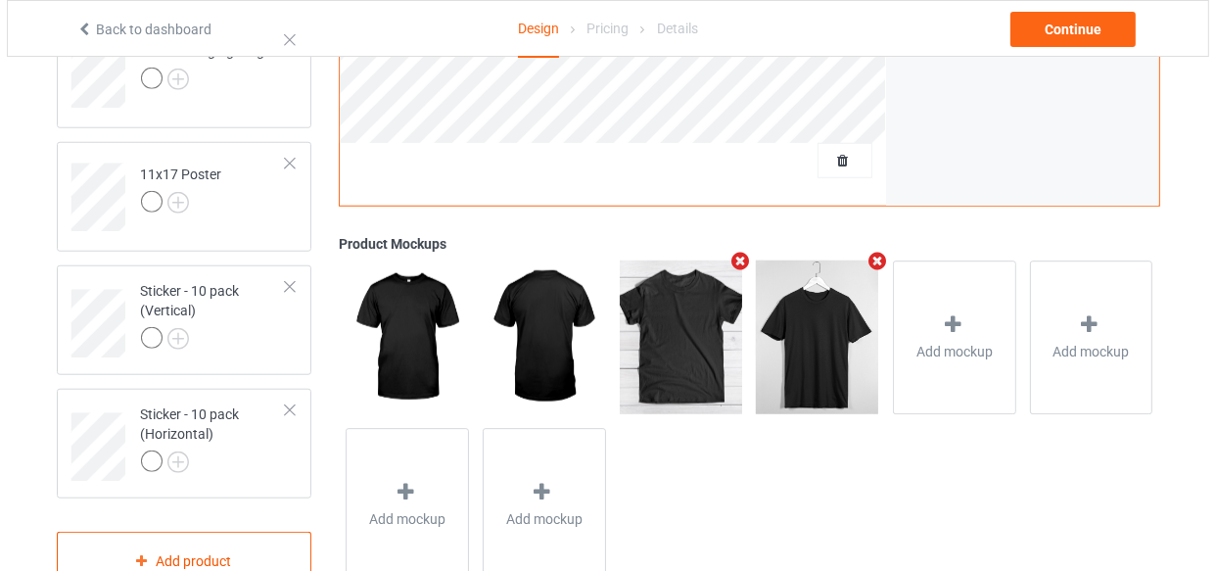
scroll to position [1555, 0]
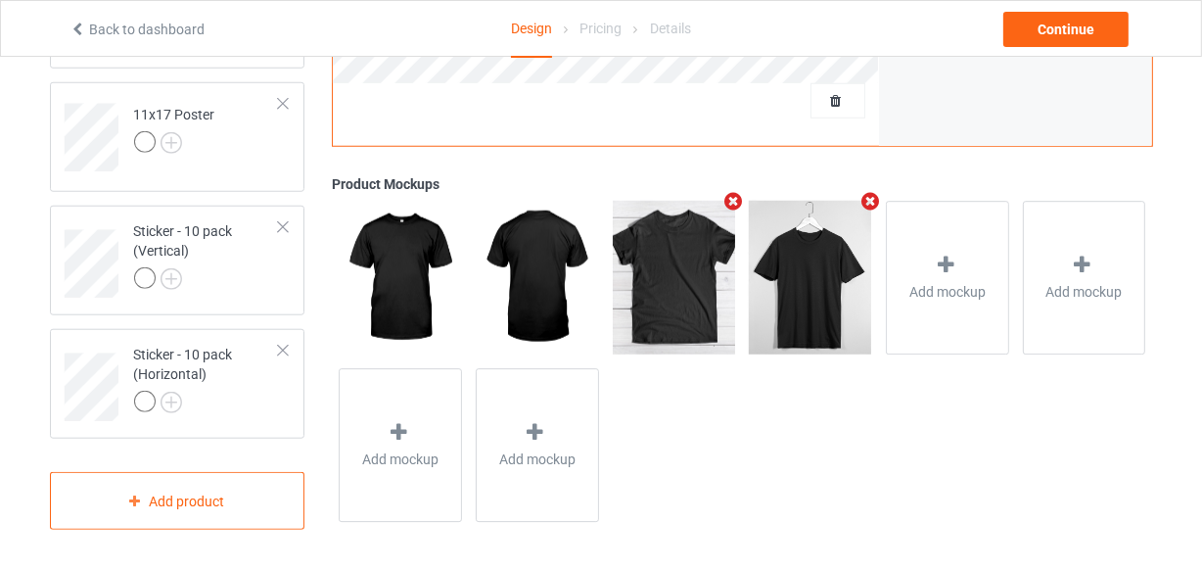
drag, startPoint x: 216, startPoint y: 353, endPoint x: 395, endPoint y: 558, distance: 271.9
click at [217, 353] on div "Sticker - 10 pack (Horizontal)" at bounding box center [207, 378] width 146 height 67
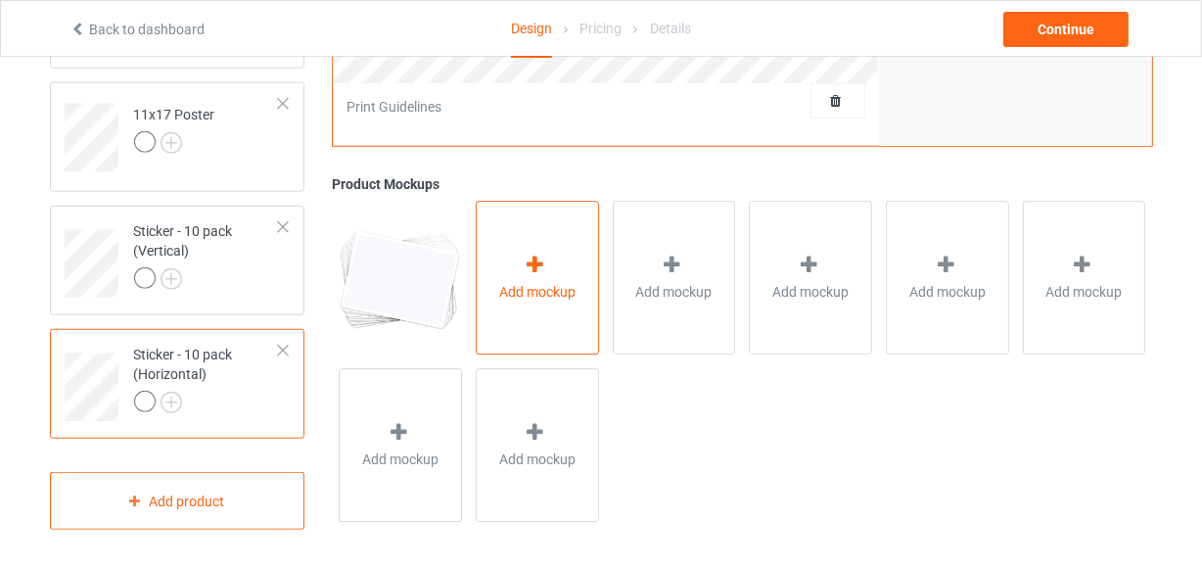
click at [508, 254] on div "Add mockup" at bounding box center [537, 279] width 123 height 154
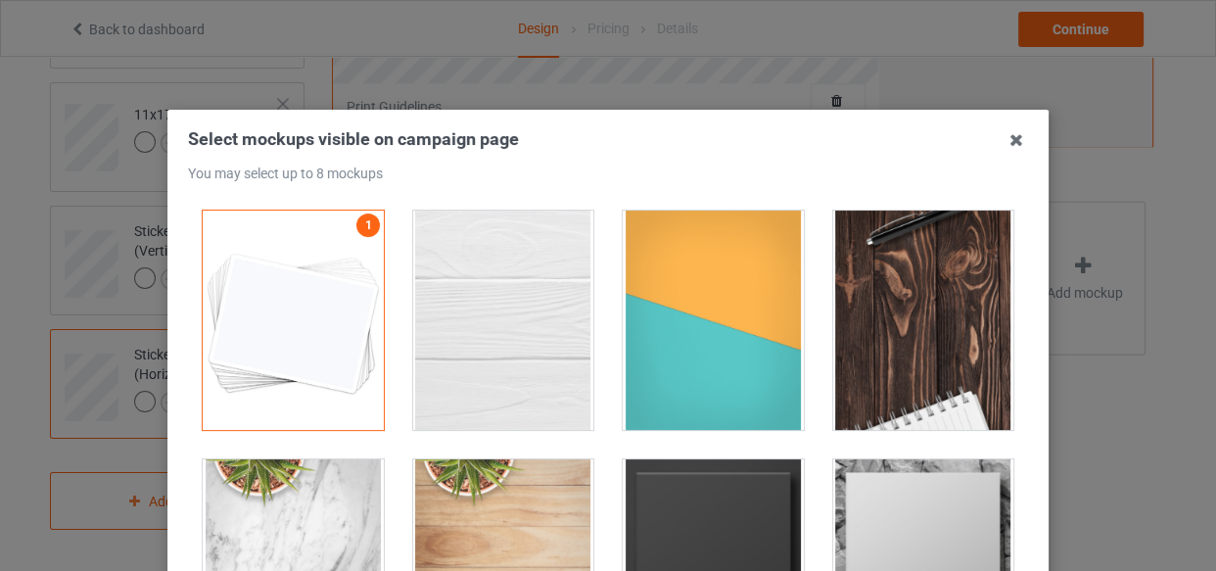
click at [494, 275] on div at bounding box center [503, 319] width 181 height 219
click at [723, 320] on div at bounding box center [713, 319] width 181 height 219
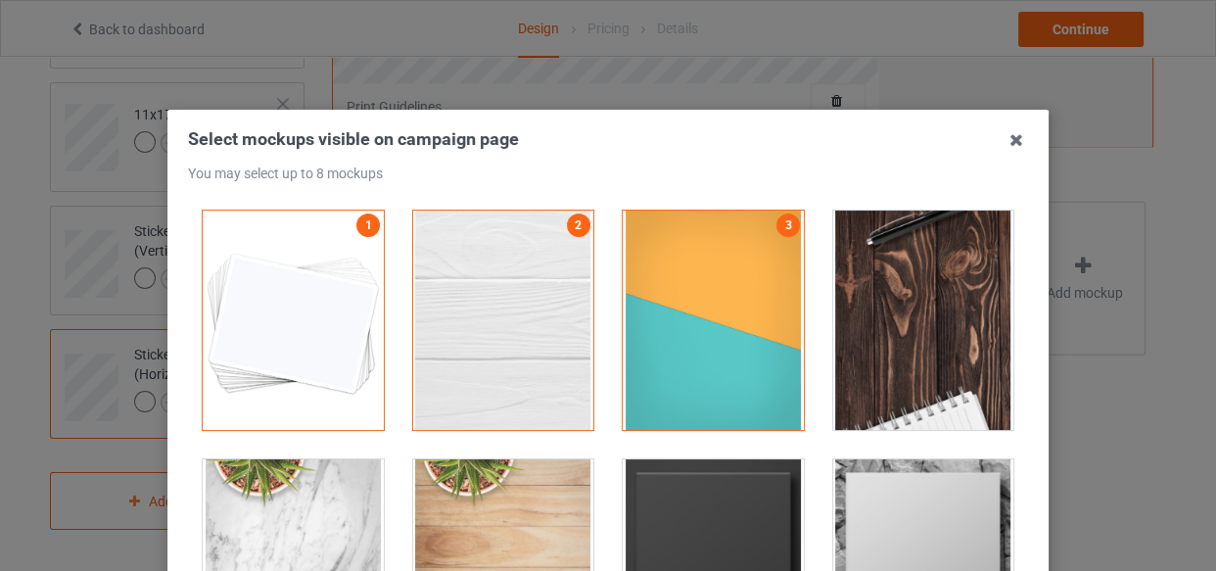
click at [860, 301] on div at bounding box center [923, 319] width 181 height 219
drag, startPoint x: 715, startPoint y: 519, endPoint x: 880, endPoint y: 519, distance: 165.4
click at [718, 519] on div at bounding box center [713, 568] width 181 height 219
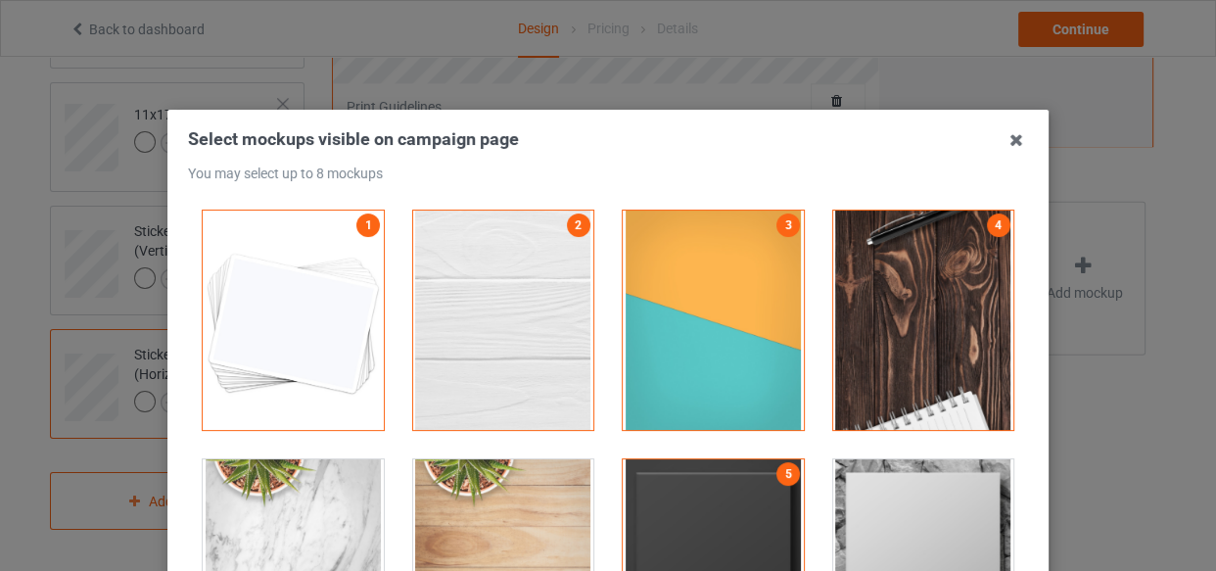
click at [880, 519] on div at bounding box center [923, 568] width 181 height 219
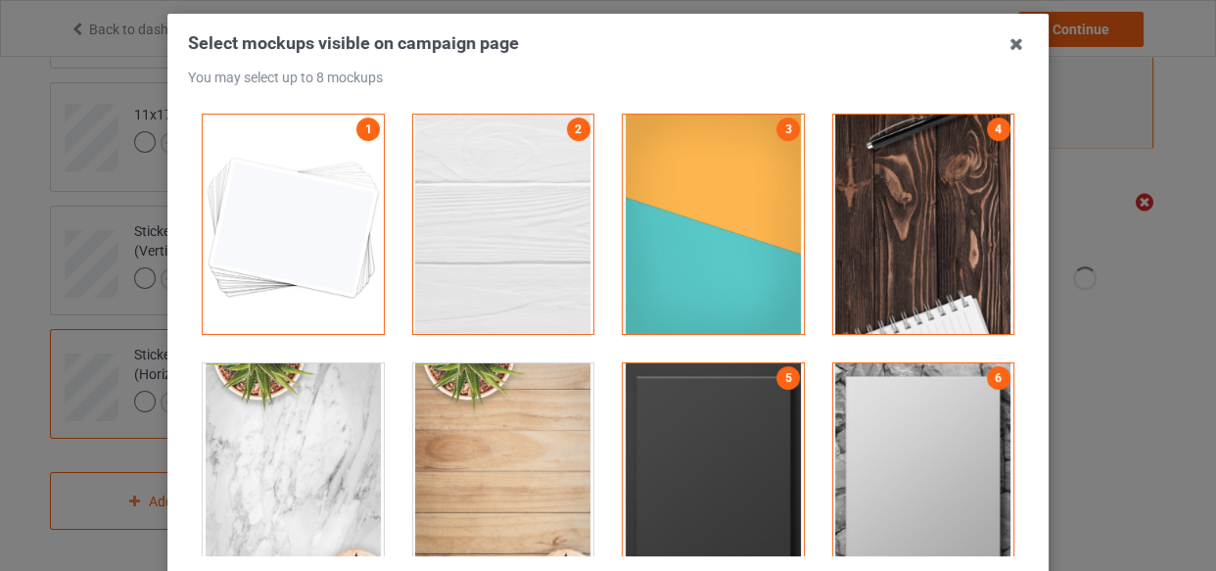
scroll to position [177, 0]
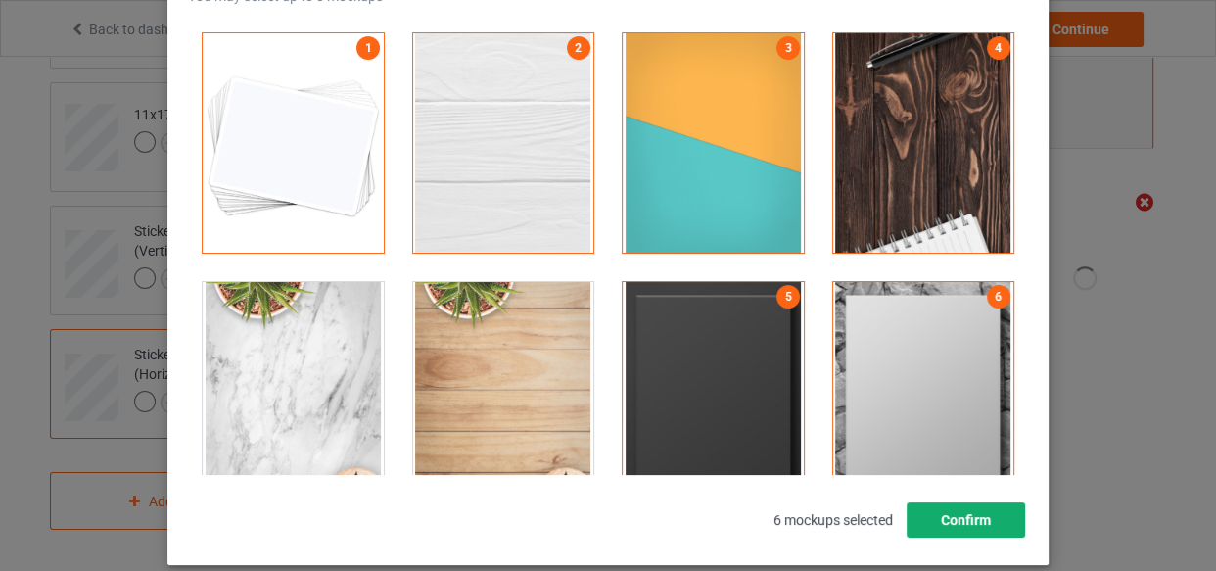
click at [987, 522] on button "Confirm" at bounding box center [965, 519] width 118 height 35
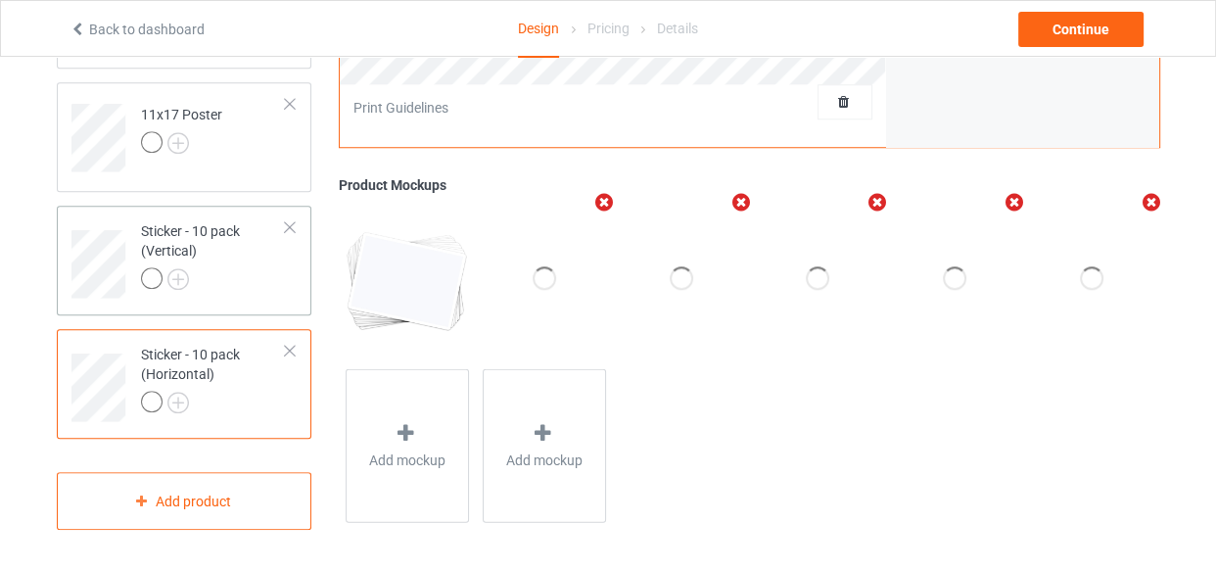
click at [218, 269] on div at bounding box center [214, 280] width 146 height 27
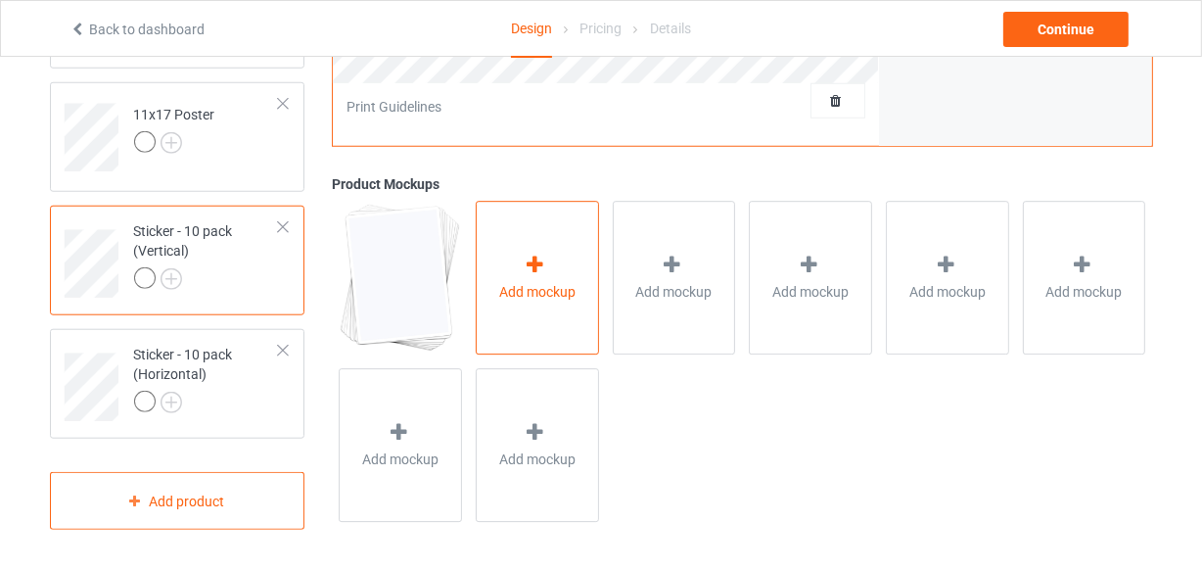
click at [539, 283] on span "Add mockup" at bounding box center [537, 293] width 76 height 20
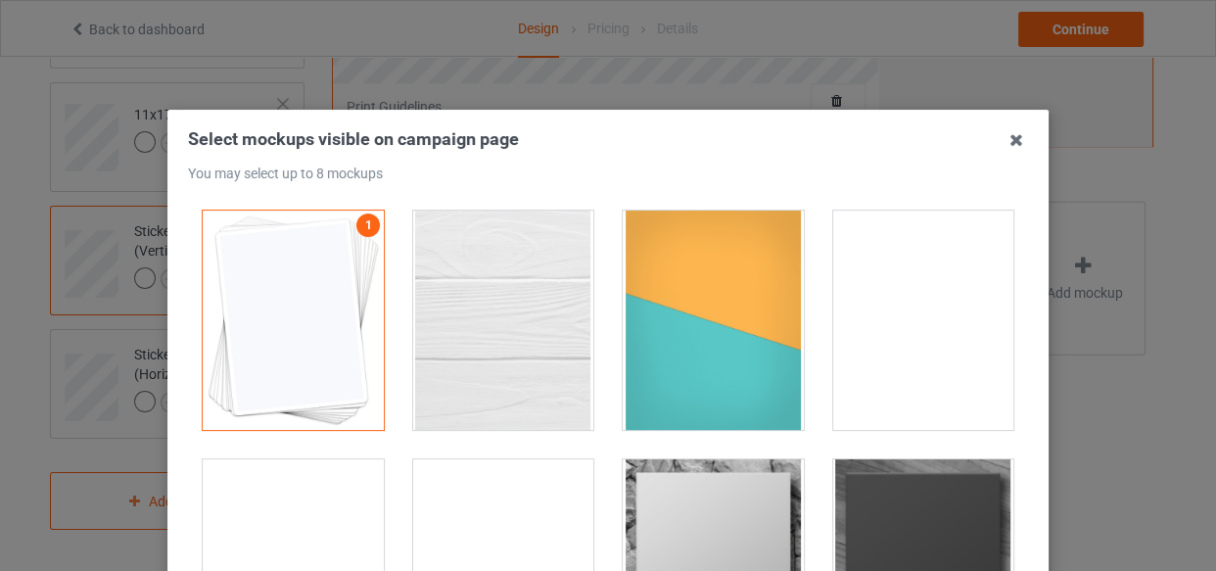
drag, startPoint x: 531, startPoint y: 277, endPoint x: 636, endPoint y: 302, distance: 108.7
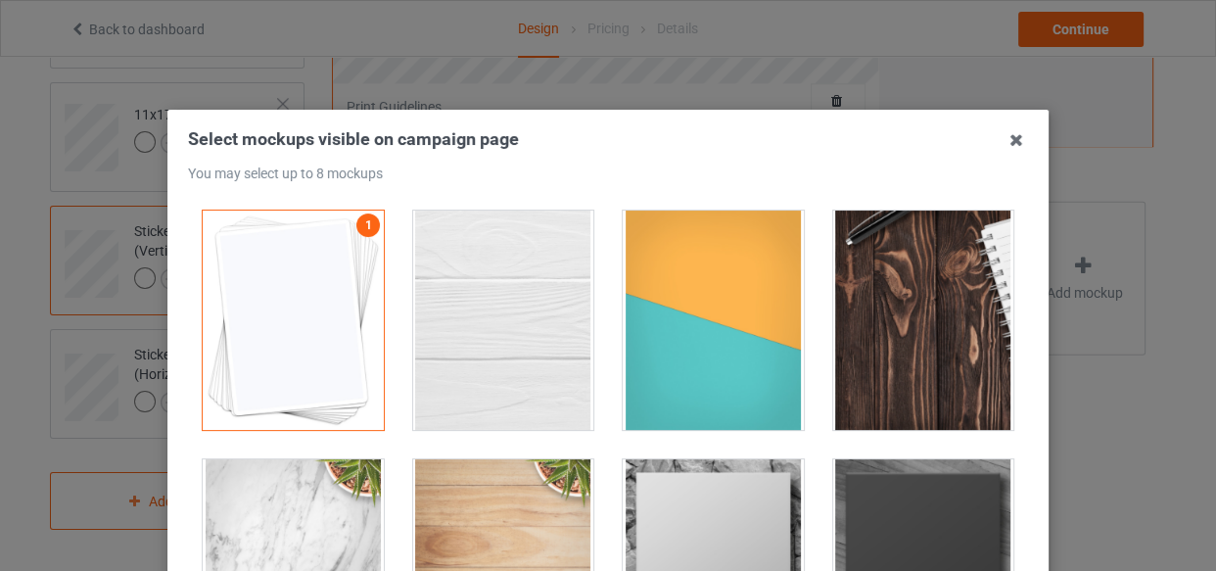
click at [530, 277] on div at bounding box center [503, 319] width 181 height 219
click at [653, 303] on div at bounding box center [713, 319] width 181 height 219
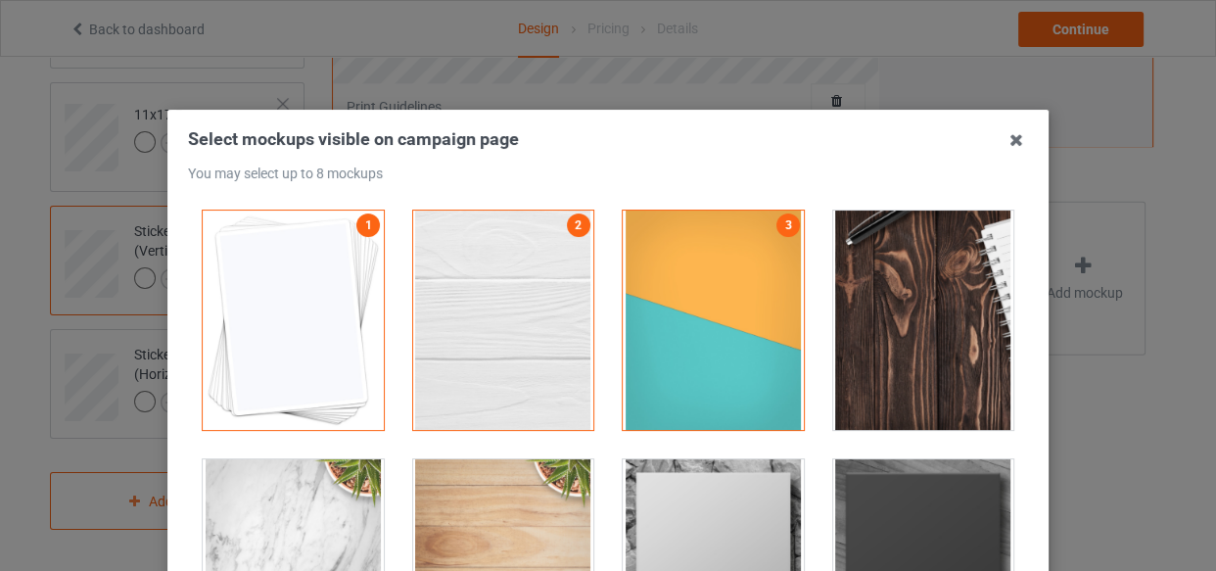
drag, startPoint x: 889, startPoint y: 307, endPoint x: 772, endPoint y: 425, distance: 165.4
click at [890, 307] on div at bounding box center [923, 319] width 181 height 219
click at [760, 465] on div at bounding box center [713, 568] width 181 height 219
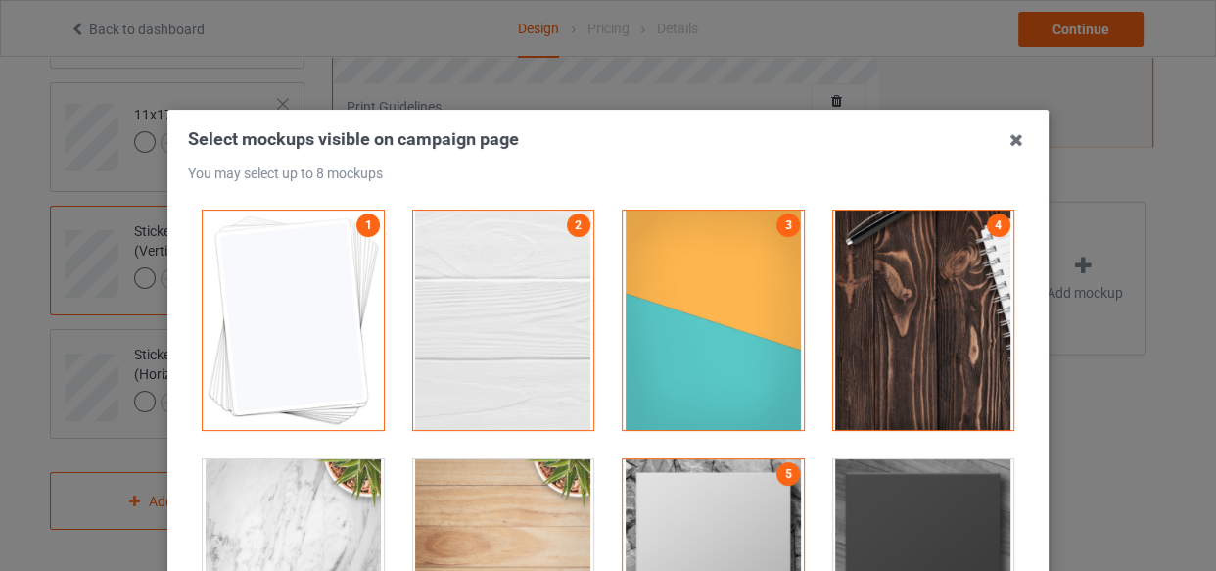
click at [874, 481] on div at bounding box center [923, 568] width 181 height 219
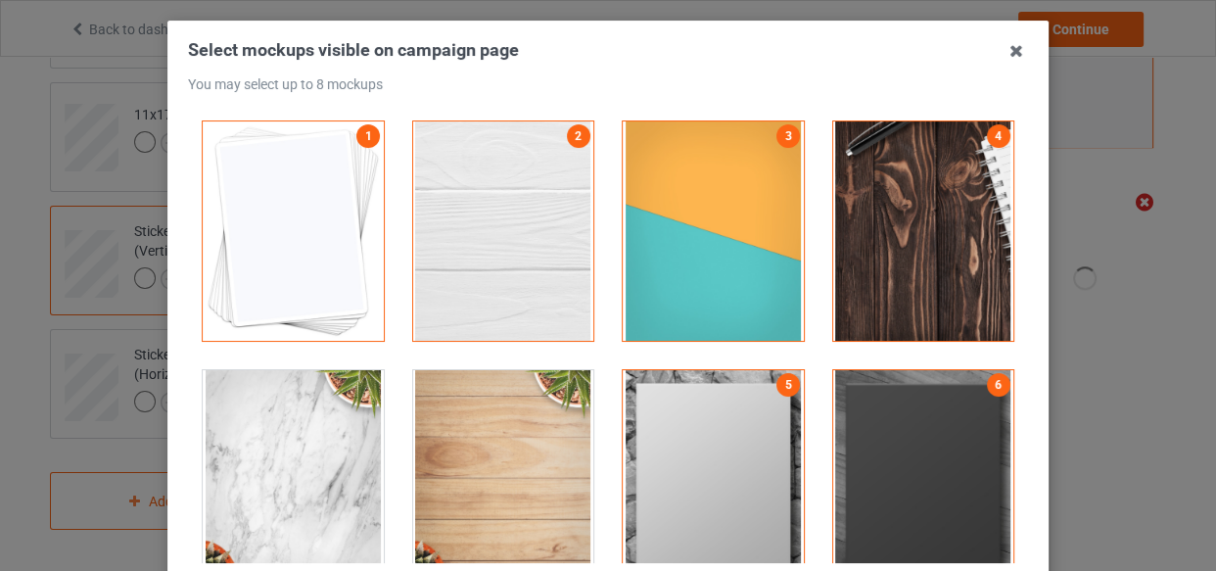
scroll to position [192, 0]
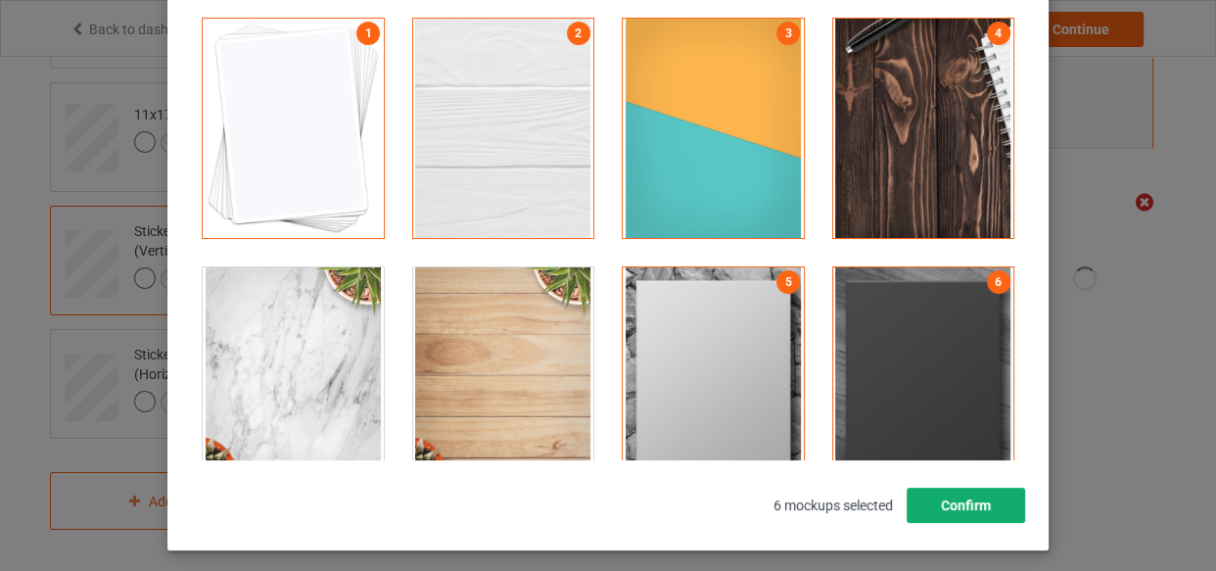
click at [944, 504] on button "Confirm" at bounding box center [965, 504] width 118 height 35
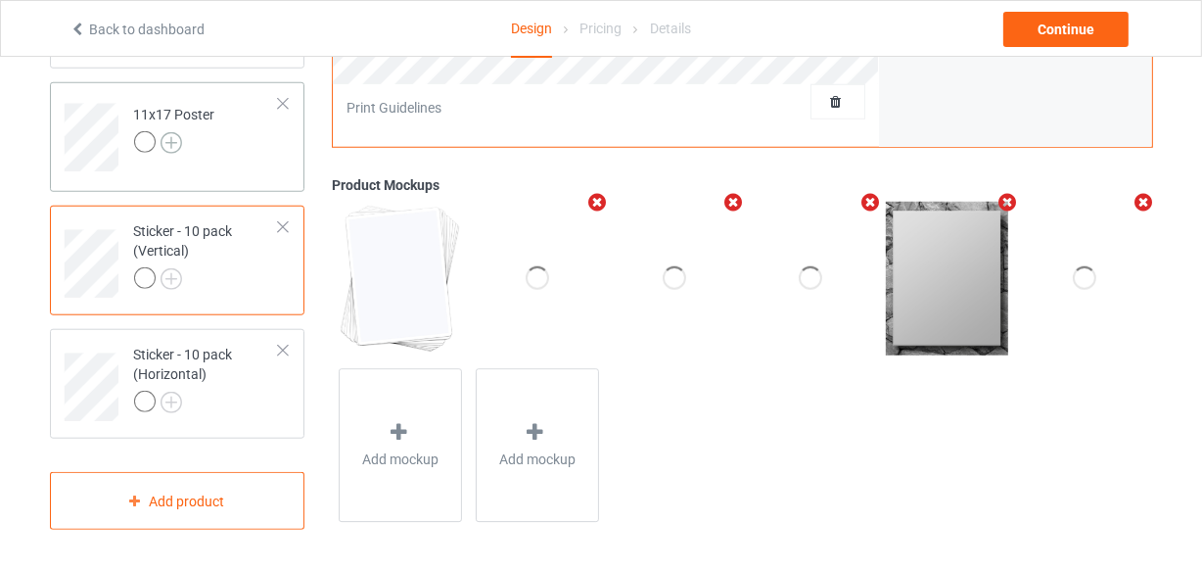
click at [165, 146] on img at bounding box center [172, 143] width 22 height 22
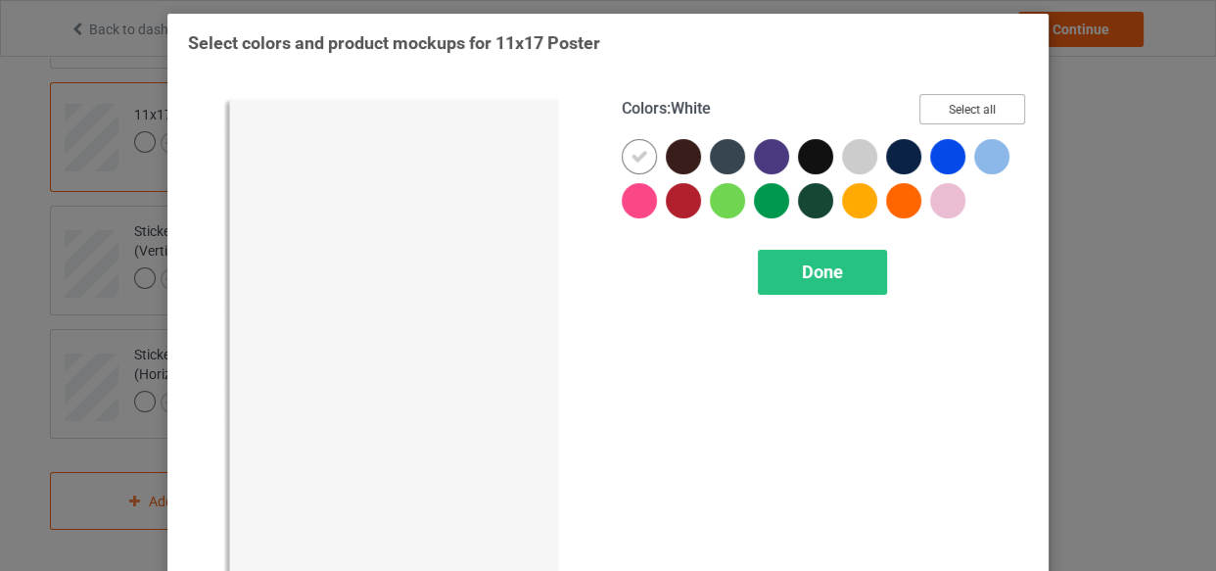
click at [934, 104] on button "Select all" at bounding box center [972, 109] width 106 height 30
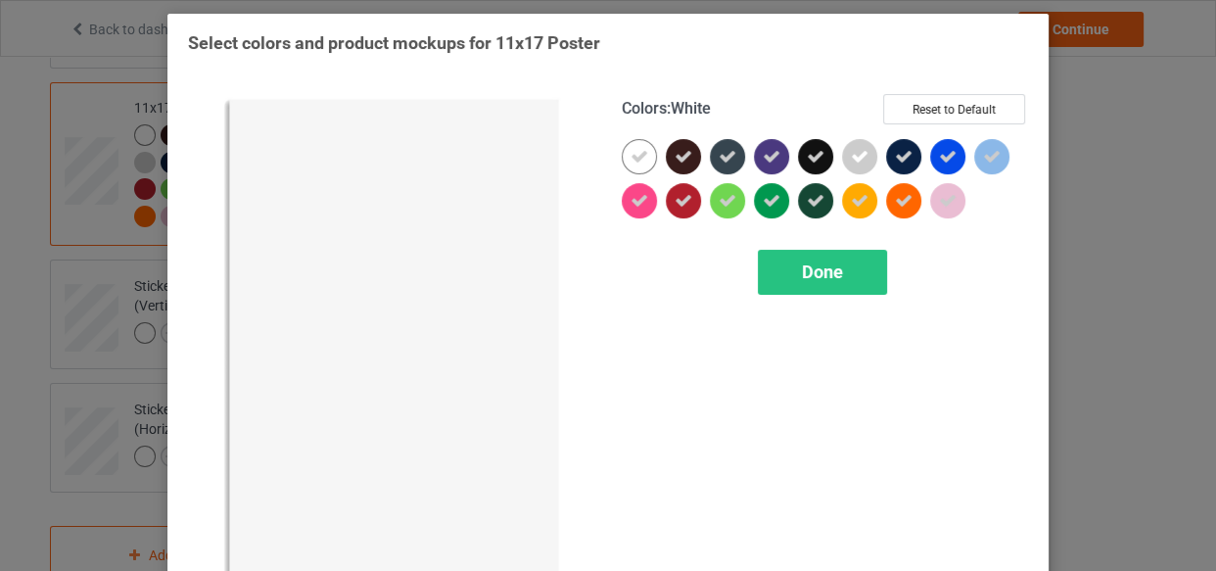
click at [630, 156] on icon at bounding box center [639, 157] width 18 height 18
click at [626, 156] on div at bounding box center [639, 156] width 35 height 35
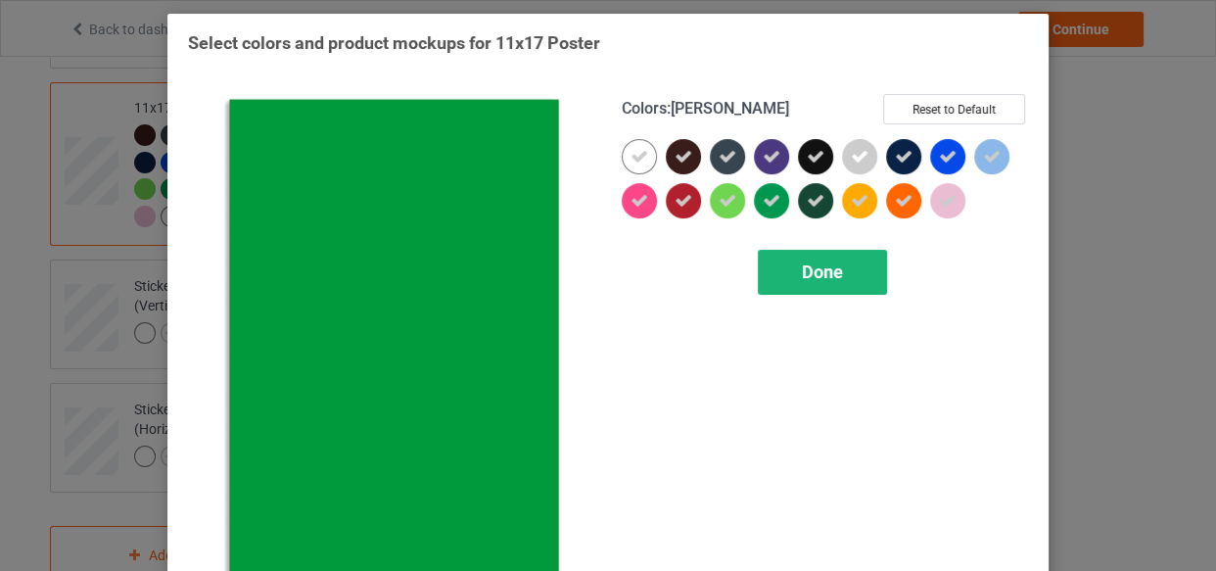
click at [802, 270] on span "Done" at bounding box center [822, 271] width 41 height 21
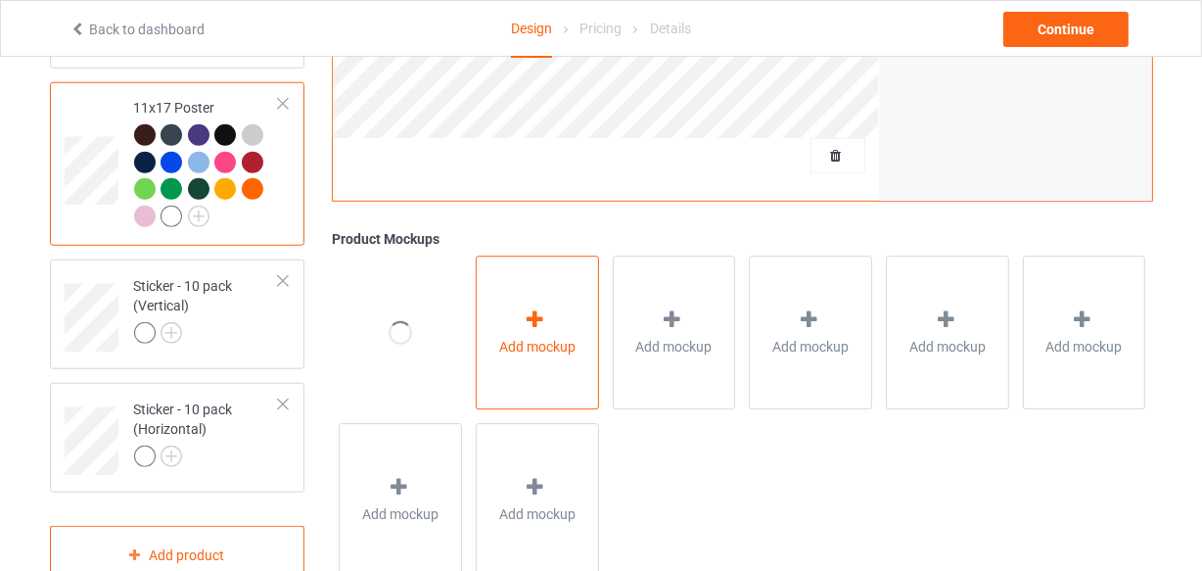
click at [514, 307] on div "Add mockup" at bounding box center [537, 332] width 123 height 154
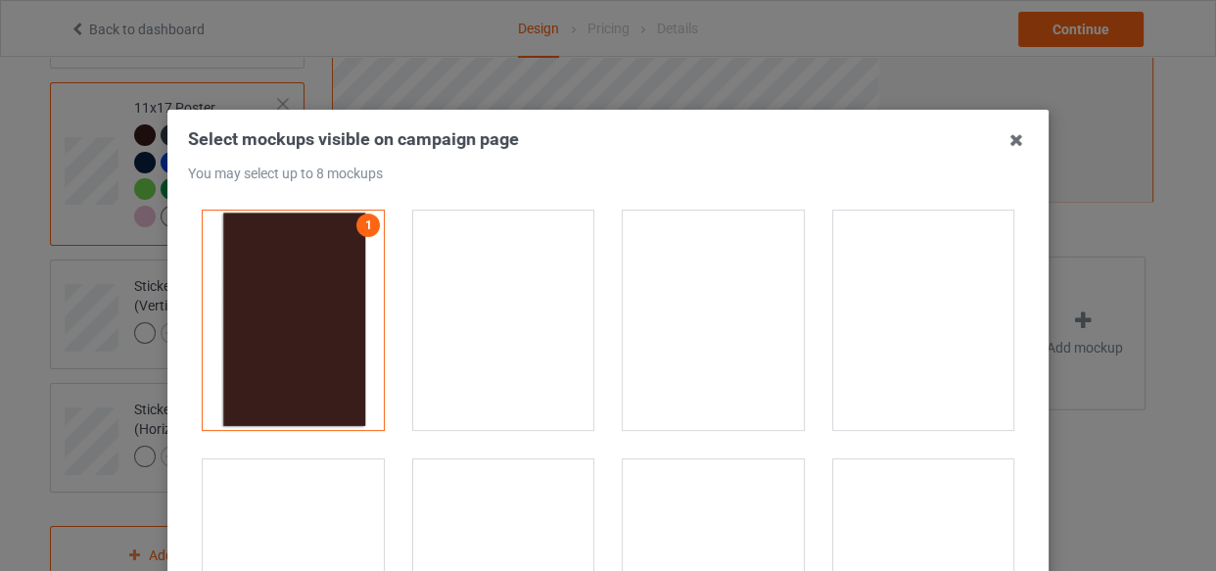
click at [516, 236] on div at bounding box center [503, 319] width 181 height 219
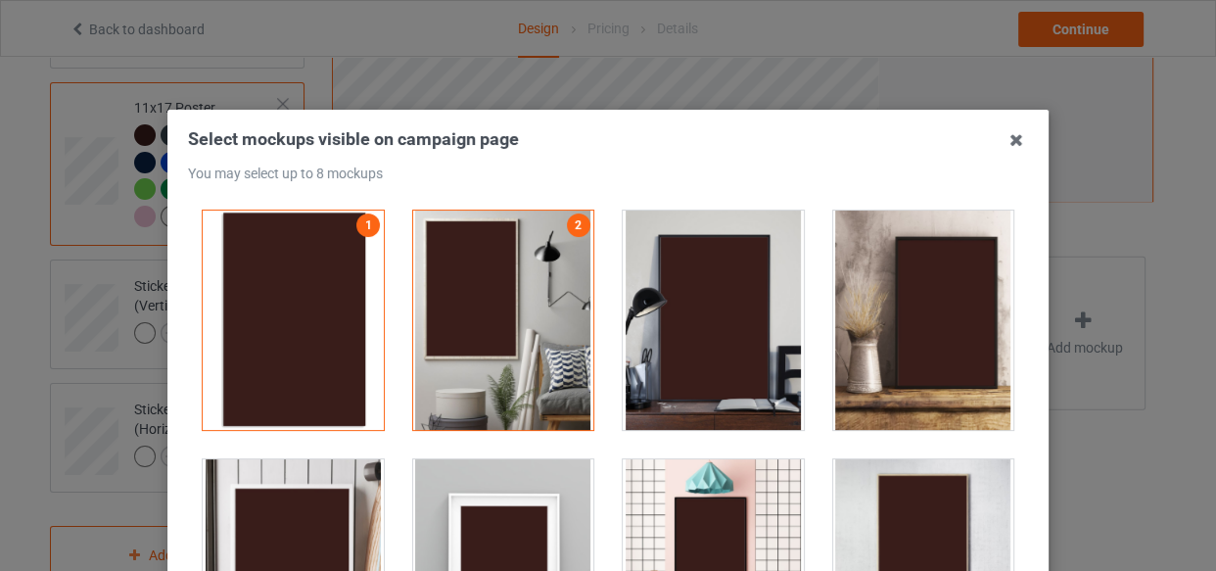
click at [681, 272] on div at bounding box center [713, 319] width 181 height 219
drag, startPoint x: 499, startPoint y: 477, endPoint x: 792, endPoint y: 530, distance: 297.4
click at [499, 478] on div at bounding box center [503, 568] width 181 height 219
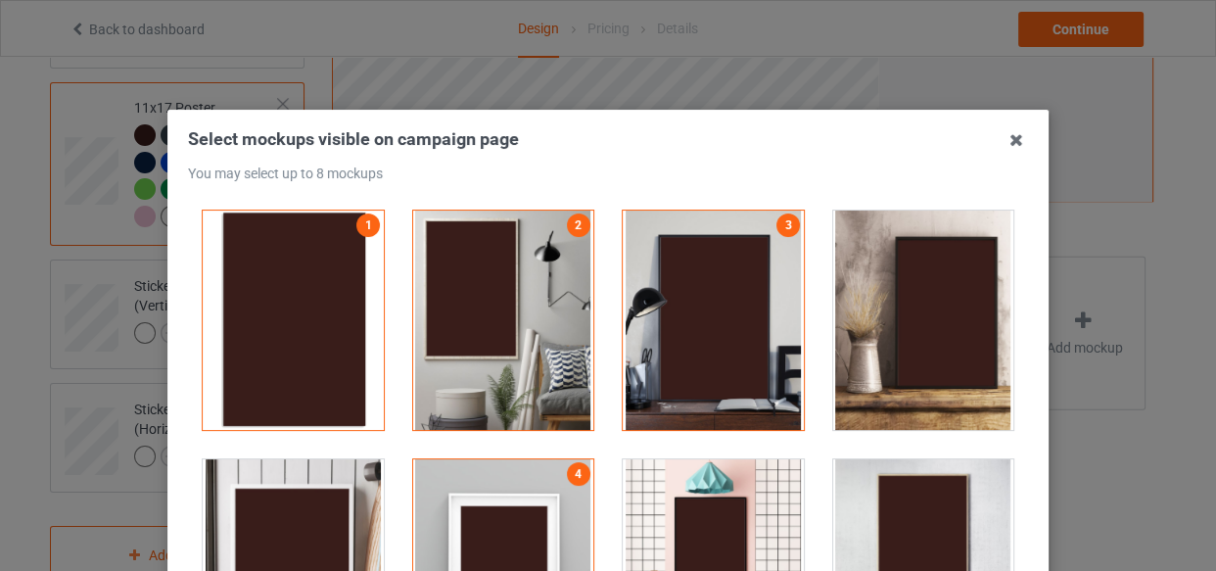
click at [734, 499] on div at bounding box center [713, 568] width 181 height 219
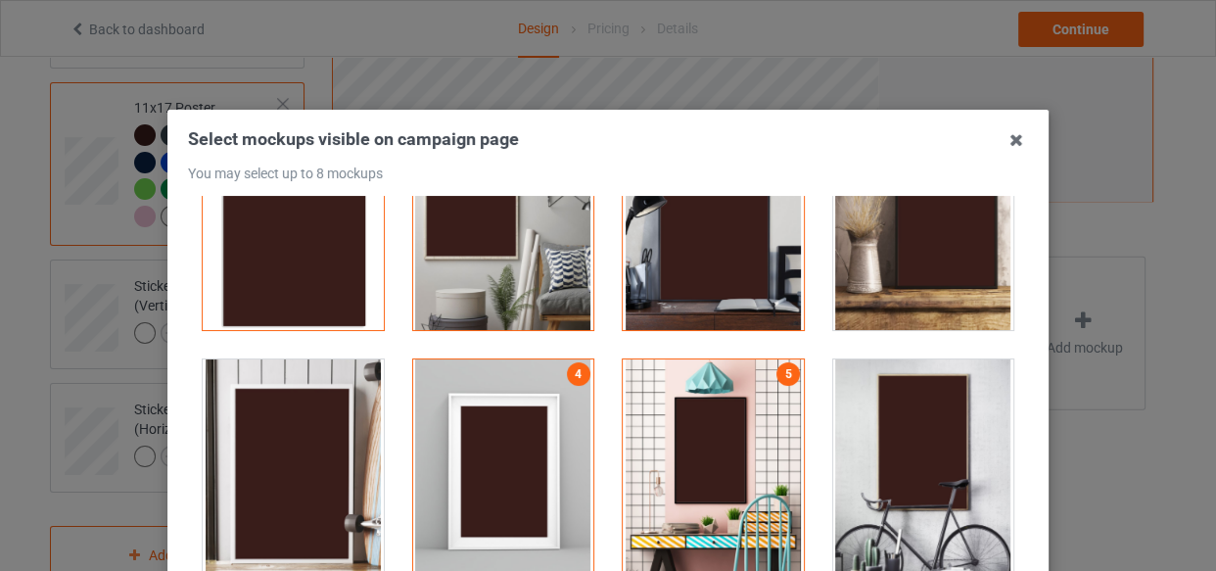
scroll to position [355, 0]
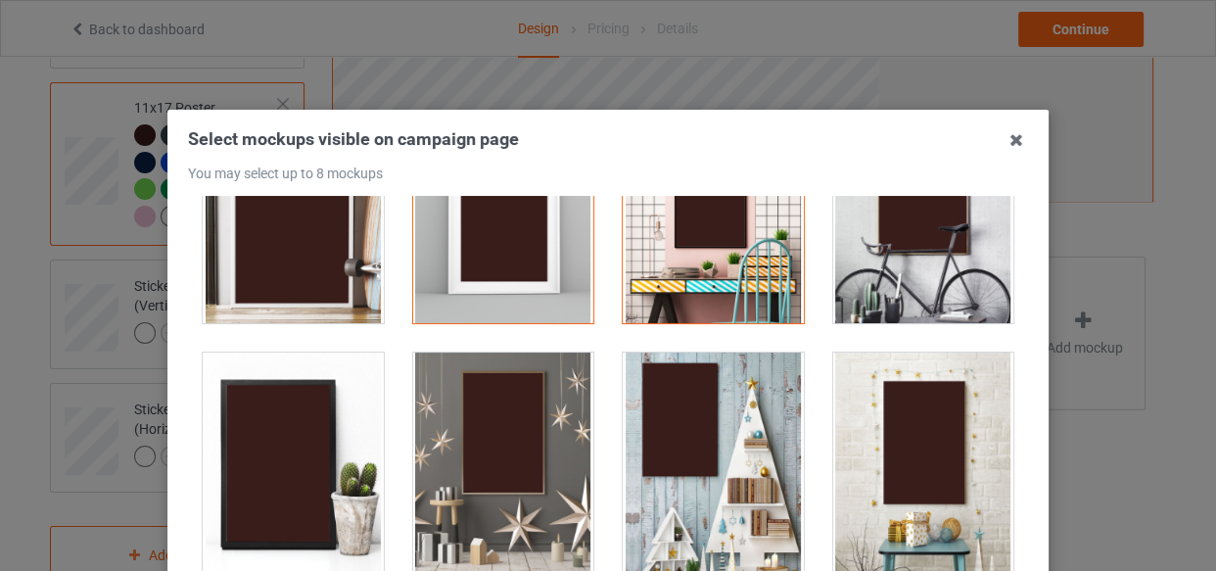
click at [679, 269] on div at bounding box center [713, 213] width 181 height 219
drag, startPoint x: 498, startPoint y: 428, endPoint x: 744, endPoint y: 456, distance: 247.3
click at [500, 429] on div at bounding box center [503, 461] width 181 height 219
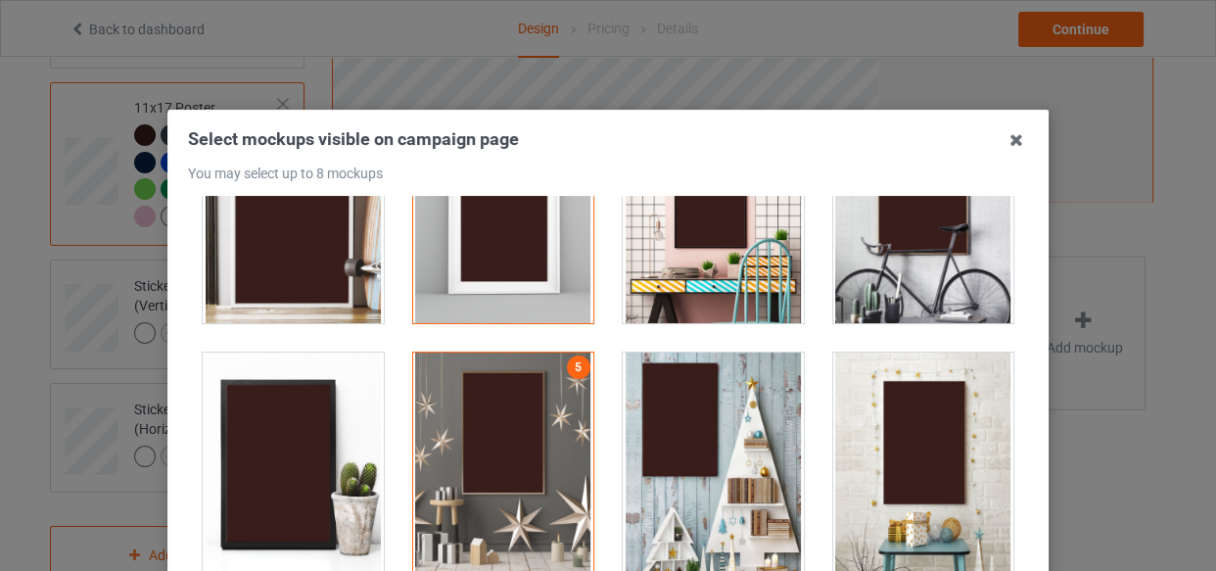
drag, startPoint x: 744, startPoint y: 456, endPoint x: 789, endPoint y: 439, distance: 48.4
click at [745, 456] on div at bounding box center [713, 461] width 181 height 219
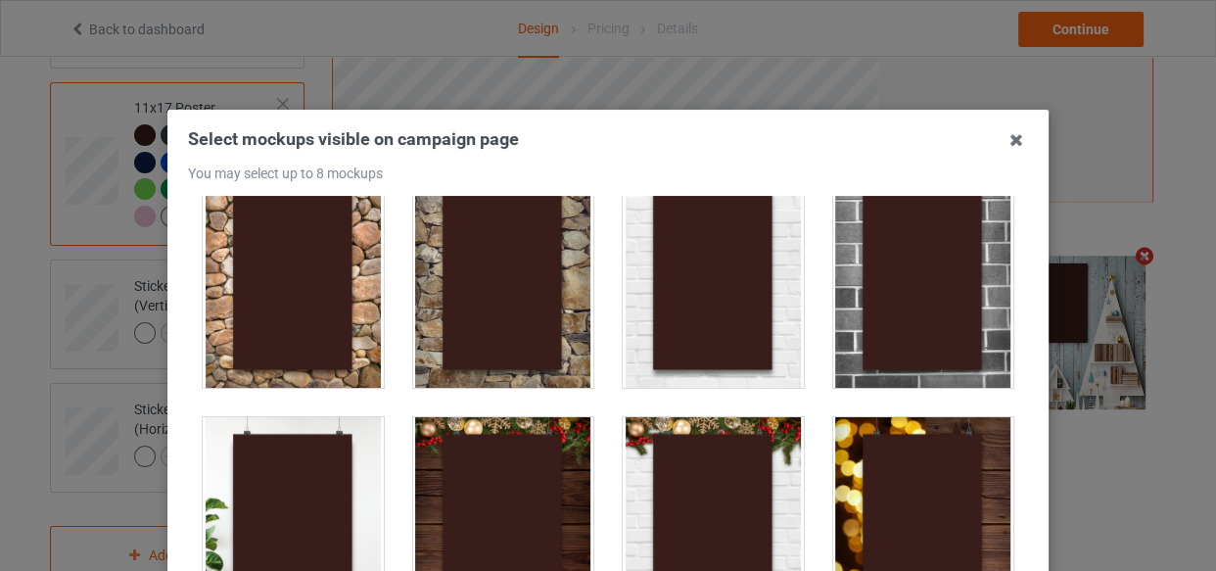
scroll to position [890, 0]
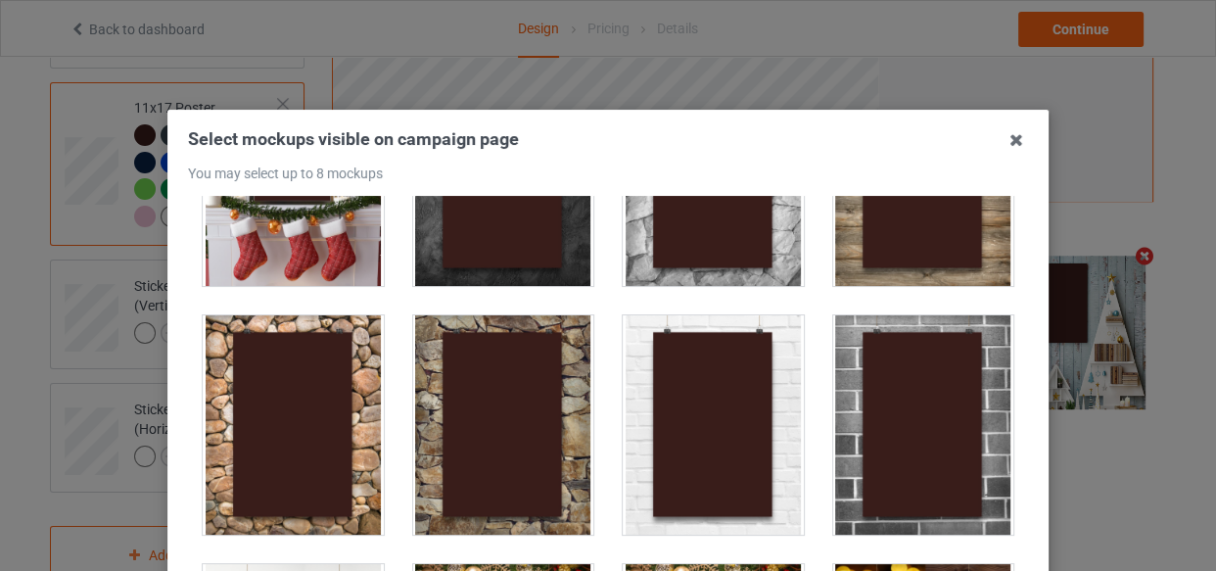
click at [904, 367] on div at bounding box center [923, 424] width 181 height 219
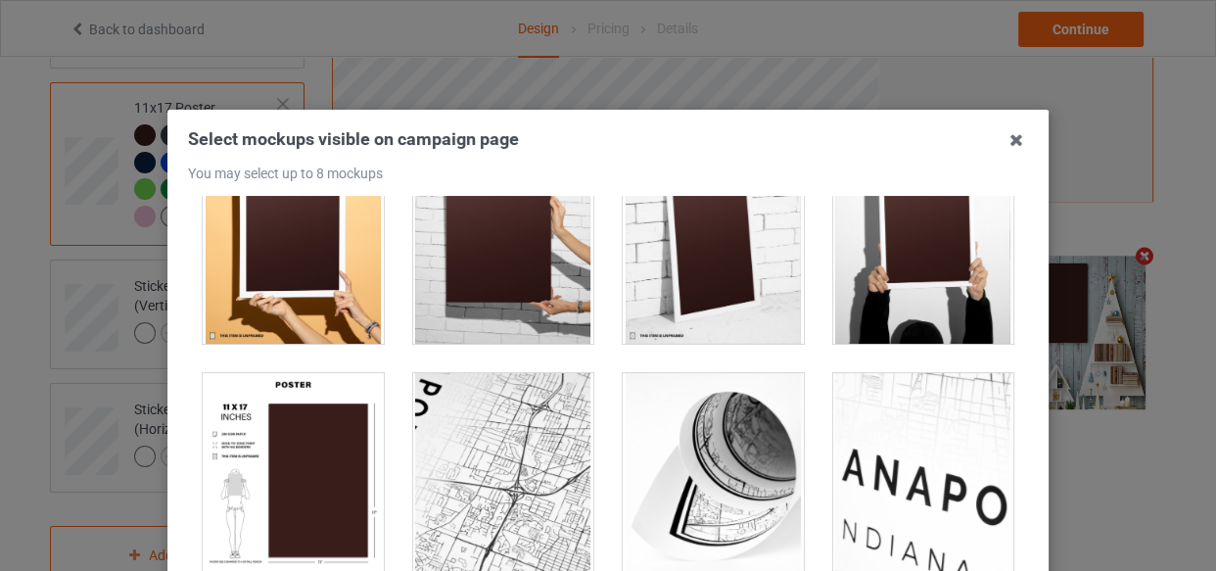
scroll to position [1920, 0]
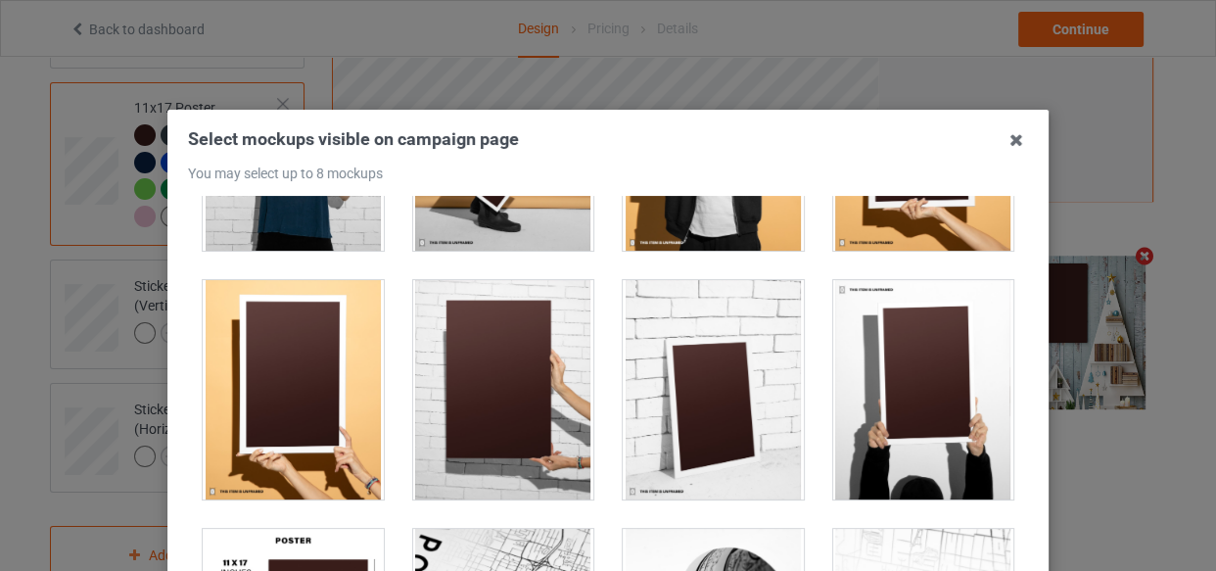
click at [480, 344] on div at bounding box center [503, 389] width 181 height 219
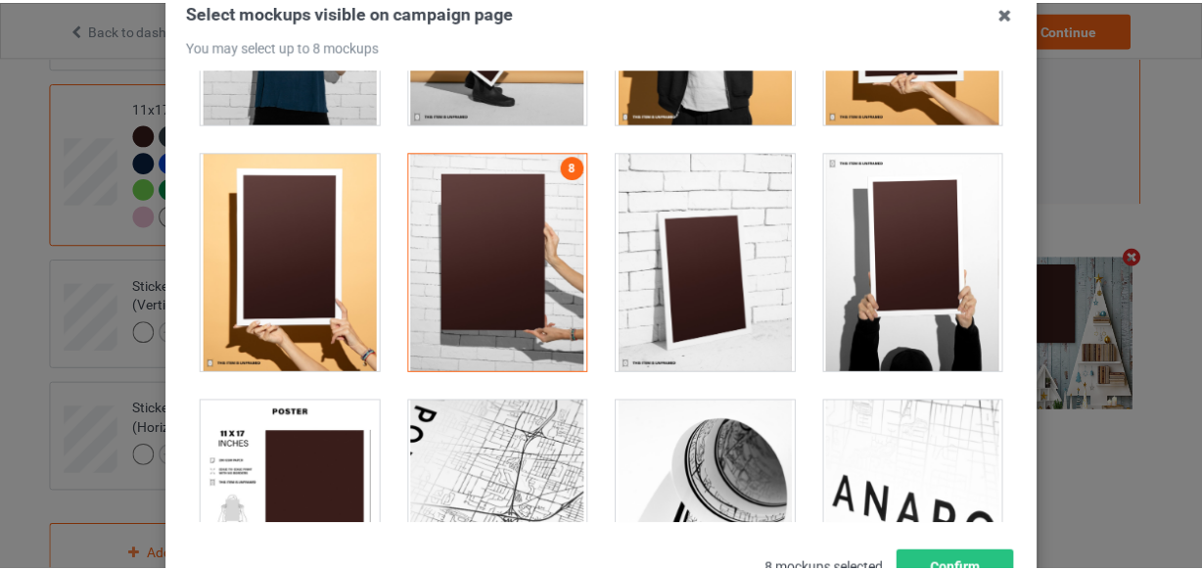
scroll to position [177, 0]
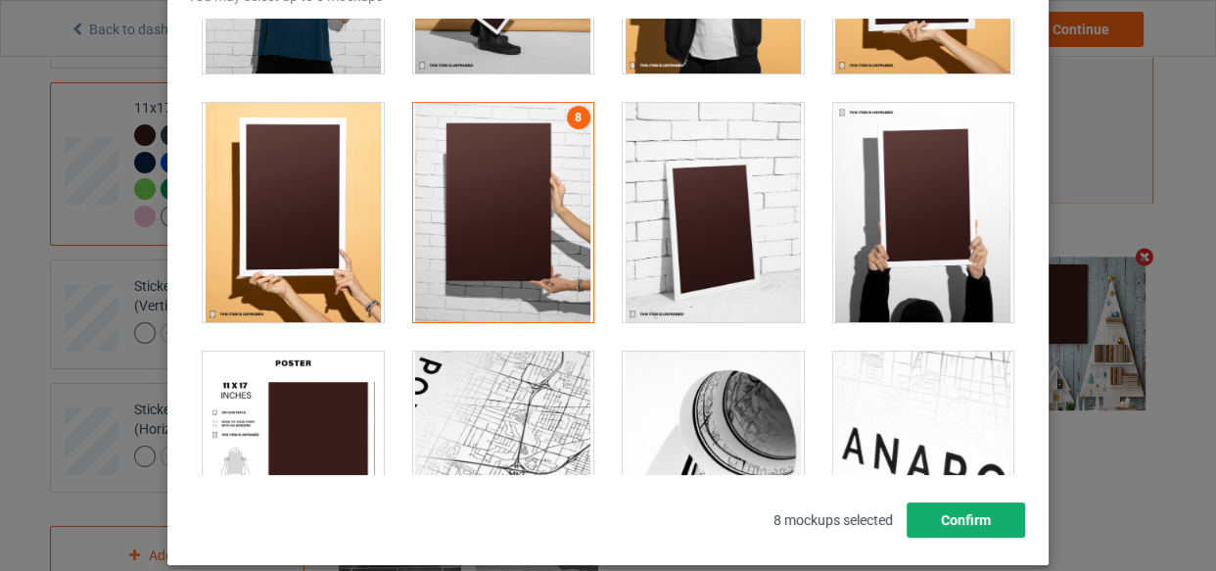
click at [975, 524] on button "Confirm" at bounding box center [965, 519] width 118 height 35
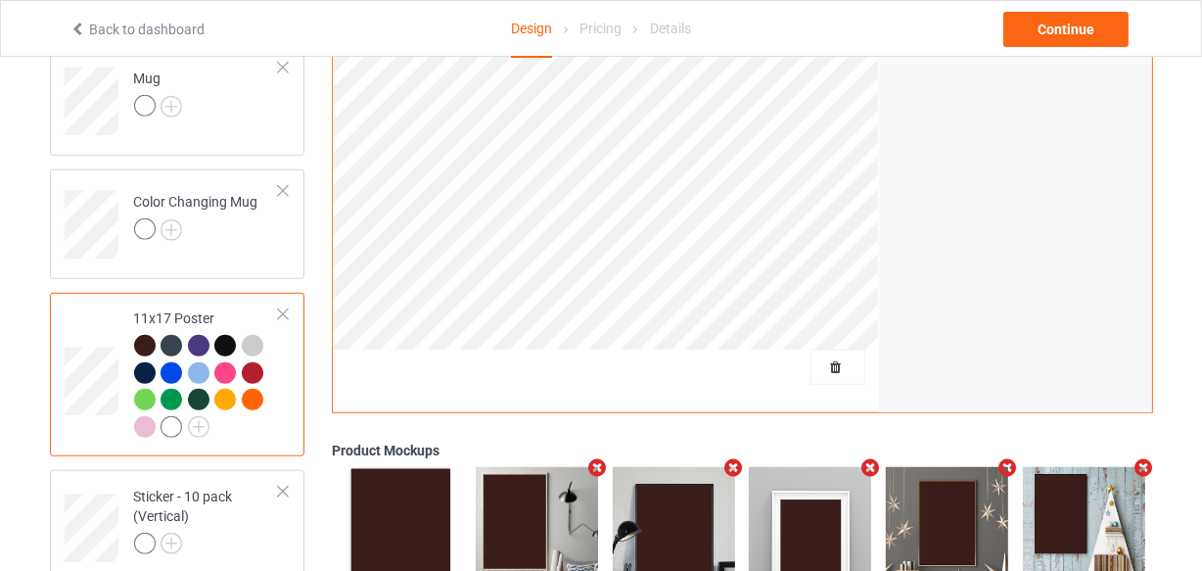
scroll to position [1287, 0]
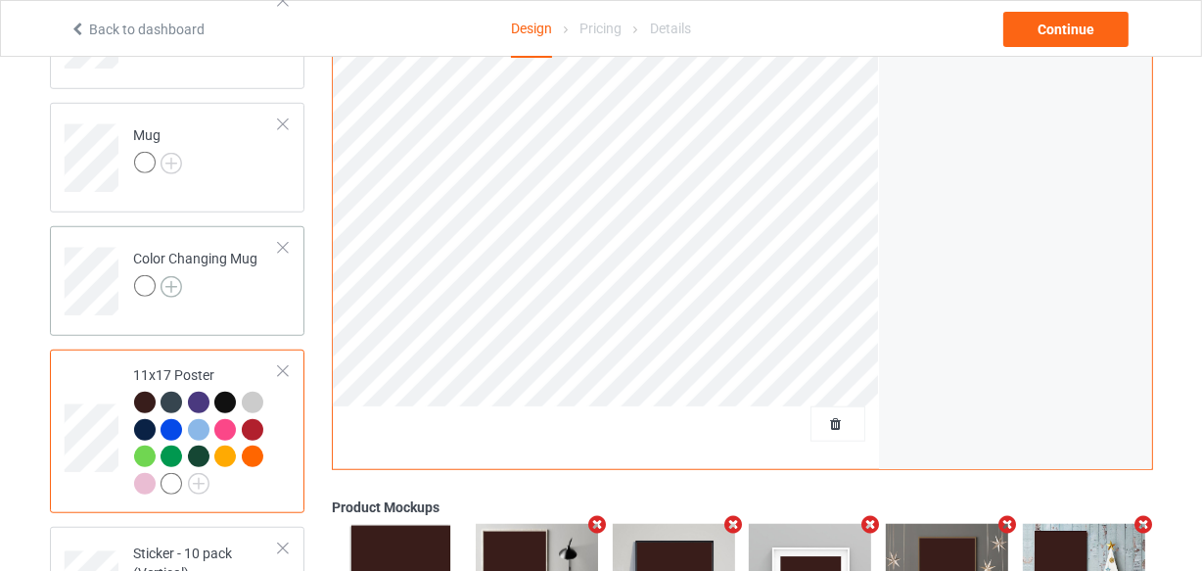
click at [172, 285] on img at bounding box center [172, 287] width 22 height 22
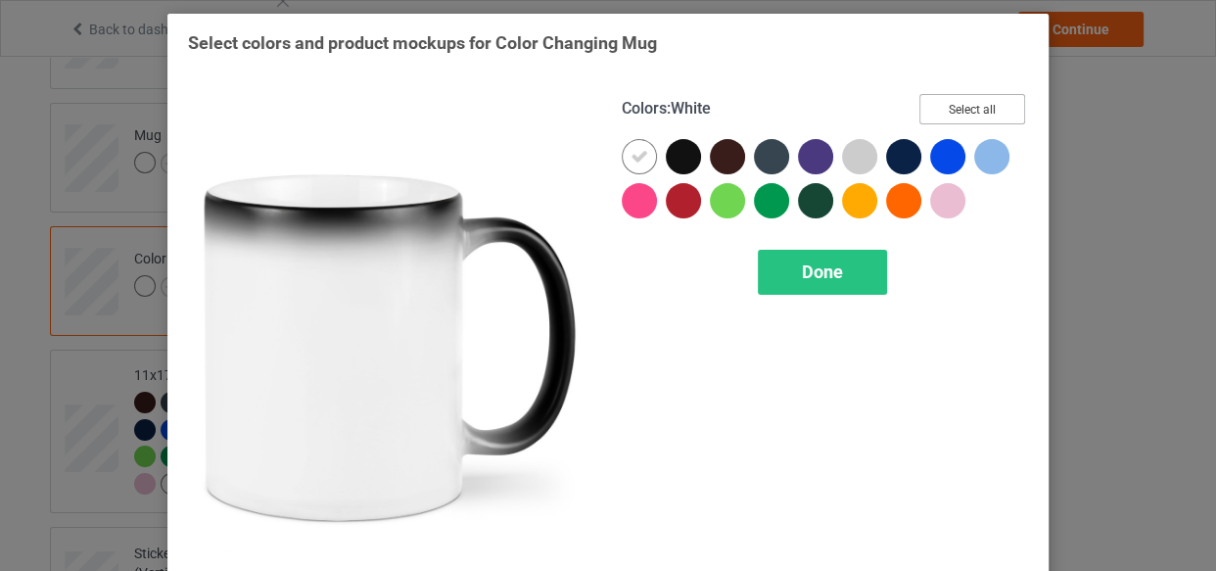
click at [952, 104] on button "Select all" at bounding box center [972, 109] width 106 height 30
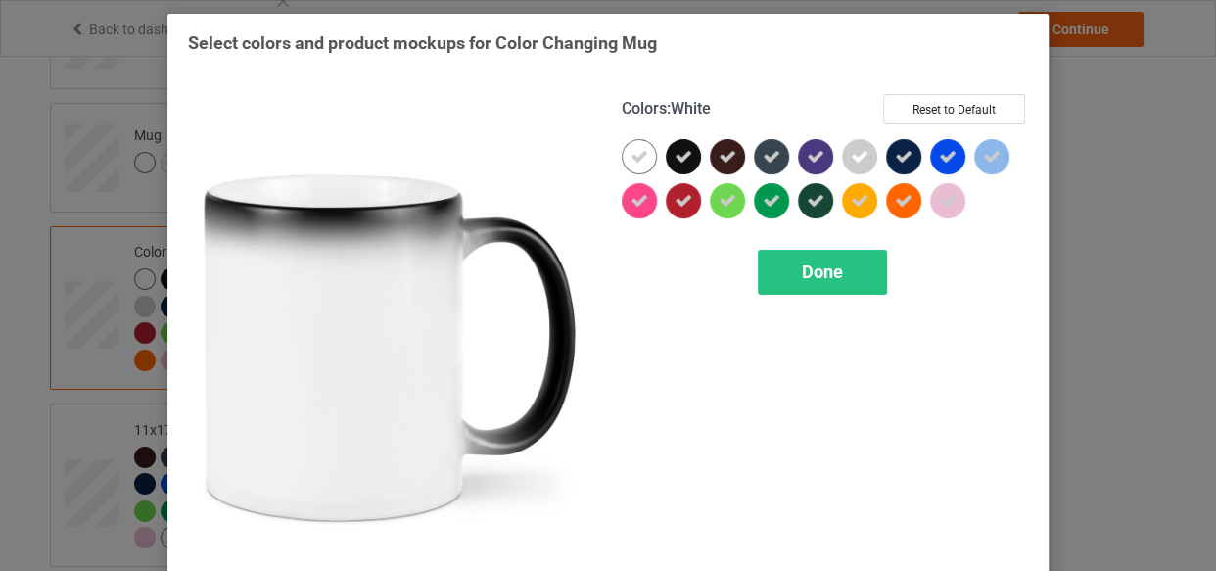
click at [638, 157] on icon at bounding box center [639, 157] width 18 height 18
click at [638, 157] on div at bounding box center [639, 156] width 35 height 35
click at [638, 157] on icon at bounding box center [639, 157] width 18 height 18
click at [622, 158] on div at bounding box center [639, 156] width 35 height 35
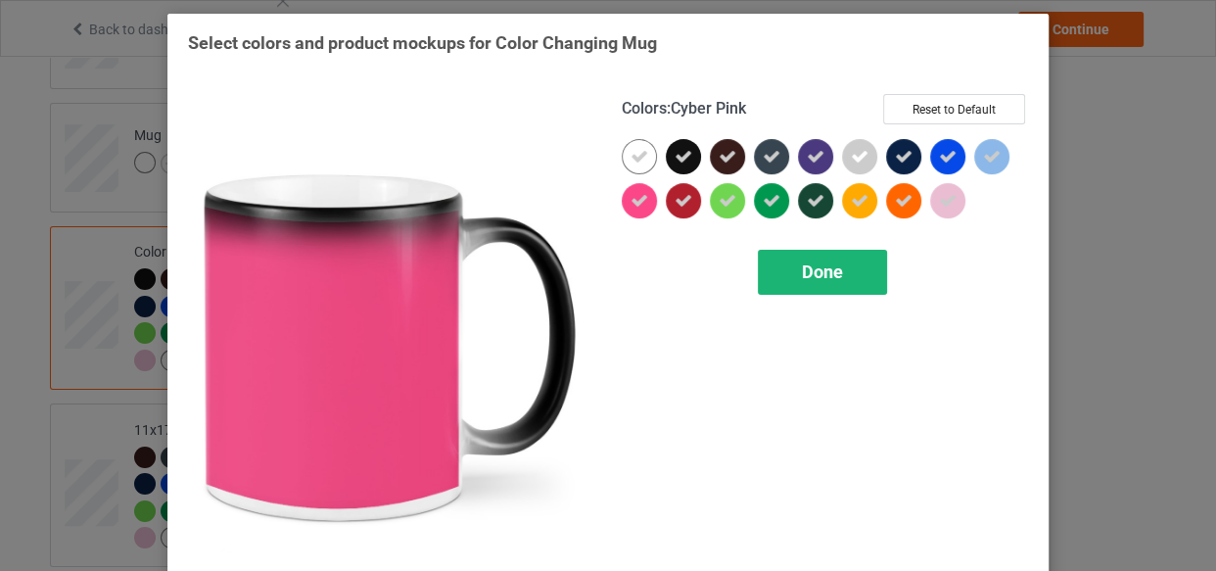
click at [803, 290] on div "Done" at bounding box center [822, 272] width 129 height 45
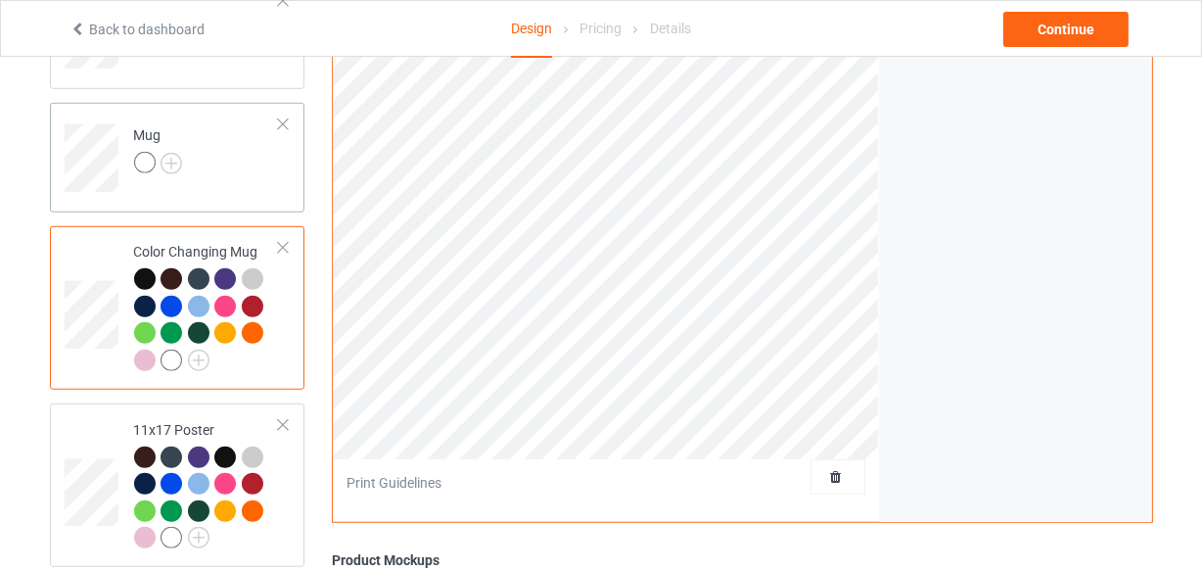
click at [163, 148] on div "Mug" at bounding box center [158, 148] width 49 height 47
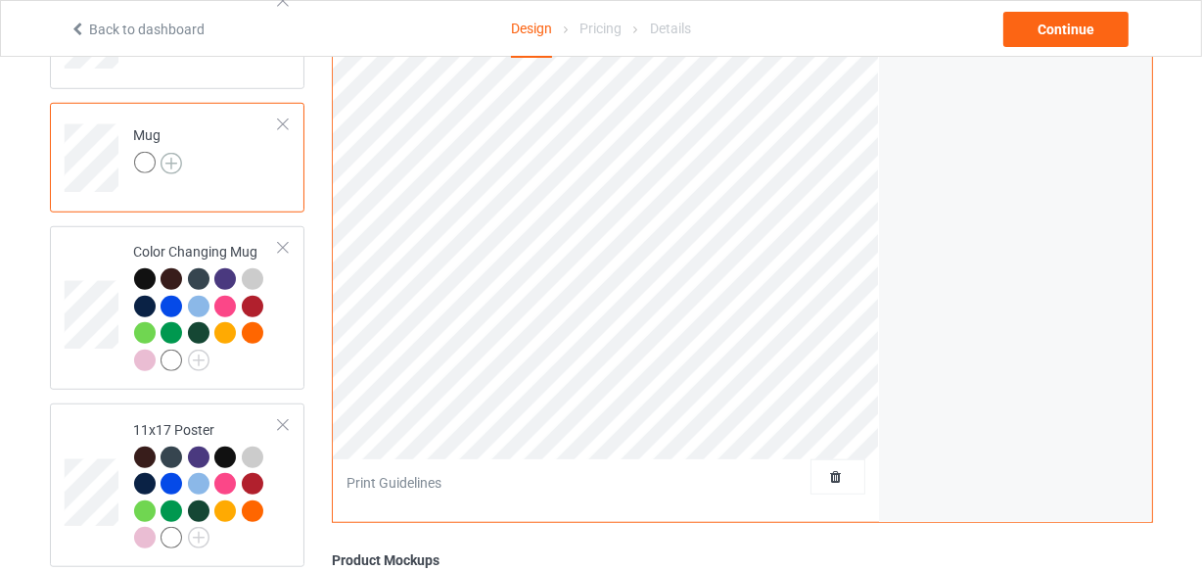
click at [173, 162] on img at bounding box center [172, 164] width 22 height 22
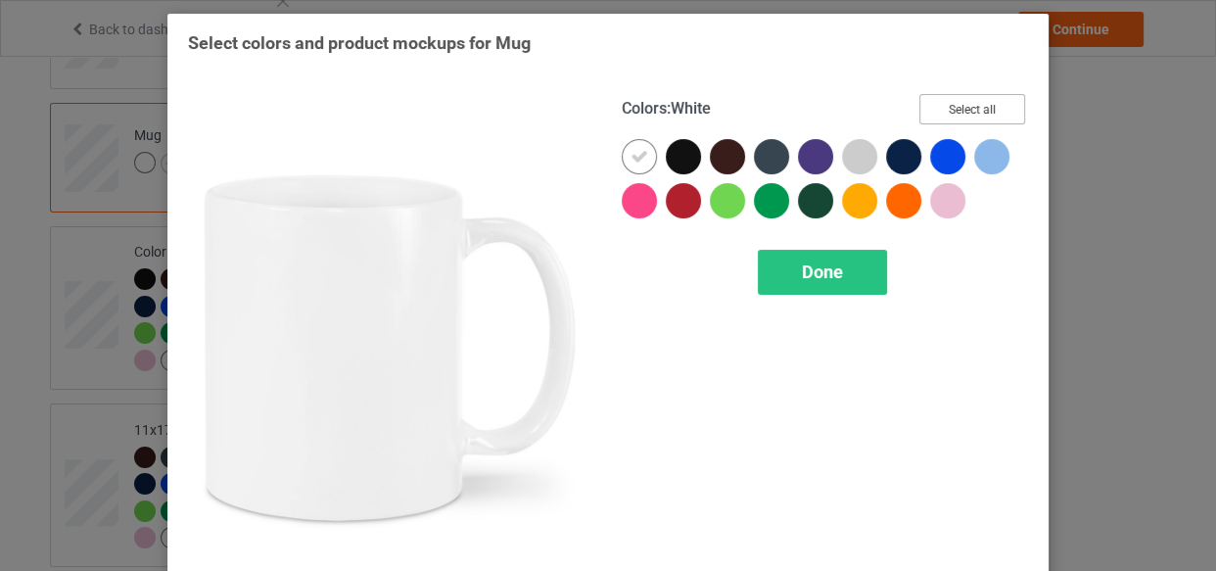
click at [941, 115] on button "Select all" at bounding box center [972, 109] width 106 height 30
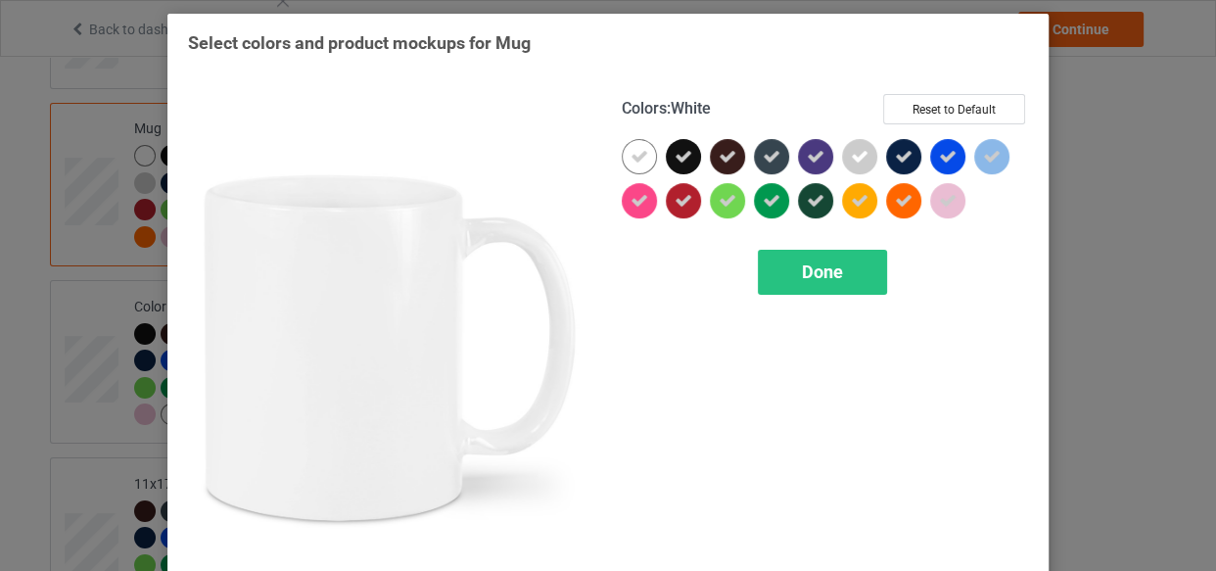
click at [641, 161] on icon at bounding box center [639, 157] width 18 height 18
click at [641, 161] on div at bounding box center [639, 156] width 35 height 35
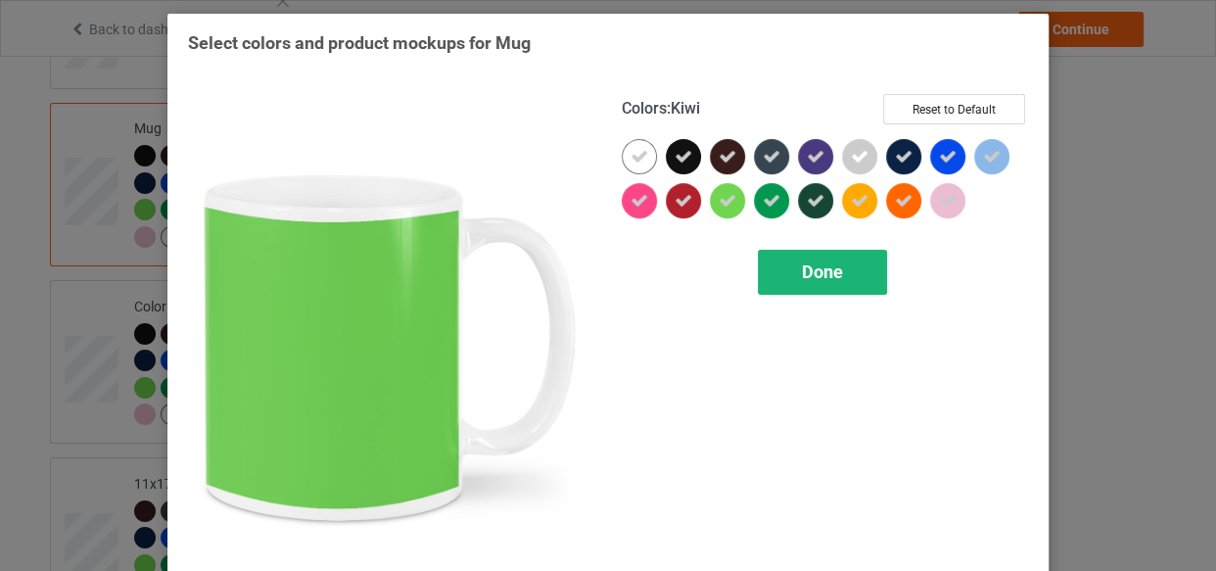
click at [802, 263] on span "Done" at bounding box center [822, 271] width 41 height 21
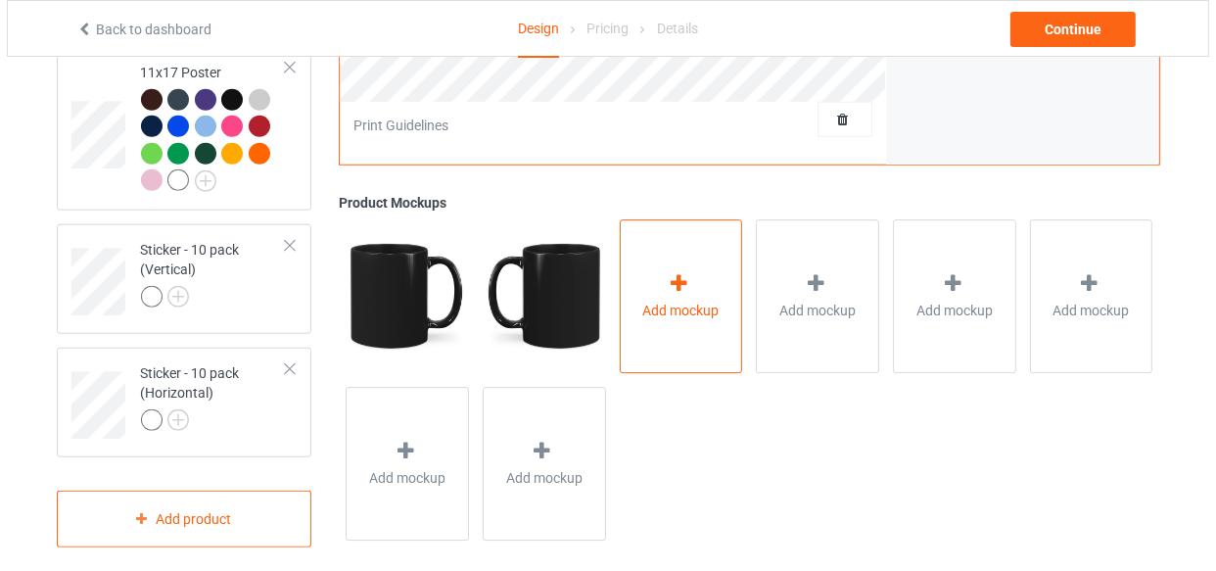
scroll to position [1717, 0]
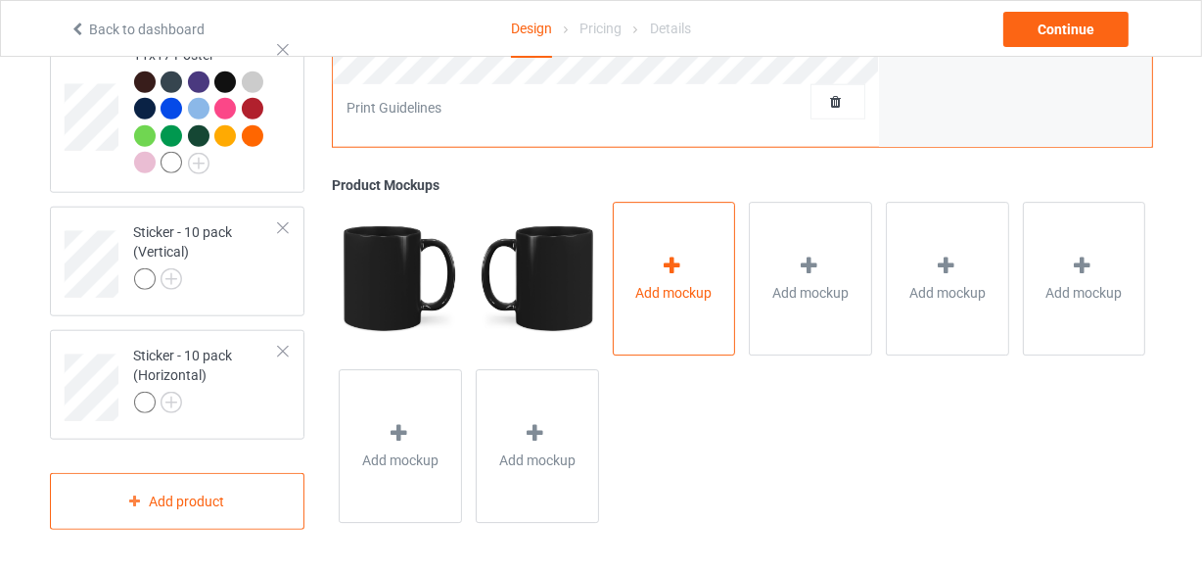
click at [715, 230] on div "Add mockup" at bounding box center [674, 279] width 123 height 154
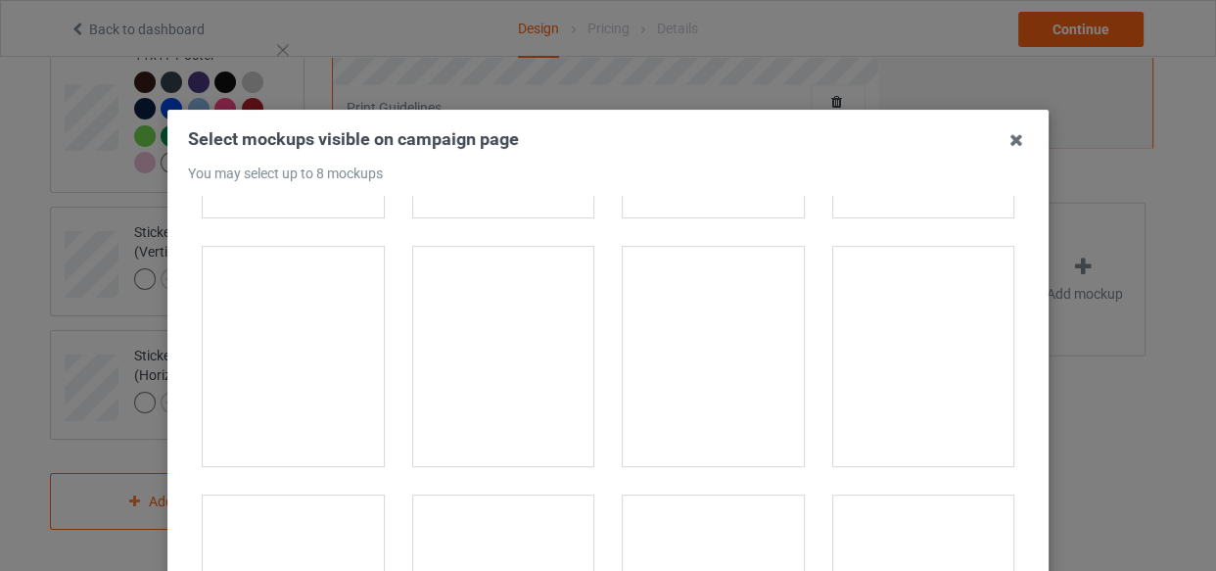
scroll to position [3203, 0]
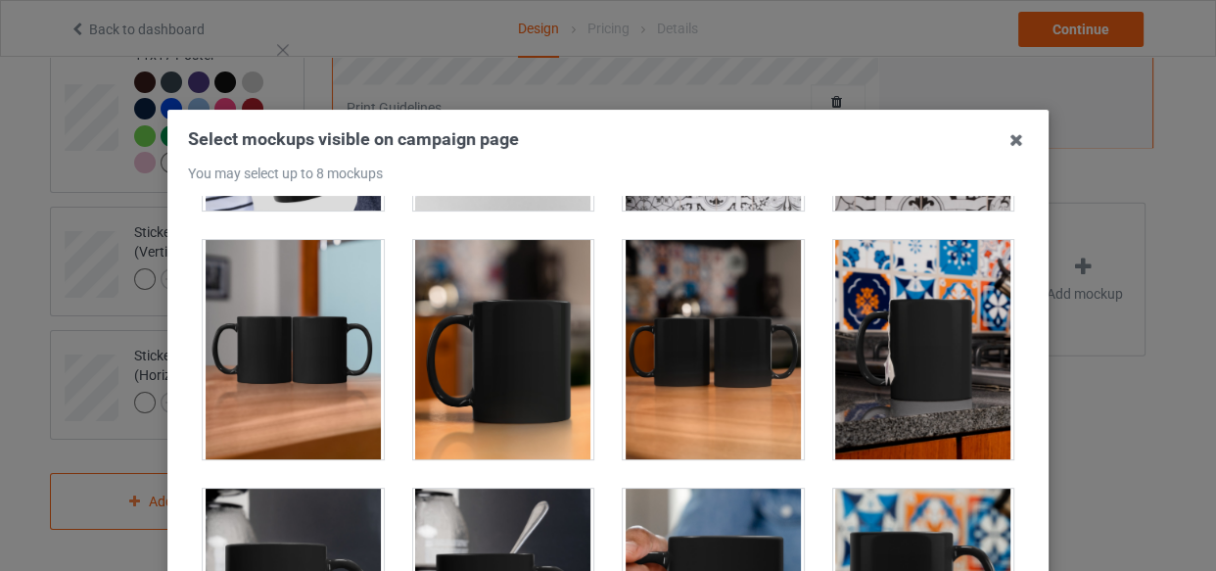
click at [468, 300] on div at bounding box center [503, 349] width 181 height 219
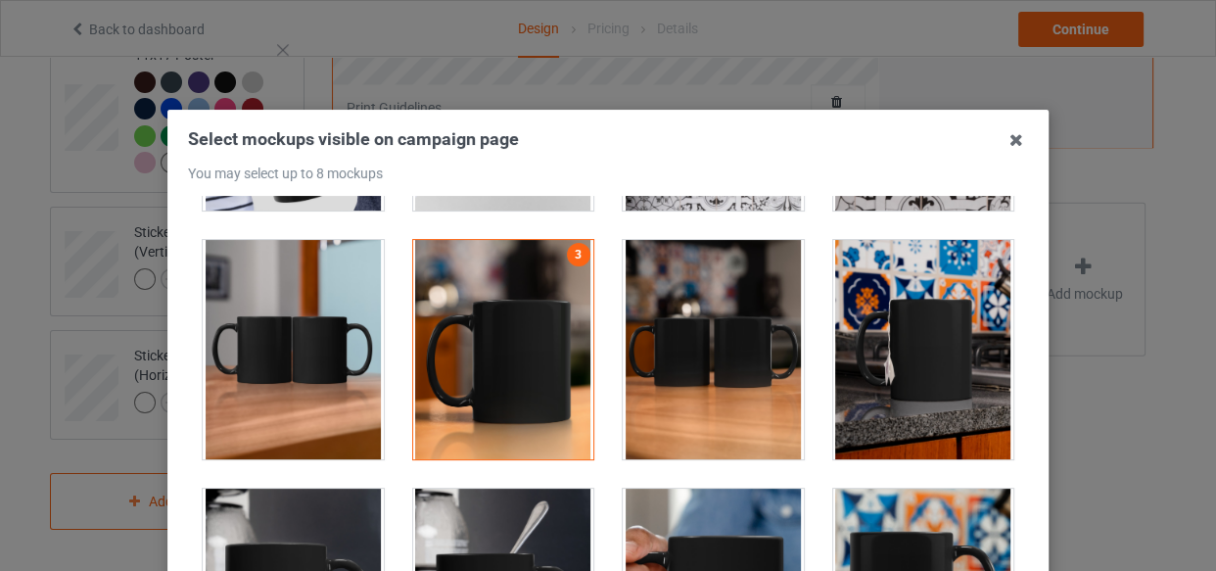
click at [690, 303] on div at bounding box center [713, 349] width 181 height 219
click at [833, 313] on div at bounding box center [923, 349] width 181 height 219
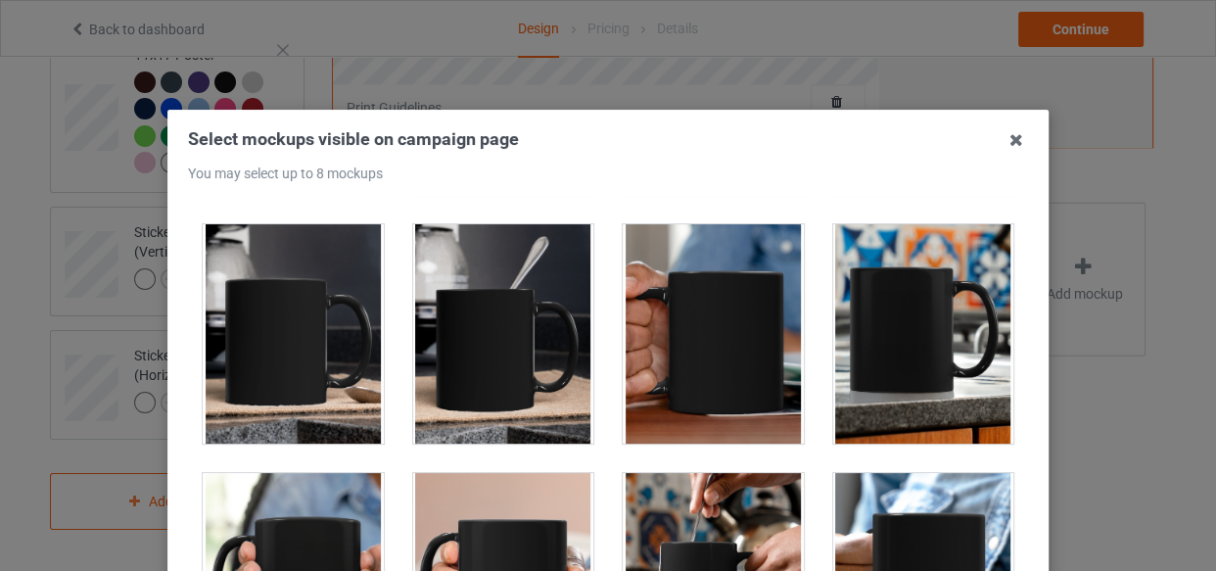
scroll to position [3470, 0]
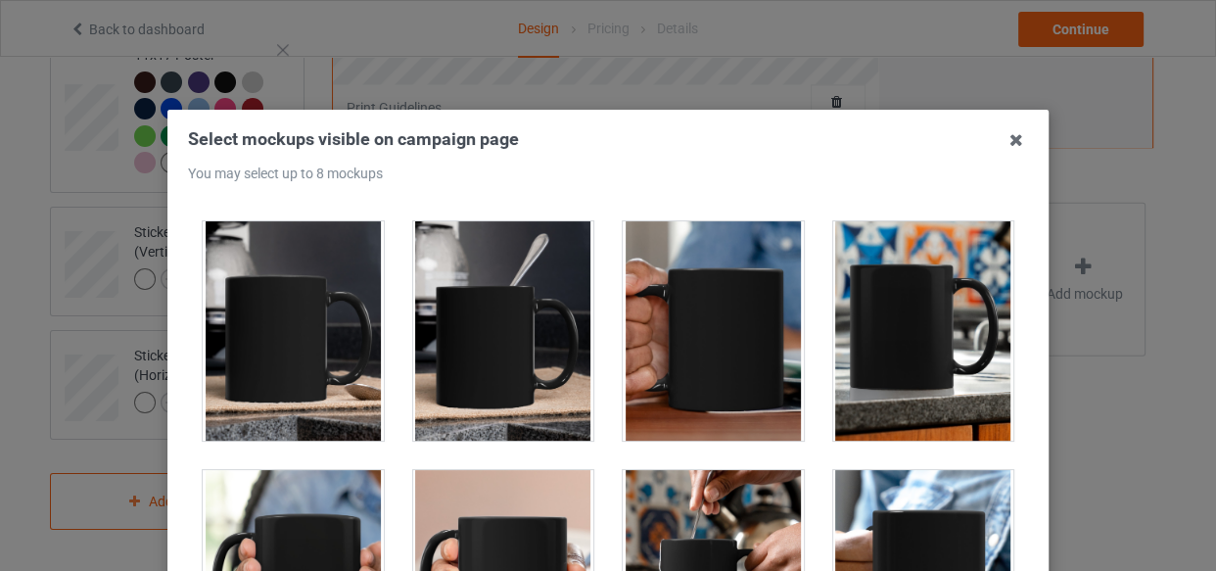
click at [670, 361] on div at bounding box center [713, 330] width 181 height 219
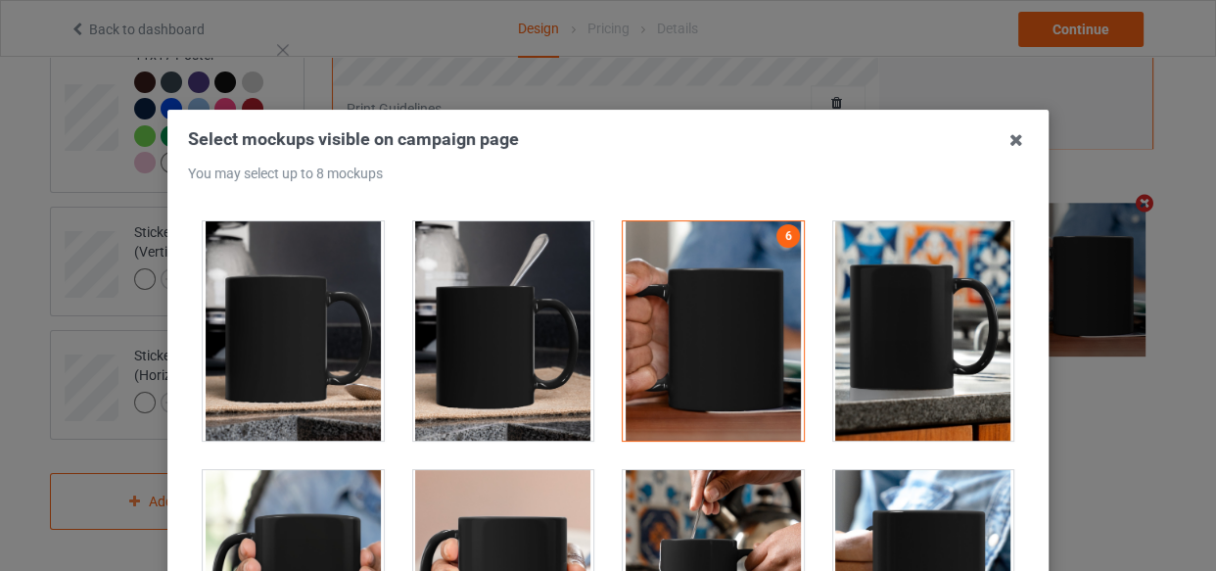
click at [901, 354] on div at bounding box center [923, 330] width 181 height 219
click at [727, 543] on div at bounding box center [713, 579] width 181 height 219
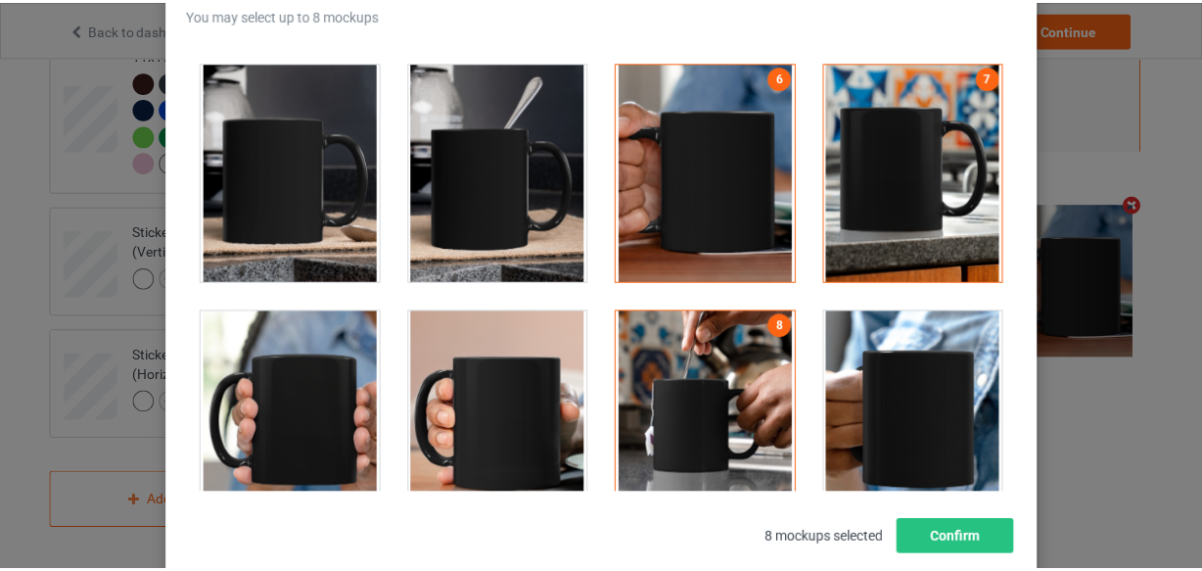
scroll to position [177, 0]
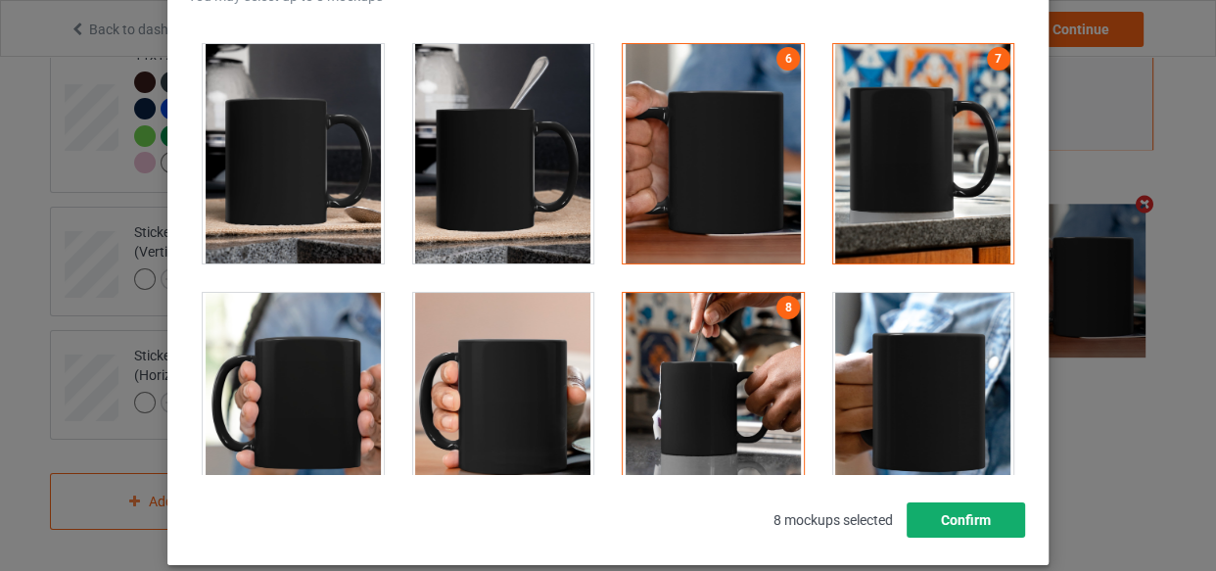
click at [938, 520] on button "Confirm" at bounding box center [965, 519] width 118 height 35
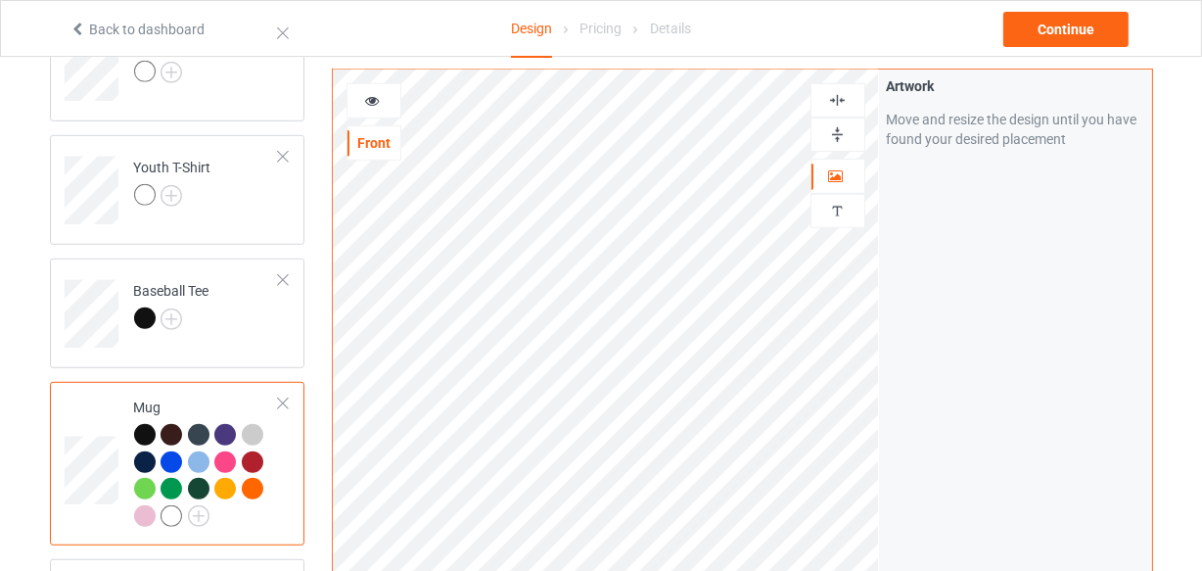
scroll to position [1005, 0]
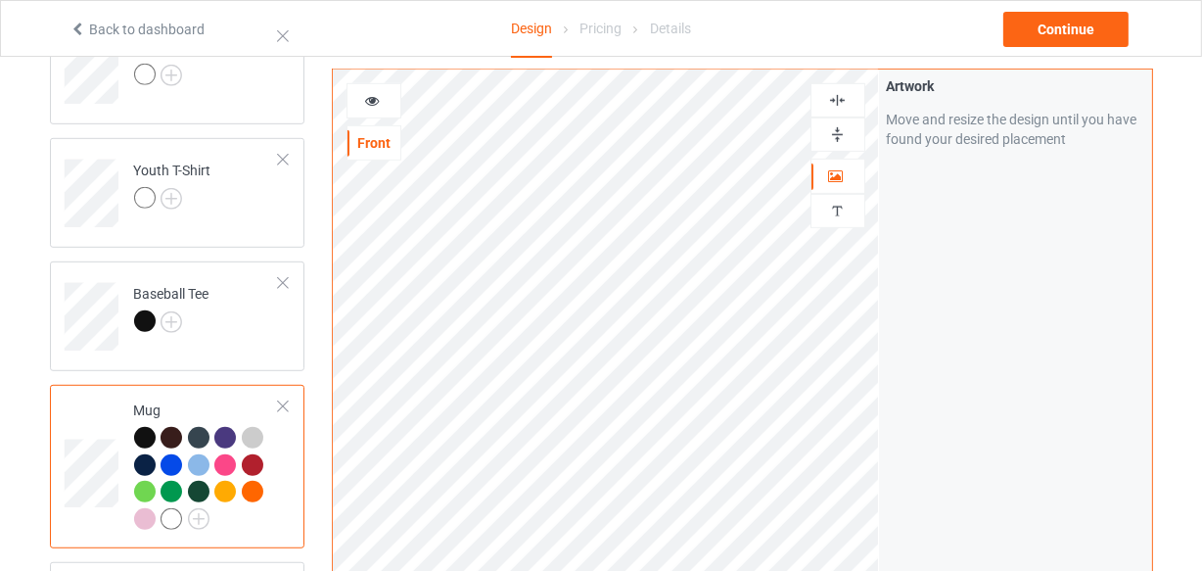
click at [835, 139] on img at bounding box center [837, 134] width 19 height 19
click at [834, 140] on img at bounding box center [837, 134] width 19 height 19
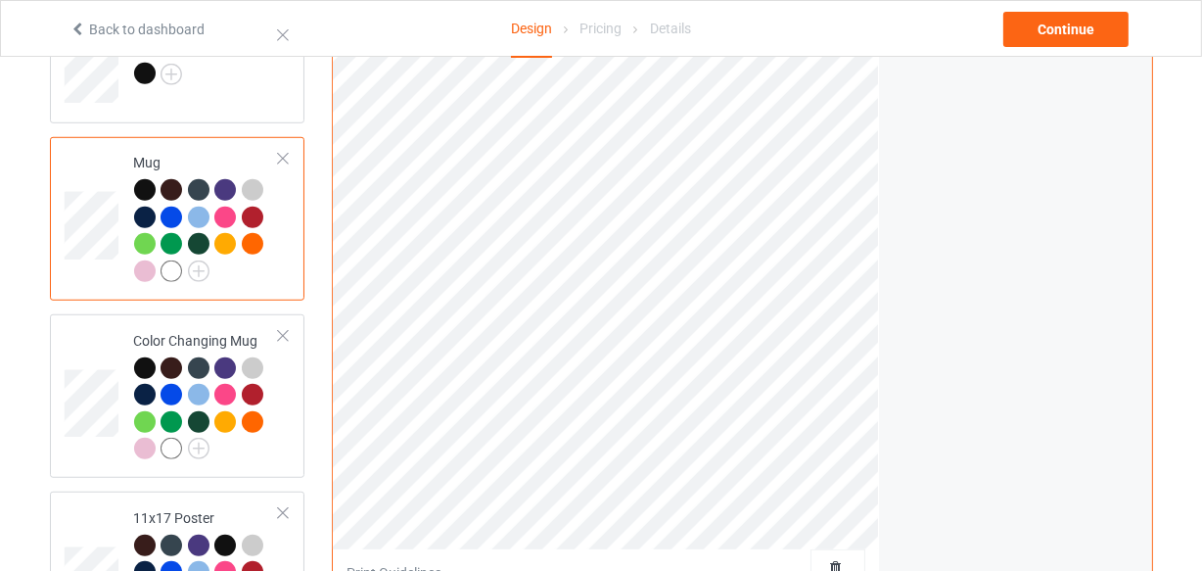
scroll to position [1273, 0]
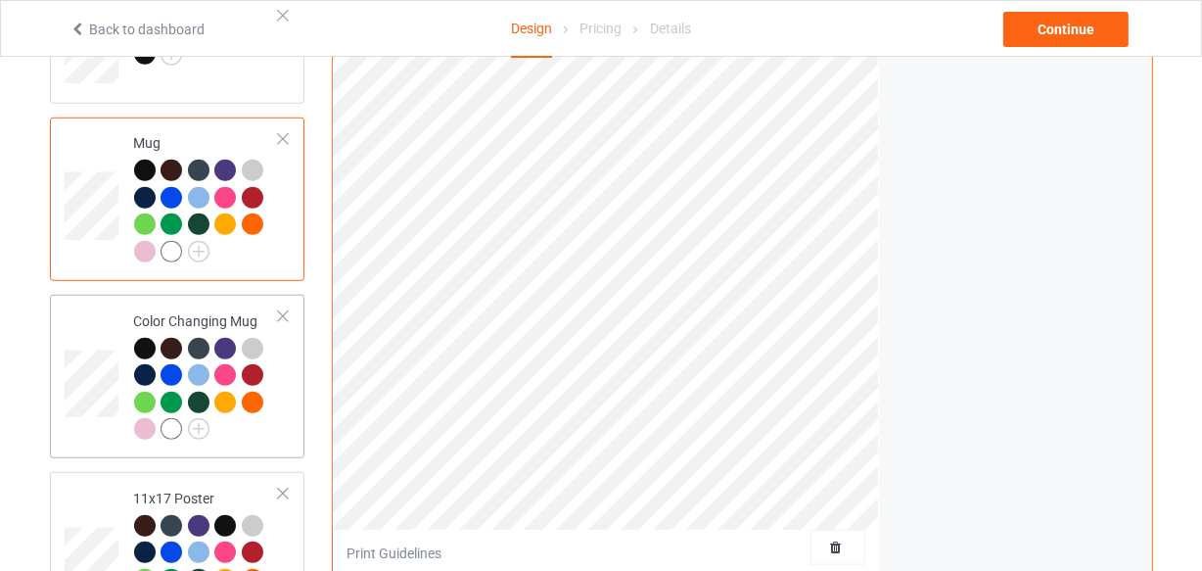
click at [272, 394] on div at bounding box center [207, 392] width 146 height 108
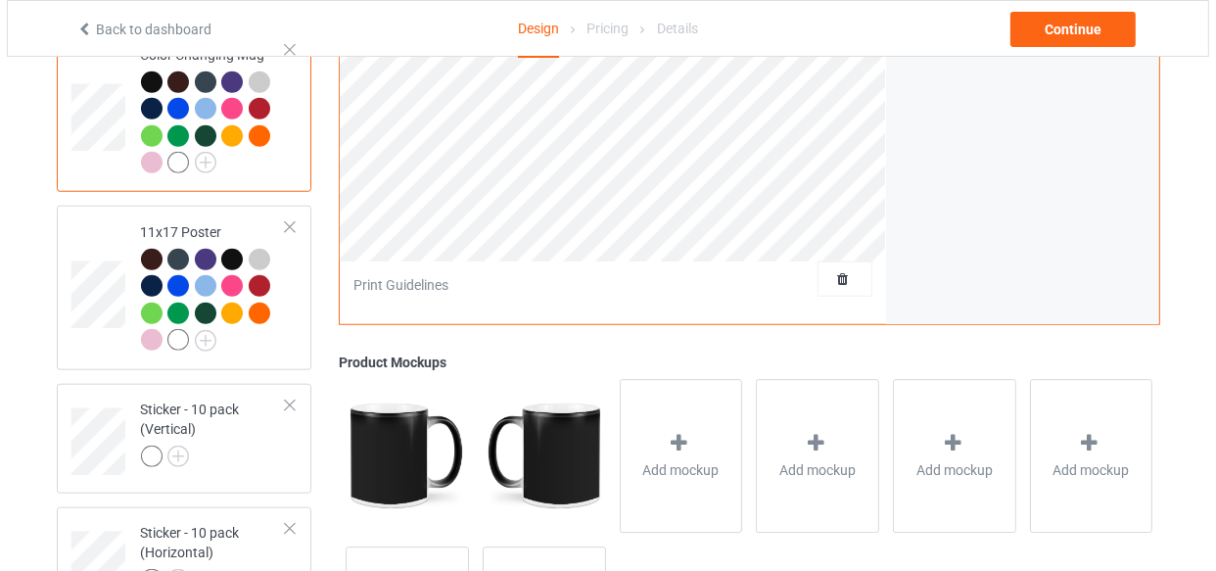
scroll to position [1628, 0]
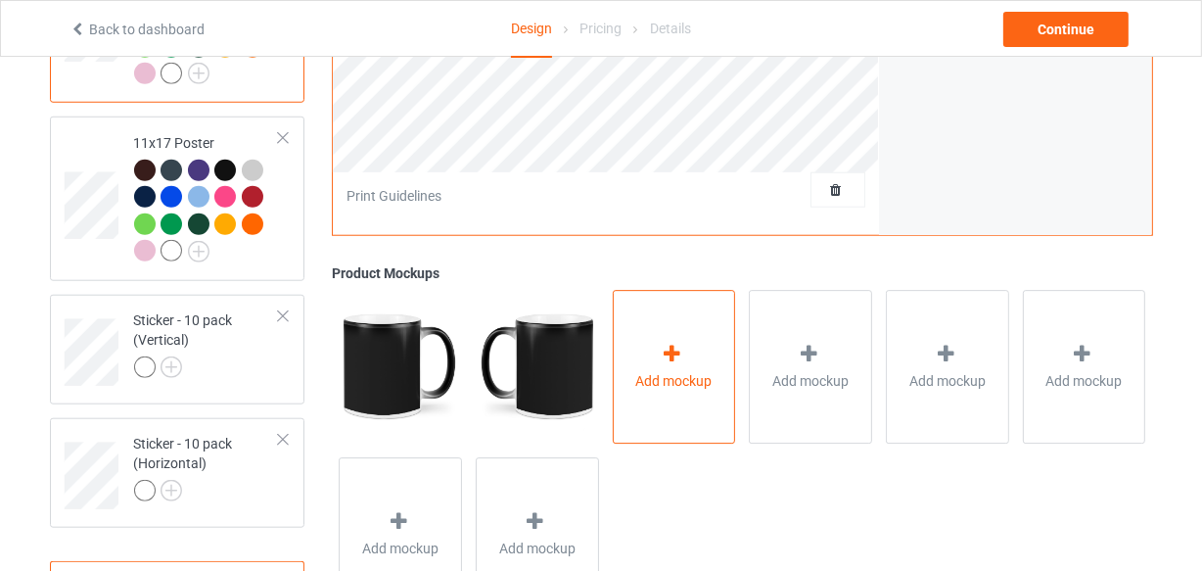
click at [666, 344] on icon at bounding box center [672, 354] width 24 height 21
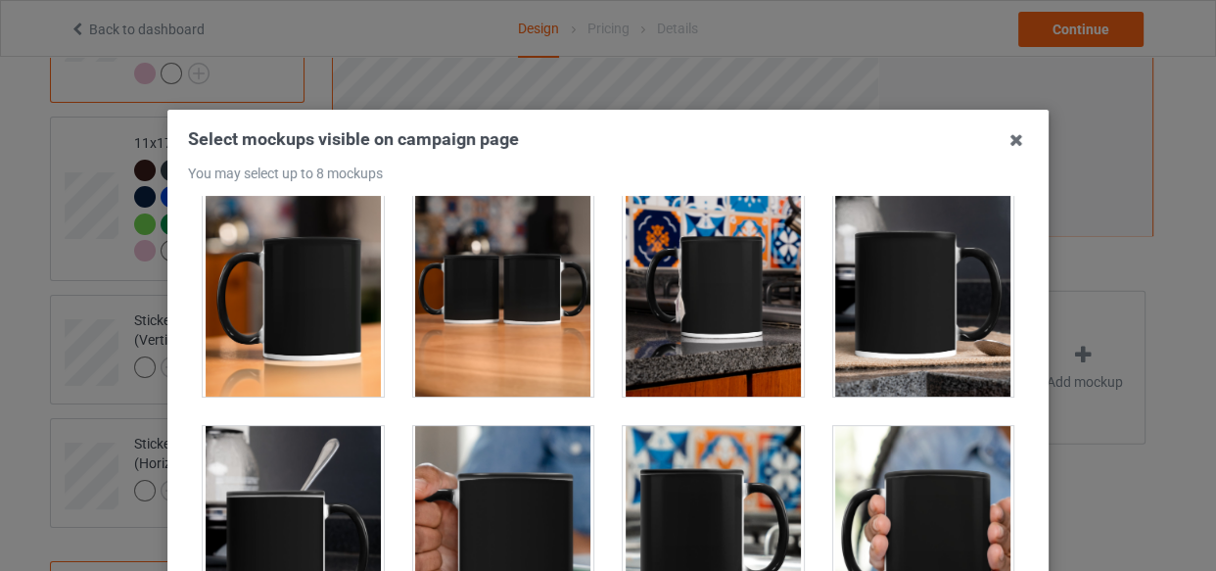
scroll to position [3470, 0]
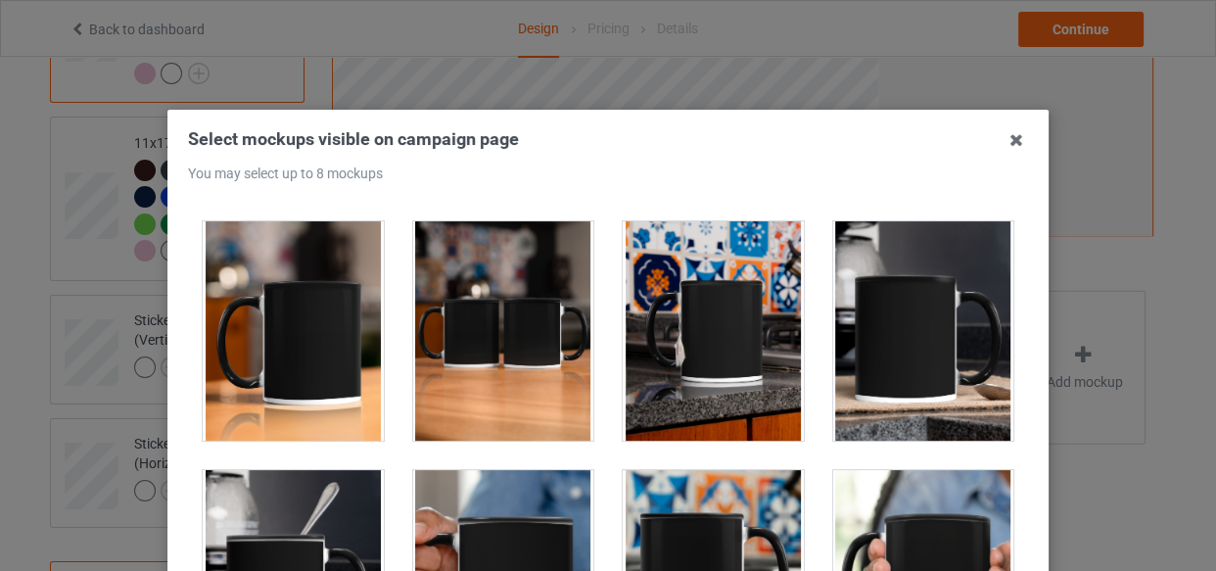
click at [284, 346] on div at bounding box center [293, 330] width 181 height 219
click at [530, 344] on div at bounding box center [503, 330] width 181 height 219
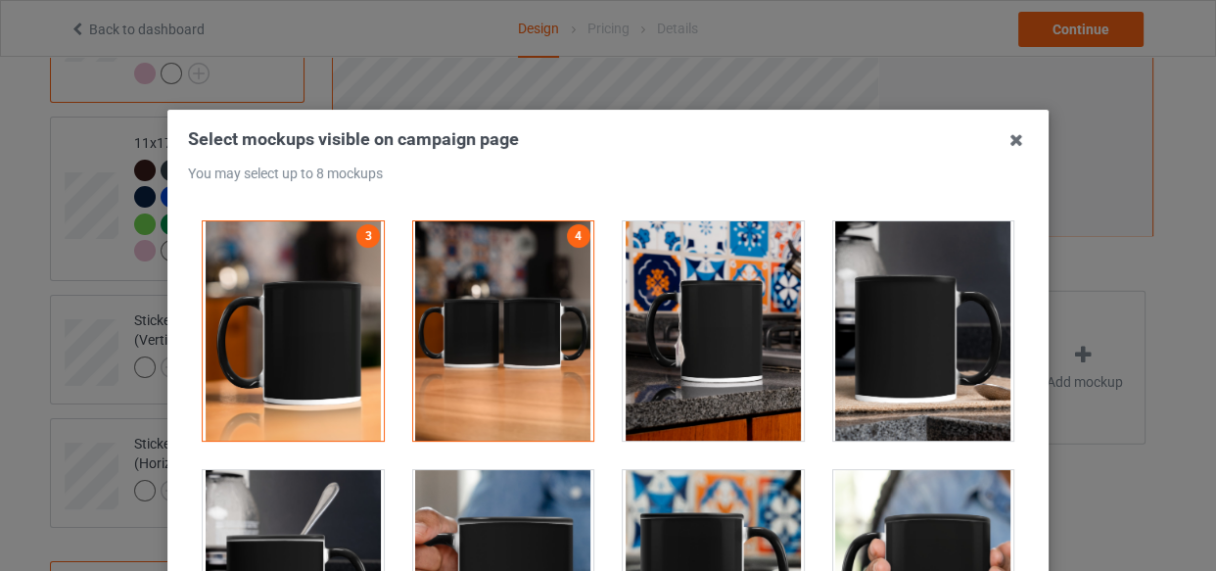
click at [697, 344] on div at bounding box center [713, 330] width 181 height 219
click at [868, 344] on div at bounding box center [923, 330] width 181 height 219
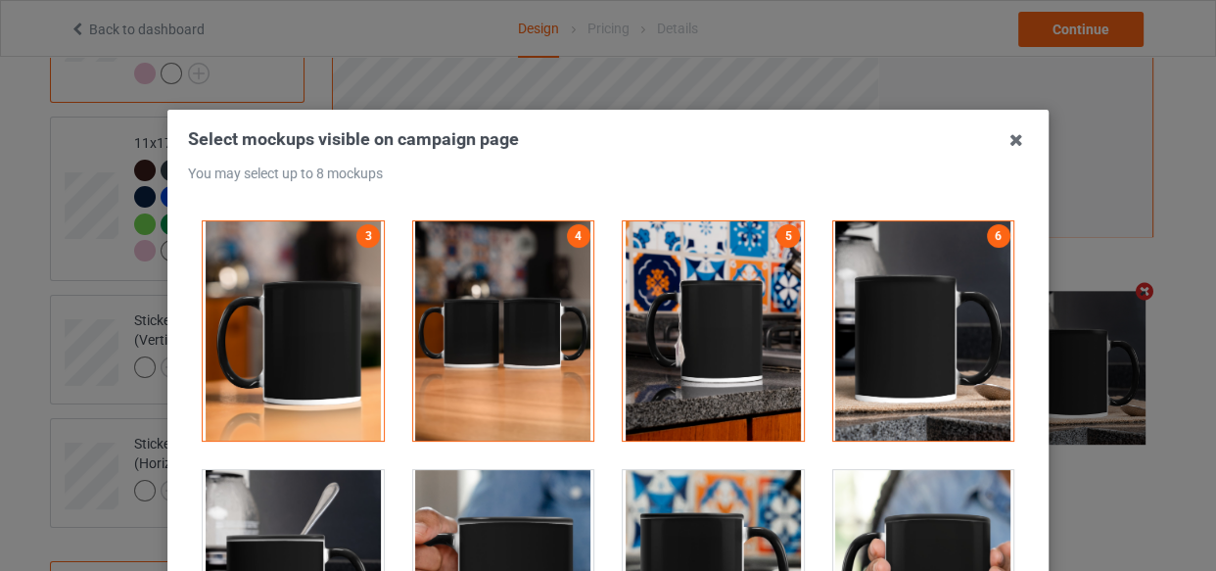
drag, startPoint x: 329, startPoint y: 509, endPoint x: 859, endPoint y: 537, distance: 530.4
click at [333, 509] on div at bounding box center [293, 579] width 181 height 219
click at [890, 510] on div at bounding box center [923, 579] width 181 height 219
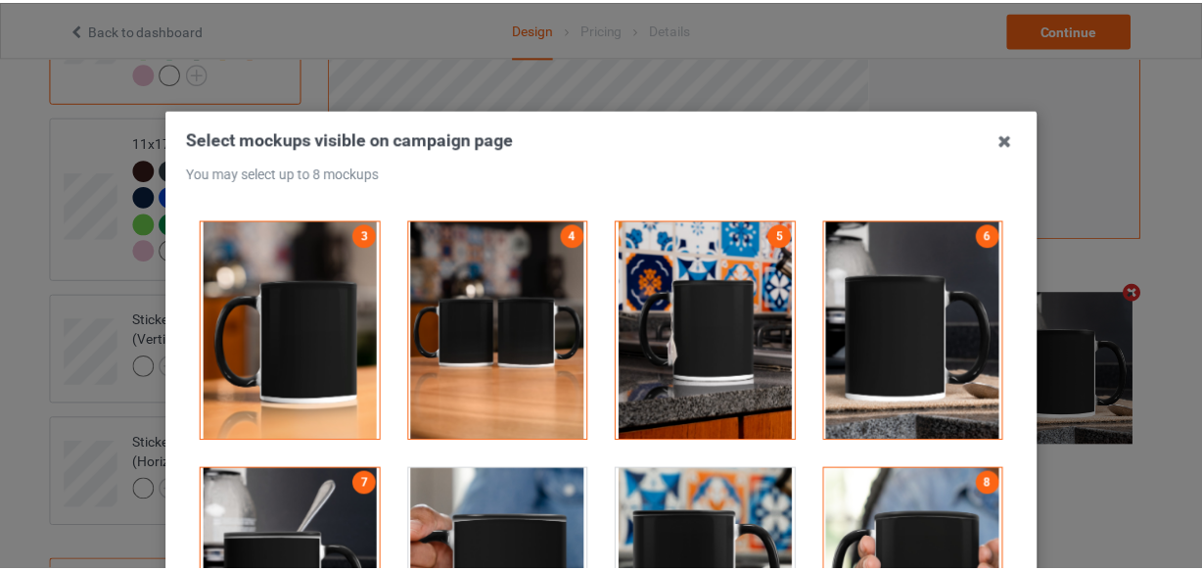
scroll to position [266, 0]
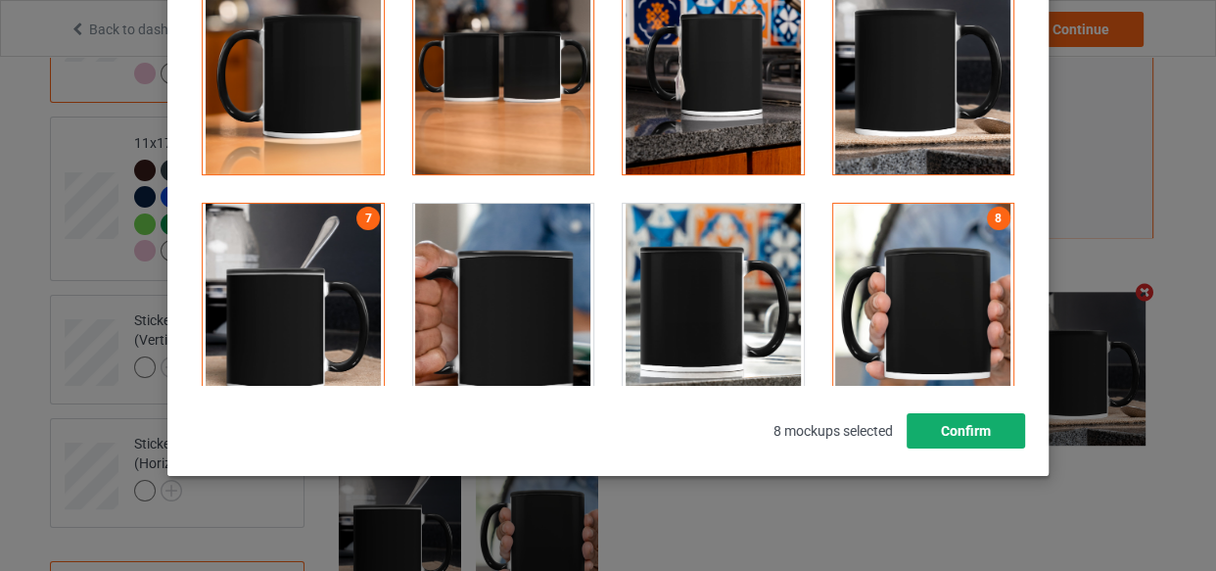
click at [998, 432] on button "Confirm" at bounding box center [965, 430] width 118 height 35
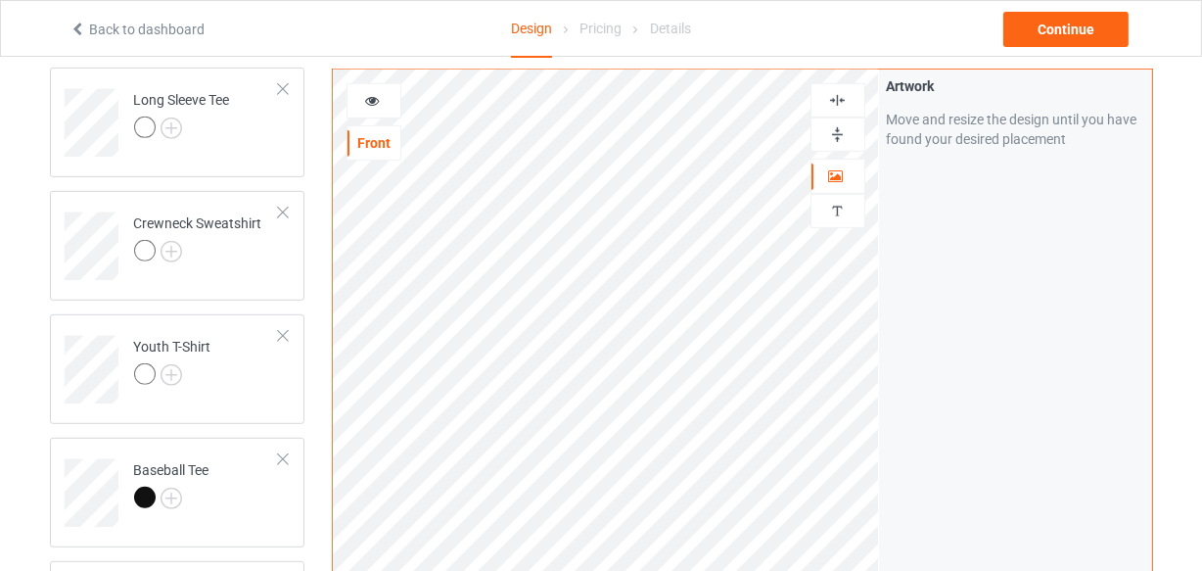
scroll to position [827, 0]
click at [172, 501] on img at bounding box center [172, 500] width 22 height 22
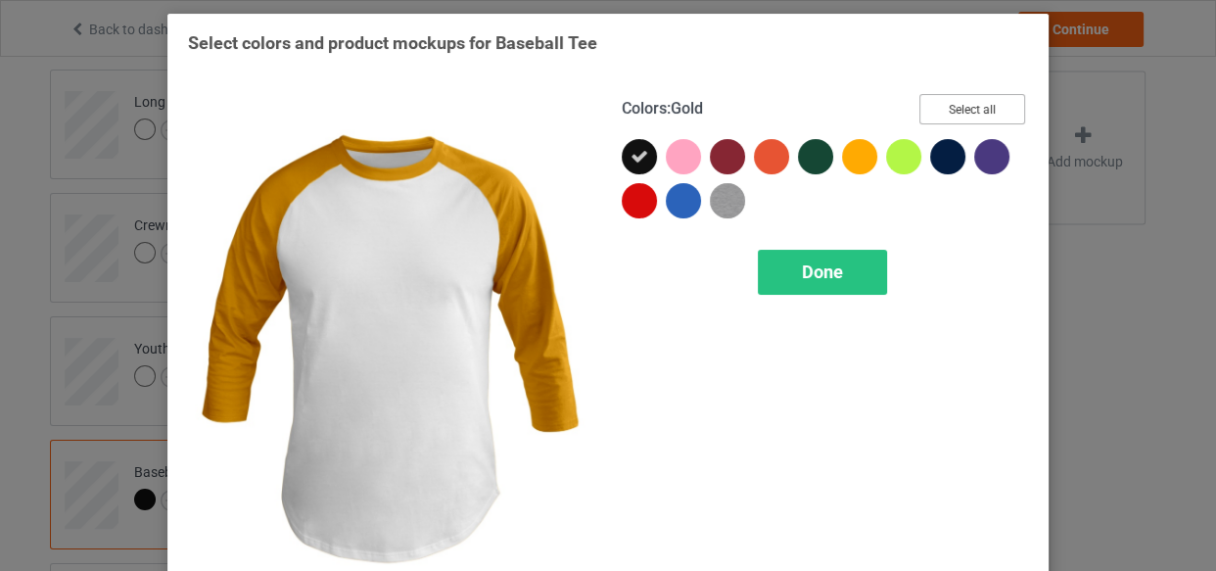
click at [968, 95] on button "Select all" at bounding box center [972, 109] width 106 height 30
click at [866, 274] on div "Done" at bounding box center [822, 272] width 129 height 45
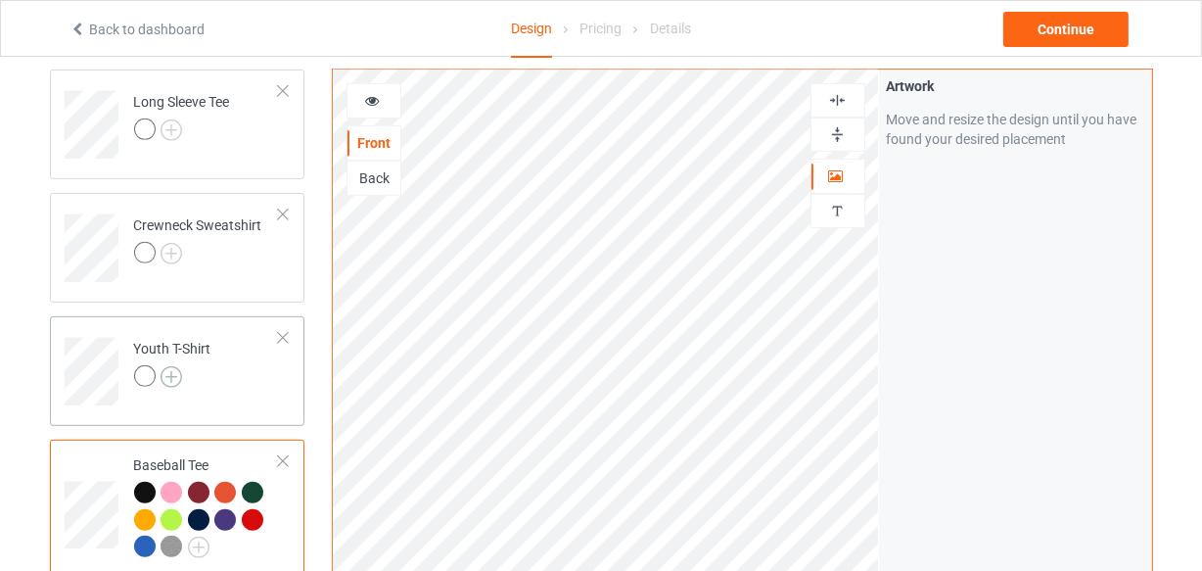
click at [165, 376] on img at bounding box center [172, 377] width 22 height 22
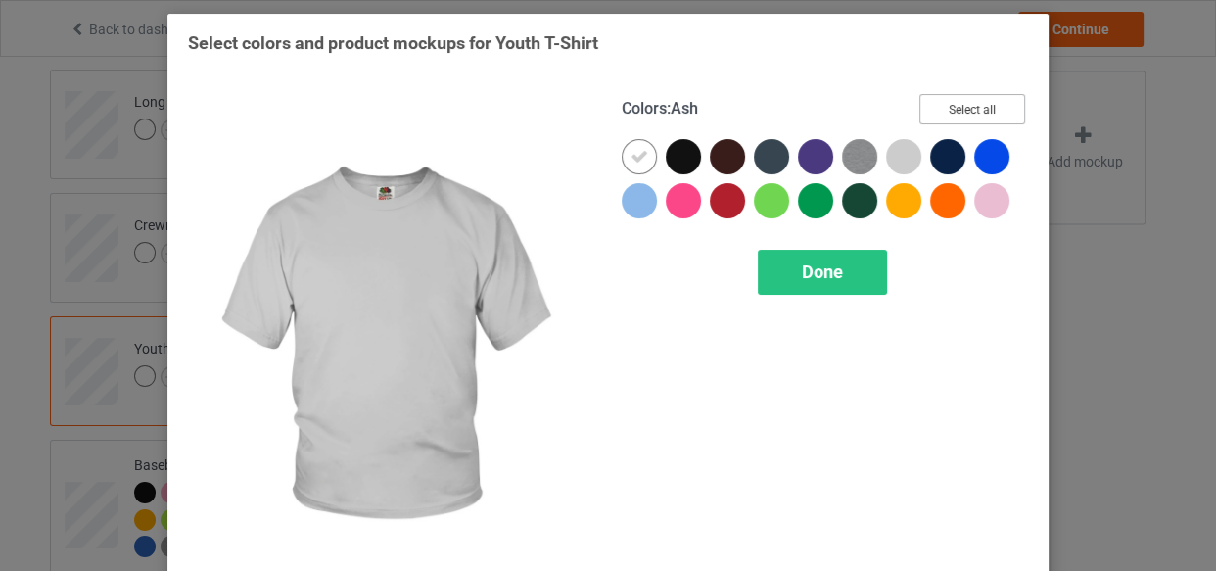
click at [971, 104] on button "Select all" at bounding box center [972, 109] width 106 height 30
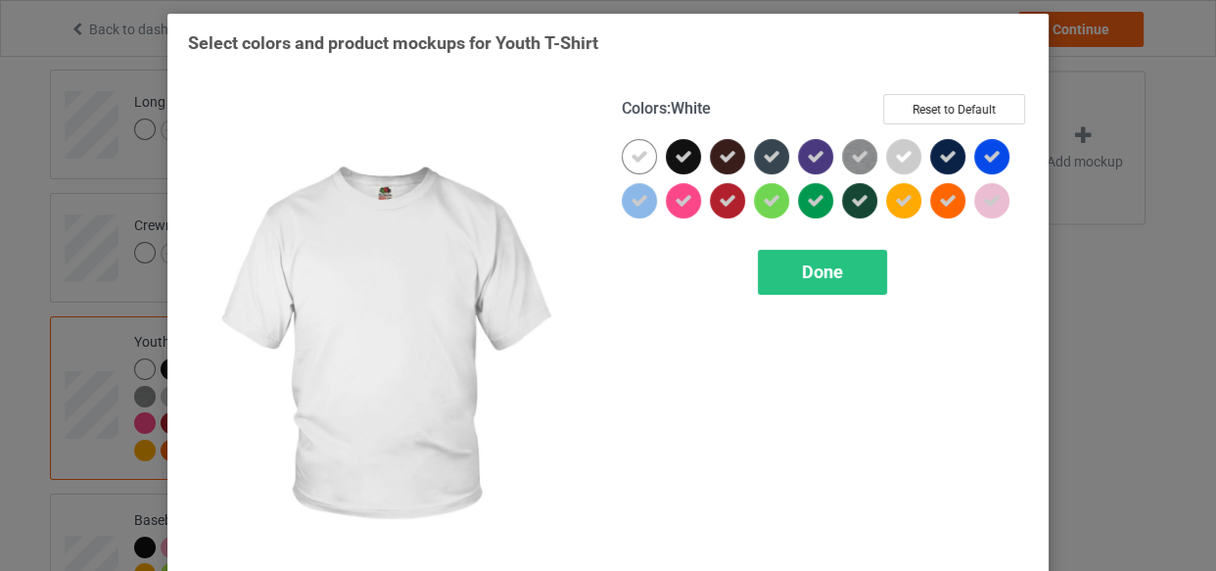
click at [636, 160] on icon at bounding box center [639, 157] width 18 height 18
click at [666, 161] on div at bounding box center [683, 156] width 35 height 35
click at [632, 157] on div at bounding box center [639, 156] width 35 height 35
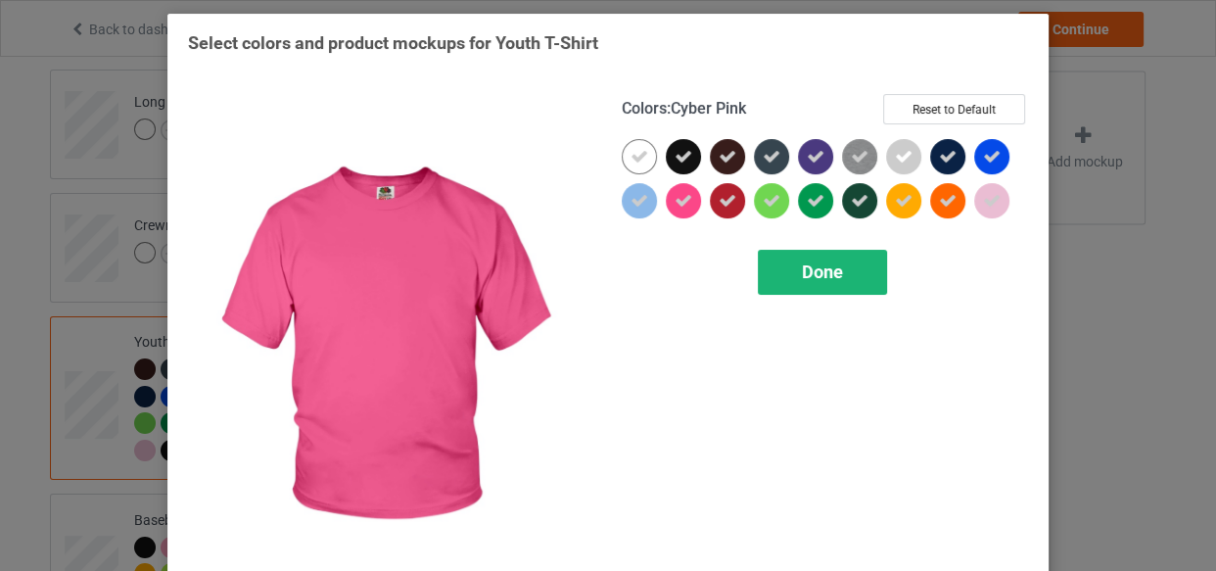
click at [785, 279] on div "Done" at bounding box center [822, 272] width 129 height 45
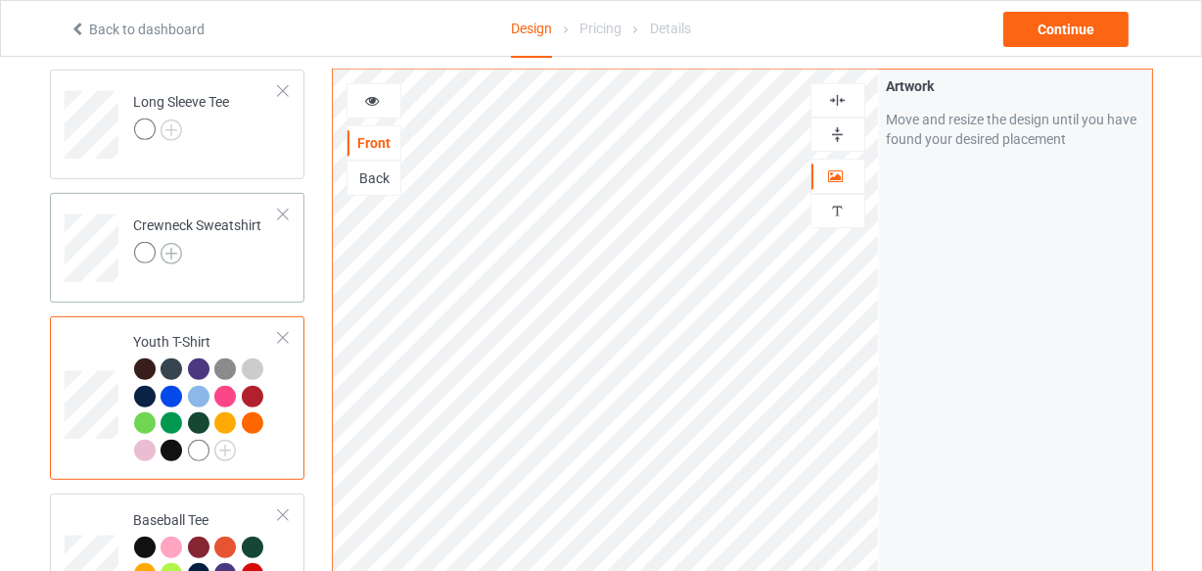
click at [169, 251] on img at bounding box center [172, 254] width 22 height 22
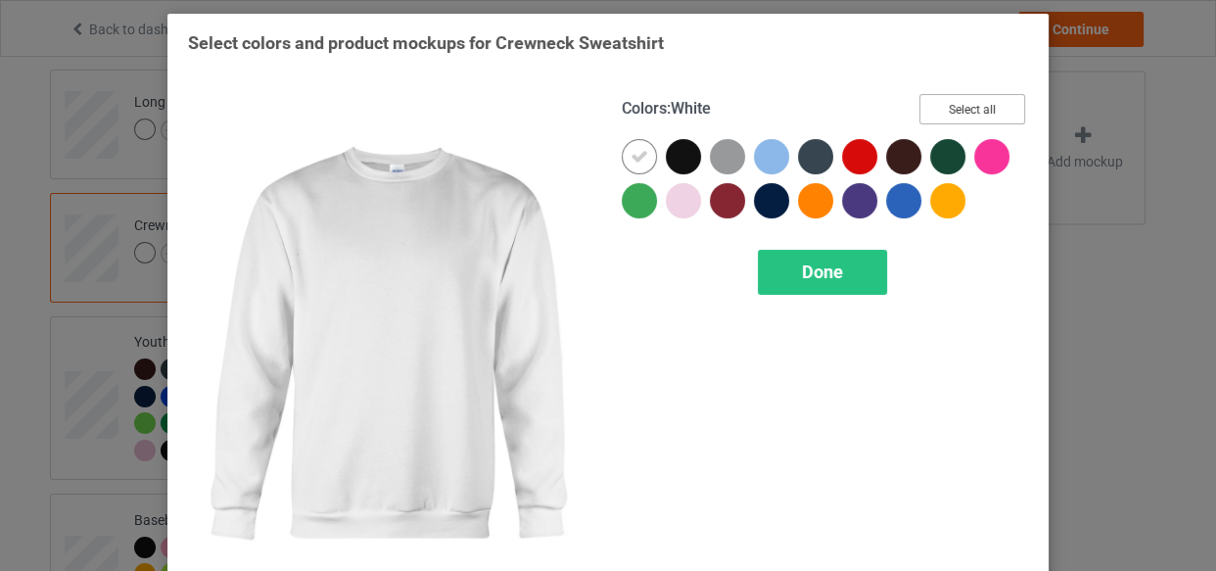
drag, startPoint x: 943, startPoint y: 107, endPoint x: 572, endPoint y: 156, distance: 374.2
click at [944, 107] on button "Select all" at bounding box center [972, 109] width 106 height 30
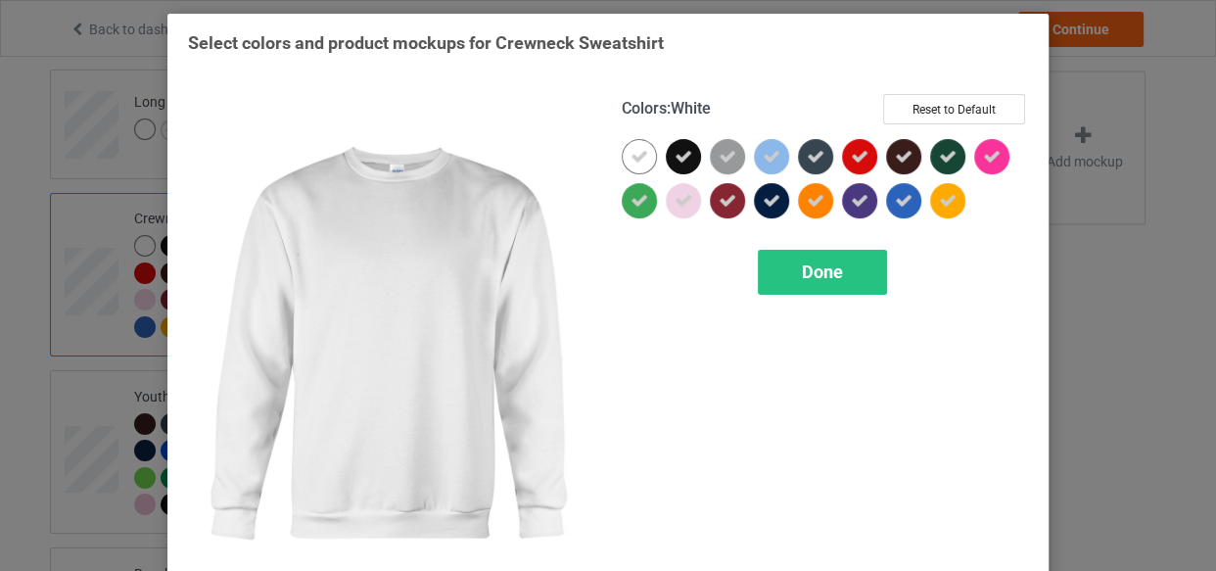
click at [630, 159] on icon at bounding box center [639, 157] width 18 height 18
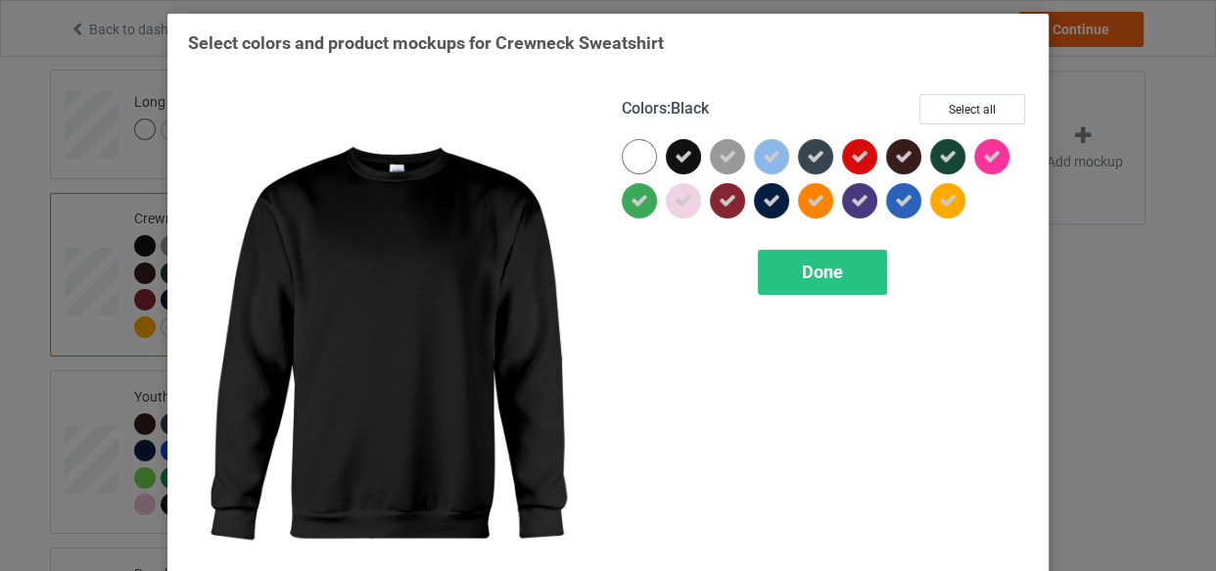
click at [674, 156] on icon at bounding box center [683, 157] width 18 height 18
click at [674, 156] on div at bounding box center [683, 156] width 35 height 35
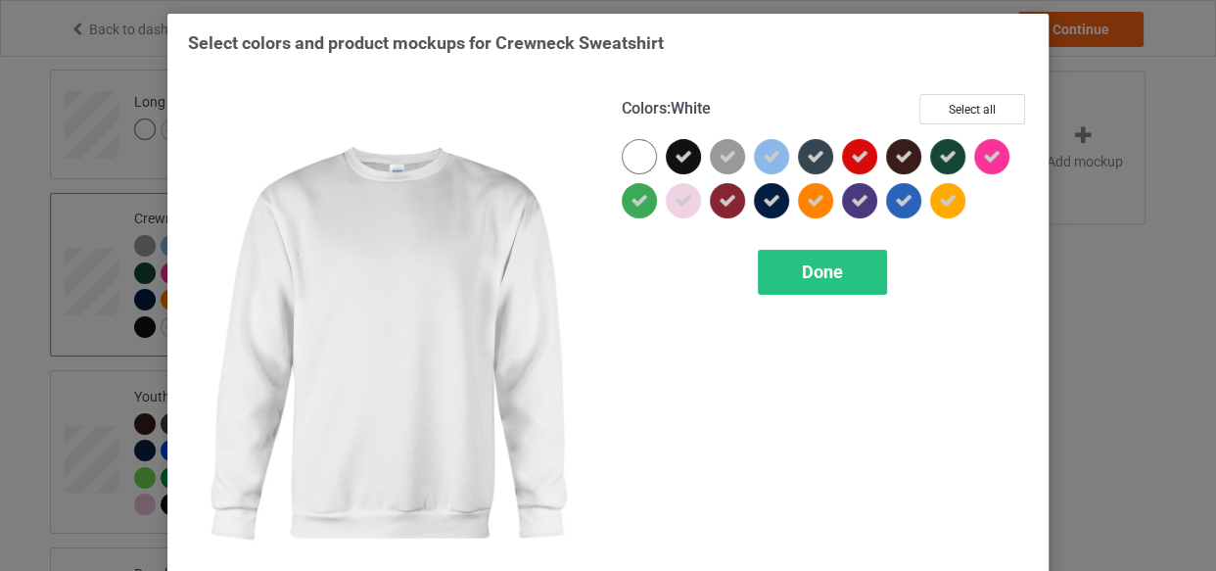
click at [644, 154] on div at bounding box center [639, 156] width 35 height 35
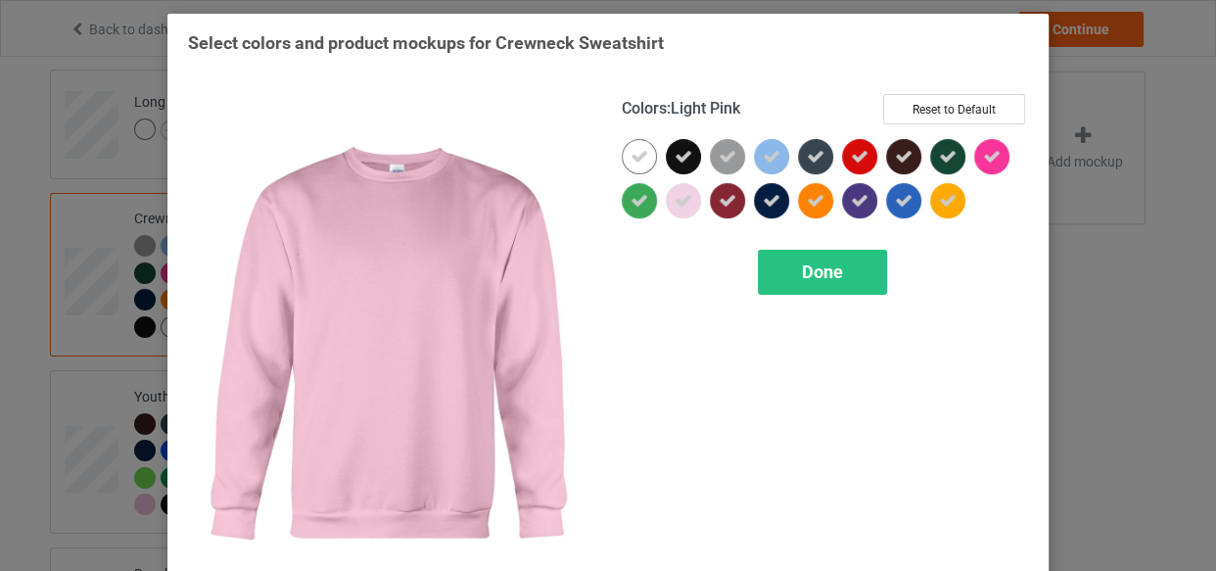
click at [793, 264] on div "Done" at bounding box center [822, 272] width 129 height 45
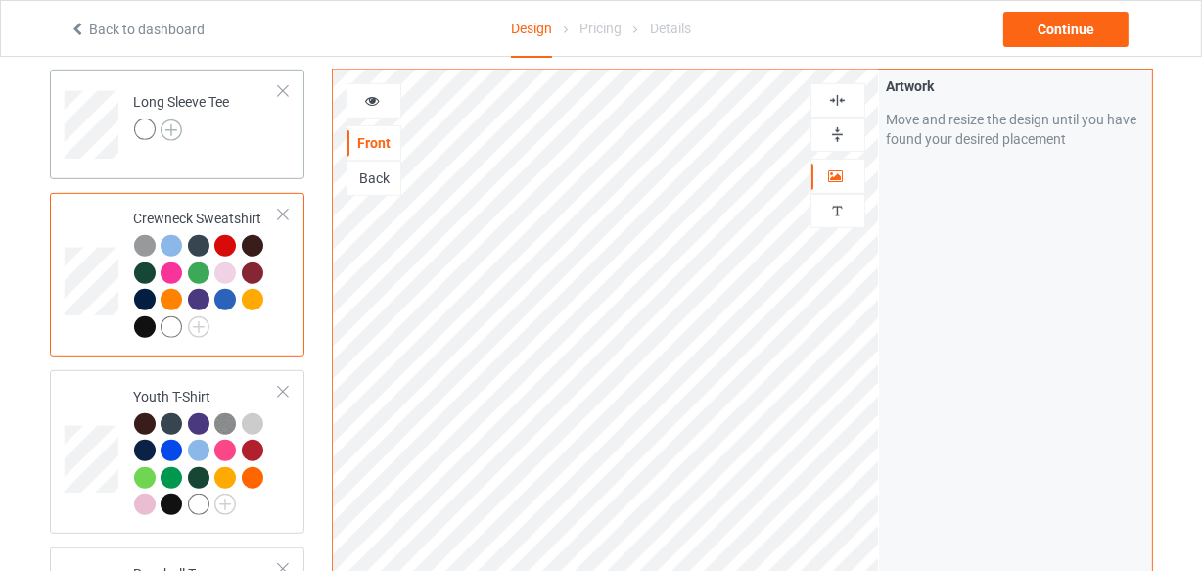
click at [176, 128] on img at bounding box center [172, 130] width 22 height 22
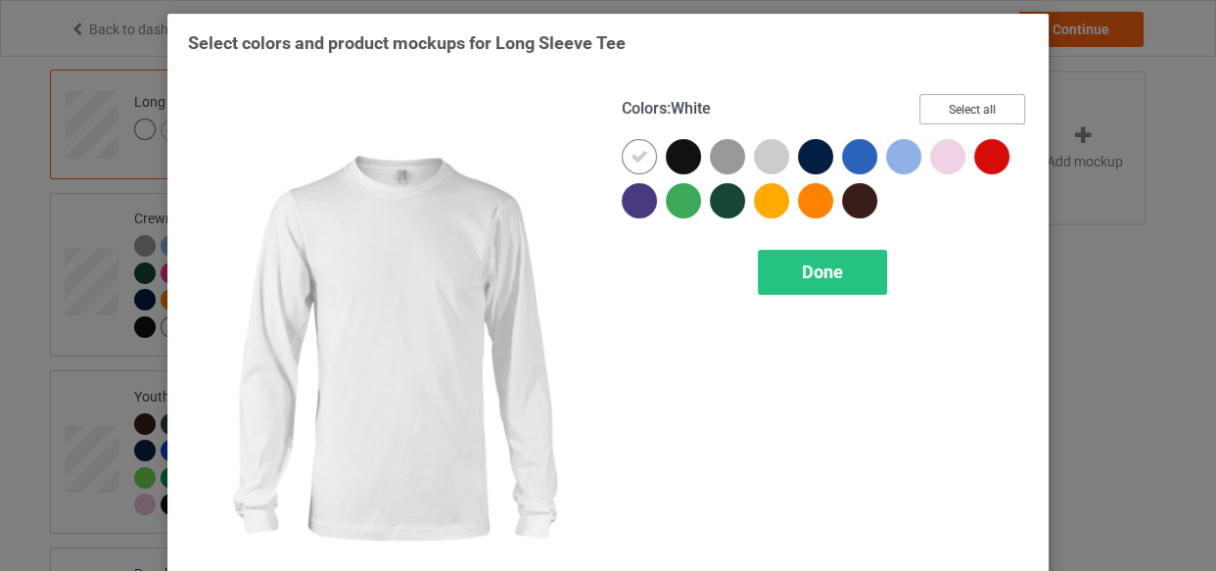
drag, startPoint x: 921, startPoint y: 107, endPoint x: 728, endPoint y: 137, distance: 195.2
click at [922, 107] on button "Select all" at bounding box center [972, 109] width 106 height 30
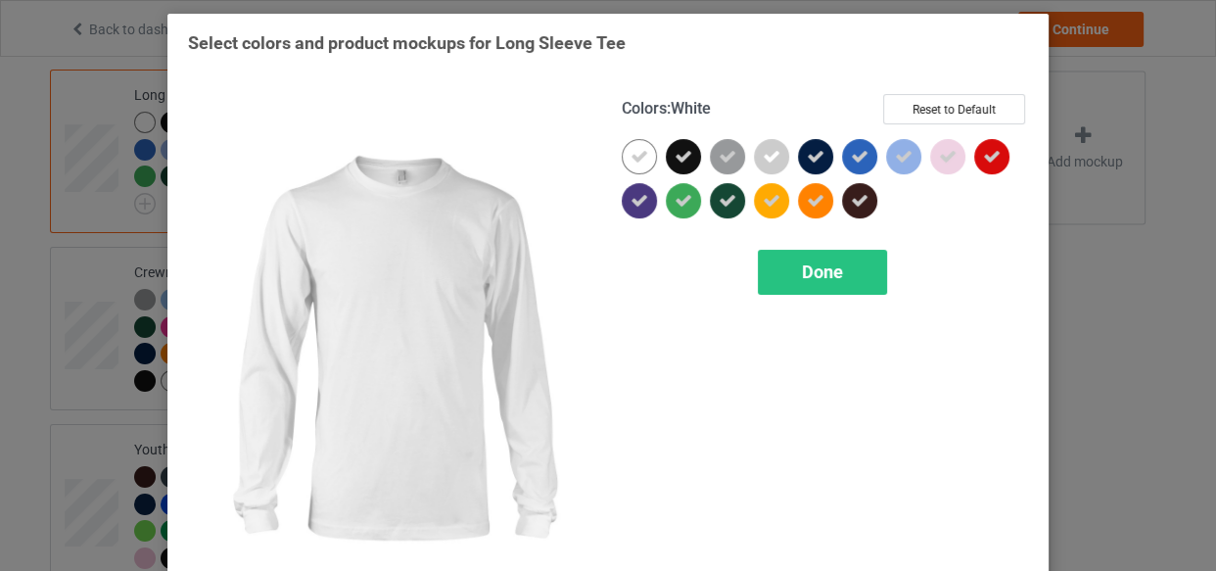
click at [630, 155] on icon at bounding box center [639, 157] width 18 height 18
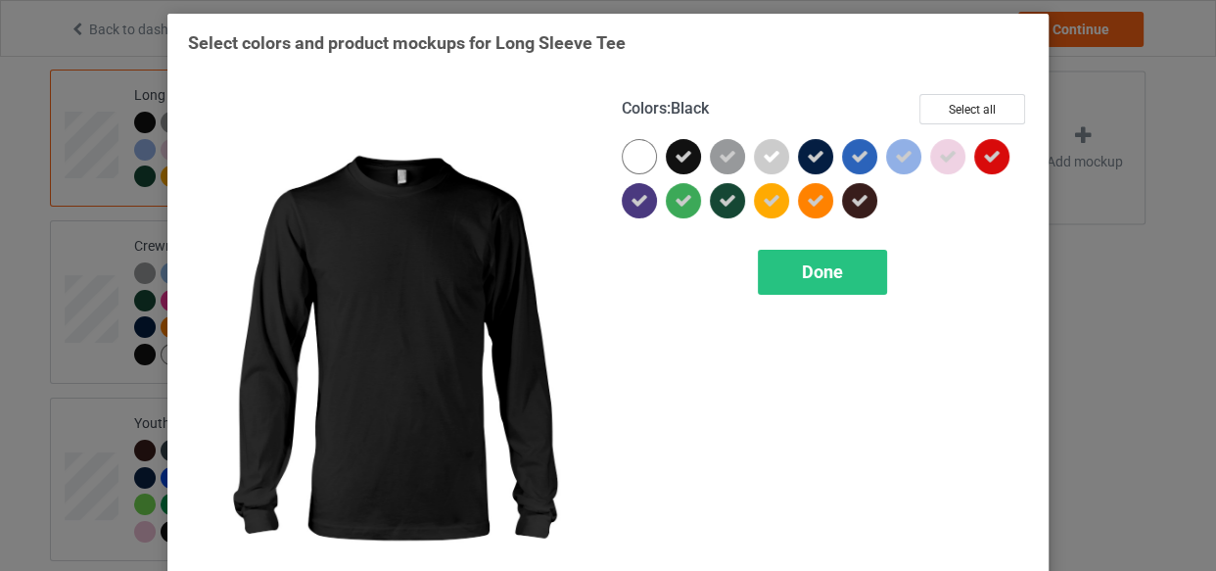
click at [683, 155] on icon at bounding box center [683, 157] width 18 height 18
click at [683, 155] on div at bounding box center [683, 156] width 35 height 35
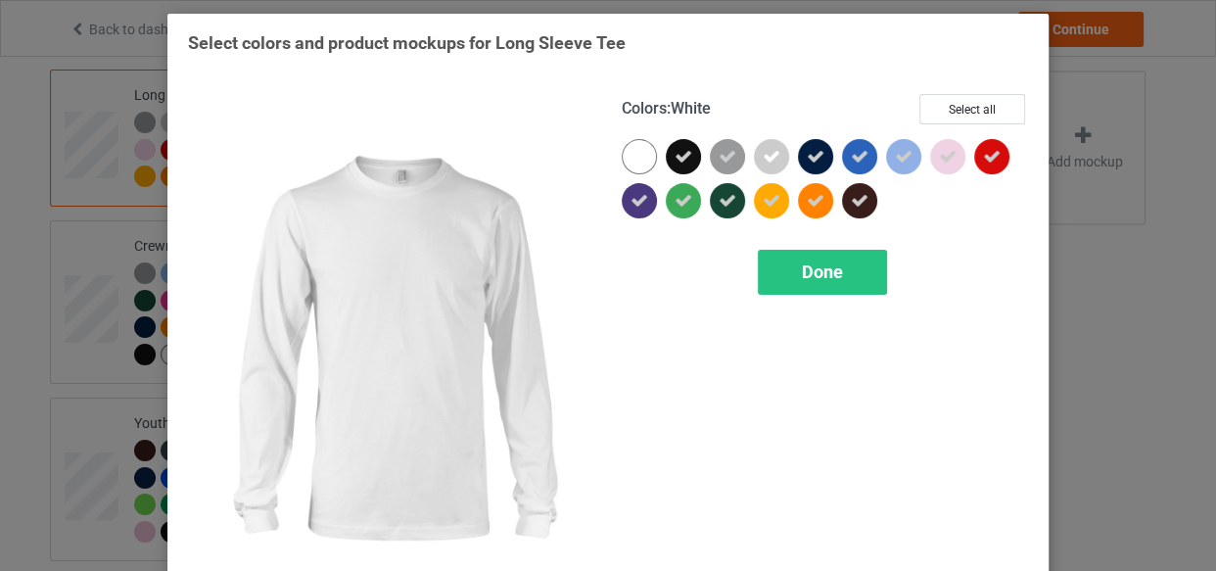
click at [639, 160] on div at bounding box center [639, 156] width 35 height 35
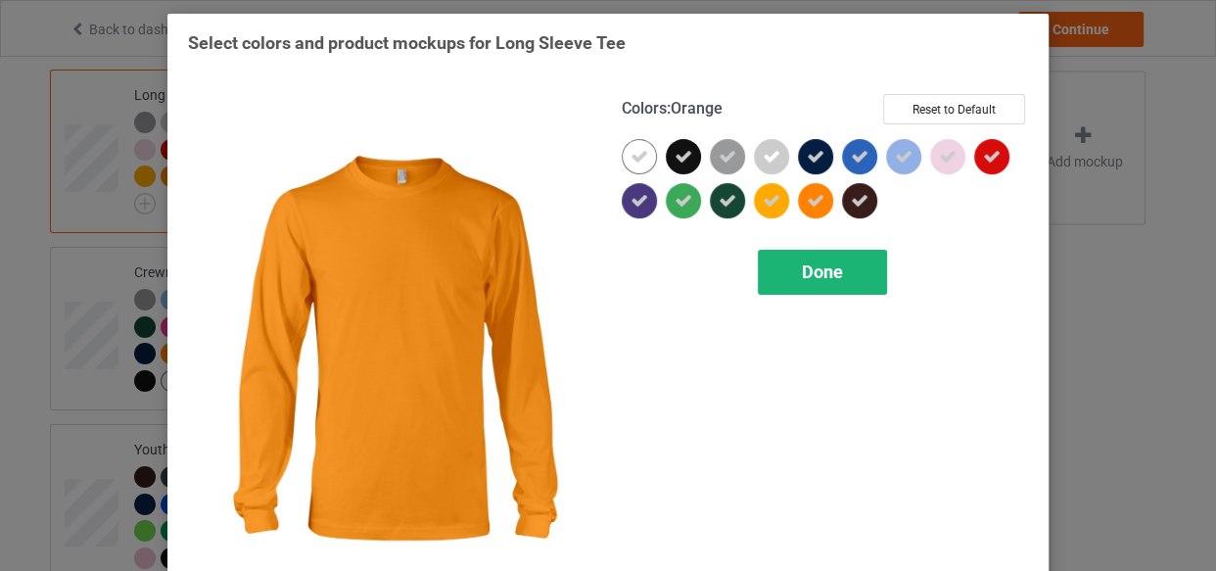
click at [812, 271] on span "Done" at bounding box center [822, 271] width 41 height 21
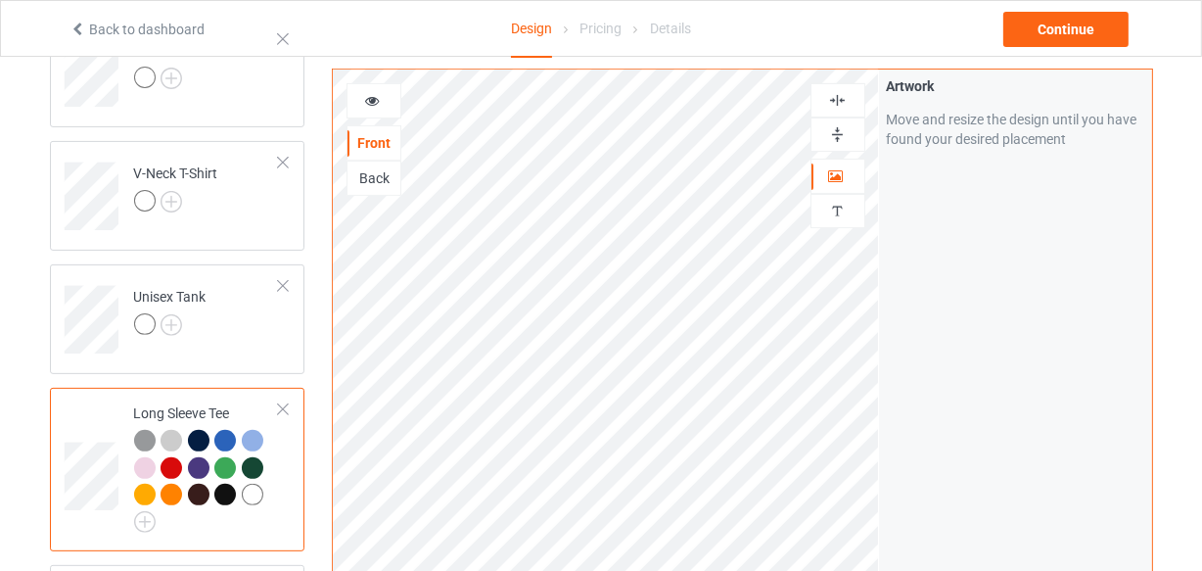
scroll to position [471, 0]
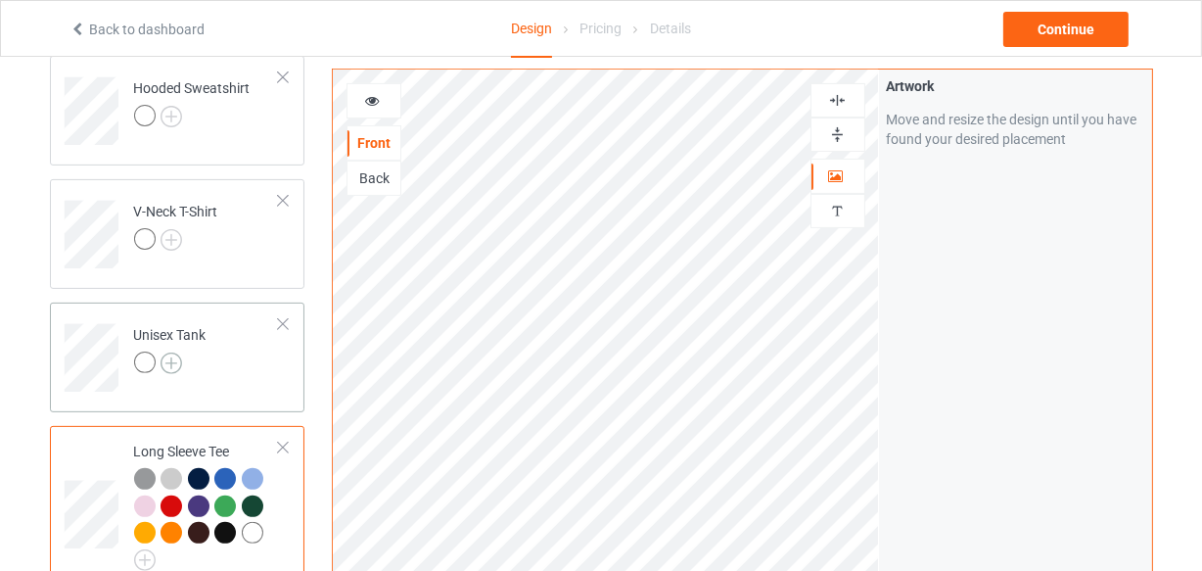
click at [170, 358] on img at bounding box center [172, 363] width 22 height 22
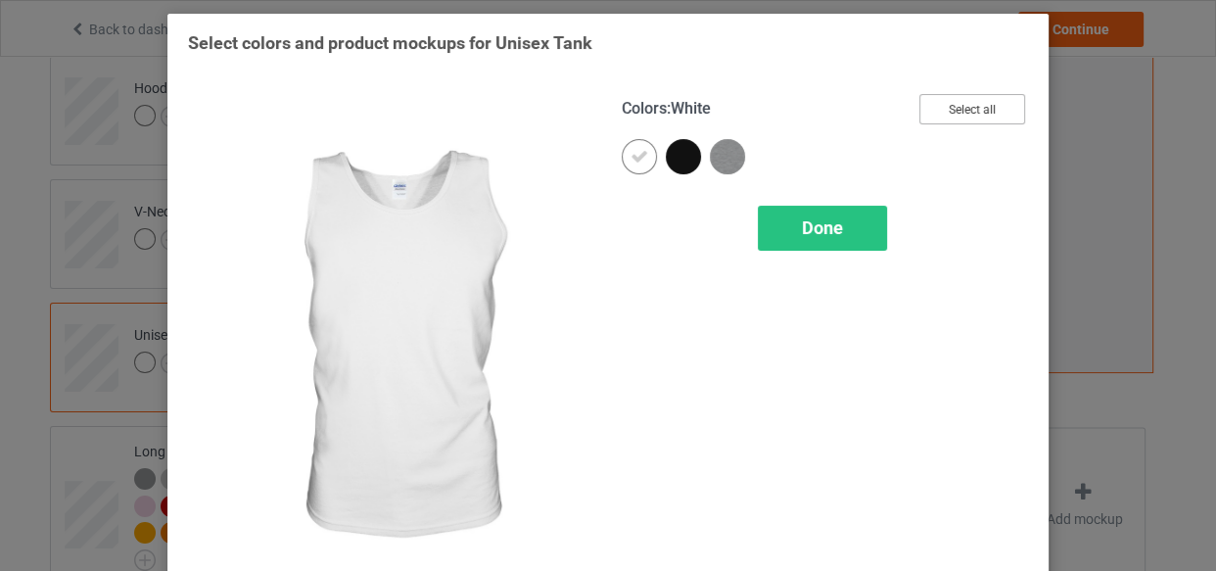
click at [962, 100] on button "Select all" at bounding box center [972, 109] width 106 height 30
click at [636, 158] on icon at bounding box center [639, 157] width 18 height 18
click at [636, 158] on div at bounding box center [639, 156] width 35 height 35
click at [802, 232] on span "Done" at bounding box center [822, 227] width 41 height 21
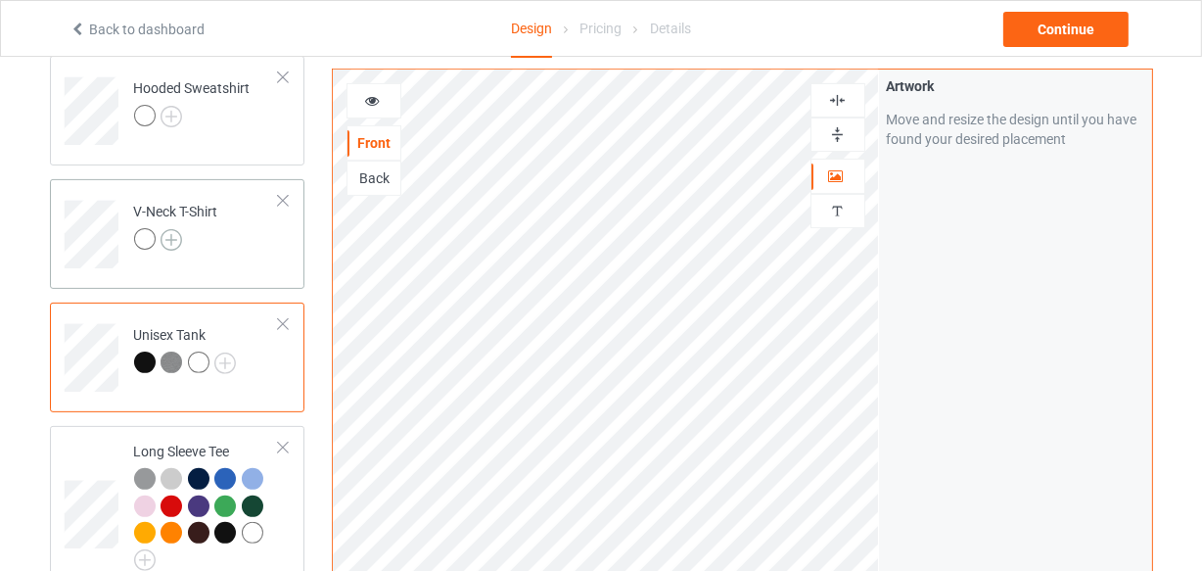
click at [170, 237] on img at bounding box center [172, 240] width 22 height 22
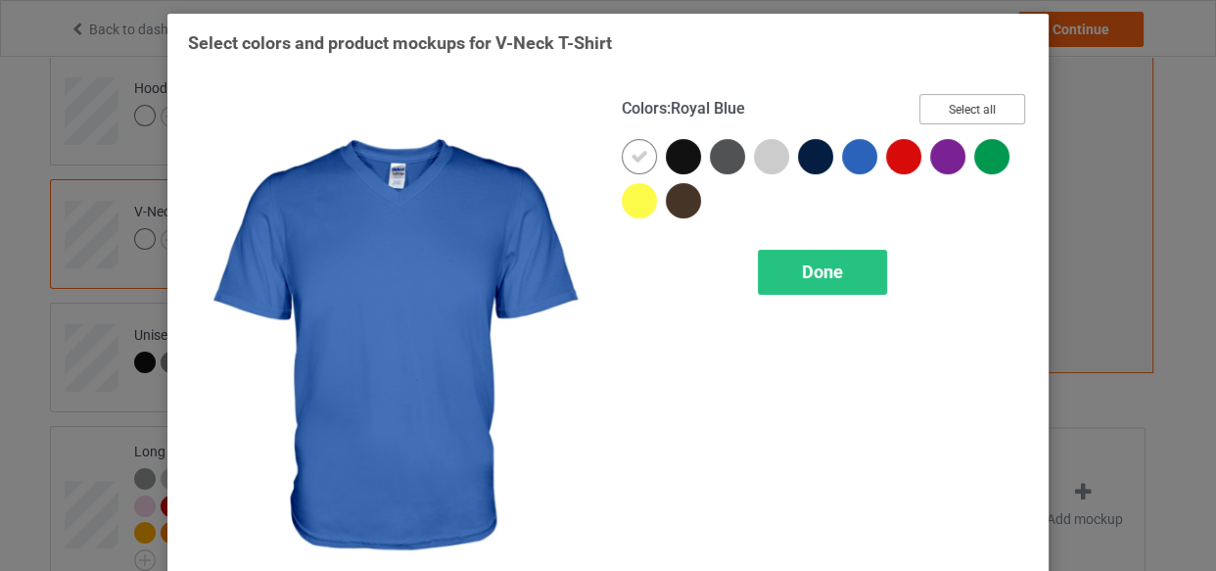
click at [961, 100] on button "Select all" at bounding box center [972, 109] width 106 height 30
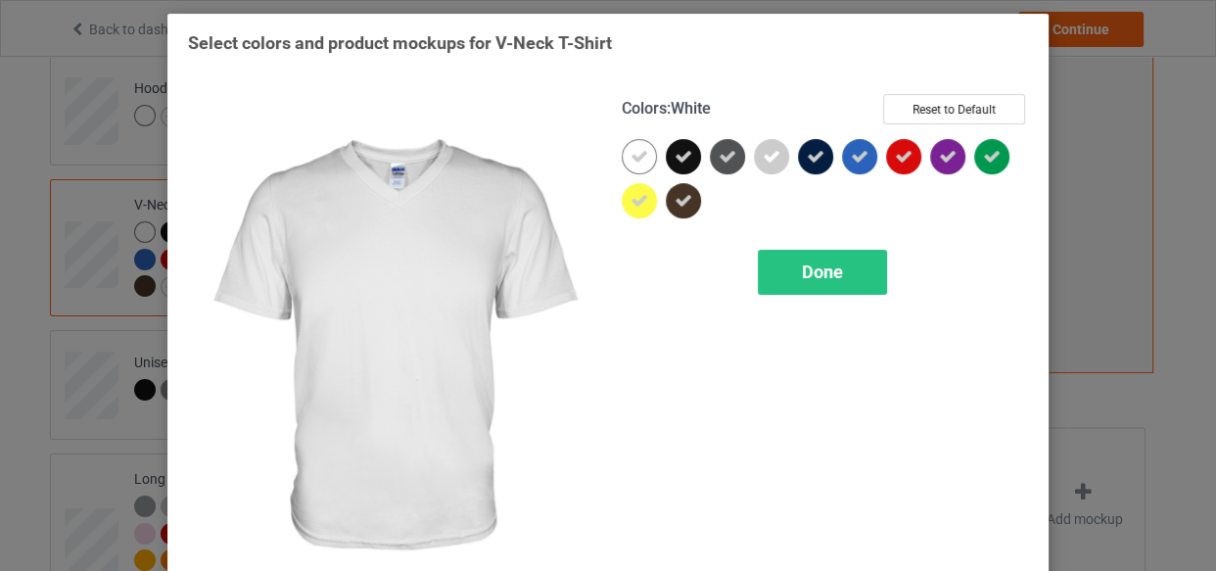
click at [630, 166] on div at bounding box center [639, 156] width 35 height 35
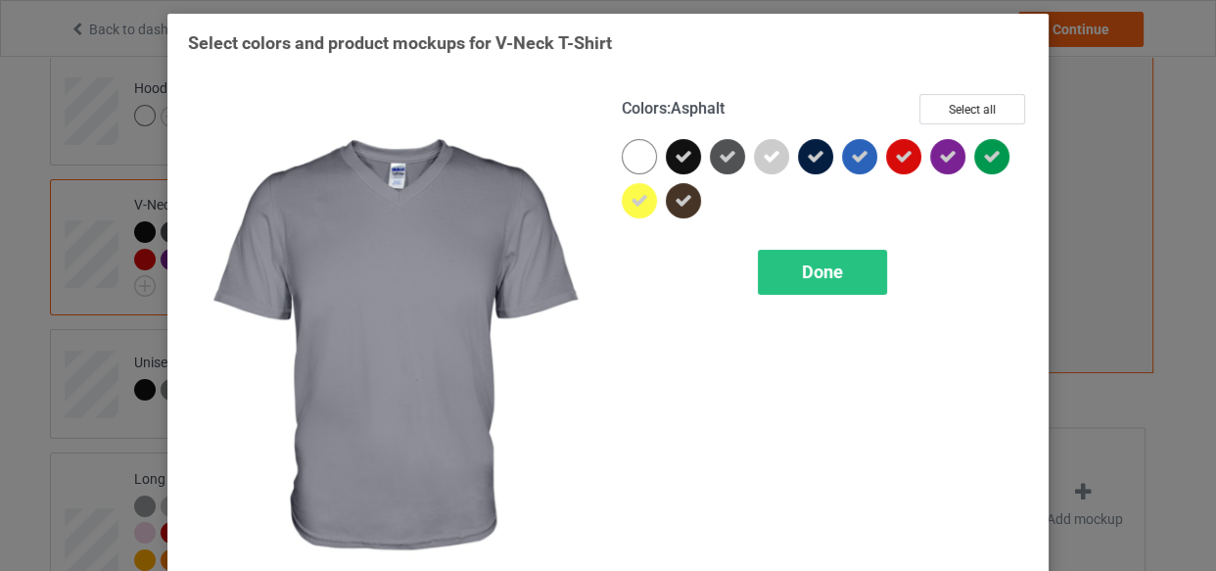
click at [675, 162] on icon at bounding box center [683, 157] width 18 height 18
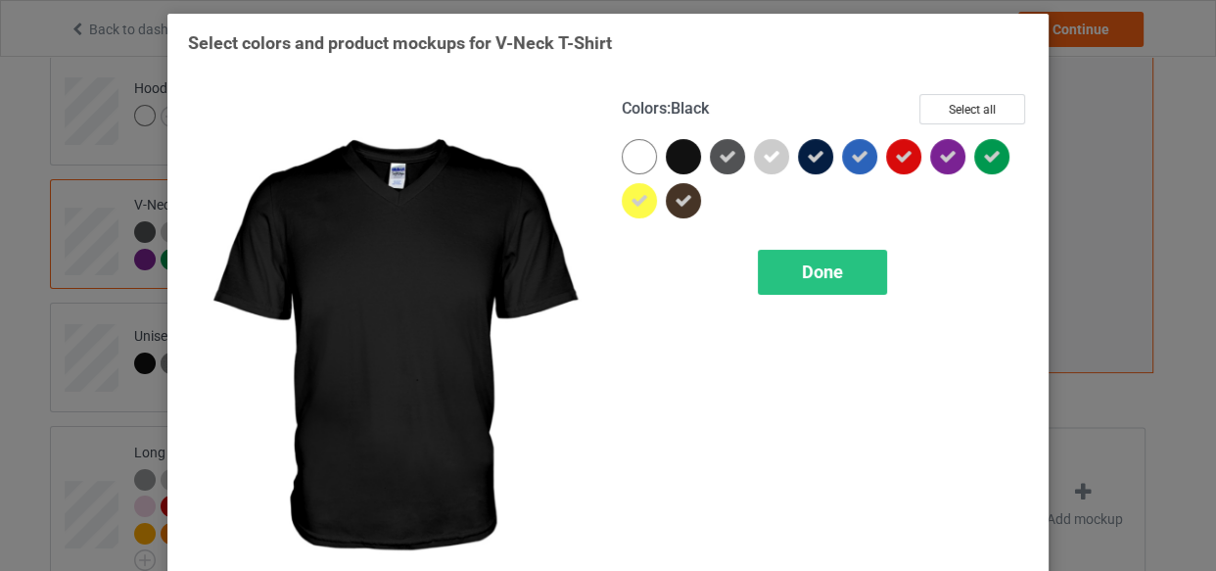
click at [675, 162] on div at bounding box center [683, 156] width 35 height 35
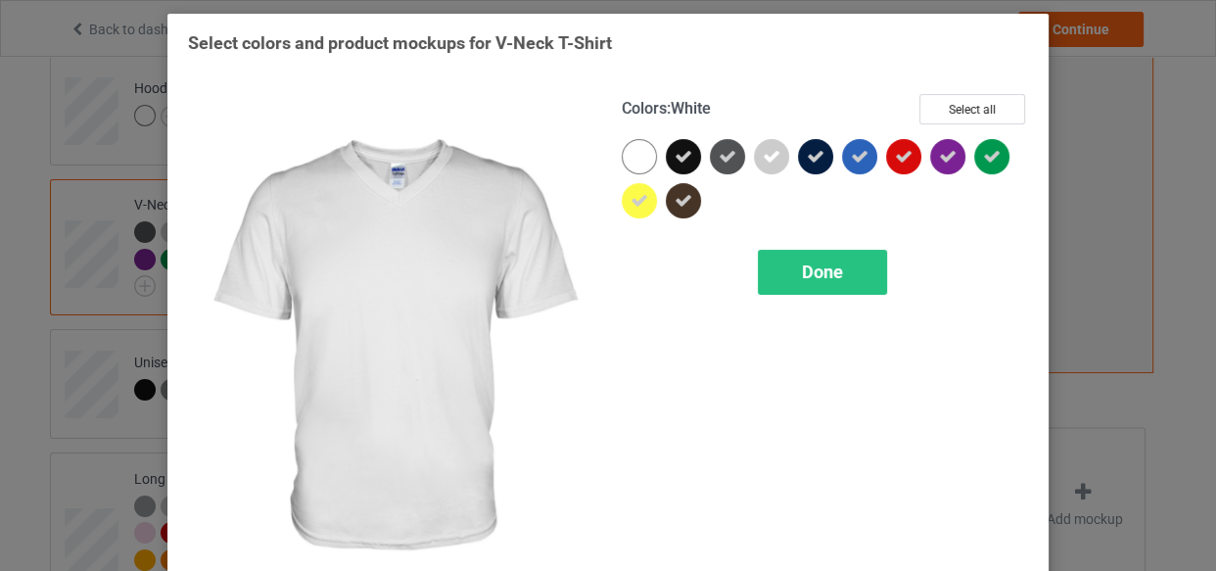
click at [636, 154] on div at bounding box center [639, 156] width 35 height 35
click at [803, 269] on span "Done" at bounding box center [822, 271] width 41 height 21
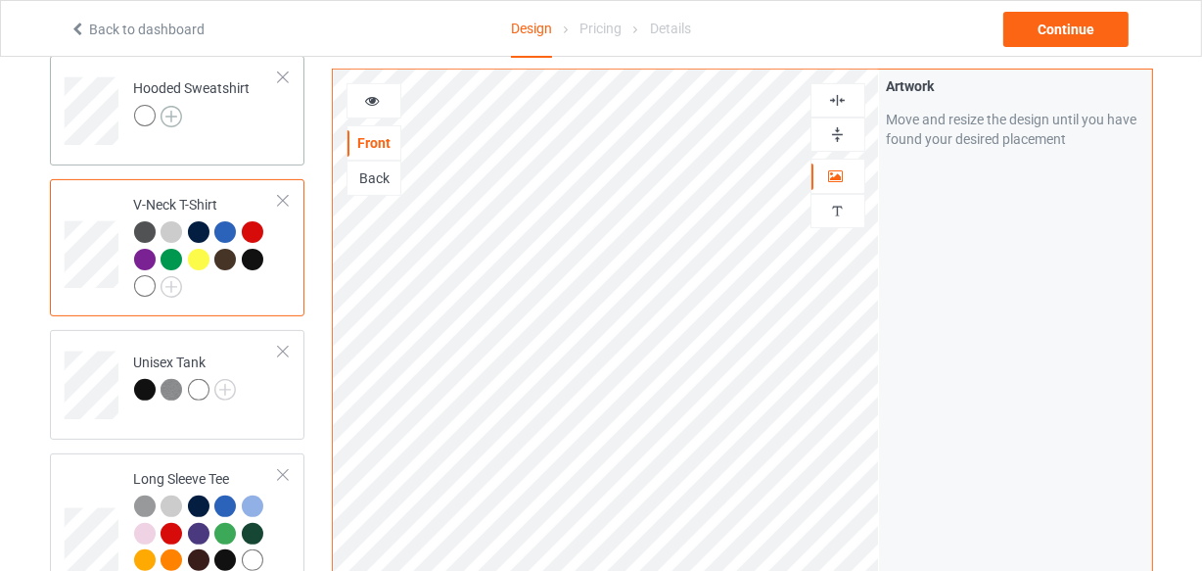
click at [167, 116] on img at bounding box center [172, 117] width 22 height 22
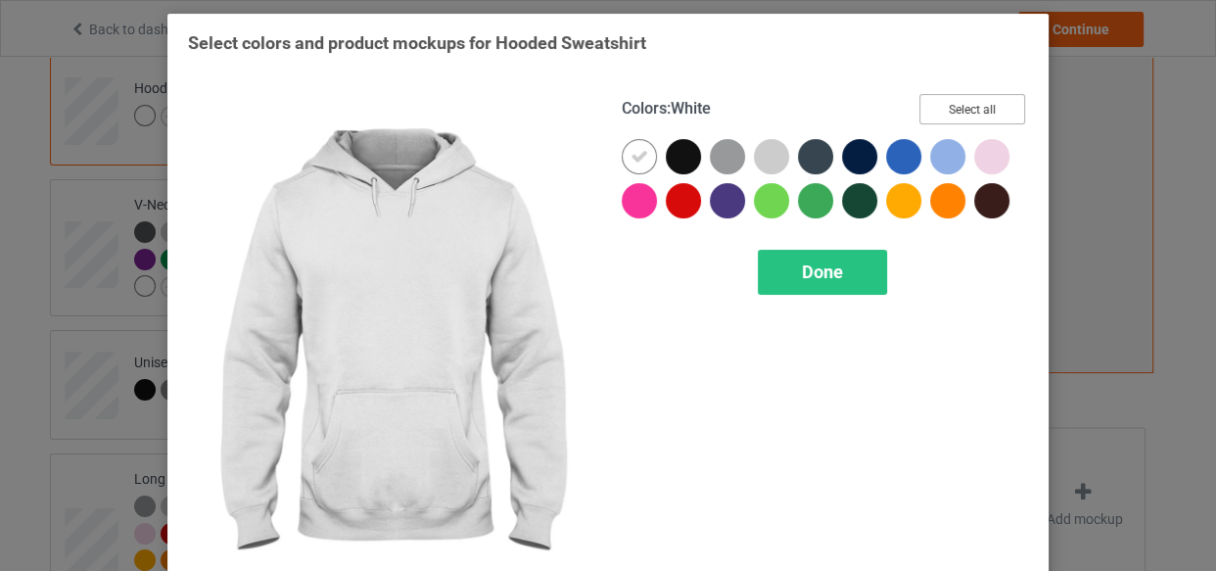
click at [973, 107] on button "Select all" at bounding box center [972, 109] width 106 height 30
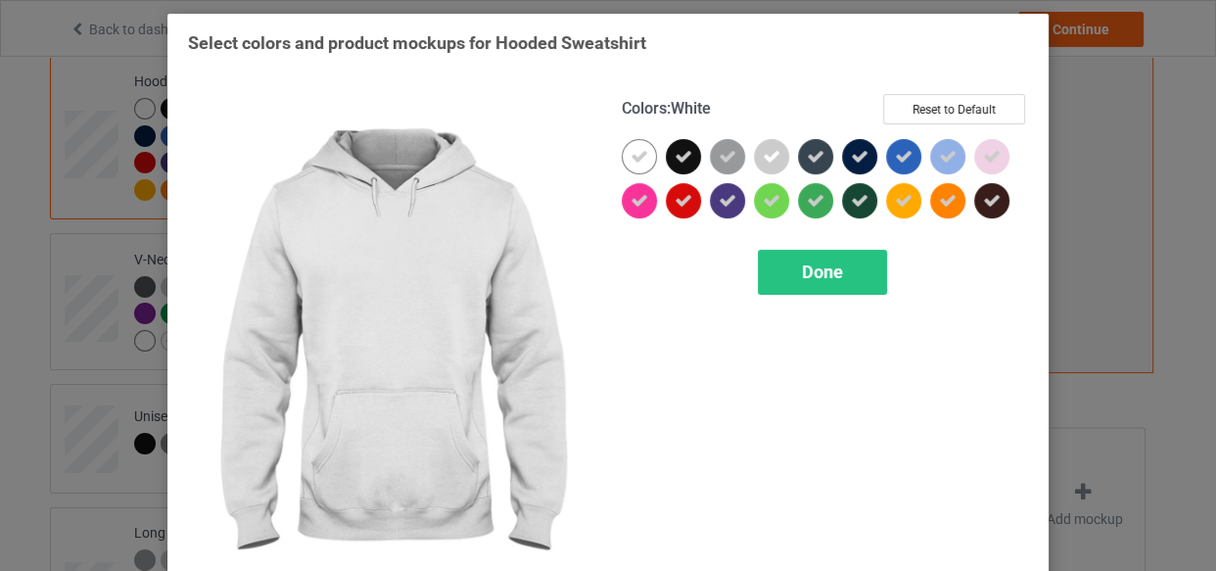
click at [630, 155] on icon at bounding box center [639, 157] width 18 height 18
click at [630, 155] on div at bounding box center [639, 156] width 35 height 35
click at [784, 274] on div "Done" at bounding box center [822, 272] width 129 height 45
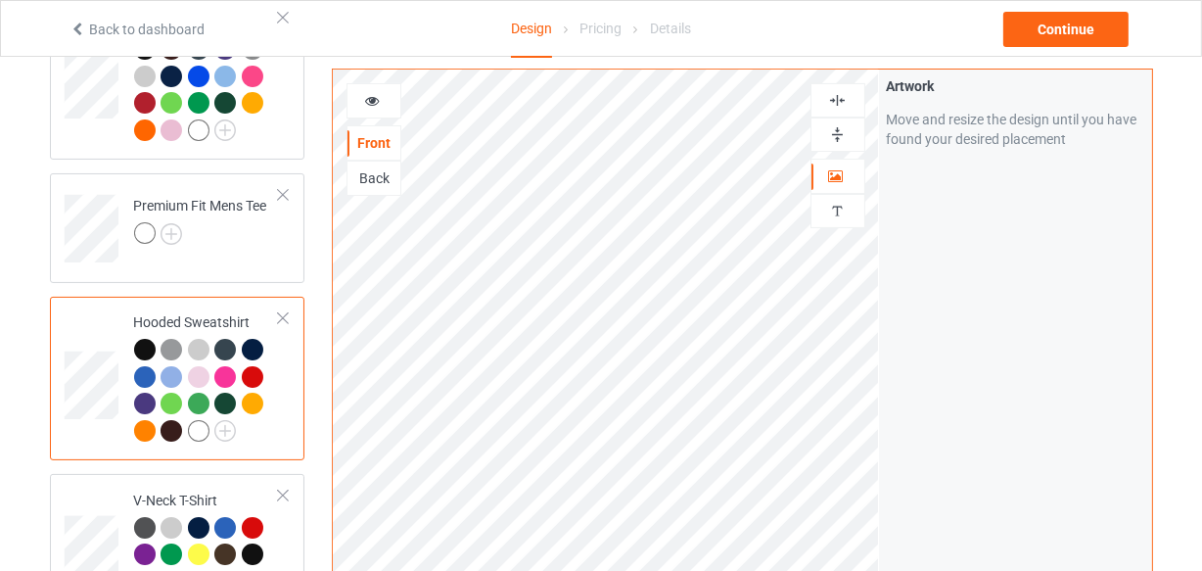
scroll to position [205, 0]
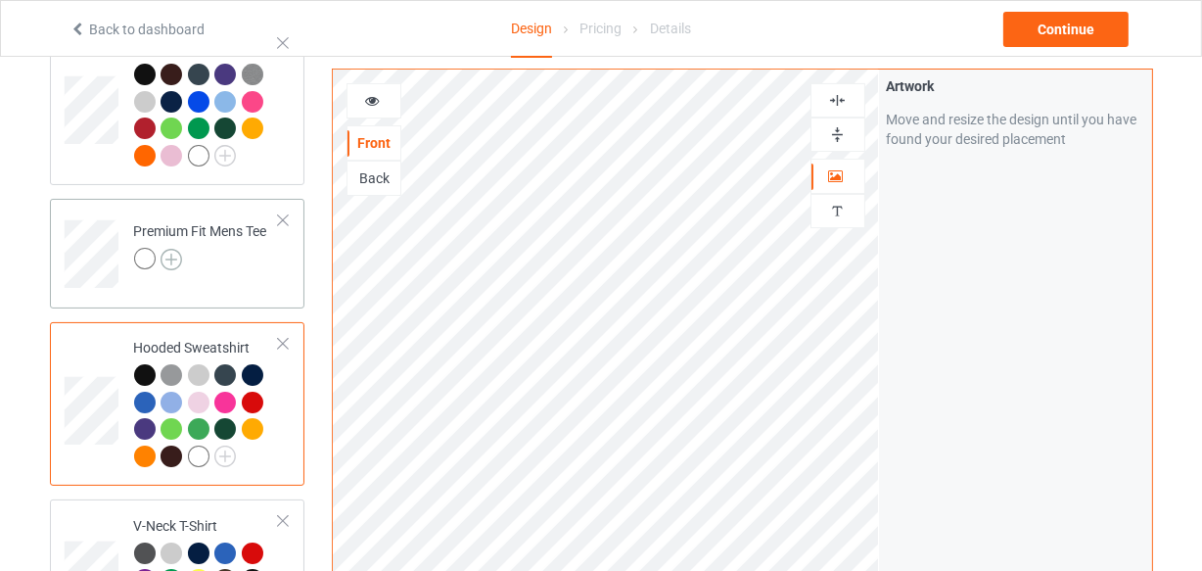
click at [174, 260] on img at bounding box center [172, 260] width 22 height 22
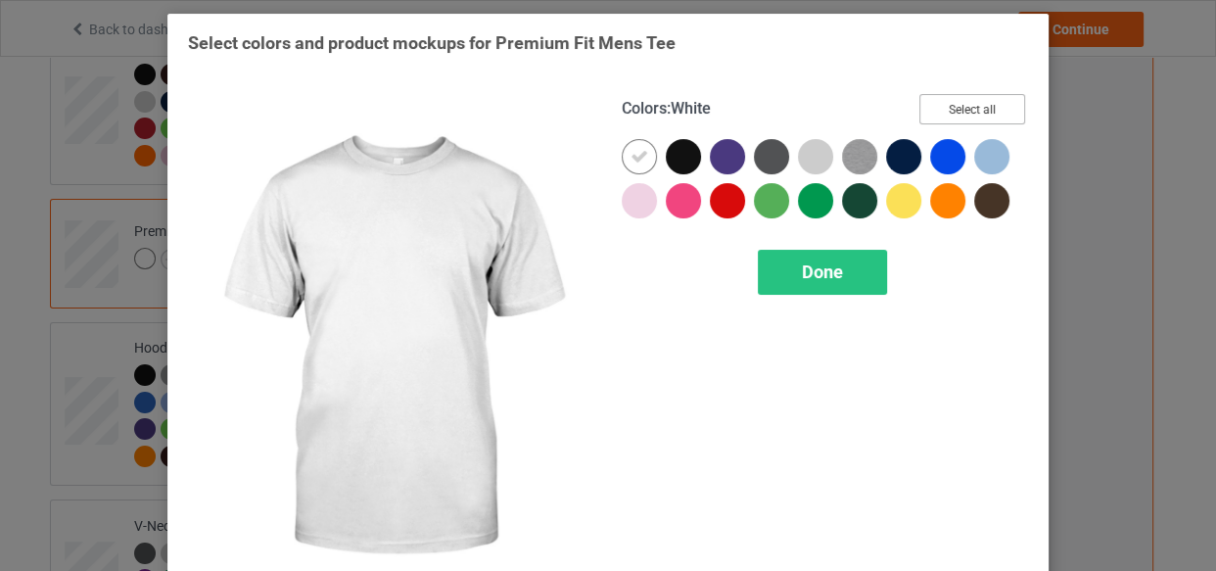
click at [934, 107] on button "Select all" at bounding box center [972, 109] width 106 height 30
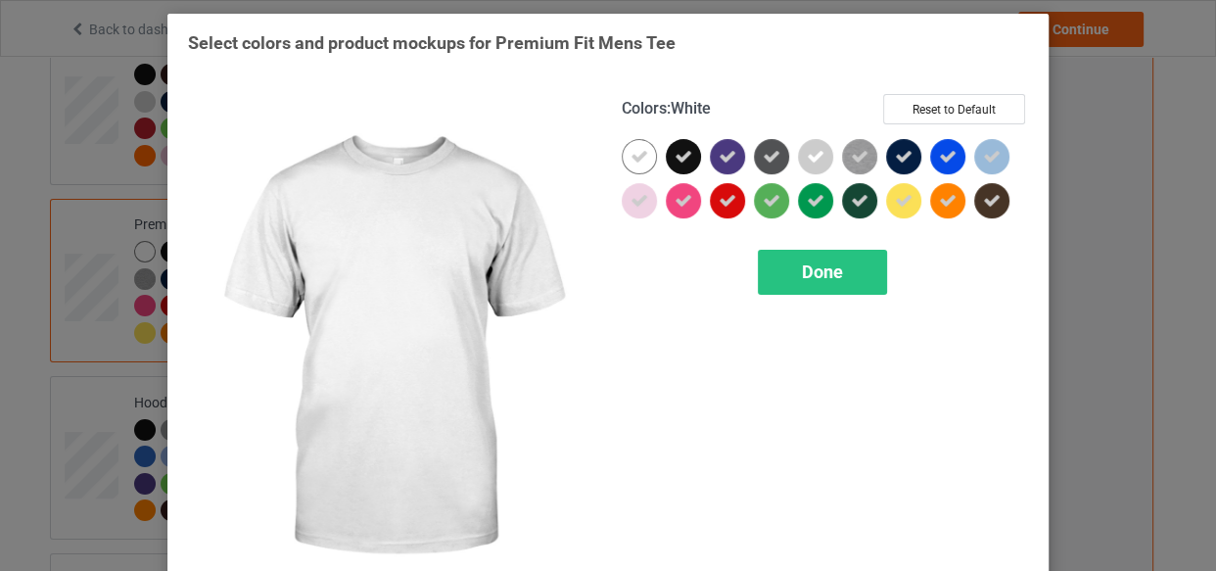
click at [630, 152] on icon at bounding box center [639, 157] width 18 height 18
click at [630, 152] on div at bounding box center [639, 156] width 35 height 35
click at [793, 266] on div "Done" at bounding box center [822, 272] width 129 height 45
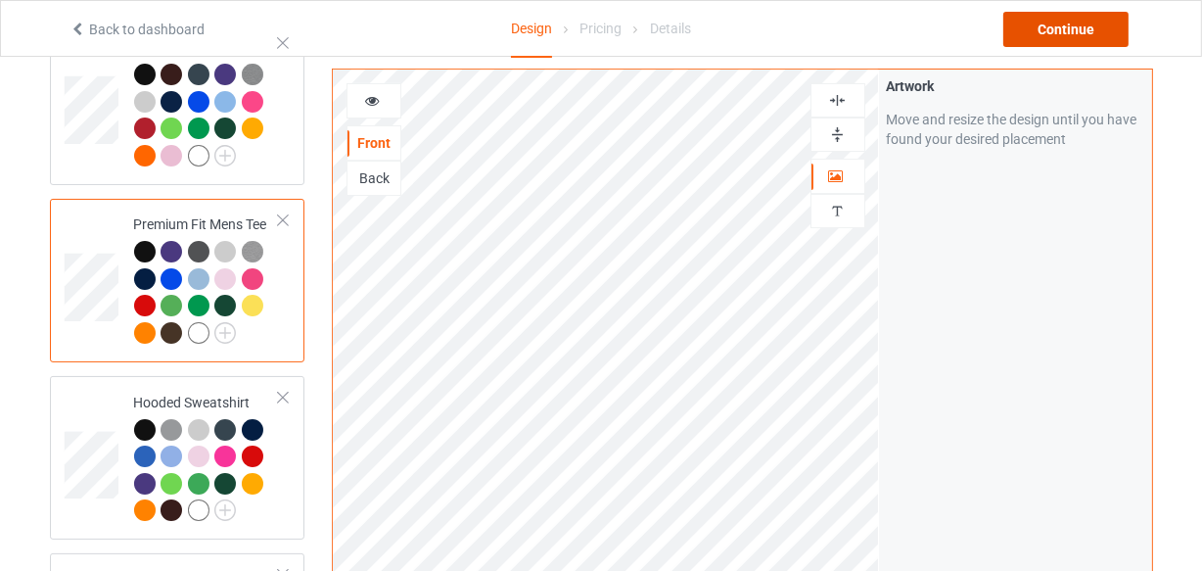
click at [1103, 29] on div "Continue" at bounding box center [1065, 29] width 125 height 35
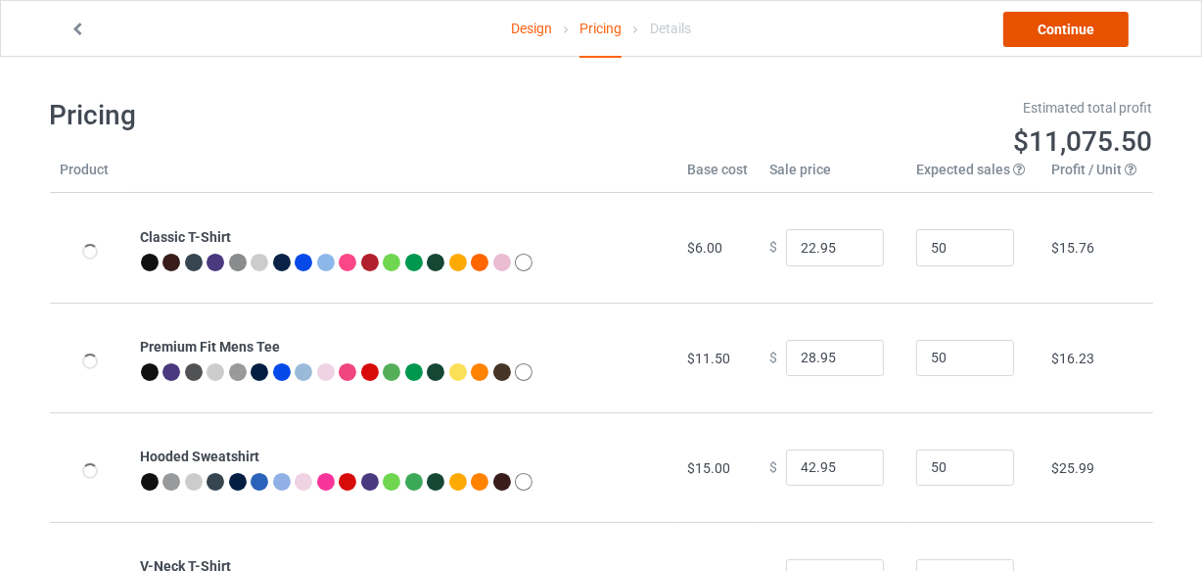
click at [1072, 29] on link "Continue" at bounding box center [1065, 29] width 125 height 35
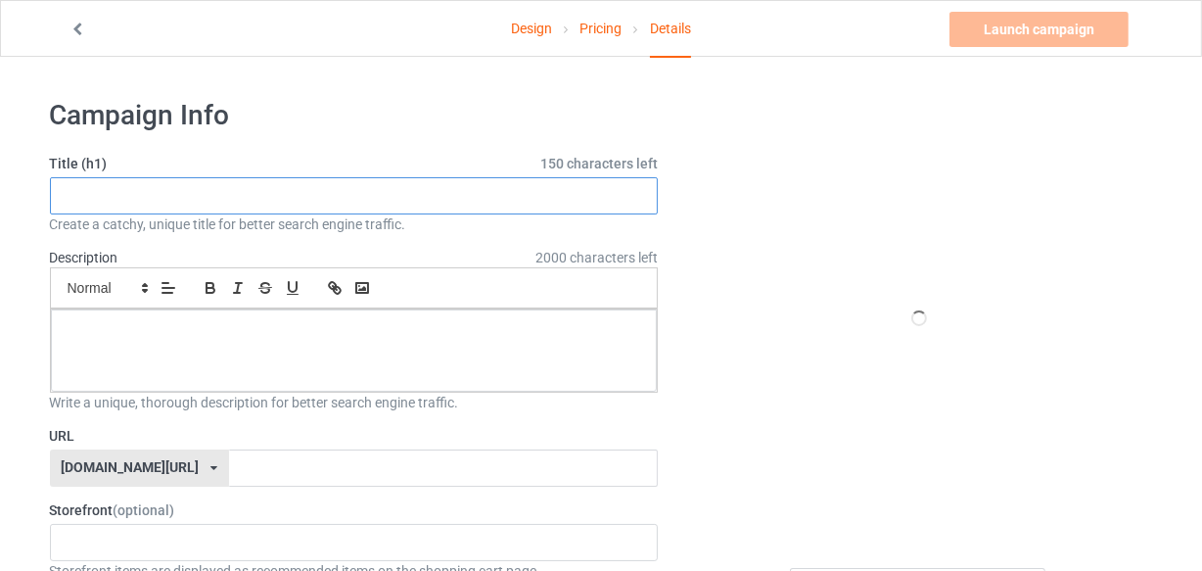
click at [465, 195] on input "text" at bounding box center [354, 195] width 609 height 37
paste input "Coffee Teach Repeat"
type input "Coffee Teach Repeat"
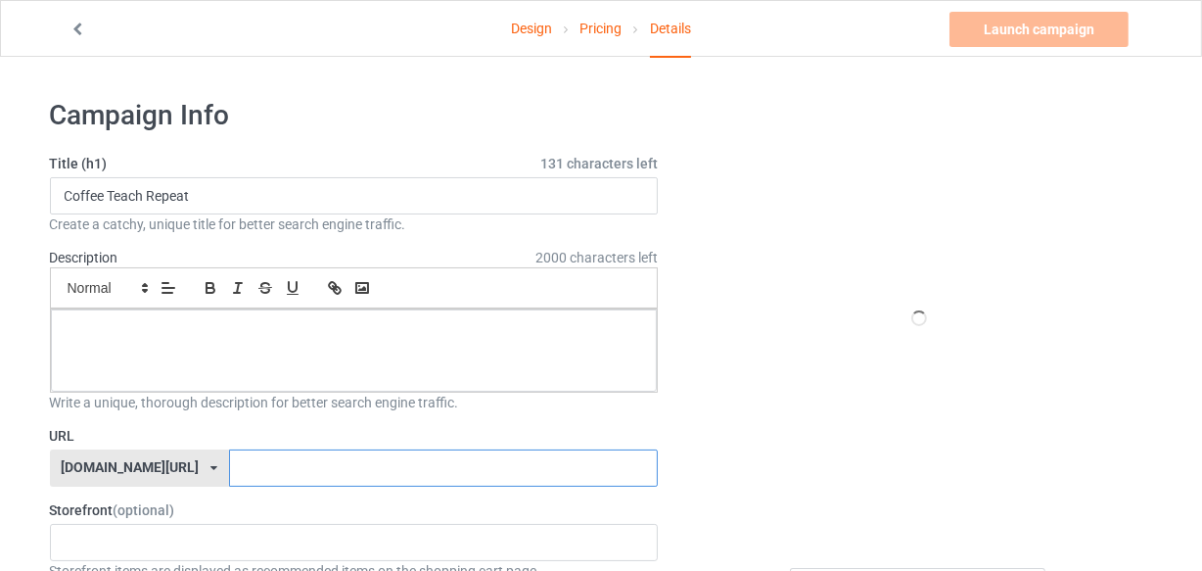
click at [295, 468] on input "text" at bounding box center [443, 467] width 429 height 37
type input "teachelifex3"
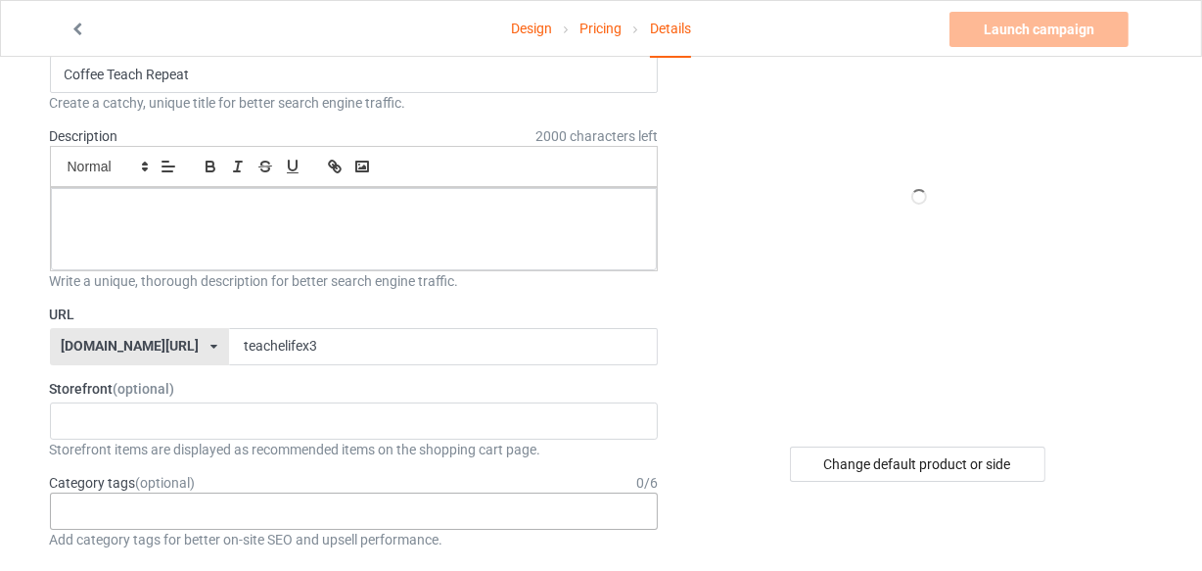
scroll to position [355, 0]
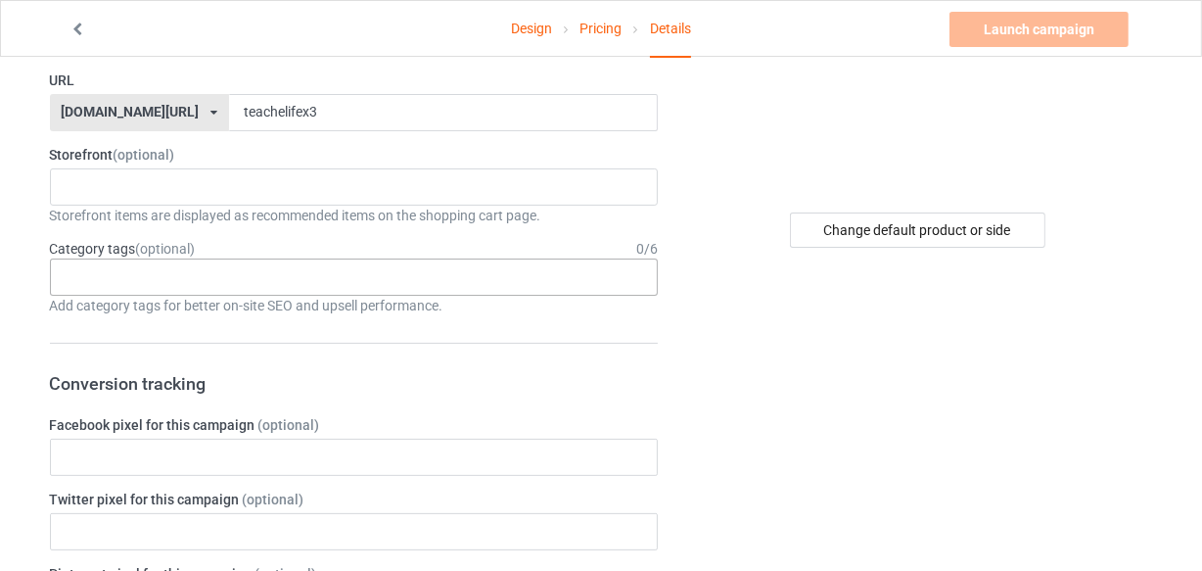
click at [372, 283] on div "Age > [DEMOGRAPHIC_DATA] > 1 Age > [DEMOGRAPHIC_DATA] Months > 1 Month Age > [D…" at bounding box center [354, 276] width 609 height 37
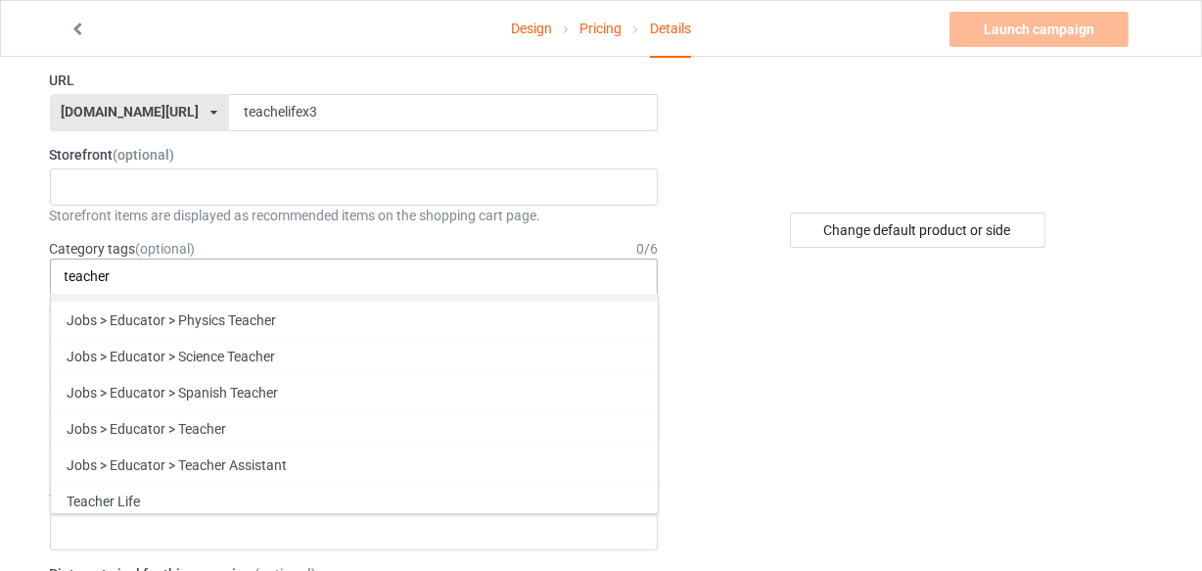
scroll to position [359, 0]
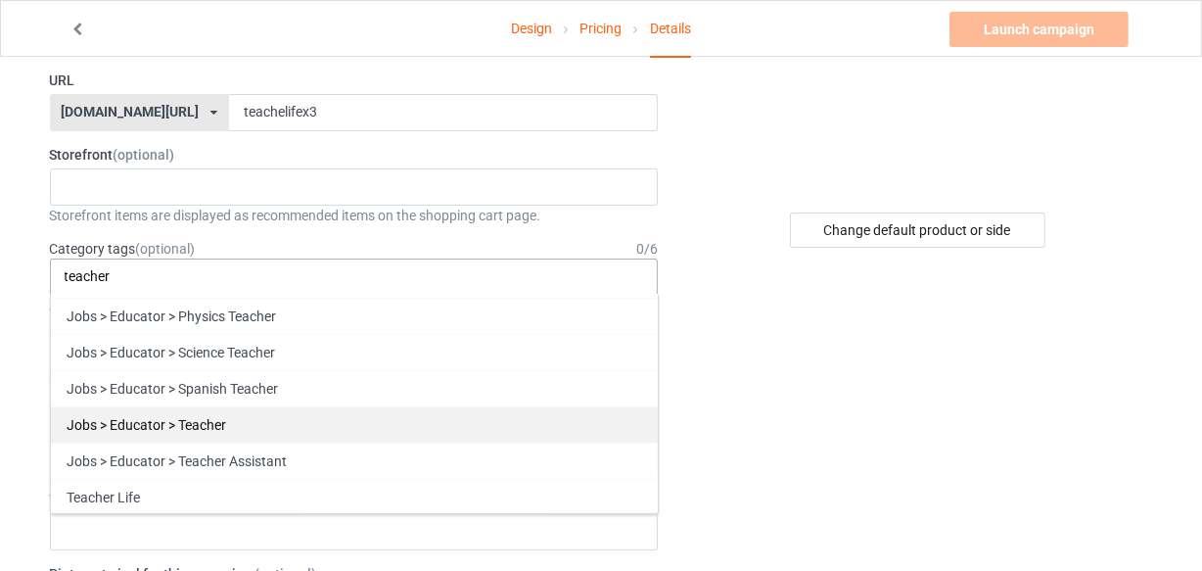
type input "teacher"
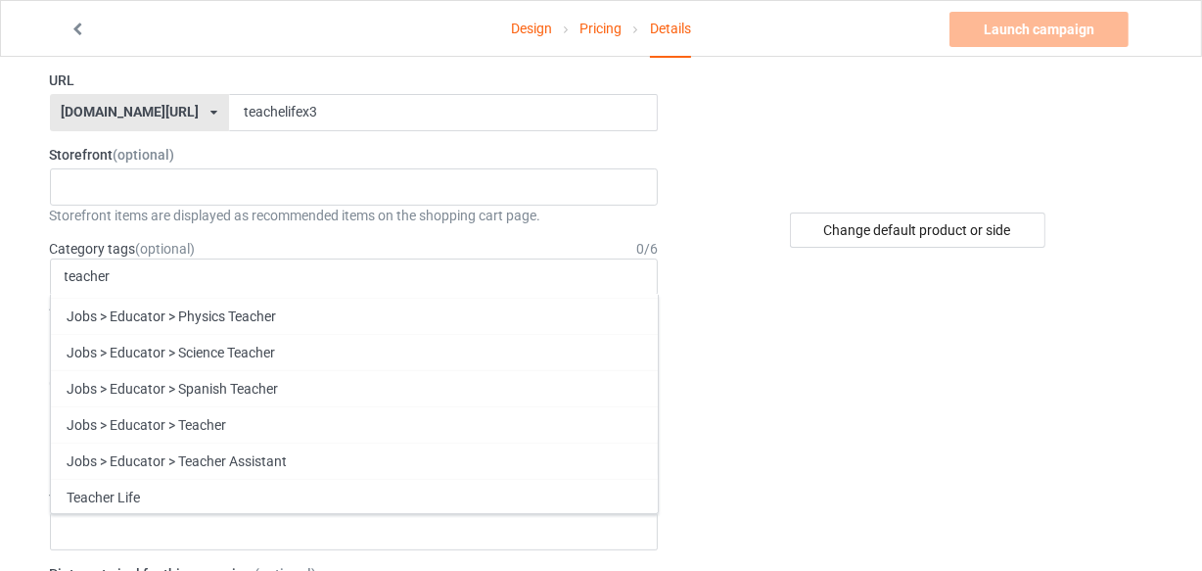
drag, startPoint x: 393, startPoint y: 411, endPoint x: 318, endPoint y: 245, distance: 182.3
click at [392, 411] on div "Jobs > Educator > Teacher" at bounding box center [354, 424] width 607 height 36
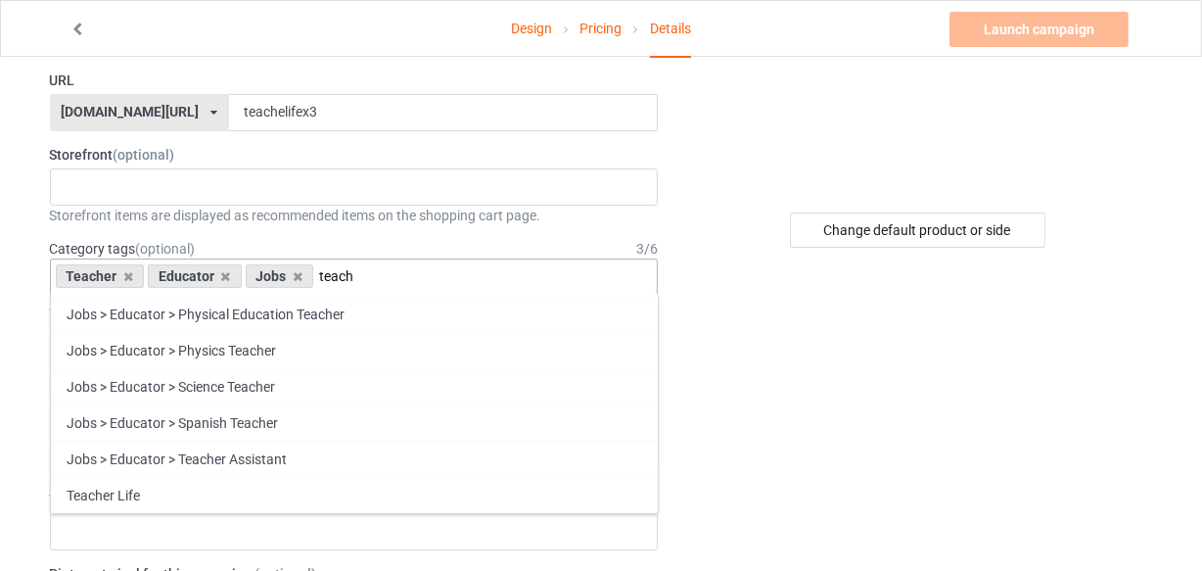
scroll to position [323, 0]
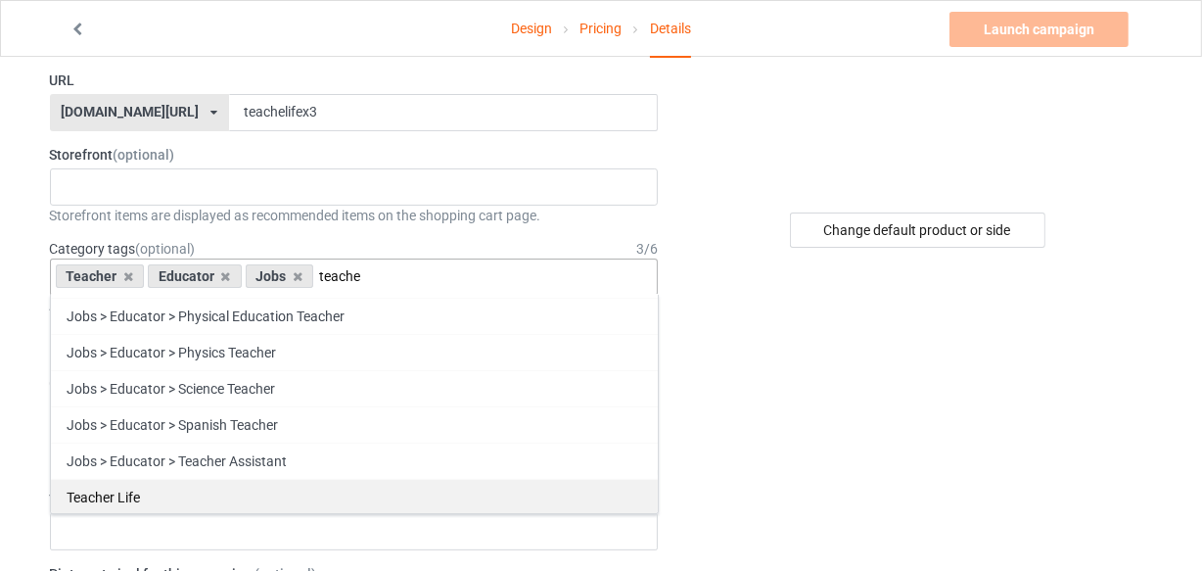
type input "teache"
click at [340, 479] on div "Teacher Life" at bounding box center [354, 497] width 607 height 36
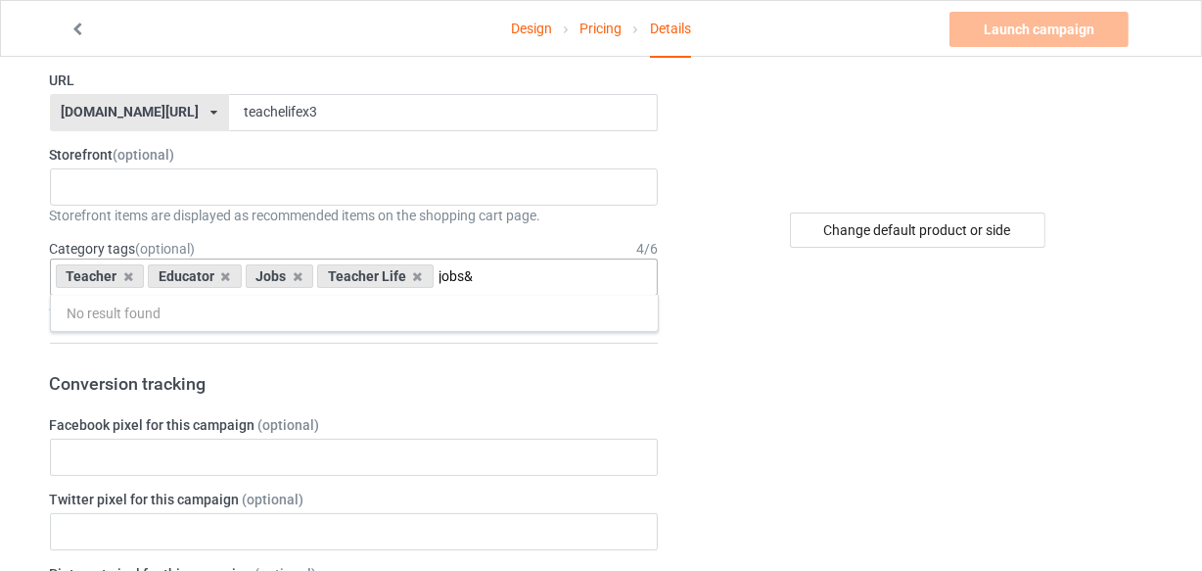
scroll to position [0, 0]
type input "jobs &"
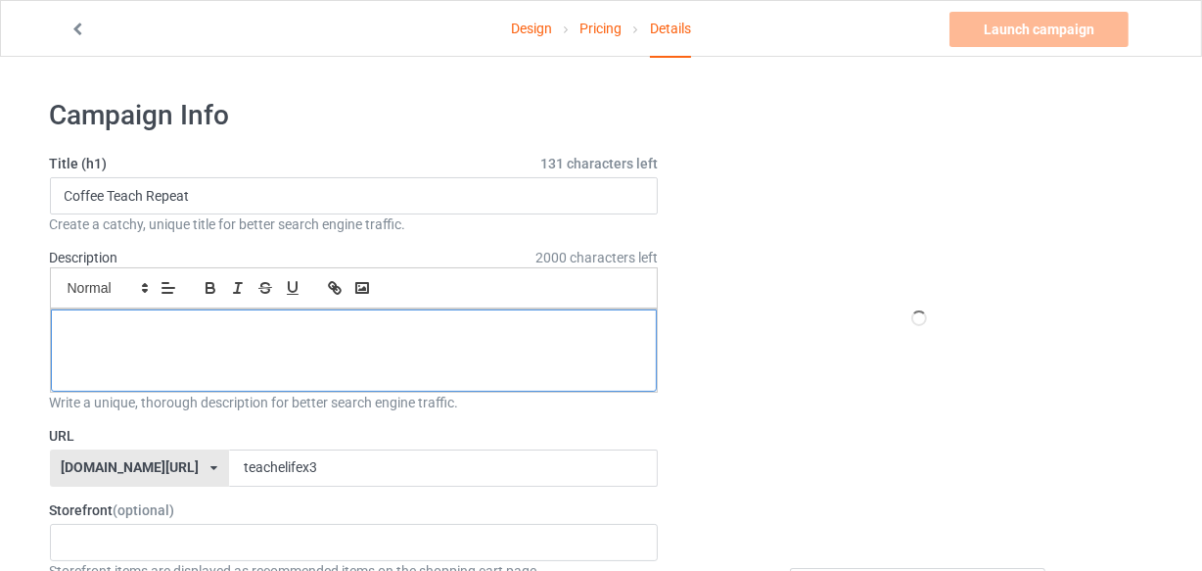
click at [313, 333] on p at bounding box center [355, 331] width 576 height 19
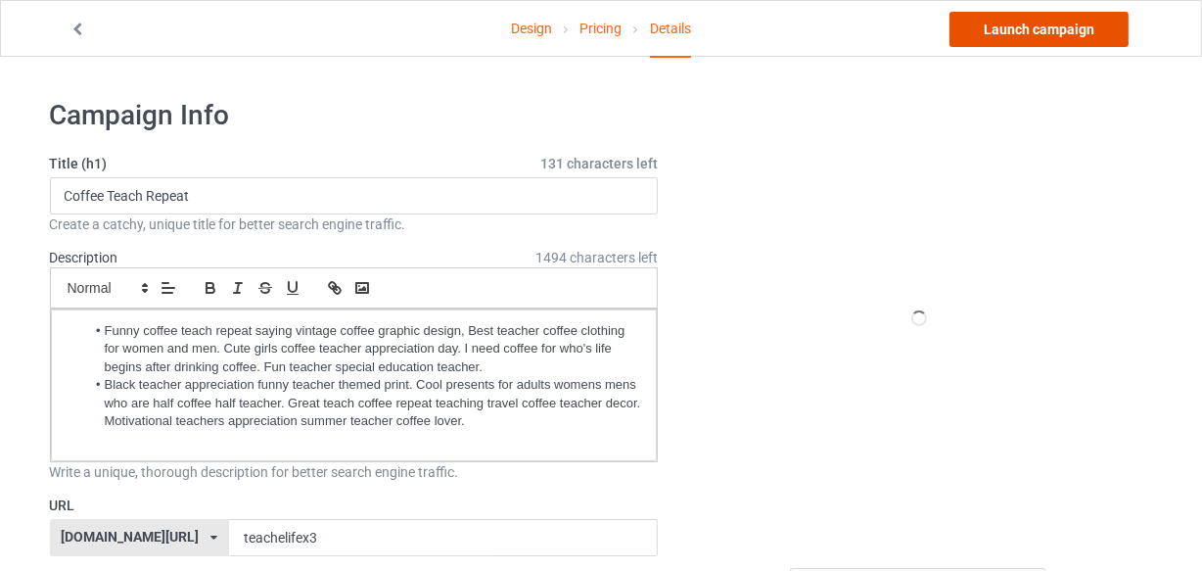
click at [976, 35] on link "Launch campaign" at bounding box center [1039, 29] width 179 height 35
